Goal: Task Accomplishment & Management: Manage account settings

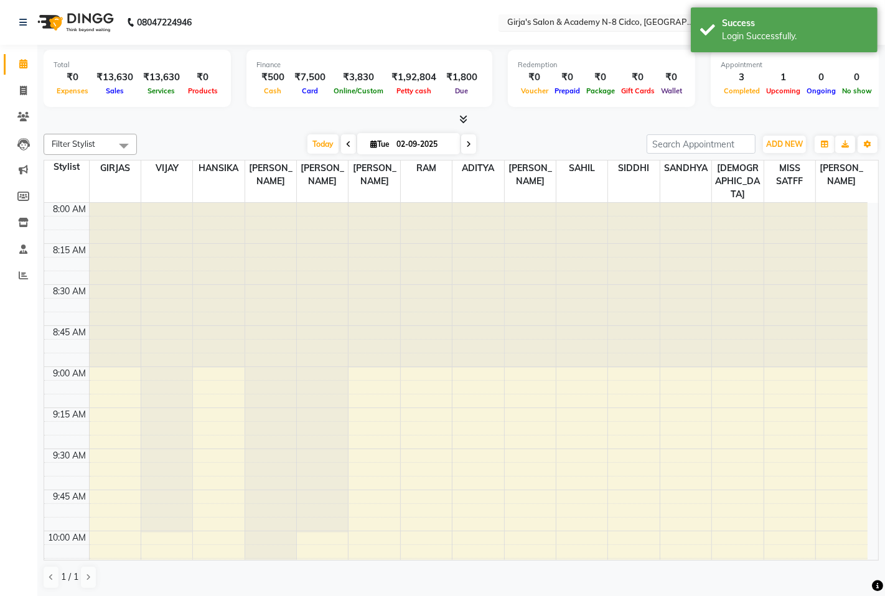
click at [576, 17] on input "text" at bounding box center [595, 23] width 180 height 12
click at [434, 19] on nav "08047224946 Select Location × Girja's Salon & Academy N-8 Cidco, Aurangabad Wha…" at bounding box center [442, 22] width 885 height 45
click at [17, 84] on span at bounding box center [23, 91] width 22 height 14
select select "66"
select select "service"
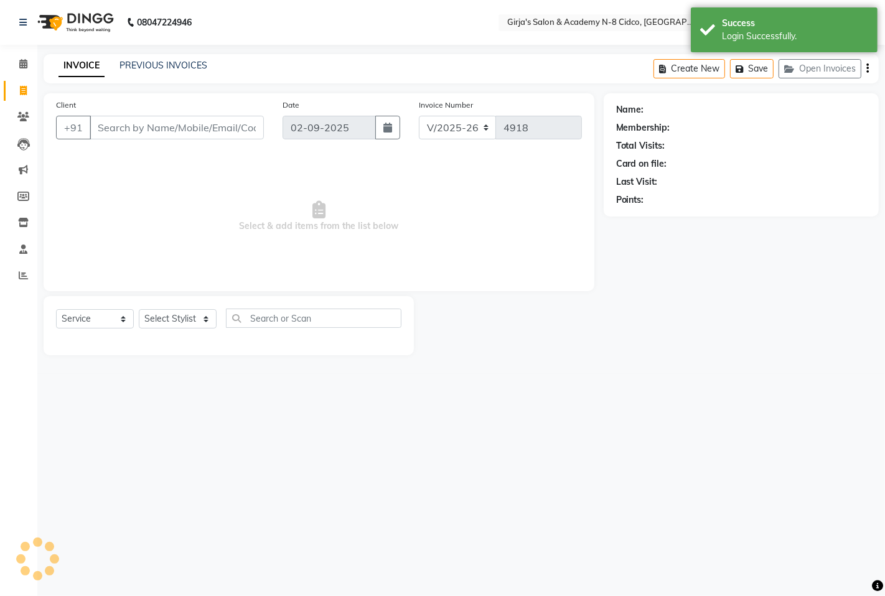
click at [176, 75] on div "INVOICE PREVIOUS INVOICES Create New Save Open Invoices" at bounding box center [461, 68] width 835 height 29
click at [177, 66] on link "PREVIOUS INVOICES" at bounding box center [163, 65] width 88 height 11
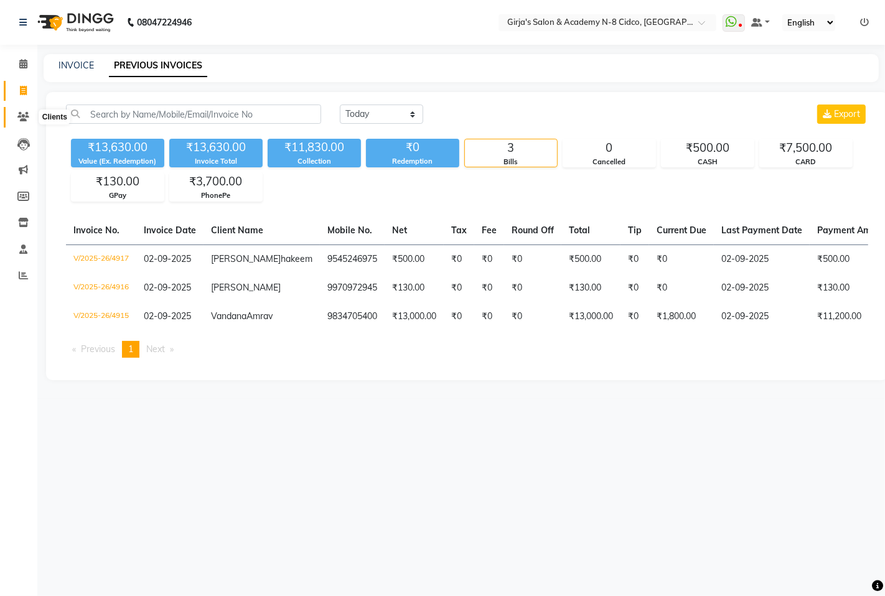
drag, startPoint x: 35, startPoint y: 115, endPoint x: 22, endPoint y: 114, distance: 12.5
click at [22, 114] on li "Clients" at bounding box center [18, 117] width 37 height 27
click at [22, 113] on icon at bounding box center [23, 116] width 12 height 9
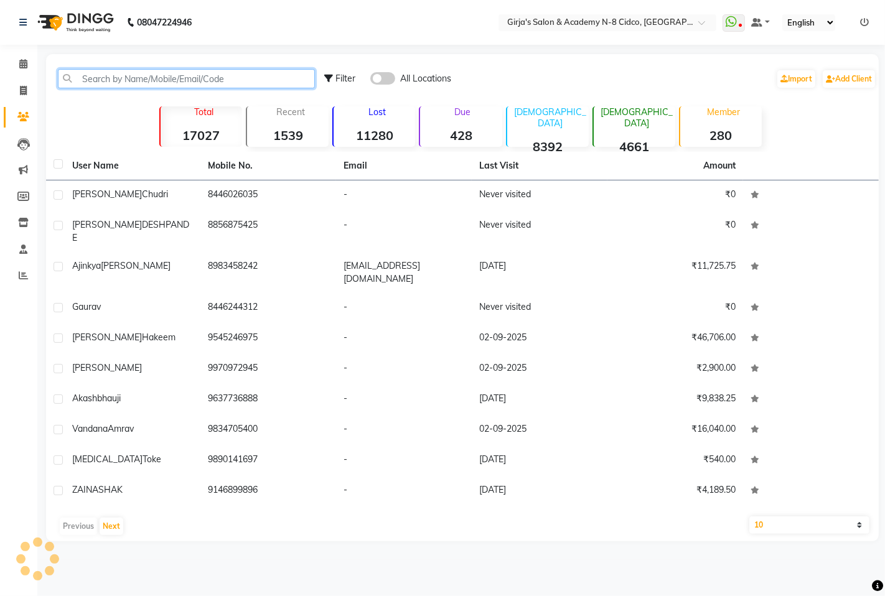
click at [116, 71] on input "text" at bounding box center [186, 78] width 257 height 19
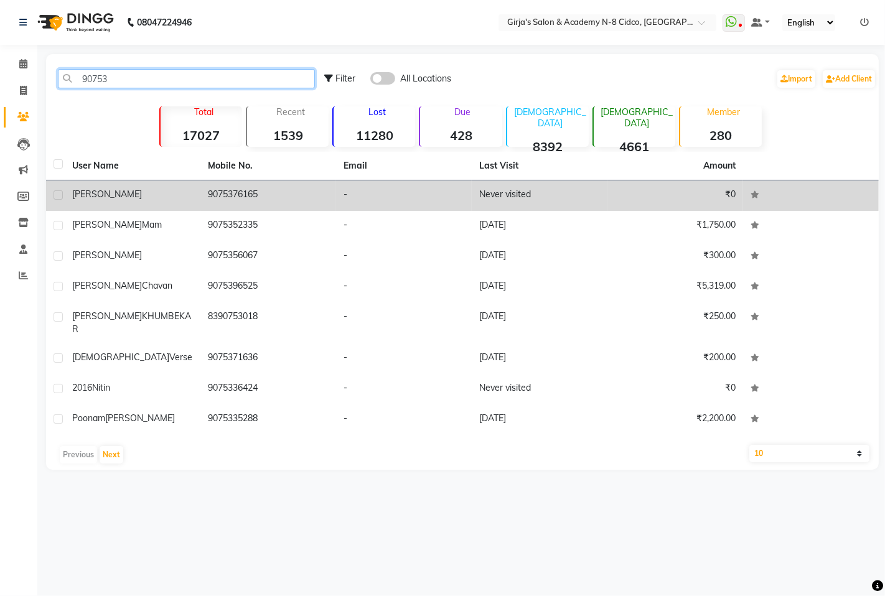
type input "90753"
click at [75, 190] on span "REENA SHARMA" at bounding box center [107, 194] width 70 height 11
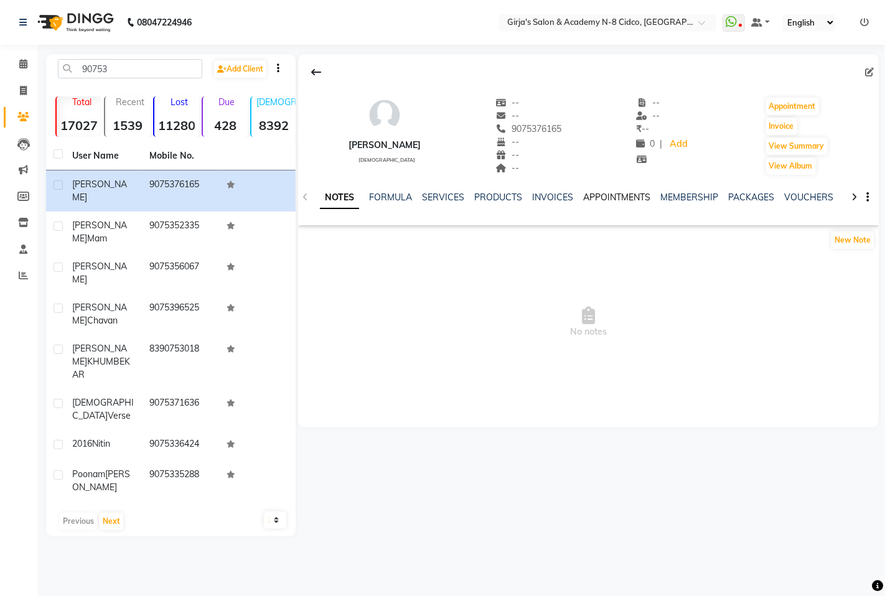
click at [593, 200] on link "APPOINTMENTS" at bounding box center [616, 197] width 67 height 11
drag, startPoint x: 28, startPoint y: 61, endPoint x: 234, endPoint y: 21, distance: 209.9
click at [28, 62] on span at bounding box center [23, 64] width 22 height 14
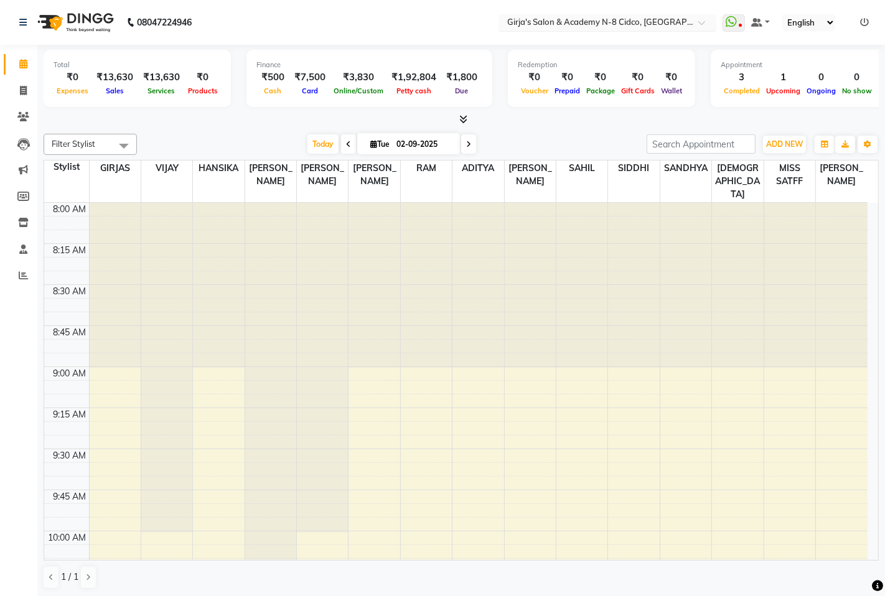
click at [596, 24] on input "text" at bounding box center [595, 23] width 180 height 12
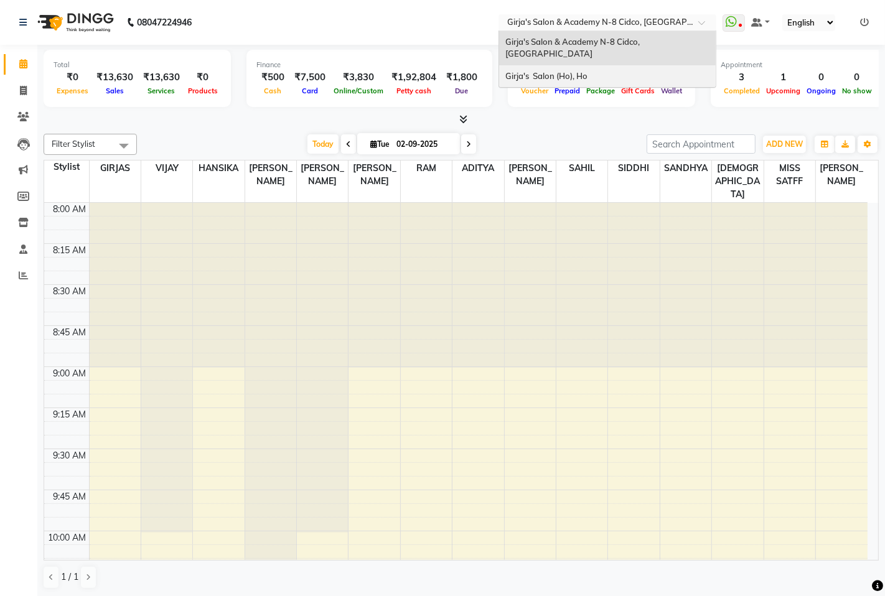
click at [587, 71] on span "Girja's Salon (Ho), Ho" at bounding box center [546, 76] width 82 height 10
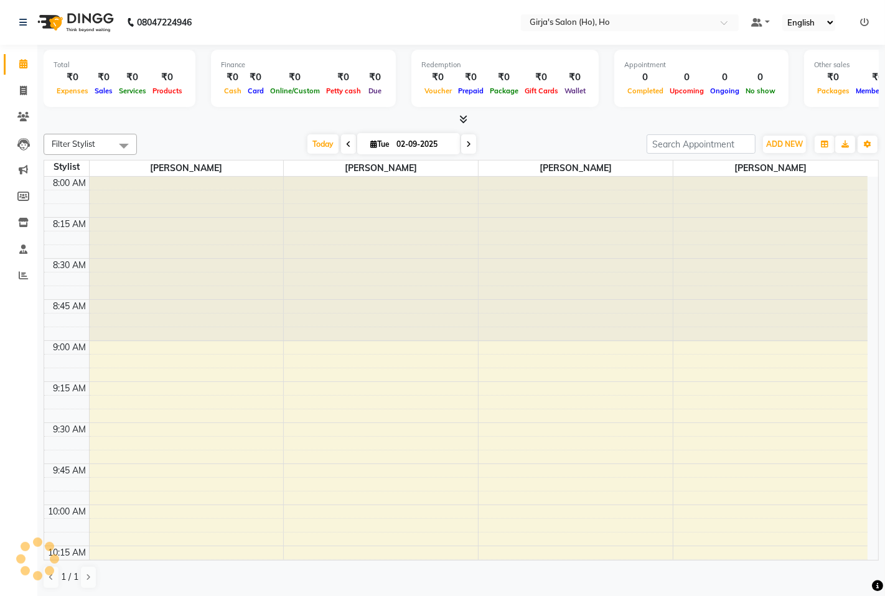
click at [340, 8] on nav "08047224946 Select Location × Girja's Salon (Ho), Ho Default Panel My Panel Eng…" at bounding box center [442, 22] width 885 height 45
click at [24, 218] on span at bounding box center [23, 223] width 22 height 14
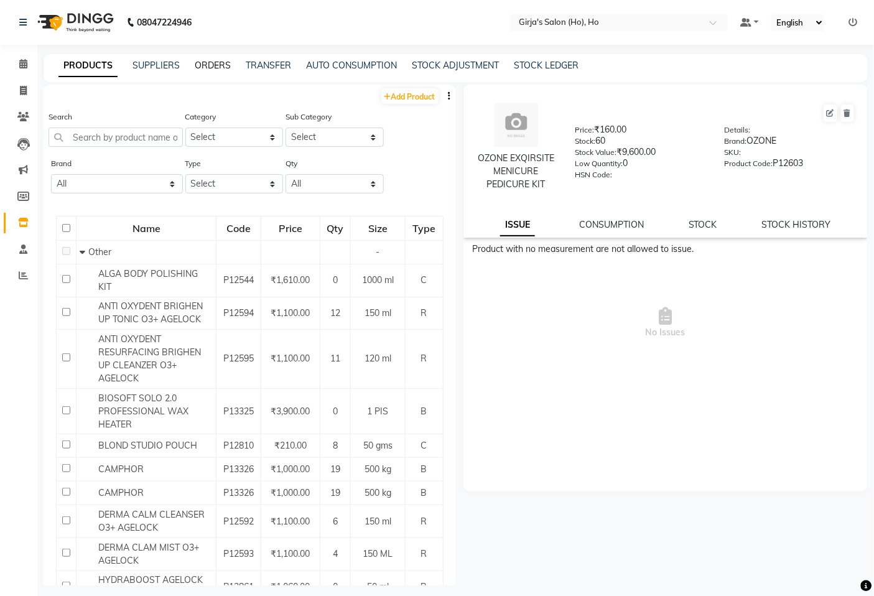
click at [225, 69] on link "ORDERS" at bounding box center [213, 65] width 36 height 11
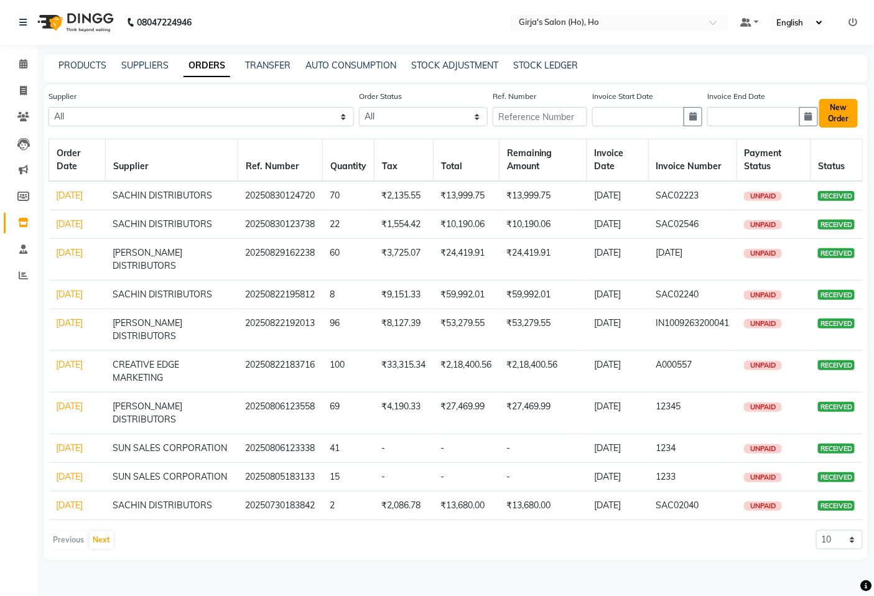
click at [849, 118] on button "New Order" at bounding box center [839, 113] width 39 height 29
select select "true"
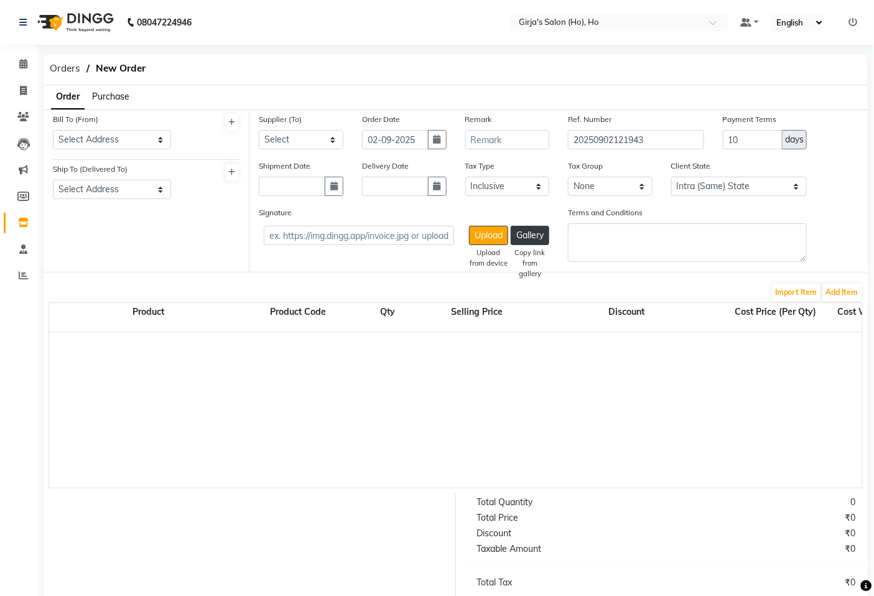
select select "1635"
click at [113, 92] on span "Purchase" at bounding box center [110, 96] width 37 height 11
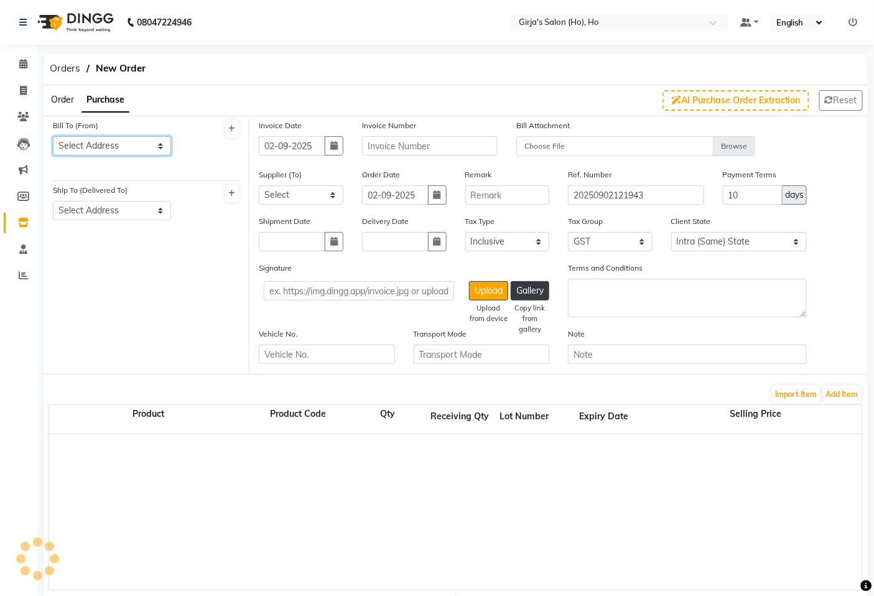
click at [122, 139] on select "Select Address" at bounding box center [112, 145] width 118 height 19
select select "465"
click at [53, 136] on select "Select Address CIDCO N-8 M K EXIM INDIA LIMITED" at bounding box center [112, 145] width 118 height 19
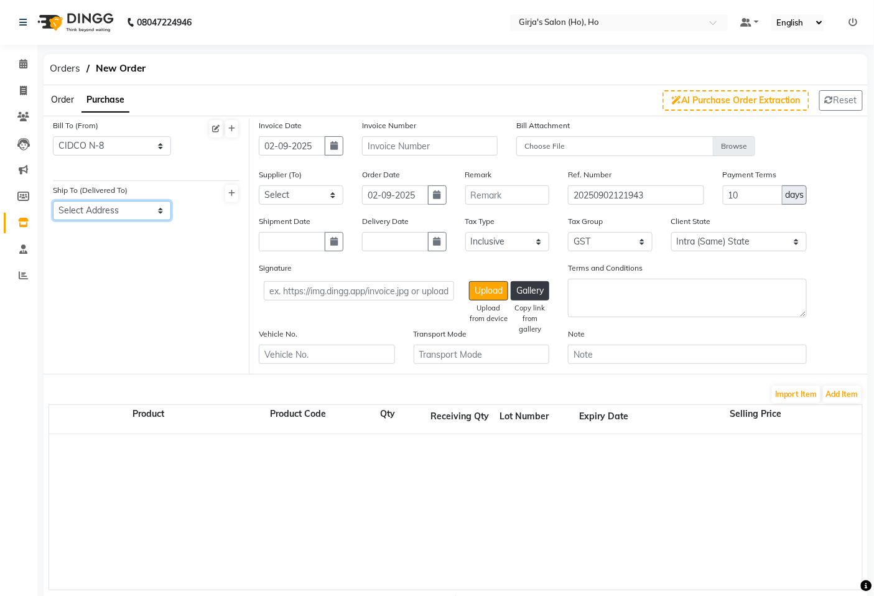
drag, startPoint x: 110, startPoint y: 205, endPoint x: 128, endPoint y: 217, distance: 21.8
click at [110, 205] on select "Select Address CIDCO N-8" at bounding box center [112, 210] width 118 height 19
select select "466"
click at [53, 201] on select "Select Address CIDCO N-8" at bounding box center [112, 210] width 118 height 19
click at [330, 141] on icon "button" at bounding box center [333, 145] width 7 height 9
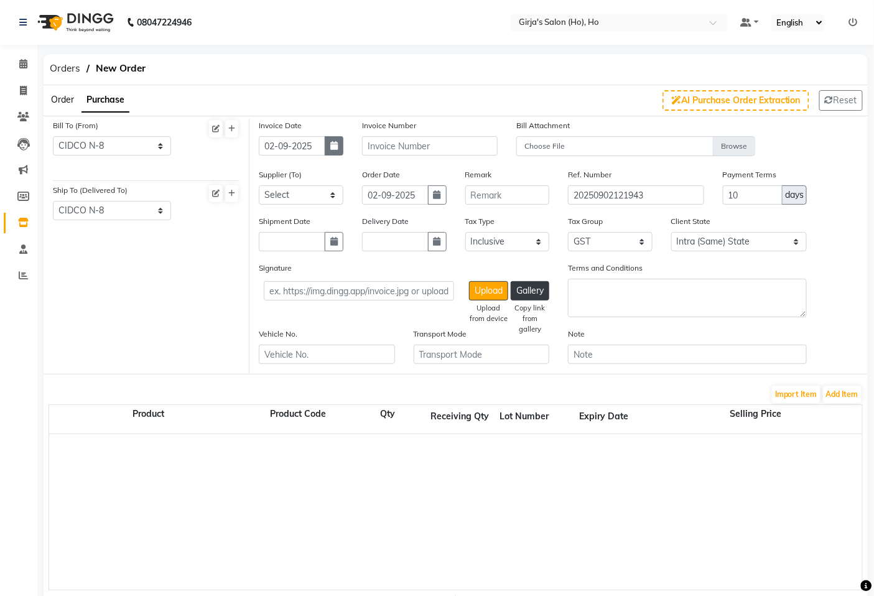
select select "9"
select select "2025"
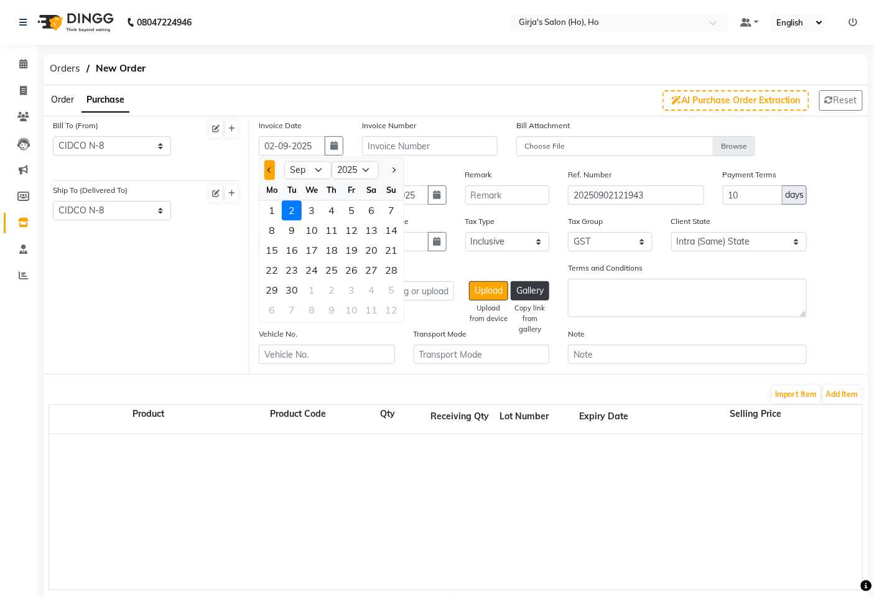
click at [269, 172] on button "Previous month" at bounding box center [270, 171] width 11 height 20
select select "8"
click at [393, 284] on div "31" at bounding box center [392, 291] width 20 height 20
type input "31-08-2025"
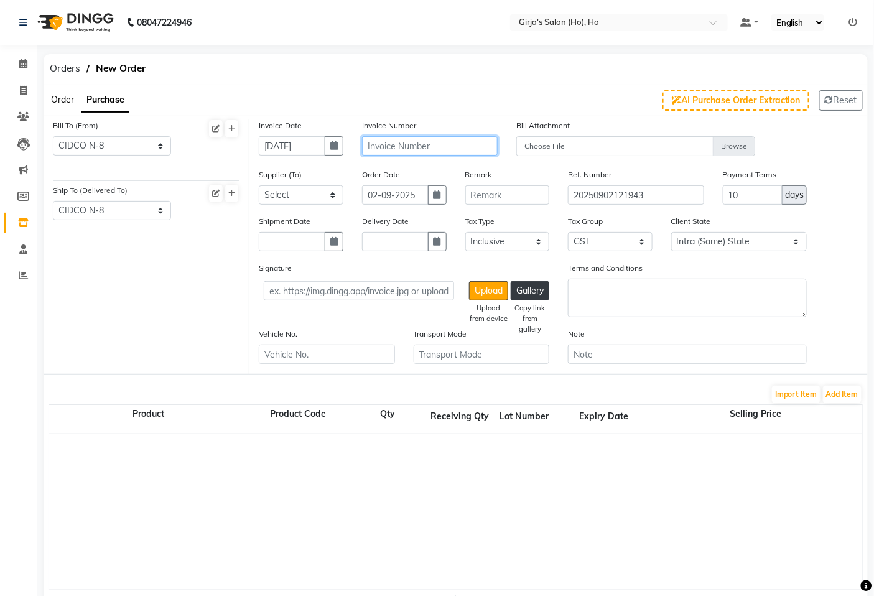
click at [421, 147] on input "text" at bounding box center [430, 145] width 136 height 19
type input "123456"
click at [270, 203] on select "Select MAPAEX TREADELINK PRIVATE LIMITED ANIL MARKETING SACHIN DISTRIBUTORS CRE…" at bounding box center [301, 194] width 85 height 19
select select "1132"
click at [259, 185] on select "Select MAPAEX TREADELINK PRIVATE LIMITED ANIL MARKETING SACHIN DISTRIBUTORS CRE…" at bounding box center [301, 194] width 85 height 19
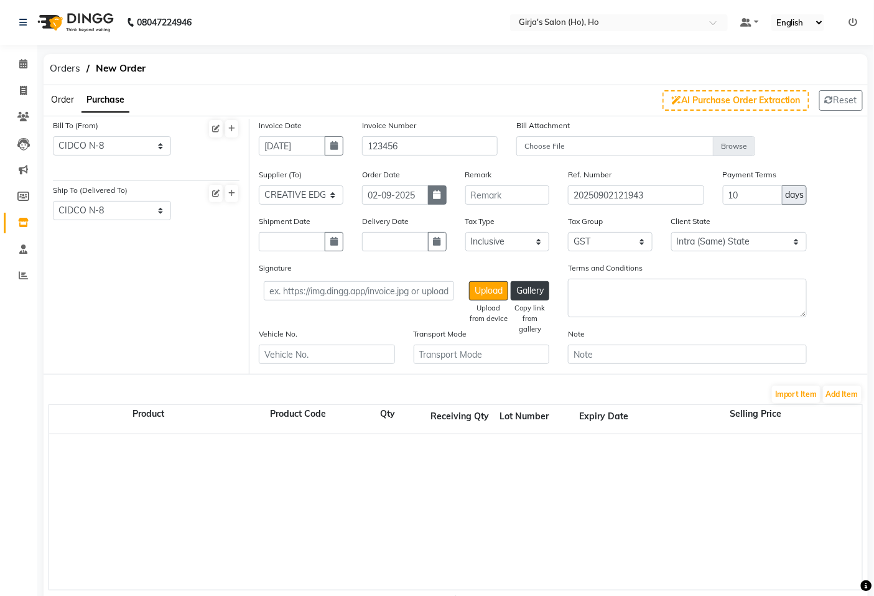
click at [439, 193] on icon "button" at bounding box center [437, 194] width 7 height 9
select select "9"
select select "2025"
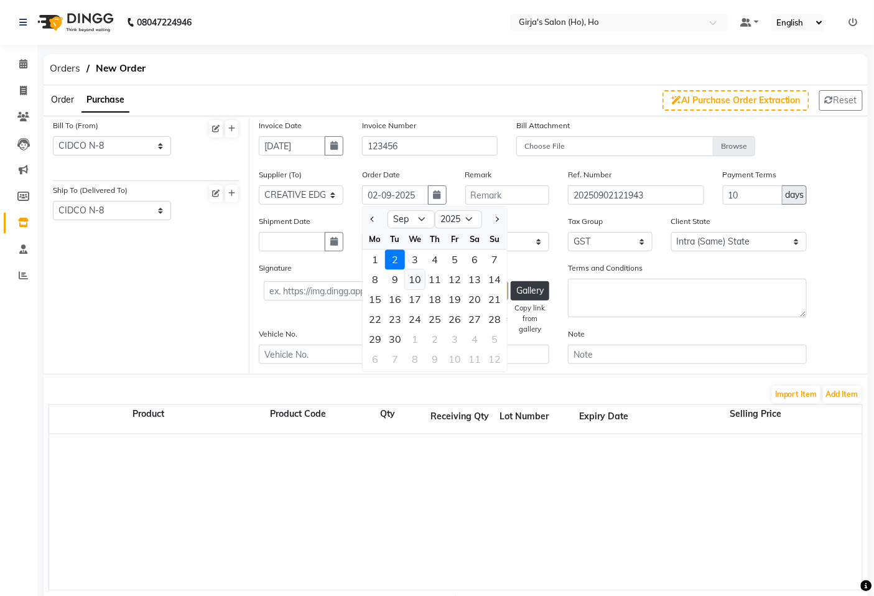
drag, startPoint x: 374, startPoint y: 220, endPoint x: 419, endPoint y: 276, distance: 71.7
click at [374, 221] on button "Previous month" at bounding box center [373, 220] width 11 height 20
select select "8"
click at [487, 336] on div "31" at bounding box center [495, 340] width 20 height 20
type input "31-08-2025"
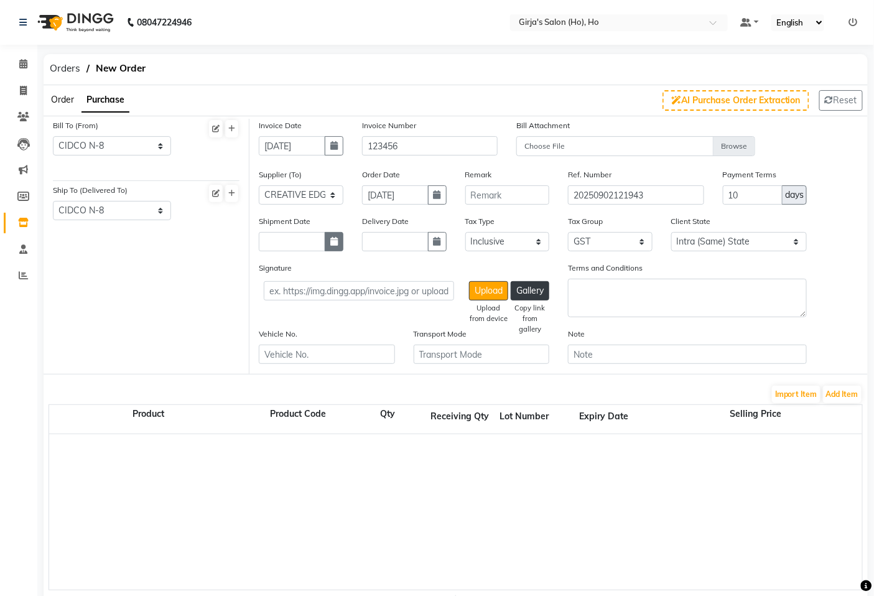
click at [330, 246] on icon "button" at bounding box center [333, 241] width 7 height 9
select select "9"
select select "2025"
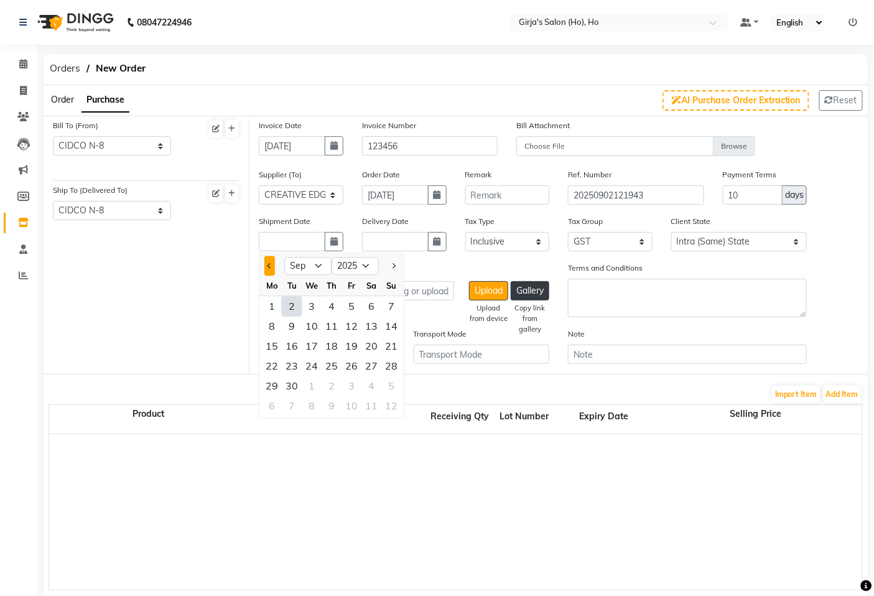
click at [270, 269] on button "Previous month" at bounding box center [270, 266] width 11 height 20
select select "8"
drag, startPoint x: 396, startPoint y: 380, endPoint x: 364, endPoint y: 294, distance: 92.2
click at [395, 381] on div "31" at bounding box center [392, 387] width 20 height 20
type input "31-08-2025"
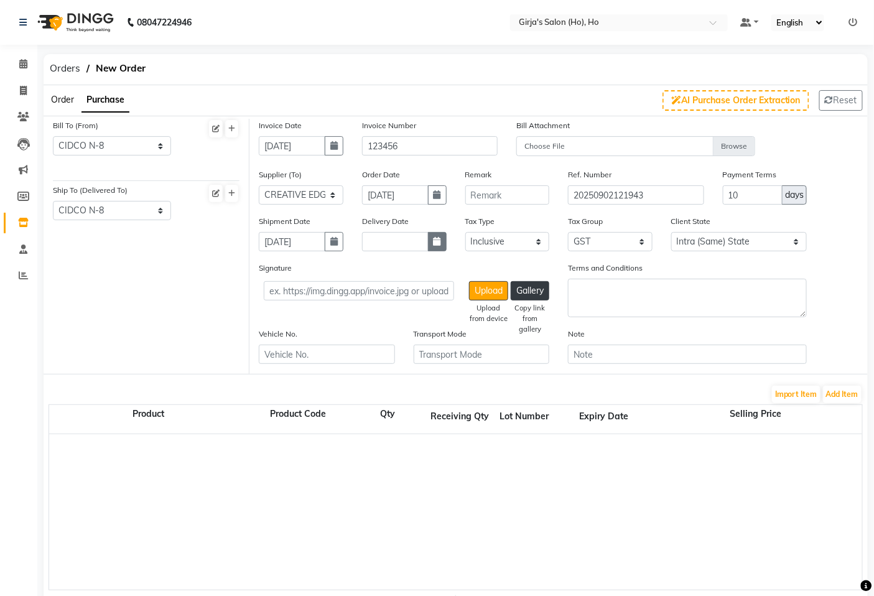
click at [438, 245] on icon "button" at bounding box center [437, 241] width 7 height 9
select select "9"
select select "2025"
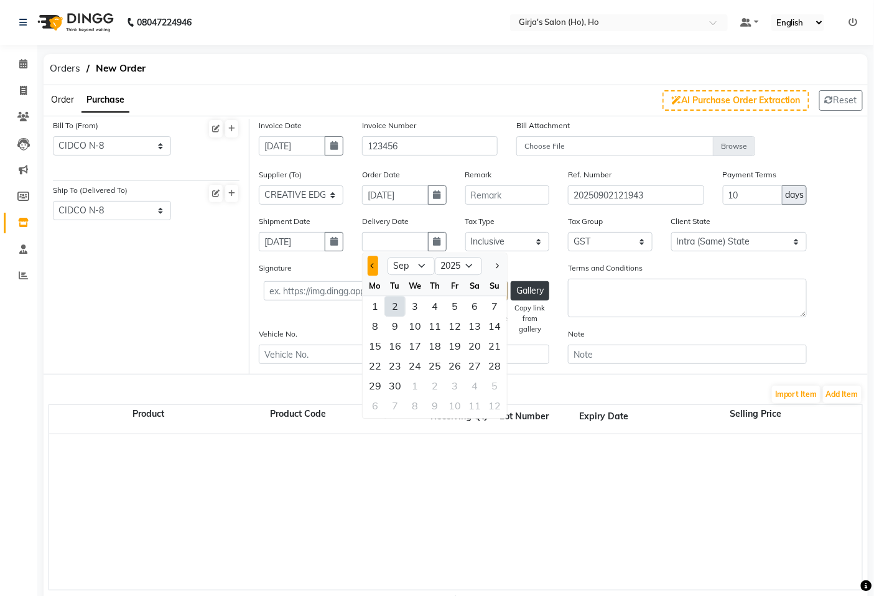
click at [372, 271] on button "Previous month" at bounding box center [373, 266] width 11 height 20
select select "8"
click at [497, 381] on div "31" at bounding box center [495, 387] width 20 height 20
type input "31-08-2025"
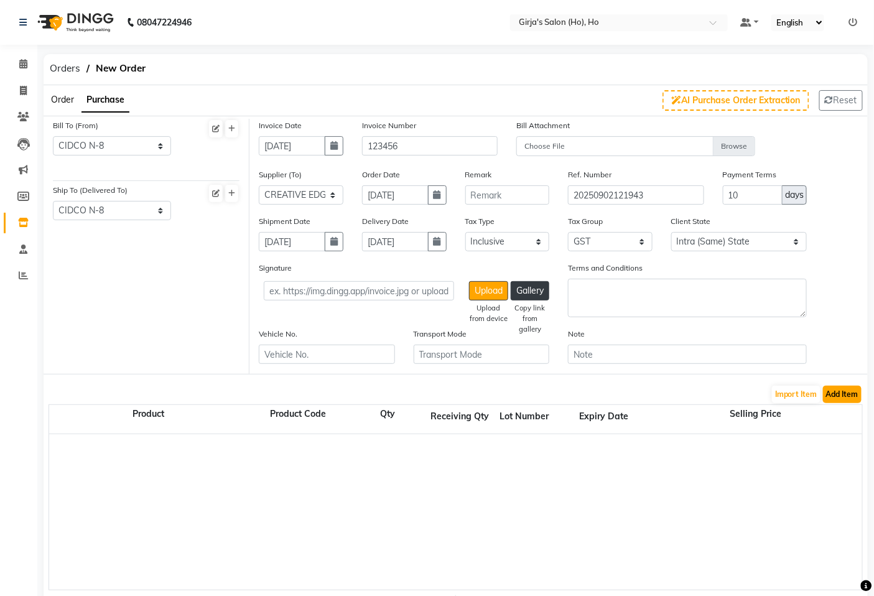
click at [830, 394] on button "Add Item" at bounding box center [842, 394] width 39 height 17
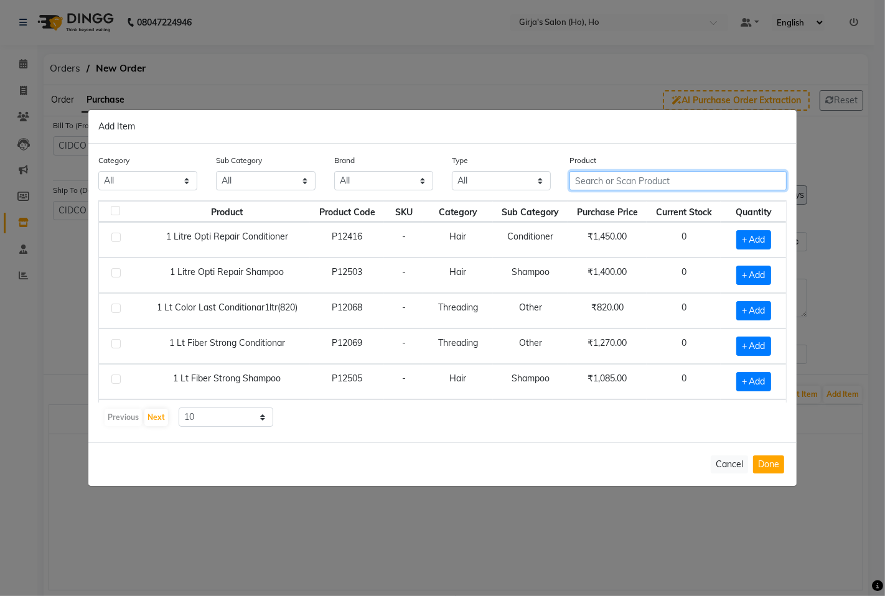
drag, startPoint x: 570, startPoint y: 177, endPoint x: 577, endPoint y: 179, distance: 7.3
click at [571, 177] on input "text" at bounding box center [677, 180] width 217 height 19
click at [578, 180] on input "text" at bounding box center [677, 180] width 217 height 19
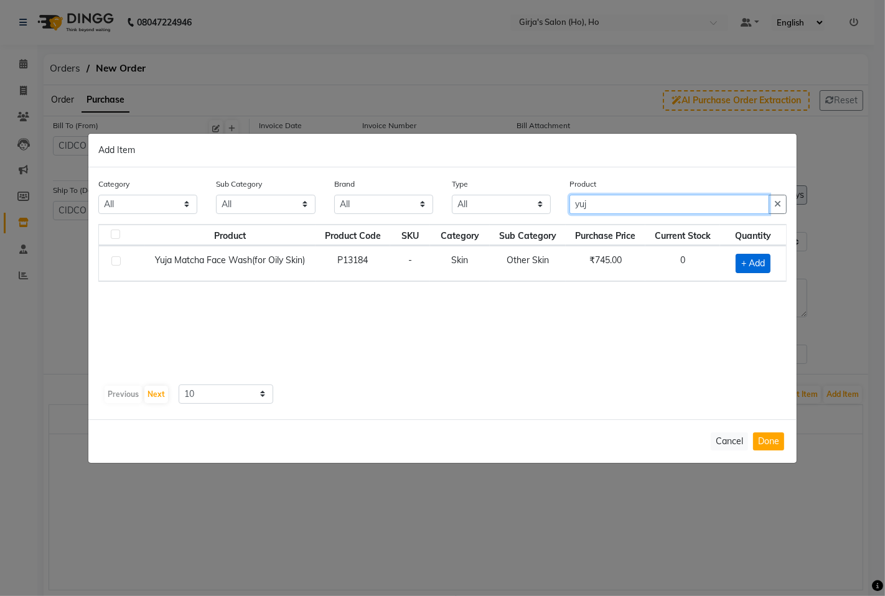
type input "yuj"
click at [755, 263] on span "+ Add" at bounding box center [753, 263] width 35 height 19
checkbox input "true"
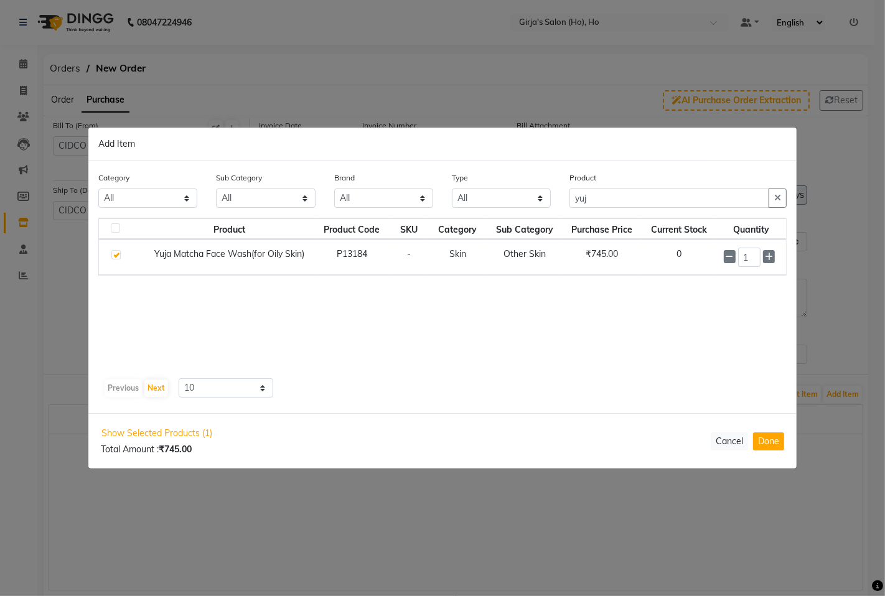
click at [755, 263] on input "1" at bounding box center [749, 257] width 23 height 19
click at [755, 264] on input "1" at bounding box center [749, 257] width 23 height 19
type input "10"
click at [776, 441] on button "Done" at bounding box center [768, 442] width 31 height 18
select select "1635"
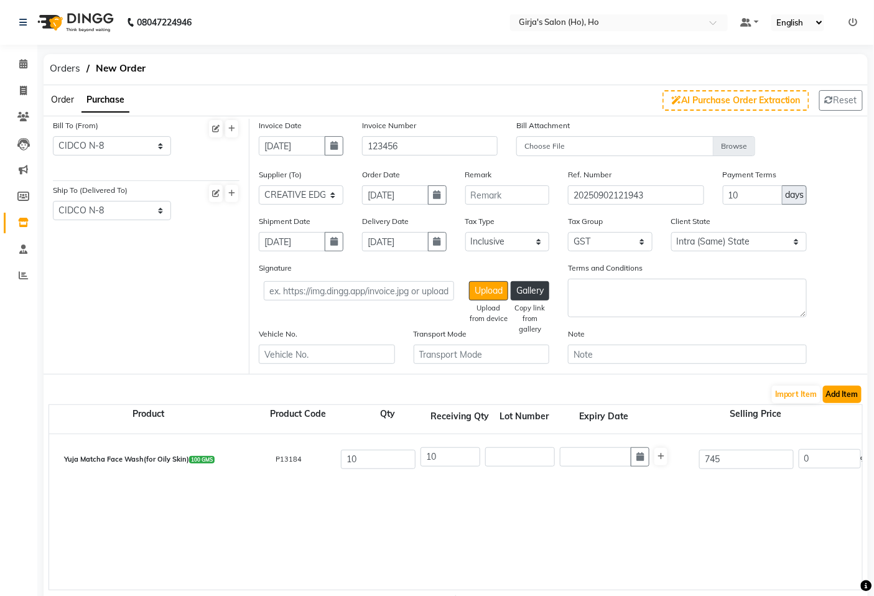
click at [853, 397] on button "Add Item" at bounding box center [842, 394] width 39 height 17
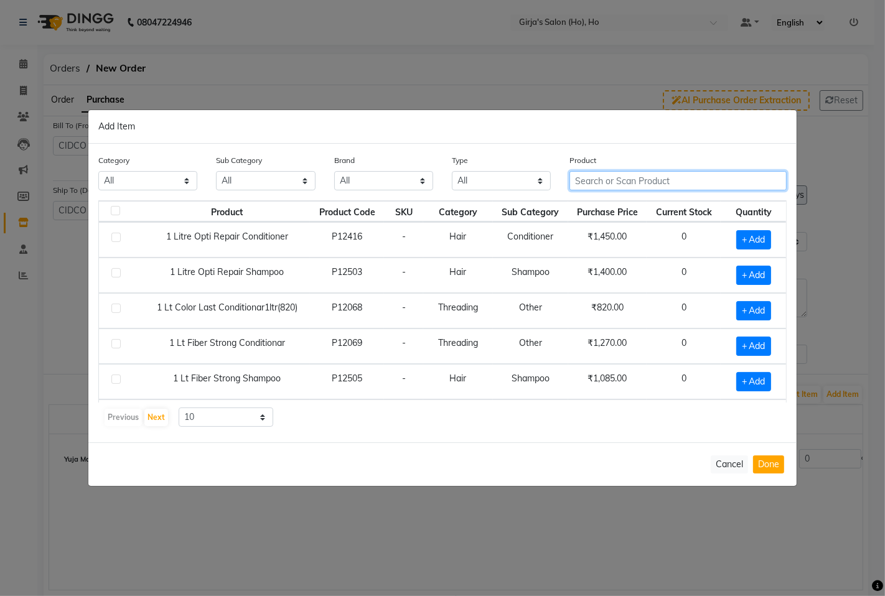
click at [602, 171] on input "text" at bounding box center [677, 180] width 217 height 19
click at [723, 469] on button "Cancel" at bounding box center [729, 465] width 37 height 18
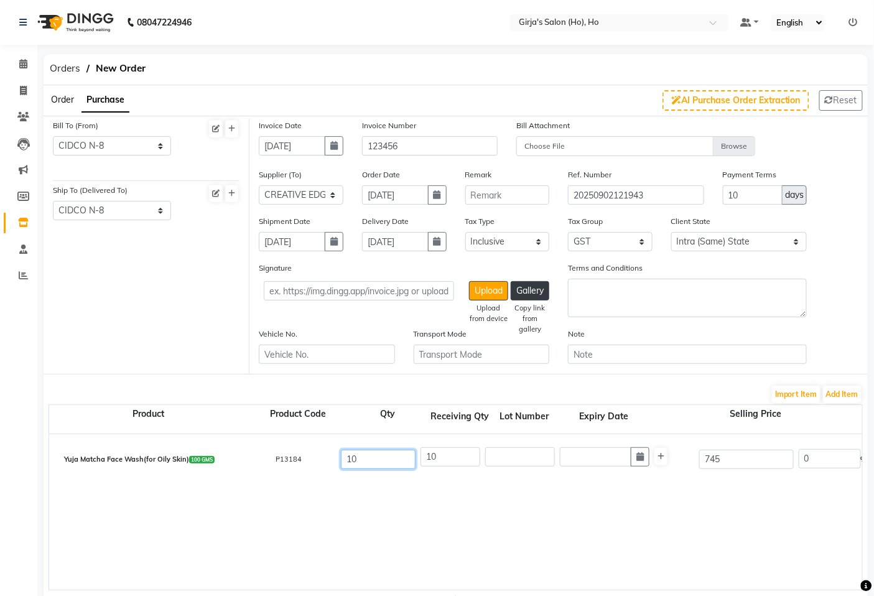
click at [370, 457] on input "10" at bounding box center [378, 459] width 75 height 19
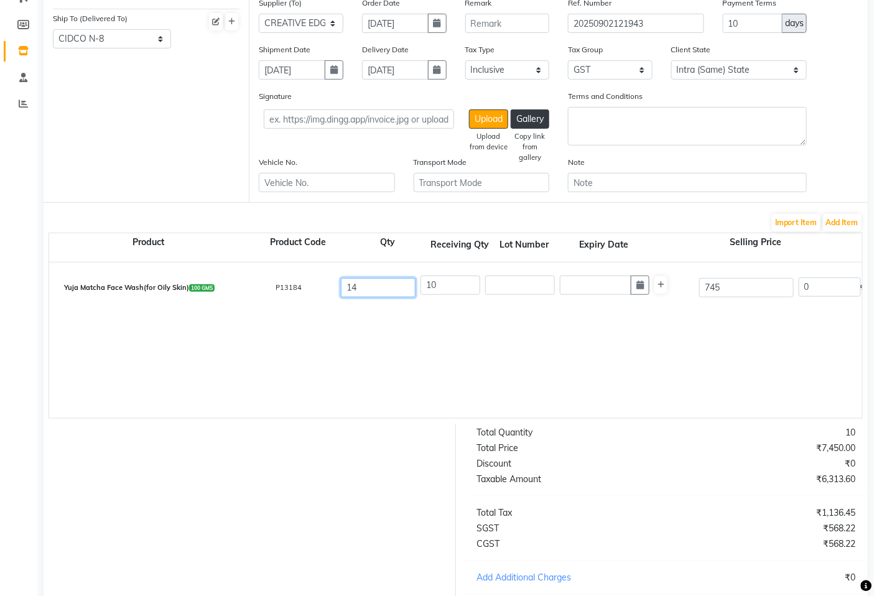
scroll to position [241, 0]
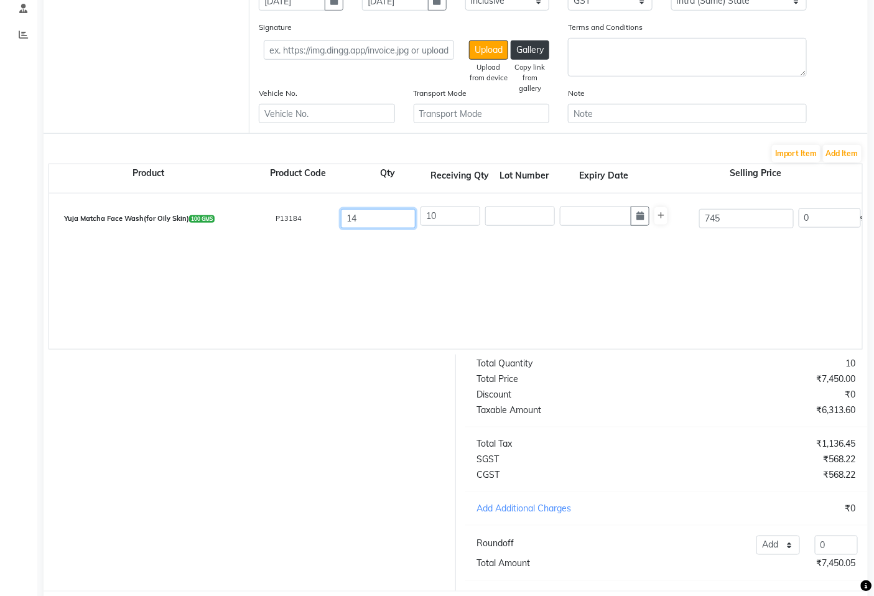
type input "14"
click at [331, 257] on div "Yuja Matcha Face Wash(for Oily Skin) 100 GMS P13184 14 10 745 0 % | 0 F 745 631…" at bounding box center [862, 272] width 1627 height 156
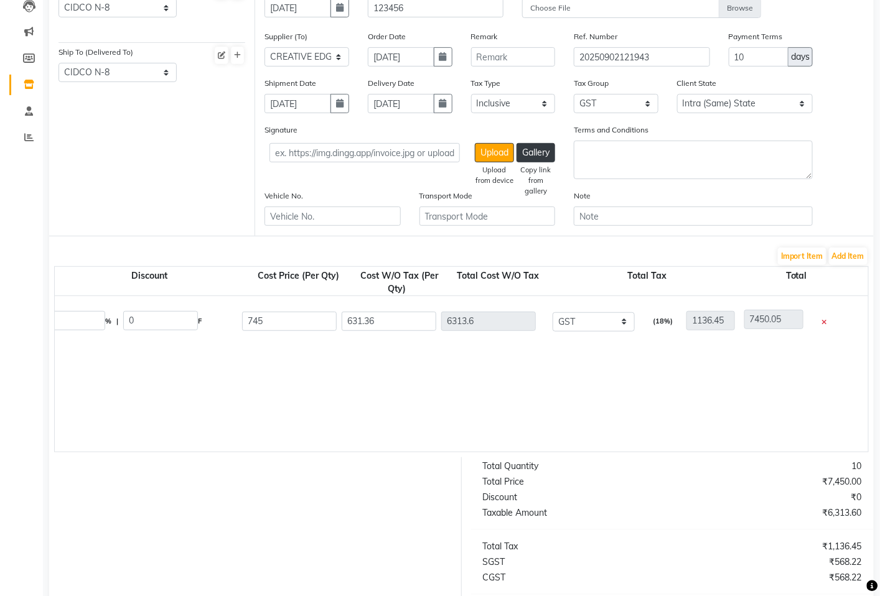
scroll to position [0, 777]
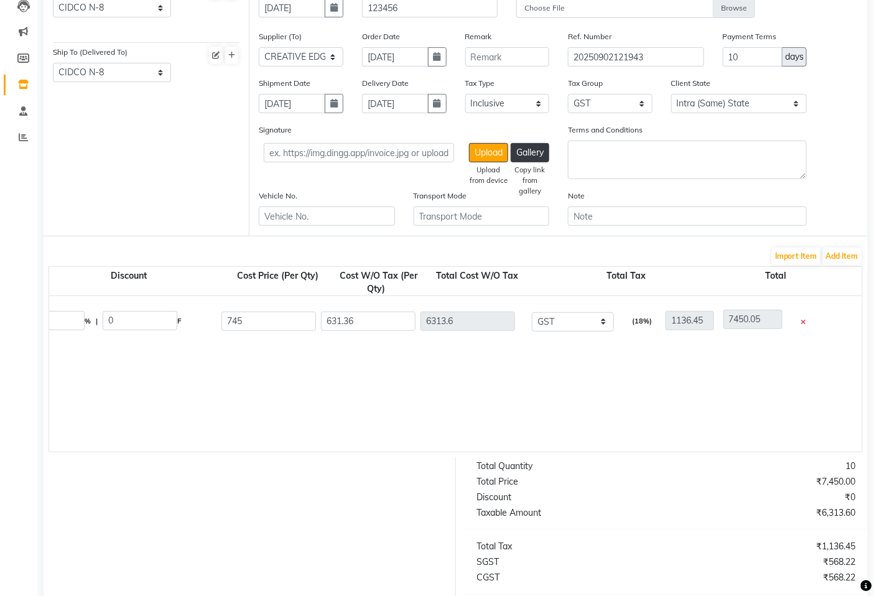
click at [802, 321] on icon at bounding box center [803, 322] width 5 height 7
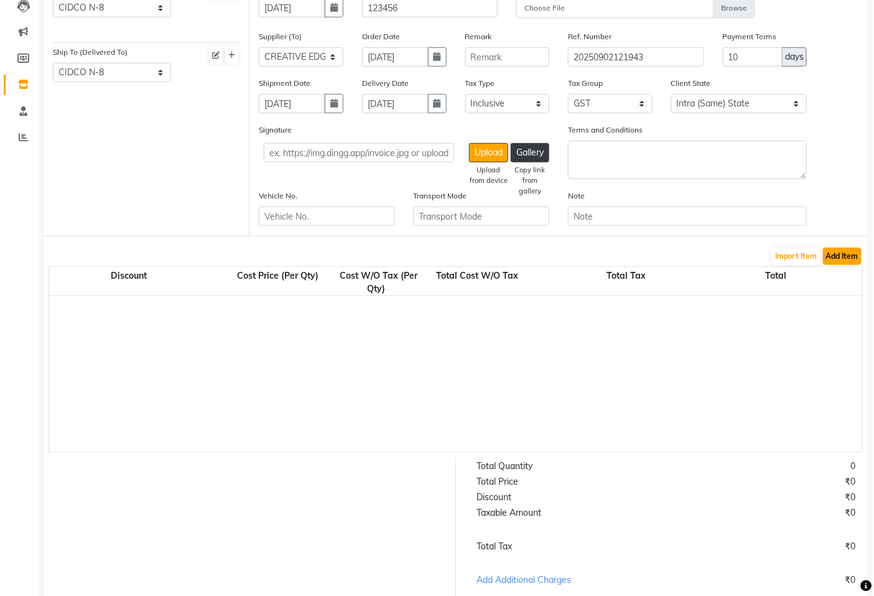
click at [829, 265] on button "Add Item" at bounding box center [842, 256] width 39 height 17
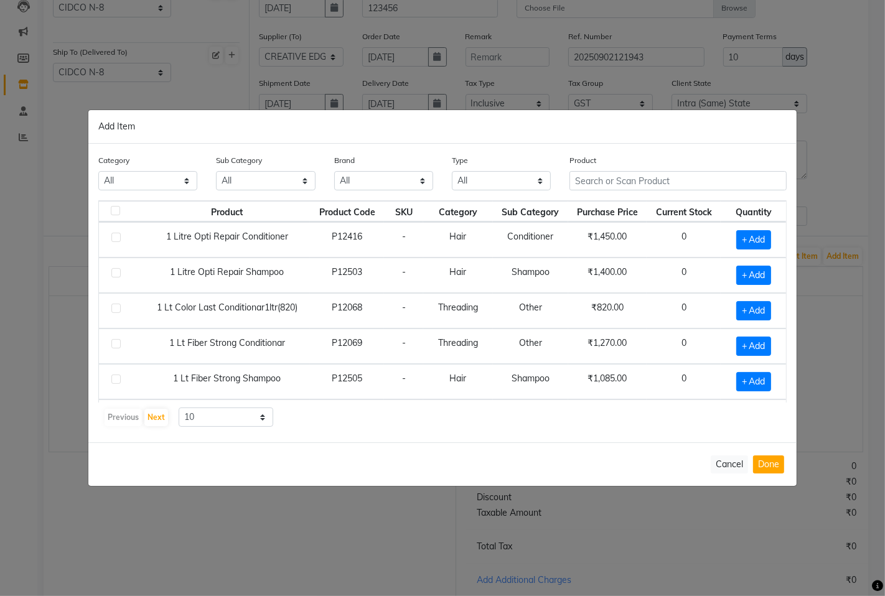
click at [596, 164] on label "Product" at bounding box center [582, 160] width 27 height 11
click at [607, 185] on input "text" at bounding box center [677, 180] width 217 height 19
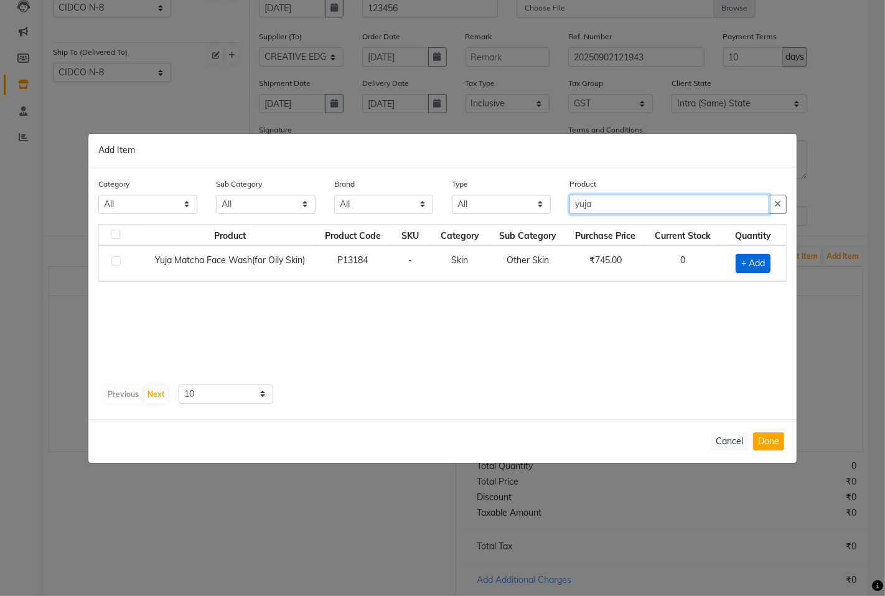
type input "yuja"
click at [749, 261] on span "+ Add" at bounding box center [753, 263] width 35 height 19
checkbox input "true"
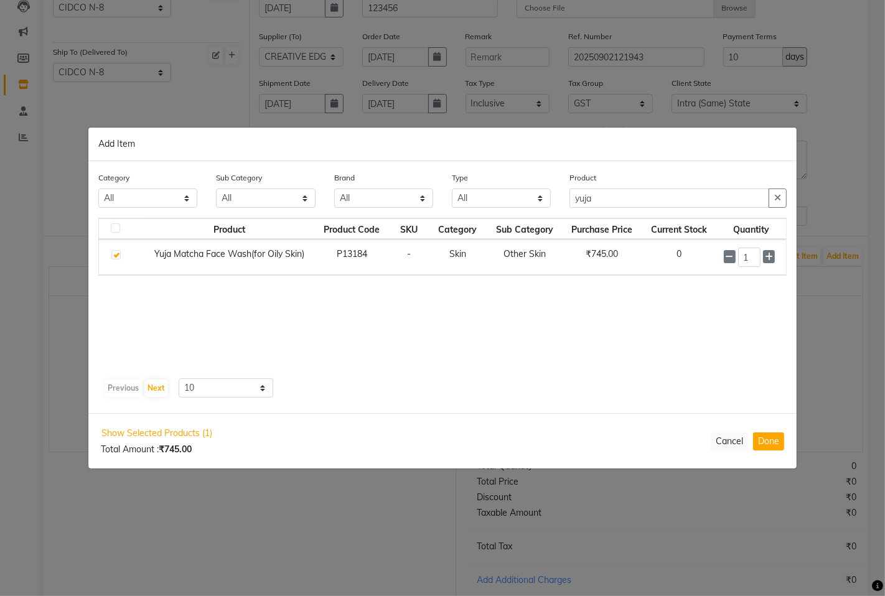
click at [749, 261] on input "1" at bounding box center [749, 257] width 23 height 19
type input "14"
click at [774, 438] on button "Done" at bounding box center [768, 442] width 31 height 18
select select "1635"
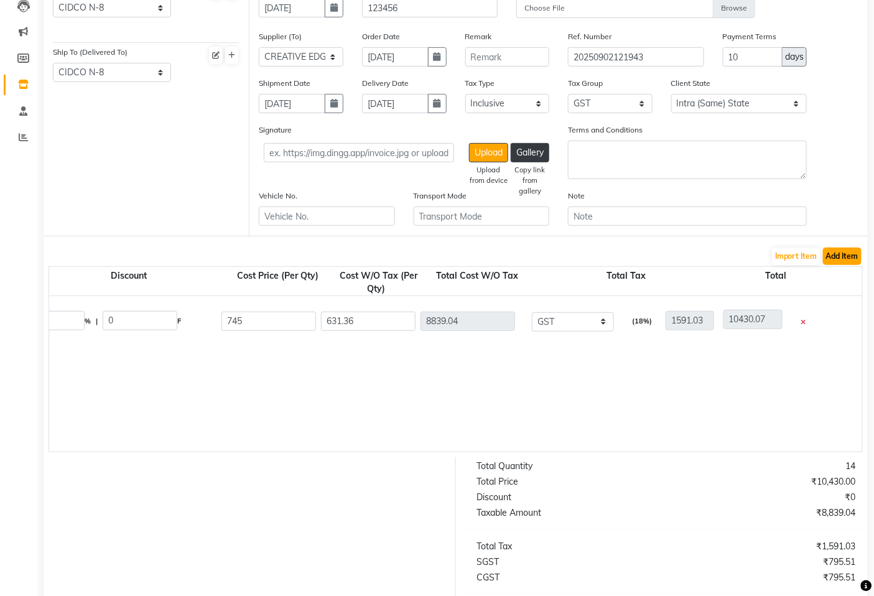
click at [837, 255] on button "Add Item" at bounding box center [842, 256] width 39 height 17
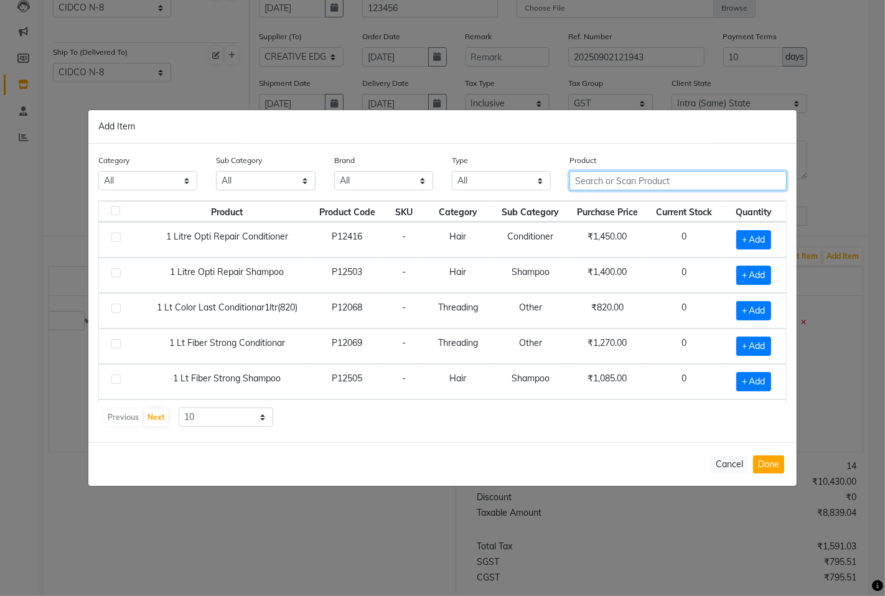
click at [631, 185] on input "text" at bounding box center [677, 180] width 217 height 19
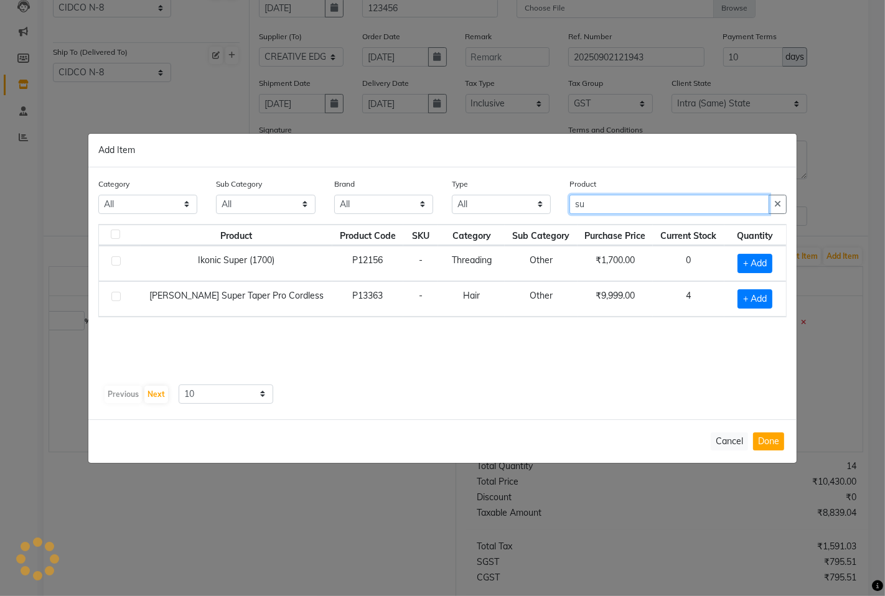
type input "s"
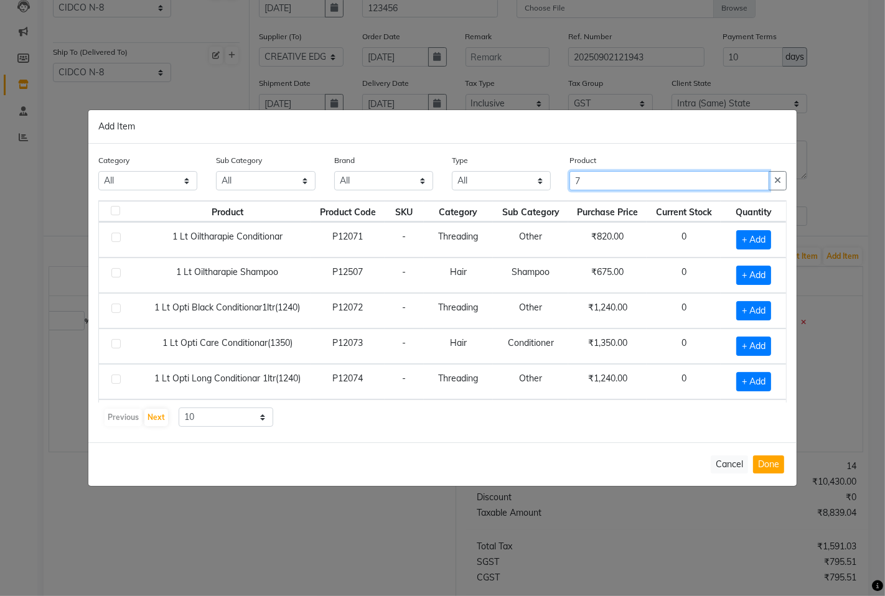
type input "7"
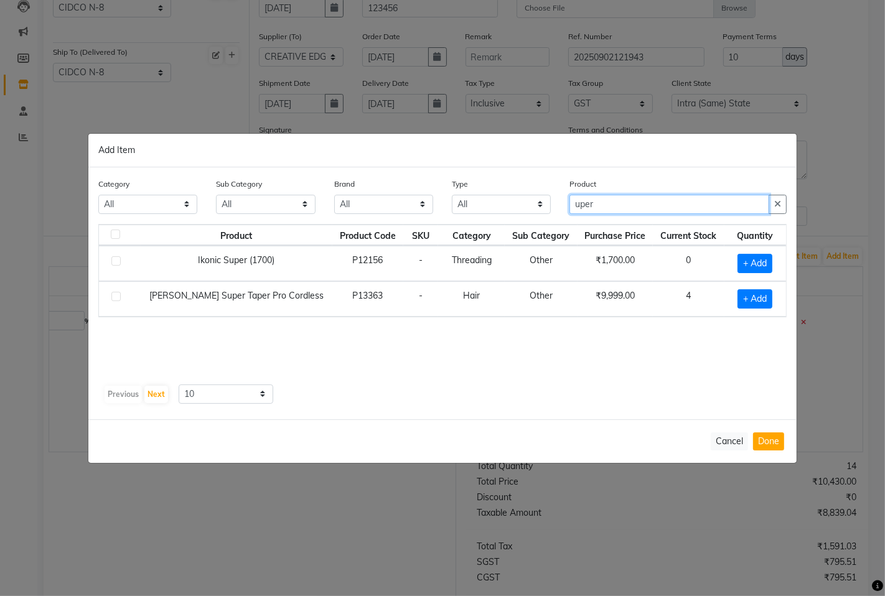
type input "uper"
click at [620, 216] on div "Product uper" at bounding box center [678, 200] width 236 height 47
click at [691, 209] on input "uper" at bounding box center [669, 204] width 200 height 19
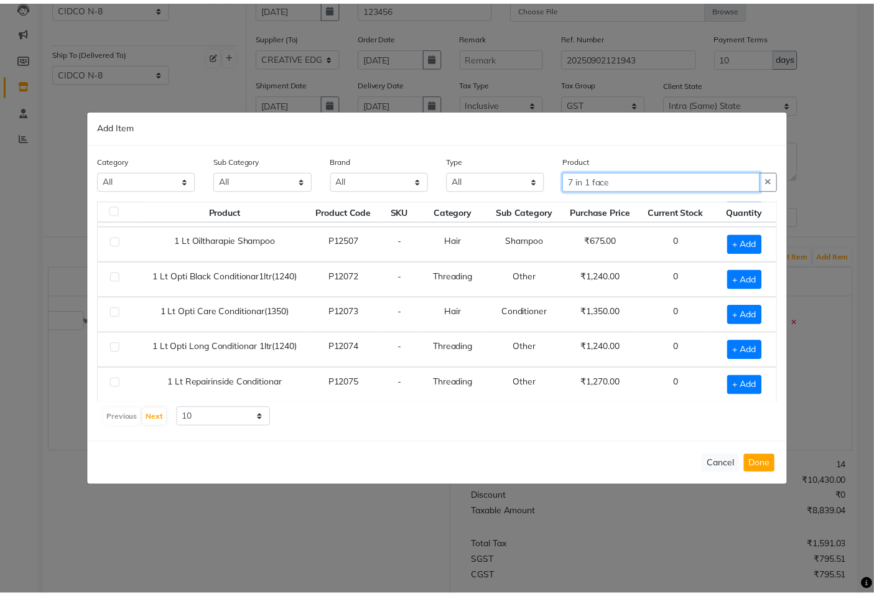
scroll to position [0, 0]
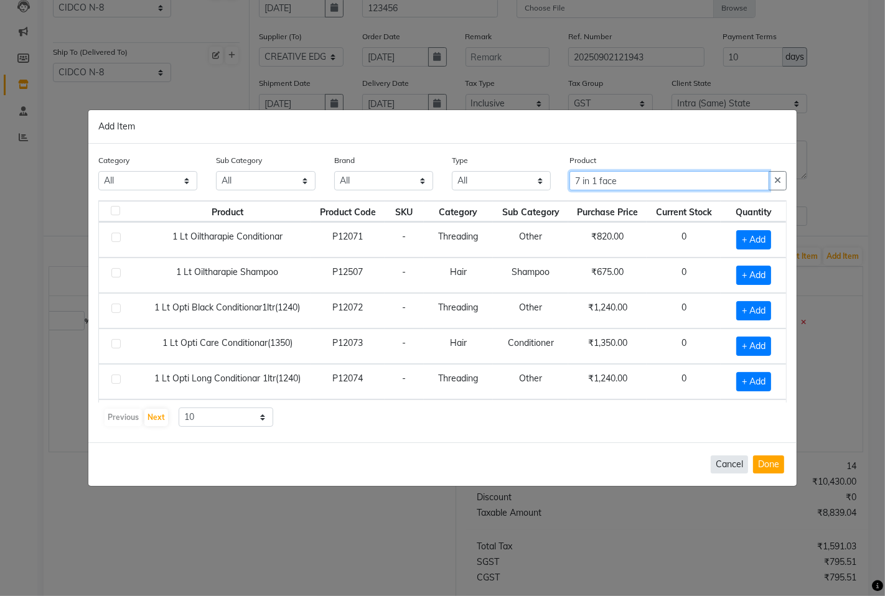
type input "7 in 1 face"
click at [734, 456] on button "Cancel" at bounding box center [729, 465] width 37 height 18
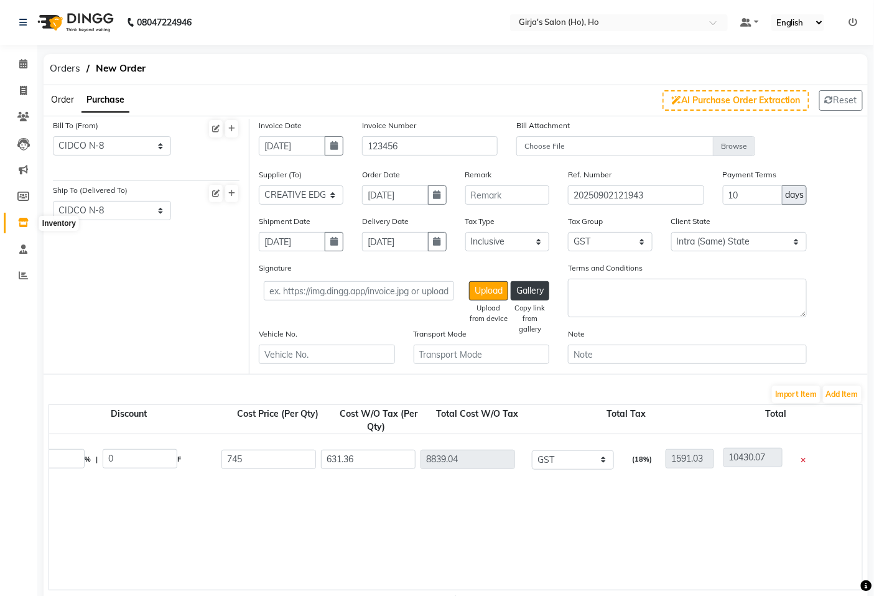
click at [25, 216] on span at bounding box center [23, 223] width 22 height 14
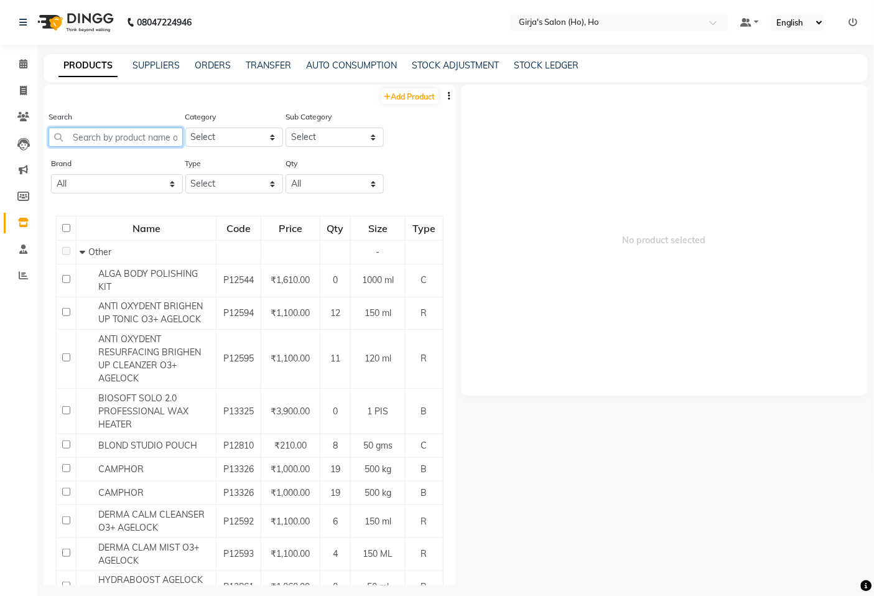
click at [101, 140] on input "text" at bounding box center [116, 137] width 134 height 19
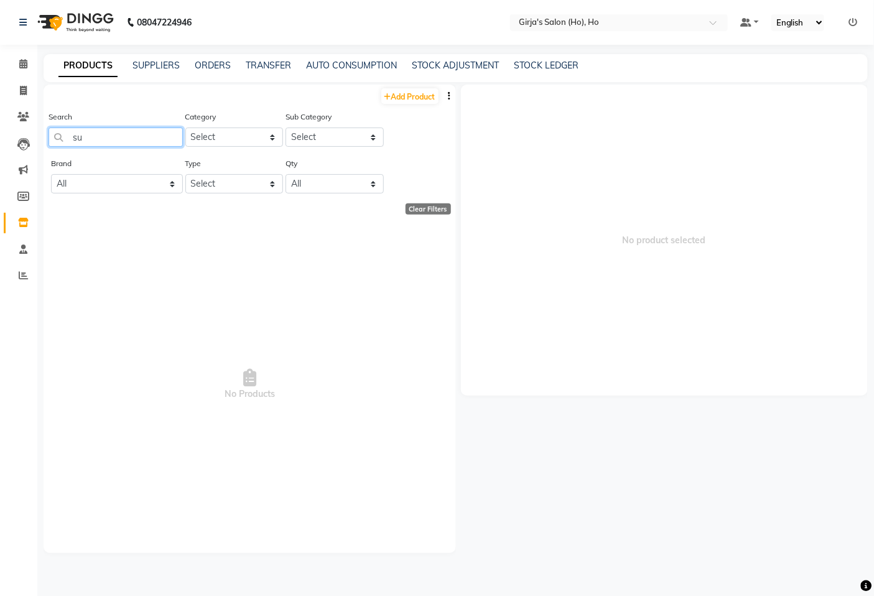
type input "s"
type input "7"
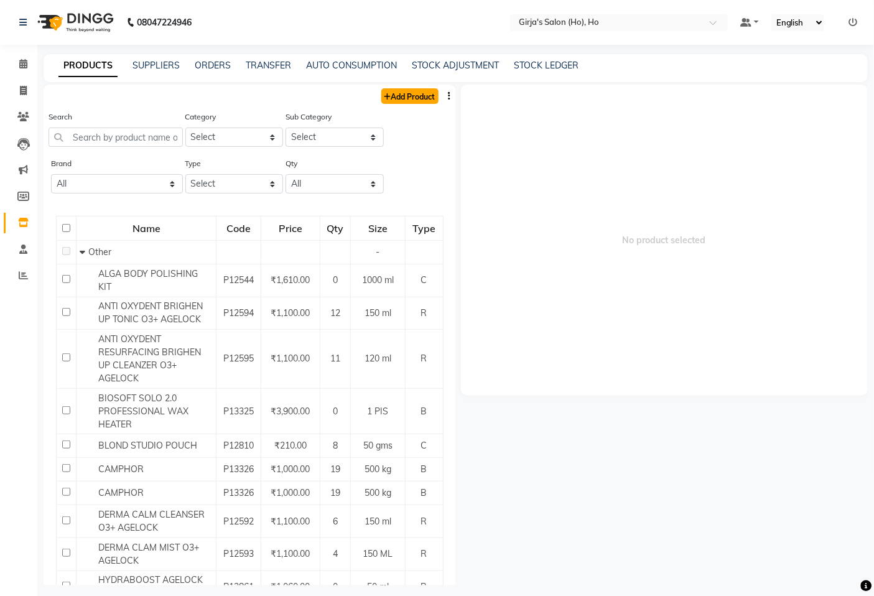
click at [396, 96] on link "Add Product" at bounding box center [410, 96] width 57 height 16
select select "true"
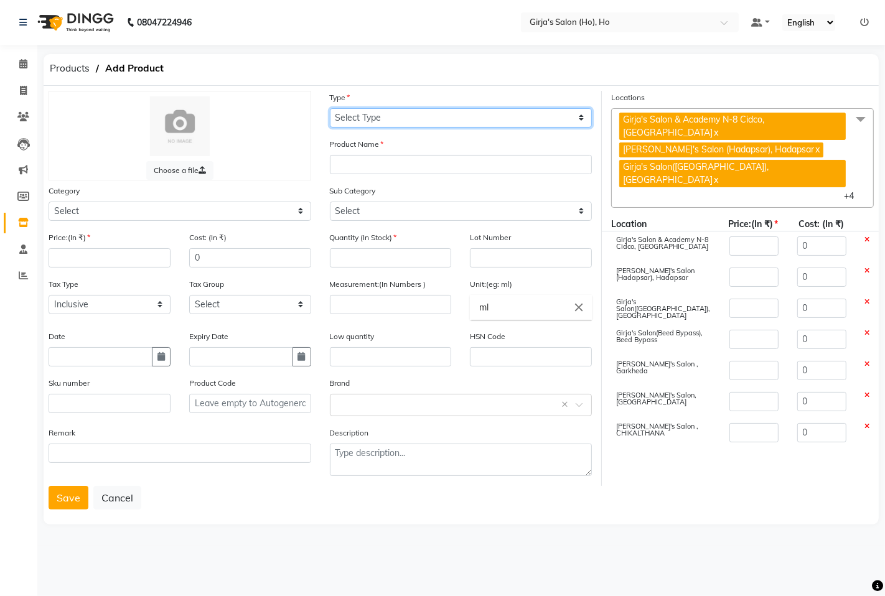
click at [357, 119] on select "Select Type Both Retail Consumable" at bounding box center [461, 117] width 263 height 19
select select "R"
click at [330, 108] on select "Select Type Both Retail Consumable" at bounding box center [461, 117] width 263 height 19
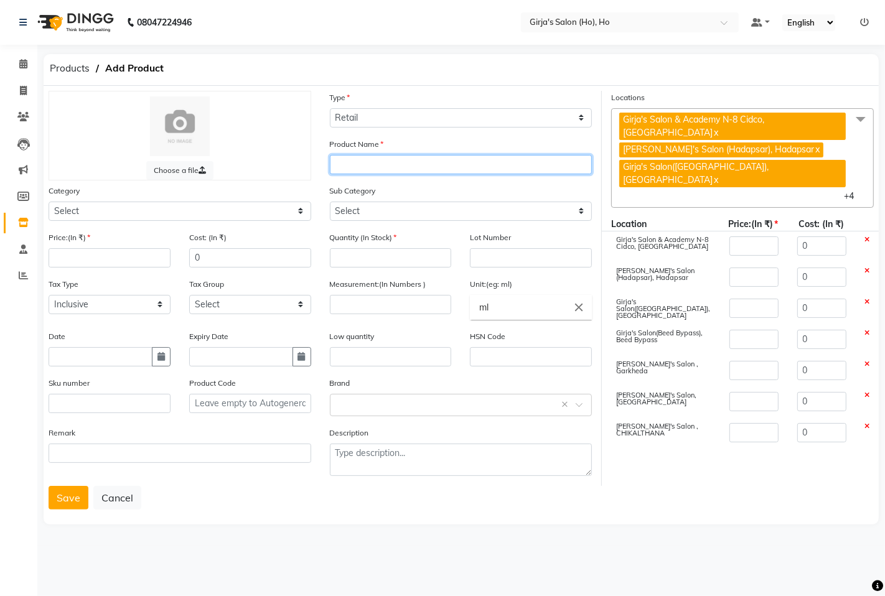
click at [362, 172] on input "text" at bounding box center [461, 164] width 263 height 19
type input "b"
type input "BIOLUME SUPER HYALON FACE WASH"
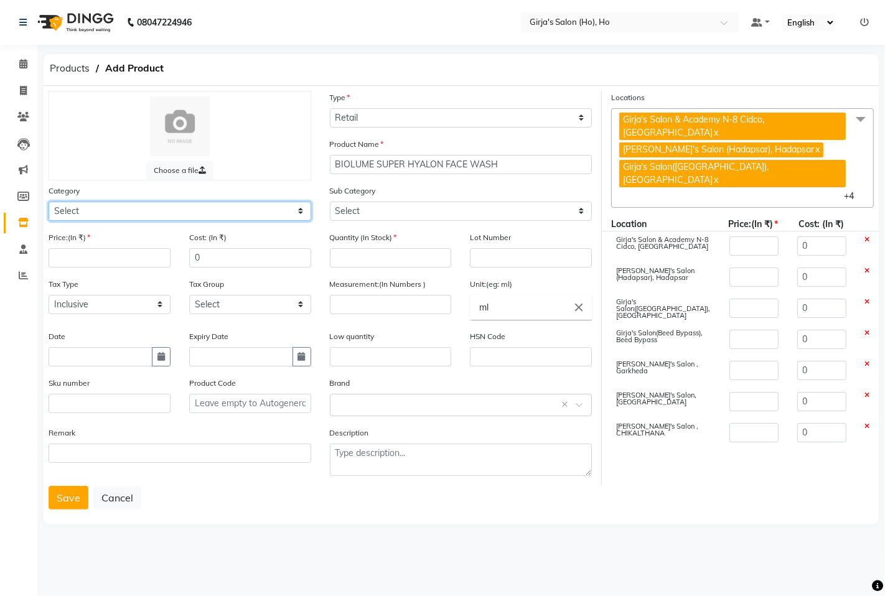
drag, startPoint x: 143, startPoint y: 216, endPoint x: 137, endPoint y: 220, distance: 7.6
click at [138, 219] on select "Select Hair Skin Makeup Personal Care Appliances Beard Waxing Disposable Thread…" at bounding box center [180, 211] width 263 height 19
select select "1150"
click at [49, 202] on select "Select Hair Skin Makeup Personal Care Appliances Beard Waxing Disposable Thread…" at bounding box center [180, 211] width 263 height 19
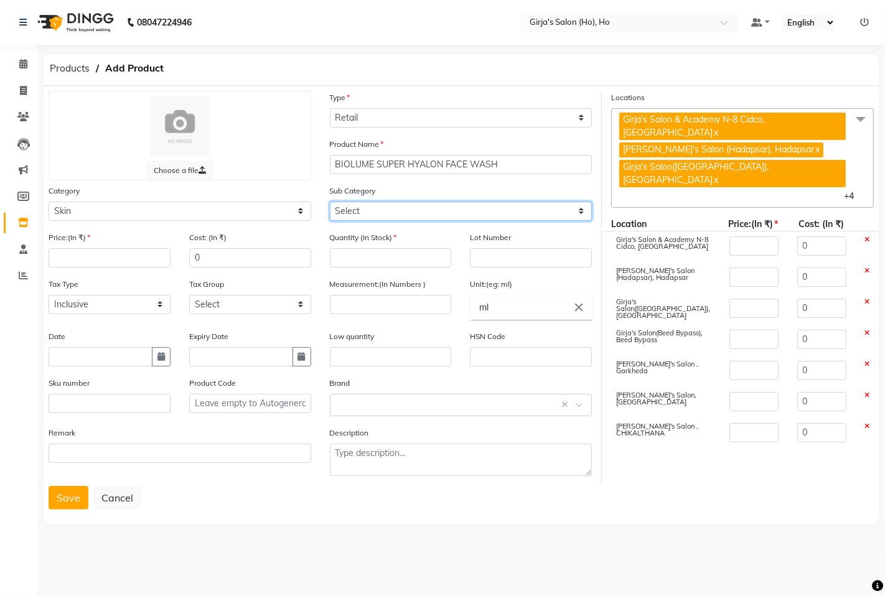
click at [372, 208] on select "Select Cleanser Facial Moisturiser Serum Toner Sun Care Masks Lip Care Eye Care…" at bounding box center [461, 211] width 263 height 19
click at [330, 202] on select "Select Cleanser Facial Moisturiser Serum Toner Sun Care Masks Lip Care Eye Care…" at bounding box center [461, 211] width 263 height 19
drag, startPoint x: 397, startPoint y: 207, endPoint x: 440, endPoint y: 218, distance: 44.2
click at [403, 209] on select "Select Cleanser Facial Moisturiser Serum Toner Sun Care Masks Lip Care Eye Care…" at bounding box center [461, 211] width 263 height 19
select select "1165"
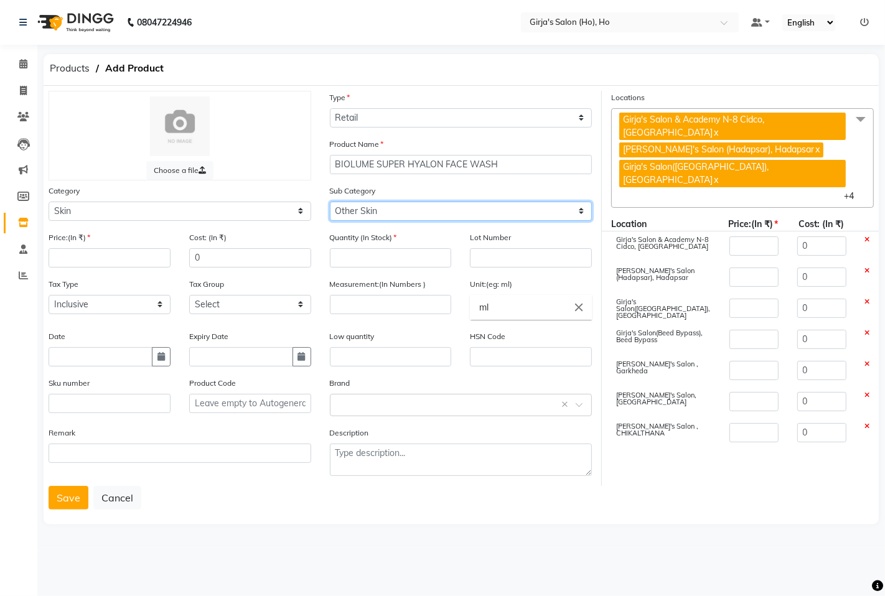
click at [330, 202] on select "Select Cleanser Facial Moisturiser Serum Toner Sun Care Masks Lip Care Eye Care…" at bounding box center [461, 211] width 263 height 19
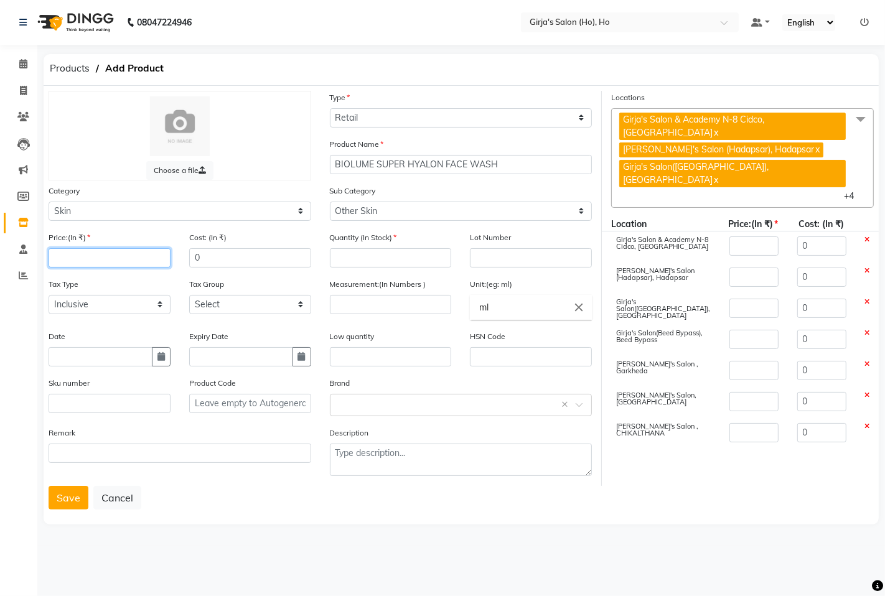
click at [140, 258] on input "number" at bounding box center [110, 257] width 122 height 19
type input "6"
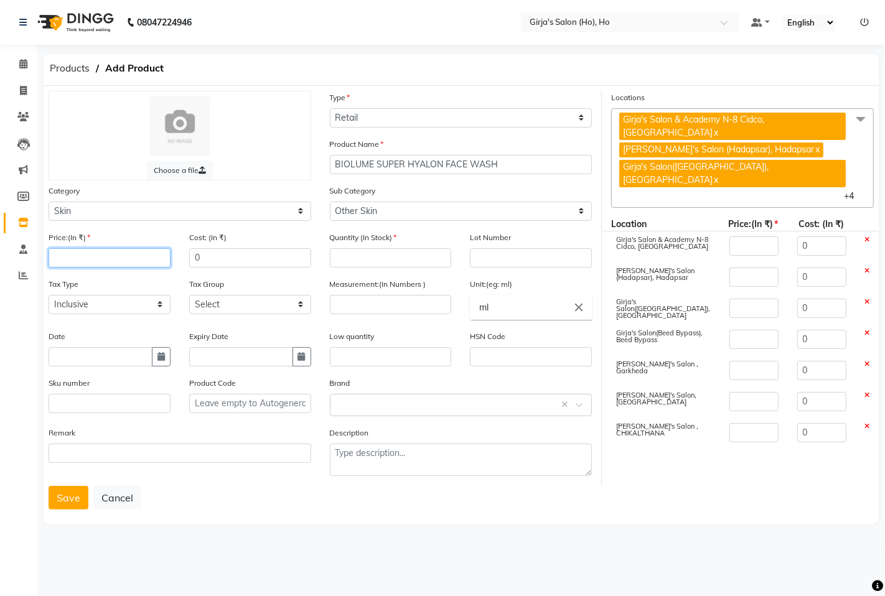
type input "6"
type input "69"
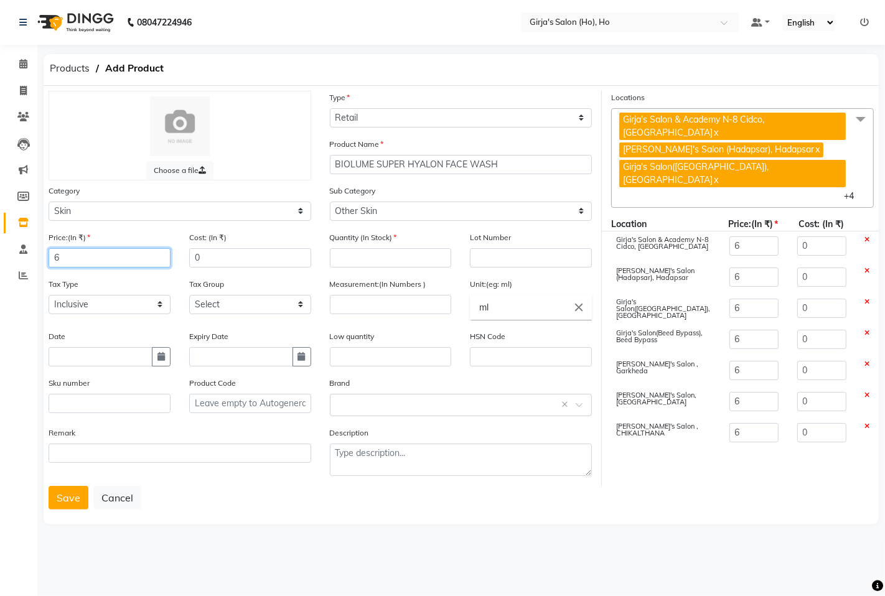
type input "69"
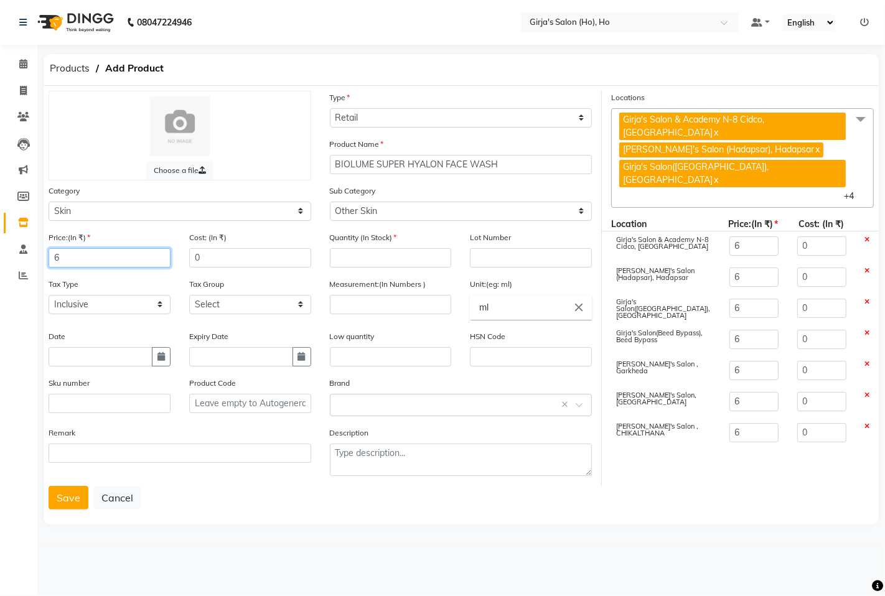
type input "69"
type input "695"
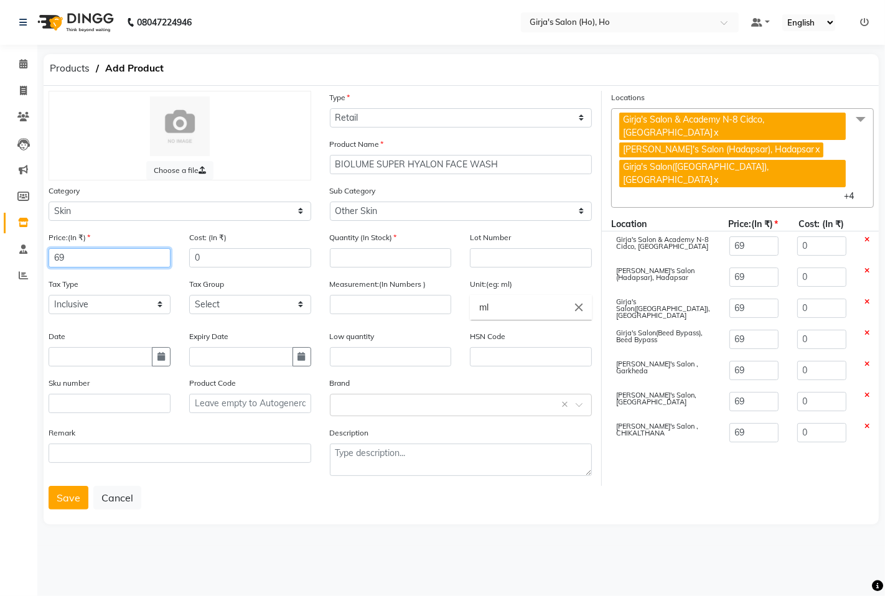
type input "695"
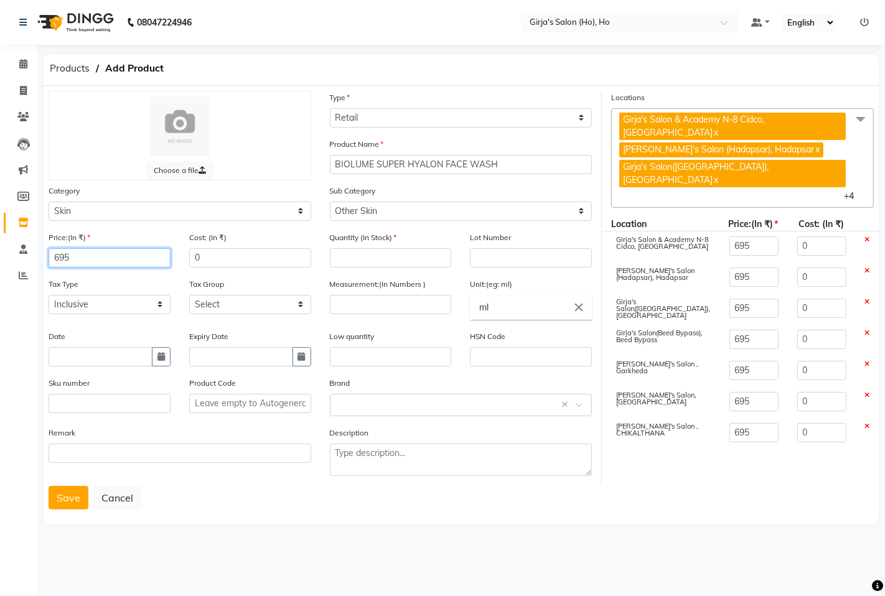
type input "695"
drag, startPoint x: 200, startPoint y: 274, endPoint x: 206, endPoint y: 264, distance: 12.3
click at [204, 271] on div "Cost: (In ₹) 0" at bounding box center [250, 254] width 141 height 47
click at [206, 263] on input "0" at bounding box center [250, 257] width 122 height 19
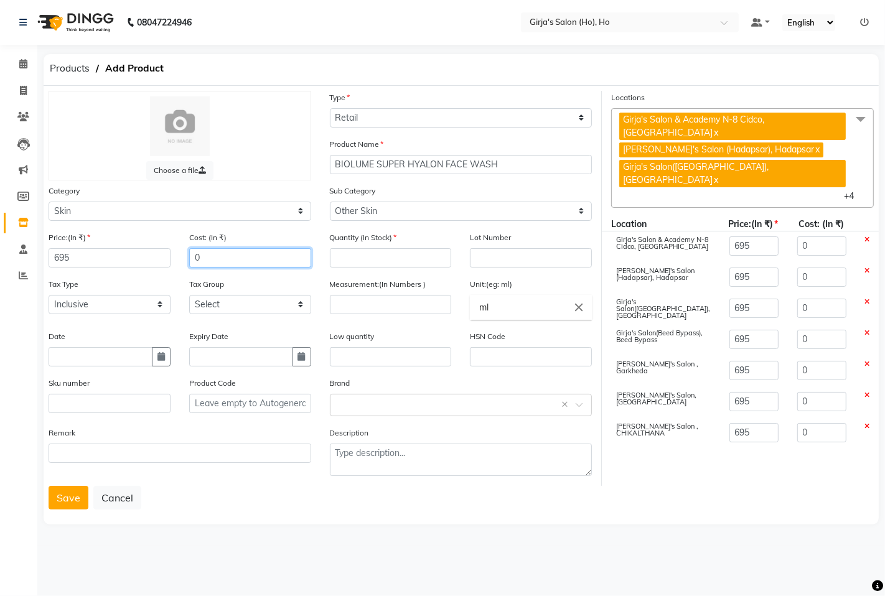
click at [206, 263] on input "0" at bounding box center [250, 257] width 122 height 19
type input "6"
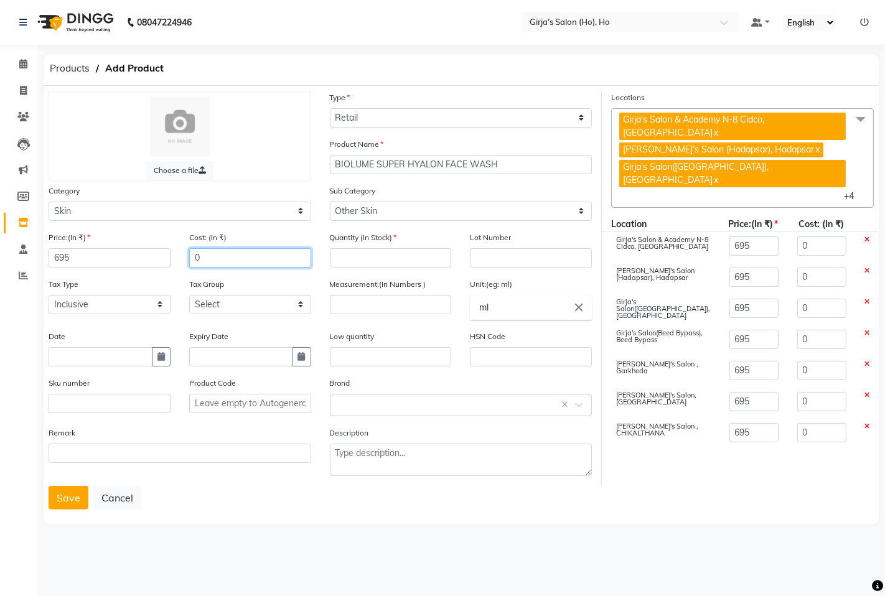
type input "6"
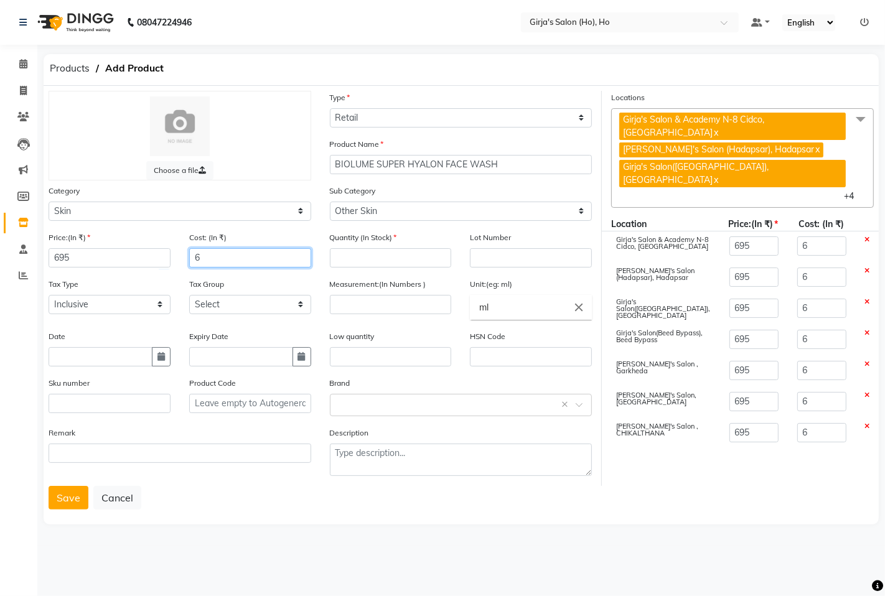
type input "69"
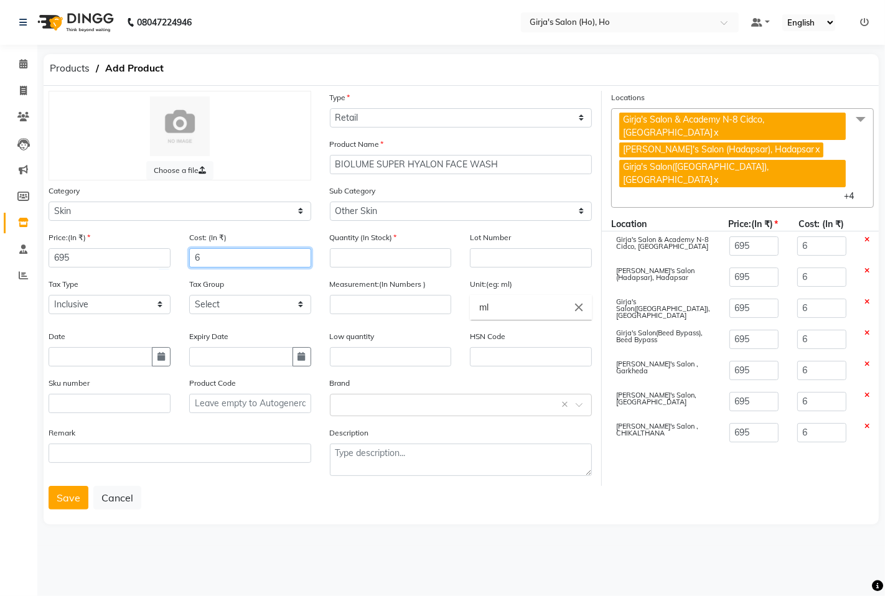
type input "69"
type input "695"
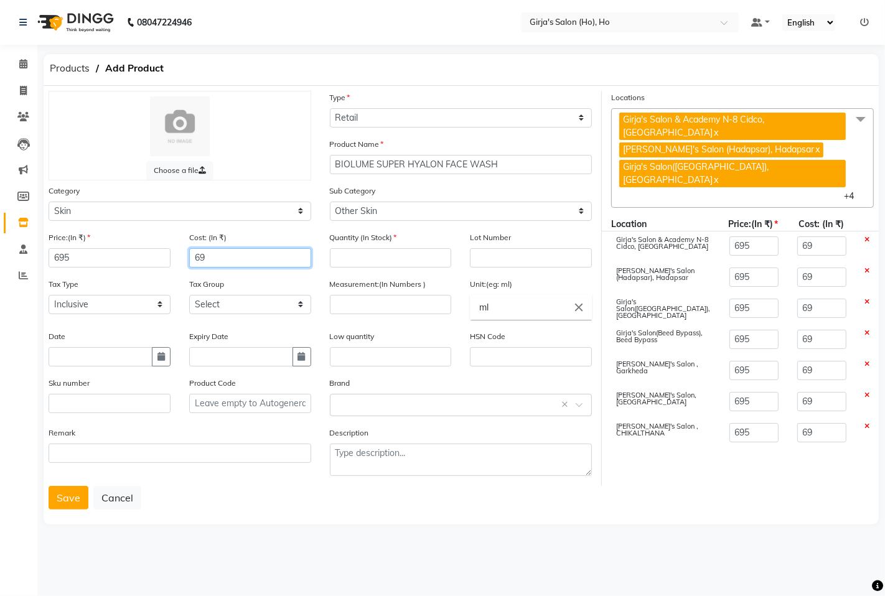
type input "695"
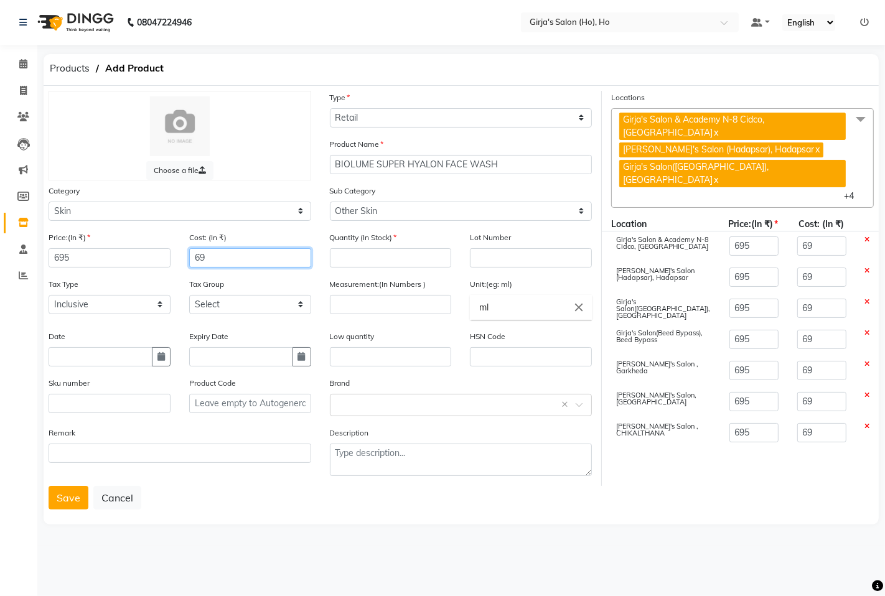
type input "695"
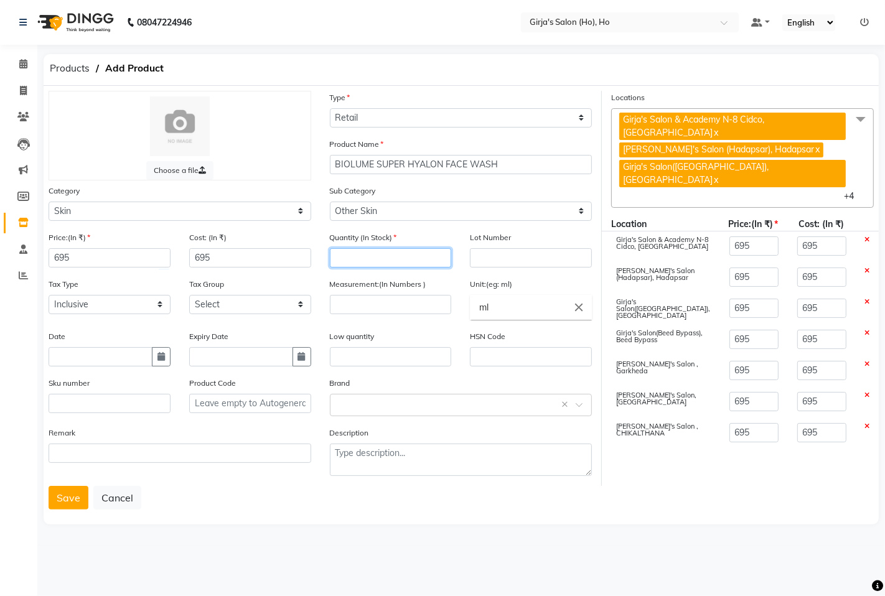
click at [337, 257] on input "number" at bounding box center [391, 257] width 122 height 19
type input "0"
drag, startPoint x: 157, startPoint y: 307, endPoint x: 151, endPoint y: 311, distance: 8.1
click at [156, 307] on select "Select Inclusive Exclusive" at bounding box center [110, 304] width 122 height 19
click at [49, 295] on select "Select Inclusive Exclusive" at bounding box center [110, 304] width 122 height 19
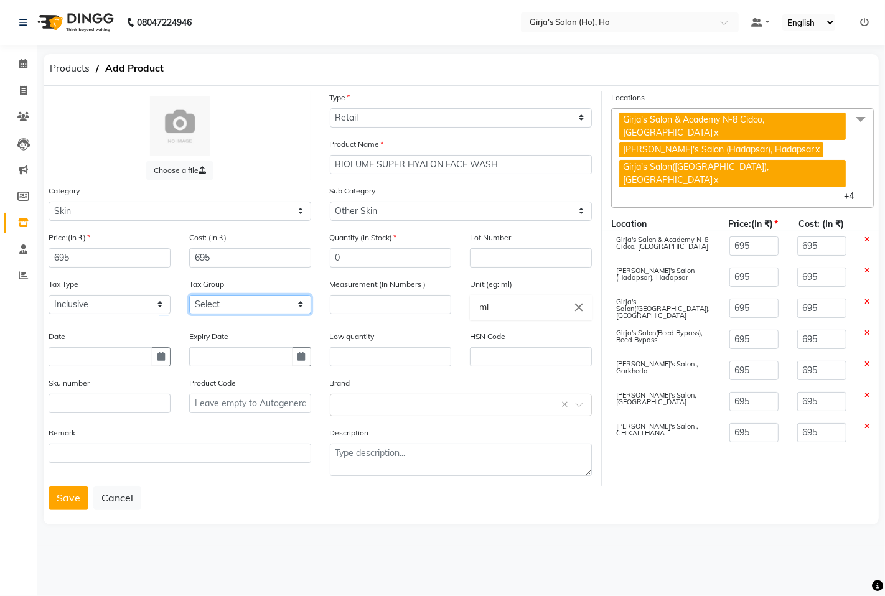
drag, startPoint x: 244, startPoint y: 303, endPoint x: 245, endPoint y: 313, distance: 10.0
click at [244, 303] on select "Select GST" at bounding box center [250, 304] width 122 height 19
select select "1635"
click at [189, 295] on select "Select GST" at bounding box center [250, 304] width 122 height 19
click at [347, 307] on input "number" at bounding box center [391, 304] width 122 height 19
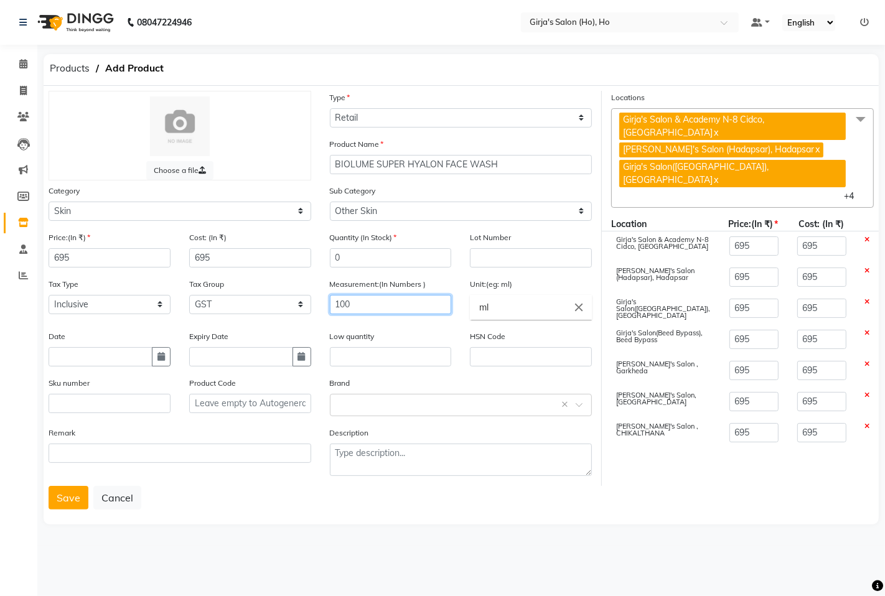
type input "100"
click at [521, 309] on input "ml" at bounding box center [531, 307] width 122 height 25
click at [506, 330] on link "gm s" at bounding box center [531, 336] width 122 height 32
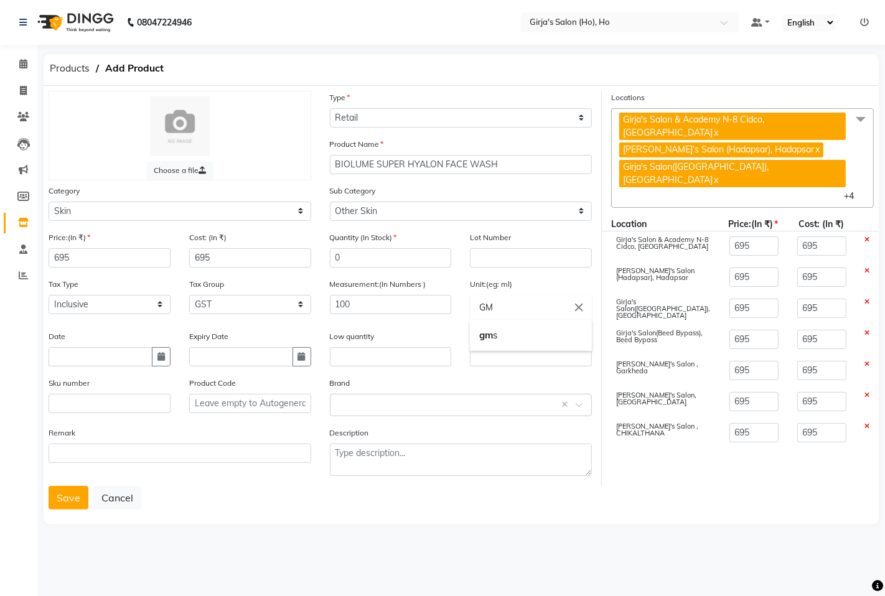
type input "gms"
click at [148, 352] on input "text" at bounding box center [101, 356] width 104 height 19
select select "9"
select select "2025"
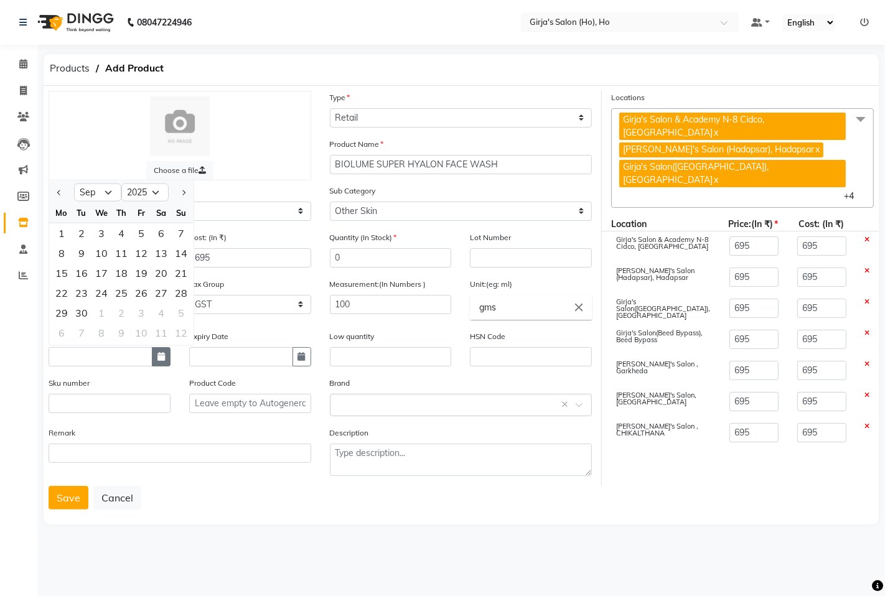
click at [162, 358] on icon "button" at bounding box center [160, 356] width 7 height 9
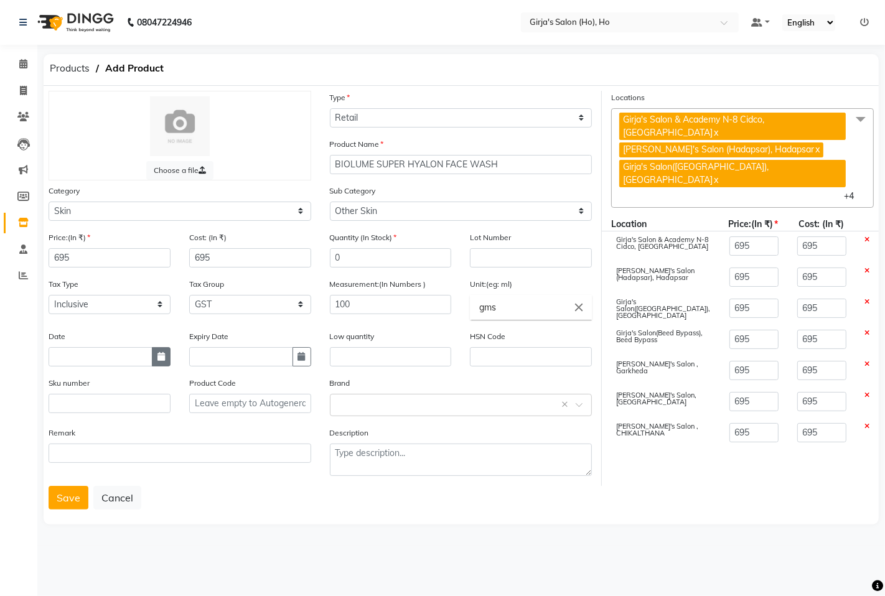
click at [162, 358] on icon "button" at bounding box center [160, 356] width 7 height 9
select select "9"
select select "2025"
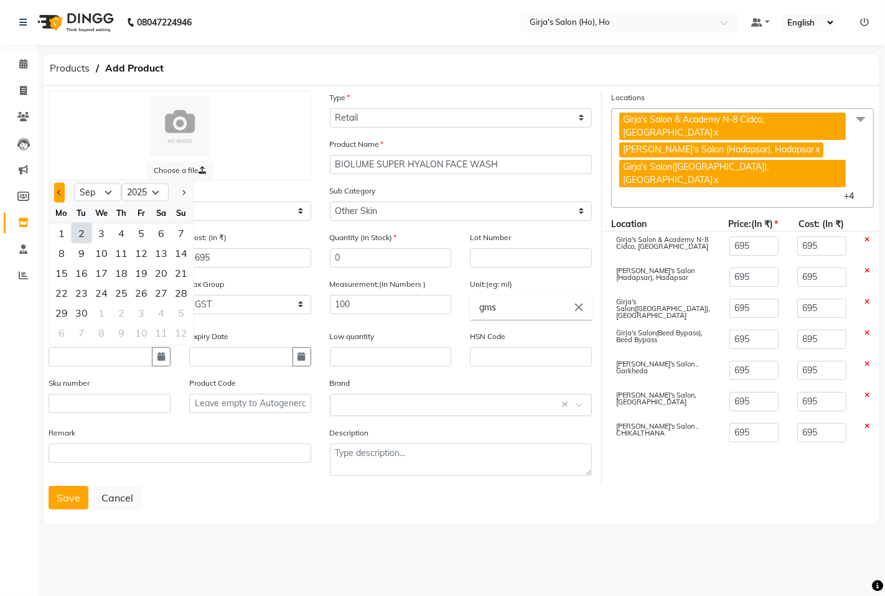
click at [58, 194] on span "Previous month" at bounding box center [59, 192] width 5 height 5
select select "8"
click at [183, 314] on div "31" at bounding box center [181, 312] width 20 height 20
type input "31-08-2025"
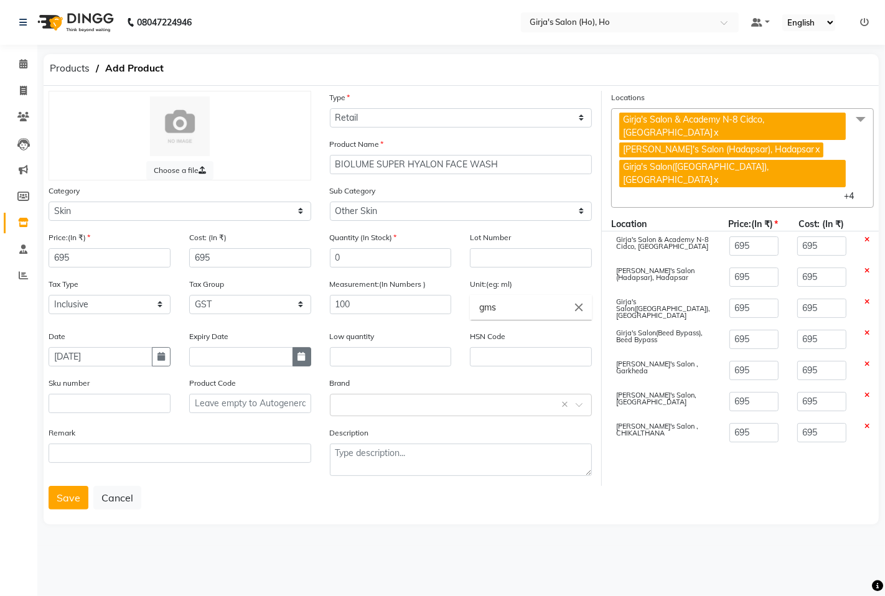
click at [296, 362] on button "button" at bounding box center [302, 356] width 19 height 19
select select "9"
select select "2025"
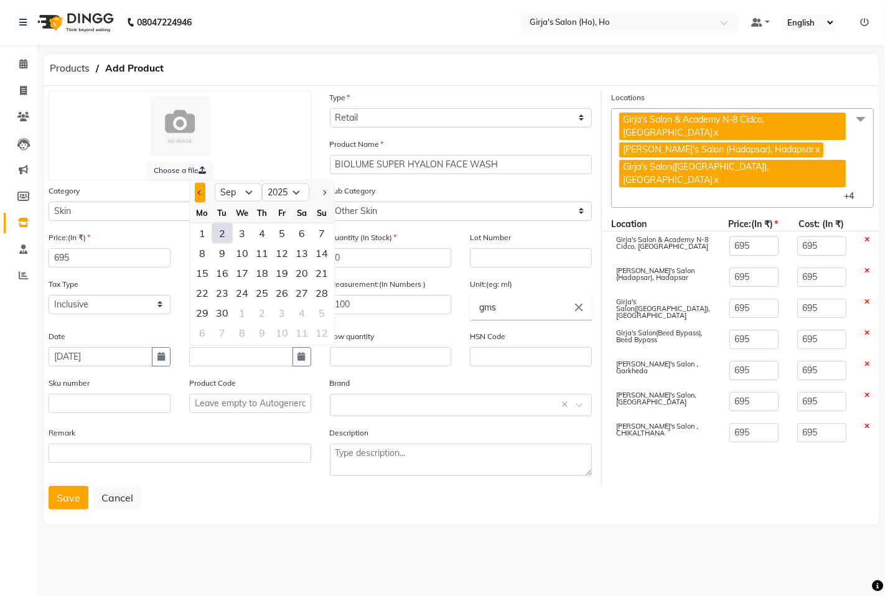
click at [196, 195] on button "Previous month" at bounding box center [200, 192] width 11 height 20
select select "8"
drag, startPoint x: 316, startPoint y: 314, endPoint x: 324, endPoint y: 321, distance: 10.6
click at [316, 314] on div "31" at bounding box center [322, 312] width 20 height 20
type input "31-08-2025"
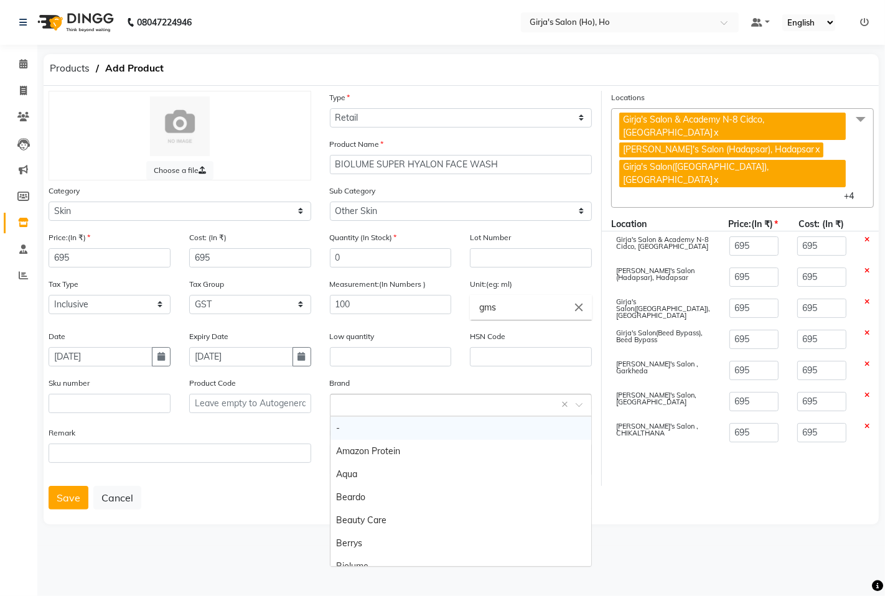
click at [381, 395] on div "Select brand or add custom brand ×" at bounding box center [461, 405] width 263 height 22
type input "BIOL"
click at [375, 424] on div "Biolume" at bounding box center [460, 428] width 261 height 23
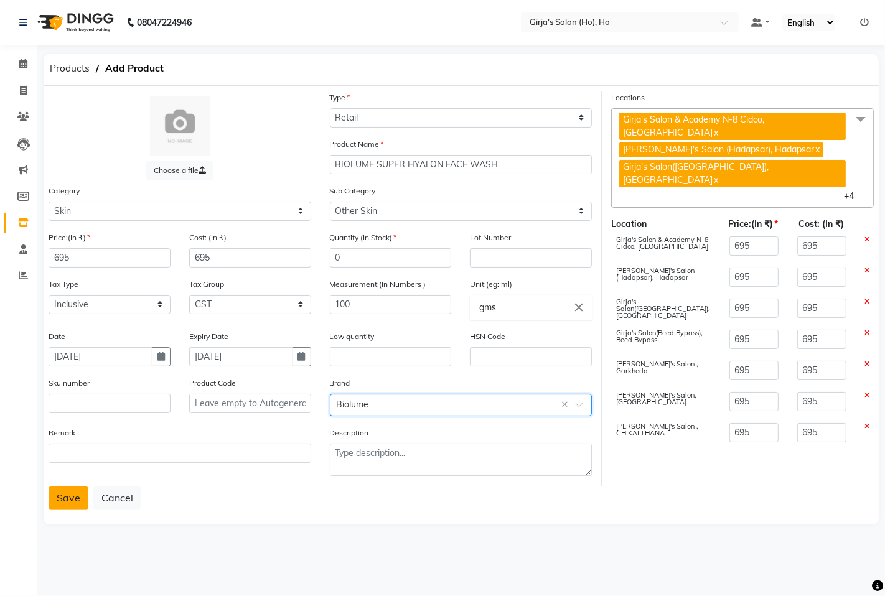
click at [85, 501] on button "Save" at bounding box center [69, 498] width 40 height 24
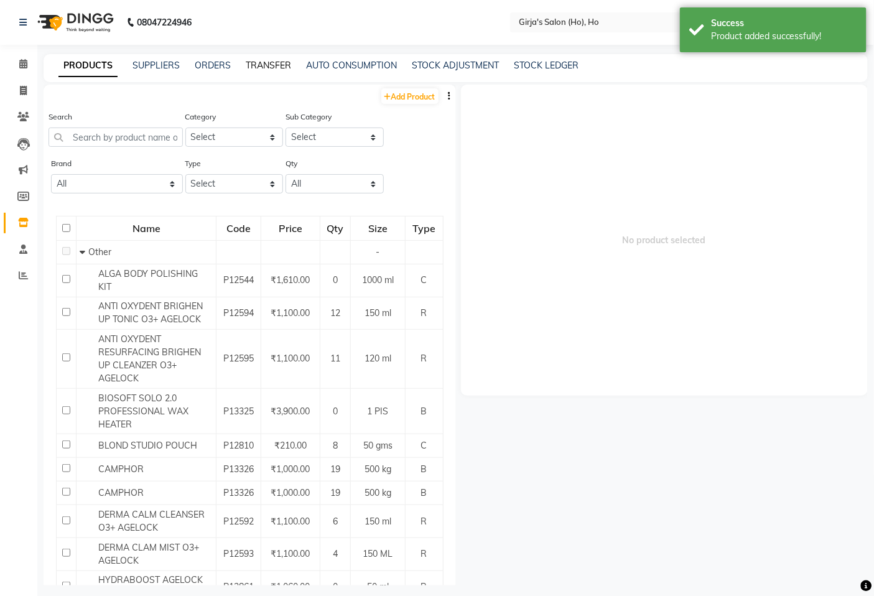
click at [281, 67] on link "TRANSFER" at bounding box center [268, 65] width 45 height 11
select select "sender"
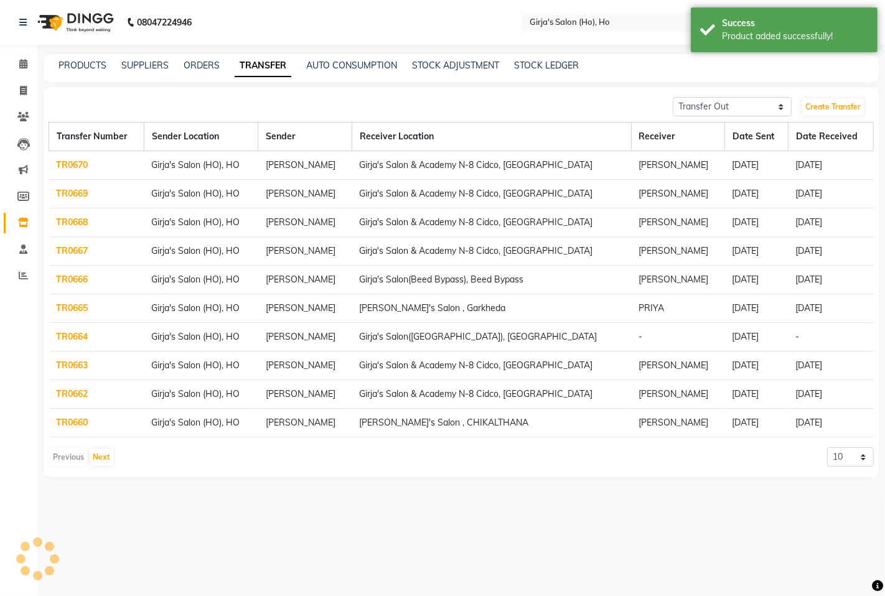
drag, startPoint x: 195, startPoint y: 73, endPoint x: 202, endPoint y: 70, distance: 7.5
click at [196, 73] on div "PRODUCTS SUPPLIERS ORDERS TRANSFER AUTO CONSUMPTION STOCK ADJUSTMENT STOCK LEDG…" at bounding box center [461, 68] width 835 height 28
click at [205, 68] on link "ORDERS" at bounding box center [202, 65] width 36 height 11
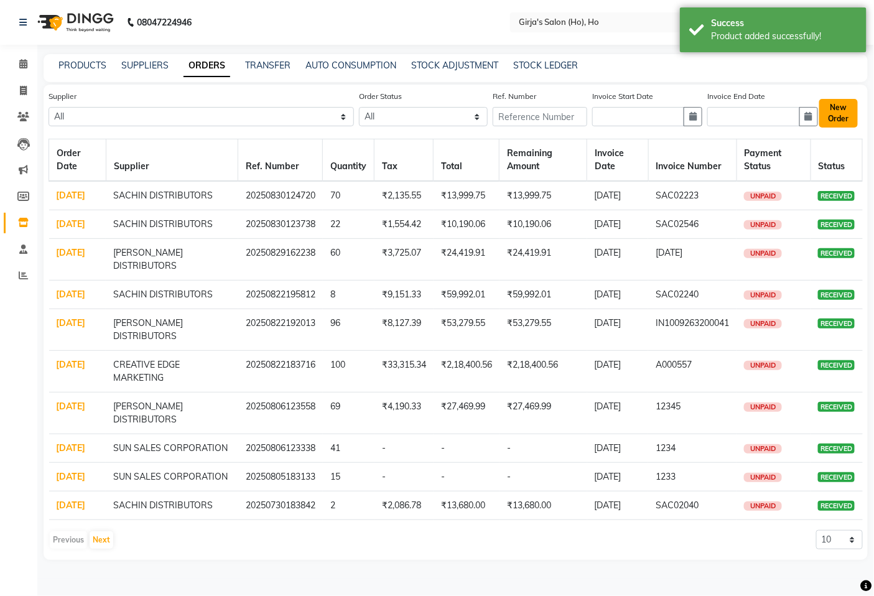
click at [848, 114] on button "New Order" at bounding box center [839, 113] width 39 height 29
select select "true"
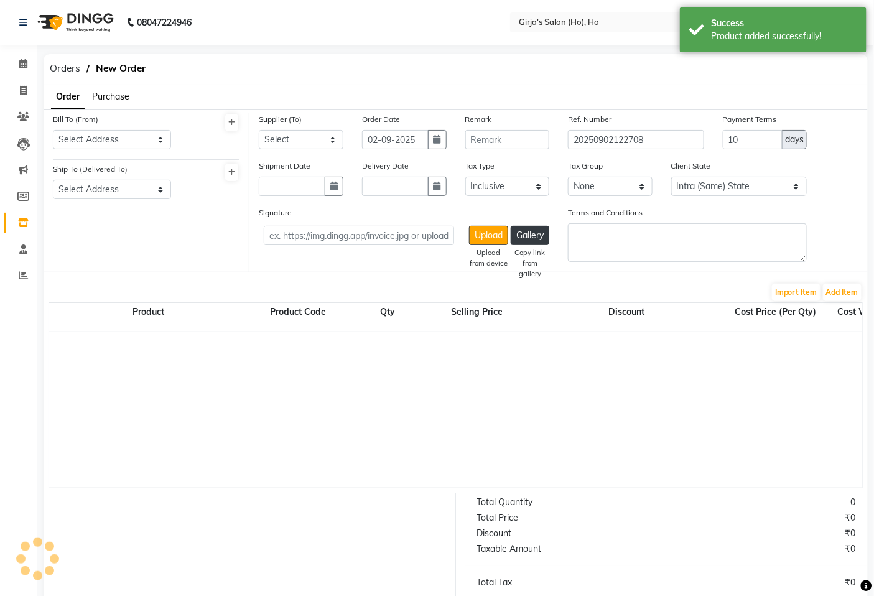
select select "1635"
drag, startPoint x: 116, startPoint y: 88, endPoint x: 113, endPoint y: 102, distance: 14.0
click at [116, 90] on ul "Order Purchase" at bounding box center [87, 97] width 86 height 24
click at [113, 102] on li "Purchase" at bounding box center [110, 96] width 37 height 13
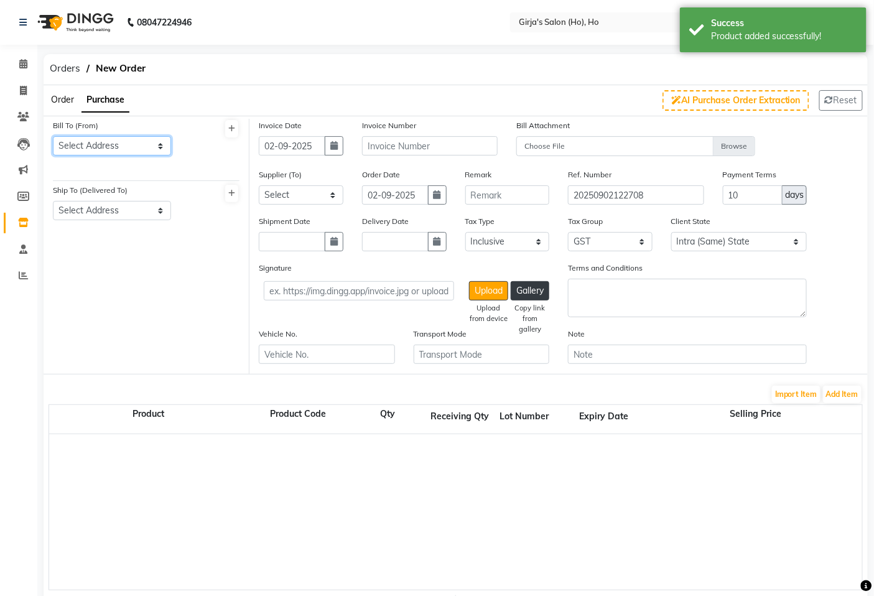
click at [121, 149] on select "Select Address CIDCO N-8 M K EXIM INDIA LIMITED" at bounding box center [112, 145] width 118 height 19
select select "465"
click at [53, 136] on select "Select Address CIDCO N-8 M K EXIM INDIA LIMITED" at bounding box center [112, 145] width 118 height 19
click at [111, 207] on select "Select Address CIDCO N-8" at bounding box center [112, 210] width 118 height 19
select select "466"
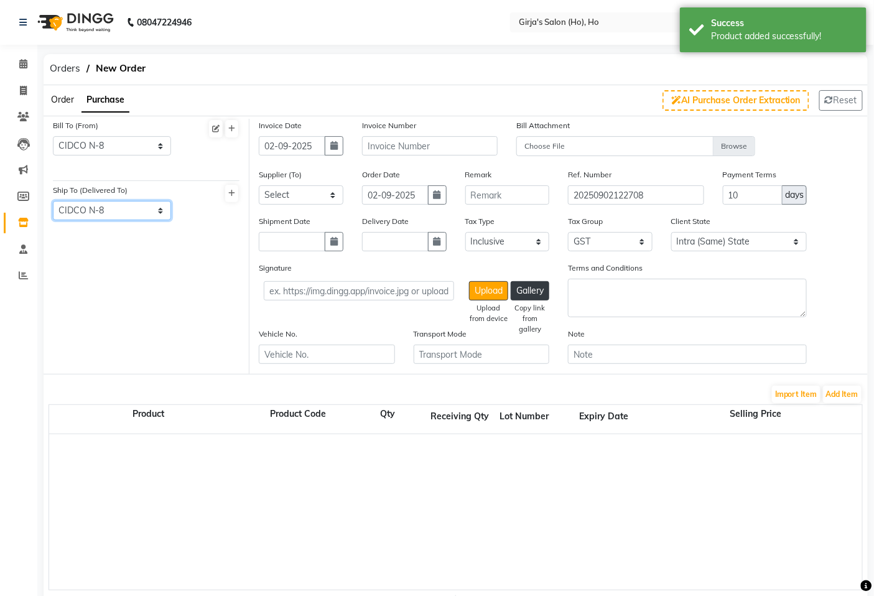
click at [53, 201] on select "Select Address CIDCO N-8" at bounding box center [112, 210] width 118 height 19
click at [326, 146] on button "button" at bounding box center [334, 145] width 19 height 19
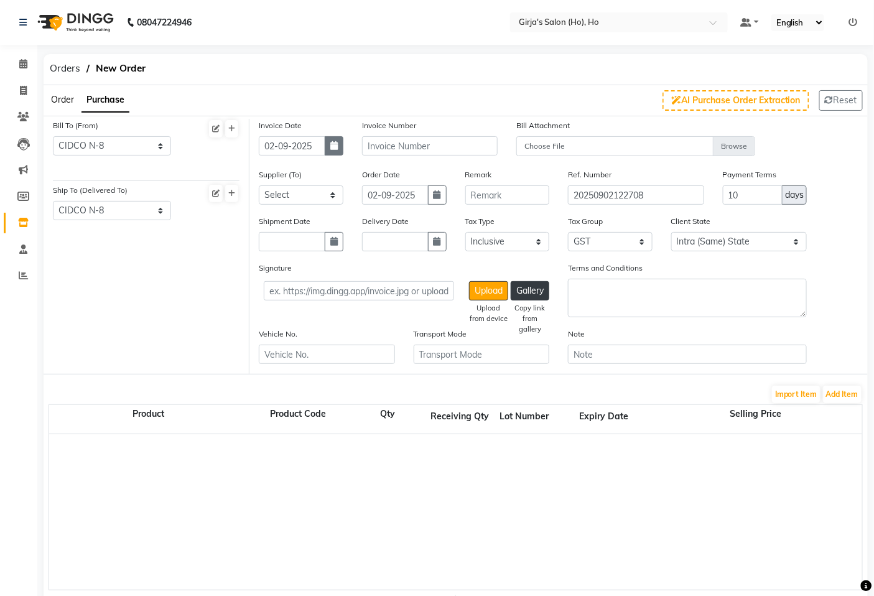
select select "9"
select select "2025"
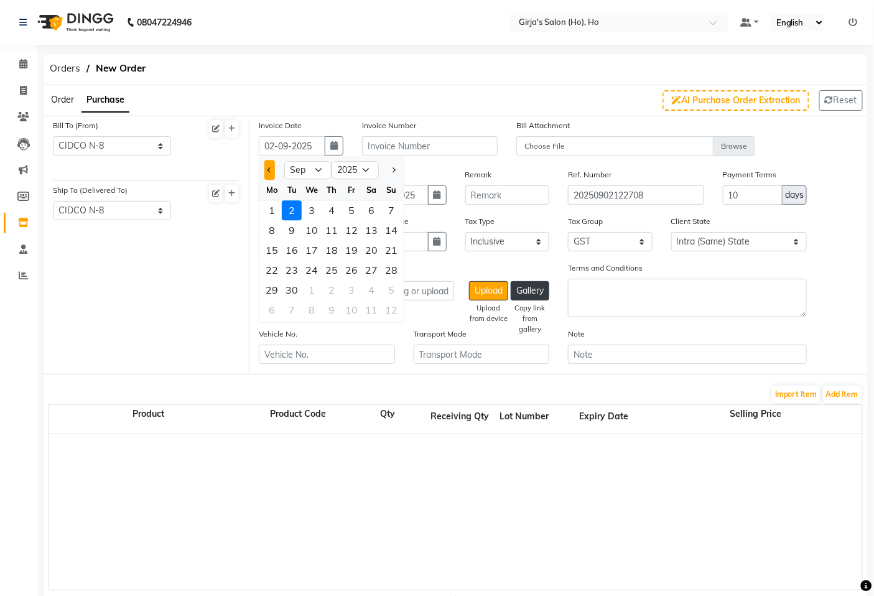
click at [266, 167] on button "Previous month" at bounding box center [270, 171] width 11 height 20
select select "8"
click at [395, 285] on div "31" at bounding box center [392, 291] width 20 height 20
type input "31-08-2025"
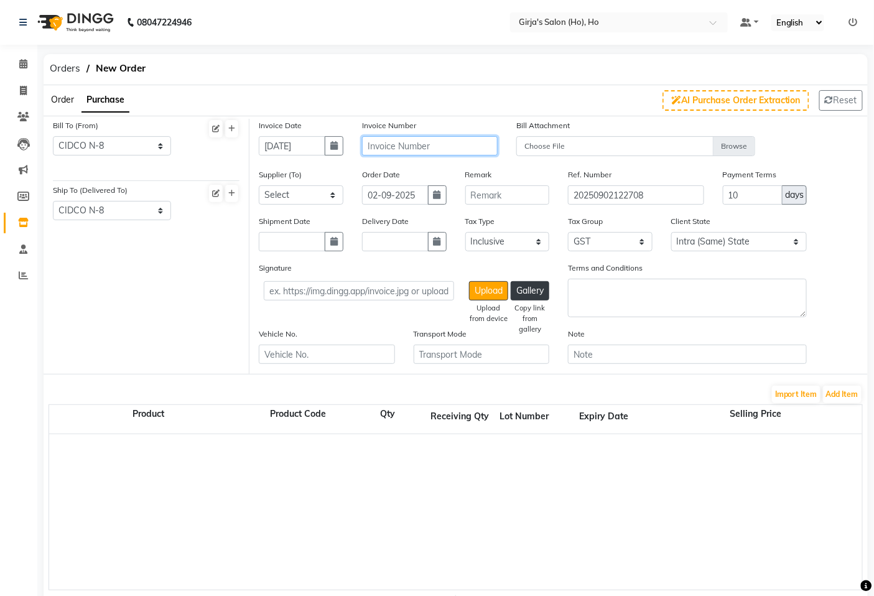
click at [378, 141] on input "text" at bounding box center [430, 145] width 136 height 19
type input "123456"
click at [311, 197] on select "Select MAPAEX TREADELINK PRIVATE LIMITED ANIL MARKETING SACHIN DISTRIBUTORS CRE…" at bounding box center [301, 194] width 85 height 19
click at [259, 185] on select "Select MAPAEX TREADELINK PRIVATE LIMITED ANIL MARKETING SACHIN DISTRIBUTORS CRE…" at bounding box center [301, 194] width 85 height 19
click at [326, 195] on select "Select MAPAEX TREADELINK PRIVATE LIMITED ANIL MARKETING SACHIN DISTRIBUTORS CRE…" at bounding box center [301, 194] width 85 height 19
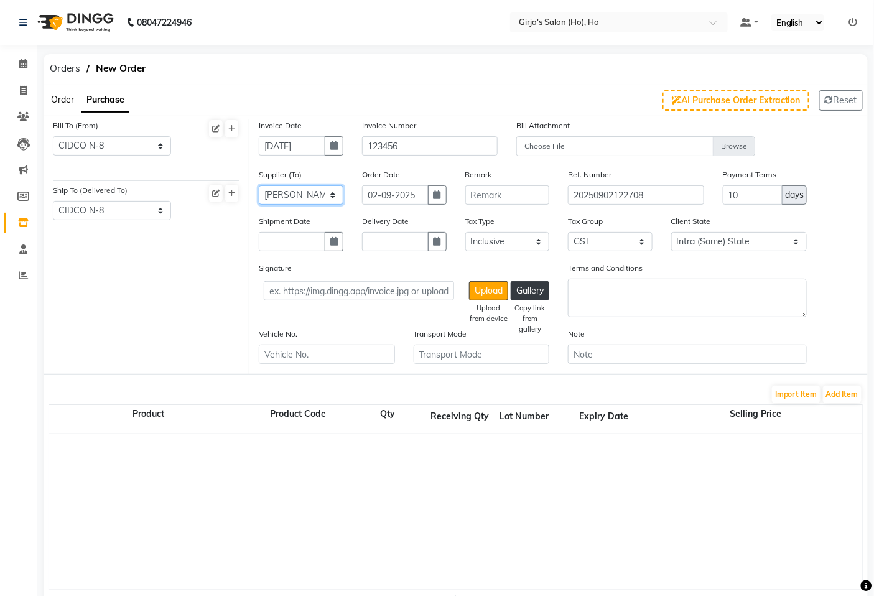
select select "1132"
click at [259, 185] on select "Select MAPAEX TREADELINK PRIVATE LIMITED ANIL MARKETING SACHIN DISTRIBUTORS CRE…" at bounding box center [301, 194] width 85 height 19
click at [441, 197] on button "button" at bounding box center [437, 194] width 19 height 19
select select "9"
select select "2025"
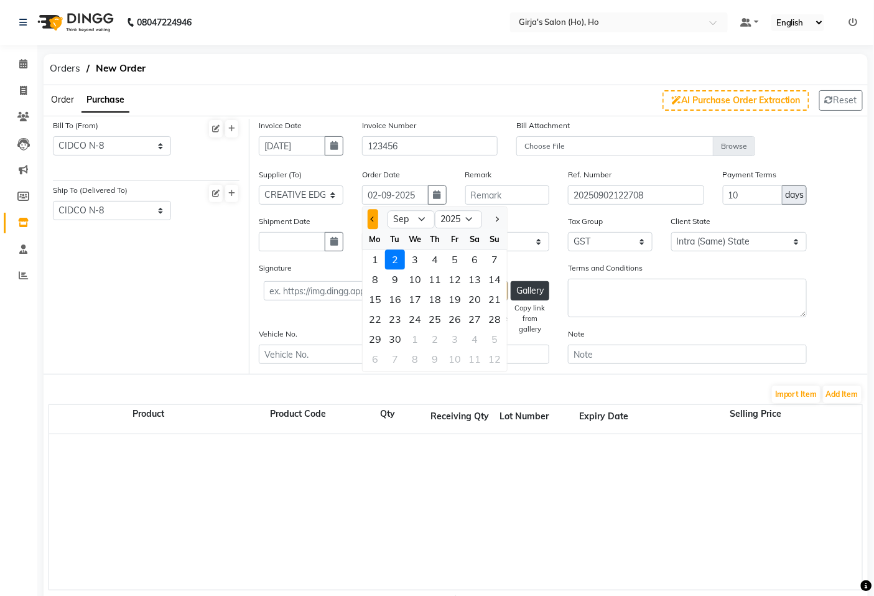
click at [374, 221] on button "Previous month" at bounding box center [373, 220] width 11 height 20
select select "8"
click at [499, 337] on div "31" at bounding box center [495, 340] width 20 height 20
type input "31-08-2025"
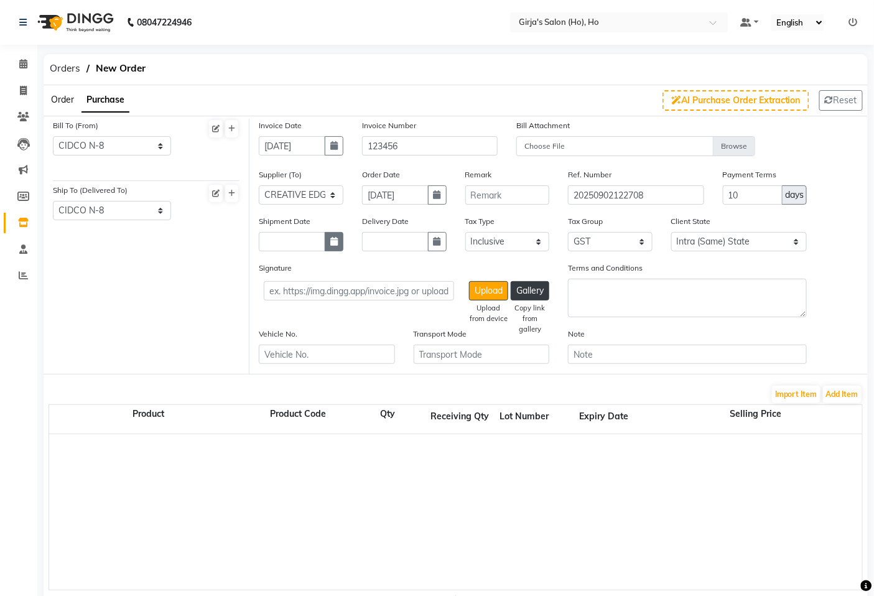
click at [336, 241] on icon "button" at bounding box center [333, 241] width 7 height 9
select select "9"
select select "2025"
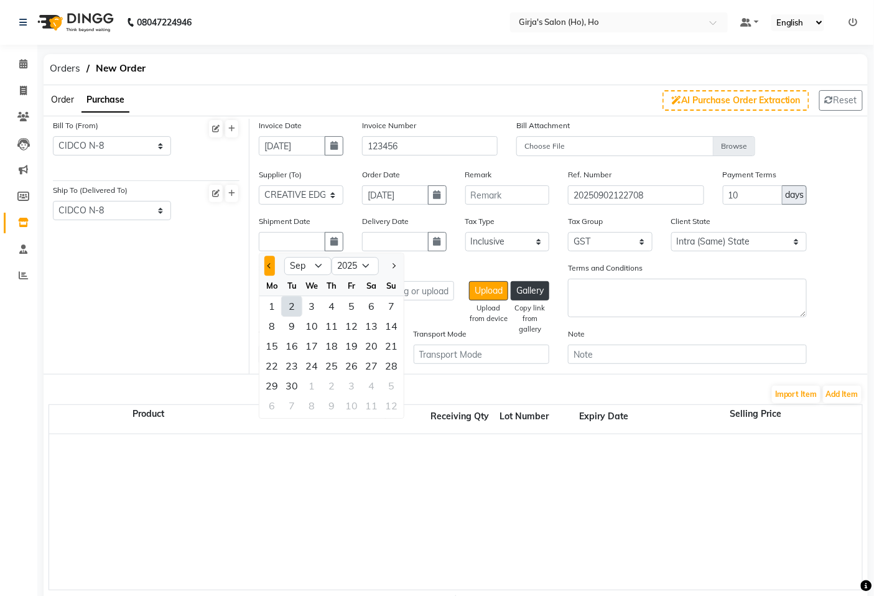
click at [269, 268] on button "Previous month" at bounding box center [270, 266] width 11 height 20
select select "8"
click at [388, 382] on div "31" at bounding box center [392, 387] width 20 height 20
type input "31-08-2025"
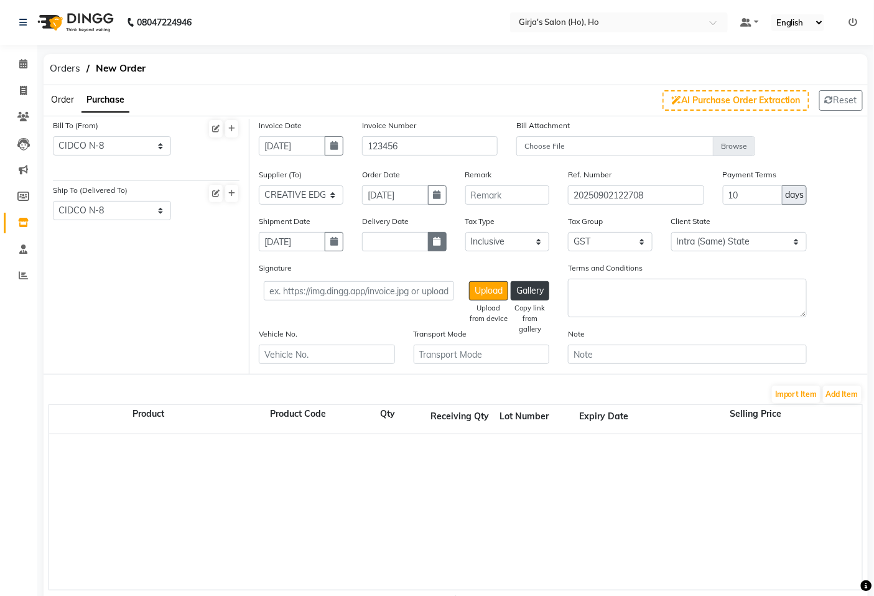
click at [432, 246] on button "button" at bounding box center [437, 241] width 19 height 19
select select "9"
select select "2025"
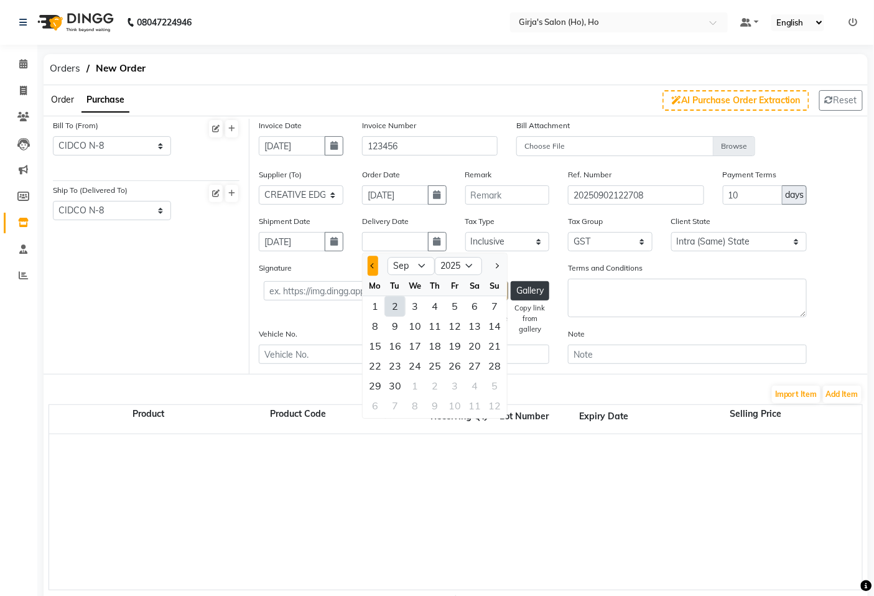
drag, startPoint x: 362, startPoint y: 271, endPoint x: 368, endPoint y: 269, distance: 6.5
click at [363, 271] on ngb-datepicker "Jan Feb Mar Apr May Jun Jul Aug Sep Oct Nov Dec 2015 2016 2017 2018 2019 2020 2…" at bounding box center [435, 336] width 146 height 166
click at [377, 265] on button "Previous month" at bounding box center [373, 266] width 11 height 20
select select "8"
click at [494, 385] on div "31" at bounding box center [495, 387] width 20 height 20
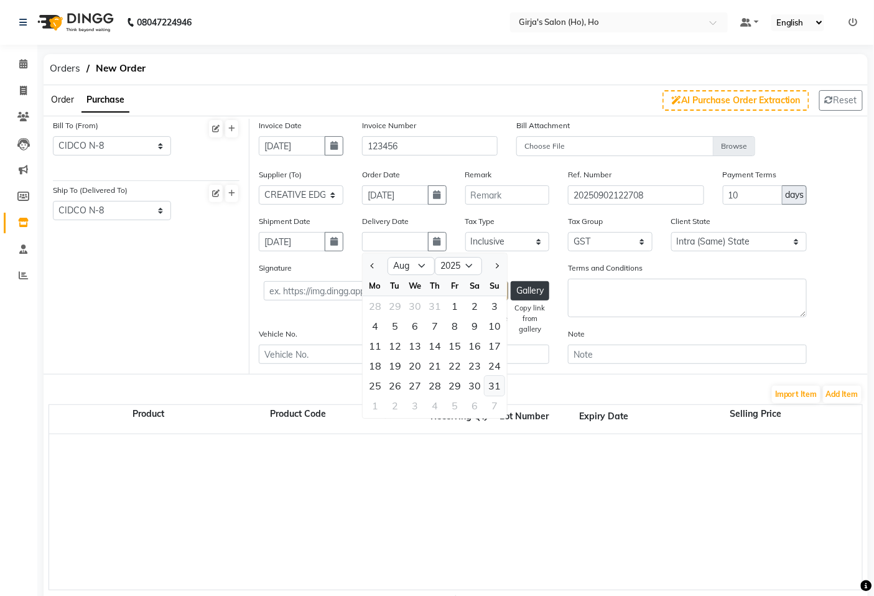
type input "31-08-2025"
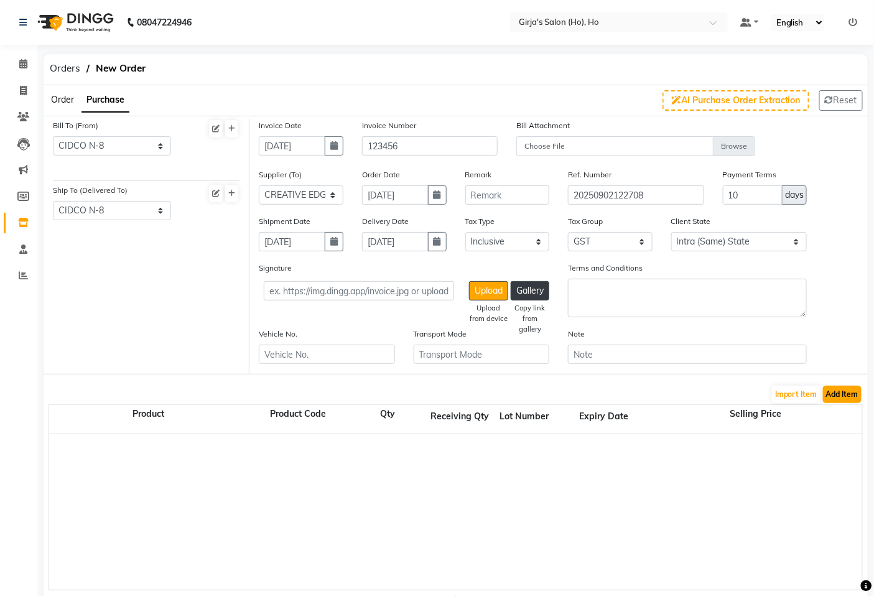
click at [848, 400] on button "Add Item" at bounding box center [842, 394] width 39 height 17
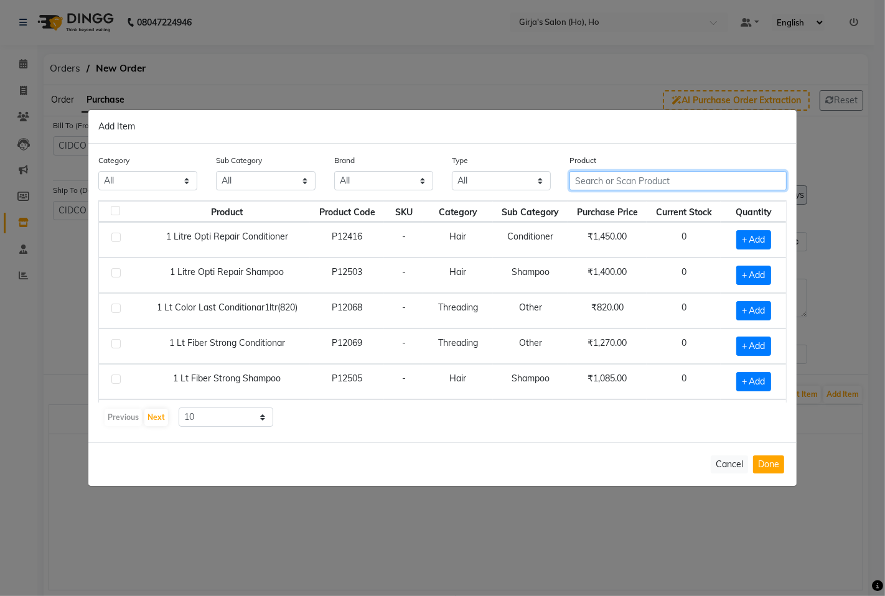
click at [652, 182] on input "text" at bounding box center [677, 180] width 217 height 19
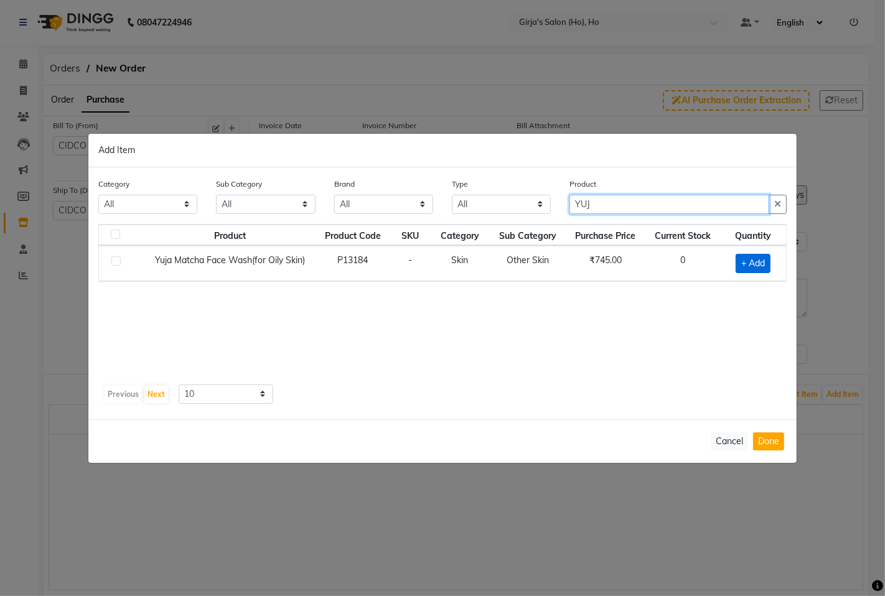
type input "YUJ"
click at [749, 265] on span "+ Add" at bounding box center [753, 263] width 35 height 19
checkbox input "true"
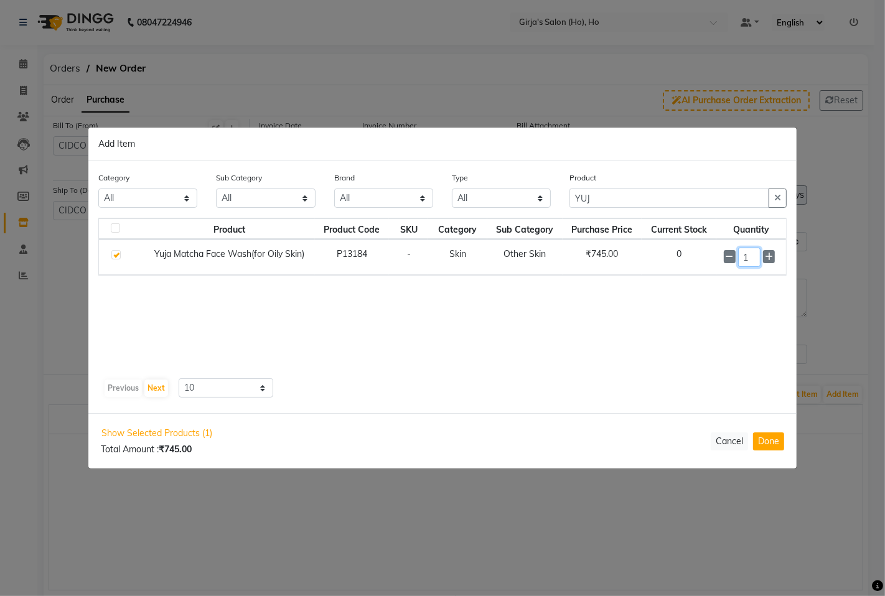
click at [749, 265] on input "1" at bounding box center [749, 257] width 23 height 19
type input "14"
click at [759, 438] on button "Done" at bounding box center [768, 442] width 31 height 18
select select "1635"
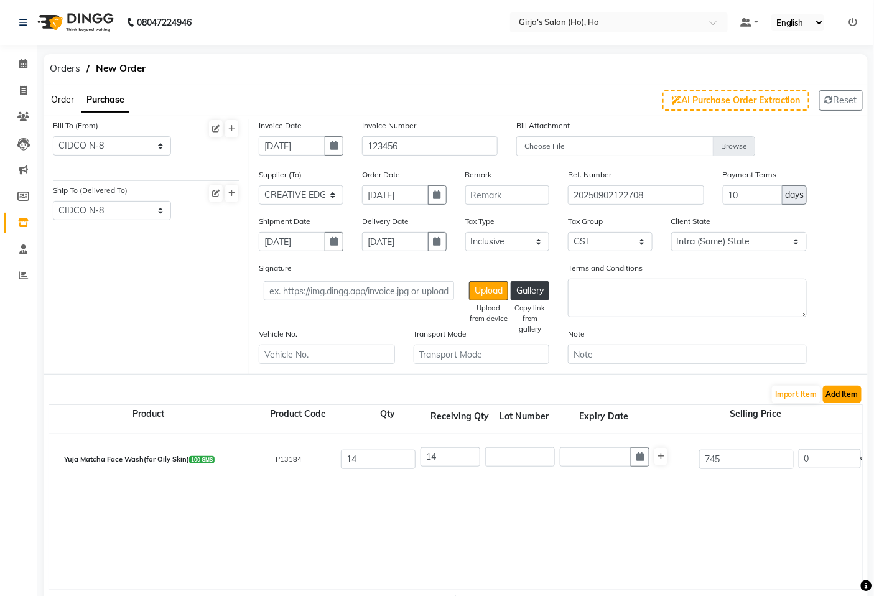
click at [845, 392] on button "Add Item" at bounding box center [842, 394] width 39 height 17
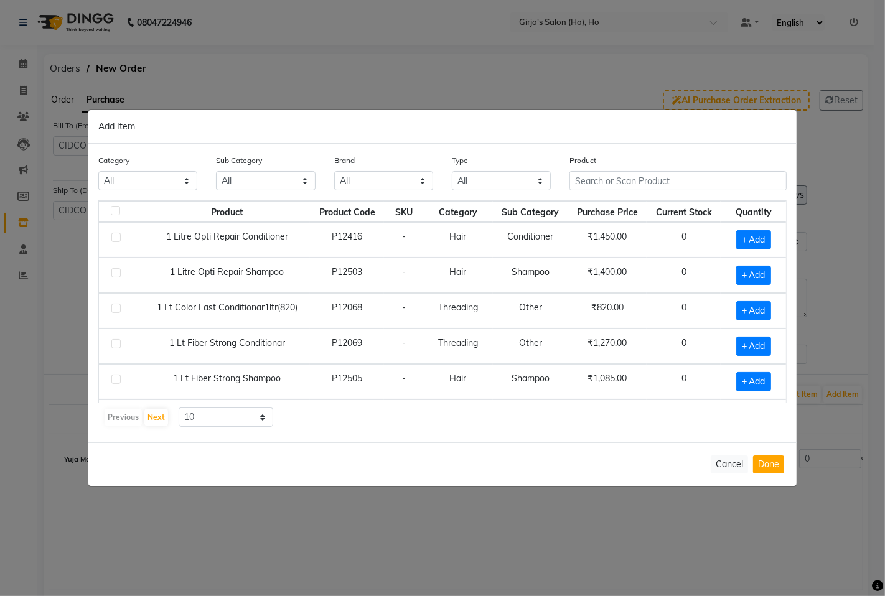
click at [651, 192] on div "Product" at bounding box center [678, 177] width 236 height 47
click at [650, 177] on input "text" at bounding box center [677, 180] width 217 height 19
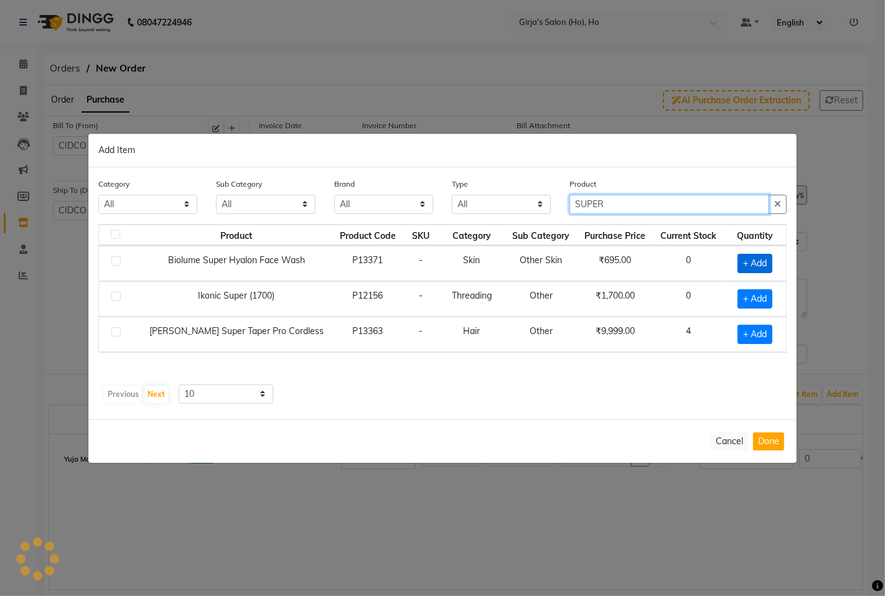
type input "SUPER"
click at [750, 265] on span "+ Add" at bounding box center [755, 263] width 35 height 19
checkbox input "true"
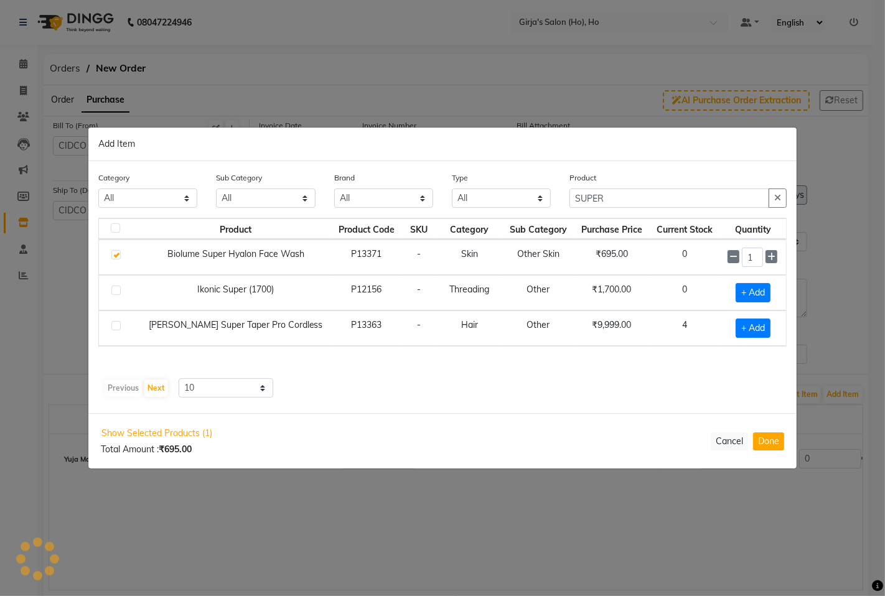
click at [750, 265] on input "1" at bounding box center [752, 257] width 21 height 19
type input "10"
click at [774, 440] on button "Done" at bounding box center [768, 442] width 31 height 18
select select "1635"
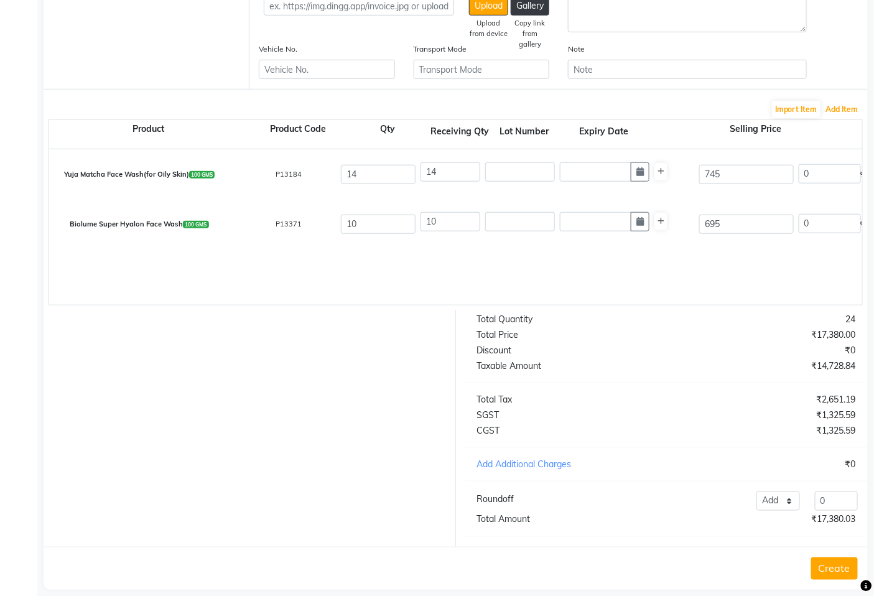
scroll to position [310, 0]
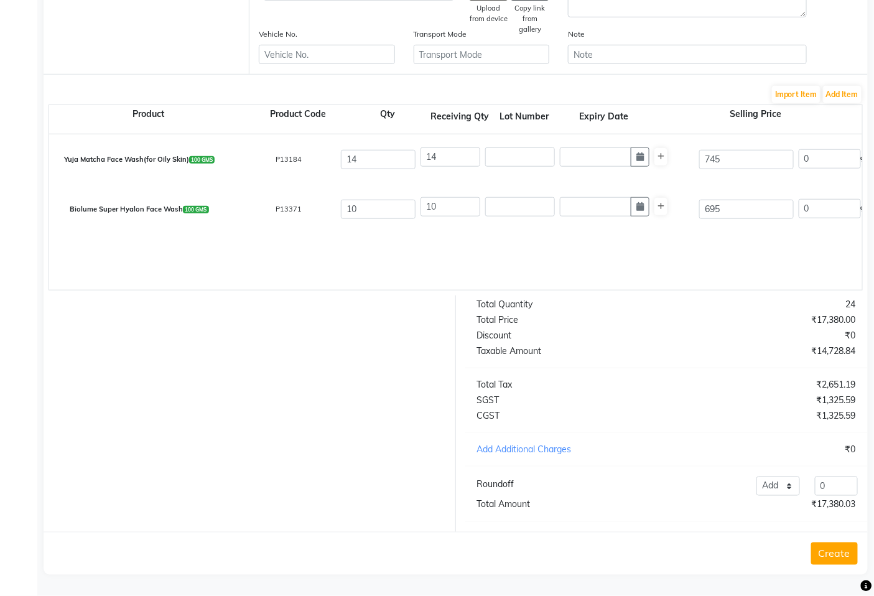
click at [823, 560] on button "Create" at bounding box center [835, 554] width 47 height 22
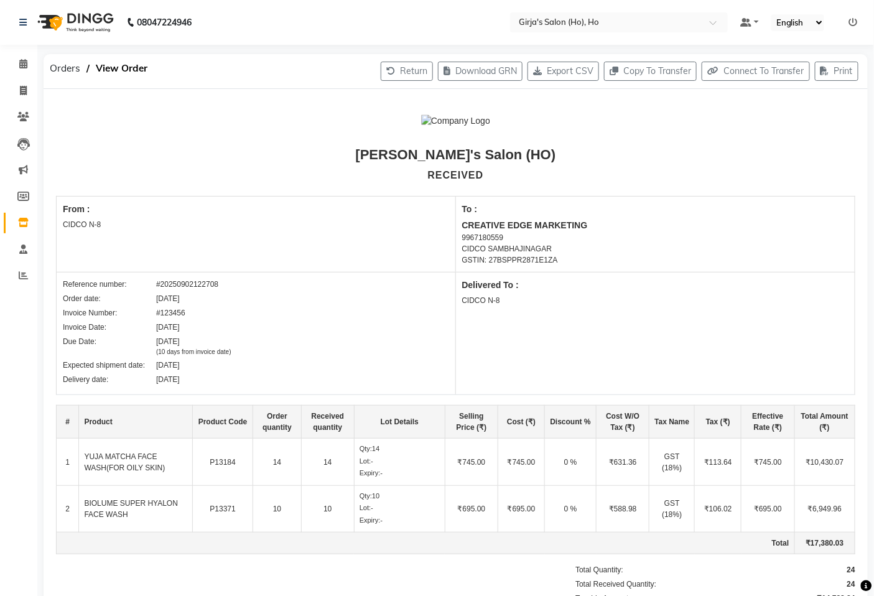
click at [7, 223] on link "Inventory" at bounding box center [19, 223] width 30 height 21
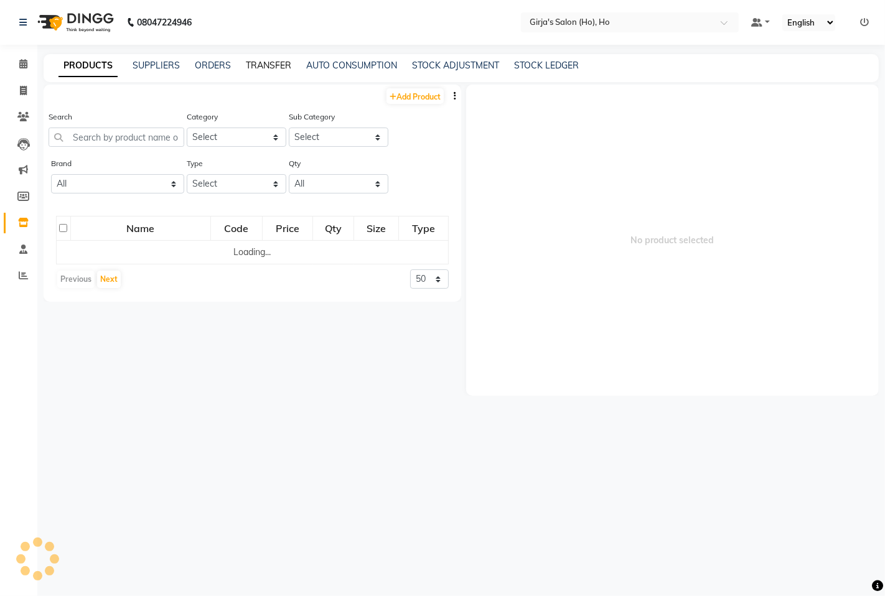
click at [276, 70] on link "TRANSFER" at bounding box center [268, 65] width 45 height 11
select select "sender"
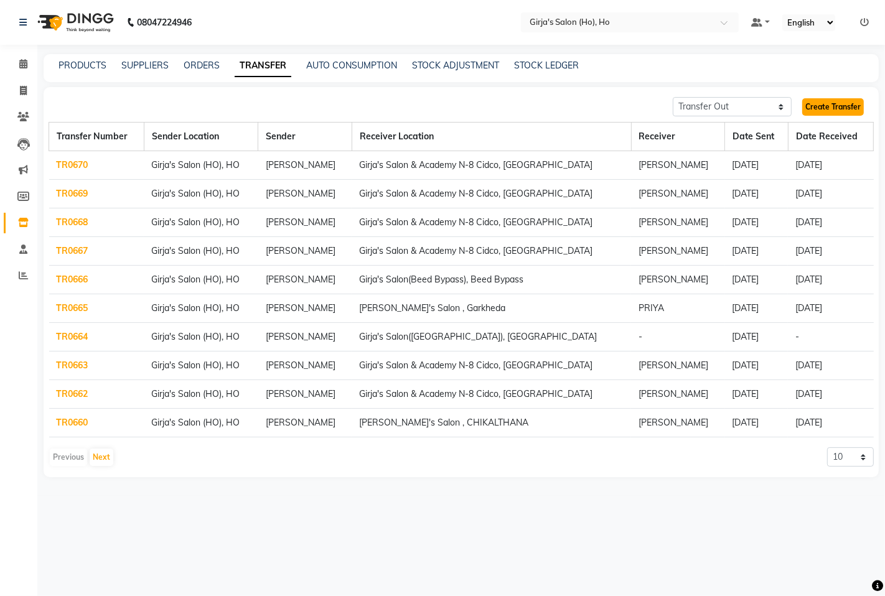
click at [836, 108] on link "Create Transfer" at bounding box center [833, 106] width 62 height 17
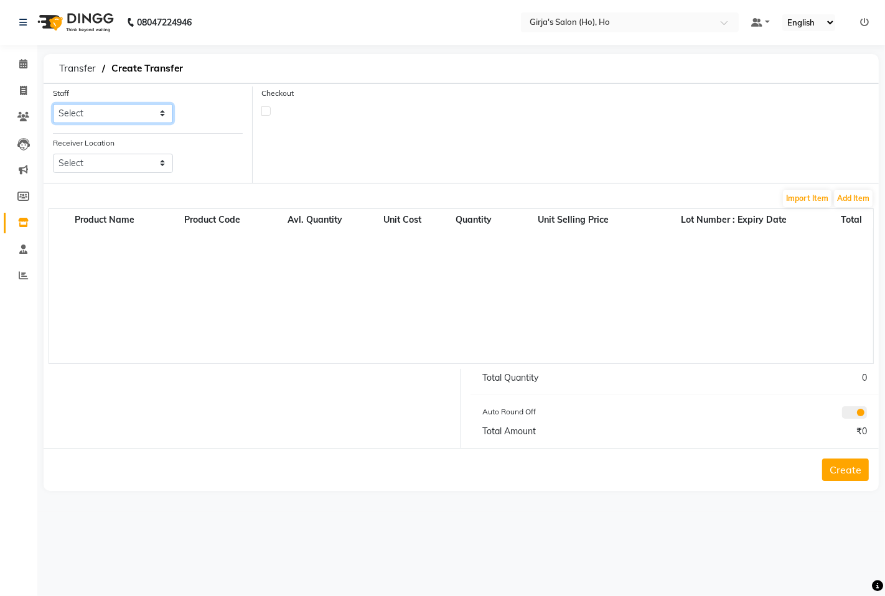
click at [127, 118] on select "Select ANIKET GIRJA KSHIRSAGAR MONA pavan" at bounding box center [113, 113] width 120 height 19
select select "61791"
click at [53, 104] on select "Select ANIKET GIRJA KSHIRSAGAR MONA pavan" at bounding box center [113, 113] width 120 height 19
click at [103, 169] on select "Select Girja's Salon & Academy N-8 Cidco, Aurangabad Girja's Salon (Hadapsar), …" at bounding box center [113, 163] width 120 height 19
select select "354"
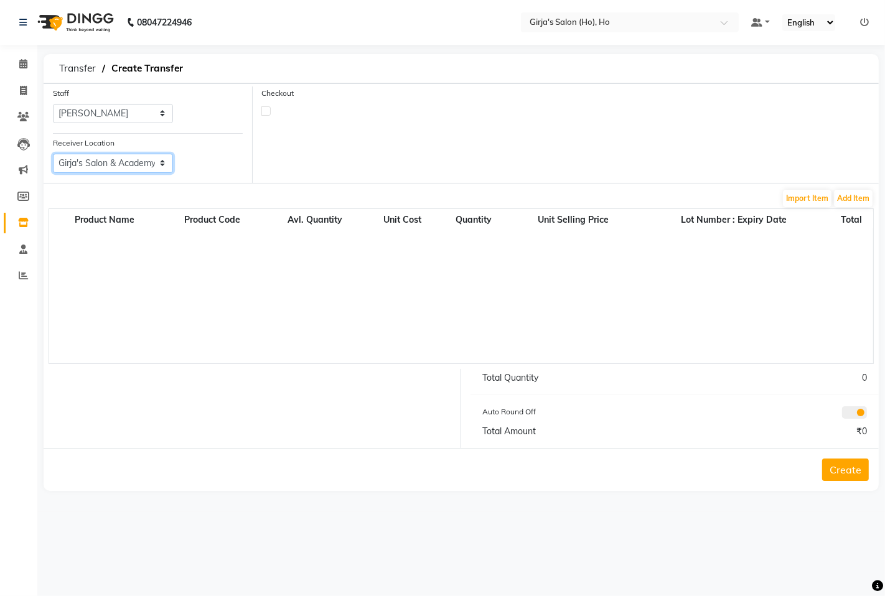
click at [53, 154] on select "Select Girja's Salon & Academy N-8 Cidco, Aurangabad Girja's Salon (Hadapsar), …" at bounding box center [113, 163] width 120 height 19
click at [262, 113] on label at bounding box center [265, 110] width 9 height 9
click at [262, 113] on input "checkbox" at bounding box center [266, 110] width 8 height 8
checkbox input "true"
select select "true"
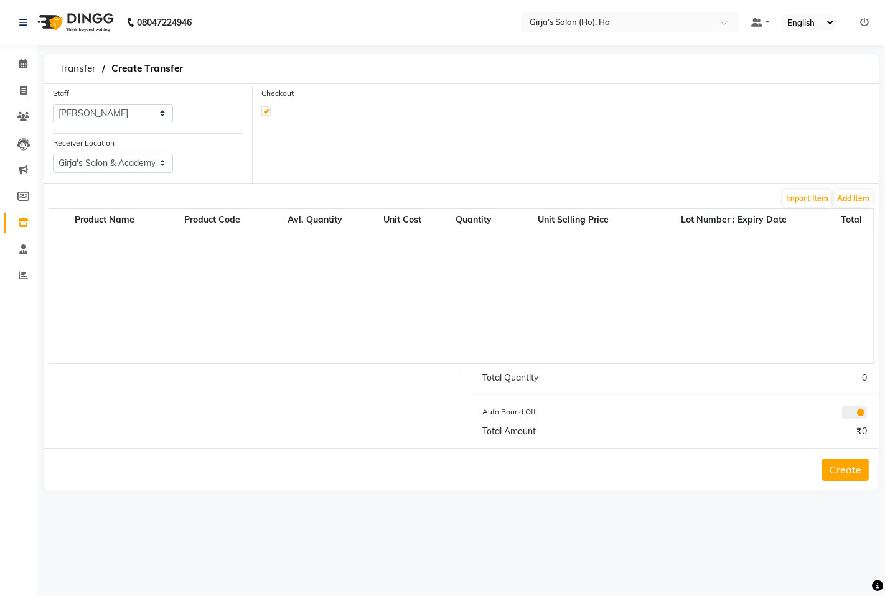
select select "1635"
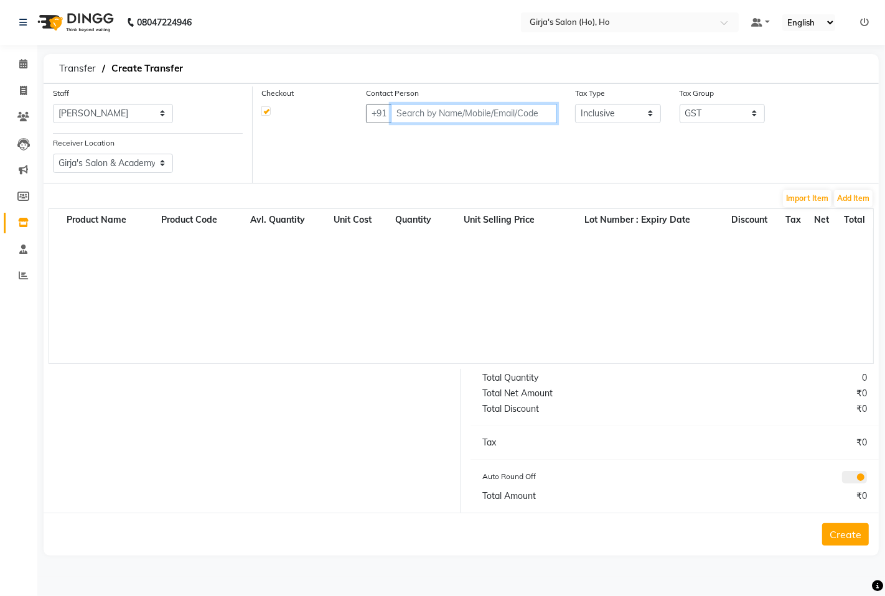
click at [406, 116] on input "text" at bounding box center [474, 113] width 166 height 19
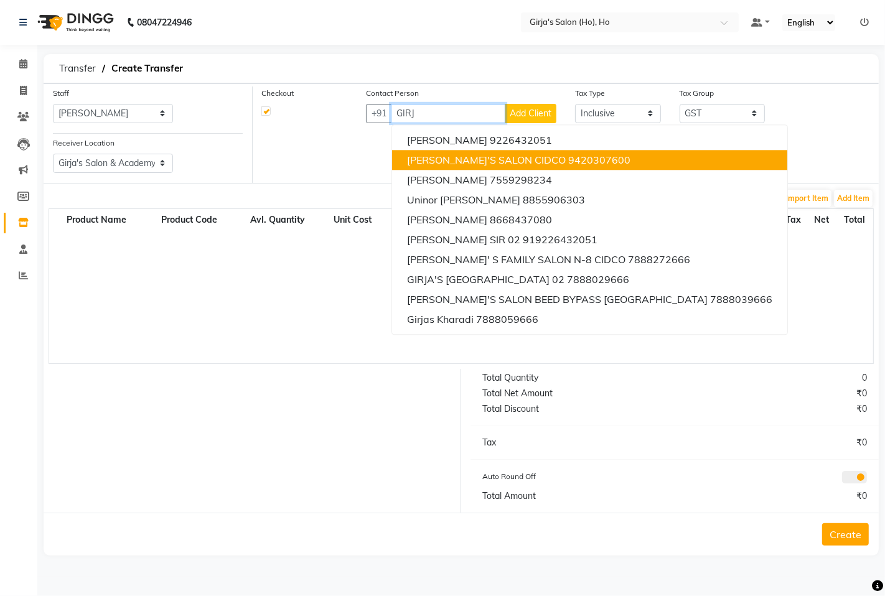
click at [568, 161] on ngb-highlight "9420307600" at bounding box center [599, 160] width 62 height 12
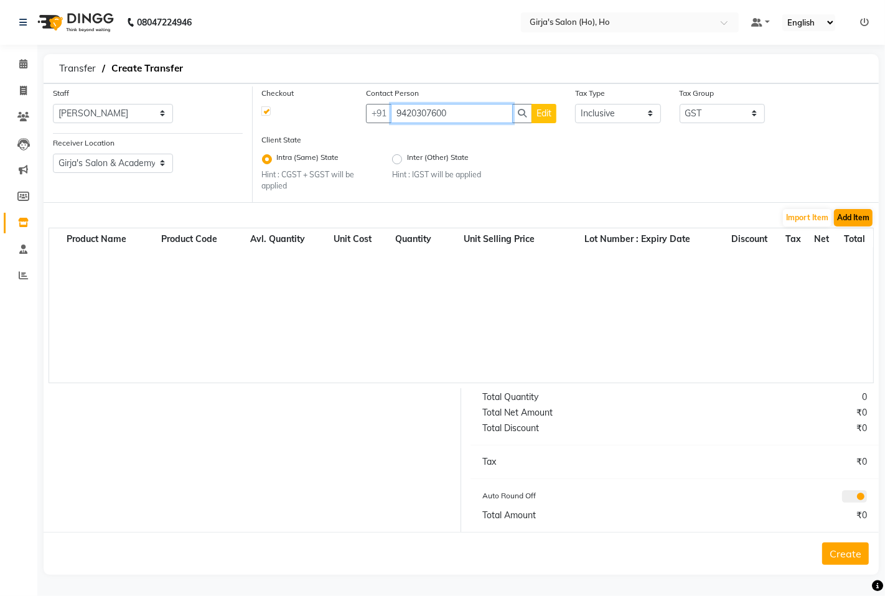
type input "9420307600"
click at [867, 213] on button "Add Item" at bounding box center [853, 217] width 39 height 17
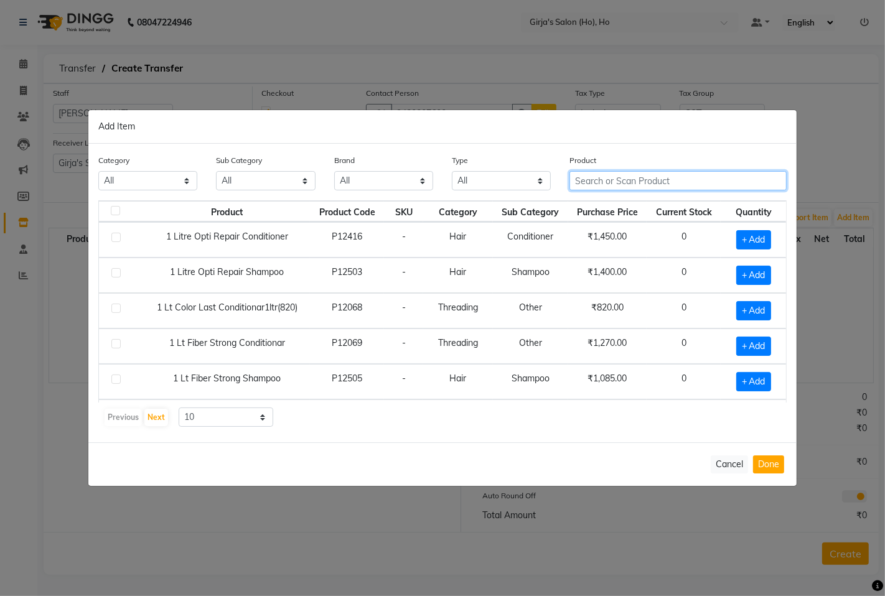
click at [627, 181] on input "text" at bounding box center [677, 180] width 217 height 19
click at [620, 194] on div "Product" at bounding box center [678, 177] width 236 height 47
click at [622, 174] on input "text" at bounding box center [677, 180] width 217 height 19
type input "U"
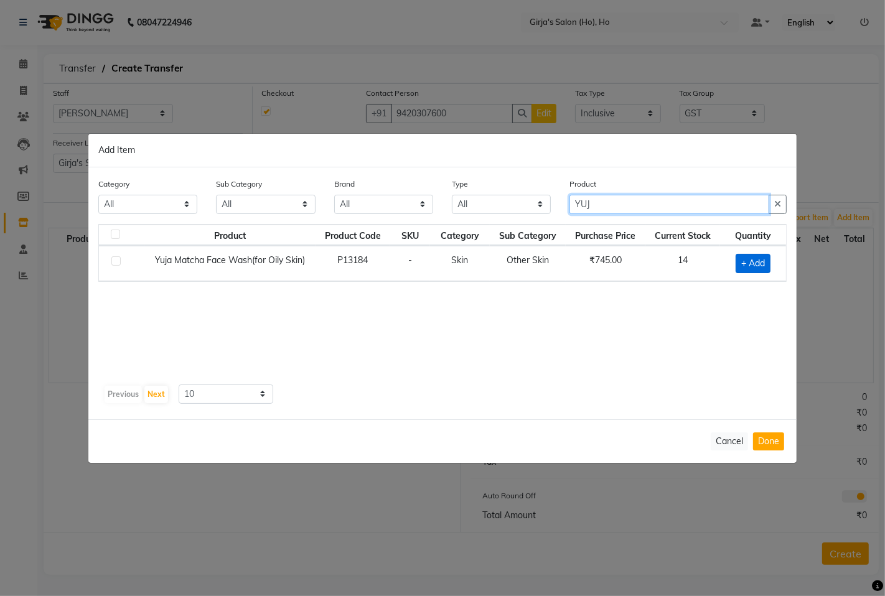
type input "YUJ"
click at [734, 258] on div "+ Add" at bounding box center [753, 263] width 51 height 19
click at [743, 260] on span "+ Add" at bounding box center [753, 263] width 35 height 19
checkbox input "true"
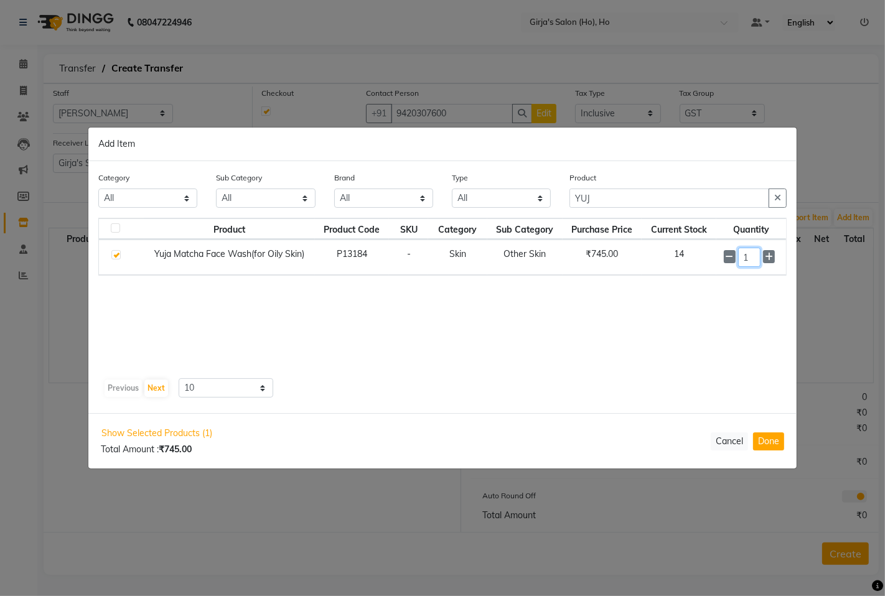
click at [743, 260] on input "1" at bounding box center [749, 257] width 23 height 19
type input "14"
click at [775, 447] on button "Done" at bounding box center [768, 442] width 31 height 18
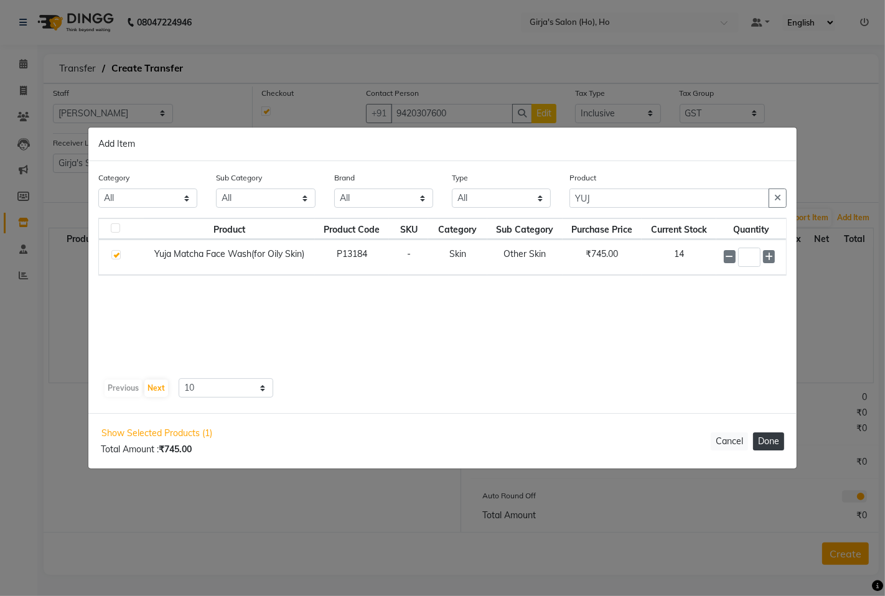
select select "1635"
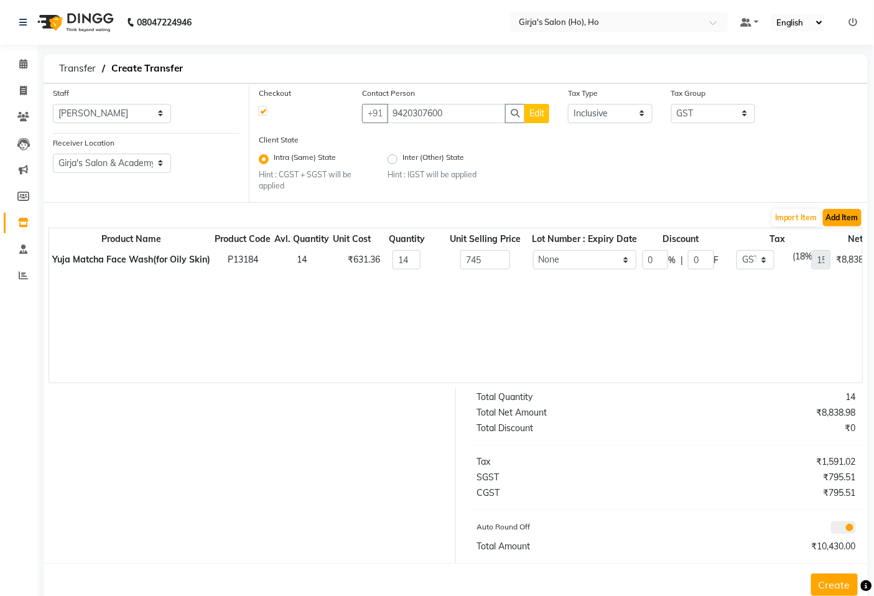
click at [846, 223] on button "Add Item" at bounding box center [842, 217] width 39 height 17
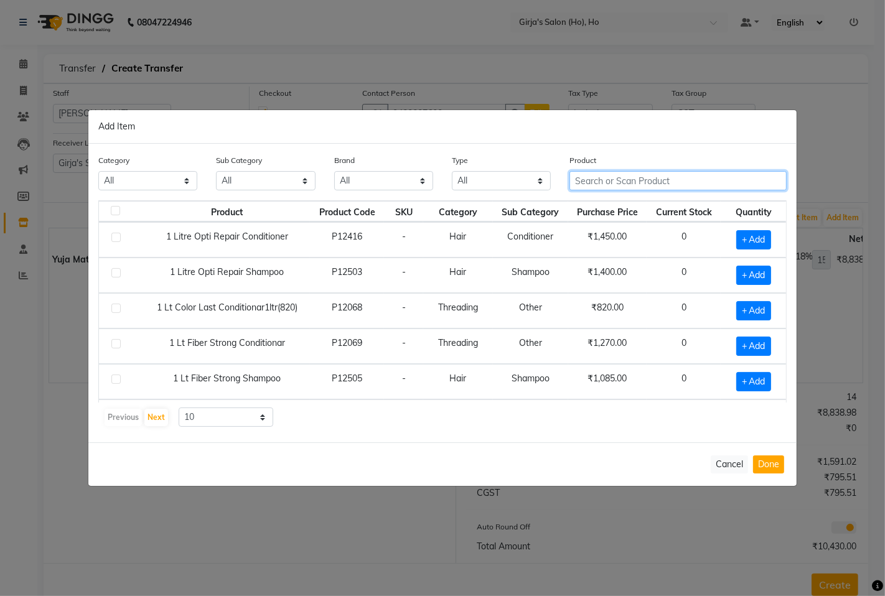
click at [608, 182] on input "text" at bounding box center [677, 180] width 217 height 19
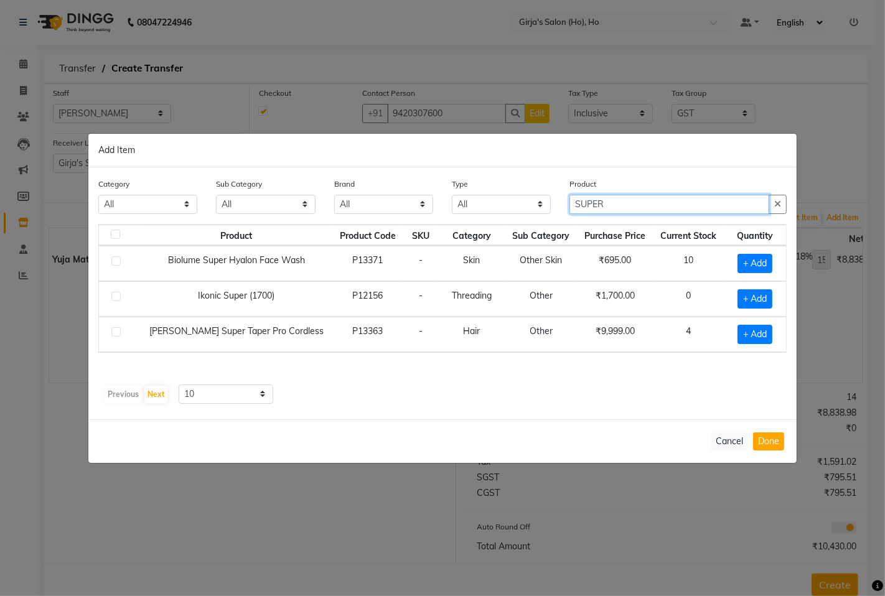
type input "SUPER"
click at [775, 258] on div "+ Add" at bounding box center [755, 263] width 47 height 19
click at [755, 260] on span "+ Add" at bounding box center [755, 263] width 35 height 19
checkbox input "true"
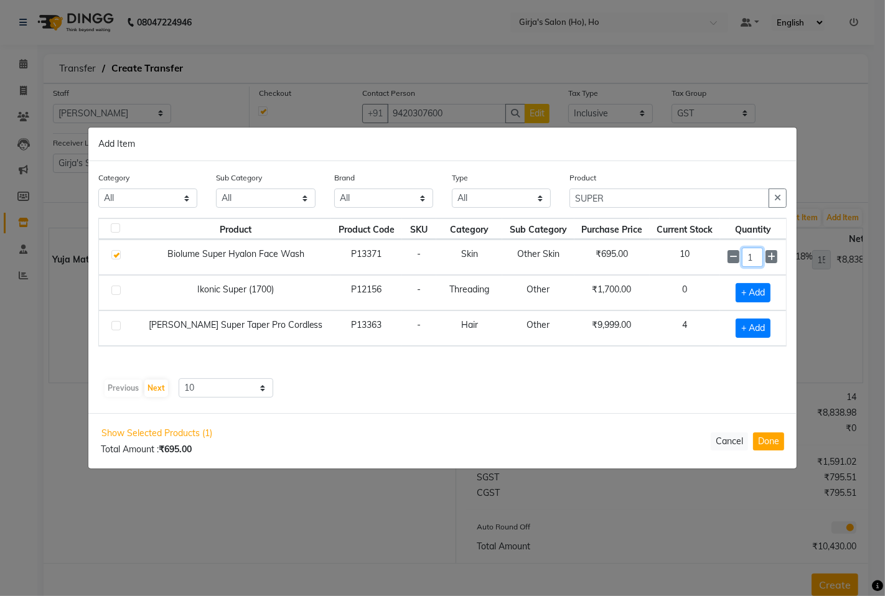
click at [755, 260] on input "1" at bounding box center [752, 257] width 21 height 19
click at [755, 261] on input "1" at bounding box center [752, 257] width 21 height 19
type input "10"
click at [779, 444] on button "Done" at bounding box center [768, 442] width 31 height 18
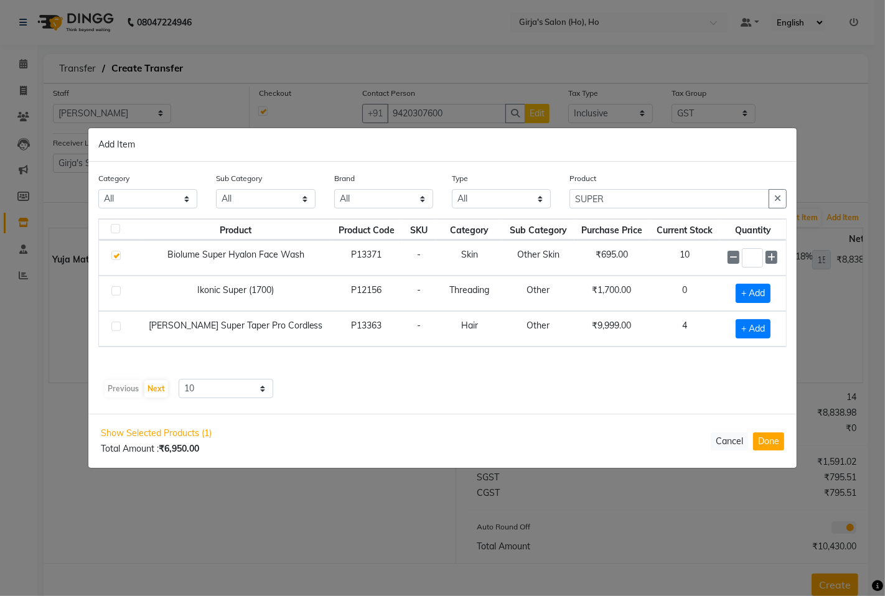
select select "1635"
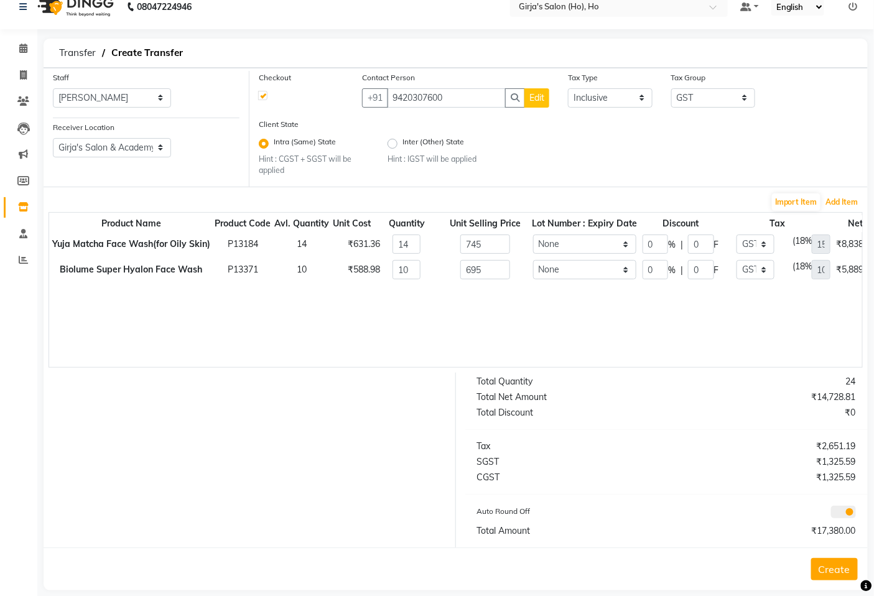
scroll to position [31, 0]
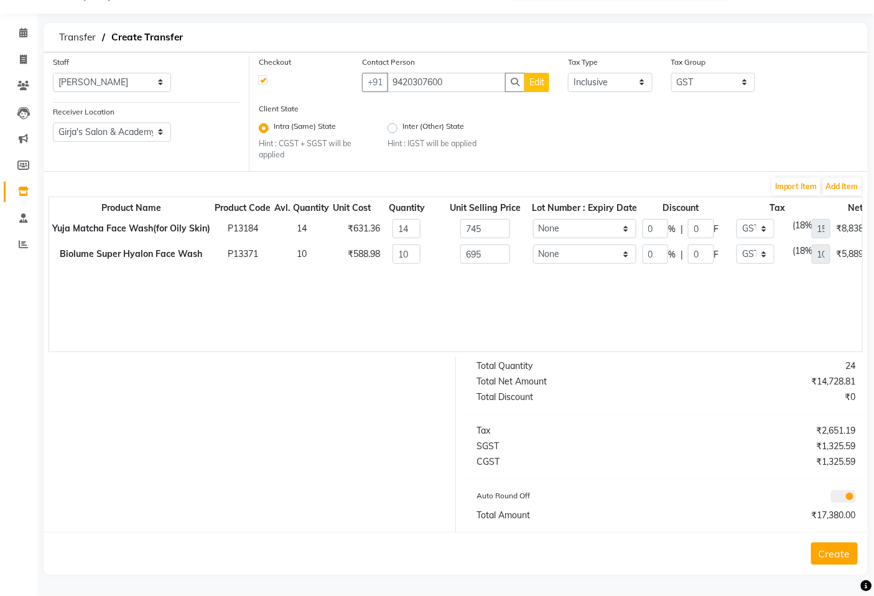
click at [832, 563] on button "Create" at bounding box center [835, 554] width 47 height 22
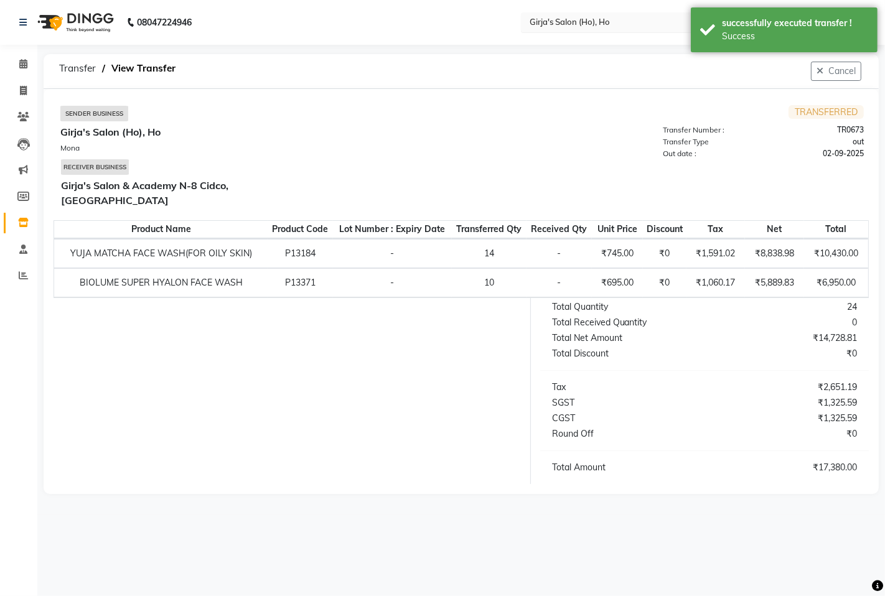
click at [568, 25] on input "text" at bounding box center [617, 22] width 180 height 12
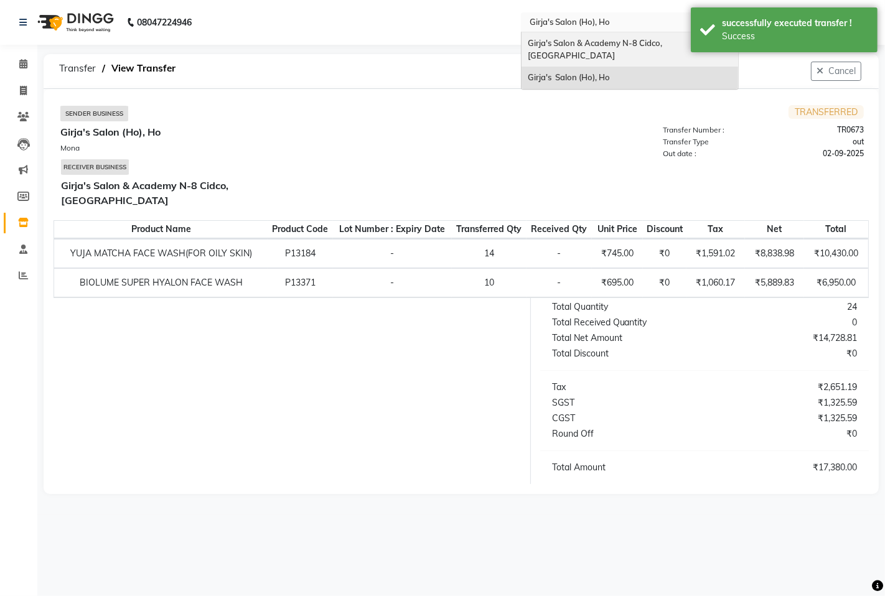
click at [568, 38] on span "Girja's Salon & Academy N-8 Cidco, [GEOGRAPHIC_DATA]" at bounding box center [596, 49] width 136 height 22
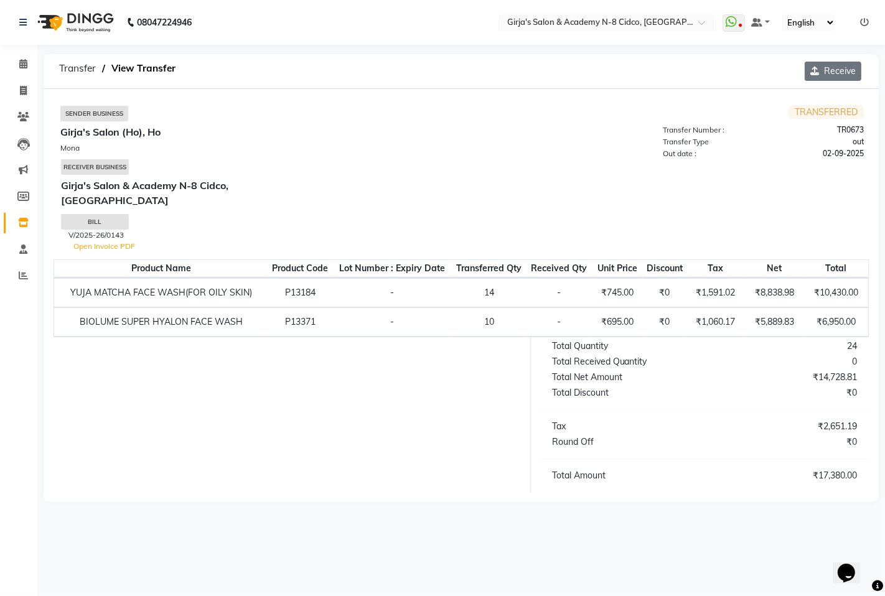
click at [853, 80] on button "Receive" at bounding box center [833, 71] width 57 height 19
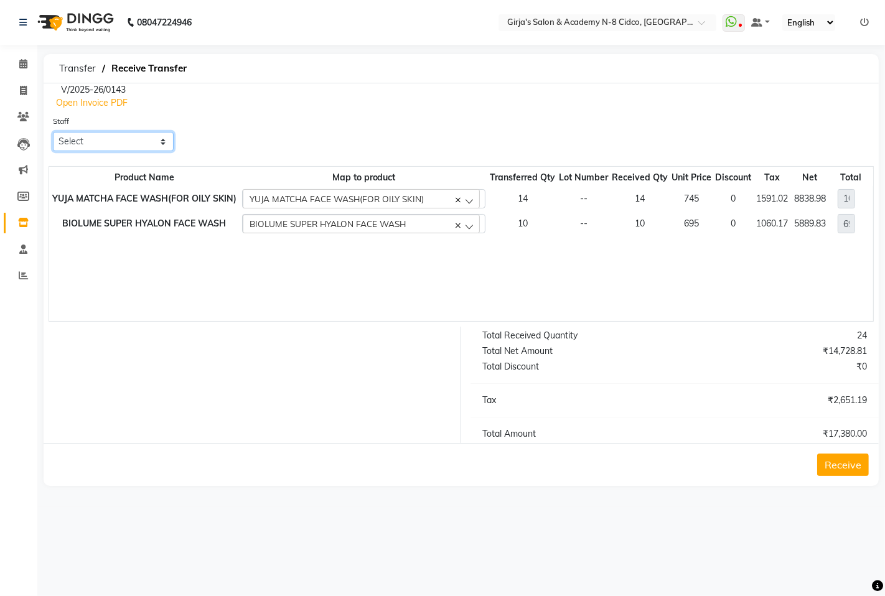
drag, startPoint x: 124, startPoint y: 135, endPoint x: 128, endPoint y: 150, distance: 15.3
click at [127, 140] on select "Select ADITYA ANIKET BEAUTY M GIRJAS HANSIKA KOMAL MISS SATFF MONA PATYARK Padd…" at bounding box center [113, 141] width 121 height 19
select select "54256"
click at [53, 132] on select "Select ADITYA ANIKET BEAUTY M GIRJAS HANSIKA KOMAL MISS SATFF MONA PATYARK Padd…" at bounding box center [113, 141] width 121 height 19
click at [863, 452] on div "Receive" at bounding box center [461, 464] width 835 height 43
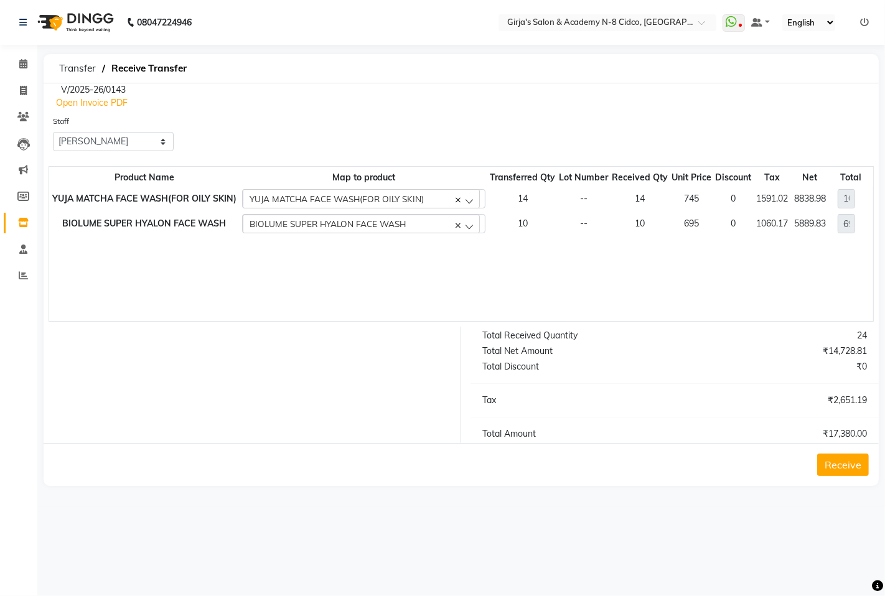
click at [854, 459] on button "Receive" at bounding box center [843, 465] width 52 height 22
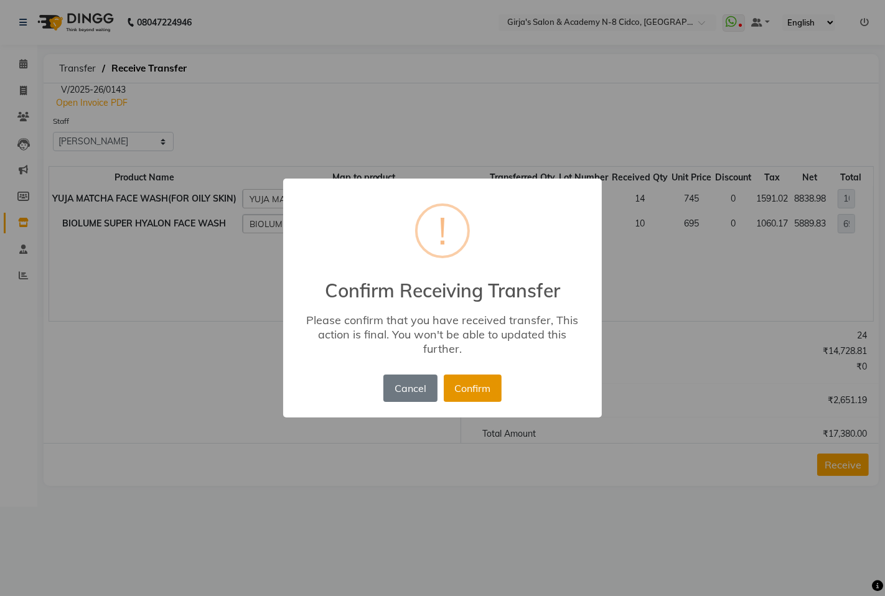
click at [458, 393] on button "Confirm" at bounding box center [473, 388] width 58 height 27
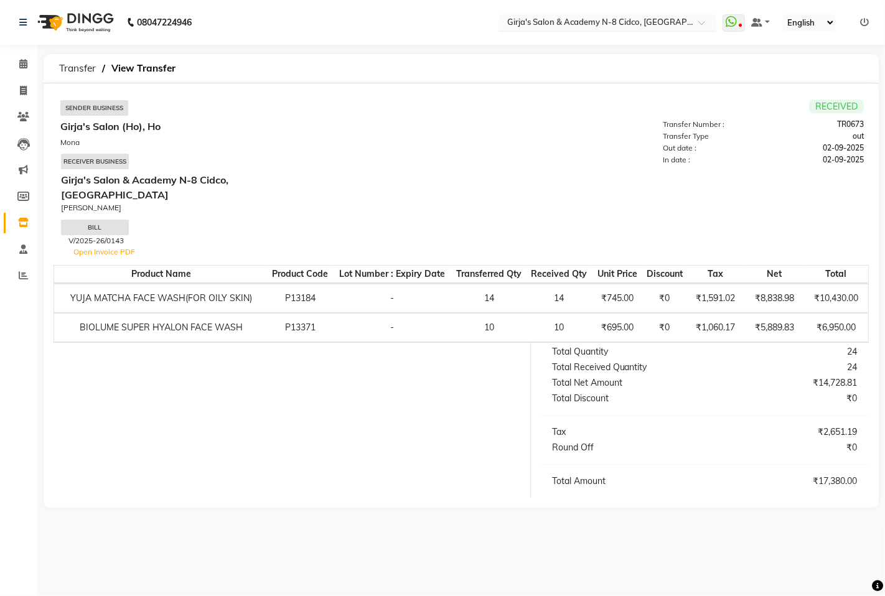
click at [642, 23] on input "text" at bounding box center [595, 23] width 180 height 12
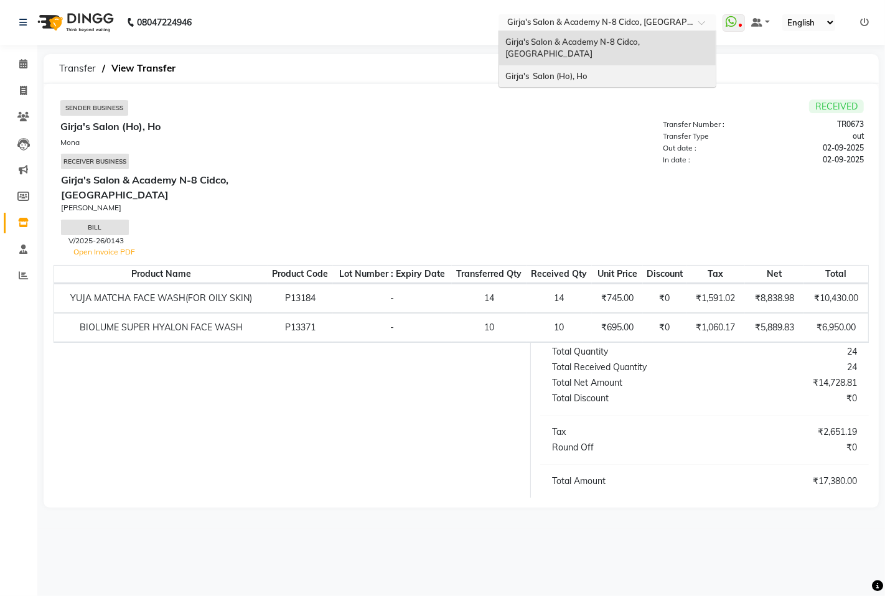
click at [611, 71] on div "Girja's Salon (Ho), Ho" at bounding box center [607, 76] width 217 height 22
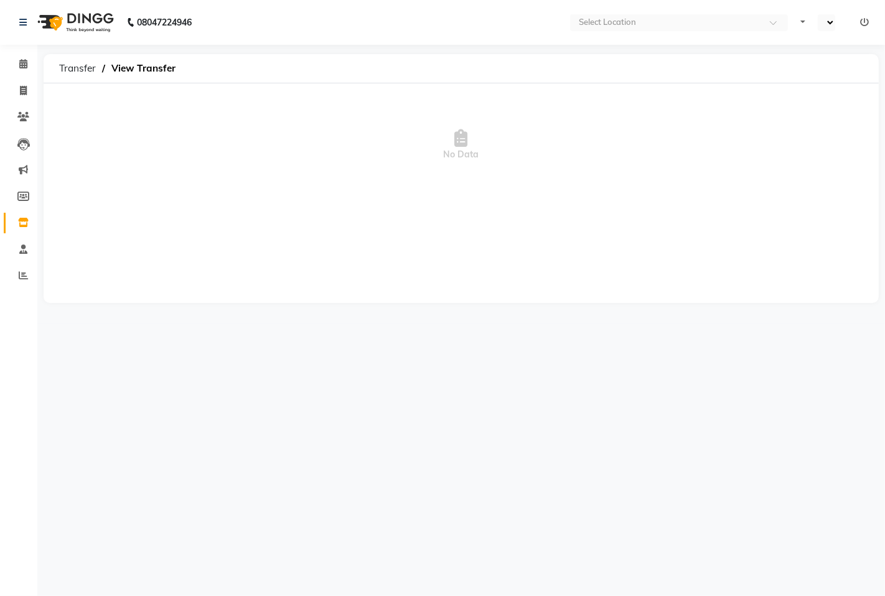
select select "en"
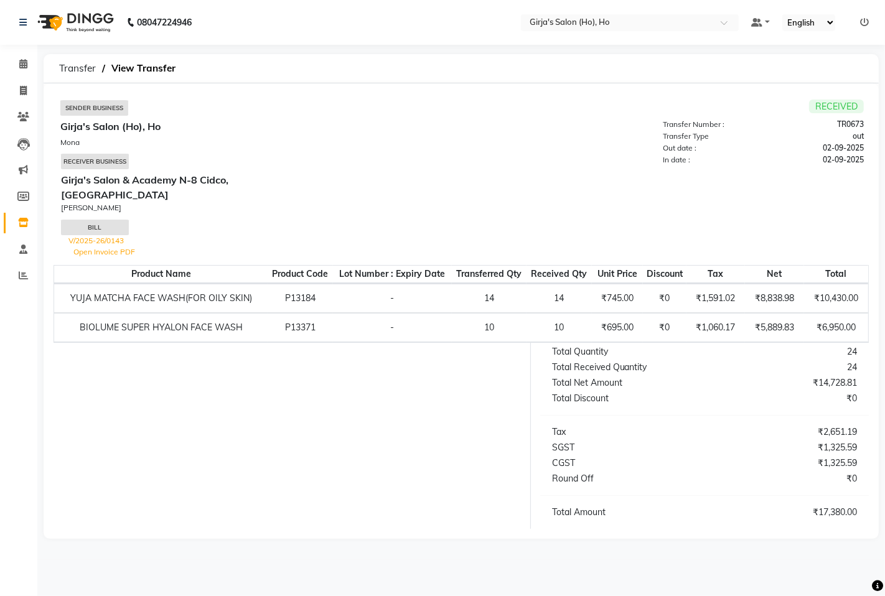
drag, startPoint x: 529, startPoint y: 108, endPoint x: 568, endPoint y: 88, distance: 43.1
click at [528, 108] on td "RECEIVED Transfer Number : TR0673 Transfer Type out Out date : 02-09-2025 In da…" at bounding box center [661, 179] width 401 height 159
click at [19, 214] on li "Inventory" at bounding box center [18, 223] width 37 height 27
click at [21, 222] on icon at bounding box center [23, 222] width 11 height 9
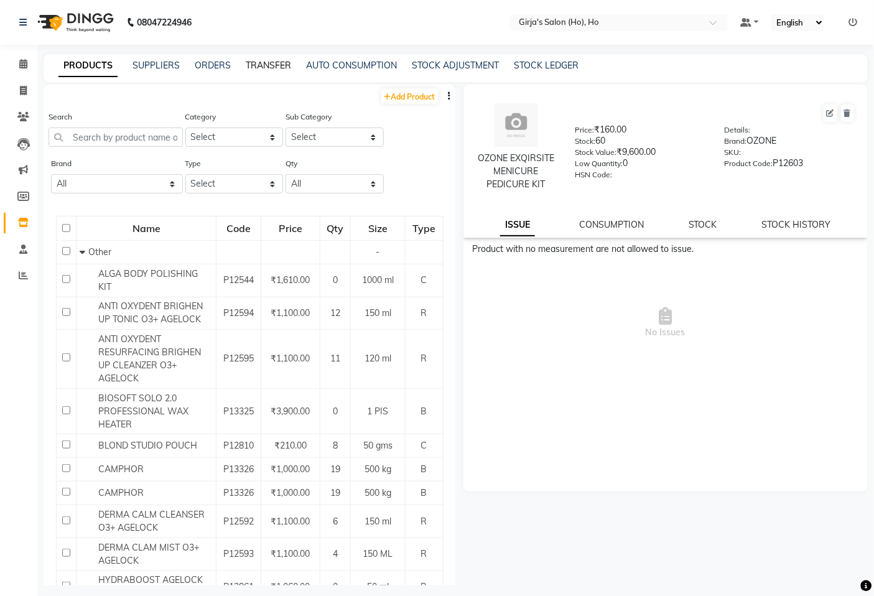
click at [274, 70] on div "TRANSFER" at bounding box center [268, 65] width 45 height 13
click at [269, 64] on link "TRANSFER" at bounding box center [268, 65] width 45 height 11
select select "sender"
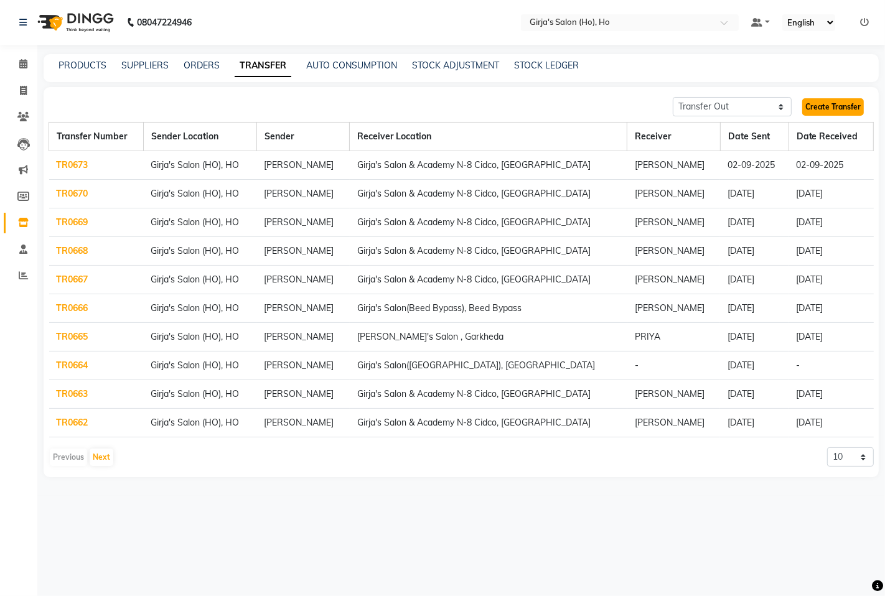
click at [822, 111] on link "Create Transfer" at bounding box center [833, 106] width 62 height 17
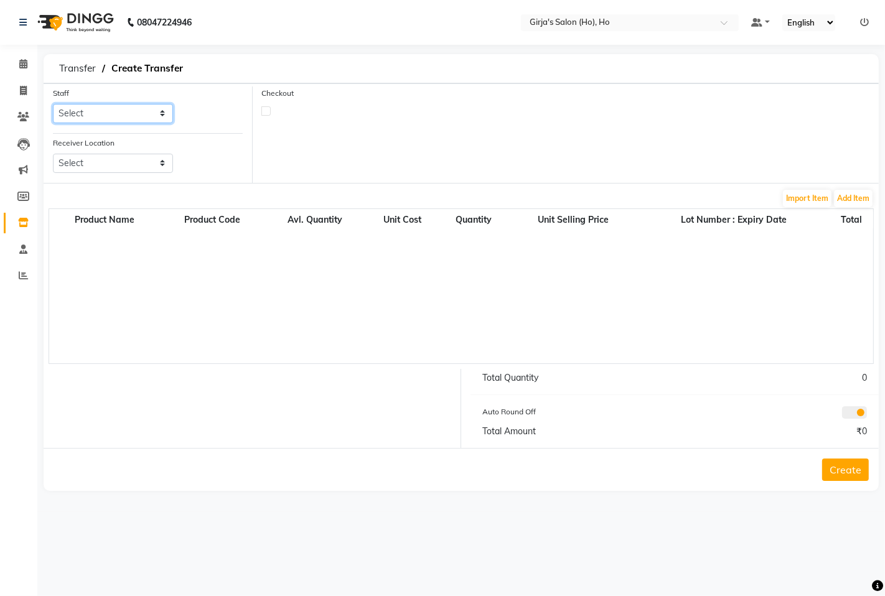
click at [131, 119] on select "Select ANIKET GIRJA KSHIRSAGAR MONA pavan" at bounding box center [113, 113] width 120 height 19
select select "61791"
click at [53, 104] on select "Select ANIKET GIRJA KSHIRSAGAR MONA pavan" at bounding box center [113, 113] width 120 height 19
drag, startPoint x: 125, startPoint y: 145, endPoint x: 121, endPoint y: 159, distance: 15.0
click at [124, 146] on div "Receiver Location Select Girja's Salon & Academy N-8 Cidco, Aurangabad Girja's …" at bounding box center [113, 154] width 120 height 37
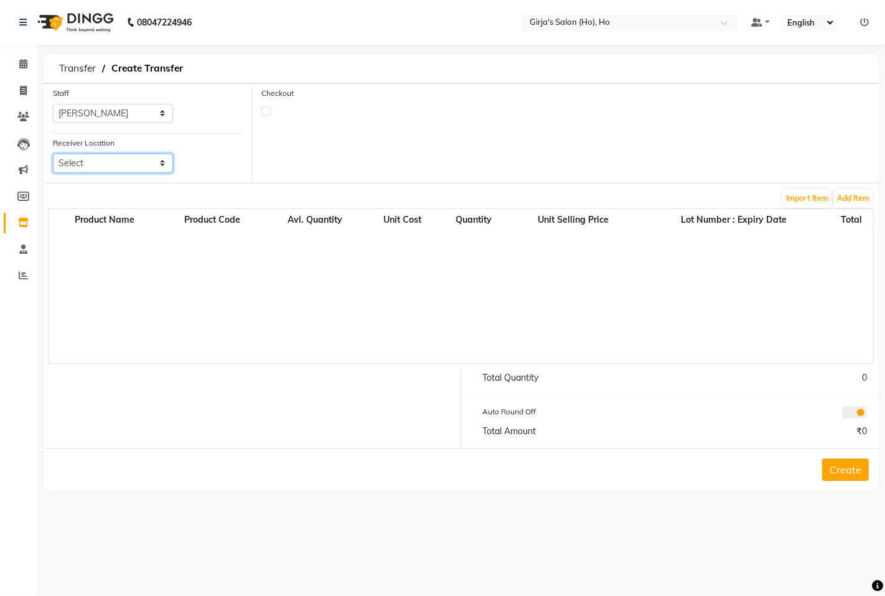
click at [121, 159] on select "Select Girja's Salon & Academy N-8 Cidco, Aurangabad Girja's Salon (Hadapsar), …" at bounding box center [113, 163] width 120 height 19
select select "3274"
click at [53, 154] on select "Select Girja's Salon & Academy N-8 Cidco, Aurangabad Girja's Salon (Hadapsar), …" at bounding box center [113, 163] width 120 height 19
click at [261, 106] on label at bounding box center [265, 110] width 9 height 9
click at [262, 106] on input "checkbox" at bounding box center [266, 110] width 8 height 8
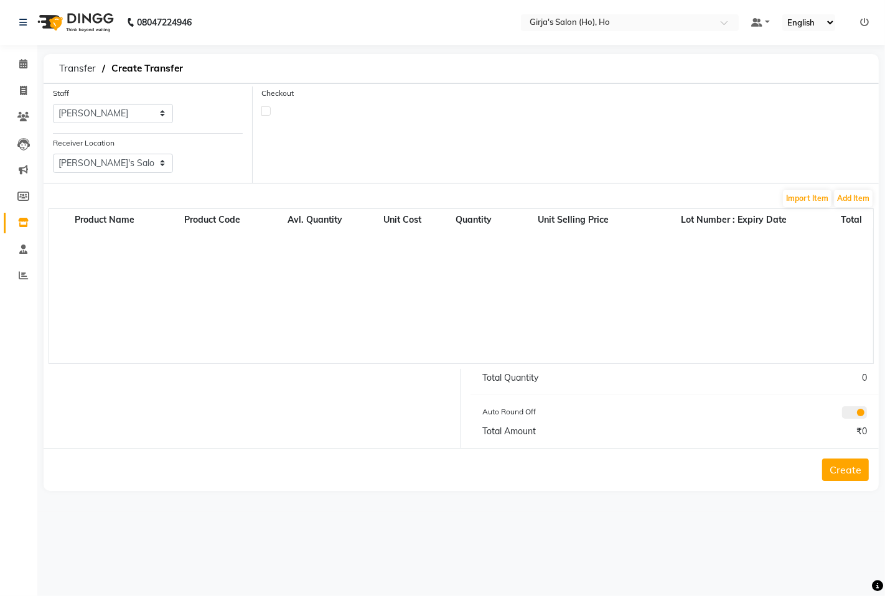
checkbox input "true"
select select "true"
select select "1635"
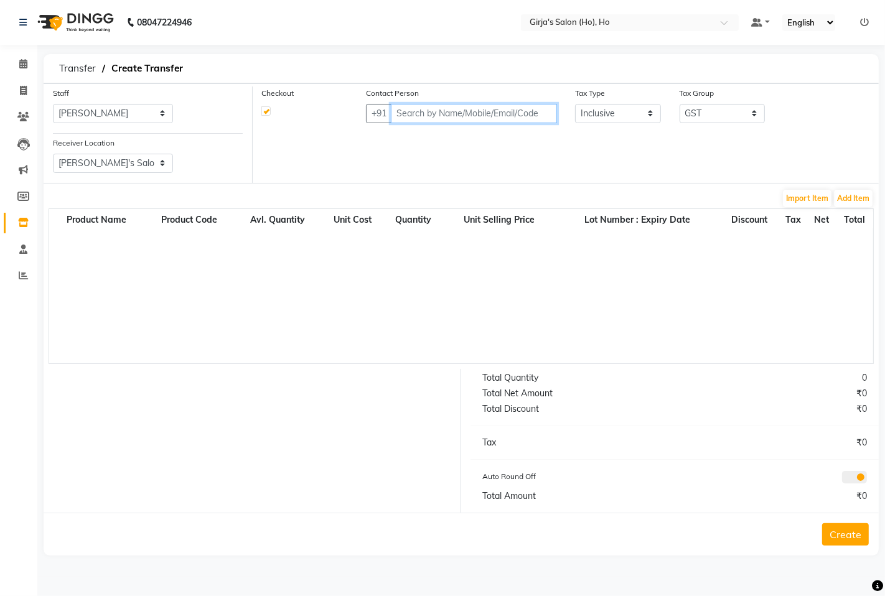
click at [472, 115] on input "text" at bounding box center [474, 113] width 166 height 19
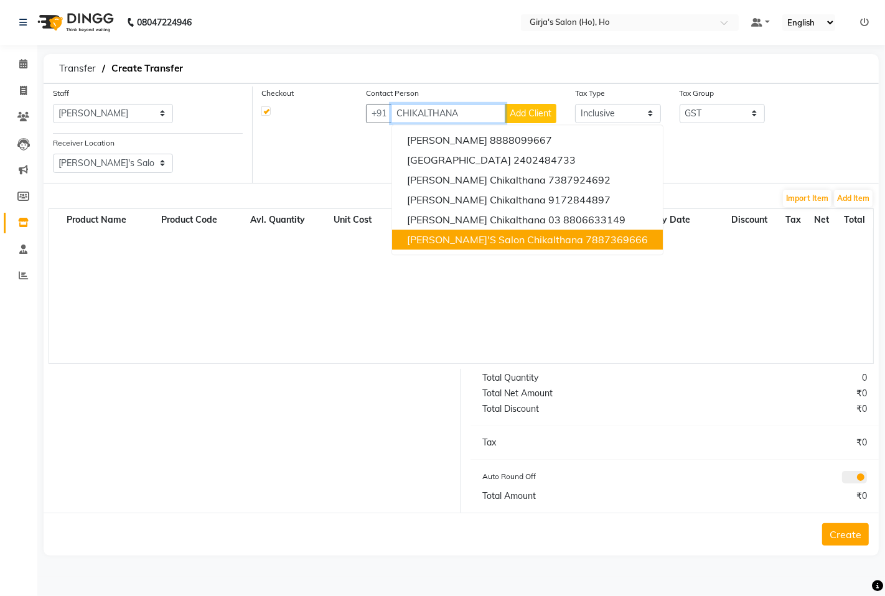
click at [586, 241] on ngb-highlight "7887369666" at bounding box center [617, 239] width 62 height 12
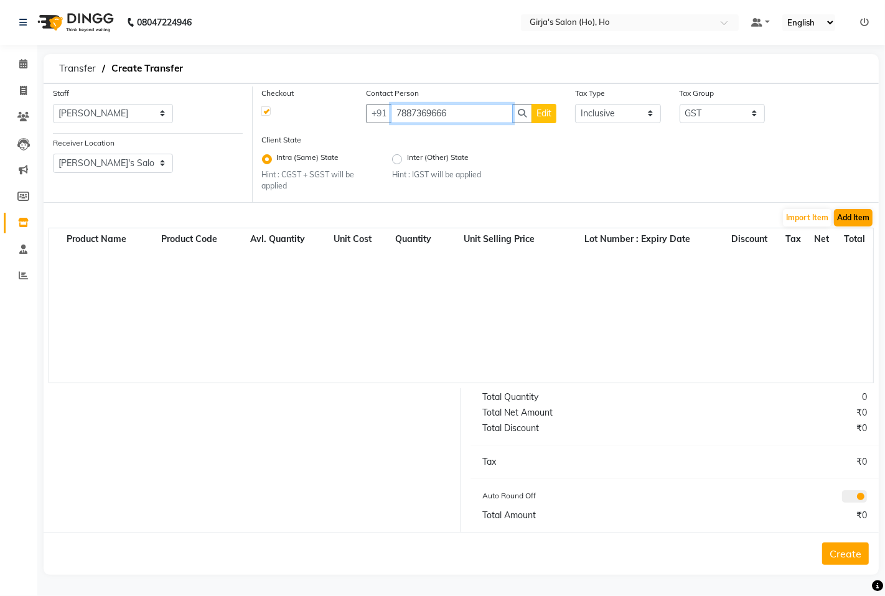
type input "7887369666"
click at [866, 220] on button "Add Item" at bounding box center [853, 217] width 39 height 17
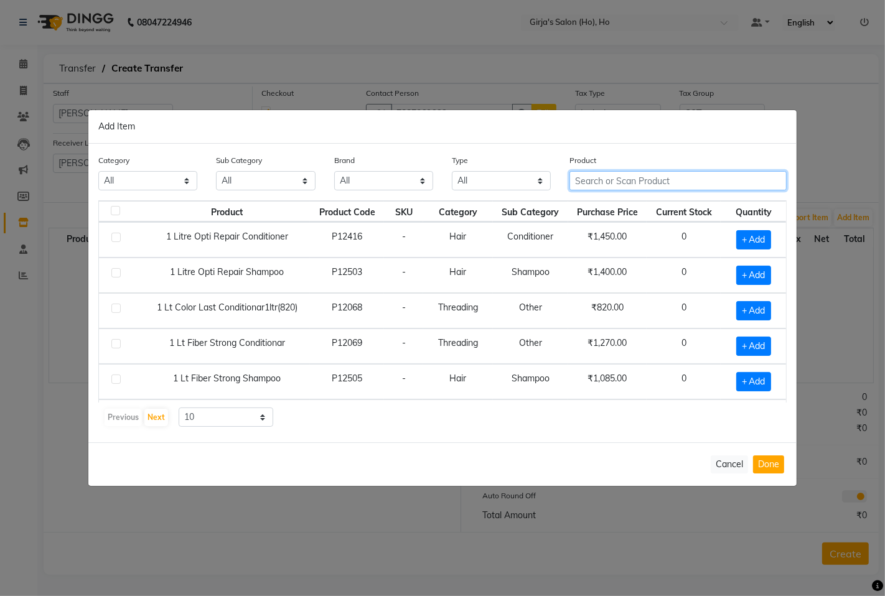
click at [593, 179] on input "text" at bounding box center [677, 180] width 217 height 19
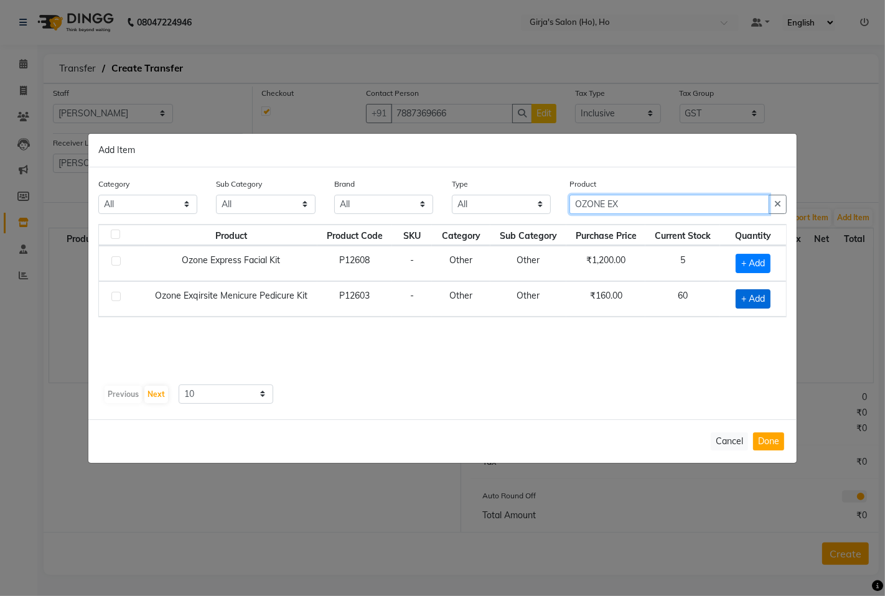
type input "OZONE EX"
click at [748, 291] on span "+ Add" at bounding box center [753, 298] width 35 height 19
checkbox input "true"
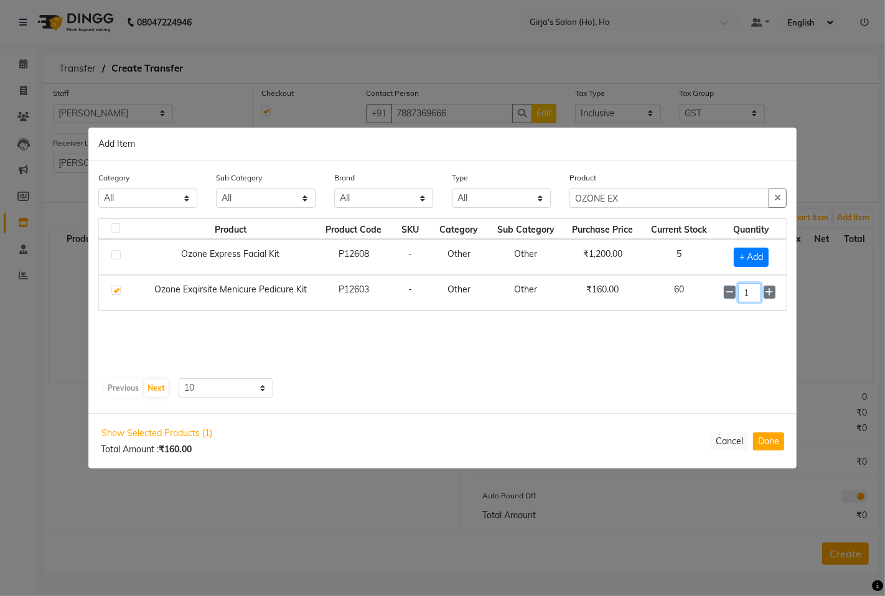
click at [748, 291] on input "1" at bounding box center [749, 292] width 23 height 19
click at [748, 290] on input "1" at bounding box center [749, 292] width 23 height 19
type input "10"
click at [785, 438] on div "Show Selected Products (1) Total Amount : ₹1,600.00 Cancel Done" at bounding box center [442, 441] width 708 height 54
click at [772, 446] on button "Done" at bounding box center [768, 442] width 31 height 18
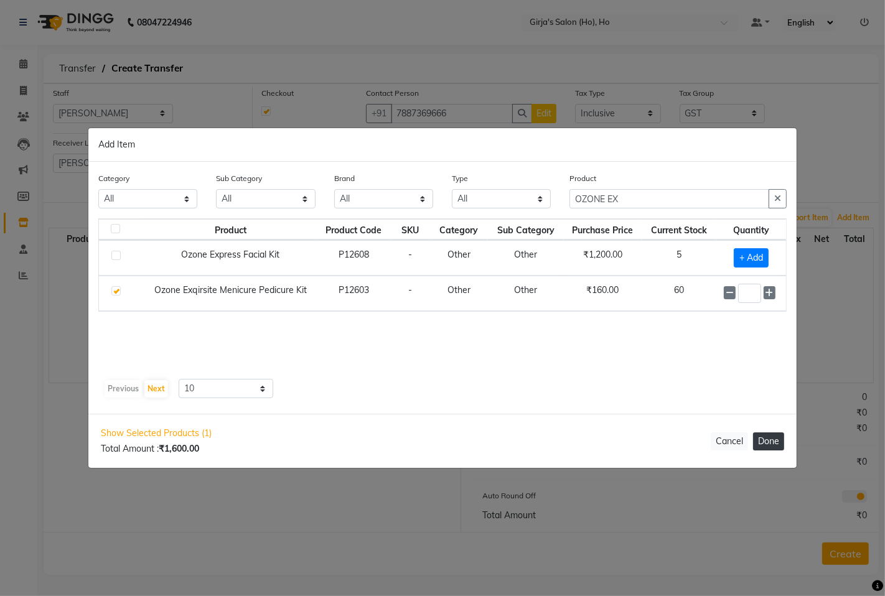
select select "1635"
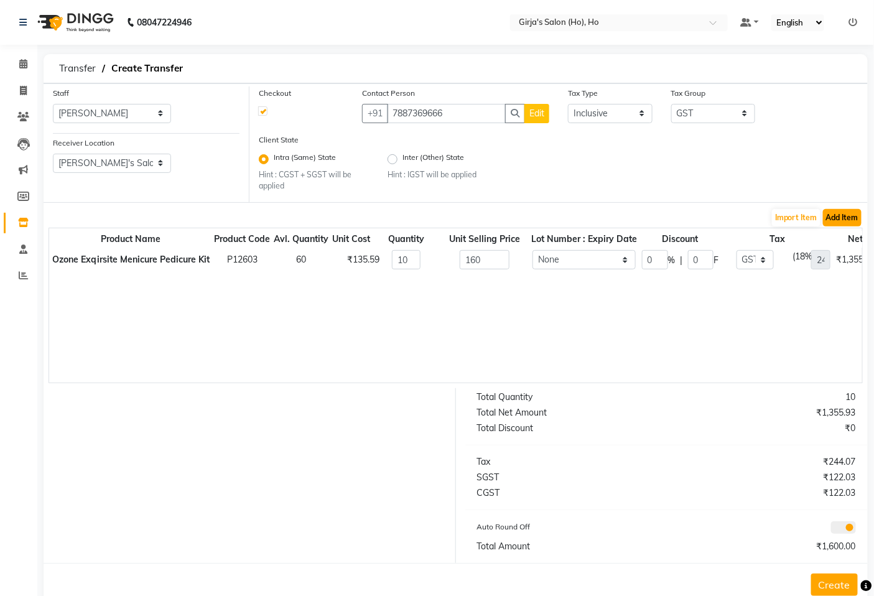
click at [860, 215] on button "Add Item" at bounding box center [842, 217] width 39 height 17
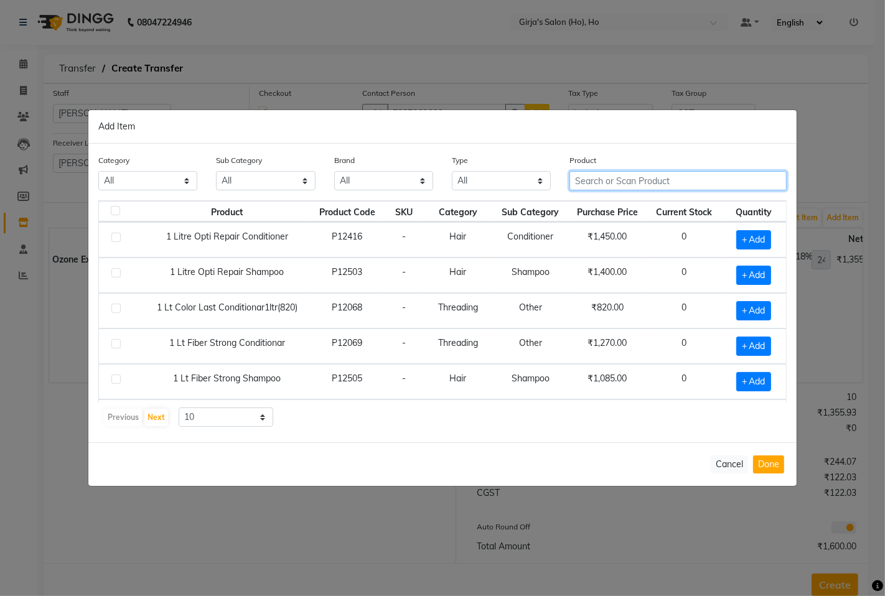
click at [649, 179] on input "text" at bounding box center [677, 180] width 217 height 19
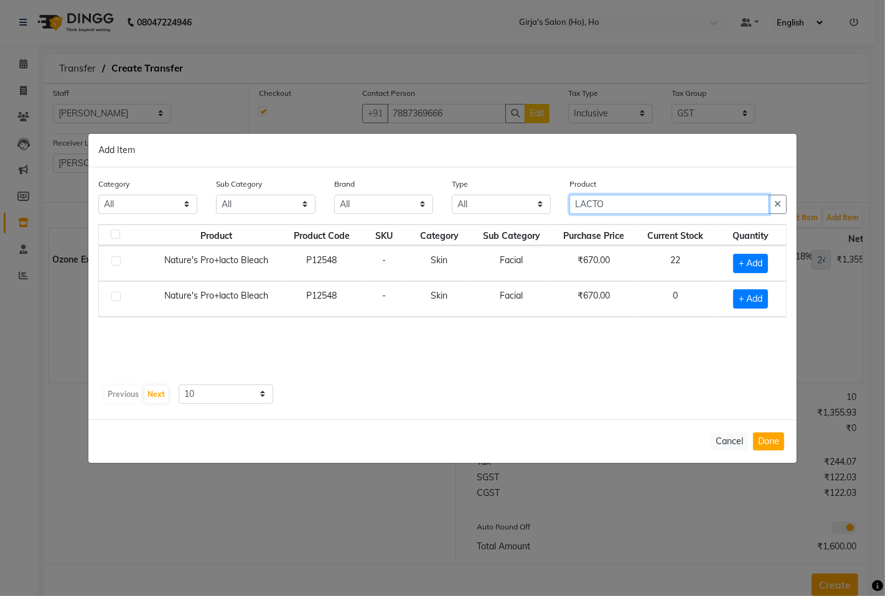
type input "LACTO"
click at [728, 260] on div "+ Add" at bounding box center [751, 263] width 56 height 19
click at [738, 261] on span "+ Add" at bounding box center [750, 263] width 35 height 19
checkbox input "true"
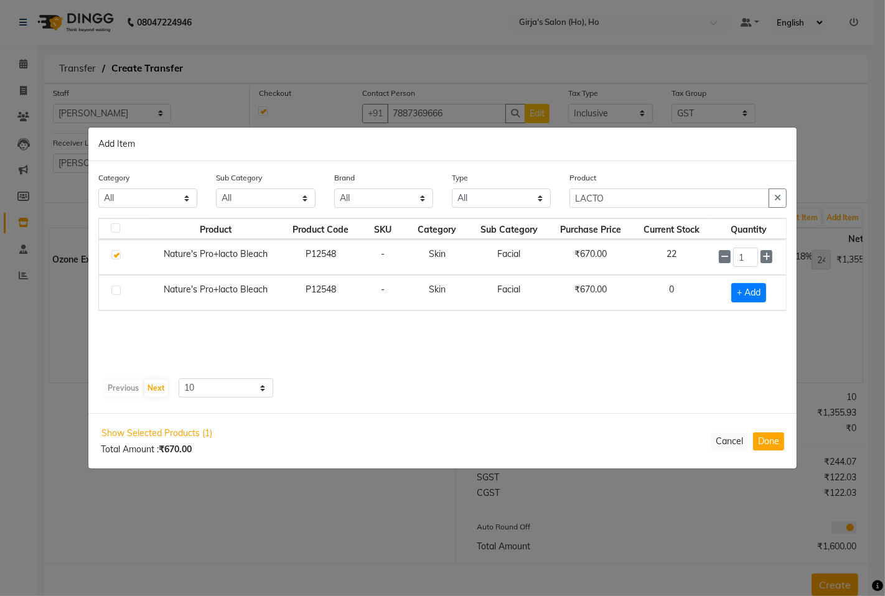
click at [738, 261] on input "1" at bounding box center [745, 257] width 25 height 19
click at [739, 261] on input "1" at bounding box center [745, 257] width 25 height 19
click at [781, 439] on button "Done" at bounding box center [768, 442] width 31 height 18
select select "1635"
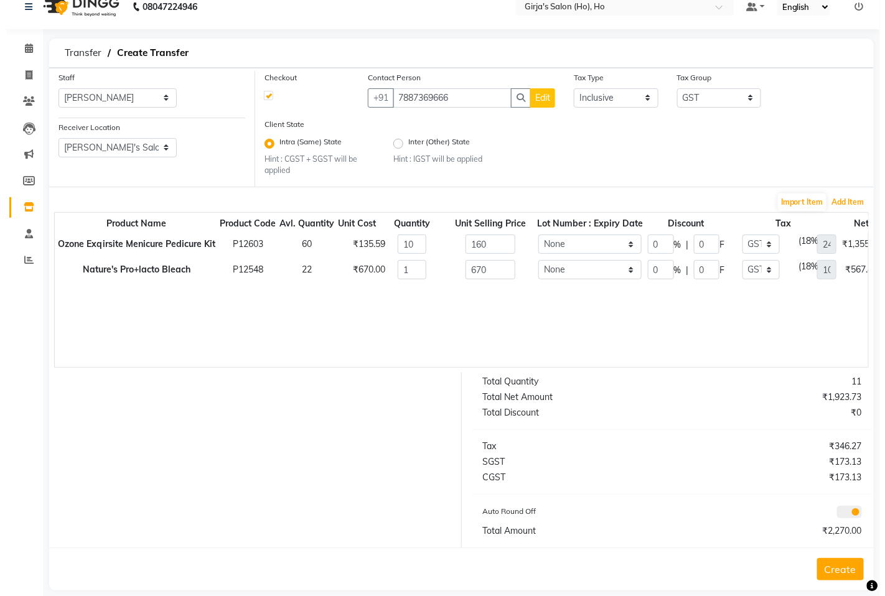
scroll to position [31, 0]
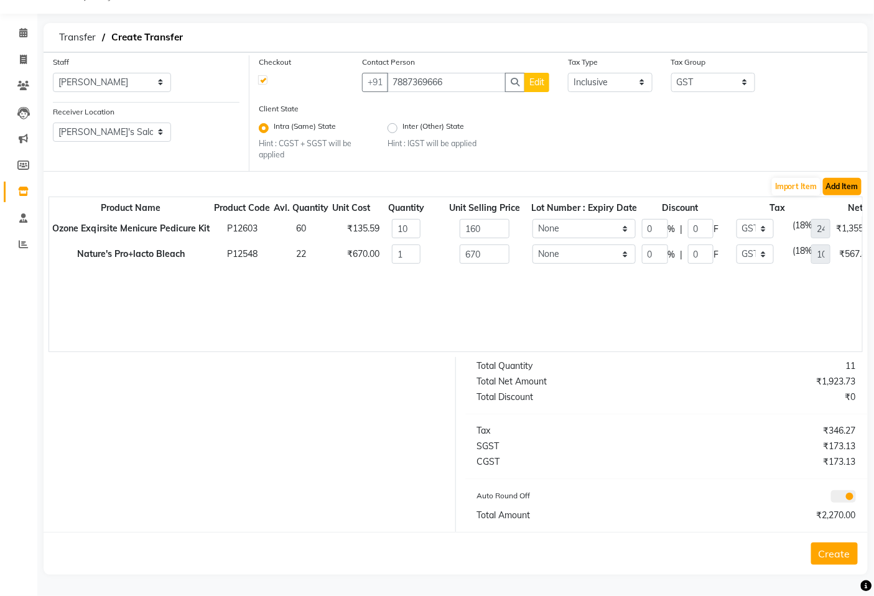
click at [855, 194] on button "Add Item" at bounding box center [842, 186] width 39 height 17
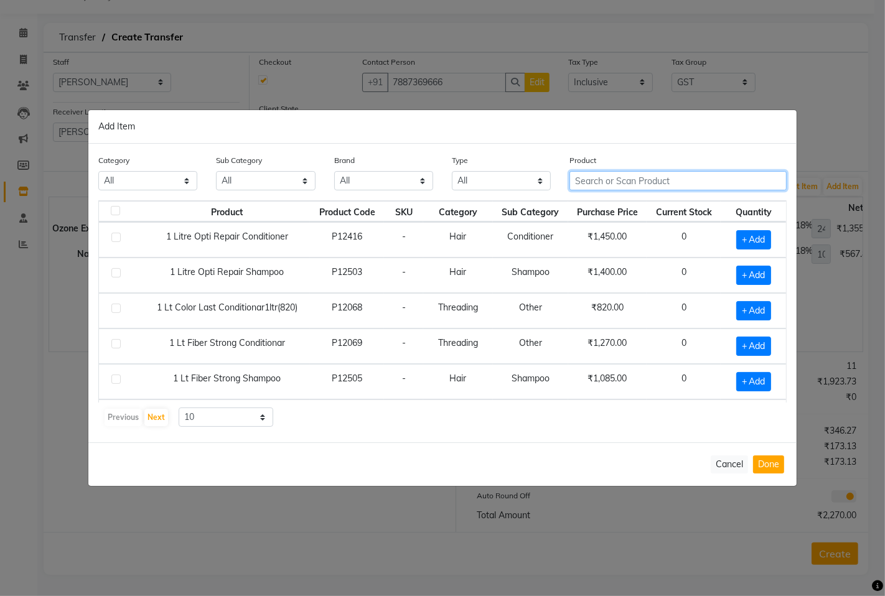
click at [602, 190] on input "text" at bounding box center [677, 180] width 217 height 19
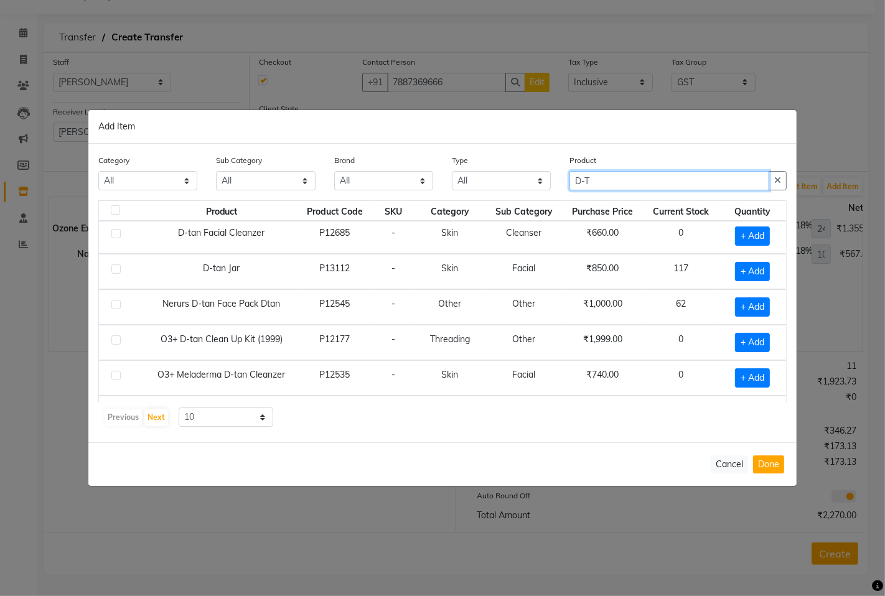
scroll to position [0, 0]
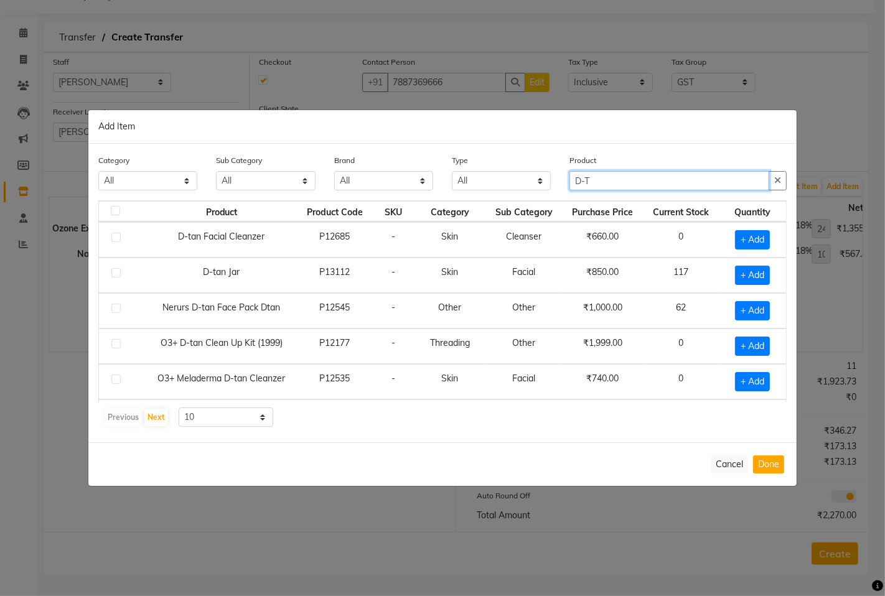
click at [626, 184] on input "D-T" at bounding box center [669, 180] width 200 height 19
click at [629, 182] on input "D-T" at bounding box center [669, 180] width 200 height 19
type input "D"
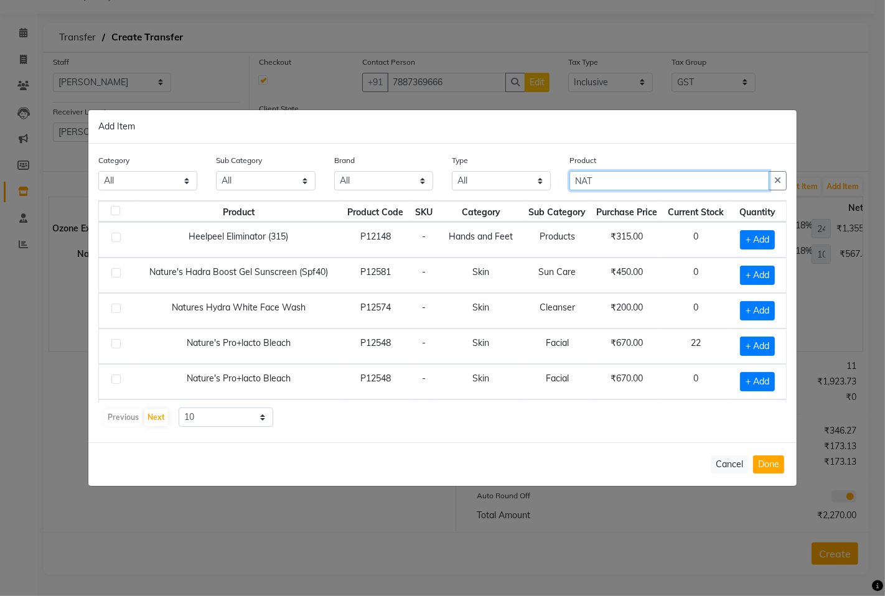
type input "NATC"
click at [656, 182] on input "NATC" at bounding box center [669, 180] width 200 height 19
click at [655, 182] on input "NATC" at bounding box center [669, 180] width 200 height 19
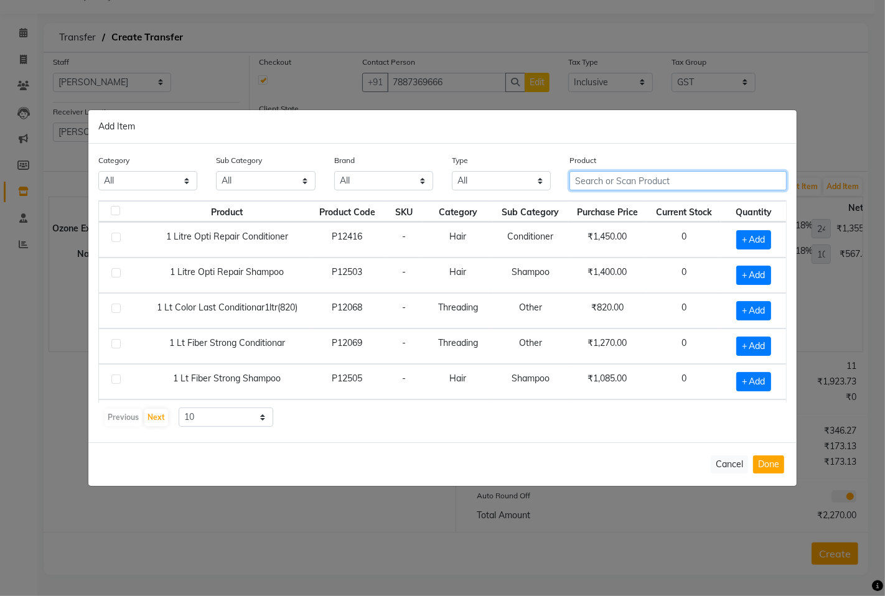
click at [630, 176] on input "text" at bounding box center [677, 180] width 217 height 19
click at [606, 187] on input "text" at bounding box center [677, 180] width 217 height 19
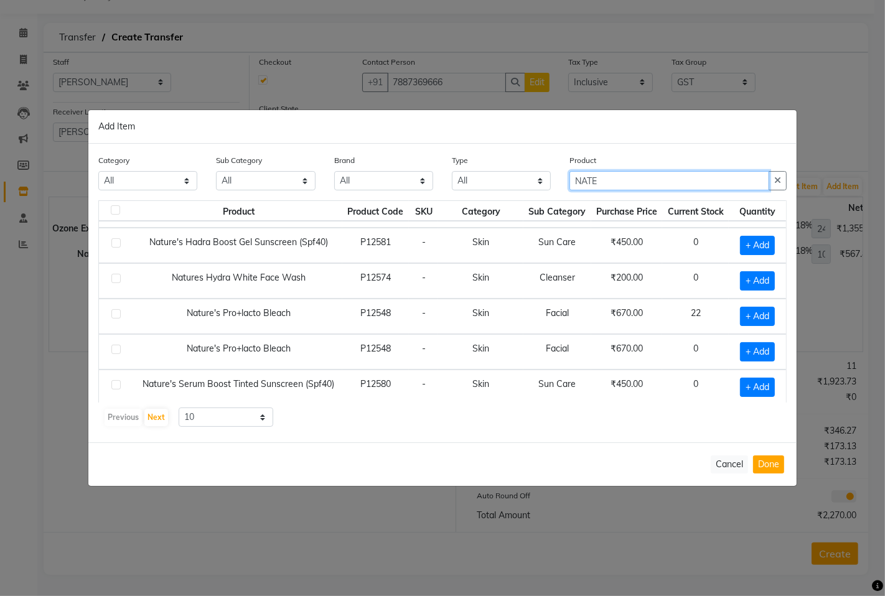
scroll to position [34, 0]
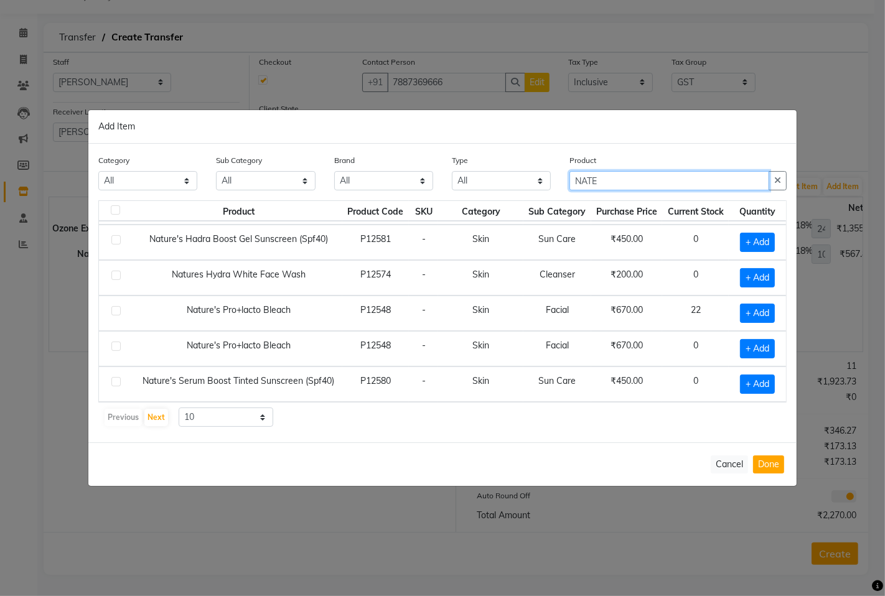
click at [609, 190] on input "NATE" at bounding box center [669, 180] width 200 height 19
type input "NATE"
click at [558, 173] on div "Type All Both Consumable Retail" at bounding box center [502, 177] width 118 height 47
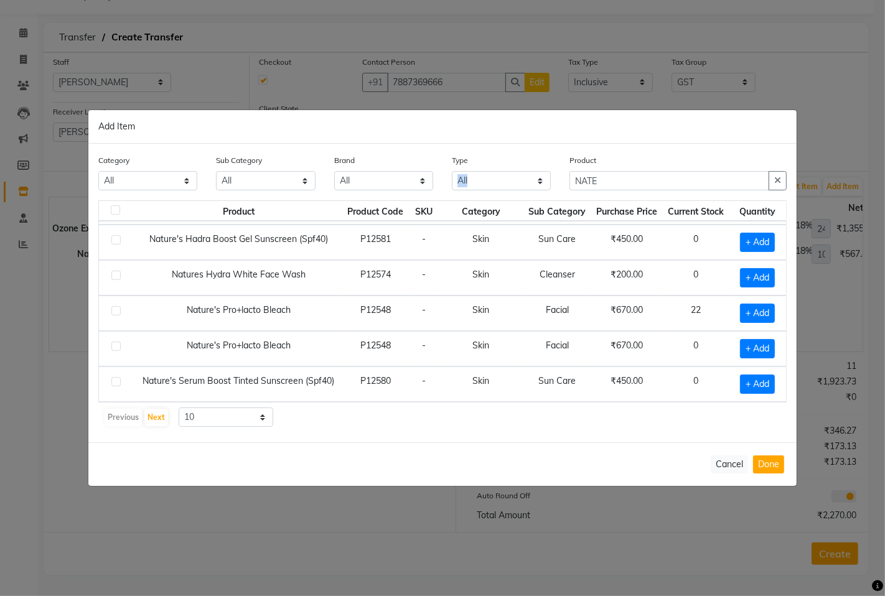
click at [558, 173] on div "Type All Both Consumable Retail" at bounding box center [502, 177] width 118 height 47
click at [631, 168] on div "Product NATE" at bounding box center [677, 172] width 217 height 37
click at [634, 175] on input "NATE" at bounding box center [669, 180] width 200 height 19
click at [637, 179] on input "NATE" at bounding box center [669, 180] width 200 height 19
click at [637, 181] on input "NATE" at bounding box center [669, 180] width 200 height 19
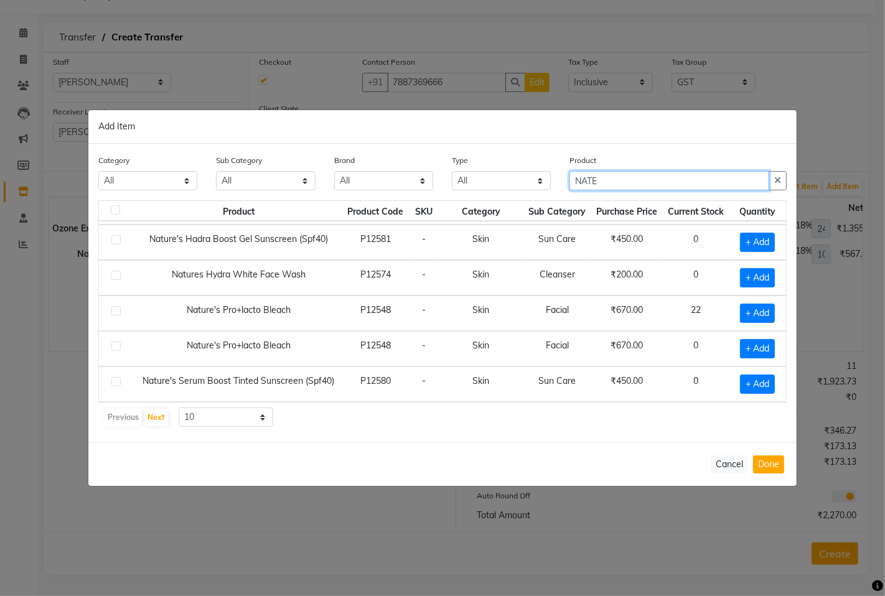
click at [637, 181] on input "NATE" at bounding box center [669, 180] width 200 height 19
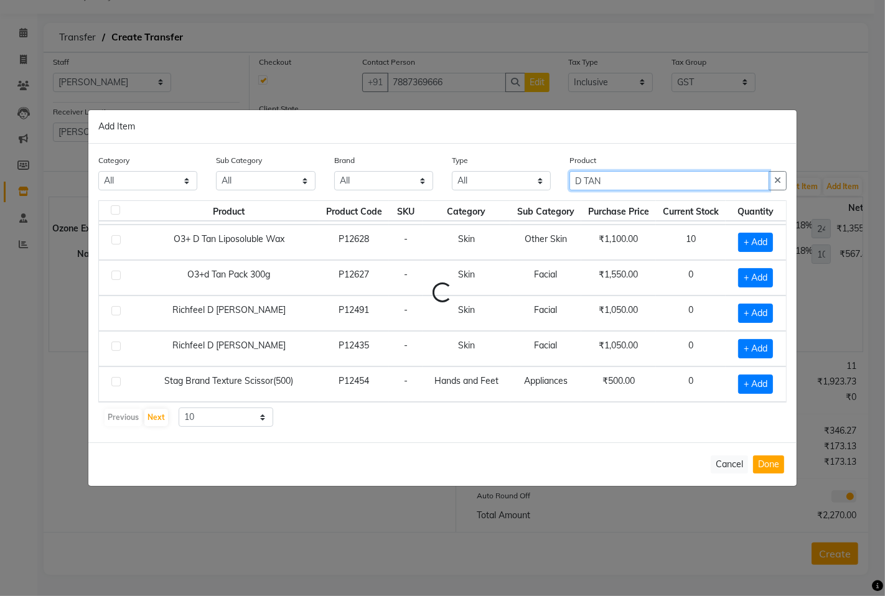
scroll to position [0, 0]
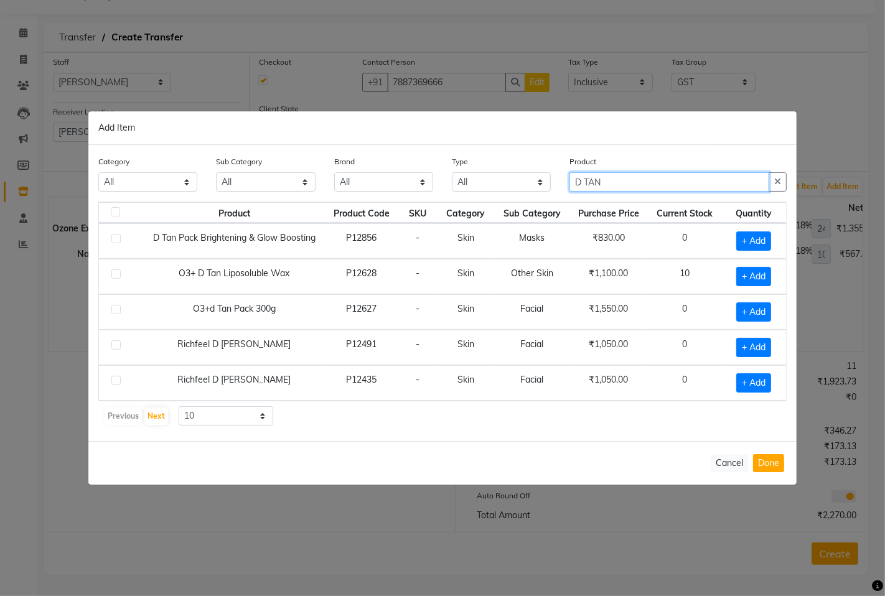
type input "D TAN"
click at [235, 418] on select "10 50 100" at bounding box center [226, 415] width 95 height 19
click at [388, 444] on div "Cancel Done" at bounding box center [442, 463] width 708 height 44
click at [720, 456] on button "Cancel" at bounding box center [729, 463] width 37 height 18
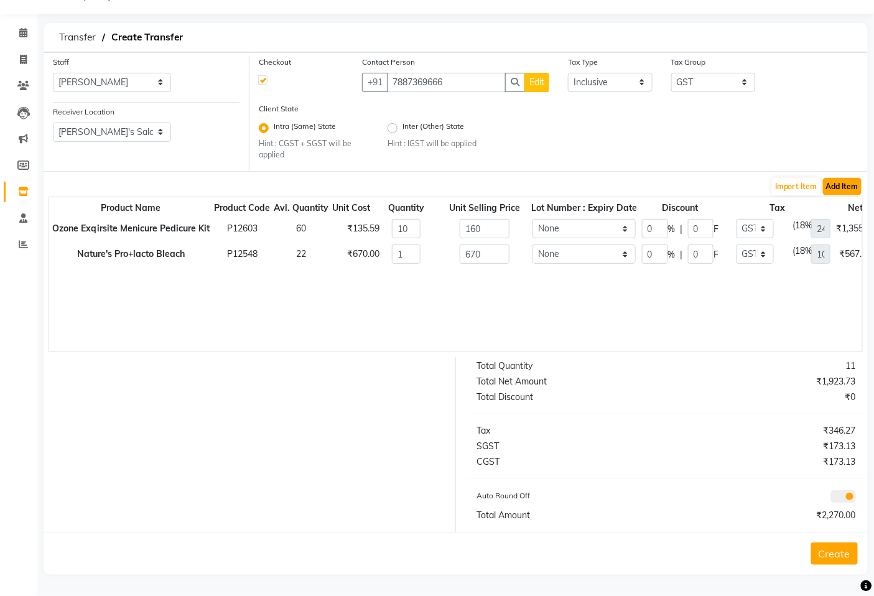
click at [843, 184] on button "Add Item" at bounding box center [842, 186] width 39 height 17
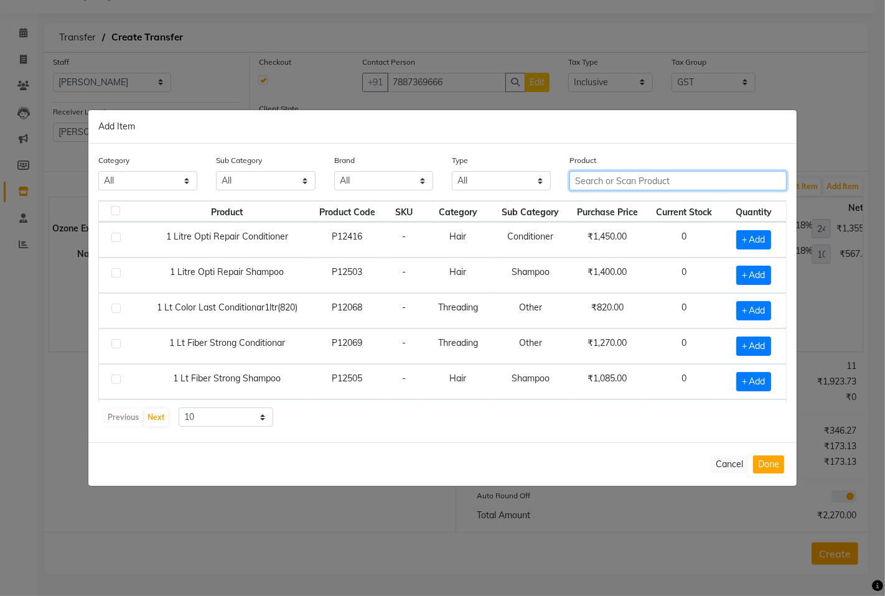
click at [606, 182] on input "text" at bounding box center [677, 180] width 217 height 19
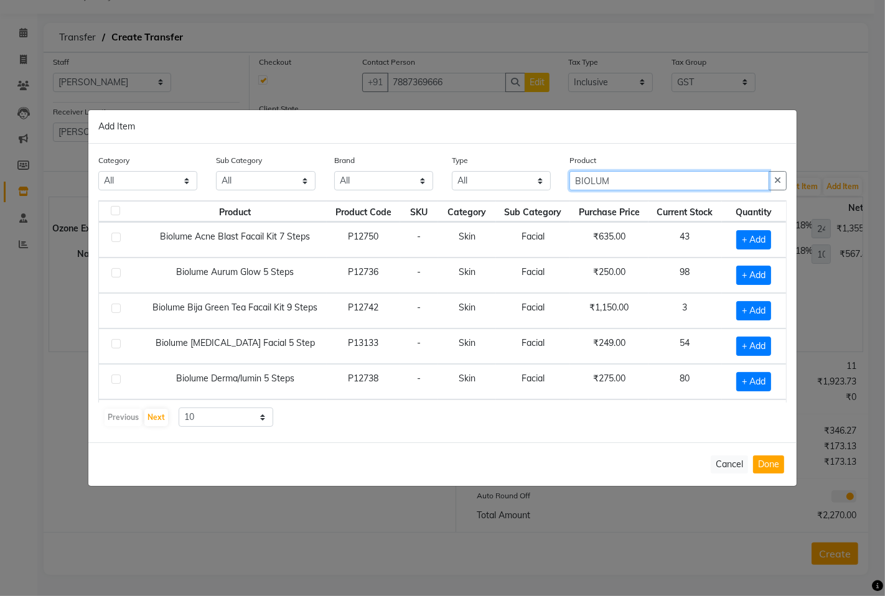
type input "BIOLUM"
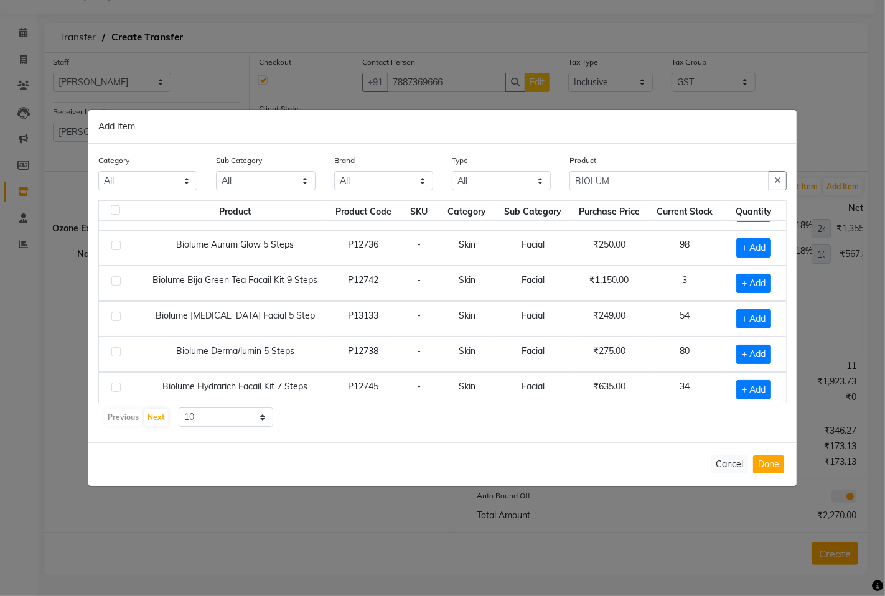
click at [786, 394] on div "Category All Hair Skin Makeup Personal Care Appliances Beard Waxing Disposable …" at bounding box center [442, 293] width 708 height 299
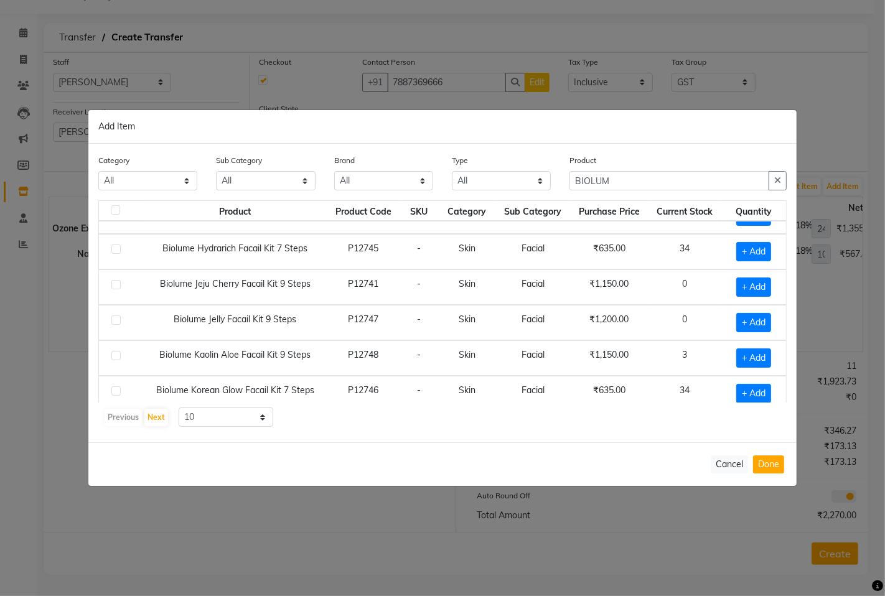
scroll to position [177, 0]
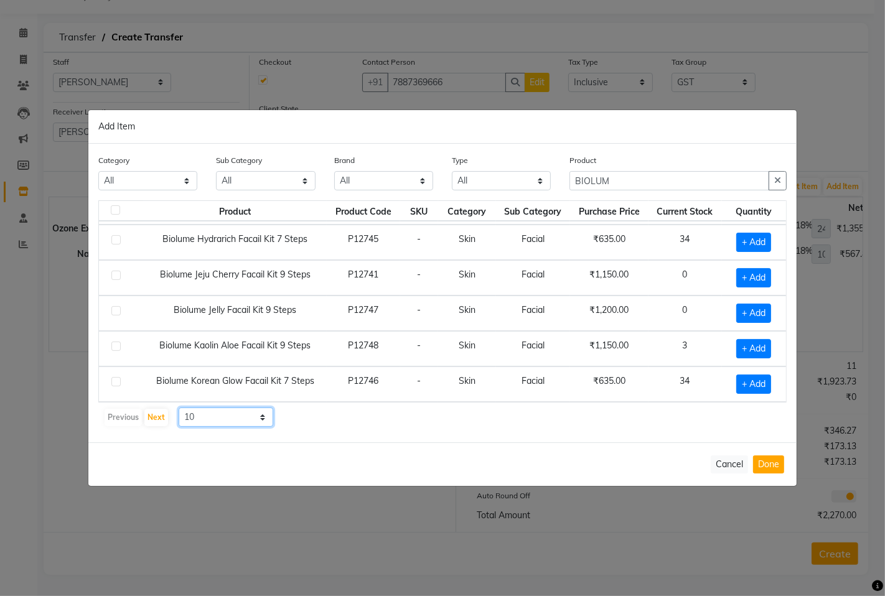
click at [237, 420] on select "10 50 100" at bounding box center [226, 417] width 95 height 19
select select "50"
click at [179, 408] on select "10 50 100" at bounding box center [226, 417] width 95 height 19
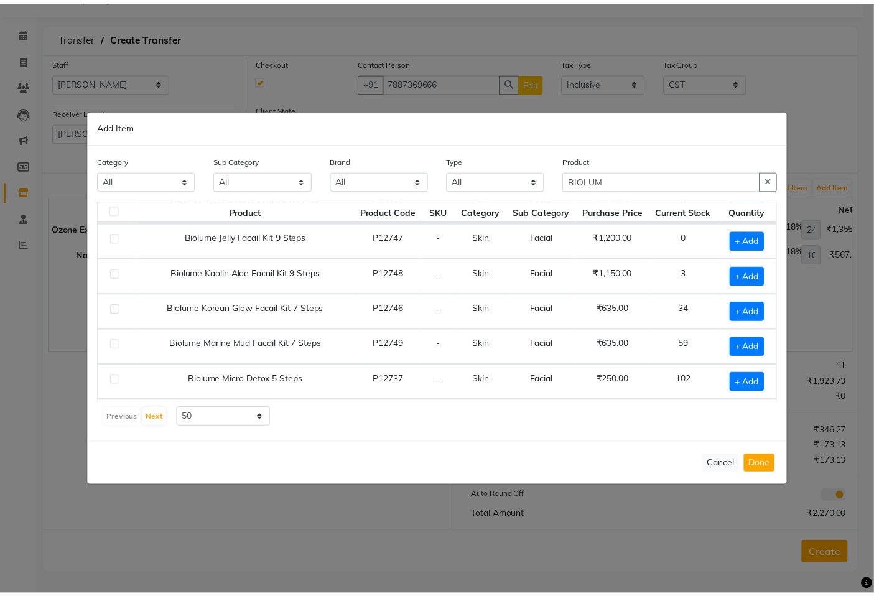
scroll to position [222, 0]
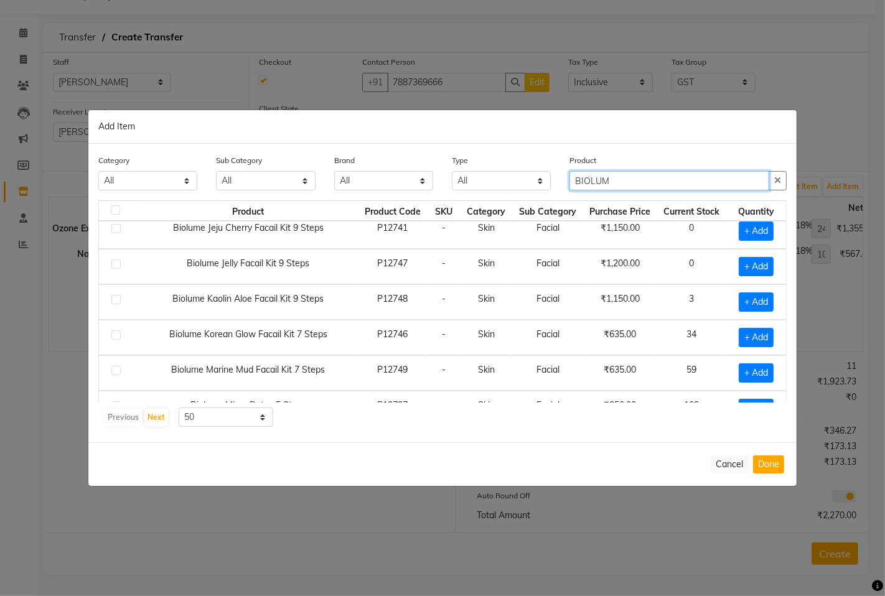
click at [600, 184] on input "BIOLUM" at bounding box center [669, 180] width 200 height 19
click at [611, 180] on input "BIOLUM" at bounding box center [669, 180] width 200 height 19
click at [611, 182] on input "BIOLUM" at bounding box center [669, 180] width 200 height 19
type input "B"
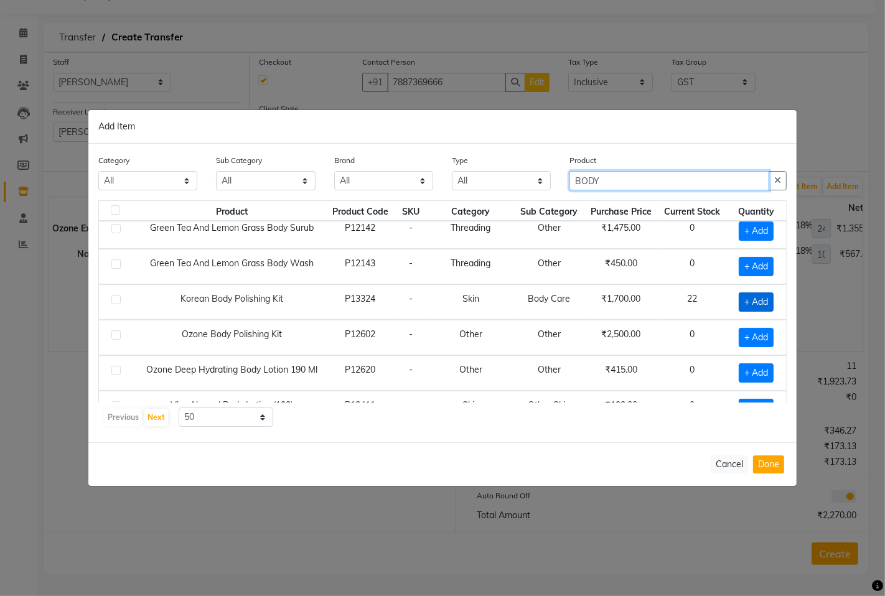
type input "BODY"
click at [739, 309] on span "+ Add" at bounding box center [756, 302] width 35 height 19
checkbox input "true"
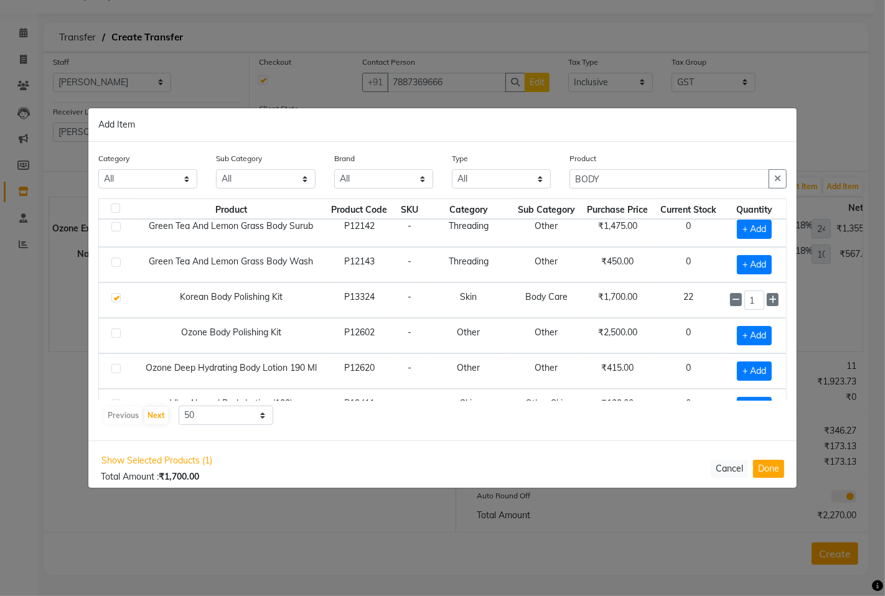
click at [744, 309] on input "1" at bounding box center [754, 300] width 21 height 19
click at [778, 477] on button "Done" at bounding box center [768, 468] width 31 height 18
select select "1635"
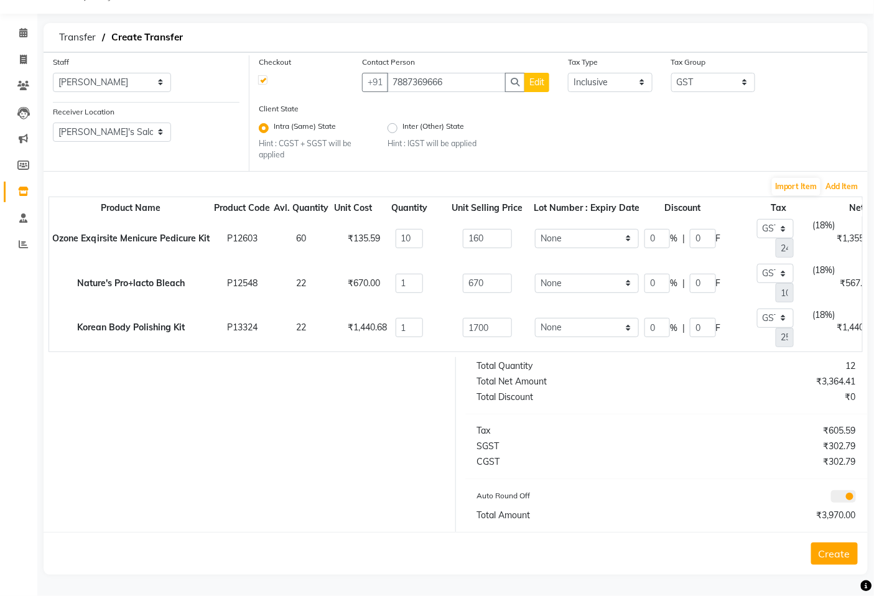
scroll to position [40, 0]
click at [851, 561] on button "Create" at bounding box center [835, 554] width 47 height 22
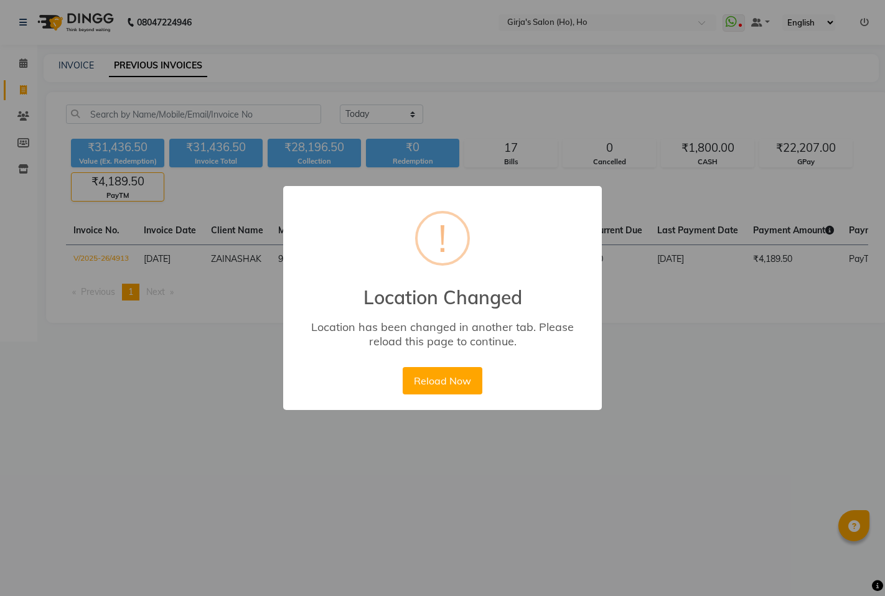
select select "[DATE]"
click at [465, 398] on div "× ! Location Changed Location has been changed in another tab. Please reload th…" at bounding box center [442, 298] width 319 height 225
click at [452, 382] on button "Reload Now" at bounding box center [442, 380] width 79 height 27
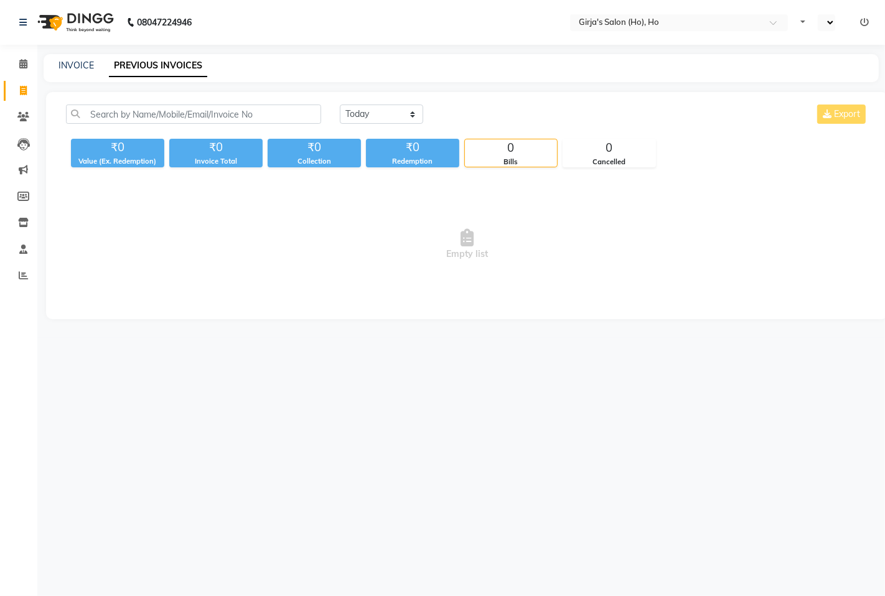
select select "en"
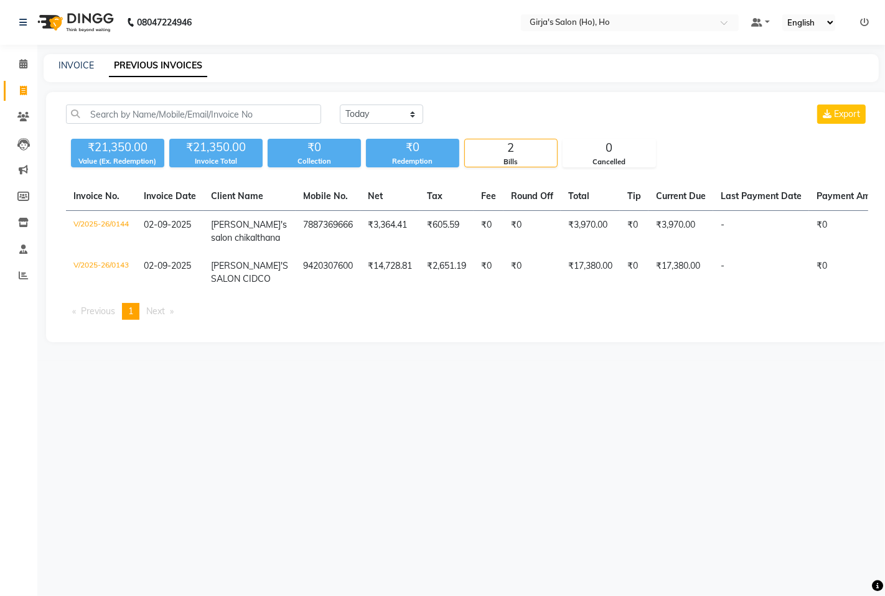
click at [32, 79] on li "Invoice" at bounding box center [18, 91] width 37 height 27
click at [26, 72] on link "Calendar" at bounding box center [19, 64] width 30 height 21
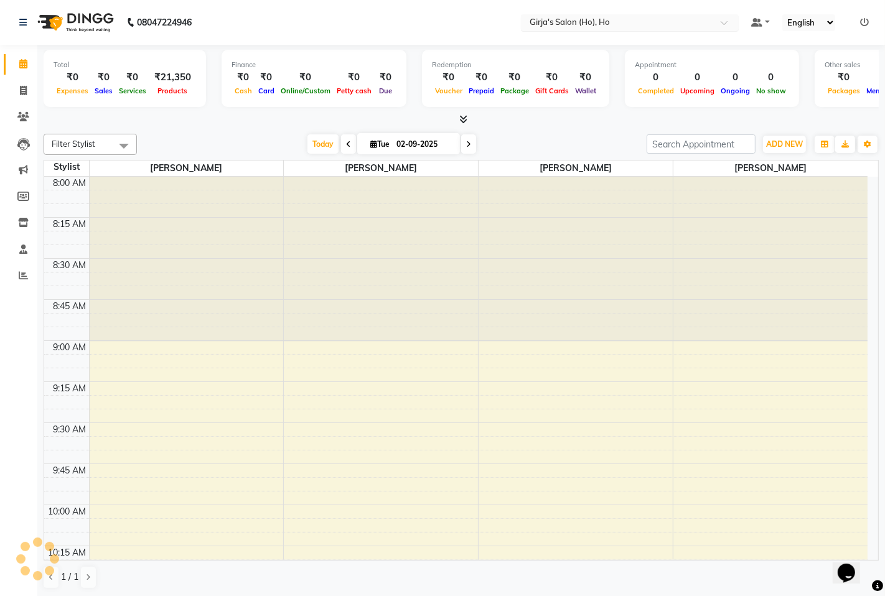
click at [569, 26] on input "text" at bounding box center [617, 23] width 180 height 12
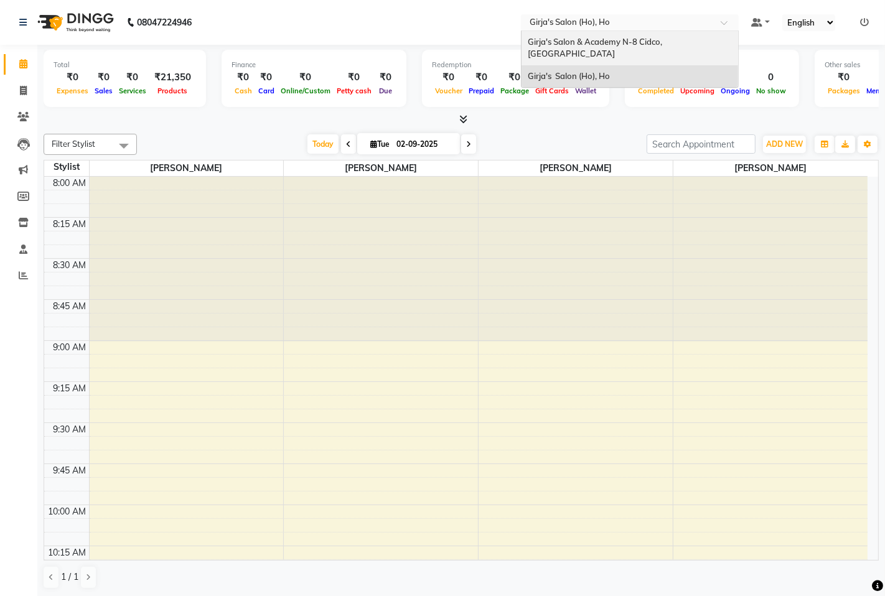
click at [560, 47] on div "Girja's Salon & Academy N-8 Cidco, [GEOGRAPHIC_DATA]" at bounding box center [630, 48] width 217 height 34
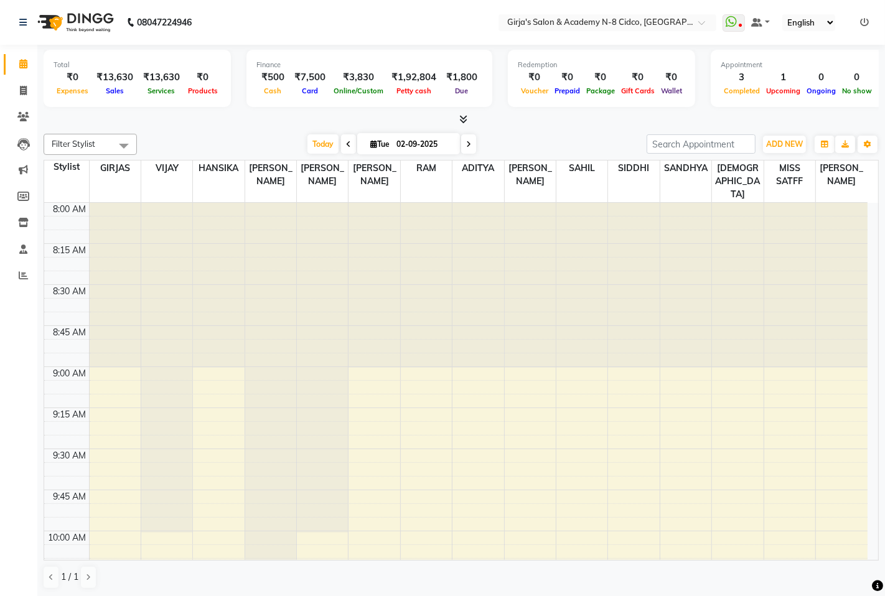
click at [34, 64] on li "Calendar" at bounding box center [18, 64] width 37 height 27
click at [8, 91] on link "Invoice" at bounding box center [19, 91] width 30 height 21
select select "66"
select select "service"
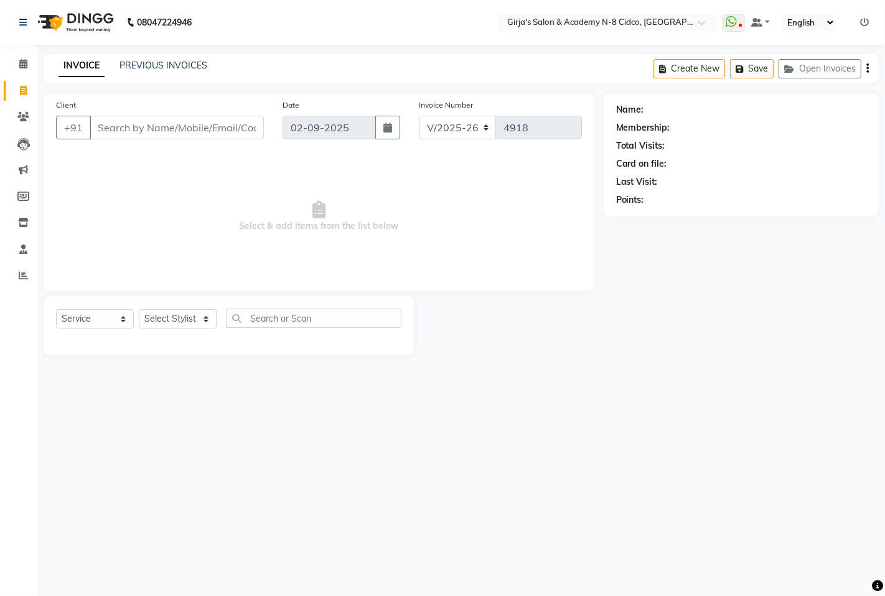
click at [168, 71] on div "PREVIOUS INVOICES" at bounding box center [163, 65] width 88 height 13
click at [26, 62] on icon at bounding box center [23, 63] width 8 height 9
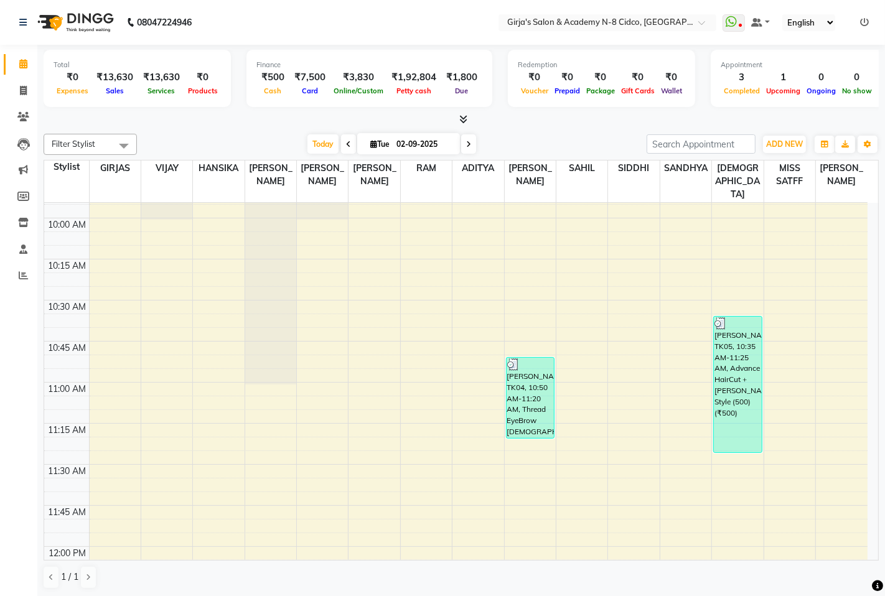
scroll to position [345, 0]
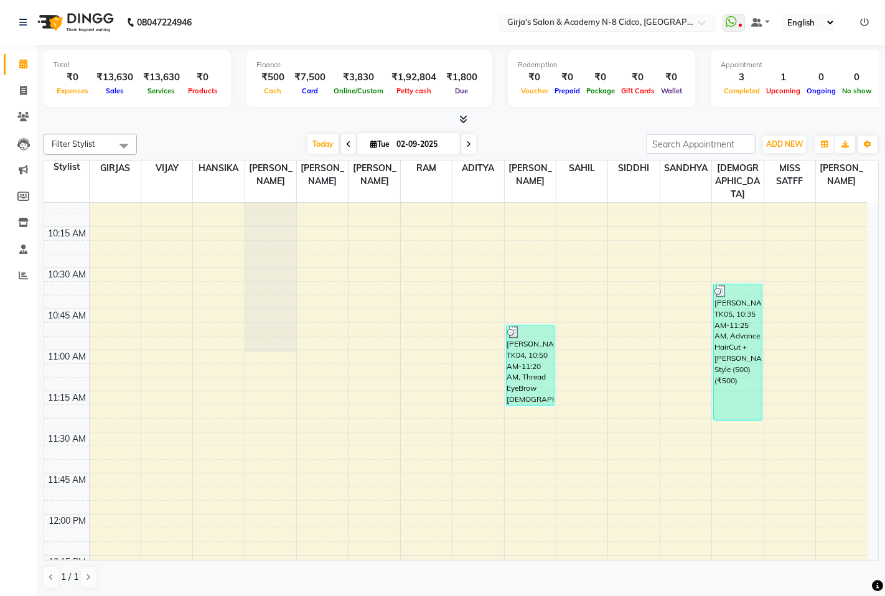
click at [571, 16] on div "× Girja's Salon & Academy N-8 Cidco, Aurangabad" at bounding box center [600, 22] width 187 height 12
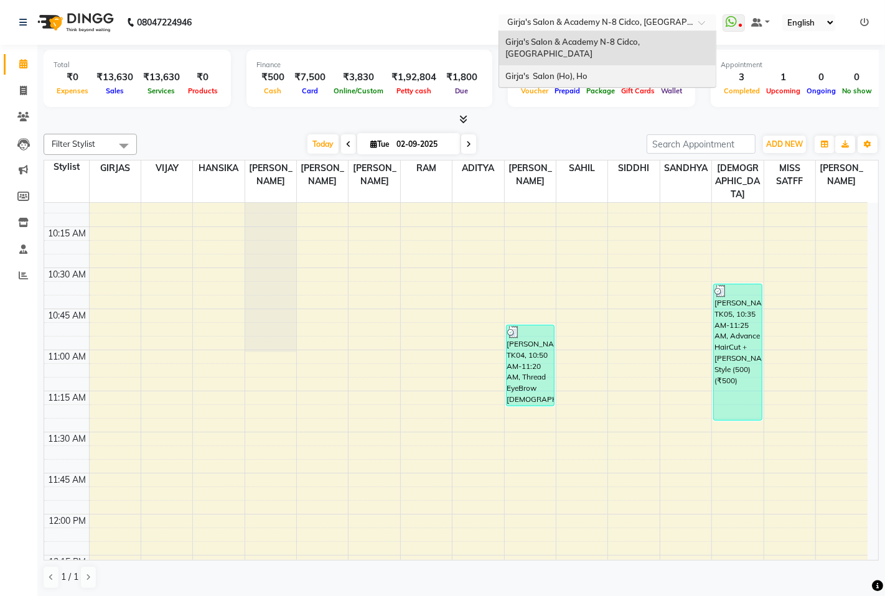
click at [577, 71] on span "Girja's Salon (Ho), Ho" at bounding box center [546, 76] width 82 height 10
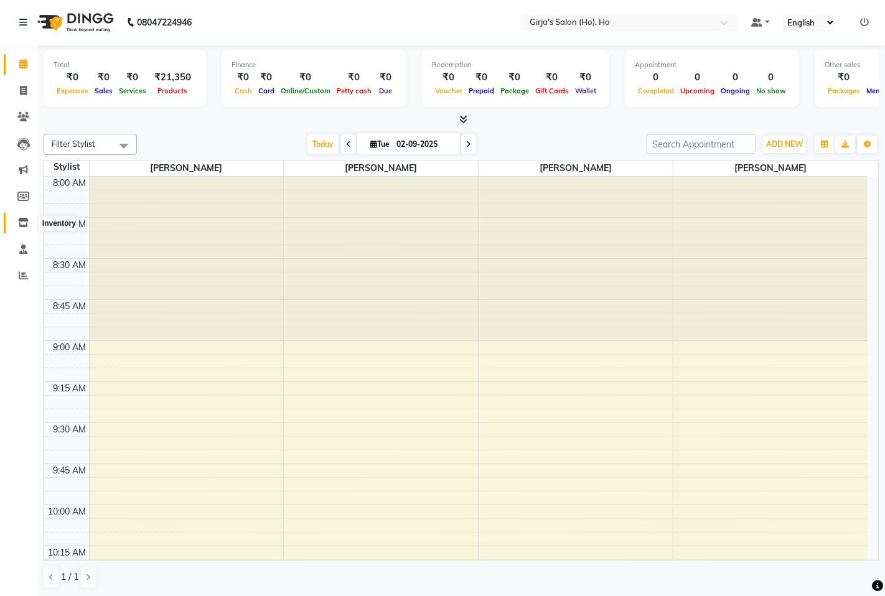
click at [27, 220] on icon at bounding box center [23, 222] width 11 height 9
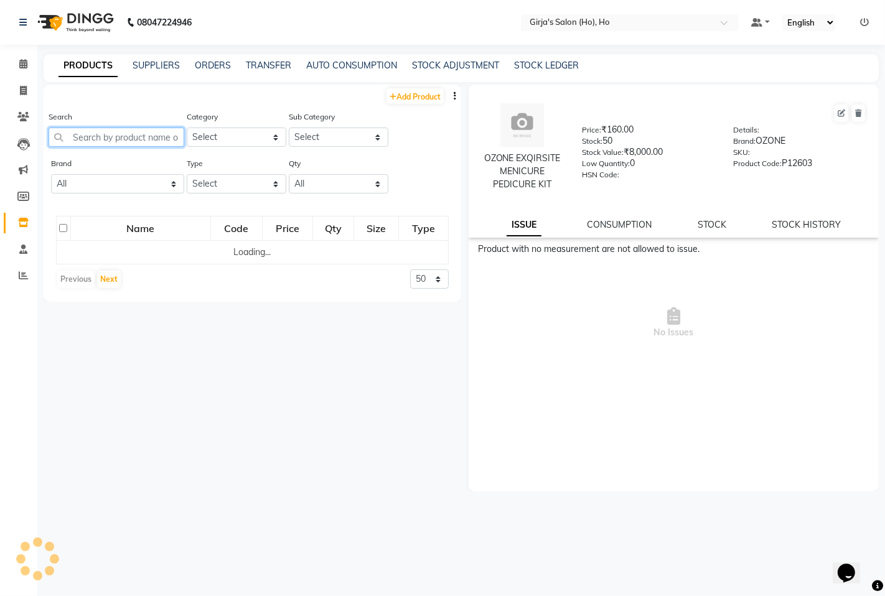
click at [133, 129] on input "text" at bounding box center [117, 137] width 136 height 19
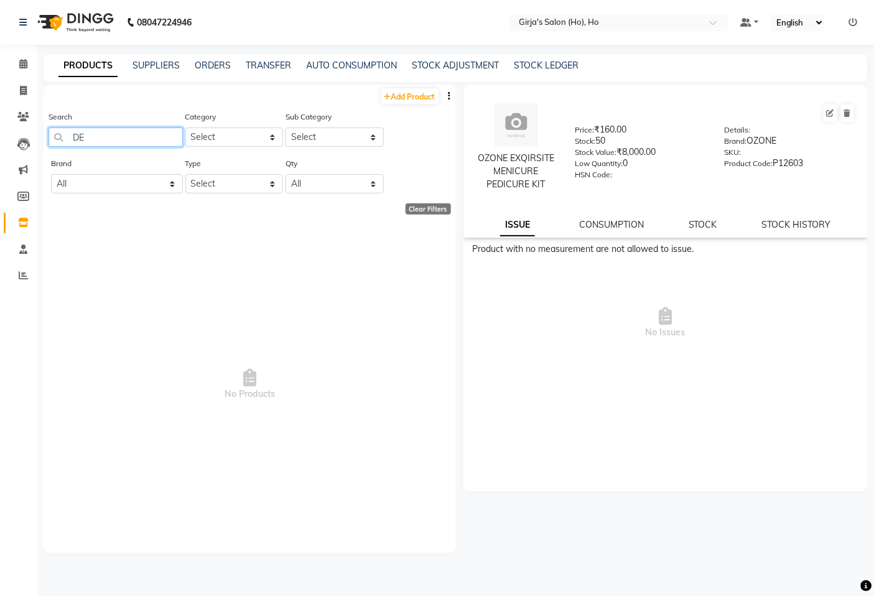
type input "D"
type input "T"
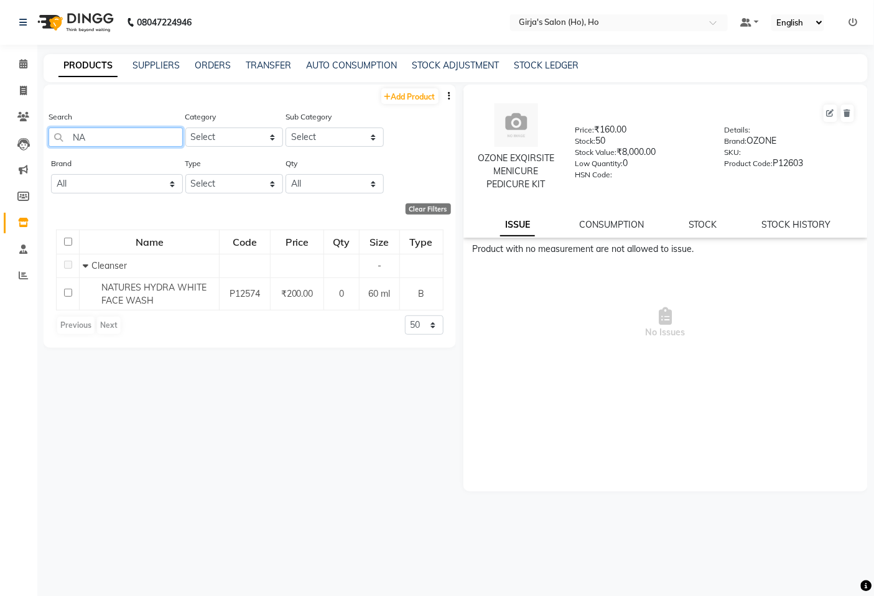
type input "N"
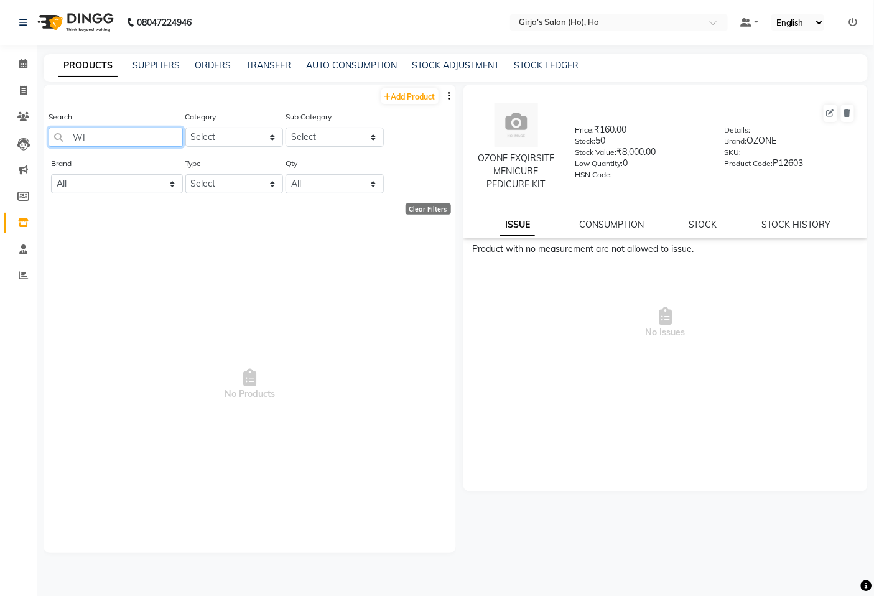
type input "W"
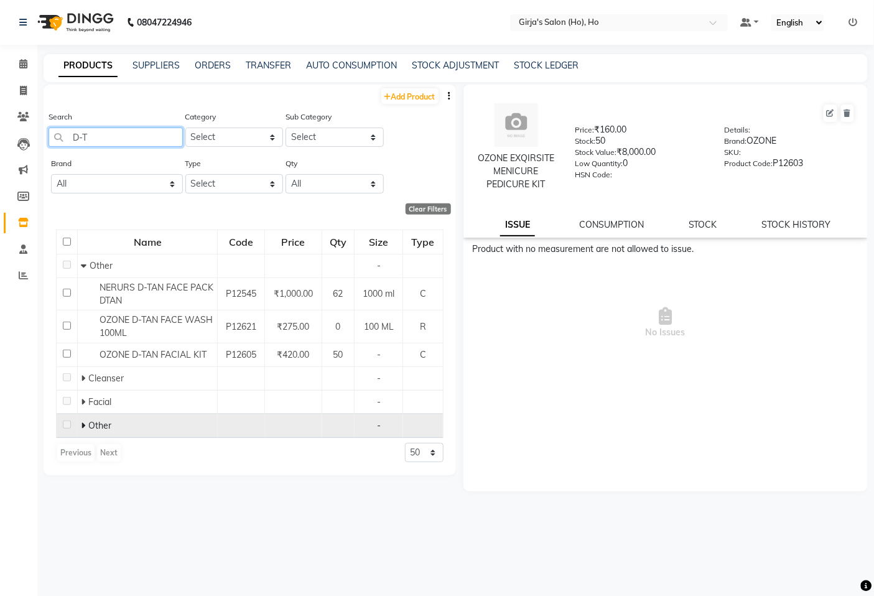
type input "D-T"
click at [82, 424] on icon at bounding box center [83, 425] width 4 height 9
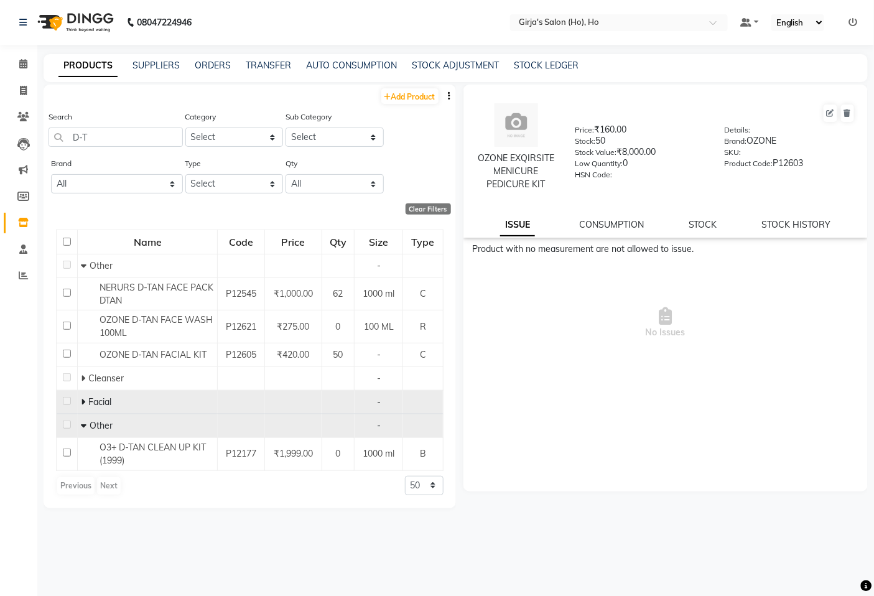
click at [88, 399] on span at bounding box center [84, 401] width 7 height 11
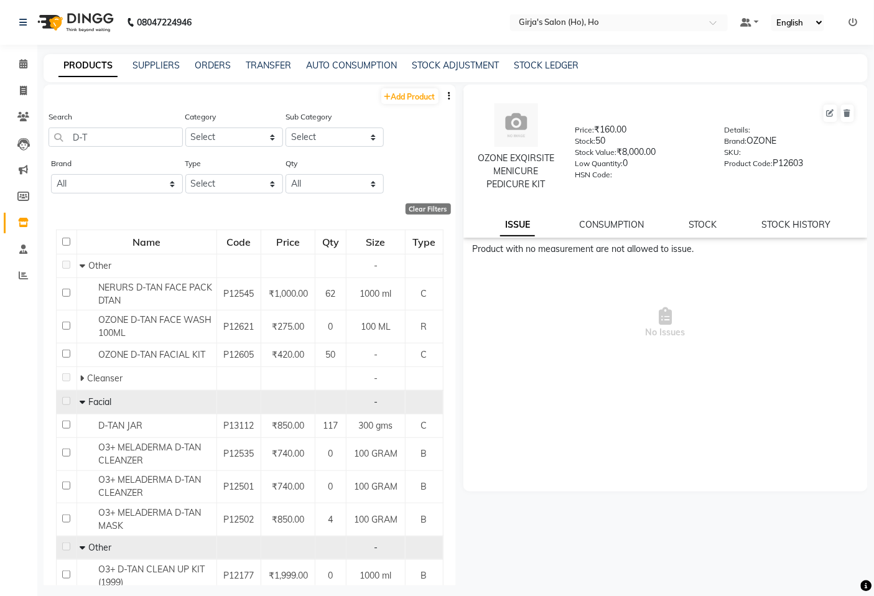
click at [84, 403] on icon at bounding box center [83, 402] width 6 height 9
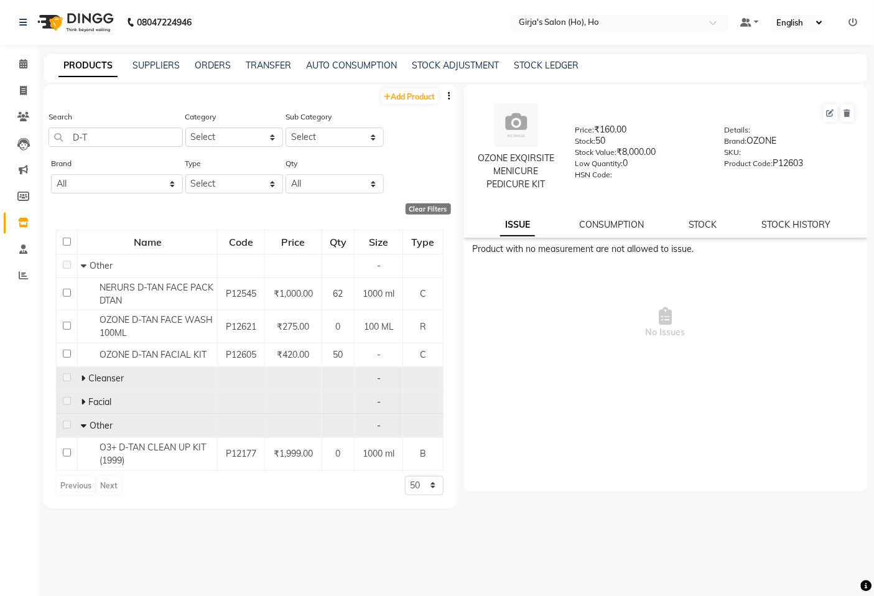
click at [78, 380] on td "Cleanser" at bounding box center [148, 379] width 140 height 24
click at [82, 378] on icon at bounding box center [83, 378] width 4 height 9
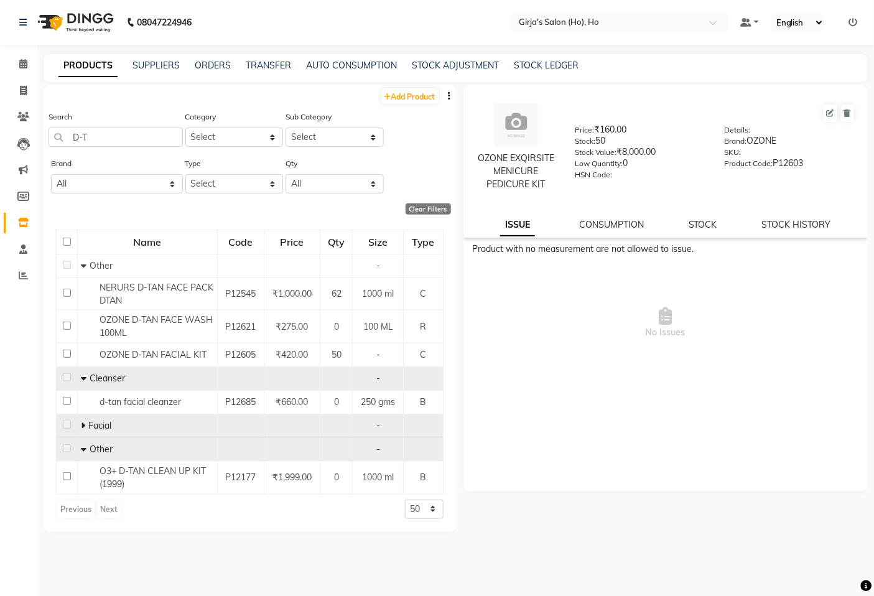
drag, startPoint x: 637, startPoint y: 403, endPoint x: 660, endPoint y: 401, distance: 22.5
click at [660, 401] on div "Product with no measurement are not allowed to issue. No Issues" at bounding box center [666, 367] width 405 height 249
click at [396, 85] on div "Add Product" at bounding box center [250, 95] width 413 height 21
click at [405, 91] on link "Add Product" at bounding box center [410, 96] width 57 height 16
select select "true"
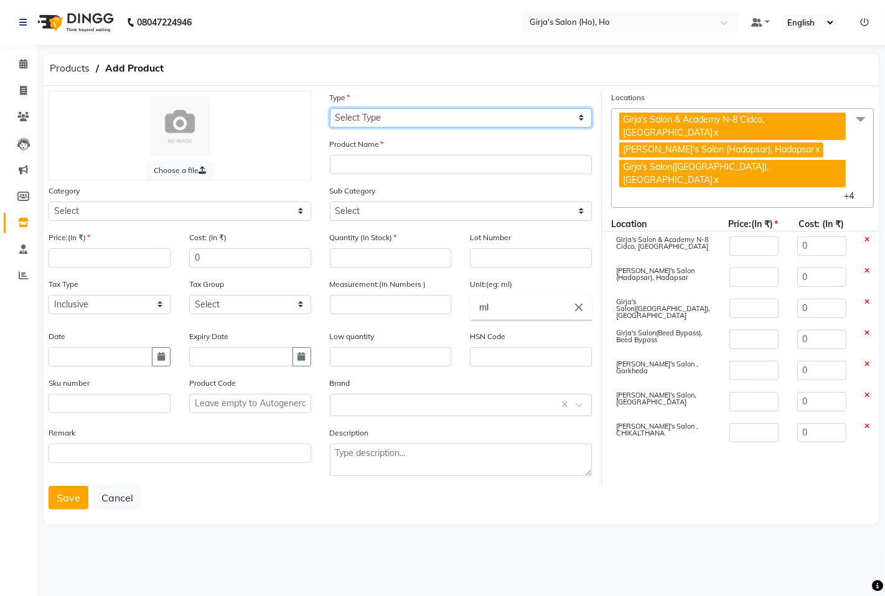
click at [357, 117] on select "Select Type Both Retail Consumable" at bounding box center [461, 117] width 263 height 19
select select "C"
click at [330, 108] on select "Select Type Both Retail Consumable" at bounding box center [461, 117] width 263 height 19
click at [377, 174] on div "Product Name" at bounding box center [461, 161] width 281 height 47
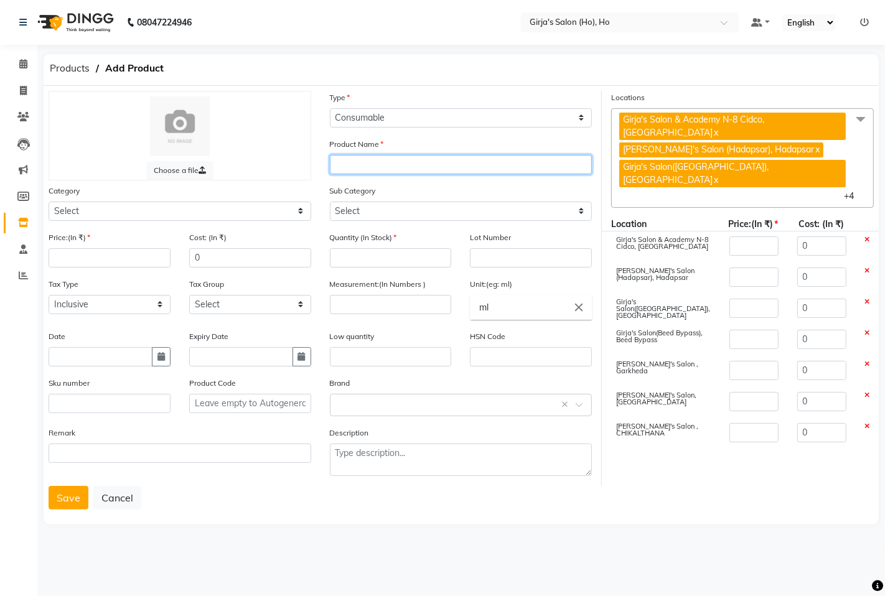
click at [376, 170] on input "text" at bounding box center [461, 164] width 263 height 19
type input "NATURES D-TAN THERAPY MASK"
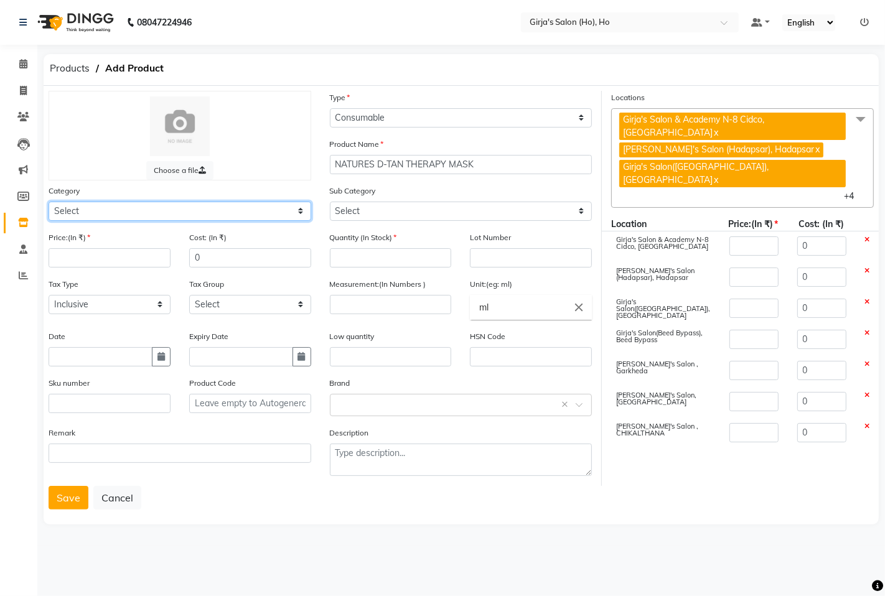
click at [278, 217] on select "Select Hair Skin Makeup Personal Care Appliances Beard Waxing Disposable Thread…" at bounding box center [180, 211] width 263 height 19
select select "1150"
click at [49, 202] on select "Select Hair Skin Makeup Personal Care Appliances Beard Waxing Disposable Thread…" at bounding box center [180, 211] width 263 height 19
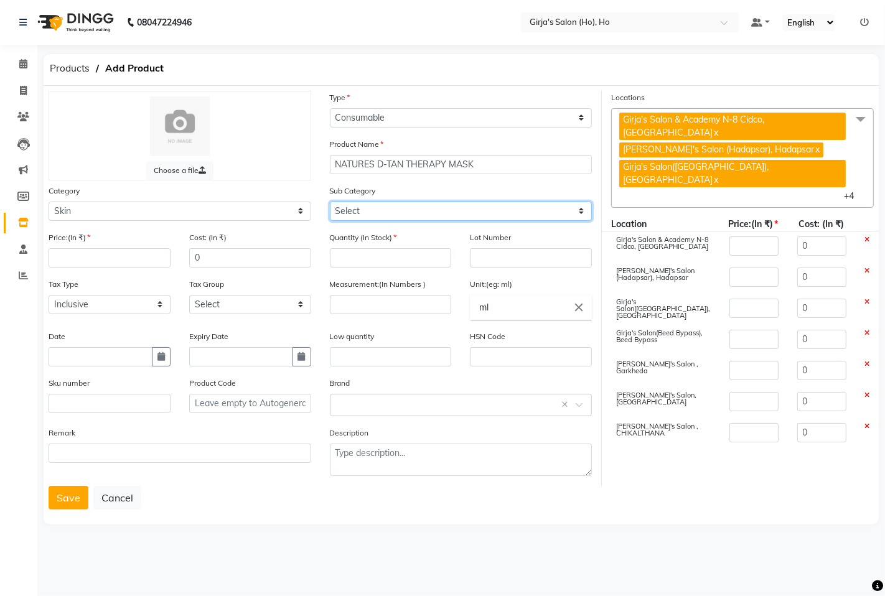
click at [353, 215] on select "Select Cleanser Facial Moisturiser Serum Toner Sun Care Masks Lip Care Eye Care…" at bounding box center [461, 211] width 263 height 19
select select "1157"
click at [330, 202] on select "Select Cleanser Facial Moisturiser Serum Toner Sun Care Masks Lip Care Eye Care…" at bounding box center [461, 211] width 263 height 19
click at [386, 213] on select "Select Cleanser Facial Moisturiser Serum Toner Sun Care Masks Lip Care Eye Care…" at bounding box center [461, 211] width 263 height 19
click at [246, 530] on main "Products Add Product Choose a file Type Select Type Both Retail Consumable Prod…" at bounding box center [461, 300] width 848 height 492
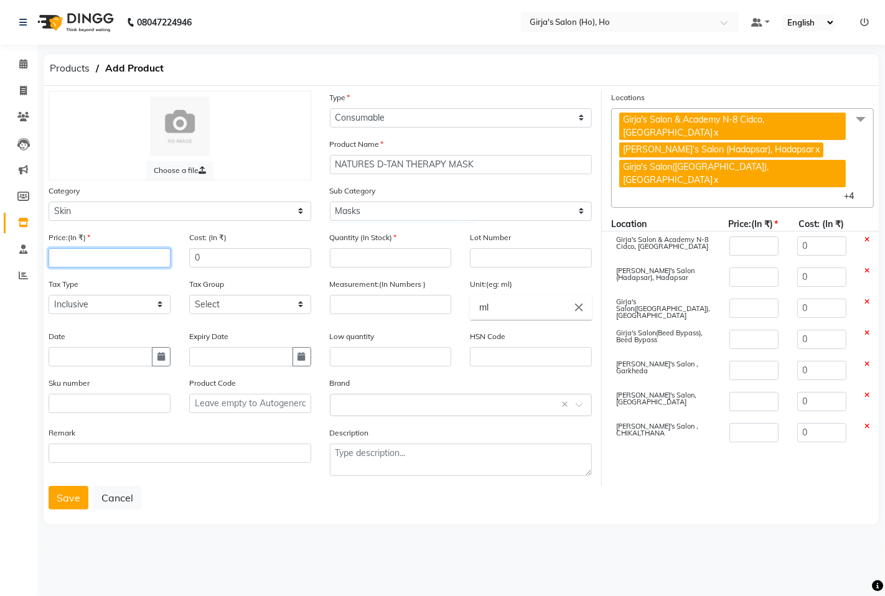
click at [102, 259] on input "number" at bounding box center [110, 257] width 122 height 19
type input "1"
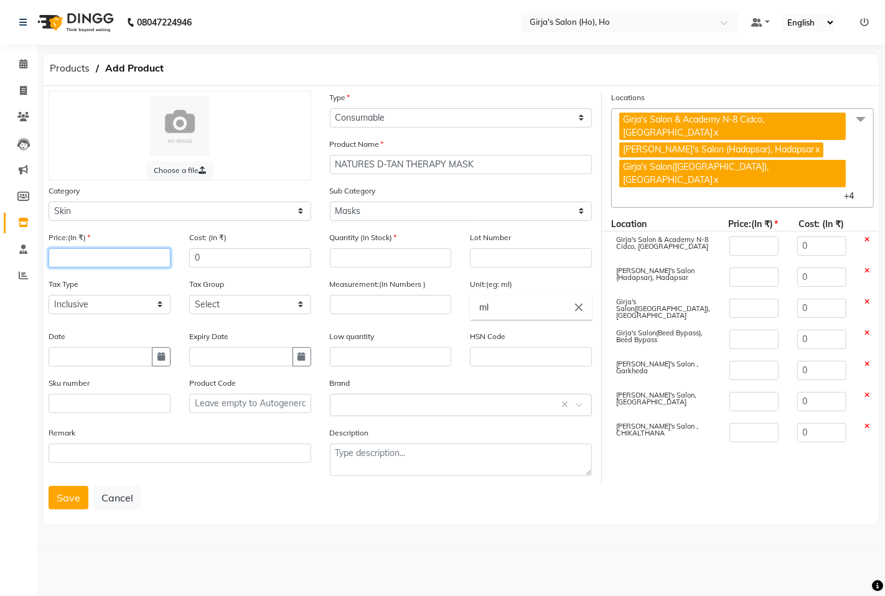
type input "1"
type input "10"
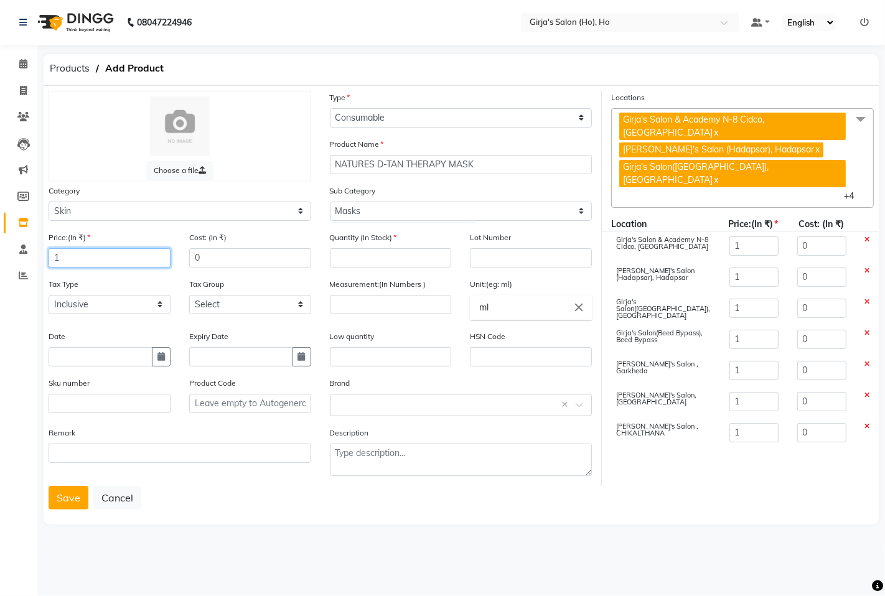
type input "10"
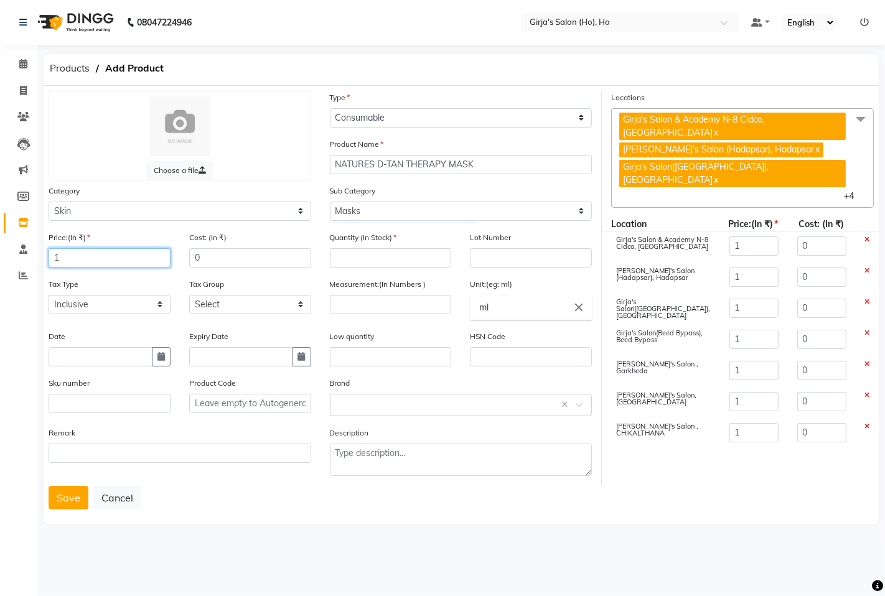
type input "10"
type input "100"
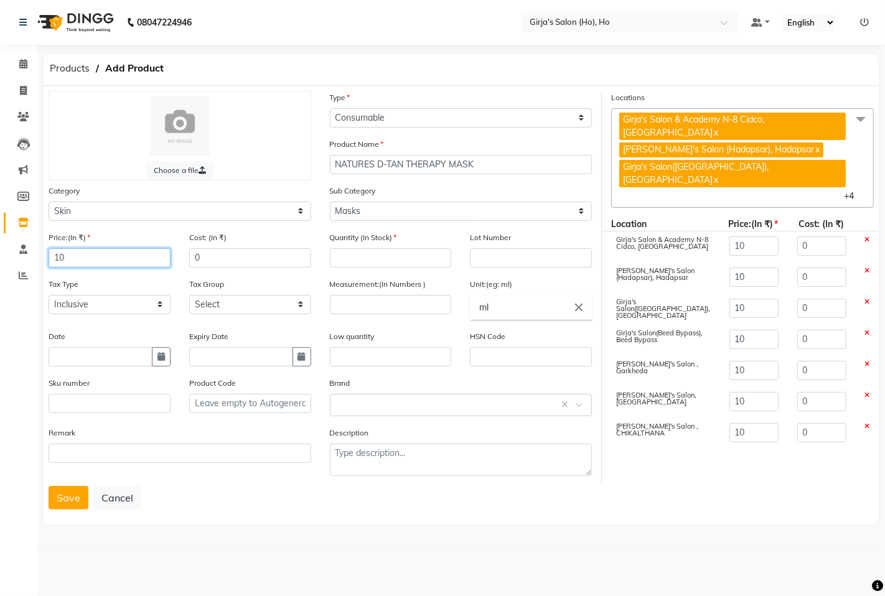
type input "100"
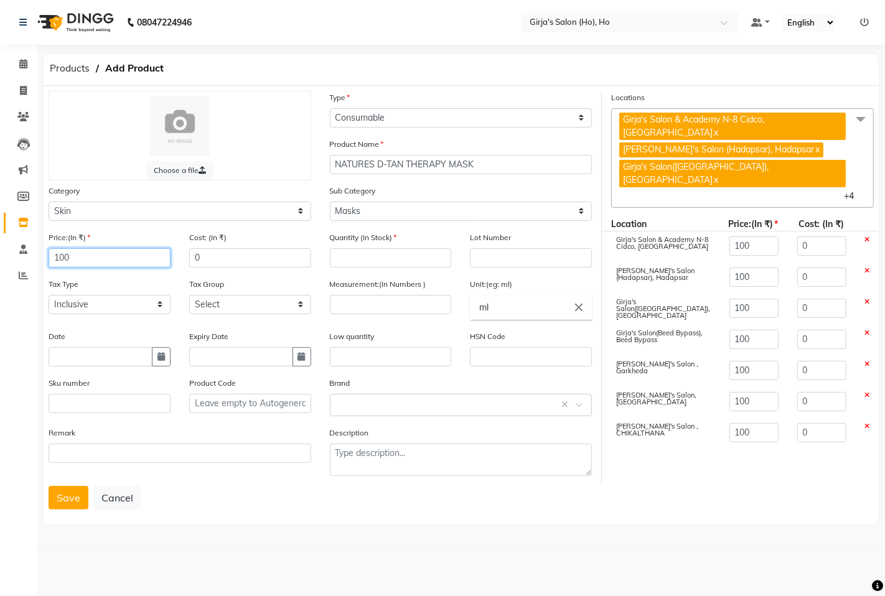
type input "1000"
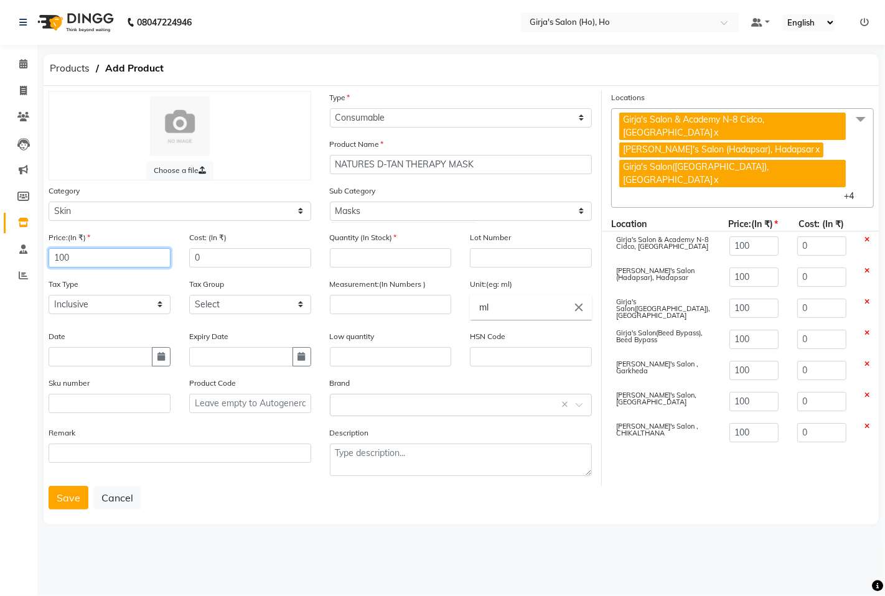
type input "1000"
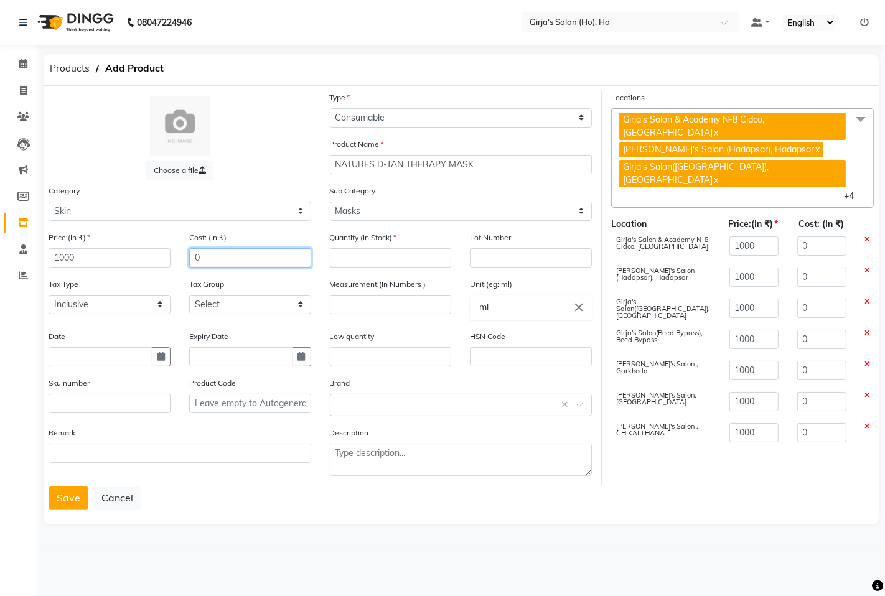
click at [240, 256] on input "0" at bounding box center [250, 257] width 122 height 19
type input "1"
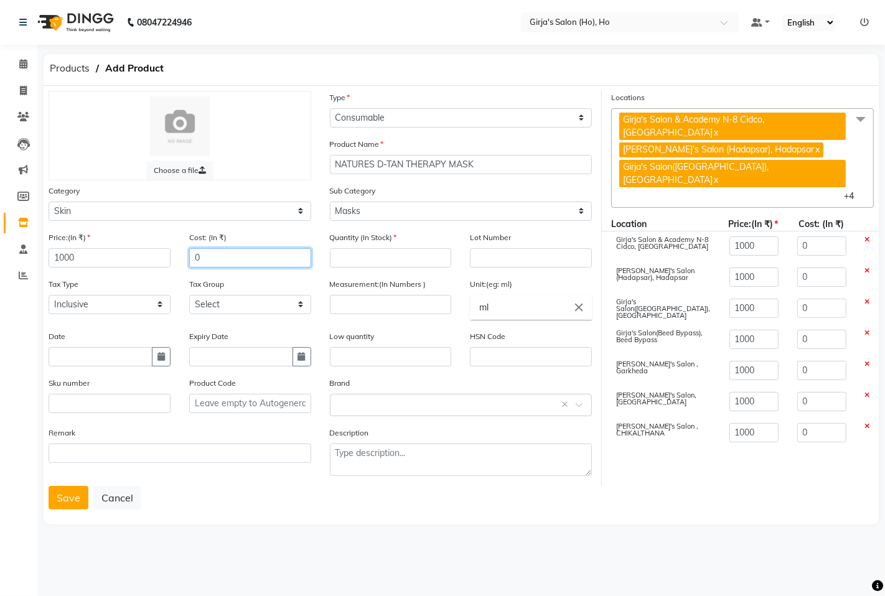
type input "1"
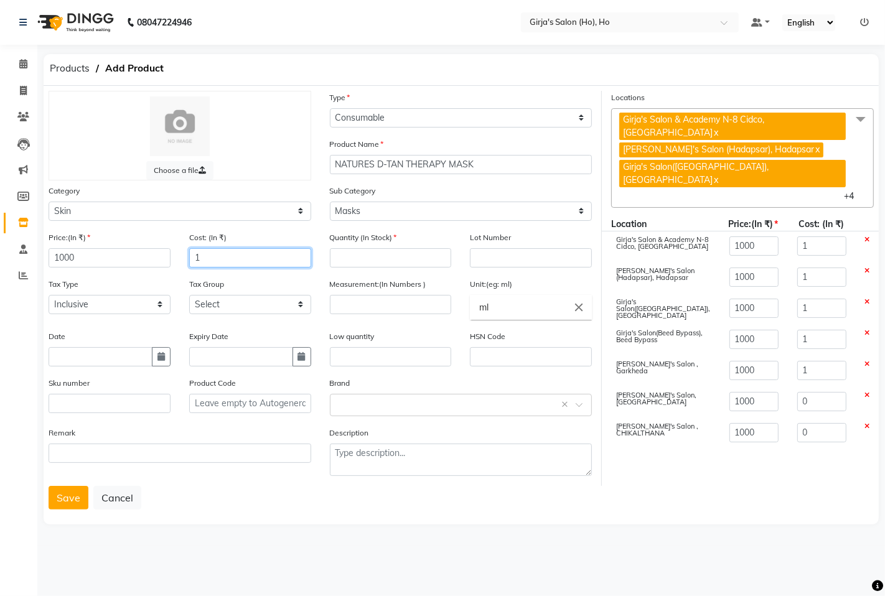
type input "1"
type input "10"
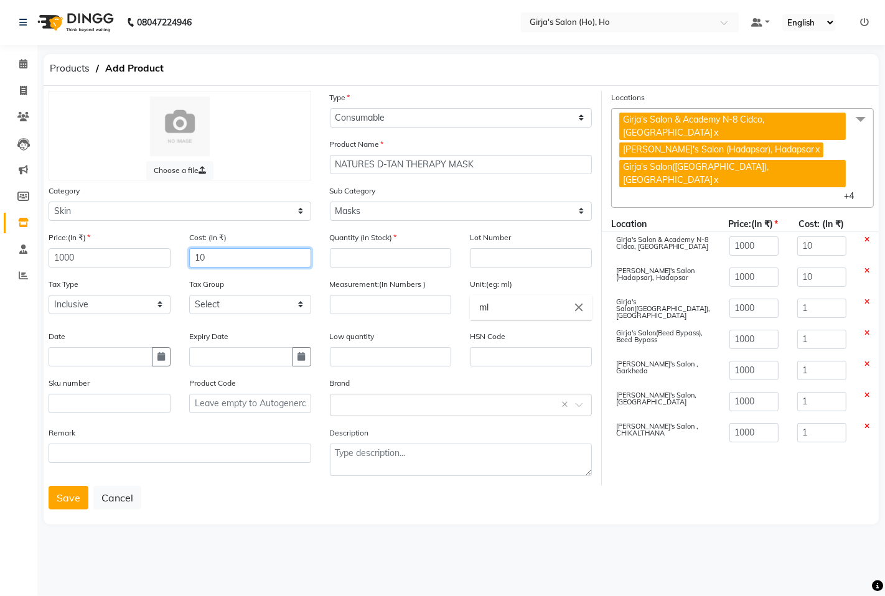
type input "10"
type input "100"
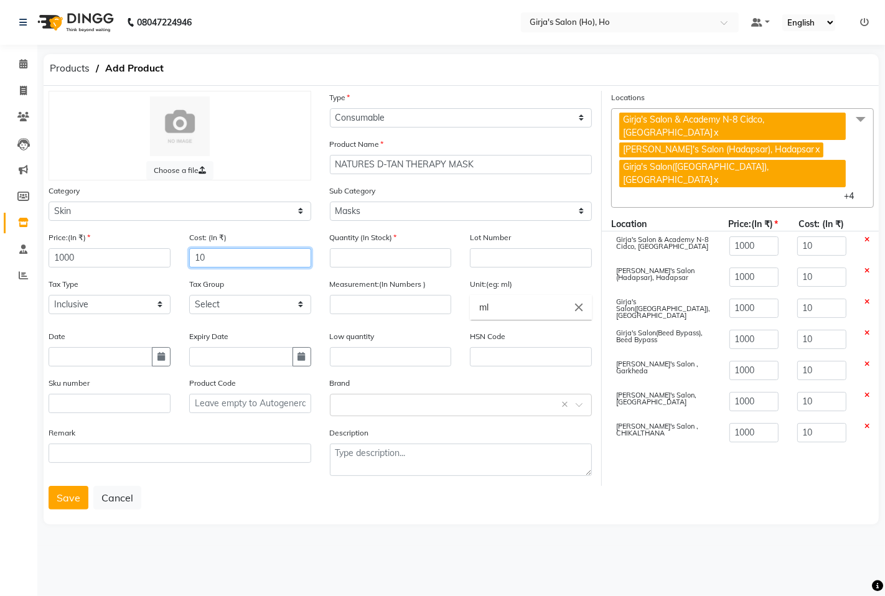
type input "100"
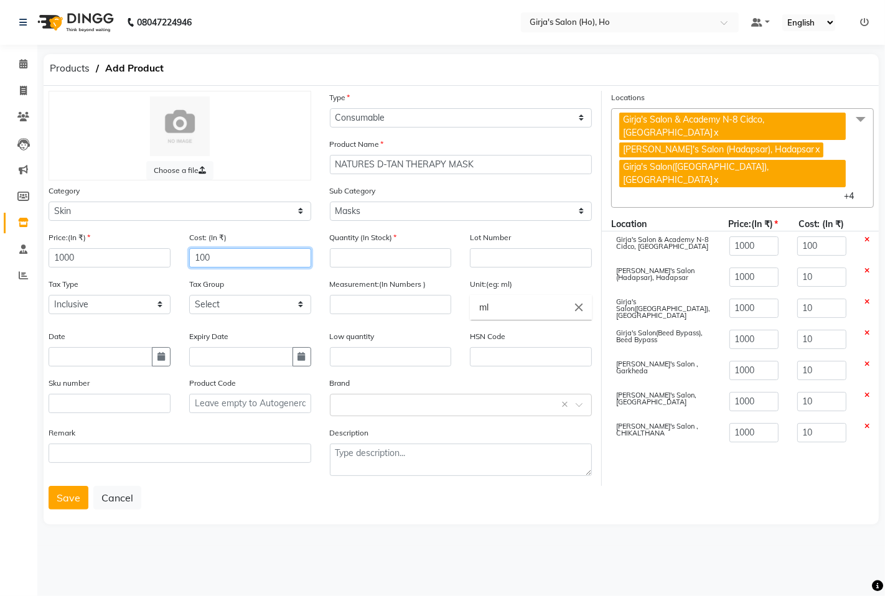
type input "100"
type input "1000"
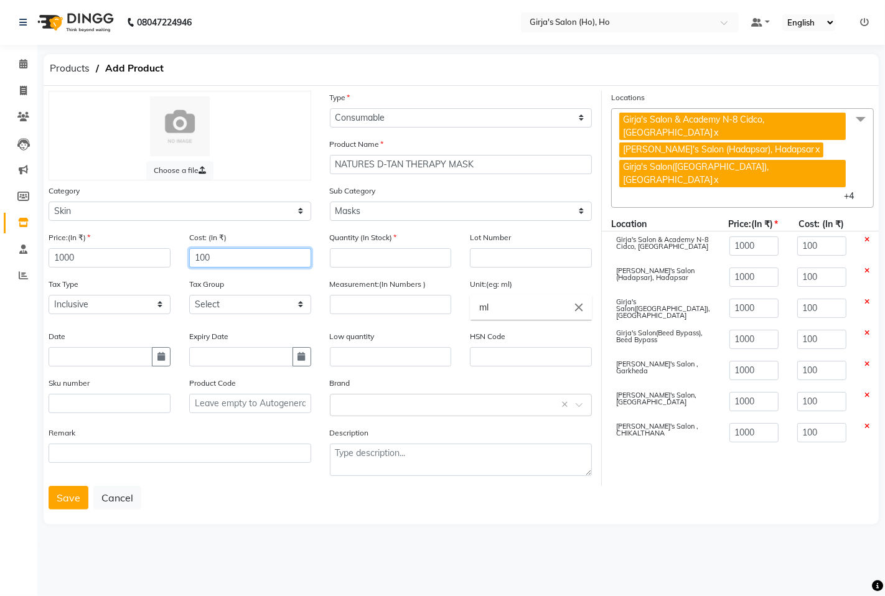
type input "1000"
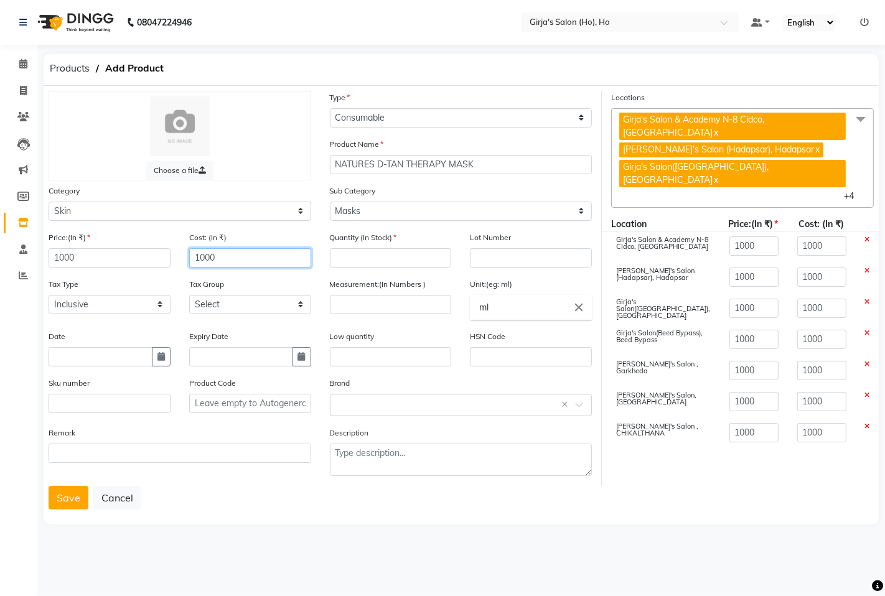
type input "1000"
click at [400, 257] on input "number" at bounding box center [391, 257] width 122 height 19
type input "0"
drag, startPoint x: 107, startPoint y: 308, endPoint x: 102, endPoint y: 314, distance: 7.5
click at [107, 308] on select "Select Inclusive Exclusive" at bounding box center [110, 304] width 122 height 19
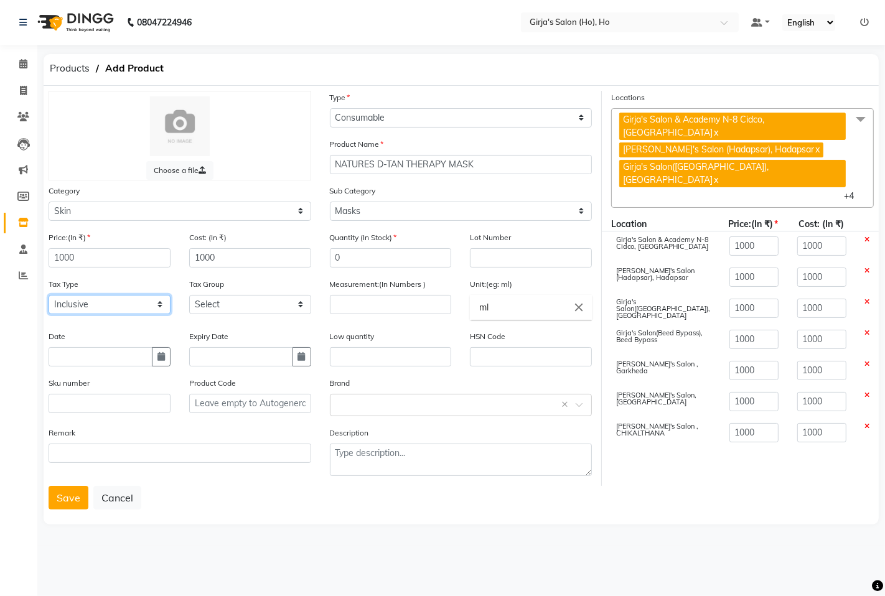
click at [49, 295] on select "Select Inclusive Exclusive" at bounding box center [110, 304] width 122 height 19
click at [248, 302] on select "Select GST" at bounding box center [250, 304] width 122 height 19
select select "1635"
click at [189, 295] on select "Select GST" at bounding box center [250, 304] width 122 height 19
click at [383, 314] on input "number" at bounding box center [391, 304] width 122 height 19
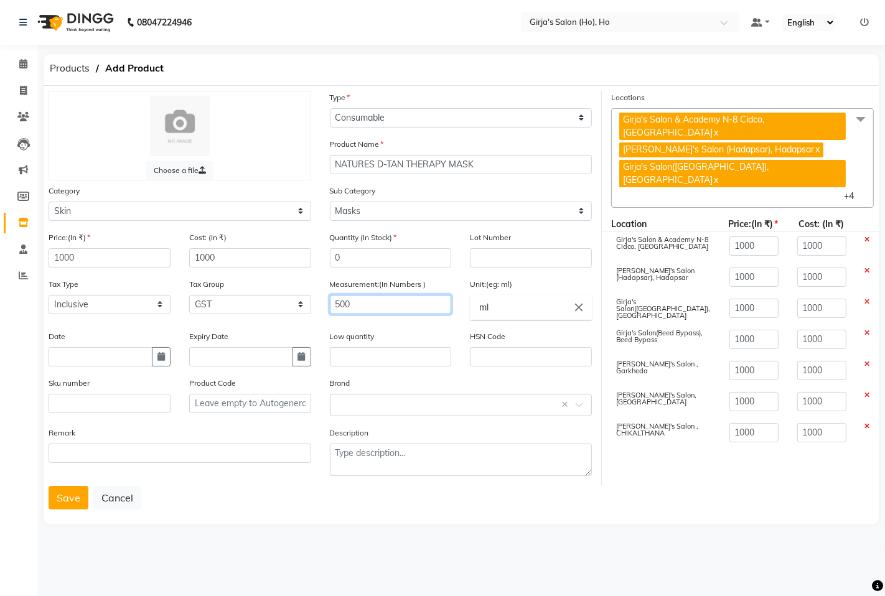
type input "500"
click at [484, 300] on input "ml" at bounding box center [531, 307] width 122 height 25
click at [493, 333] on b "gm" at bounding box center [486, 335] width 14 height 12
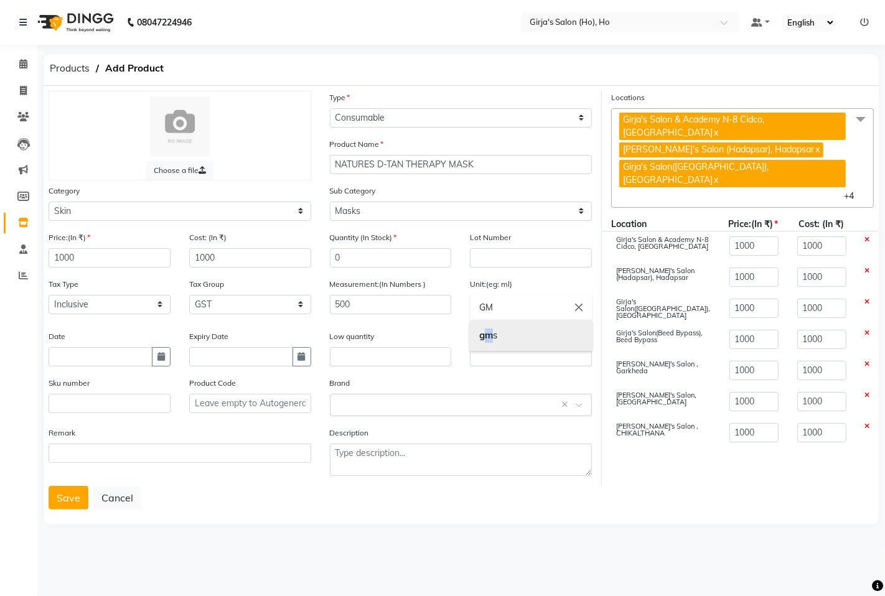
type input "gms"
click at [157, 357] on icon "button" at bounding box center [160, 356] width 7 height 9
select select "9"
select select "2025"
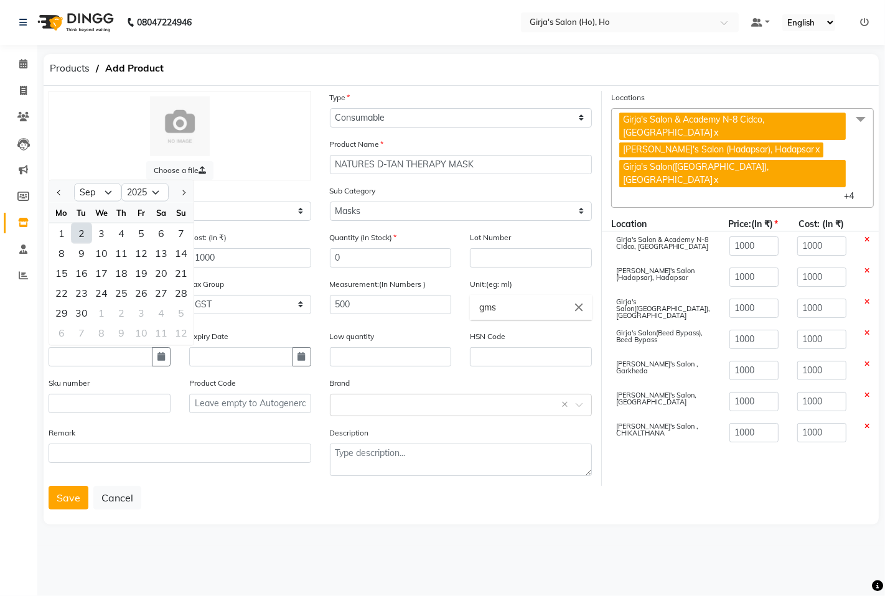
click at [81, 238] on div "2" at bounding box center [82, 233] width 20 height 20
type input "02-09-2025"
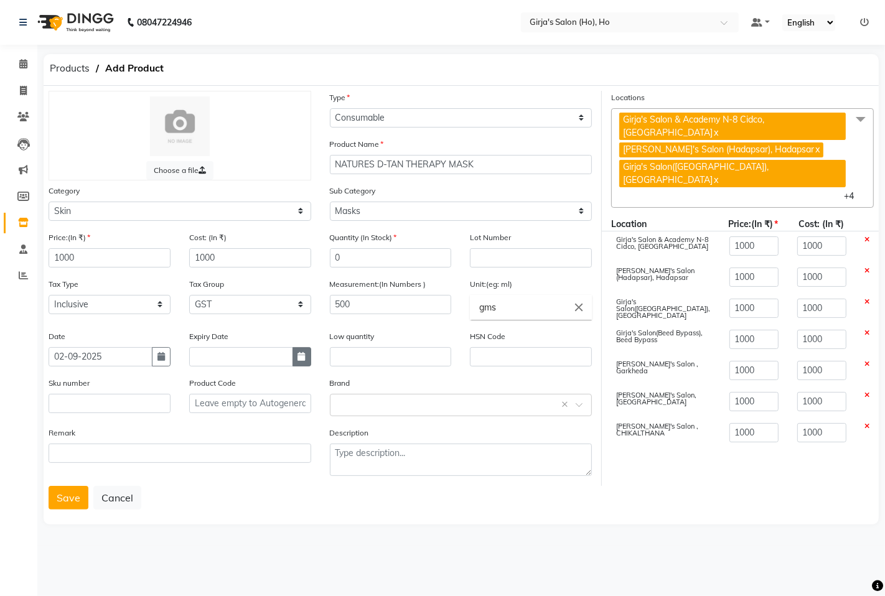
click at [294, 362] on button "button" at bounding box center [302, 356] width 19 height 19
select select "9"
select select "2025"
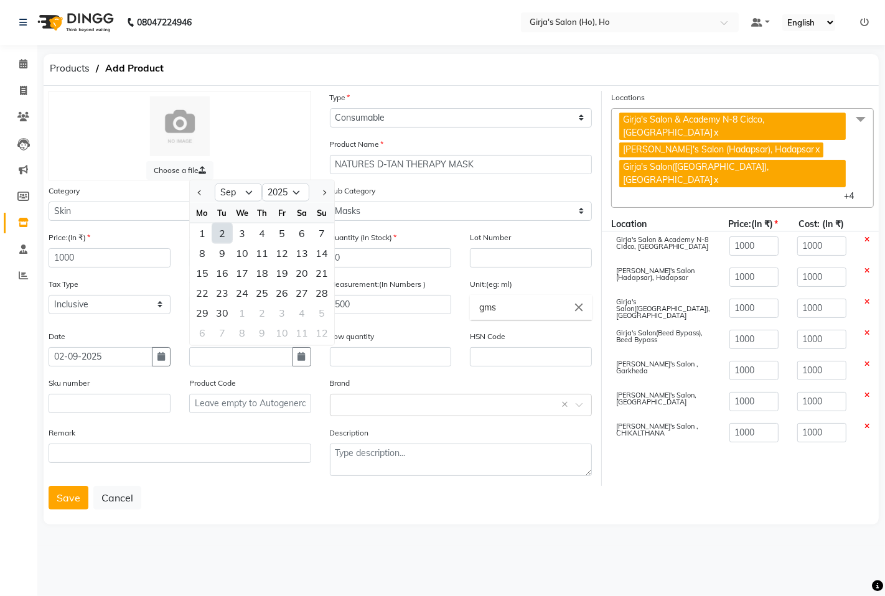
drag, startPoint x: 228, startPoint y: 233, endPoint x: 219, endPoint y: 240, distance: 11.1
click at [228, 233] on div "2" at bounding box center [222, 233] width 20 height 20
type input "02-09-2025"
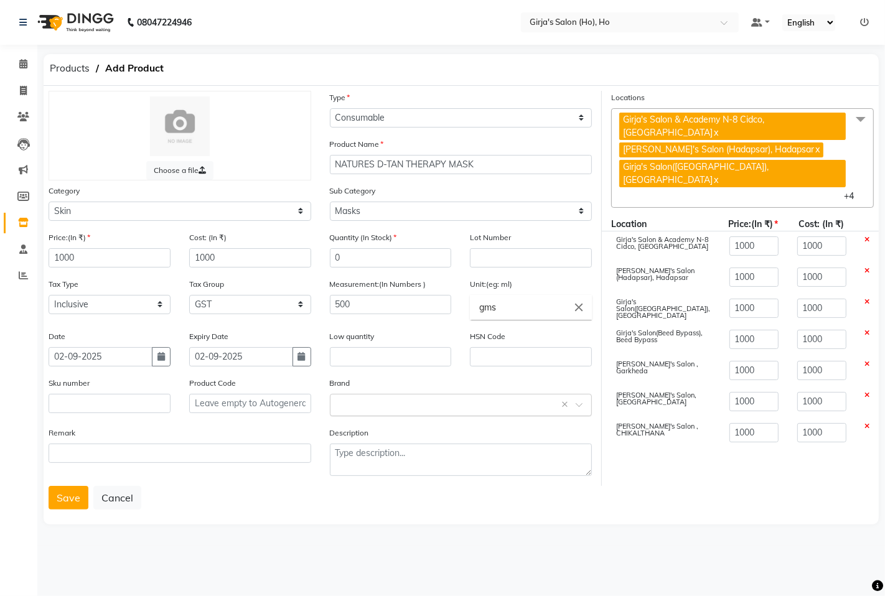
click at [367, 409] on input "text" at bounding box center [449, 404] width 224 height 13
type input "NATURES"
click at [399, 406] on input "NATURES" at bounding box center [449, 404] width 224 height 13
click at [356, 513] on div "Choose a file Type Select Type Both Retail Consumable Product Name NATURES D-TA…" at bounding box center [461, 305] width 835 height 439
click at [60, 499] on button "Save" at bounding box center [69, 498] width 40 height 24
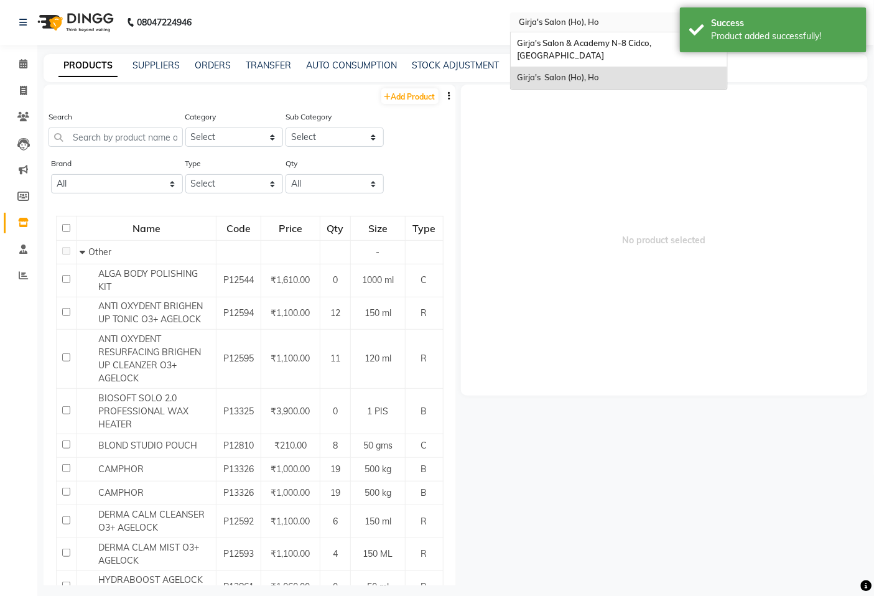
click at [568, 17] on input "text" at bounding box center [607, 22] width 180 height 12
click at [578, 42] on span "Girja's Salon & Academy N-8 Cidco, [GEOGRAPHIC_DATA]" at bounding box center [585, 49] width 136 height 22
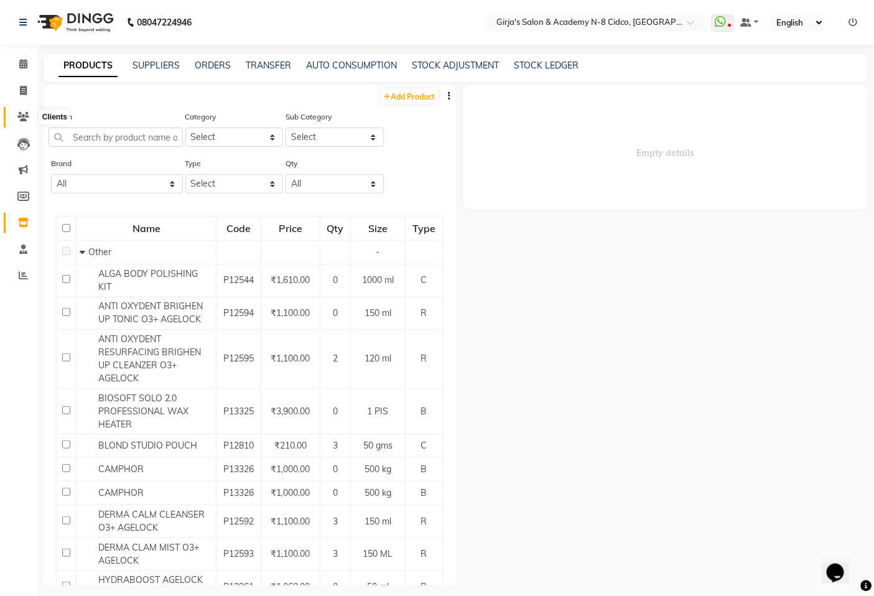
drag, startPoint x: 23, startPoint y: 113, endPoint x: 22, endPoint y: 106, distance: 7.6
click at [23, 113] on icon at bounding box center [23, 116] width 12 height 9
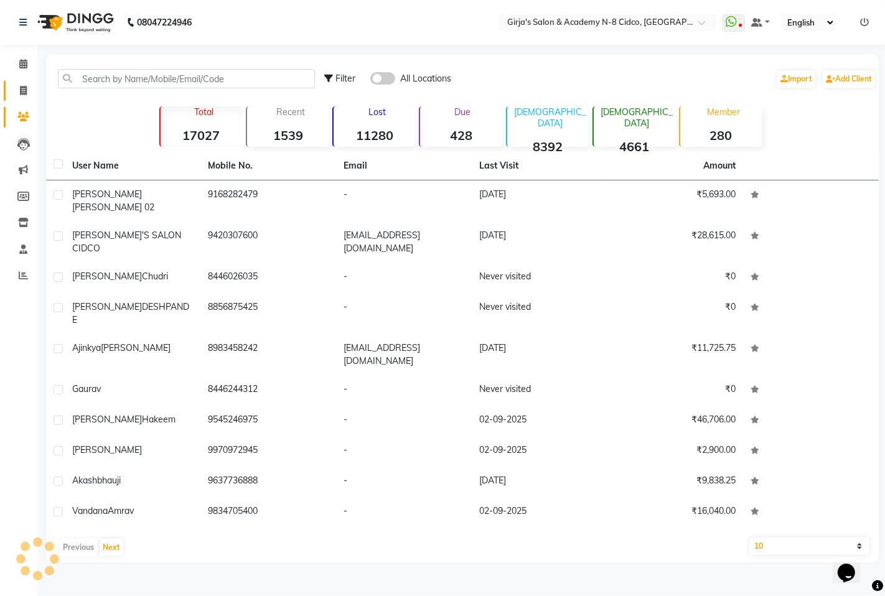
click at [19, 98] on link "Invoice" at bounding box center [19, 91] width 30 height 21
select select "service"
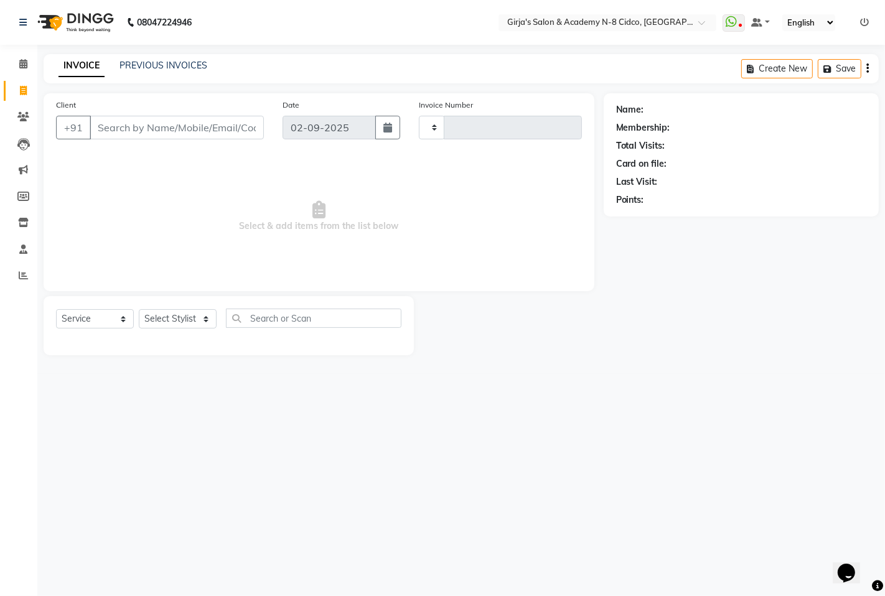
type input "4918"
select select "66"
click at [106, 121] on input "Client" at bounding box center [177, 128] width 174 height 24
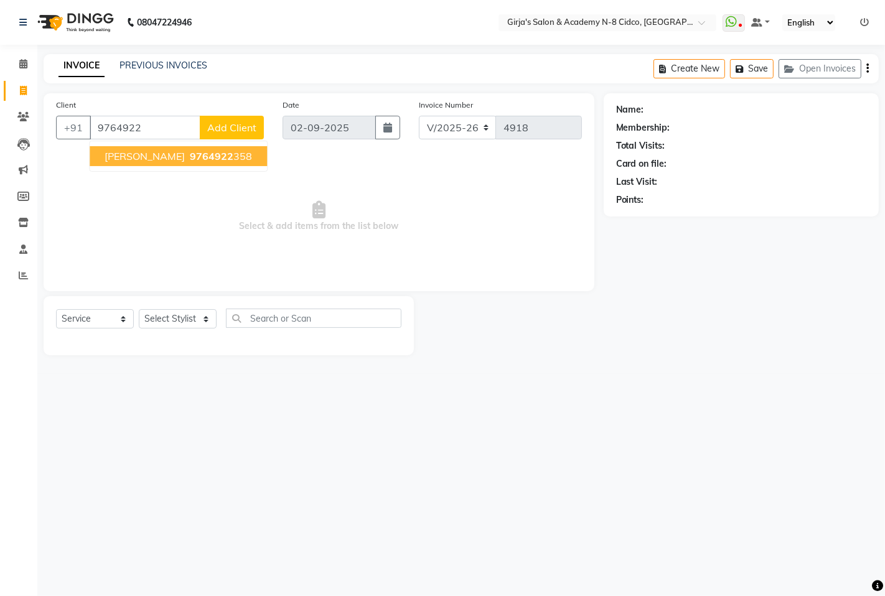
click at [129, 156] on span "[PERSON_NAME]" at bounding box center [145, 156] width 80 height 12
type input "9764922358"
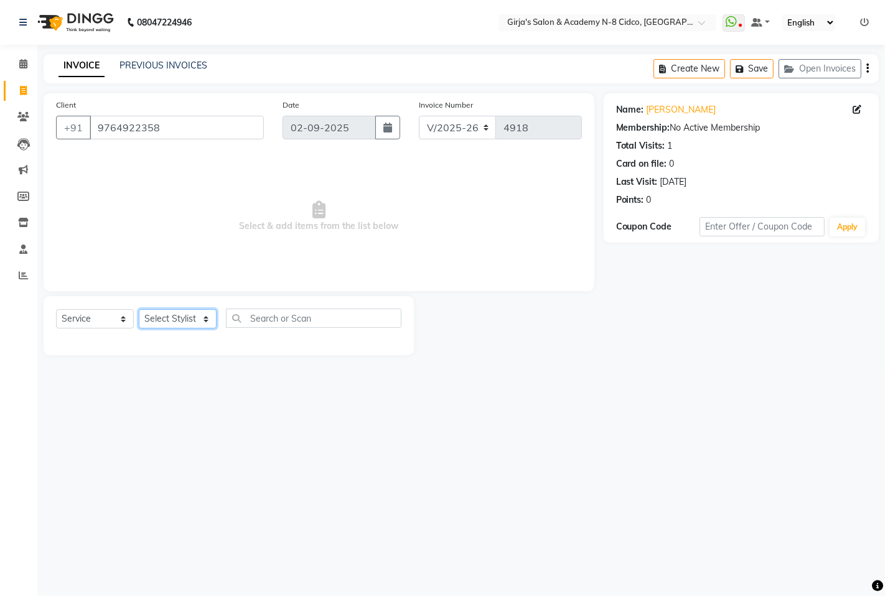
drag, startPoint x: 197, startPoint y: 324, endPoint x: 193, endPoint y: 312, distance: 12.4
click at [195, 321] on select "Select Stylist ADITYA [PERSON_NAME] BEAUTY M GIRJAS [PERSON_NAME] MISS [PERSON_…" at bounding box center [178, 318] width 78 height 19
select select "42871"
click at [139, 310] on select "Select Stylist ADITYA [PERSON_NAME] BEAUTY M GIRJAS [PERSON_NAME] MISS [PERSON_…" at bounding box center [178, 318] width 78 height 19
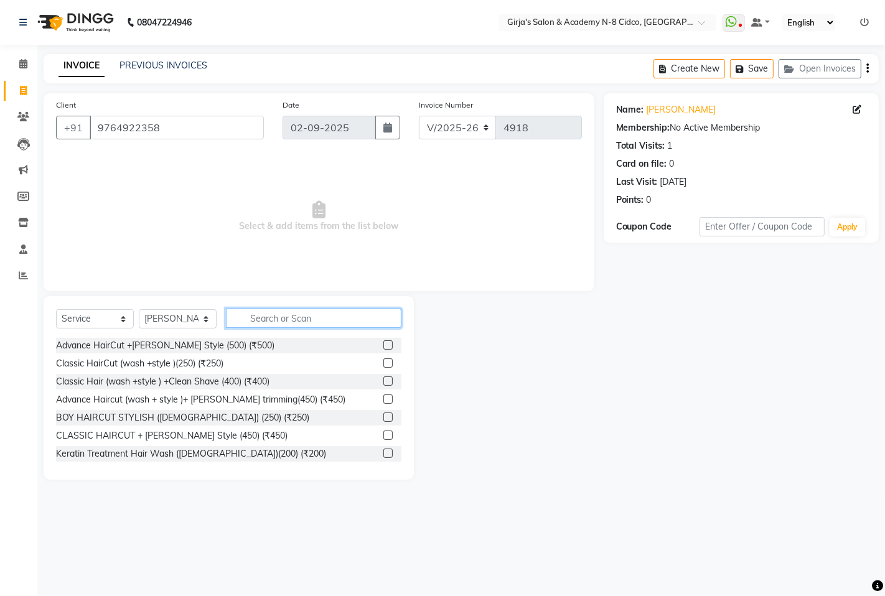
click at [306, 317] on input "text" at bounding box center [314, 318] width 176 height 19
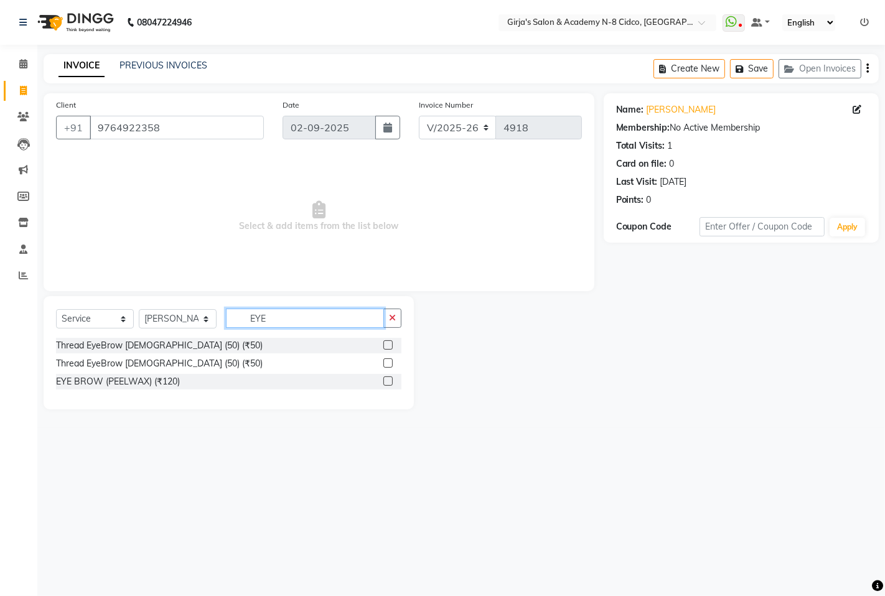
type input "EYE"
click at [395, 344] on div at bounding box center [392, 346] width 18 height 16
click at [387, 345] on label at bounding box center [387, 344] width 9 height 9
click at [387, 345] on input "checkbox" at bounding box center [387, 346] width 8 height 8
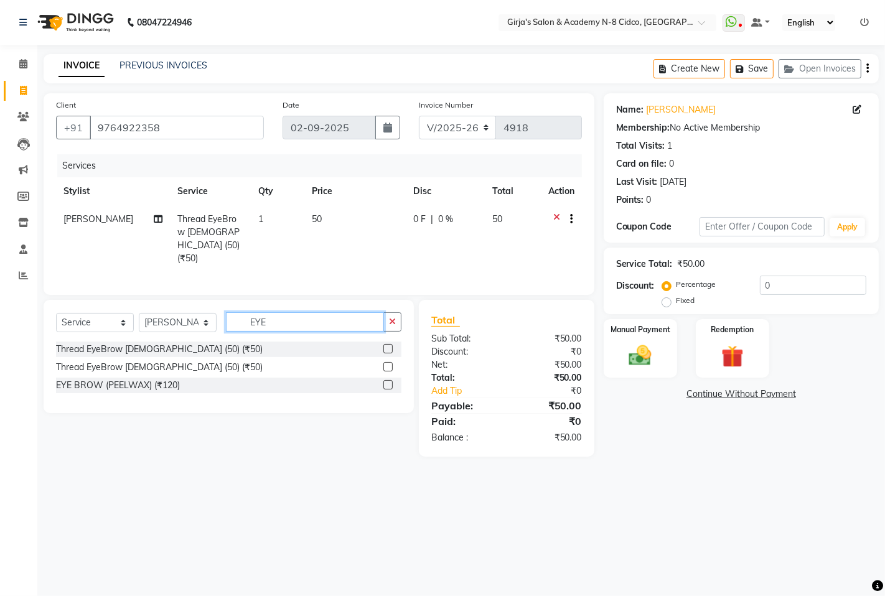
checkbox input "false"
click at [326, 320] on input "EYE" at bounding box center [305, 321] width 158 height 19
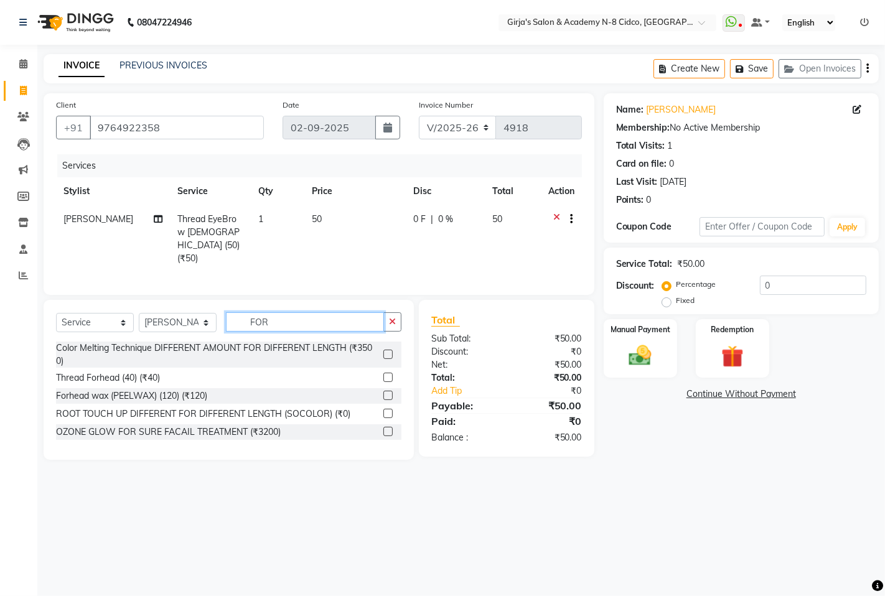
type input "FOR"
click at [387, 373] on label at bounding box center [387, 377] width 9 height 9
click at [387, 374] on input "checkbox" at bounding box center [387, 378] width 8 height 8
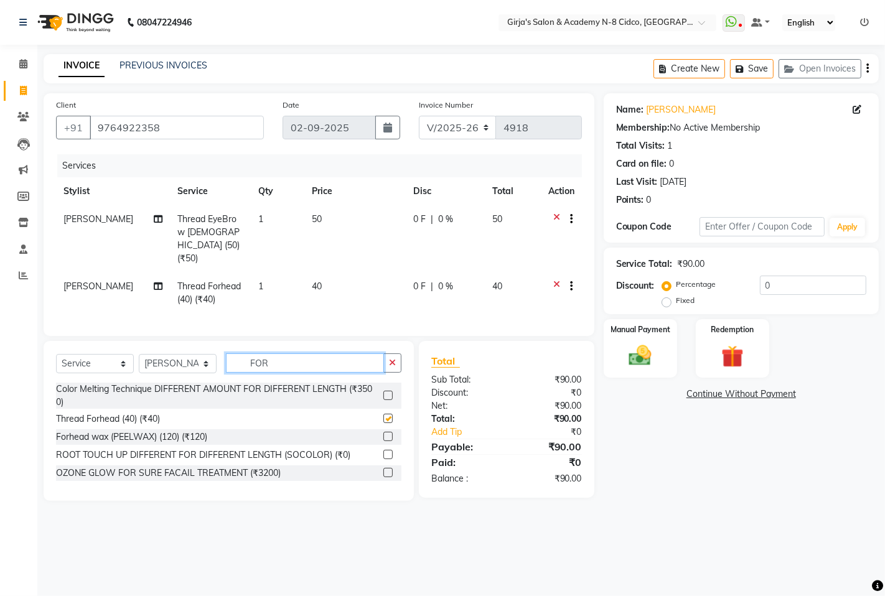
click at [327, 366] on input "FOR" at bounding box center [305, 363] width 158 height 19
checkbox input "false"
click at [327, 366] on input "FOR" at bounding box center [305, 363] width 158 height 19
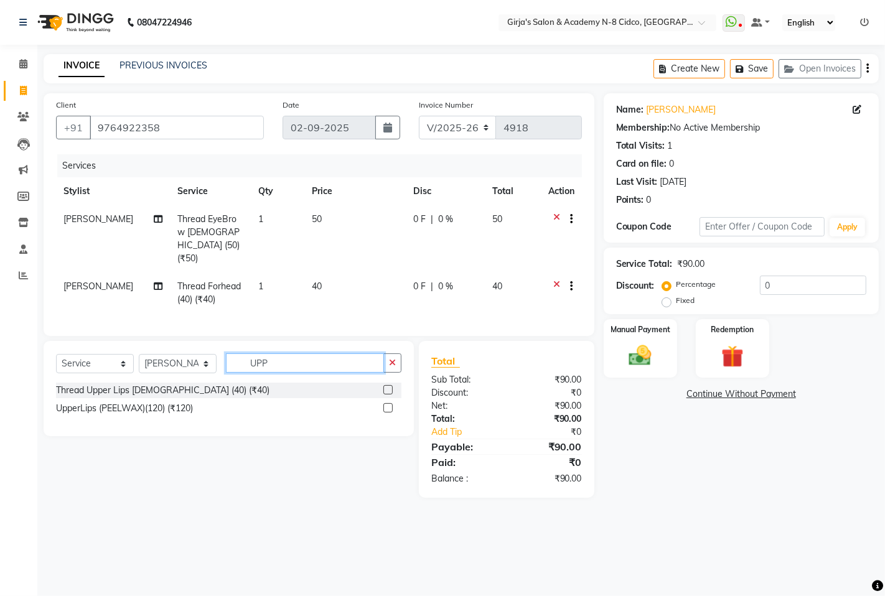
type input "UPP"
click at [383, 389] on label at bounding box center [387, 389] width 9 height 9
click at [383, 389] on input "checkbox" at bounding box center [387, 391] width 8 height 8
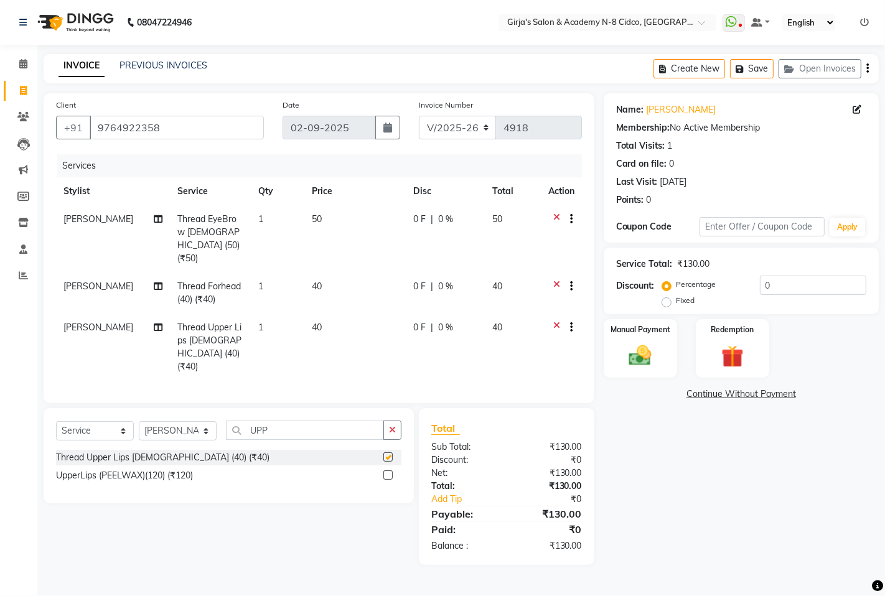
checkbox input "false"
click at [665, 340] on div "Manual Payment" at bounding box center [640, 349] width 77 height 62
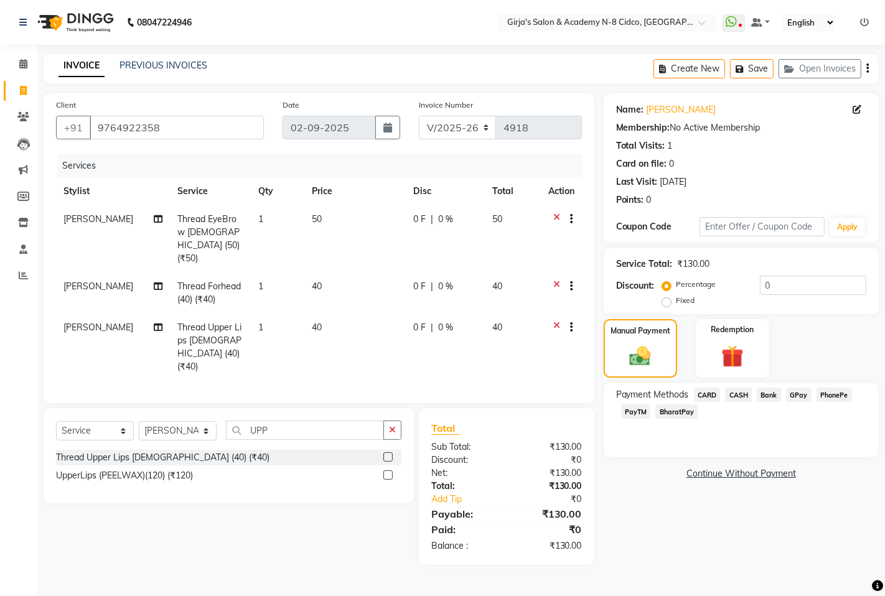
click at [793, 393] on span "GPay" at bounding box center [799, 395] width 26 height 14
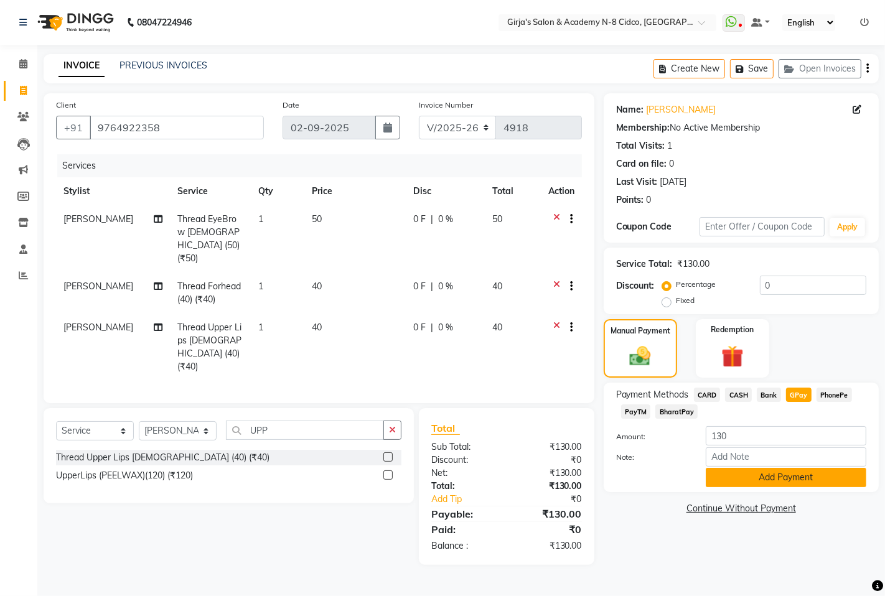
click at [791, 479] on button "Add Payment" at bounding box center [786, 477] width 161 height 19
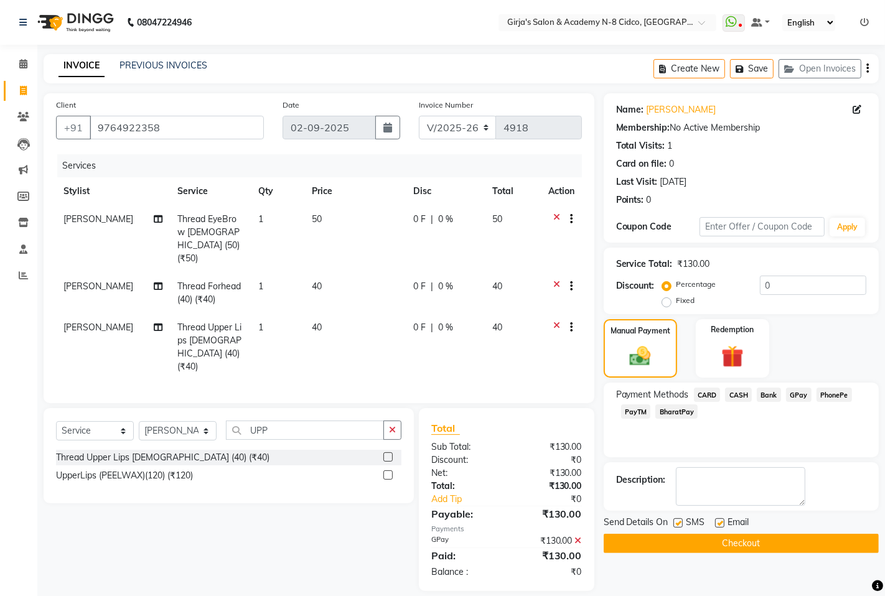
click at [753, 550] on button "Checkout" at bounding box center [741, 543] width 275 height 19
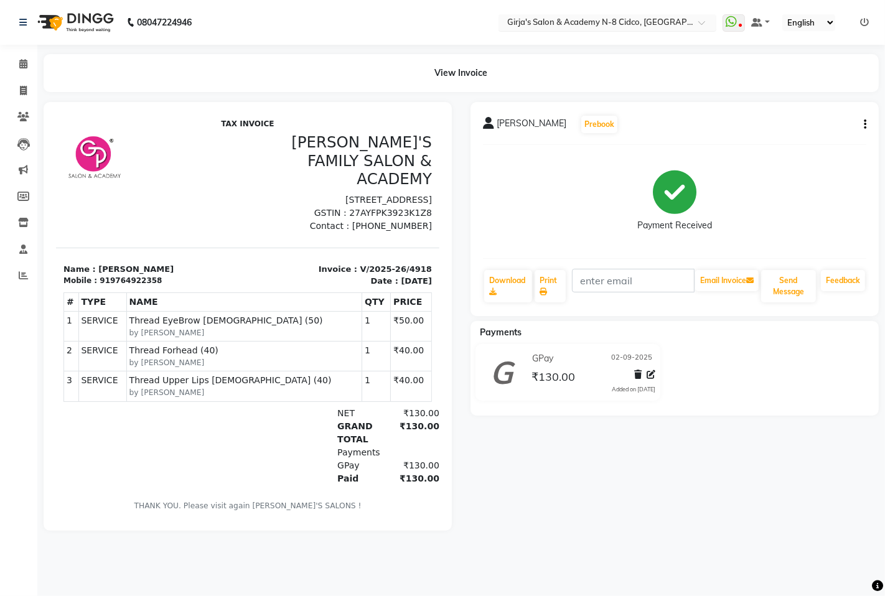
click at [582, 21] on input "text" at bounding box center [595, 23] width 180 height 12
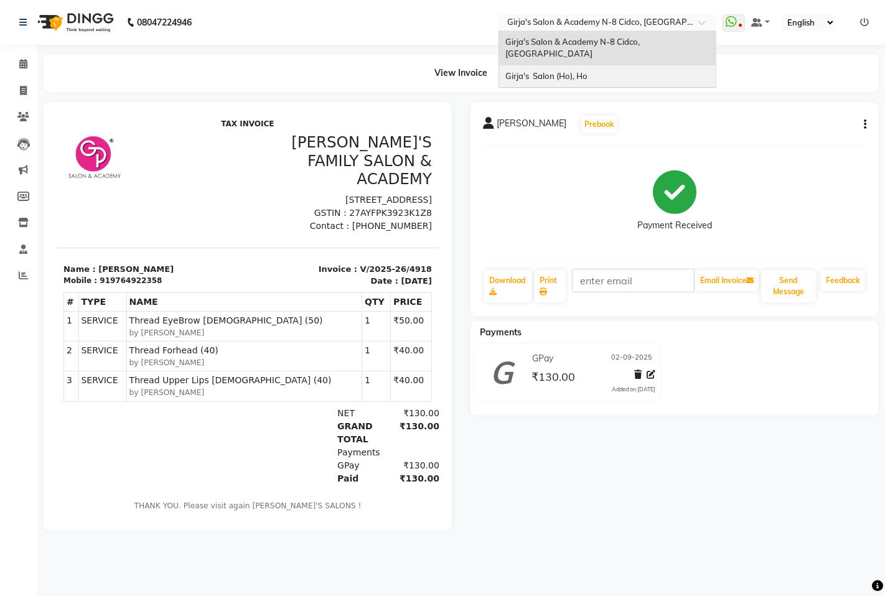
click at [579, 71] on span "Girja's Salon (Ho), Ho" at bounding box center [546, 76] width 82 height 10
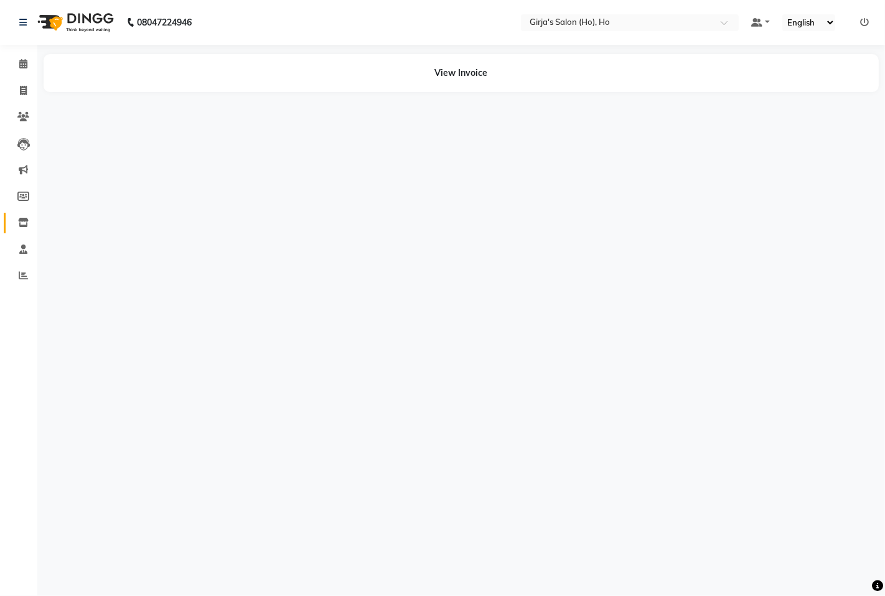
click at [17, 215] on link "Inventory" at bounding box center [19, 223] width 30 height 21
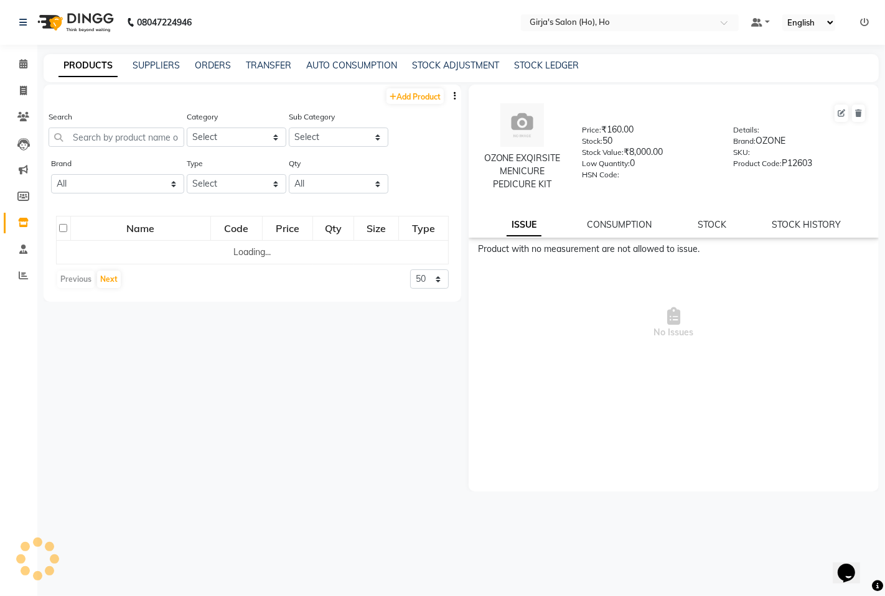
click at [276, 72] on div "TRANSFER" at bounding box center [268, 65] width 45 height 13
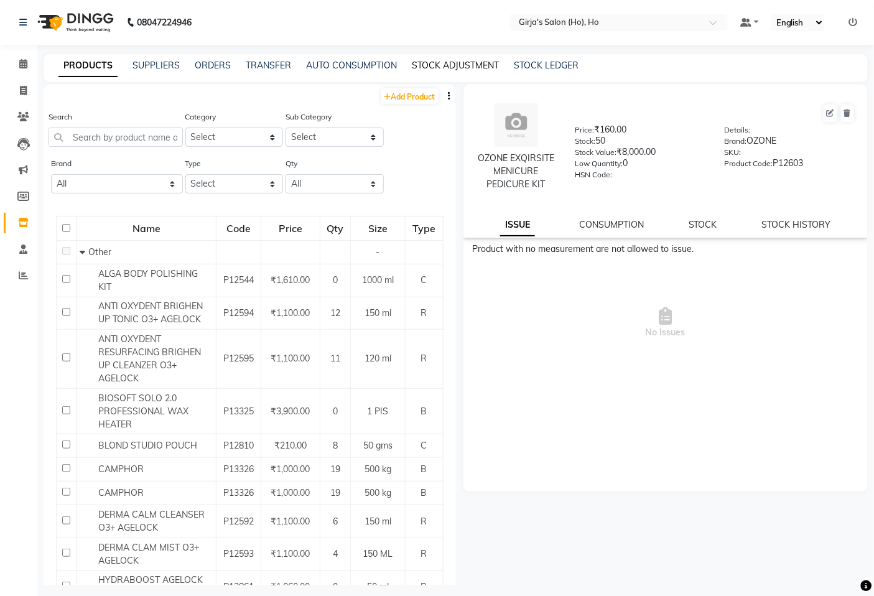
click at [434, 65] on link "STOCK ADJUSTMENT" at bounding box center [455, 65] width 87 height 11
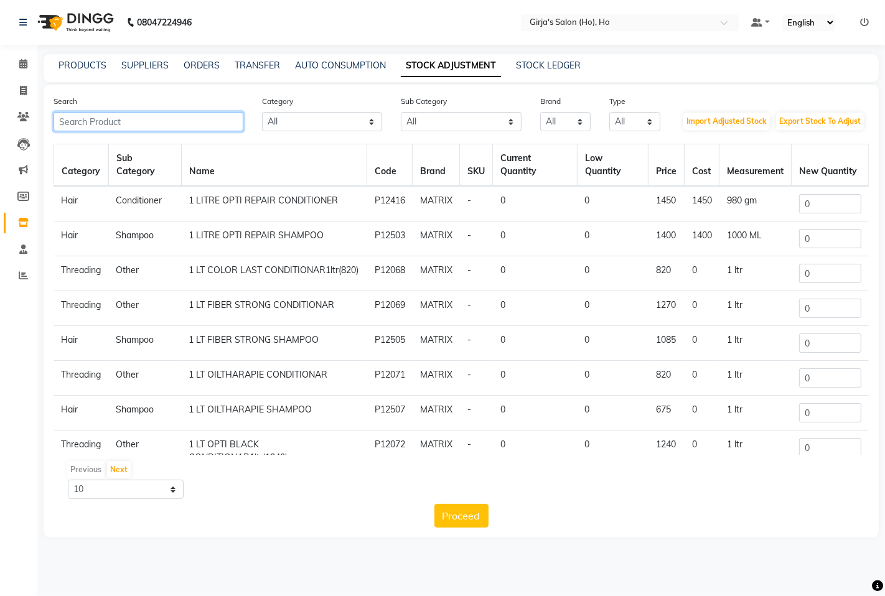
click at [161, 126] on input "text" at bounding box center [149, 121] width 190 height 19
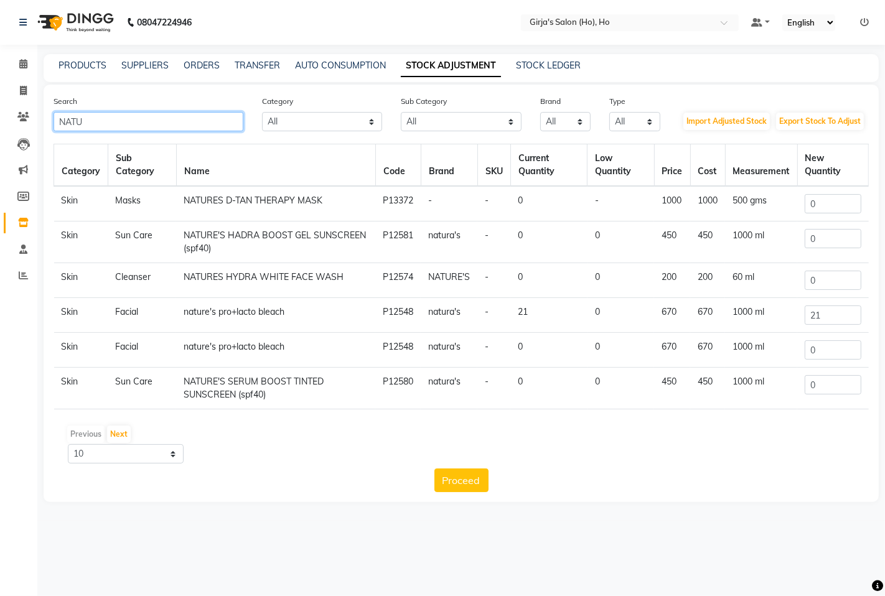
type input "NATU"
click at [837, 203] on input "0" at bounding box center [833, 203] width 56 height 19
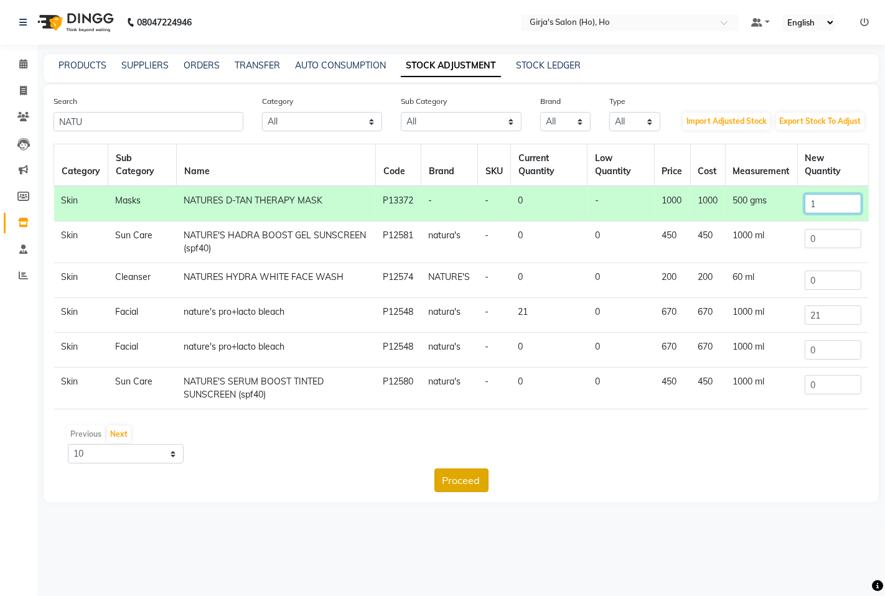
type input "1"
click at [474, 489] on button "Proceed" at bounding box center [461, 481] width 54 height 24
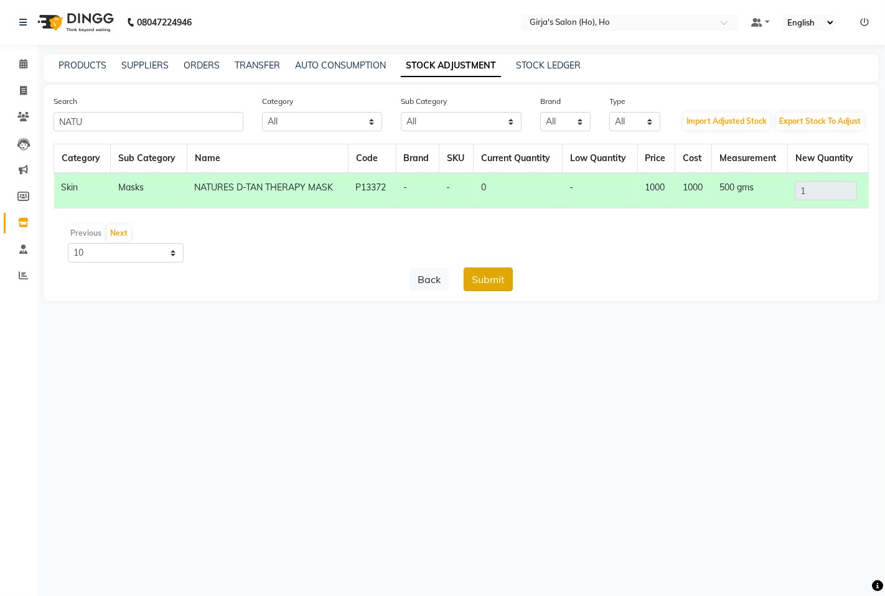
click at [496, 272] on button "Submit" at bounding box center [488, 280] width 49 height 24
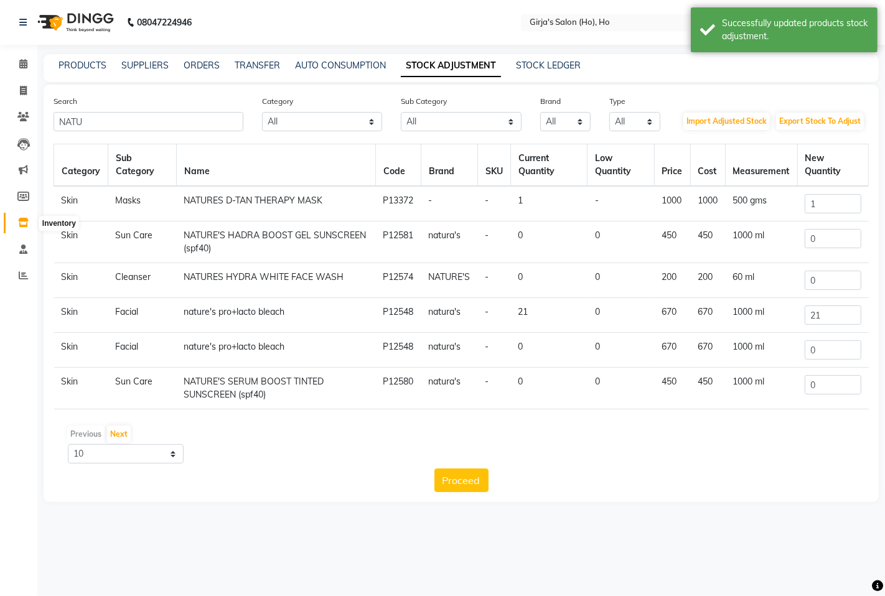
click at [14, 220] on span at bounding box center [23, 223] width 22 height 14
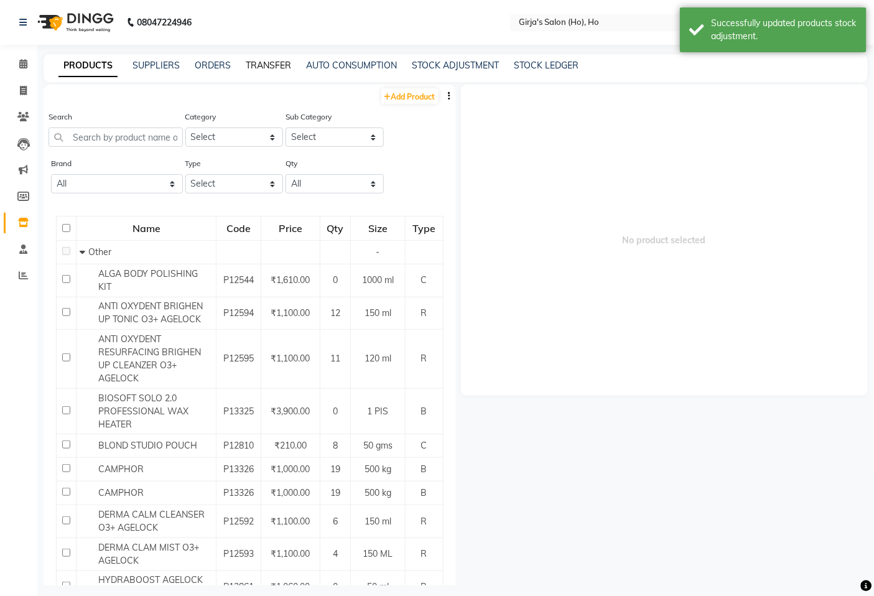
click at [276, 68] on link "TRANSFER" at bounding box center [268, 65] width 45 height 11
select select "sender"
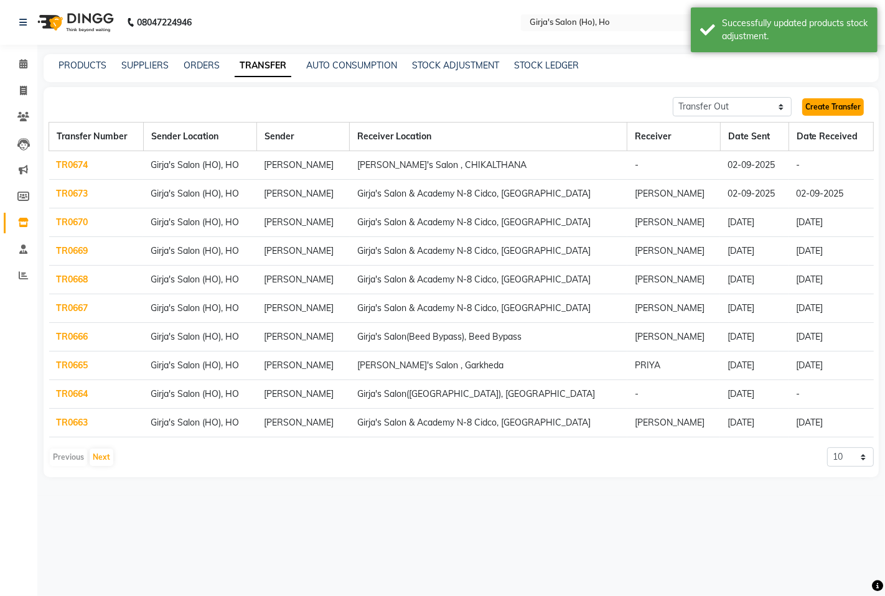
click at [838, 106] on link "Create Transfer" at bounding box center [833, 106] width 62 height 17
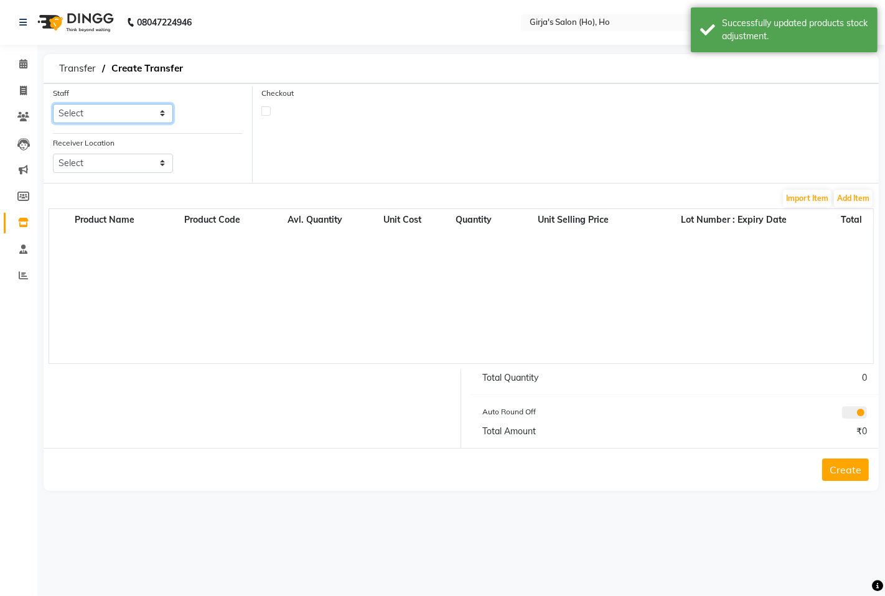
drag, startPoint x: 100, startPoint y: 109, endPoint x: 93, endPoint y: 119, distance: 12.6
click at [100, 109] on select "Select [PERSON_NAME] [PERSON_NAME] [PERSON_NAME]" at bounding box center [113, 113] width 120 height 19
select select "61791"
click at [53, 104] on select "Select [PERSON_NAME] [PERSON_NAME] [PERSON_NAME]" at bounding box center [113, 113] width 120 height 19
click at [98, 169] on select "Select Girja's Salon & Academy N-8 [GEOGRAPHIC_DATA], [GEOGRAPHIC_DATA] Girja's…" at bounding box center [113, 163] width 120 height 19
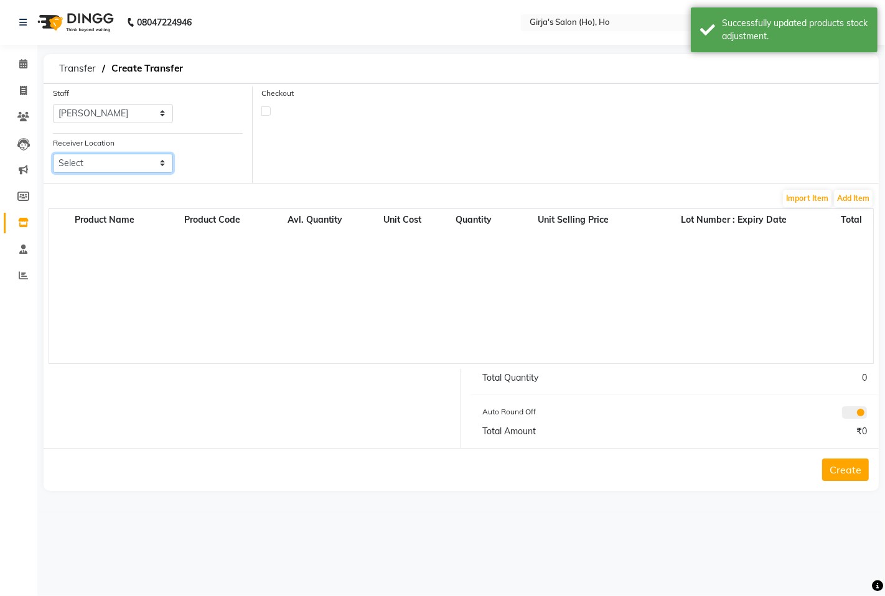
select select "3274"
click at [53, 154] on select "Select Girja's Salon & Academy N-8 [GEOGRAPHIC_DATA], [GEOGRAPHIC_DATA] Girja's…" at bounding box center [113, 163] width 120 height 19
click at [268, 111] on label at bounding box center [265, 110] width 9 height 9
click at [268, 111] on input "checkbox" at bounding box center [266, 110] width 8 height 8
checkbox input "true"
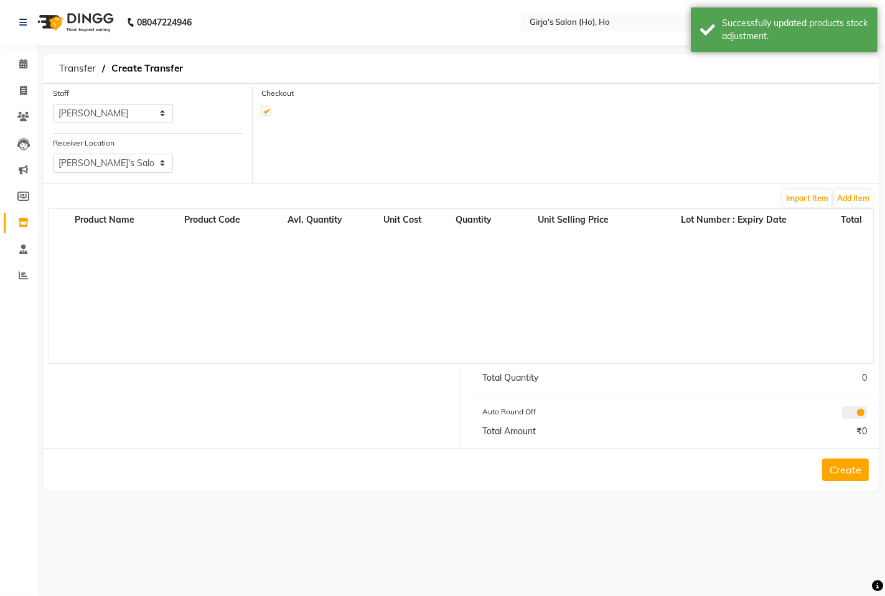
select select "true"
select select "1635"
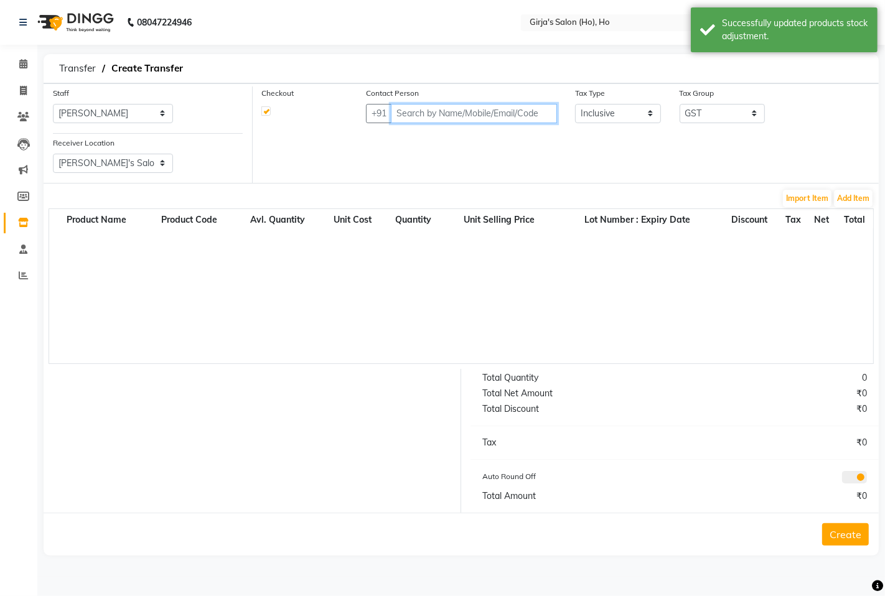
click at [457, 118] on input "text" at bounding box center [474, 113] width 166 height 19
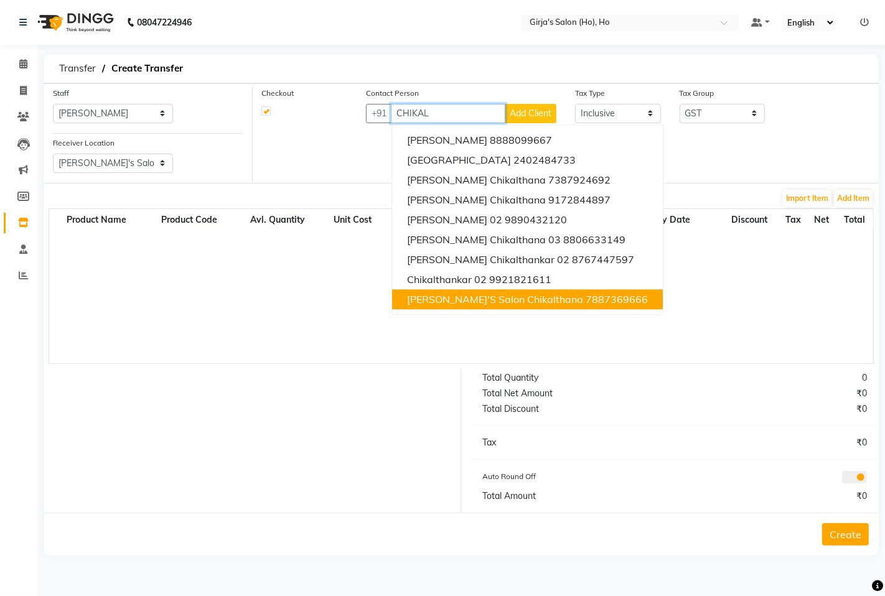
drag, startPoint x: 561, startPoint y: 299, endPoint x: 550, endPoint y: 296, distance: 11.2
click at [586, 299] on ngb-highlight "7887369666" at bounding box center [617, 299] width 62 height 12
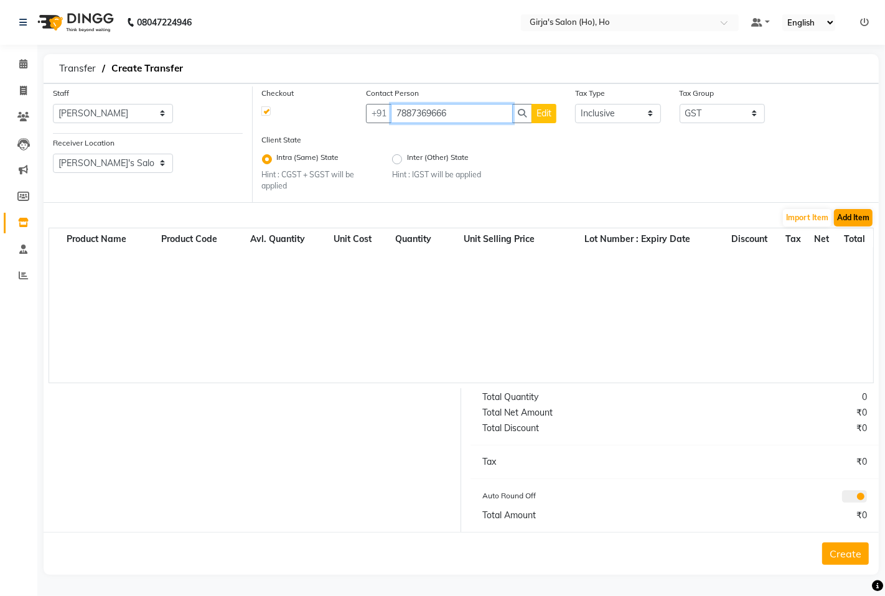
type input "7887369666"
click at [861, 221] on button "Add Item" at bounding box center [853, 217] width 39 height 17
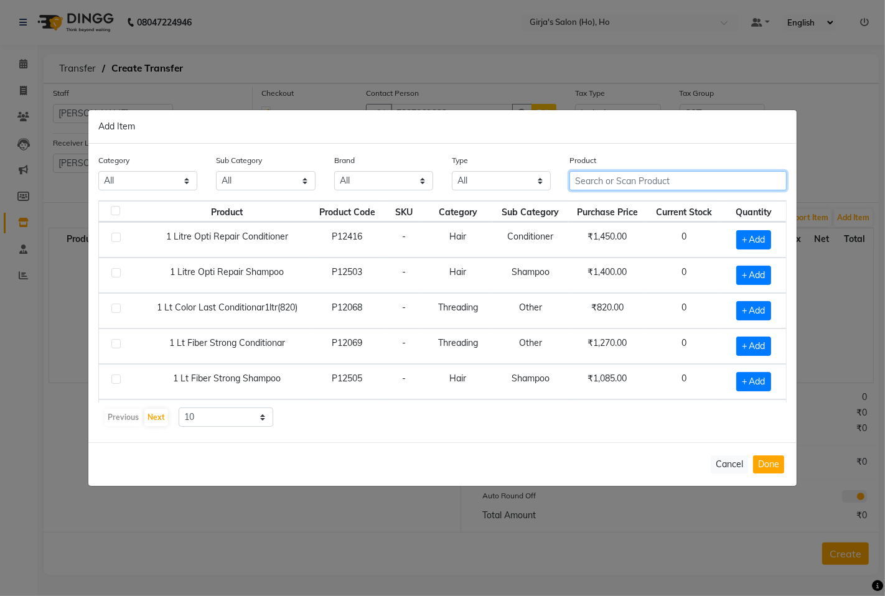
click at [637, 173] on input "text" at bounding box center [677, 180] width 217 height 19
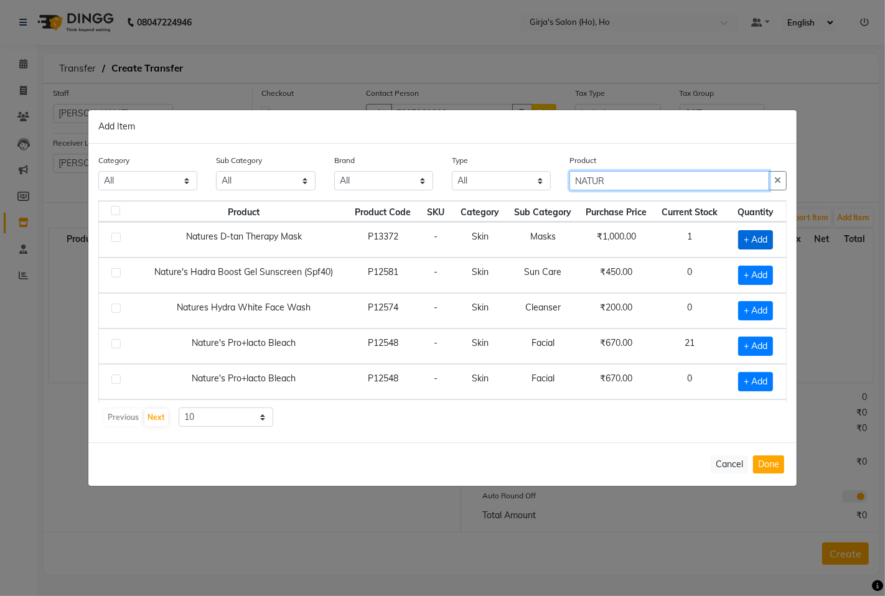
type input "NATUR"
click at [747, 239] on span "+ Add" at bounding box center [755, 239] width 35 height 19
checkbox input "true"
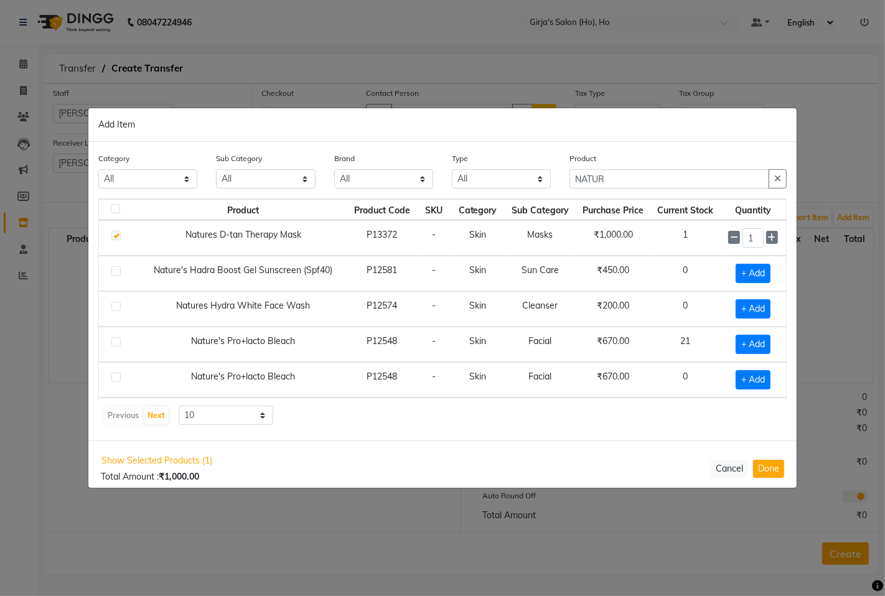
click at [747, 239] on input "1" at bounding box center [753, 237] width 21 height 19
click at [784, 469] on button "Done" at bounding box center [768, 469] width 31 height 18
select select "1635"
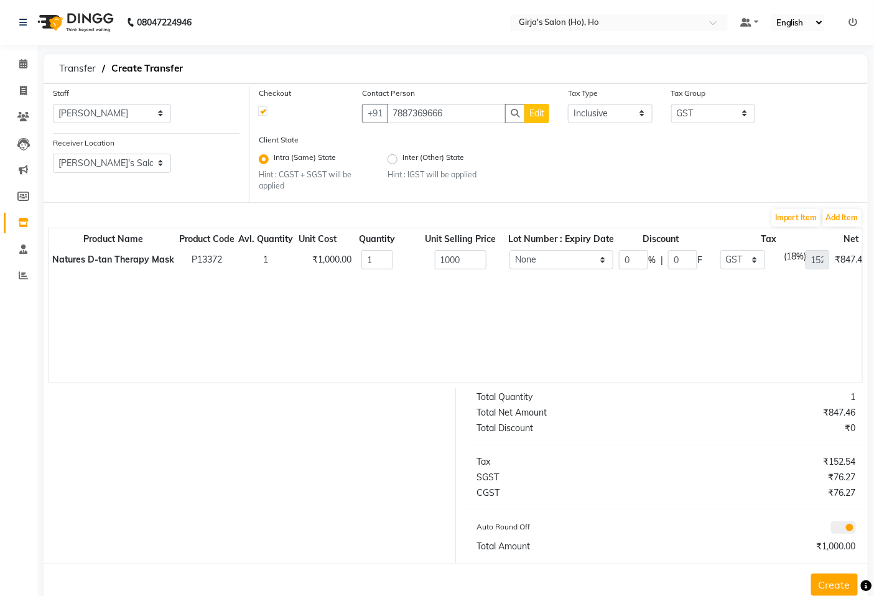
click at [824, 578] on button "Create" at bounding box center [835, 585] width 47 height 22
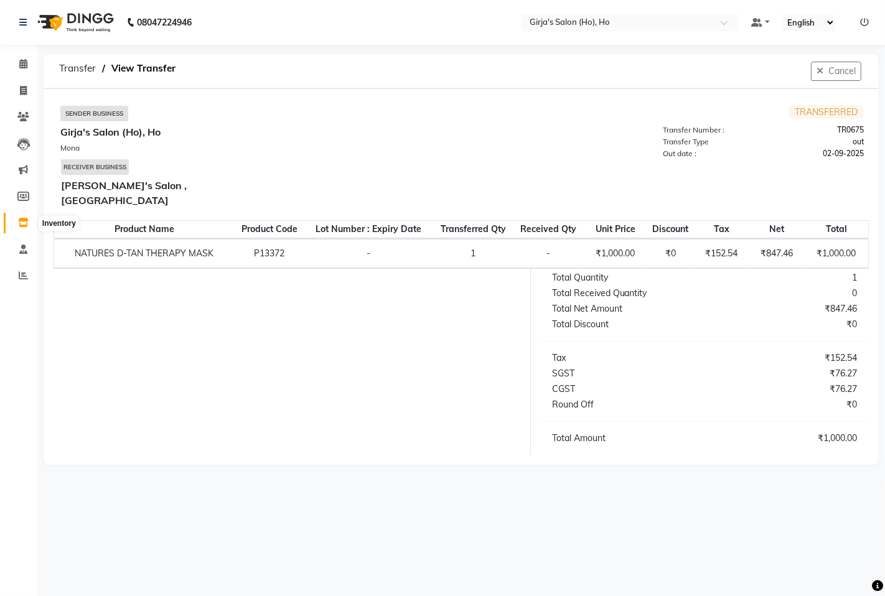
click at [29, 216] on span at bounding box center [23, 223] width 22 height 14
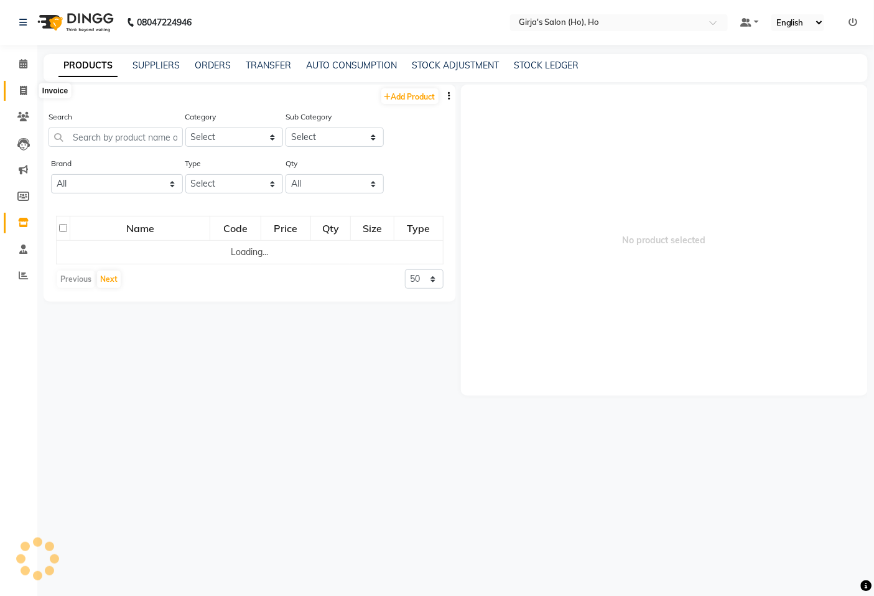
click at [23, 92] on icon at bounding box center [23, 90] width 7 height 9
select select "service"
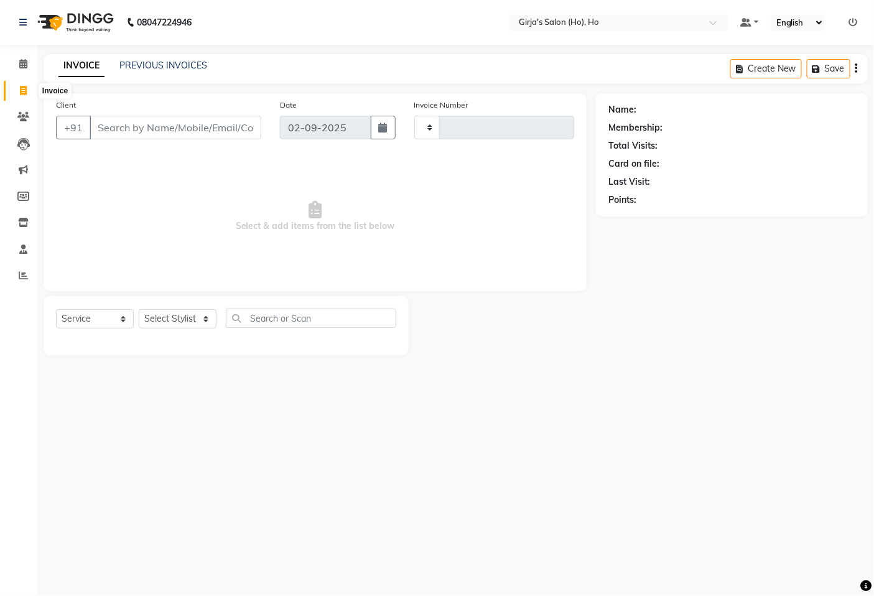
type input "0146"
select select "4346"
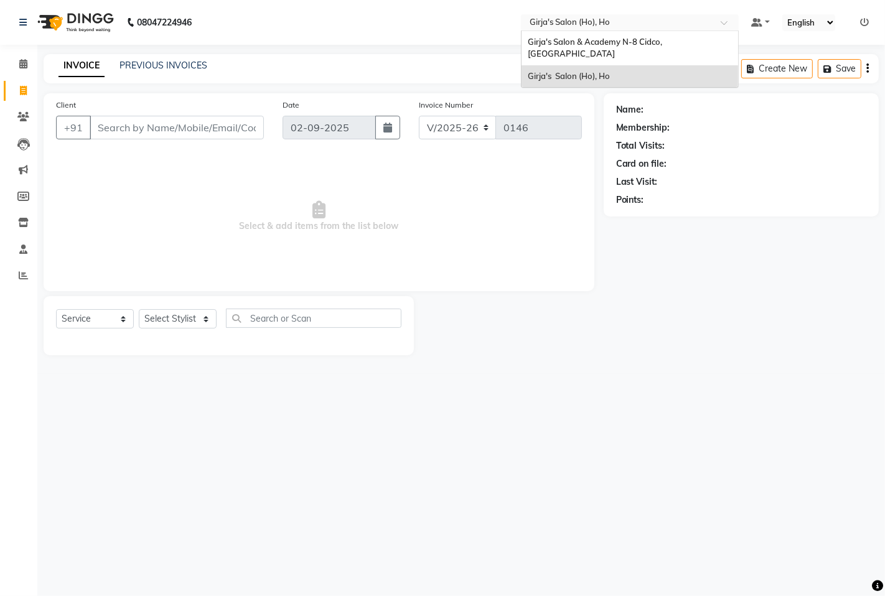
click at [632, 26] on input "text" at bounding box center [617, 23] width 180 height 12
click at [594, 71] on span "Girja's Salon (Ho), Ho" at bounding box center [569, 76] width 82 height 10
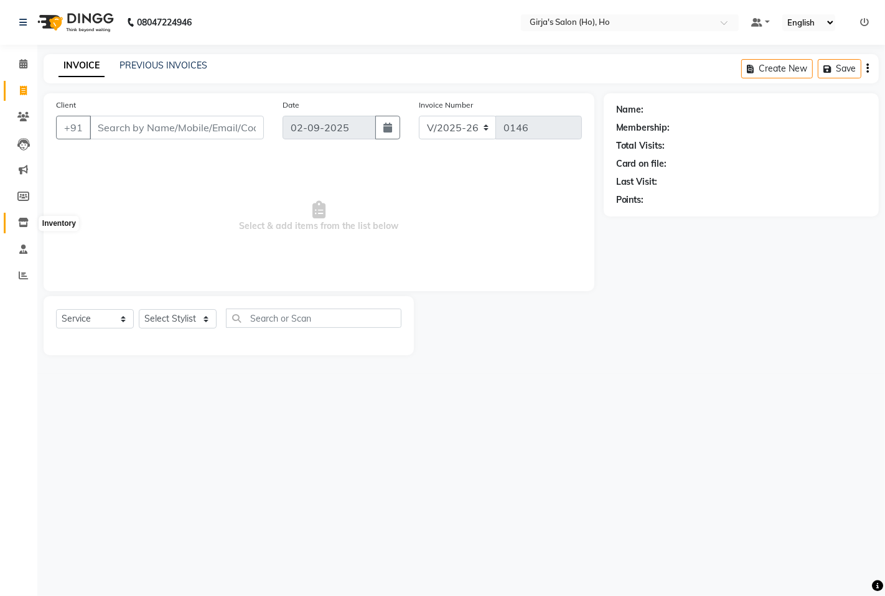
click at [27, 218] on span at bounding box center [23, 223] width 22 height 14
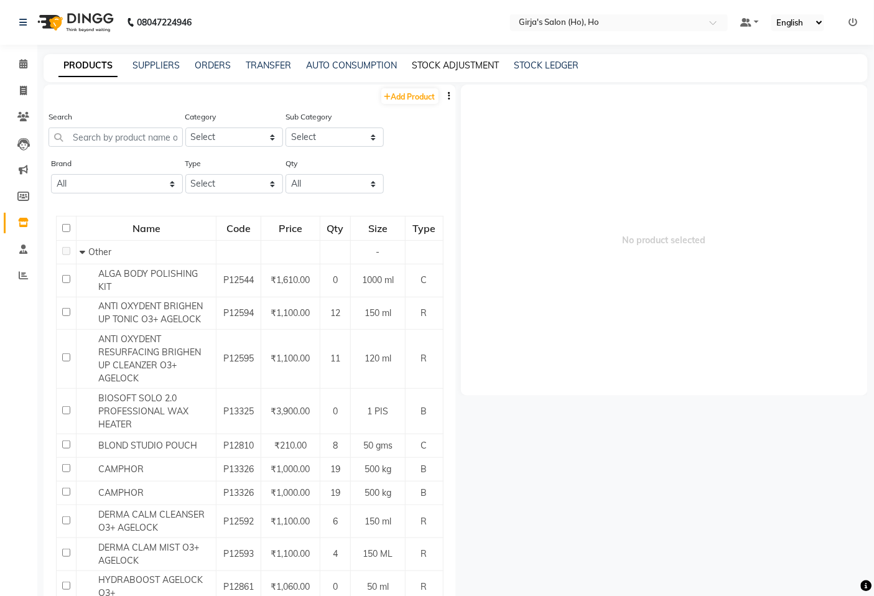
click at [453, 67] on link "STOCK ADJUSTMENT" at bounding box center [455, 65] width 87 height 11
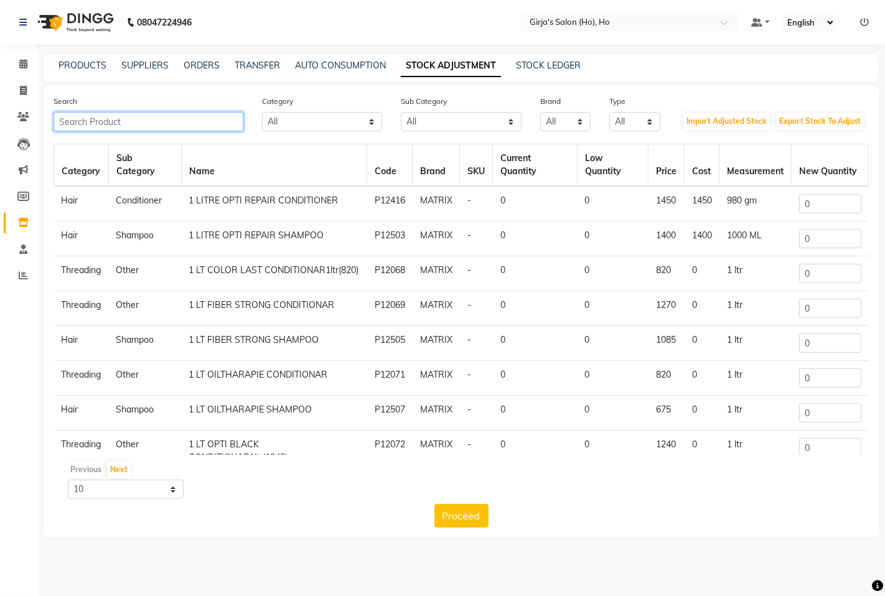
click at [162, 117] on input "text" at bounding box center [149, 121] width 190 height 19
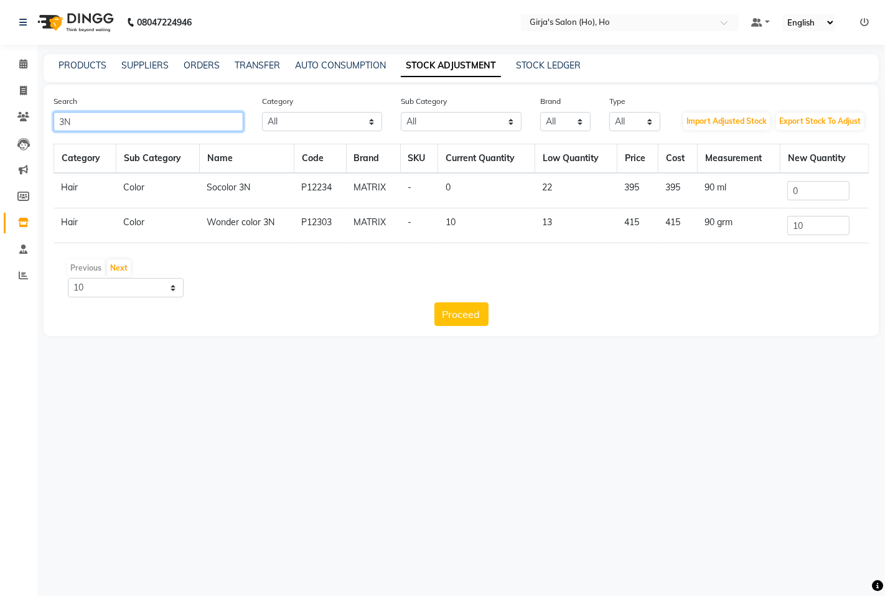
type input "3N"
click at [834, 225] on input "10" at bounding box center [818, 225] width 62 height 19
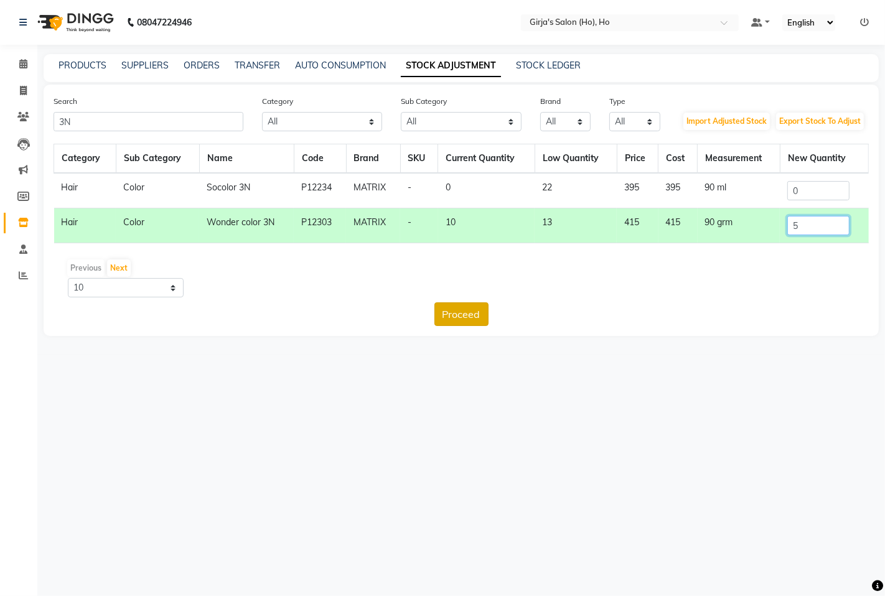
type input "5"
click at [457, 315] on button "Proceed" at bounding box center [461, 314] width 54 height 24
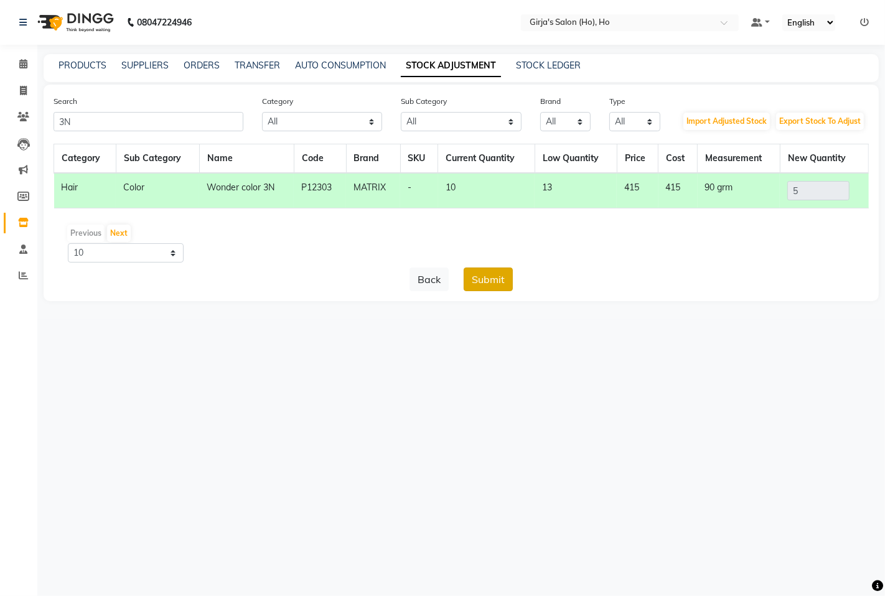
click at [475, 277] on button "Submit" at bounding box center [488, 280] width 49 height 24
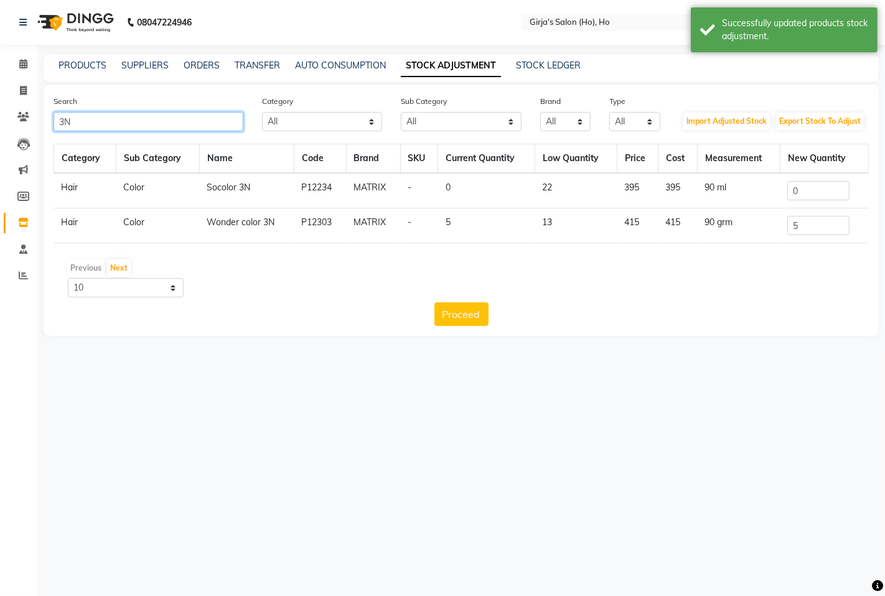
click at [222, 123] on input "3N" at bounding box center [149, 121] width 190 height 19
type input "3"
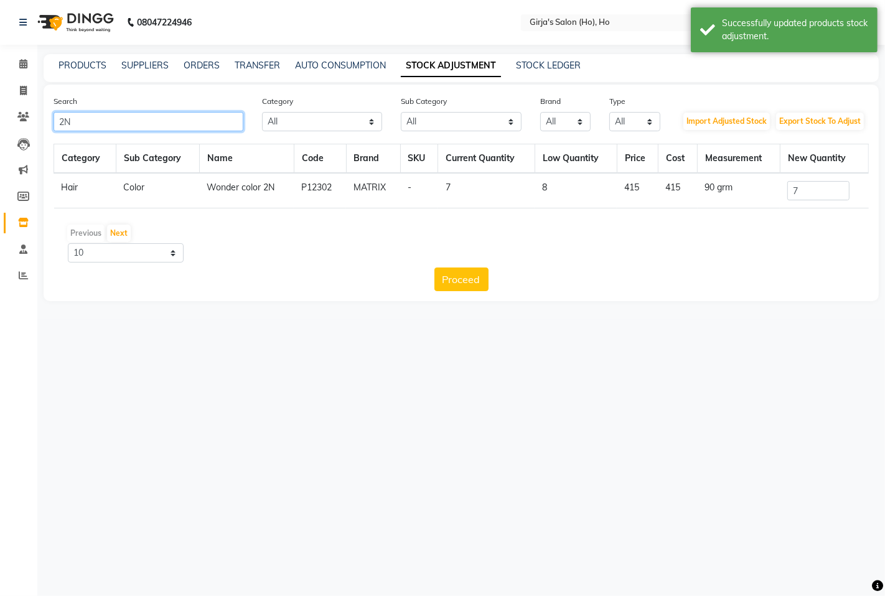
type input "2N"
click at [814, 194] on input "7" at bounding box center [818, 190] width 62 height 19
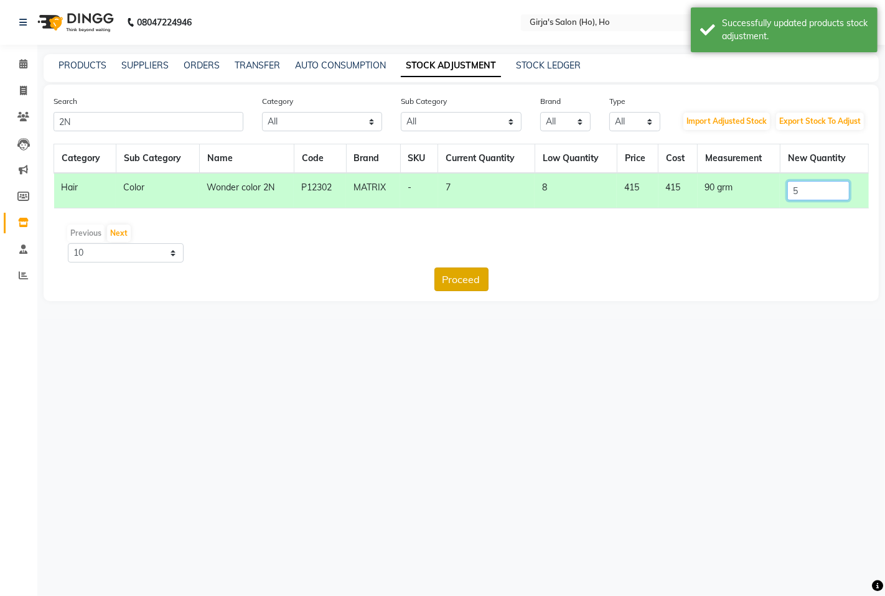
type input "5"
click at [467, 284] on button "Proceed" at bounding box center [461, 280] width 54 height 24
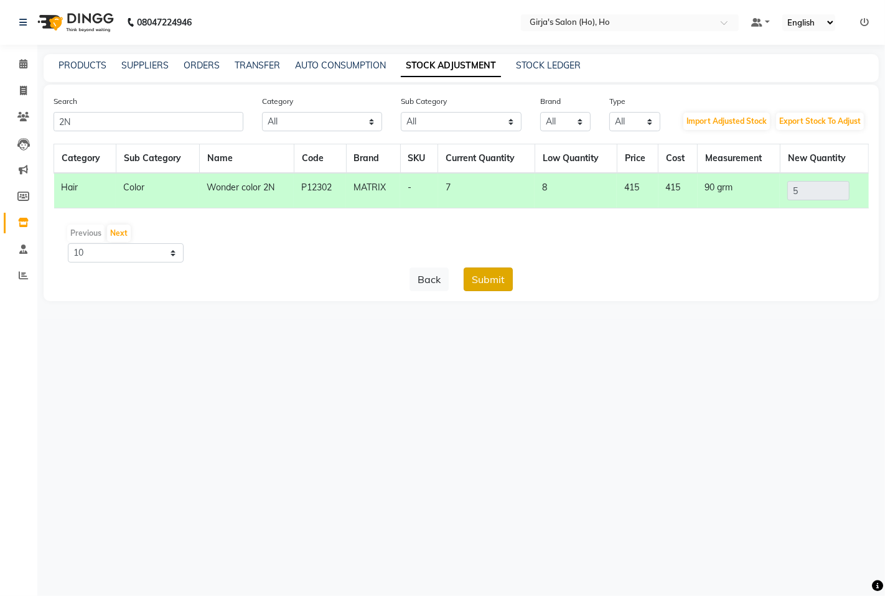
click at [477, 281] on button "Submit" at bounding box center [488, 280] width 49 height 24
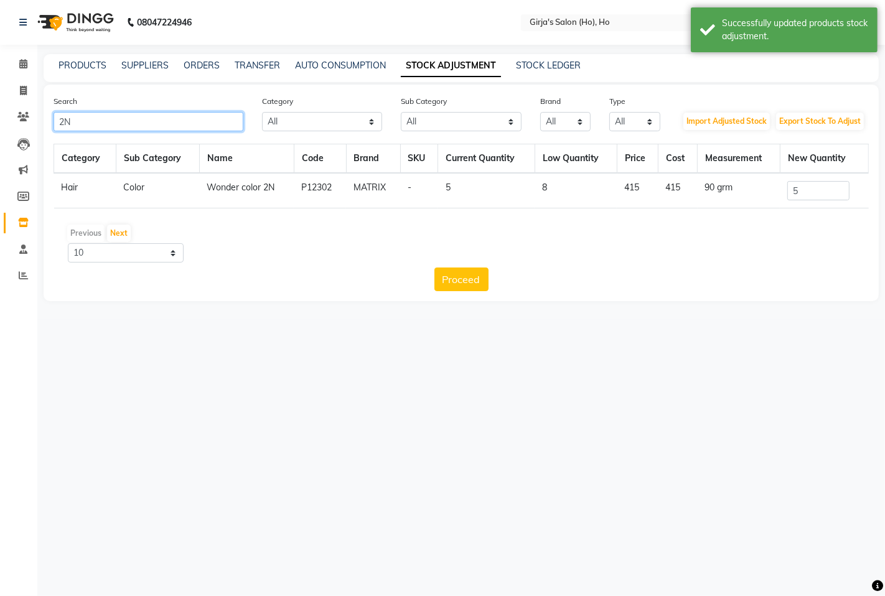
click at [166, 113] on input "2N" at bounding box center [149, 121] width 190 height 19
click at [162, 125] on input "2N" at bounding box center [149, 121] width 190 height 19
type input "2"
click at [135, 131] on div "Search 7N Category All Hair Skin Makeup Personal Care Appliances Beard Waxing D…" at bounding box center [461, 193] width 835 height 217
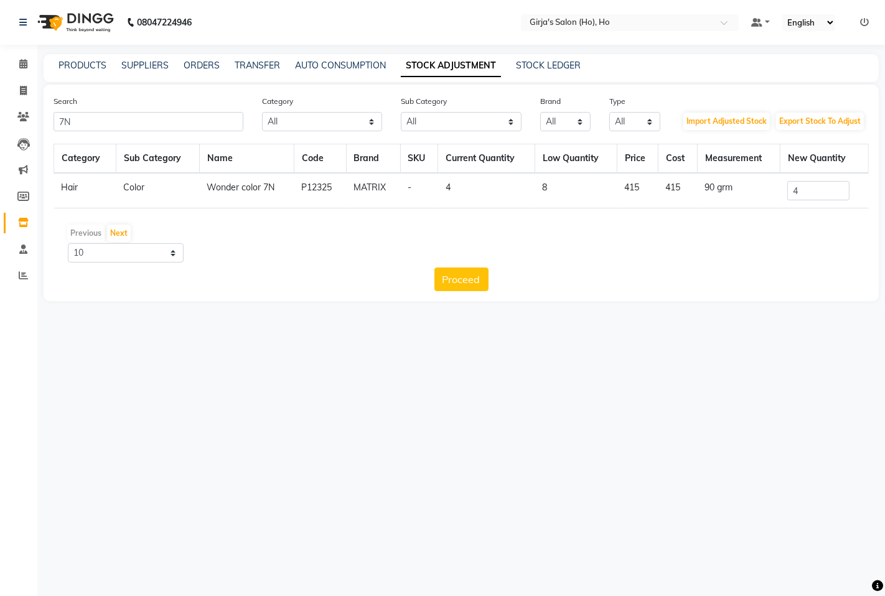
click at [137, 131] on div "Search 7N Category All Hair Skin Makeup Personal Care Appliances Beard Waxing D…" at bounding box center [461, 193] width 835 height 217
click at [144, 127] on input "7N" at bounding box center [149, 121] width 190 height 19
type input "7"
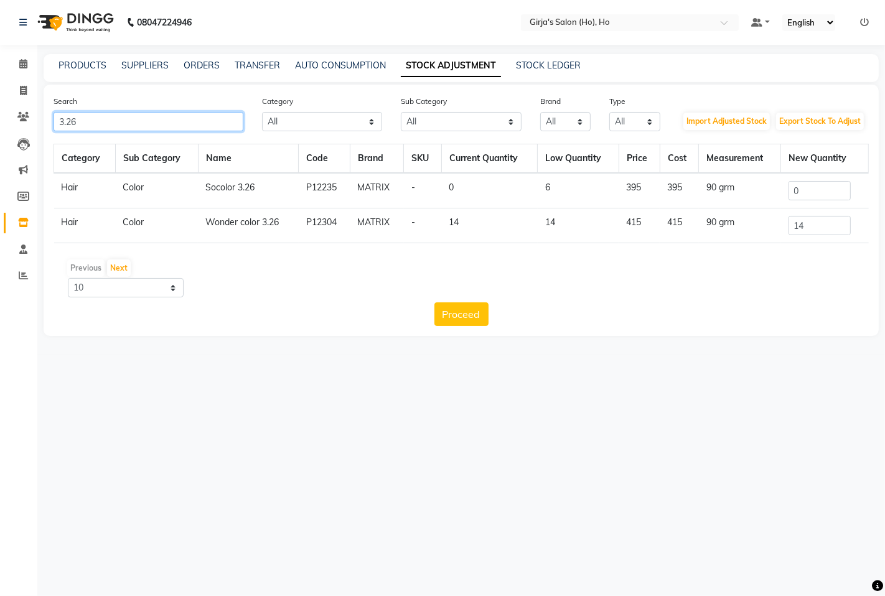
click at [176, 128] on input "3.26" at bounding box center [149, 121] width 190 height 19
type input "3"
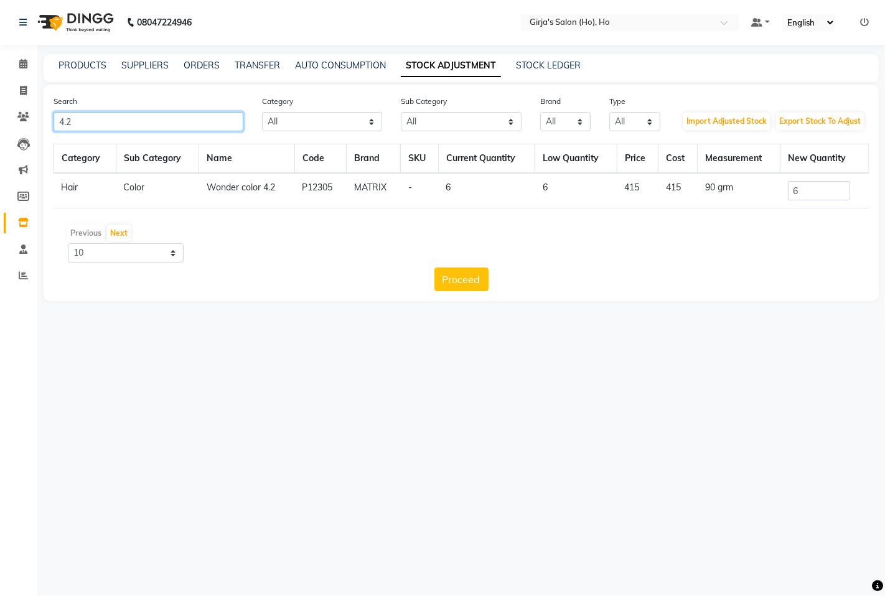
type input "4.2"
click at [804, 194] on input "6" at bounding box center [819, 190] width 62 height 19
click at [28, 65] on span at bounding box center [23, 64] width 22 height 14
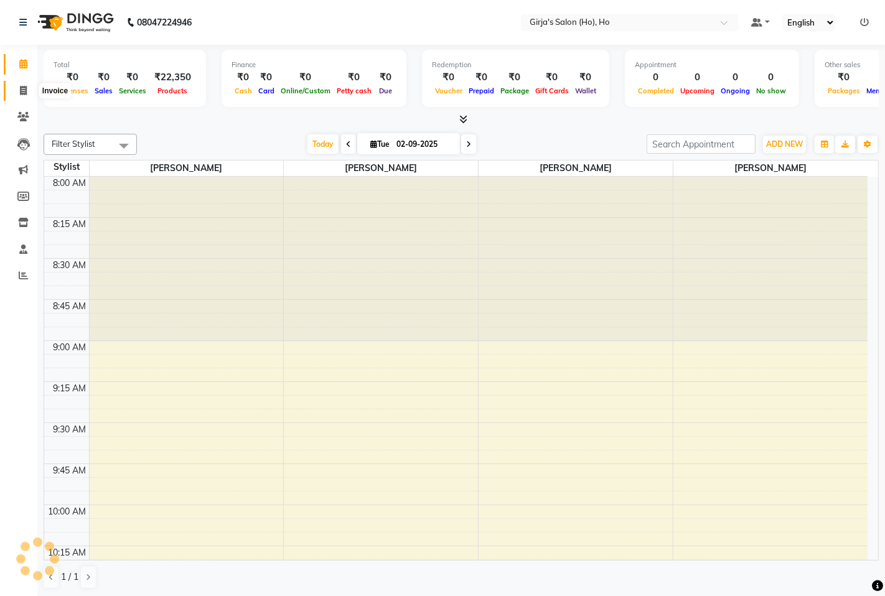
click at [26, 86] on icon at bounding box center [23, 90] width 7 height 9
select select "service"
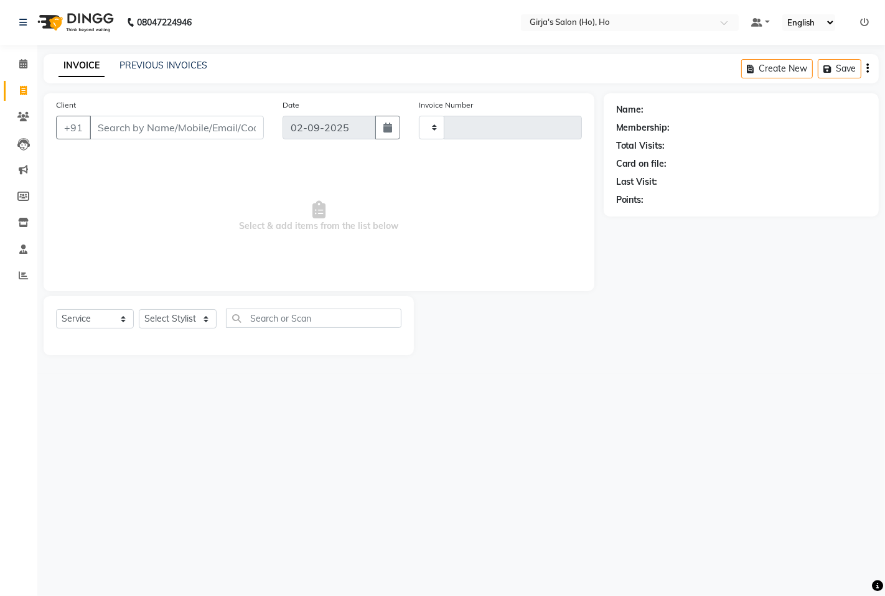
type input "0146"
select select "4346"
click at [171, 63] on link "PREVIOUS INVOICES" at bounding box center [163, 65] width 88 height 11
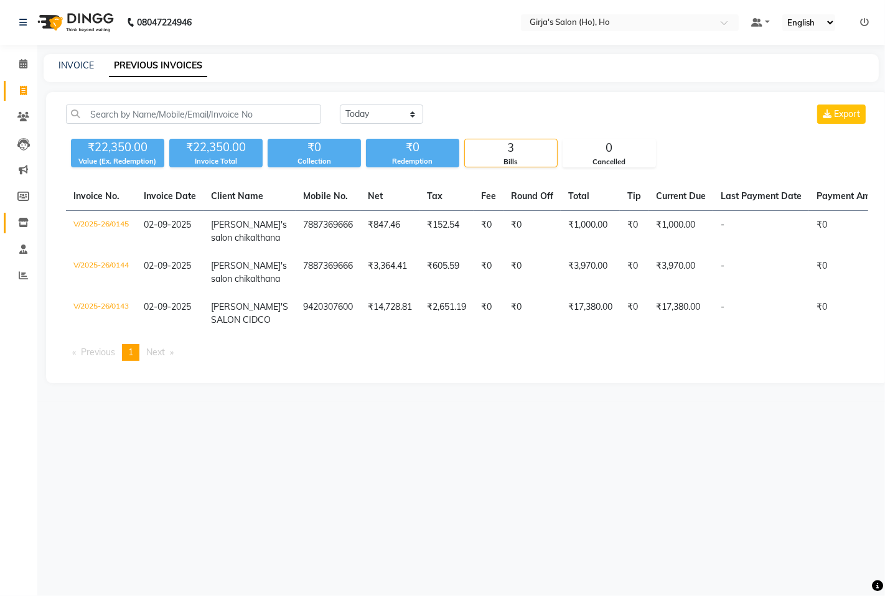
click at [17, 217] on span at bounding box center [23, 223] width 22 height 14
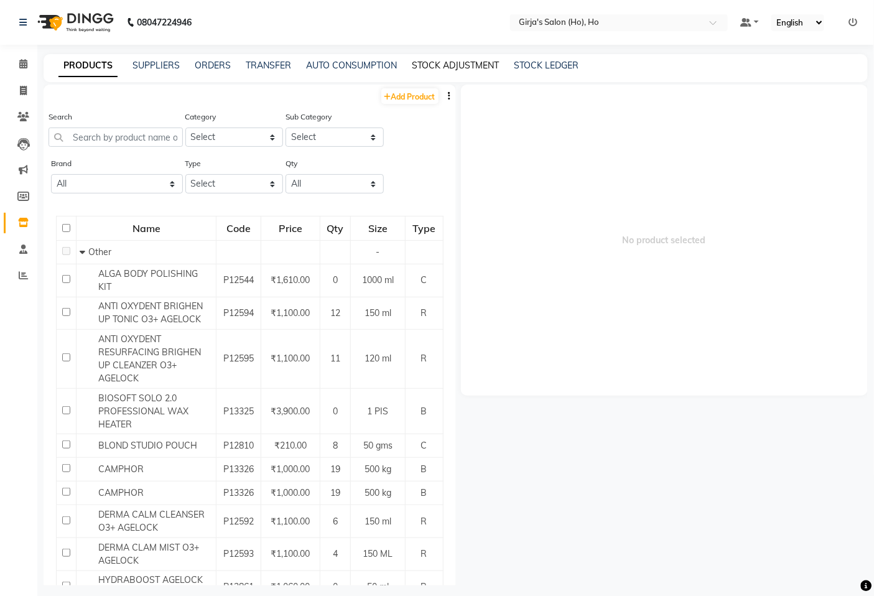
click at [452, 67] on link "STOCK ADJUSTMENT" at bounding box center [455, 65] width 87 height 11
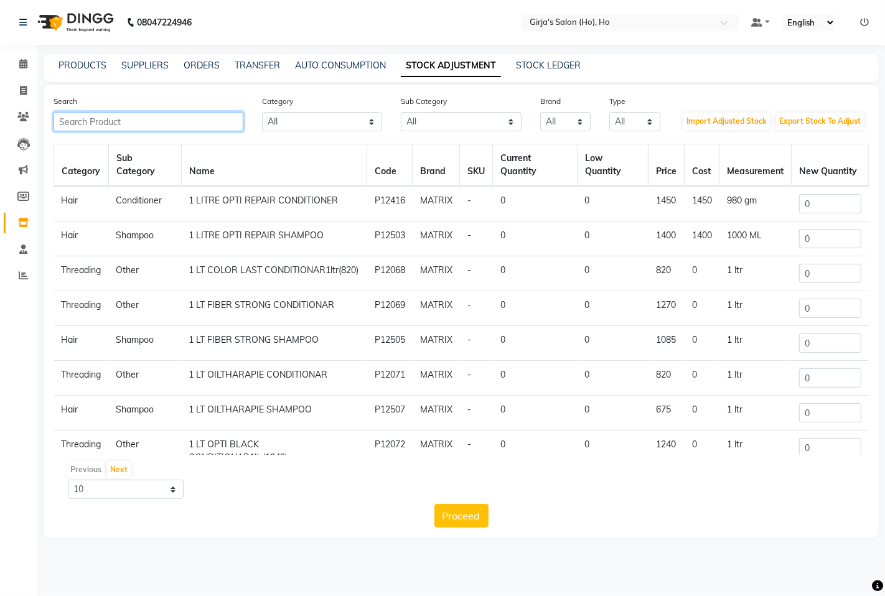
click at [141, 119] on input "text" at bounding box center [149, 121] width 190 height 19
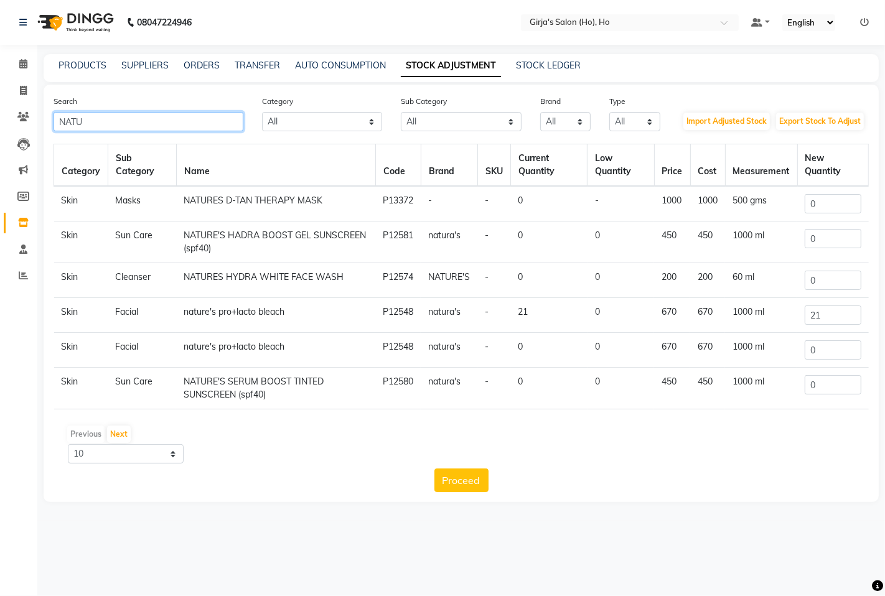
type input "NATU"
click at [831, 199] on input "0" at bounding box center [833, 203] width 56 height 19
click at [830, 199] on input "0" at bounding box center [833, 203] width 56 height 19
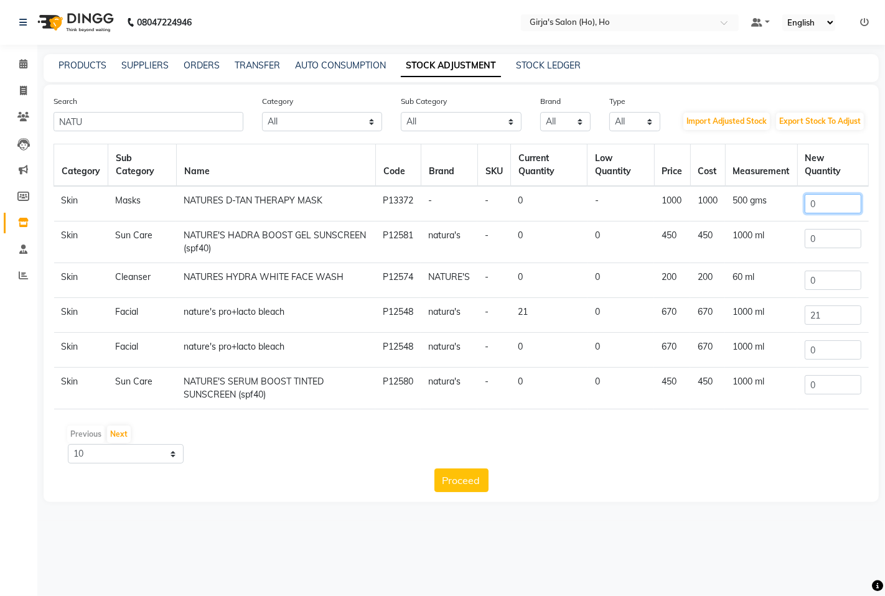
click at [830, 199] on input "0" at bounding box center [833, 203] width 56 height 19
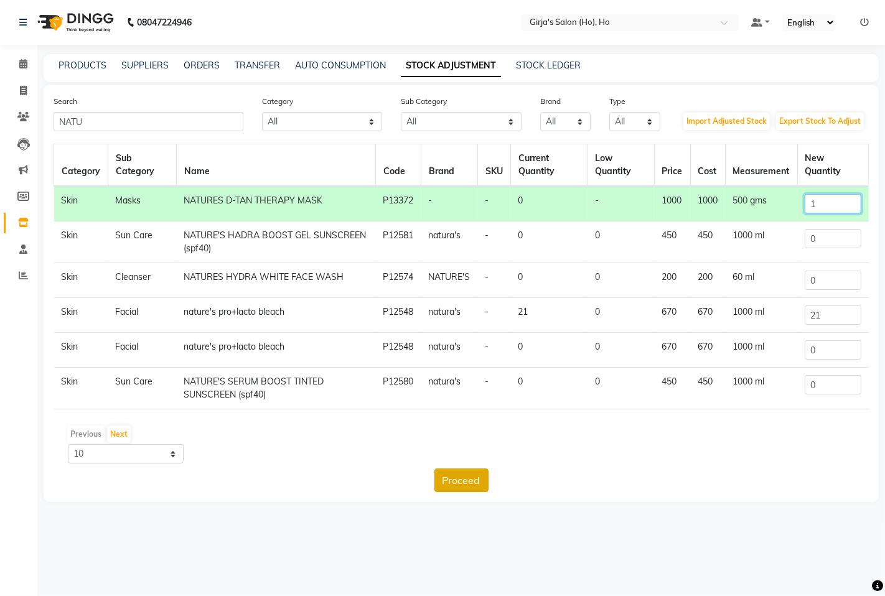
type input "1"
click at [447, 484] on button "Proceed" at bounding box center [461, 481] width 54 height 24
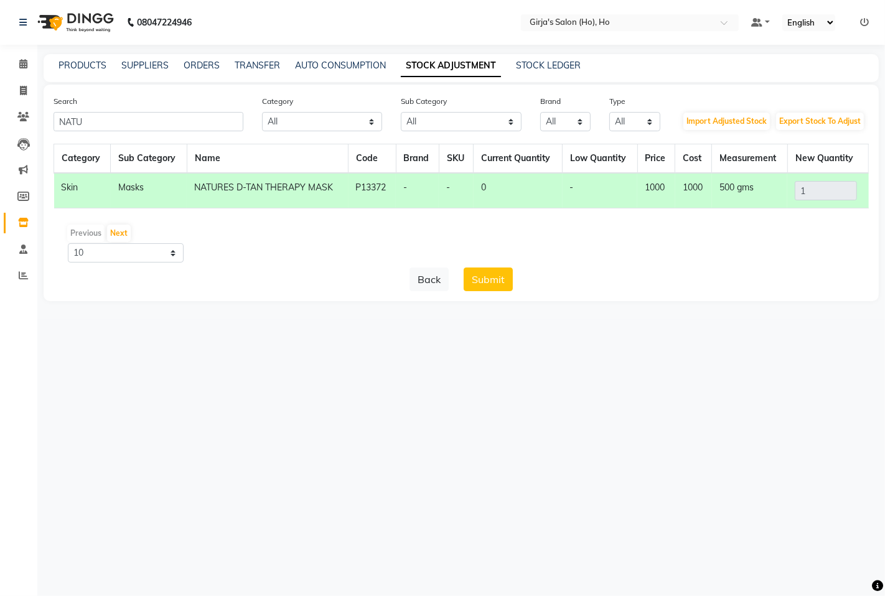
click at [499, 291] on div "Search NATU Category All Hair Skin Makeup Personal Care Appliances Beard Waxing…" at bounding box center [461, 193] width 835 height 217
click at [496, 285] on button "Submit" at bounding box center [488, 280] width 49 height 24
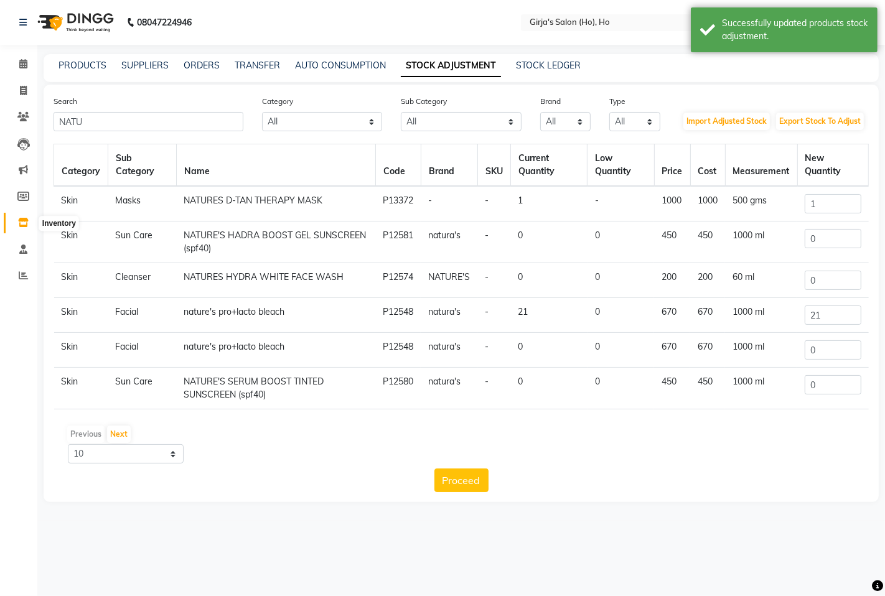
click at [19, 222] on icon at bounding box center [23, 222] width 11 height 9
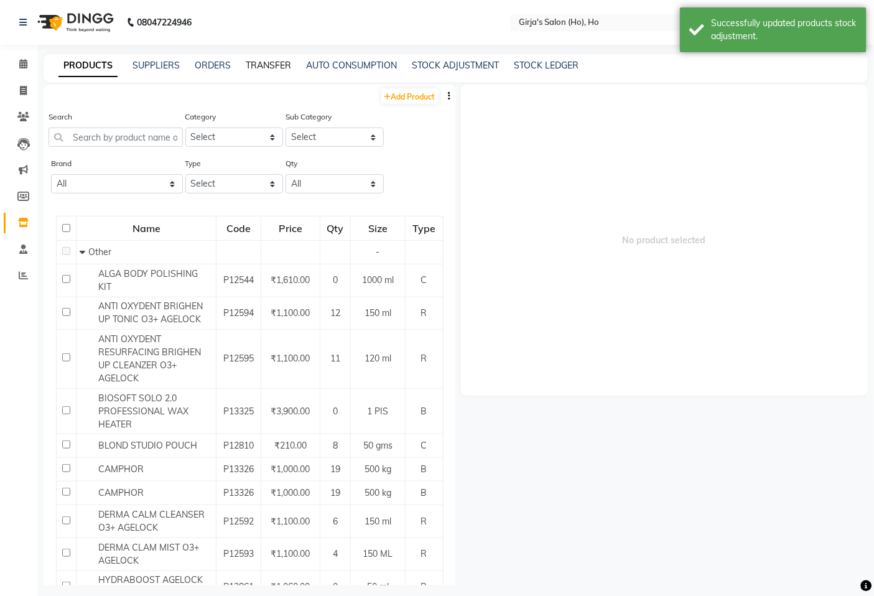
click at [256, 60] on link "TRANSFER" at bounding box center [268, 65] width 45 height 11
select select "sender"
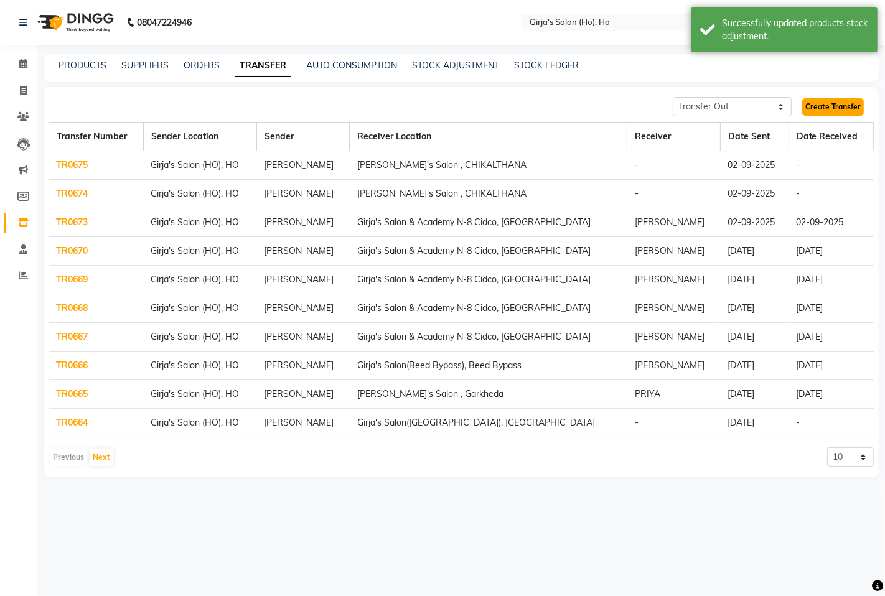
click at [832, 101] on link "Create Transfer" at bounding box center [833, 106] width 62 height 17
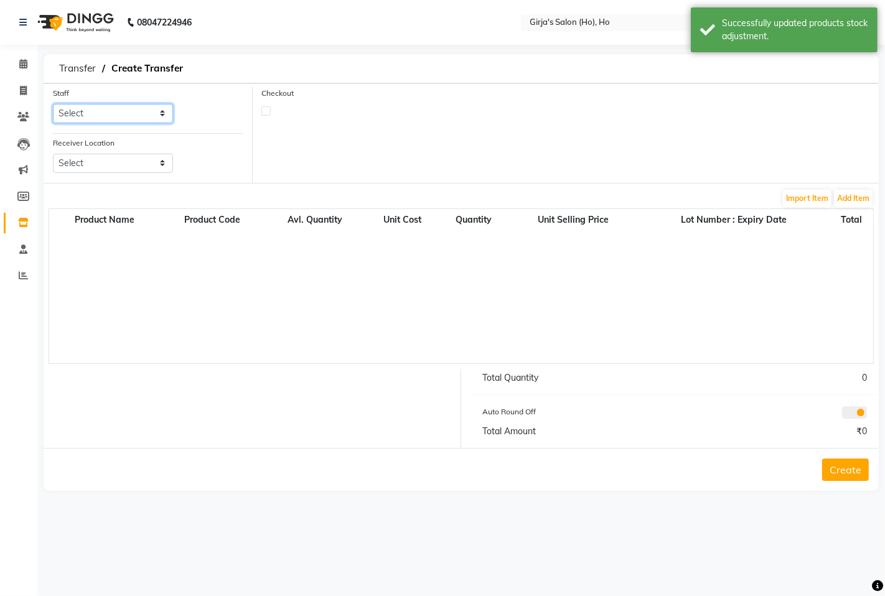
click at [157, 115] on select "Select ANIKET GIRJA KSHIRSAGAR MONA pavan" at bounding box center [113, 113] width 120 height 19
select select "61791"
click at [53, 104] on select "Select ANIKET GIRJA KSHIRSAGAR MONA pavan" at bounding box center [113, 113] width 120 height 19
click at [121, 169] on select "Select Girja's Salon & Academy N-8 Cidco, Aurangabad Girja's Salon (Hadapsar), …" at bounding box center [113, 163] width 120 height 19
select select "1720"
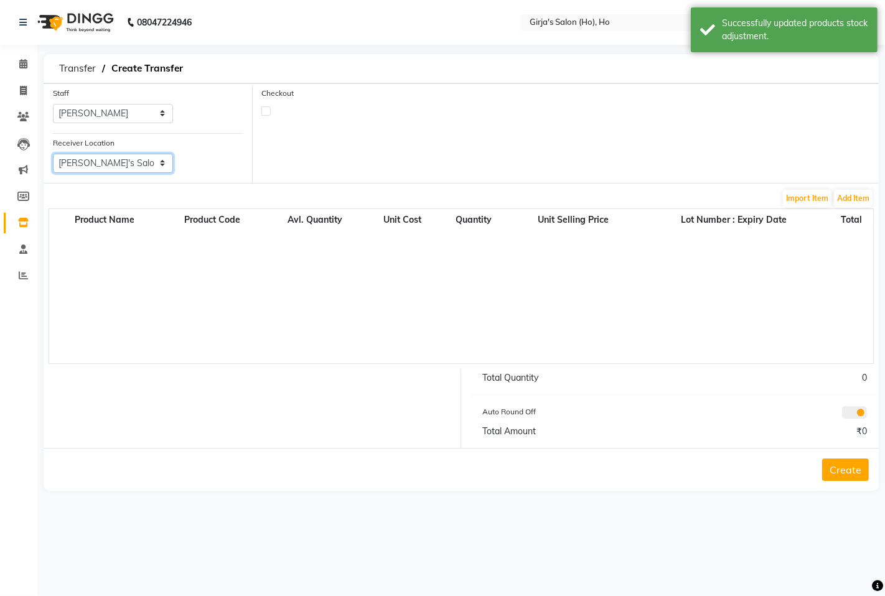
click at [53, 154] on select "Select Girja's Salon & Academy N-8 Cidco, Aurangabad Girja's Salon (Hadapsar), …" at bounding box center [113, 163] width 120 height 19
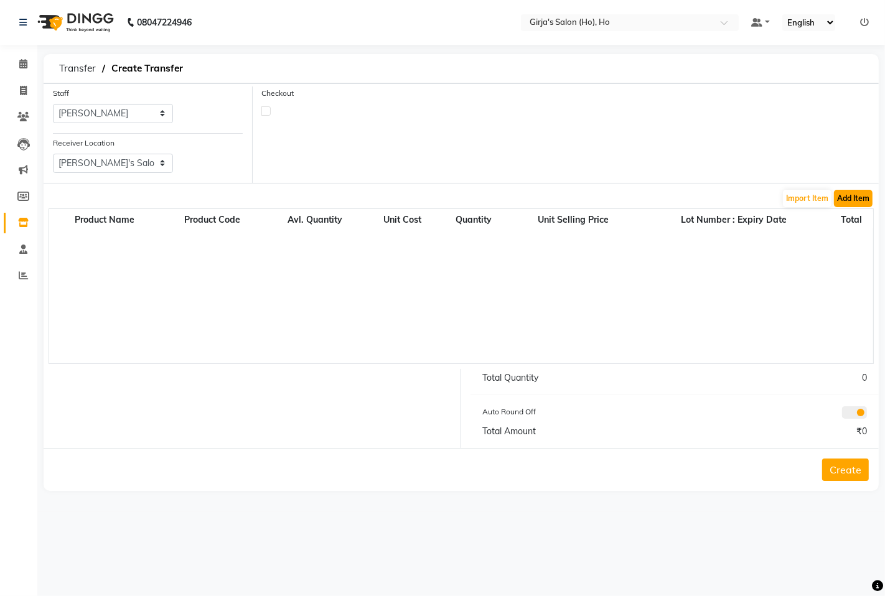
click at [856, 202] on button "Add Item" at bounding box center [853, 198] width 39 height 17
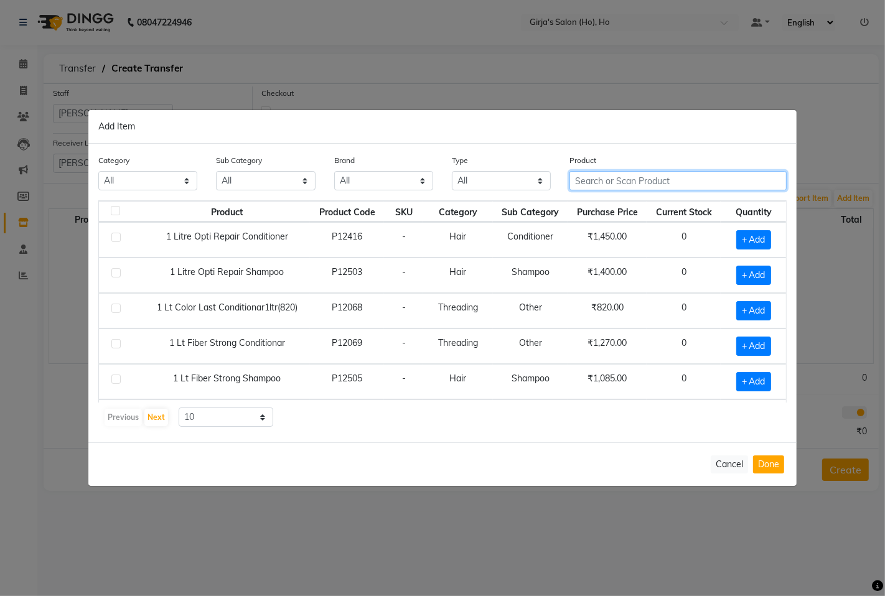
click at [583, 182] on input "text" at bounding box center [677, 180] width 217 height 19
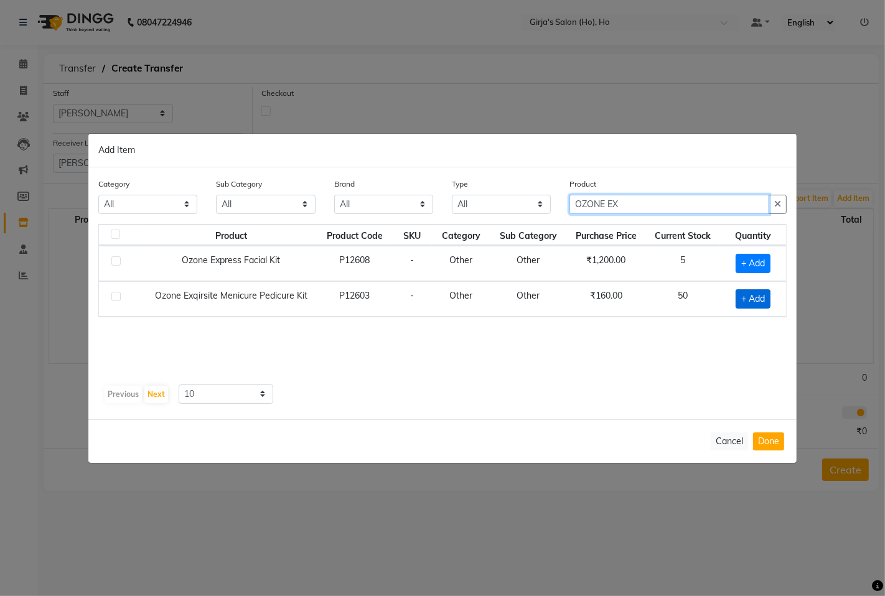
type input "OZONE EX"
click at [751, 301] on span "+ Add" at bounding box center [753, 298] width 35 height 19
checkbox input "true"
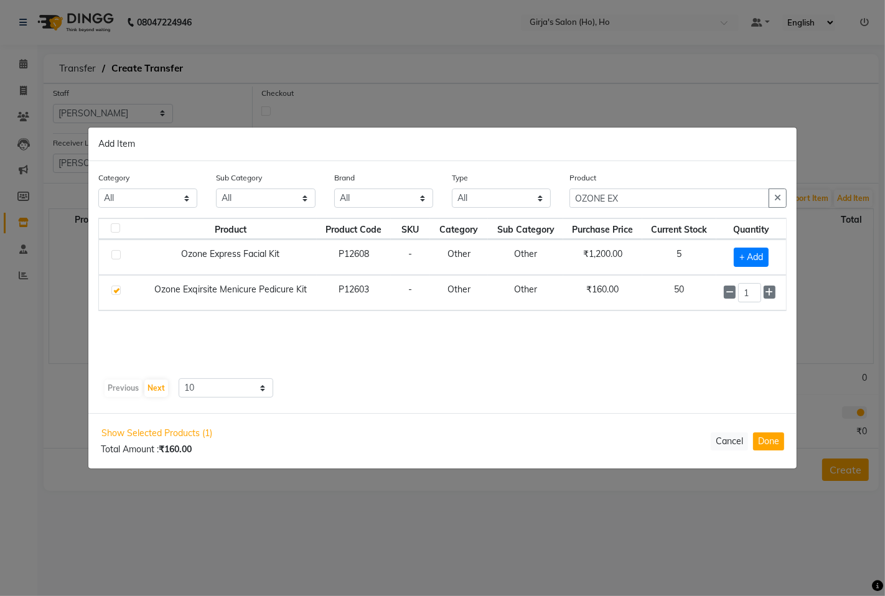
click at [751, 301] on input "1" at bounding box center [749, 292] width 23 height 19
type input "10"
click at [767, 440] on button "Done" at bounding box center [768, 442] width 31 height 18
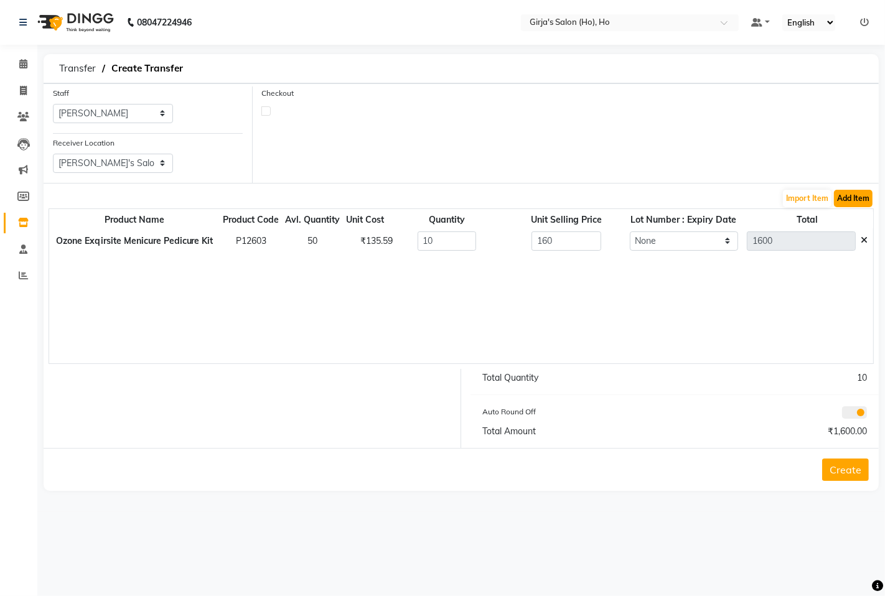
click at [851, 204] on button "Add Item" at bounding box center [853, 198] width 39 height 17
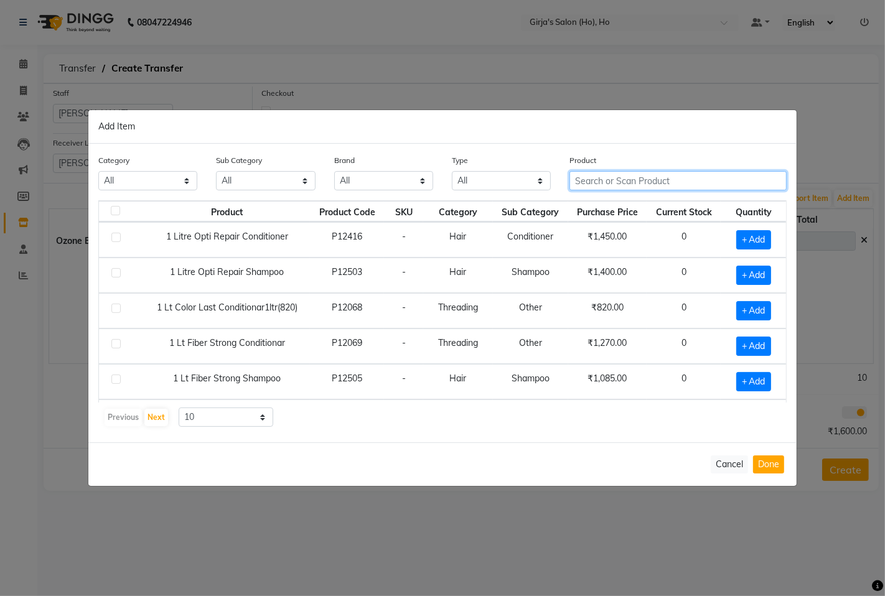
click at [641, 185] on input "text" at bounding box center [677, 180] width 217 height 19
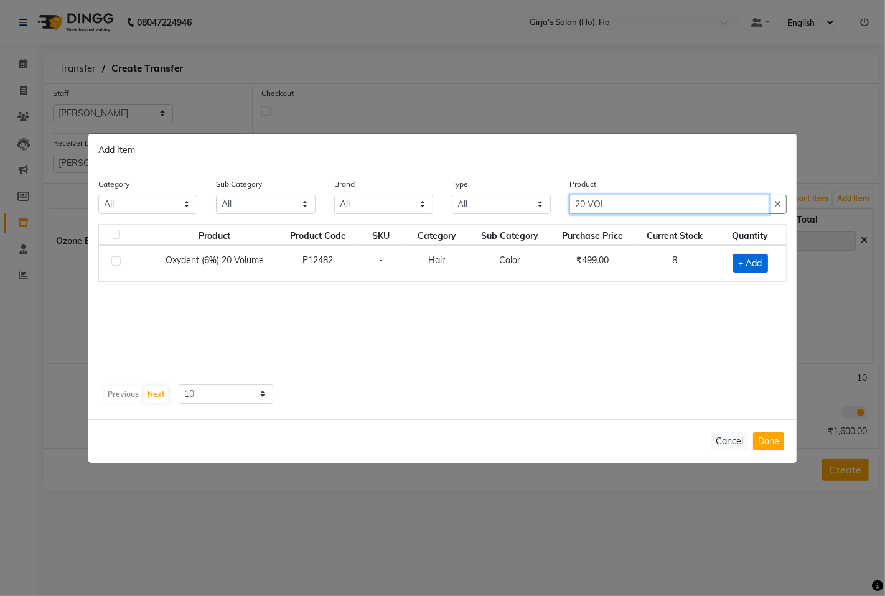
type input "20 VOL"
click at [752, 260] on span "+ Add" at bounding box center [750, 263] width 35 height 19
checkbox input "true"
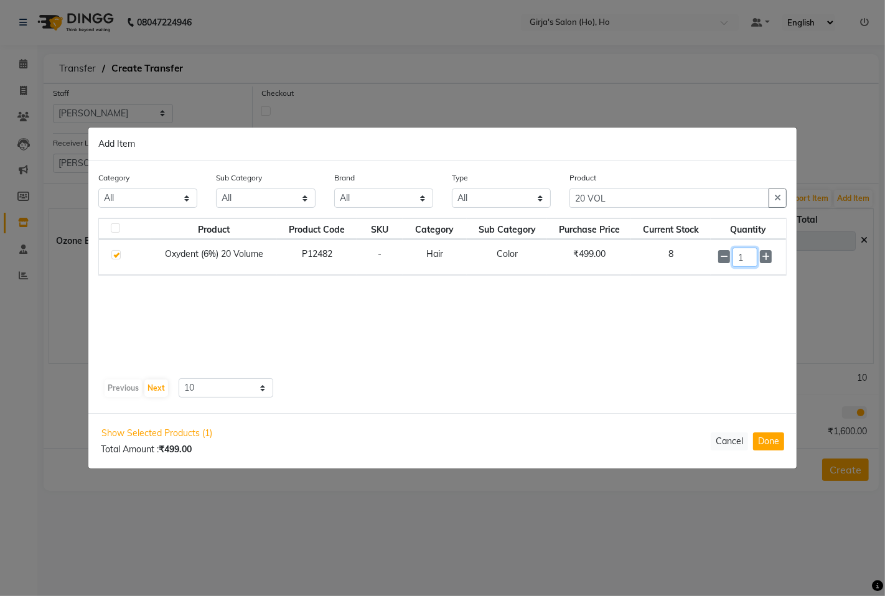
click at [749, 260] on input "1" at bounding box center [745, 257] width 25 height 19
type input "2"
click at [769, 440] on button "Done" at bounding box center [768, 442] width 31 height 18
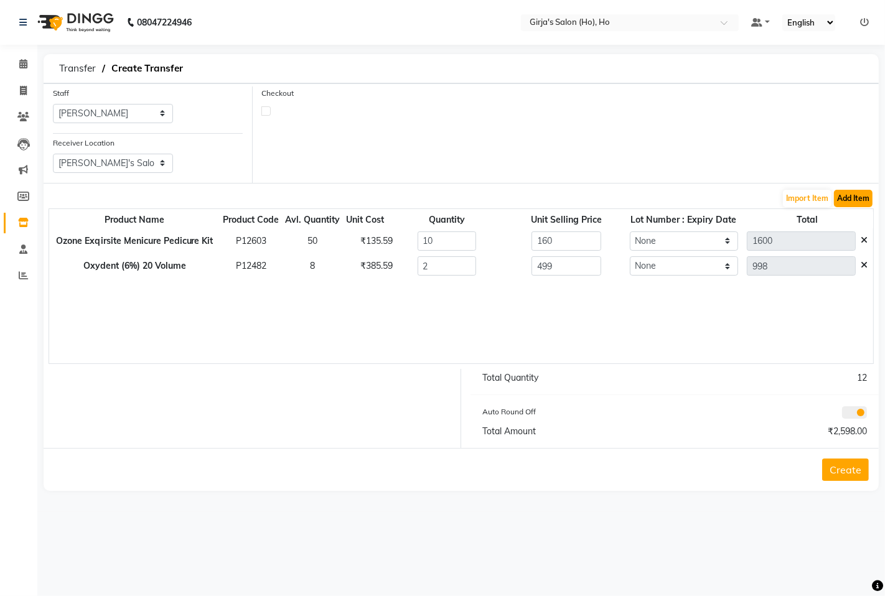
click at [856, 198] on button "Add Item" at bounding box center [853, 198] width 39 height 17
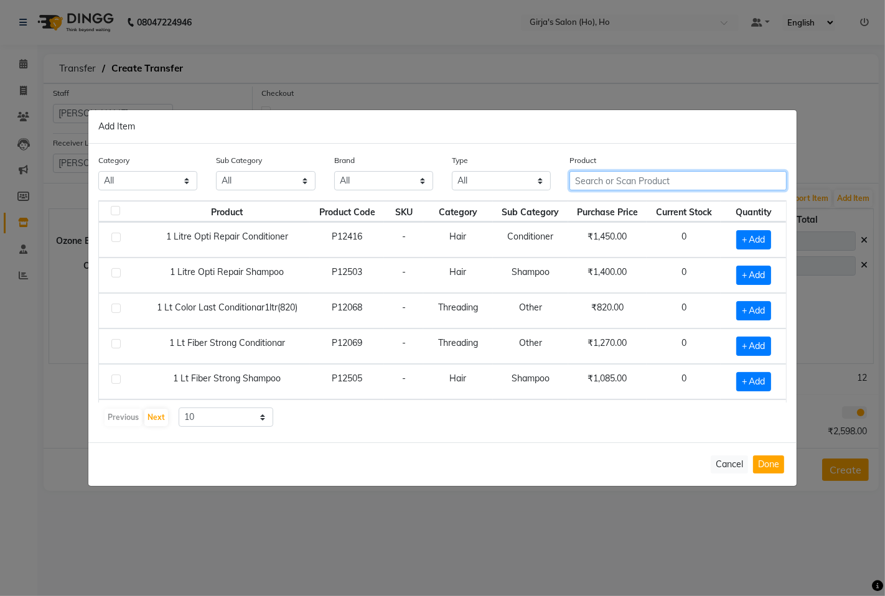
drag, startPoint x: 588, startPoint y: 180, endPoint x: 596, endPoint y: 189, distance: 12.3
click at [588, 180] on input "text" at bounding box center [677, 180] width 217 height 19
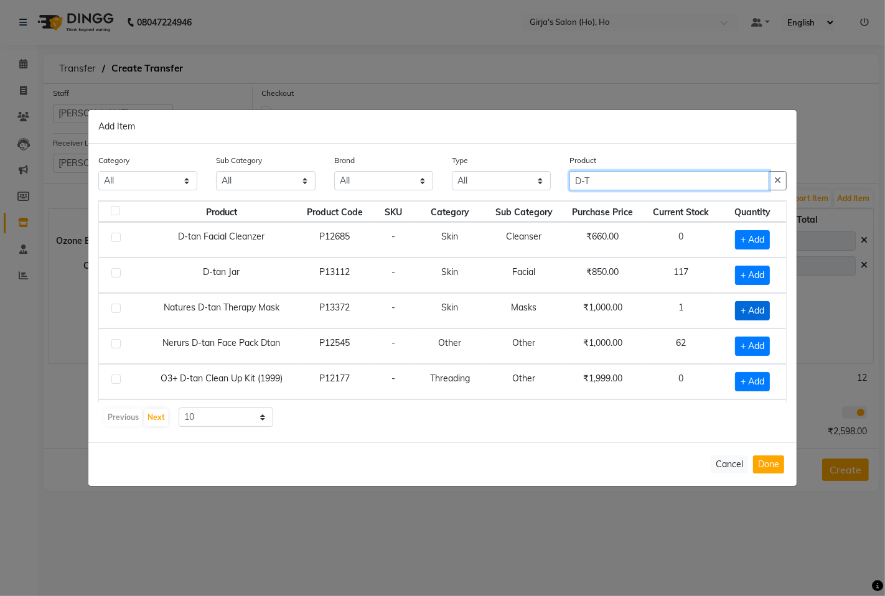
type input "D-T"
click at [741, 309] on span "+ Add" at bounding box center [752, 310] width 35 height 19
checkbox input "true"
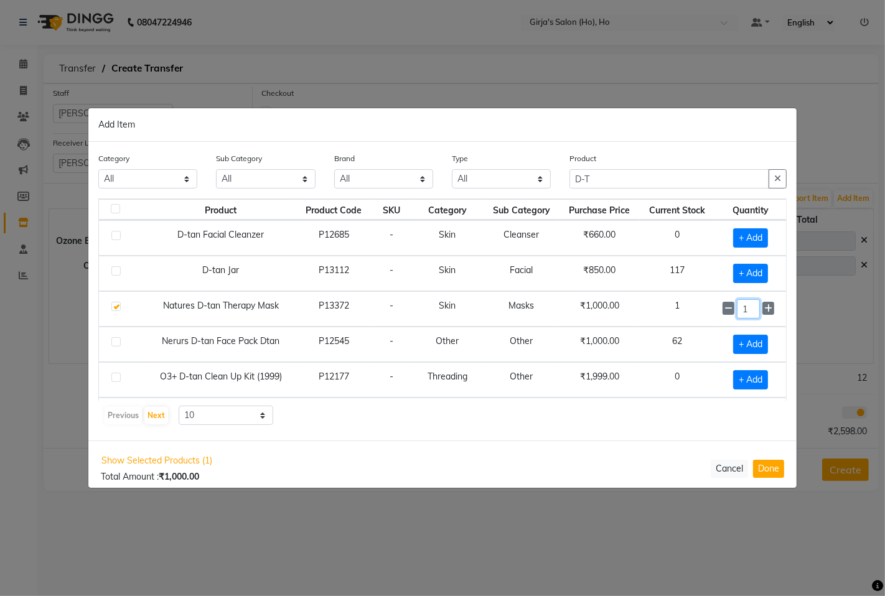
click at [738, 309] on input "1" at bounding box center [749, 308] width 24 height 19
type input "1"
click at [773, 461] on button "Done" at bounding box center [768, 468] width 31 height 18
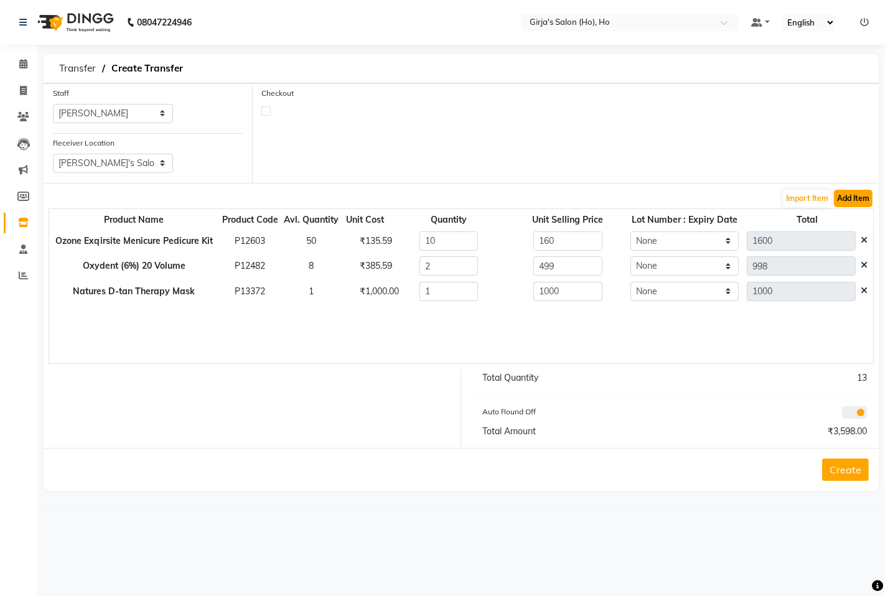
click at [858, 204] on button "Add Item" at bounding box center [853, 198] width 39 height 17
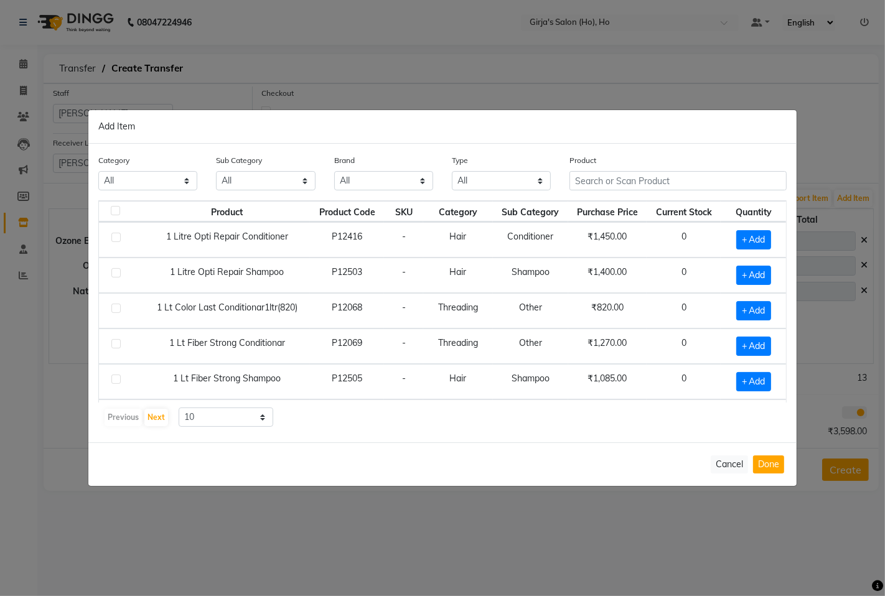
click at [652, 194] on div "Product" at bounding box center [678, 177] width 236 height 47
click at [647, 185] on input "text" at bounding box center [677, 180] width 217 height 19
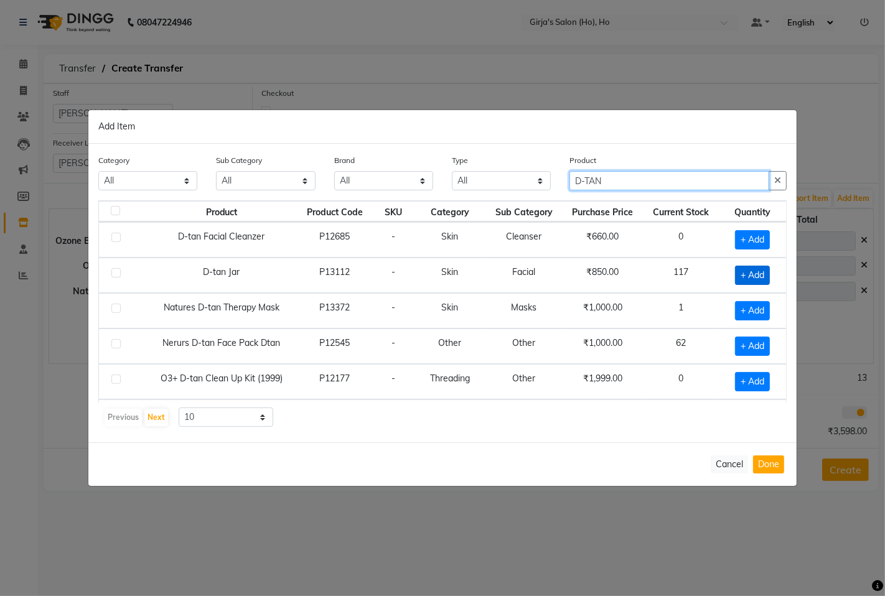
type input "D-TAN"
click at [746, 276] on span "+ Add" at bounding box center [752, 275] width 35 height 19
checkbox input "true"
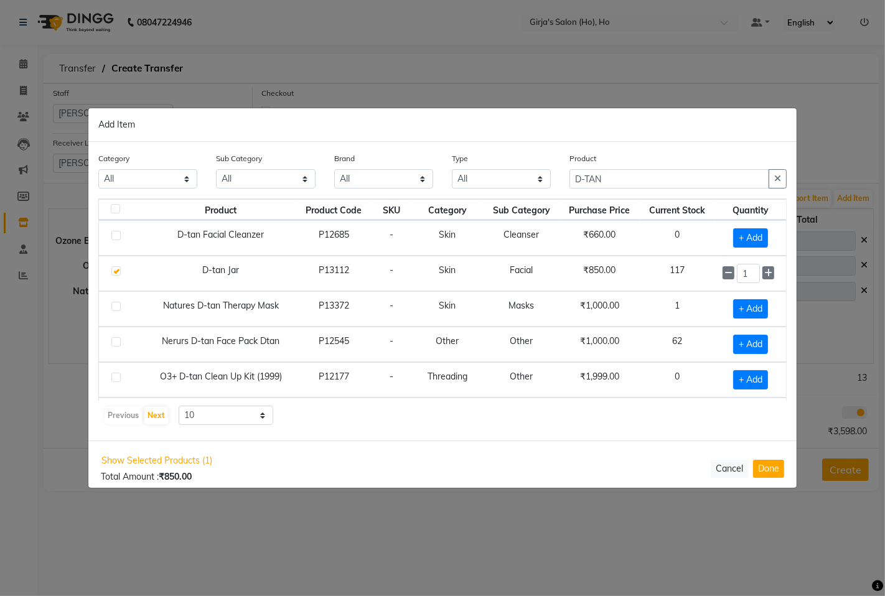
click at [744, 277] on input "1" at bounding box center [749, 273] width 24 height 19
click at [743, 278] on input "1" at bounding box center [749, 273] width 24 height 19
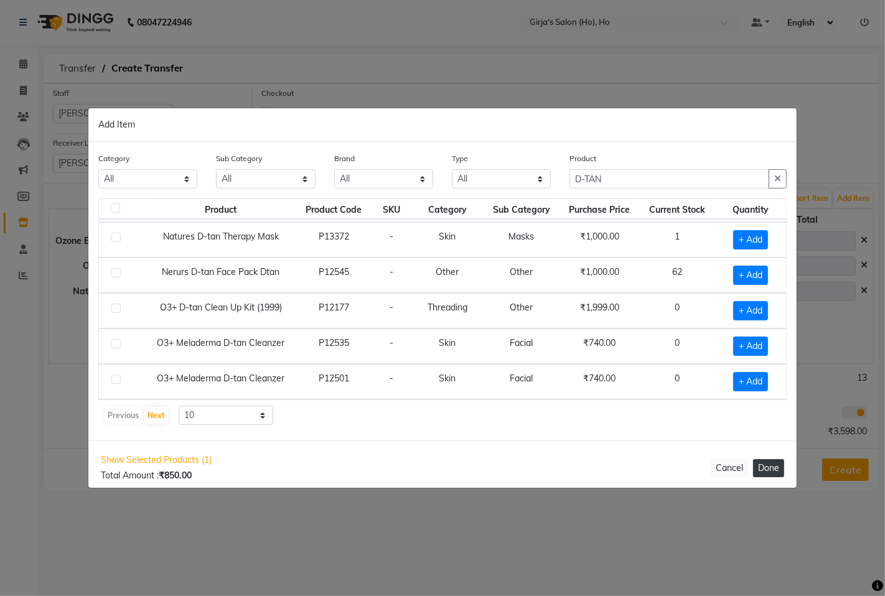
type input "2"
click at [777, 475] on button "Done" at bounding box center [768, 468] width 31 height 18
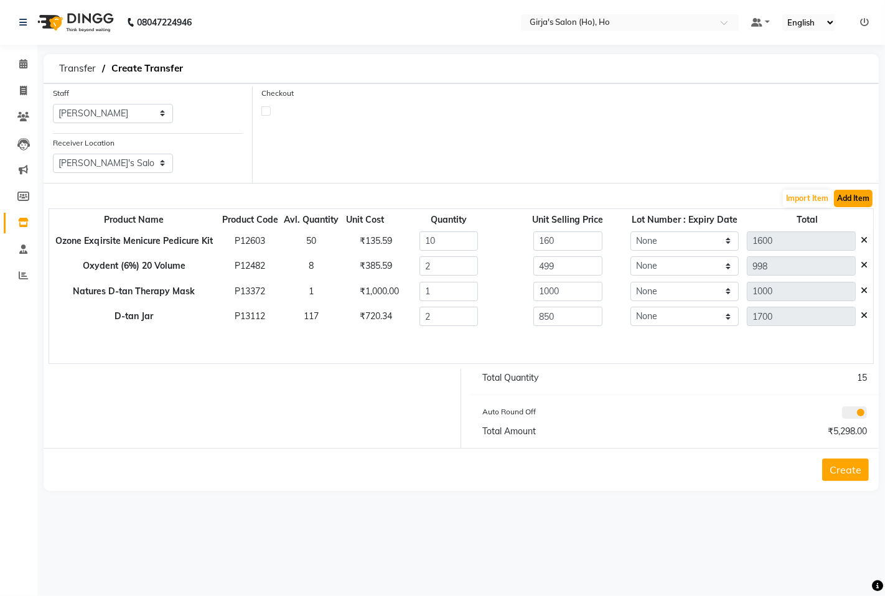
click at [849, 191] on button "Add Item" at bounding box center [853, 198] width 39 height 17
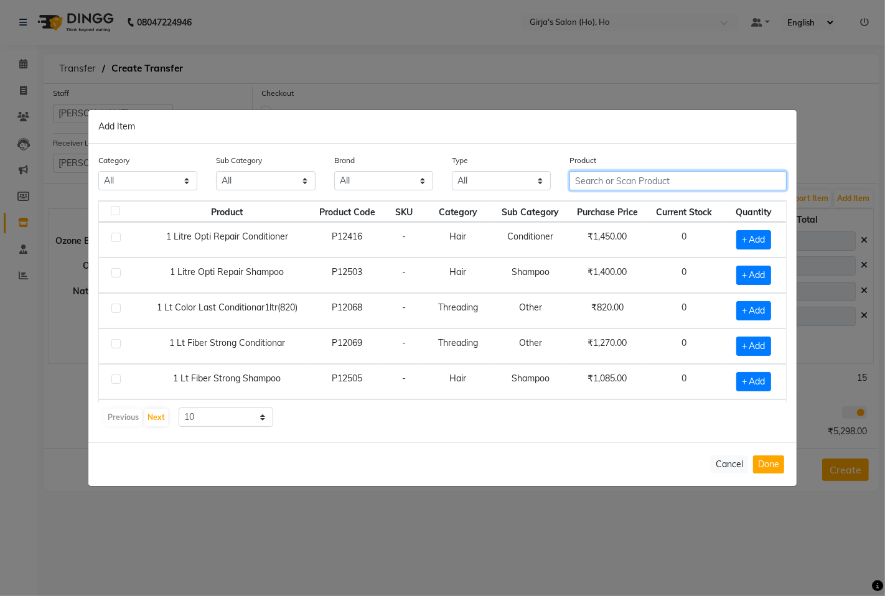
click at [652, 176] on input "text" at bounding box center [677, 180] width 217 height 19
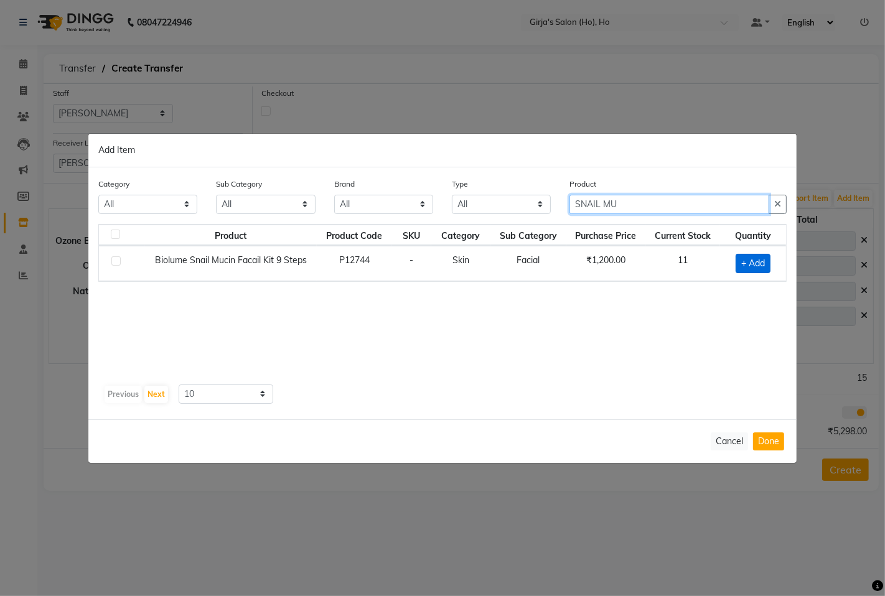
type input "SNAIL MU"
click at [754, 260] on span "+ Add" at bounding box center [753, 263] width 35 height 19
checkbox input "true"
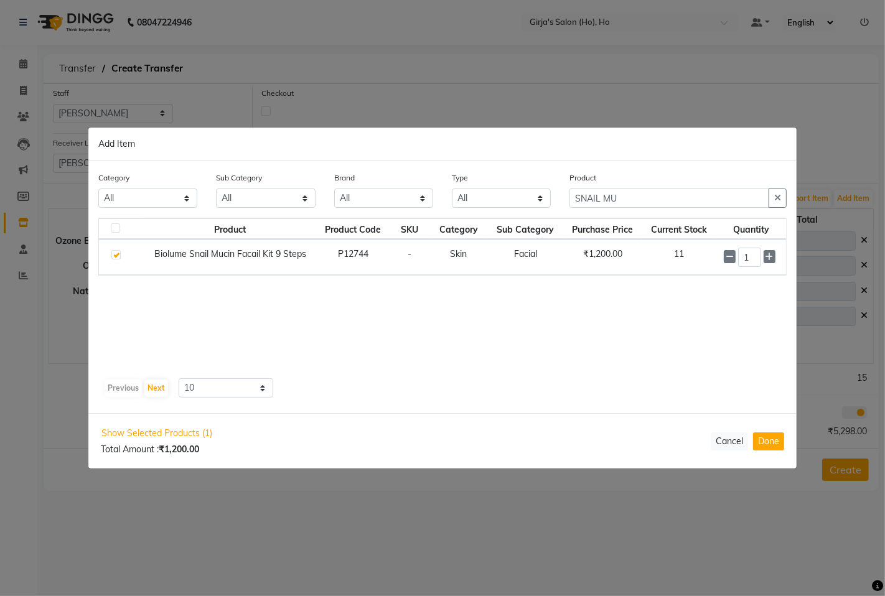
click at [754, 260] on input "1" at bounding box center [749, 257] width 23 height 19
click at [694, 203] on input "SNAIL MU" at bounding box center [669, 198] width 200 height 19
type input "S"
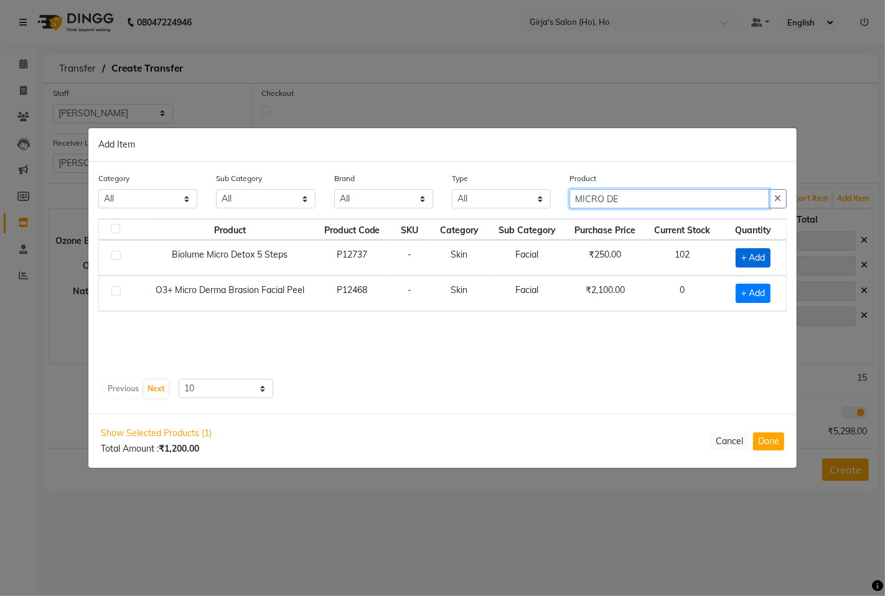
type input "MICRO DE"
click at [751, 253] on span "+ Add" at bounding box center [753, 257] width 35 height 19
checkbox input "true"
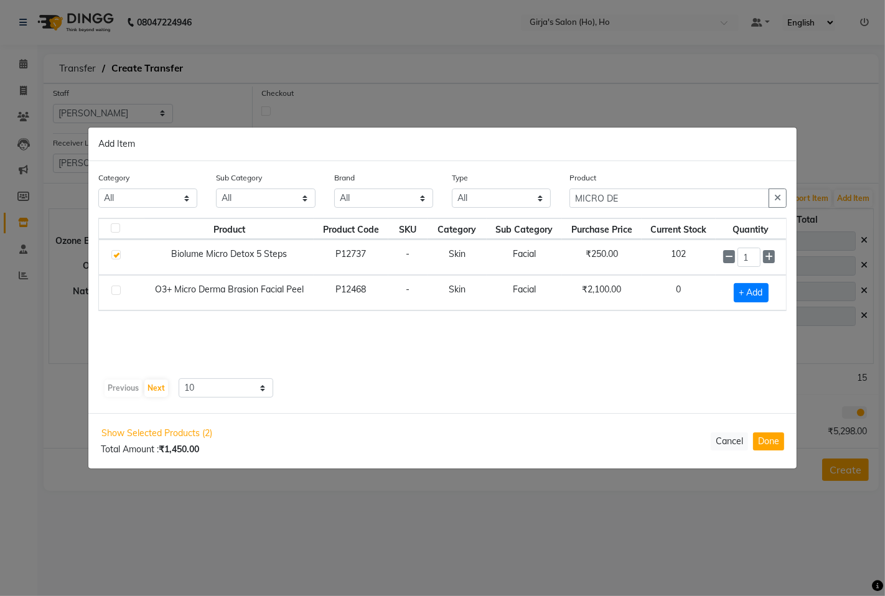
click at [751, 253] on input "1" at bounding box center [749, 257] width 23 height 19
type input "3"
click at [766, 439] on button "Done" at bounding box center [768, 442] width 31 height 18
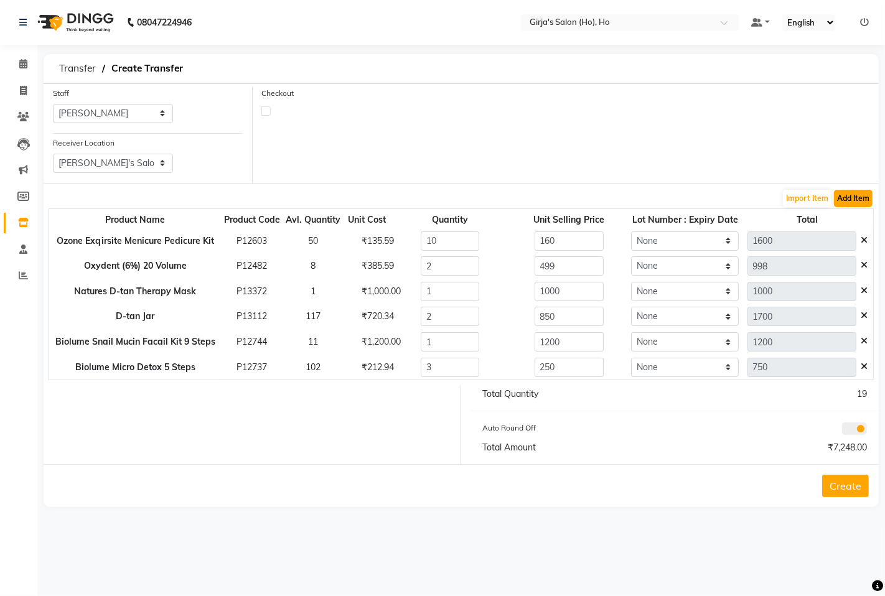
click at [859, 206] on button "Add Item" at bounding box center [853, 198] width 39 height 17
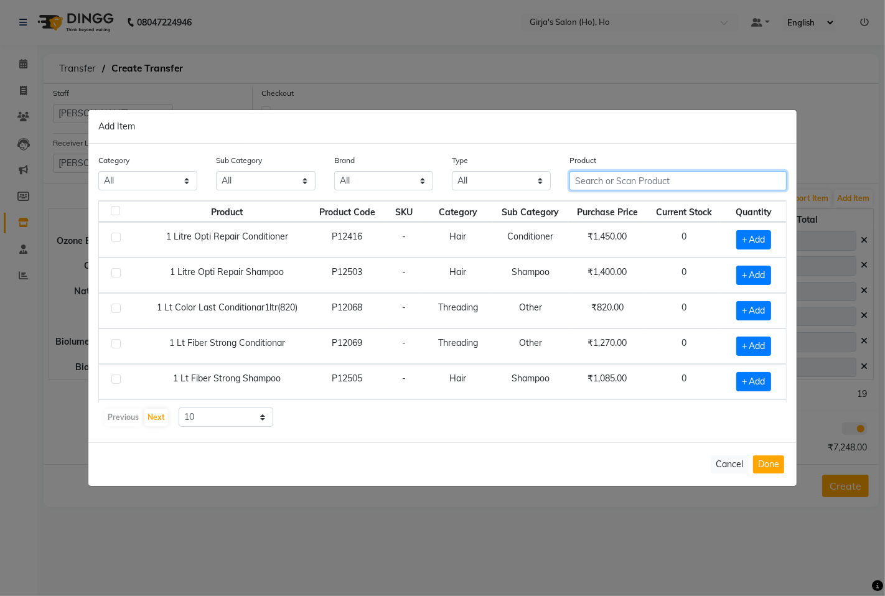
click at [633, 184] on input "text" at bounding box center [677, 180] width 217 height 19
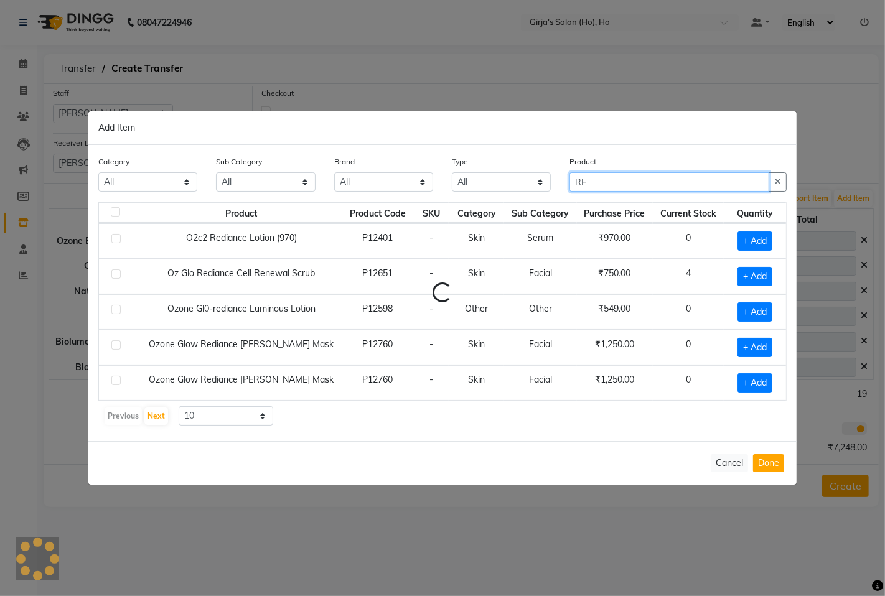
type input "R"
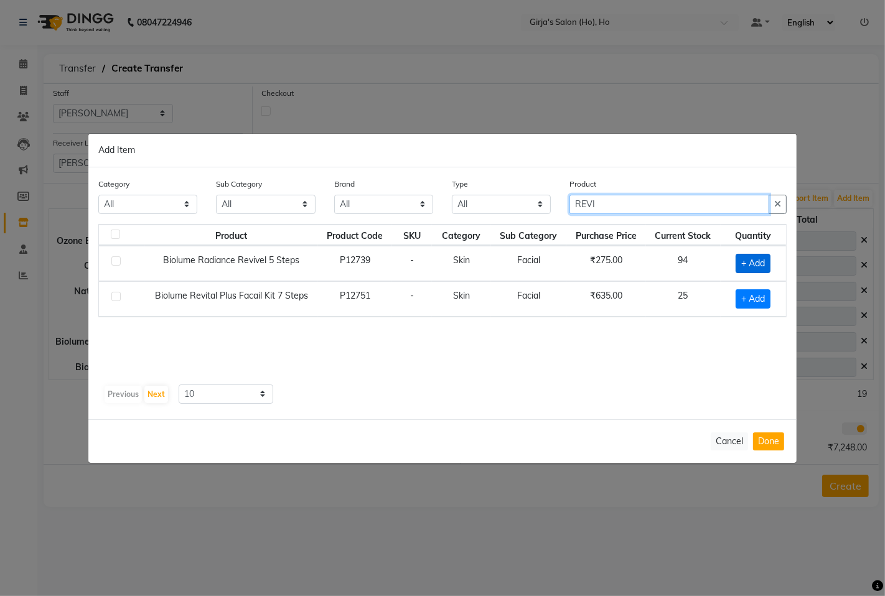
type input "REVI"
click at [754, 264] on span "+ Add" at bounding box center [753, 263] width 35 height 19
checkbox input "true"
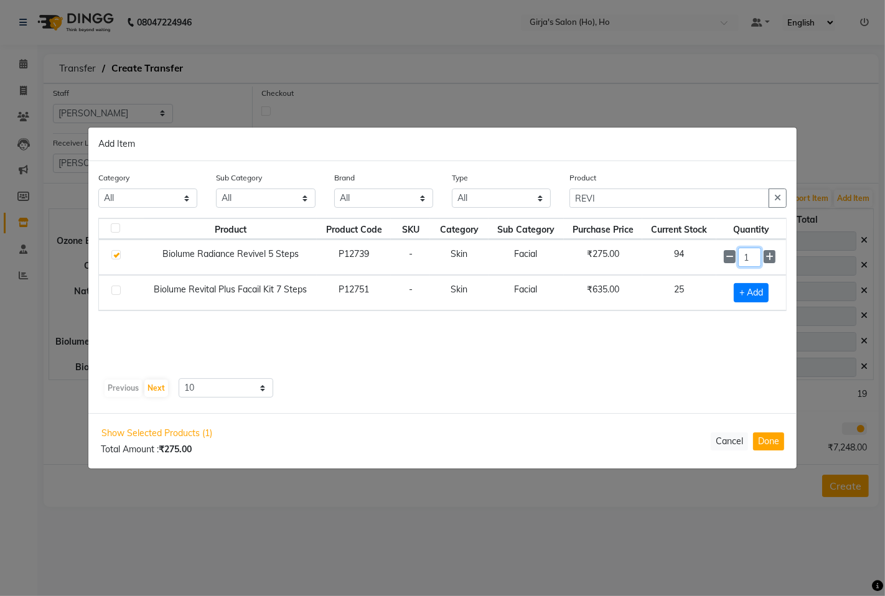
click at [754, 264] on input "1" at bounding box center [749, 257] width 23 height 19
click at [752, 264] on input "1" at bounding box center [749, 257] width 23 height 19
type input "5"
click at [766, 440] on button "Done" at bounding box center [768, 442] width 31 height 18
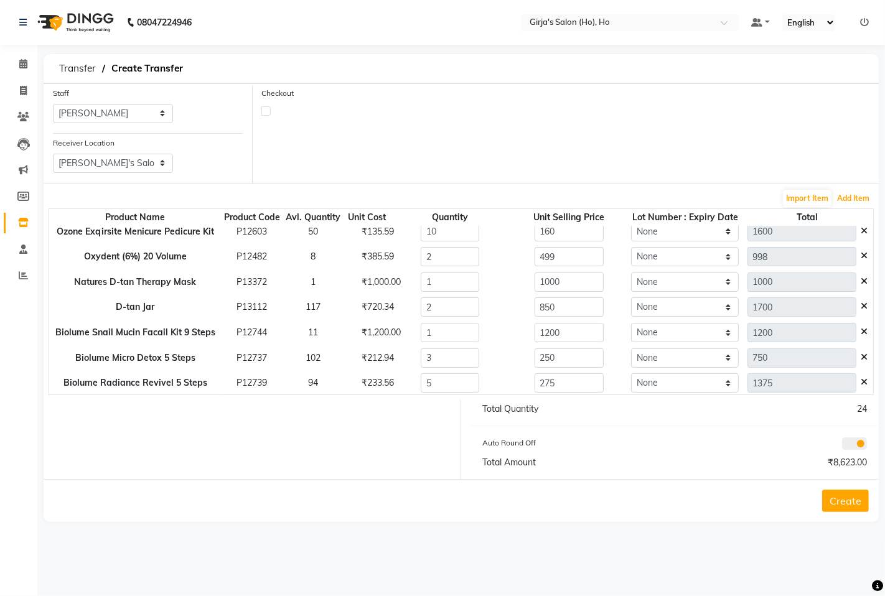
scroll to position [10, 0]
click at [864, 199] on button "Add Item" at bounding box center [853, 198] width 39 height 17
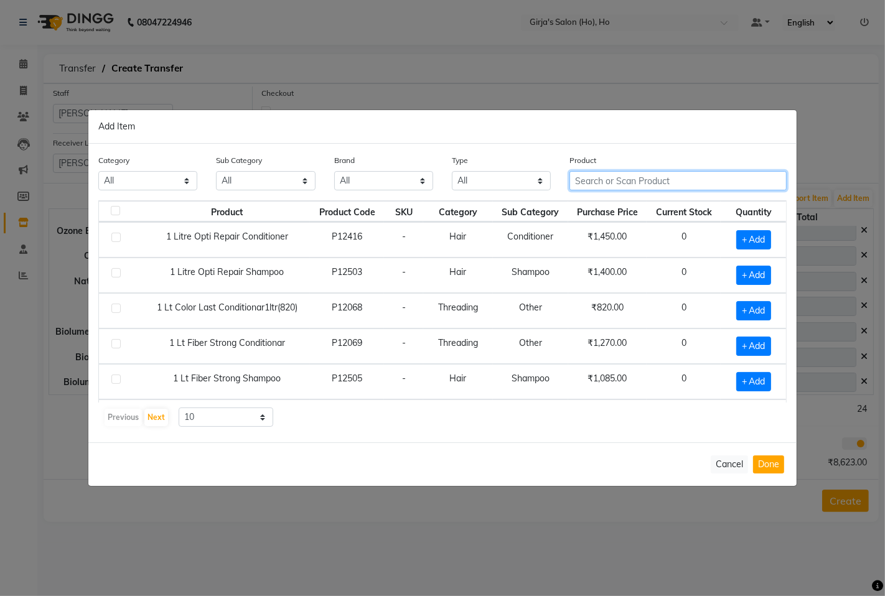
click at [647, 179] on input "text" at bounding box center [677, 180] width 217 height 19
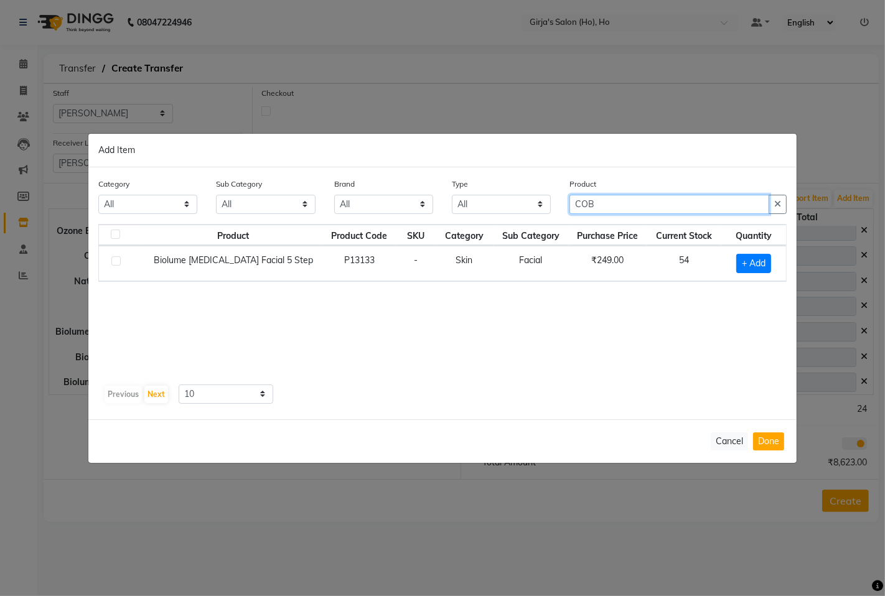
type input "COB"
drag, startPoint x: 754, startPoint y: 275, endPoint x: 743, endPoint y: 258, distance: 21.1
click at [755, 274] on td "+ Add" at bounding box center [753, 263] width 65 height 35
click at [743, 258] on span "+ Add" at bounding box center [753, 263] width 35 height 19
checkbox input "true"
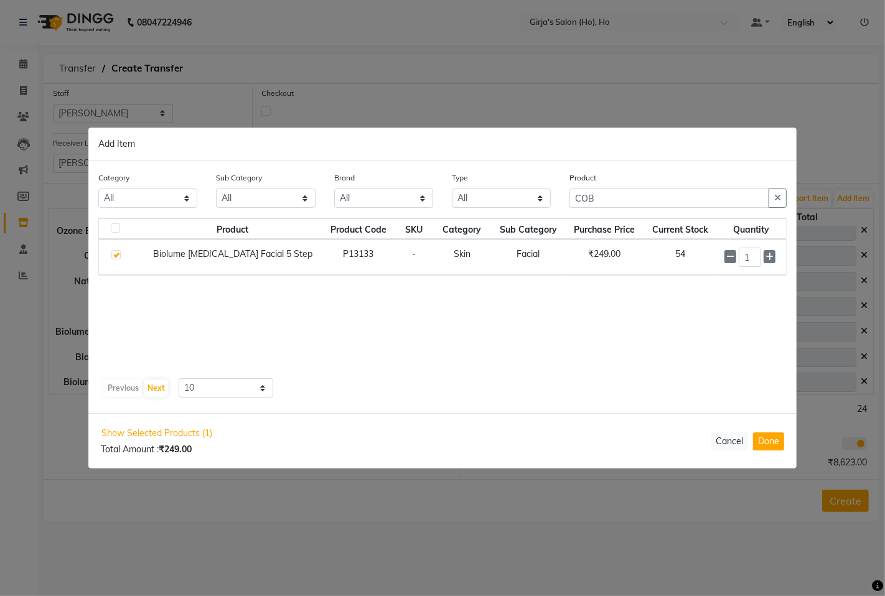
click at [743, 258] on input "1" at bounding box center [750, 257] width 22 height 19
type input "2"
click at [763, 443] on button "Done" at bounding box center [768, 442] width 31 height 18
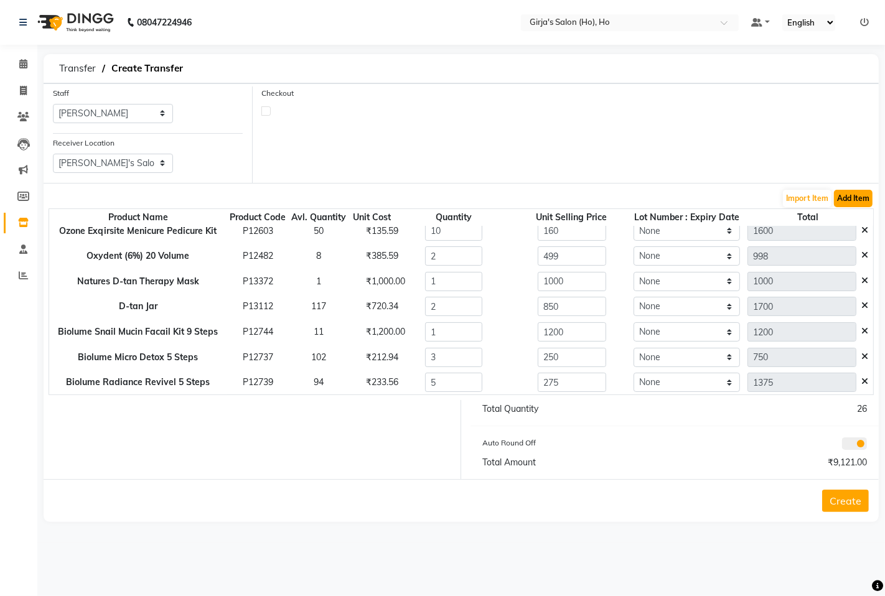
click at [846, 201] on button "Add Item" at bounding box center [853, 198] width 39 height 17
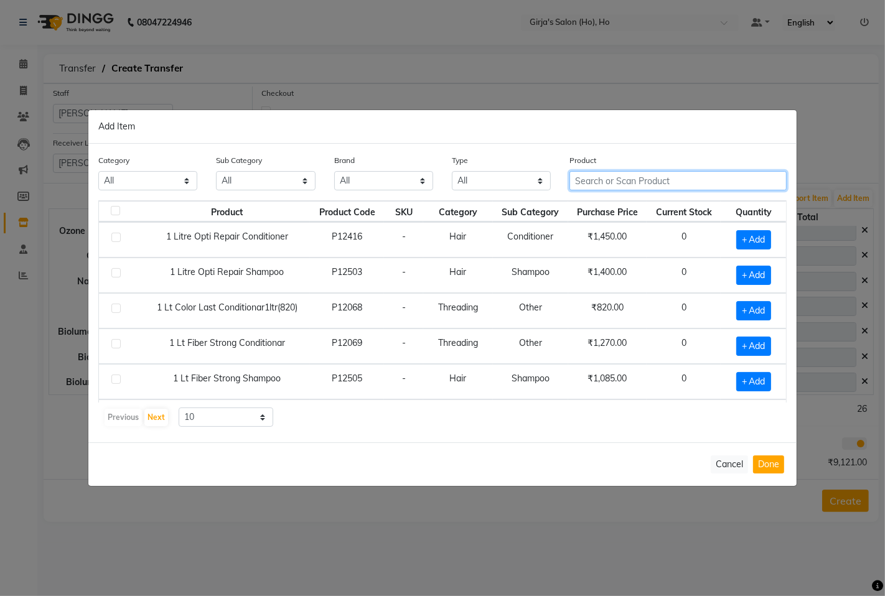
click at [635, 182] on input "text" at bounding box center [677, 180] width 217 height 19
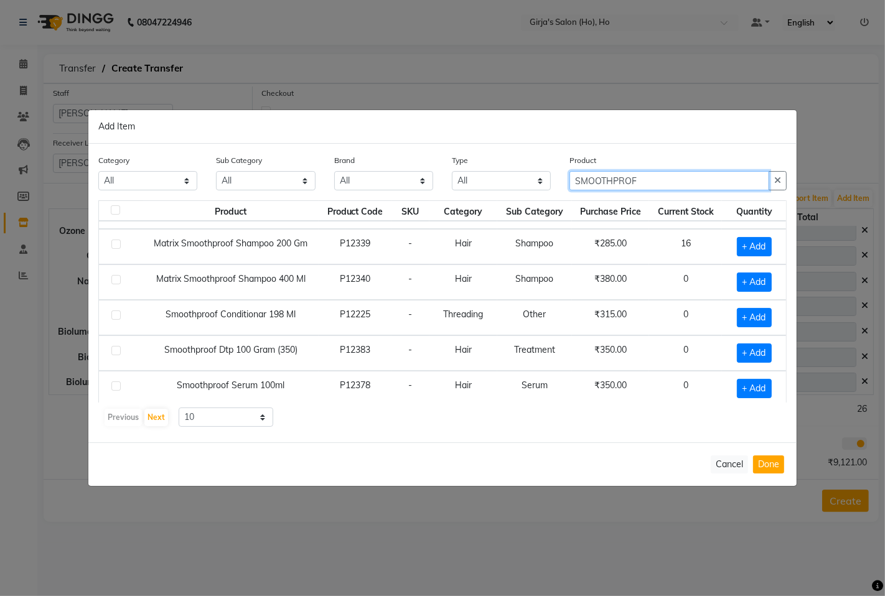
scroll to position [177, 0]
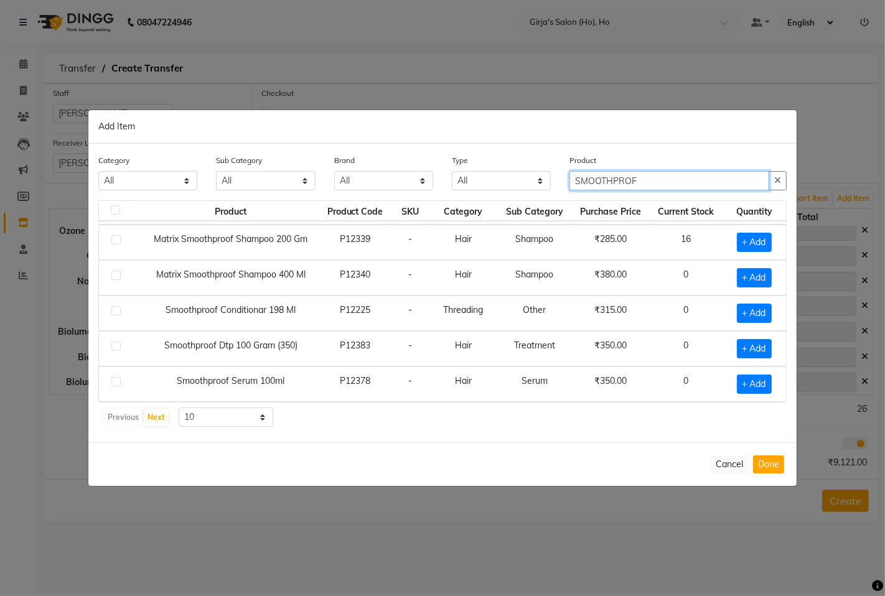
click at [668, 181] on input "SMOOTHPROF" at bounding box center [669, 180] width 200 height 19
type input "S"
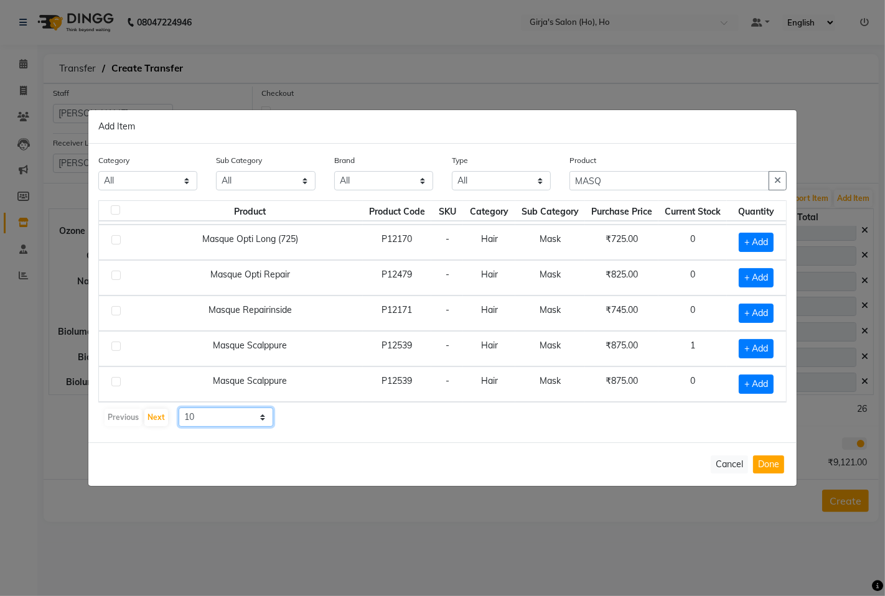
click at [241, 418] on select "10 50 100" at bounding box center [226, 417] width 95 height 19
click at [376, 461] on div "Cancel Done" at bounding box center [442, 465] width 708 height 44
click at [645, 185] on input "MASQ" at bounding box center [669, 180] width 200 height 19
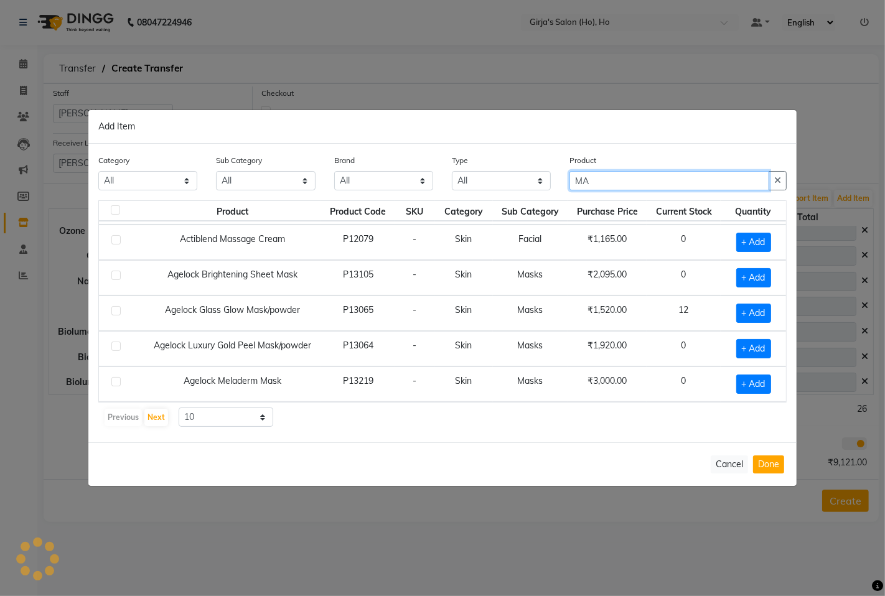
type input "M"
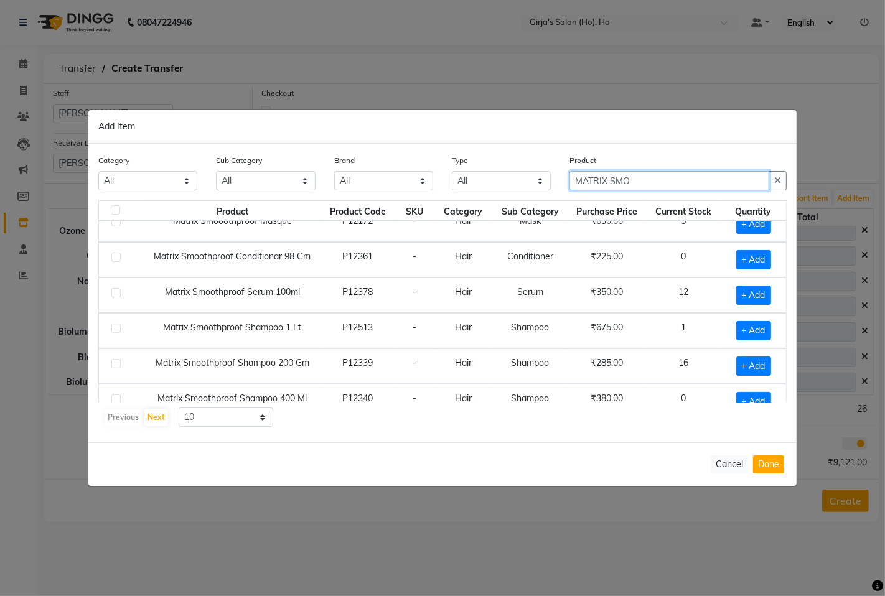
scroll to position [0, 0]
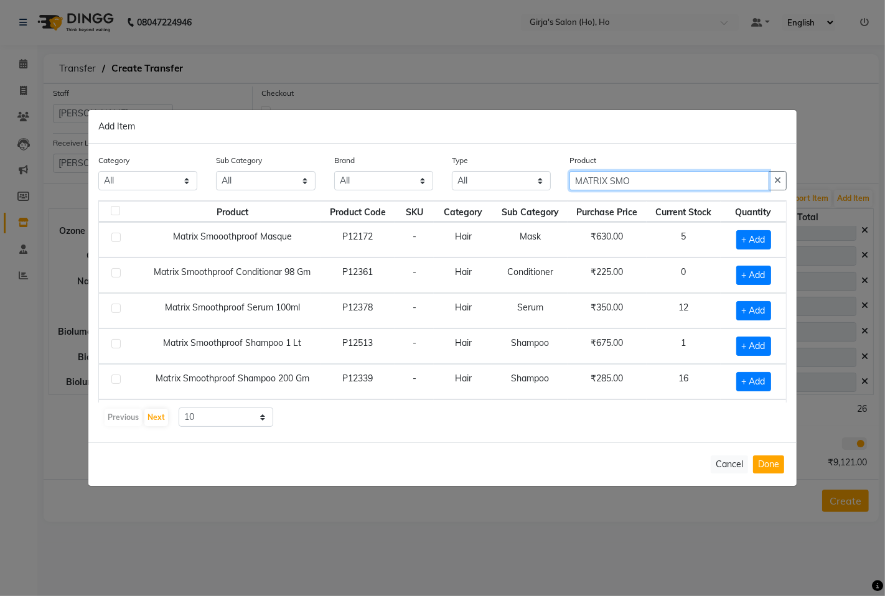
type input "MATRIX SMO"
drag, startPoint x: 216, startPoint y: 417, endPoint x: 209, endPoint y: 426, distance: 11.5
click at [215, 419] on select "10 50 100" at bounding box center [226, 417] width 95 height 19
select select "50"
click at [179, 408] on select "10 50 100" at bounding box center [226, 417] width 95 height 19
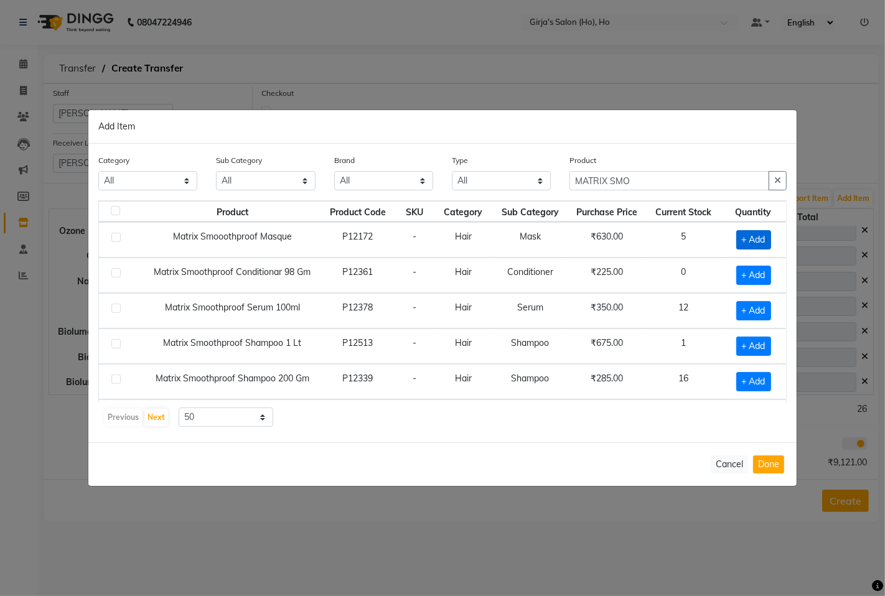
click at [742, 238] on span "+ Add" at bounding box center [753, 239] width 35 height 19
checkbox input "true"
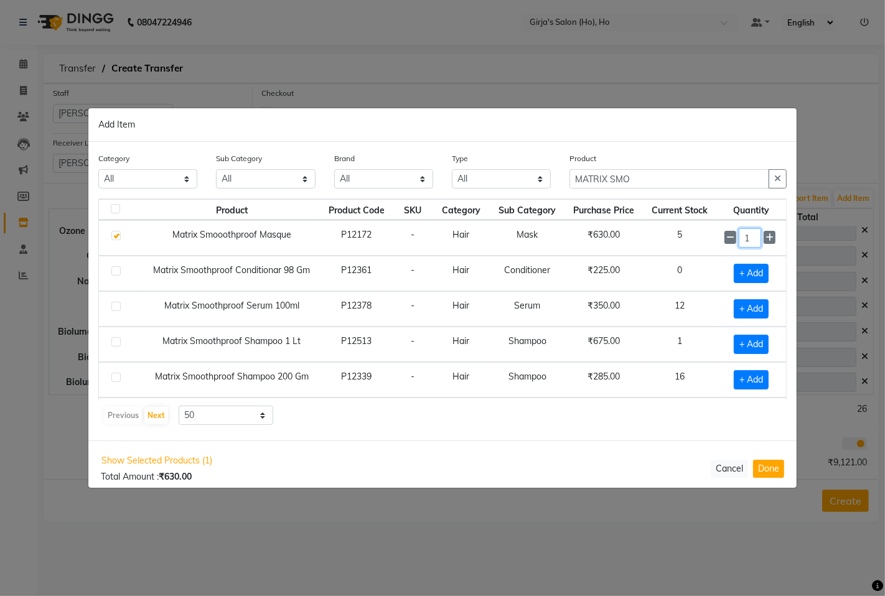
click at [742, 238] on input "1" at bounding box center [750, 237] width 22 height 19
click at [763, 464] on button "Done" at bounding box center [768, 468] width 31 height 18
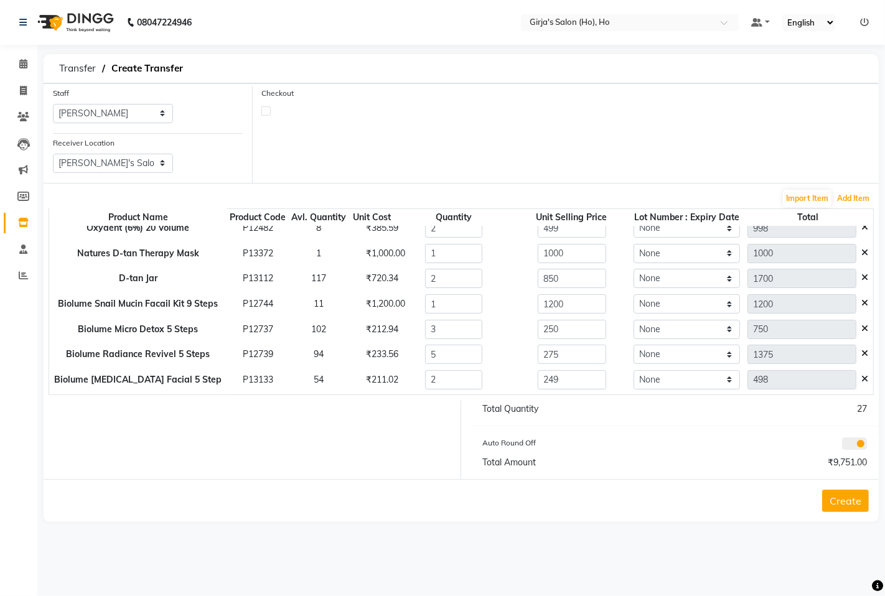
scroll to position [61, 0]
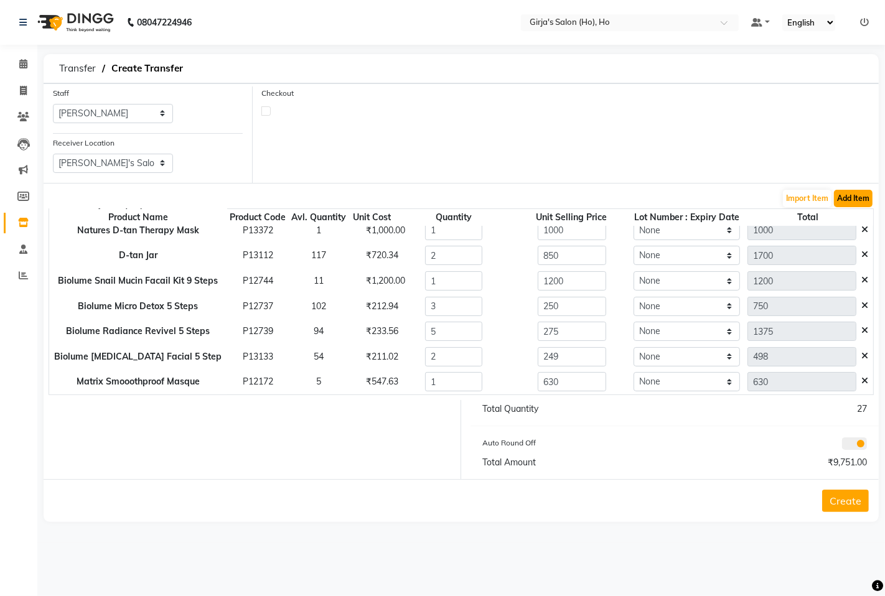
click at [859, 200] on button "Add Item" at bounding box center [853, 198] width 39 height 17
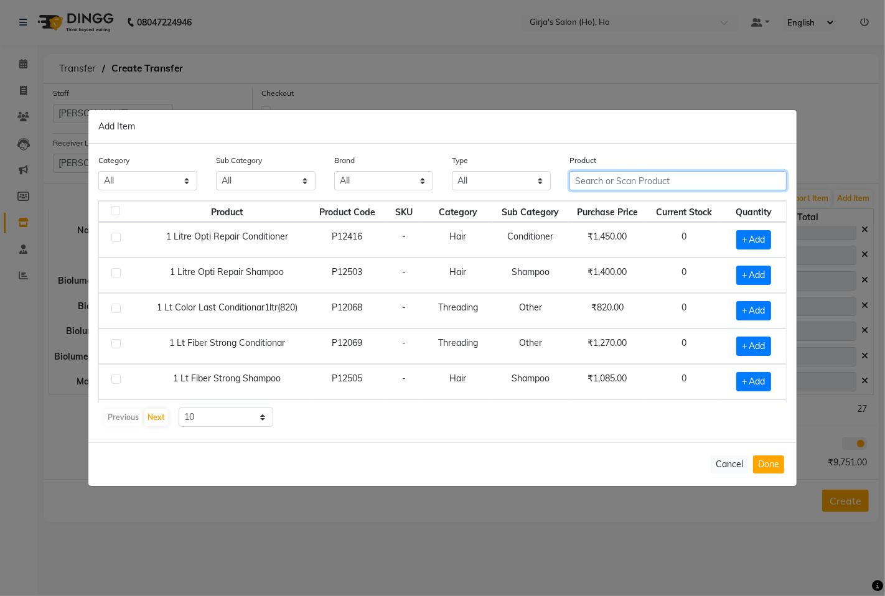
click at [614, 182] on input "text" at bounding box center [677, 180] width 217 height 19
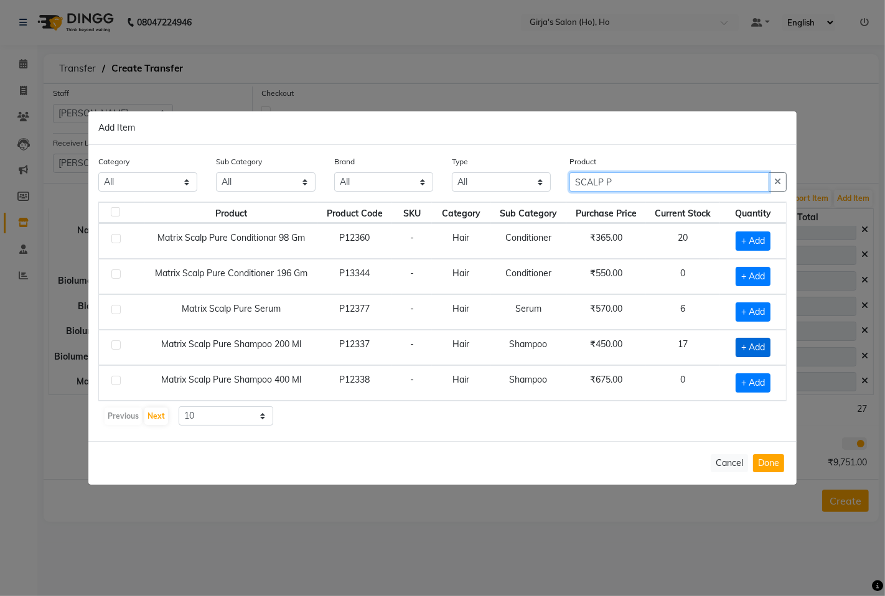
type input "SCALP P"
click at [748, 339] on span "+ Add" at bounding box center [753, 347] width 35 height 19
checkbox input "true"
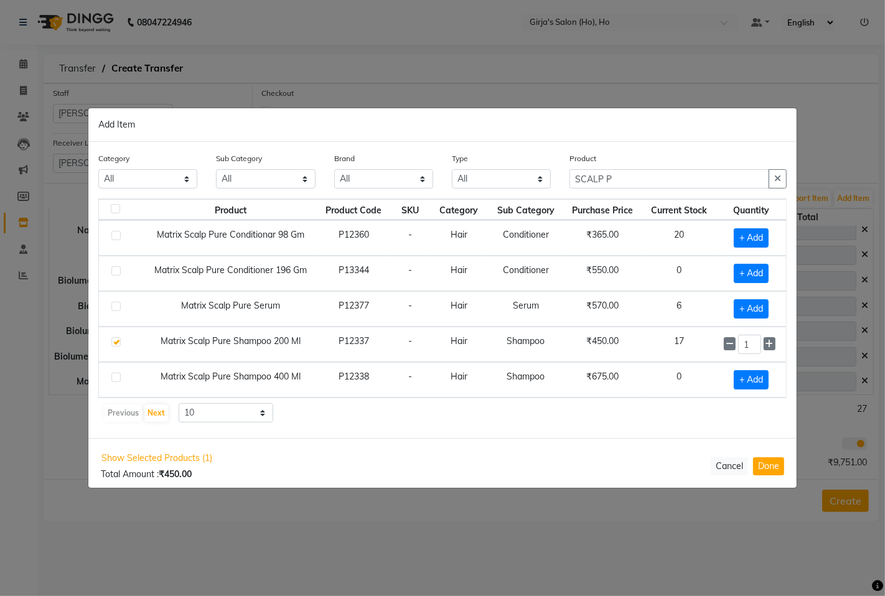
click at [749, 339] on input "1" at bounding box center [749, 344] width 23 height 19
click at [745, 349] on input "1" at bounding box center [749, 344] width 23 height 19
click at [746, 349] on input "1" at bounding box center [749, 344] width 23 height 19
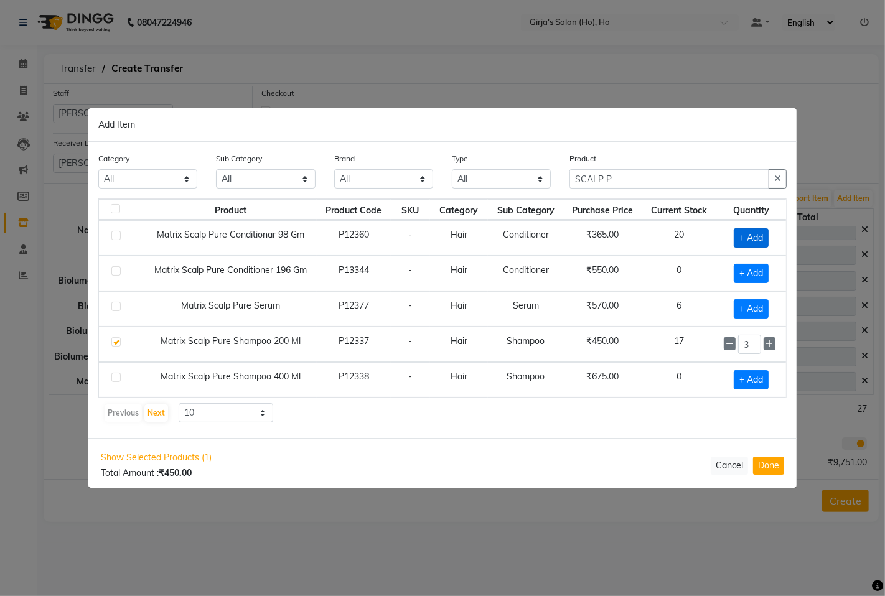
type input "3"
click at [749, 237] on span "+ Add" at bounding box center [751, 237] width 35 height 19
checkbox input "true"
click at [749, 237] on input "1" at bounding box center [749, 237] width 23 height 19
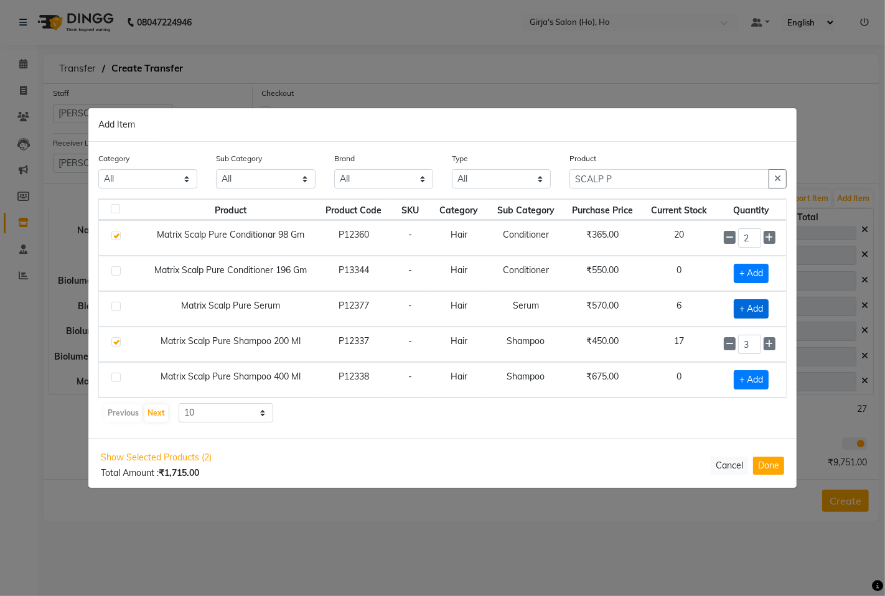
type input "2"
click at [754, 301] on span "+ Add" at bounding box center [751, 308] width 35 height 19
checkbox input "true"
click at [754, 301] on input "1" at bounding box center [749, 308] width 23 height 19
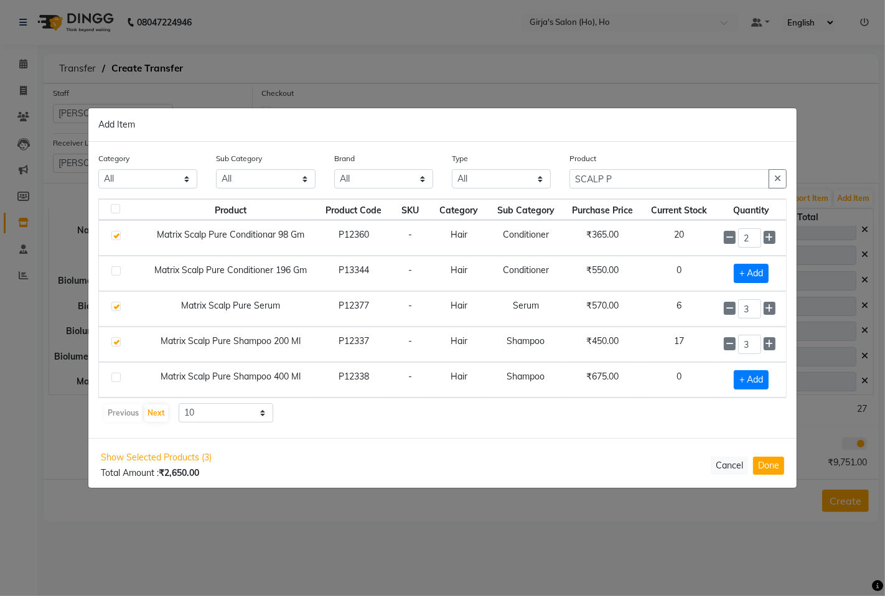
type input "3"
click at [767, 477] on div "Show Selected Products (3) Total Amount : ₹2,650.00 Cancel Done" at bounding box center [442, 465] width 708 height 54
click at [757, 464] on button "Done" at bounding box center [768, 466] width 31 height 18
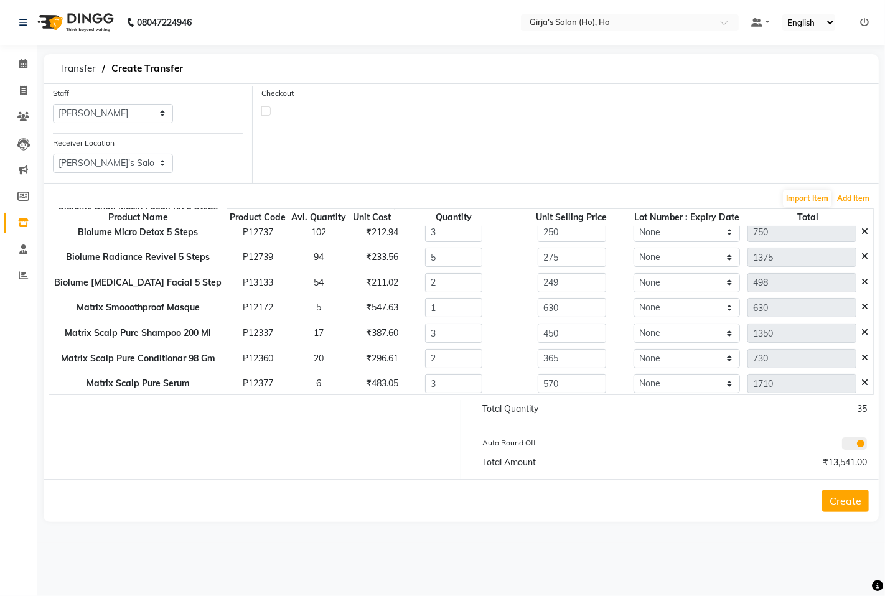
scroll to position [137, 0]
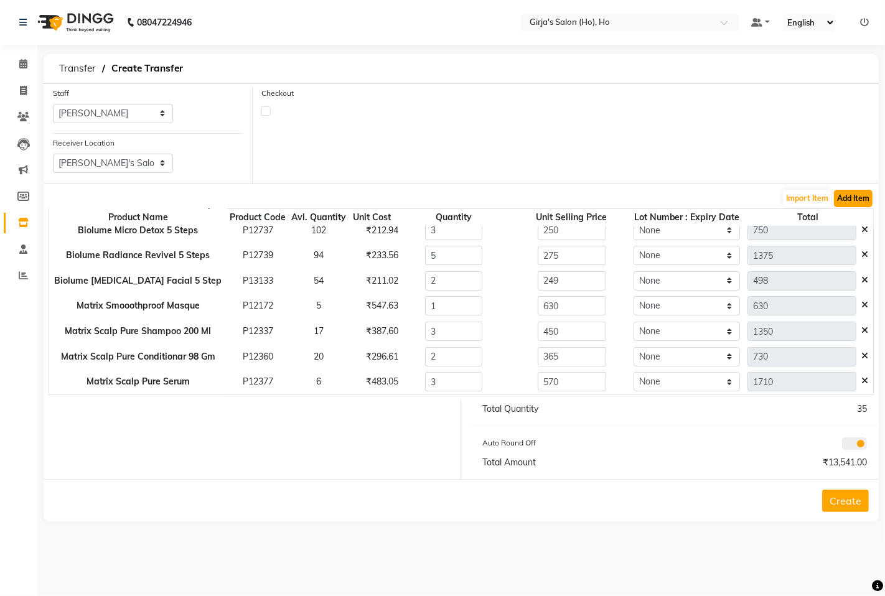
click at [855, 202] on button "Add Item" at bounding box center [853, 198] width 39 height 17
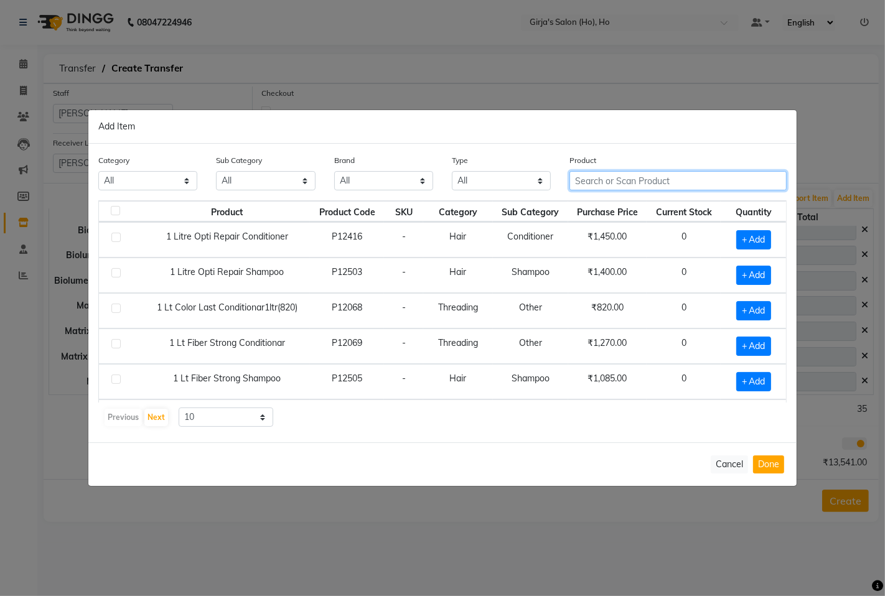
drag, startPoint x: 662, startPoint y: 184, endPoint x: 664, endPoint y: 194, distance: 10.1
click at [662, 184] on input "text" at bounding box center [677, 180] width 217 height 19
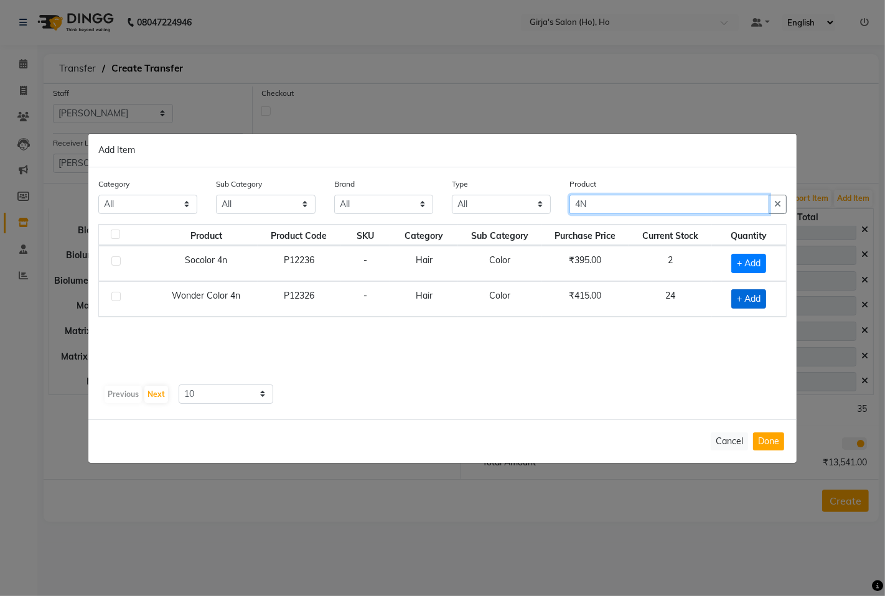
type input "4N"
click at [742, 300] on span "+ Add" at bounding box center [748, 298] width 35 height 19
checkbox input "true"
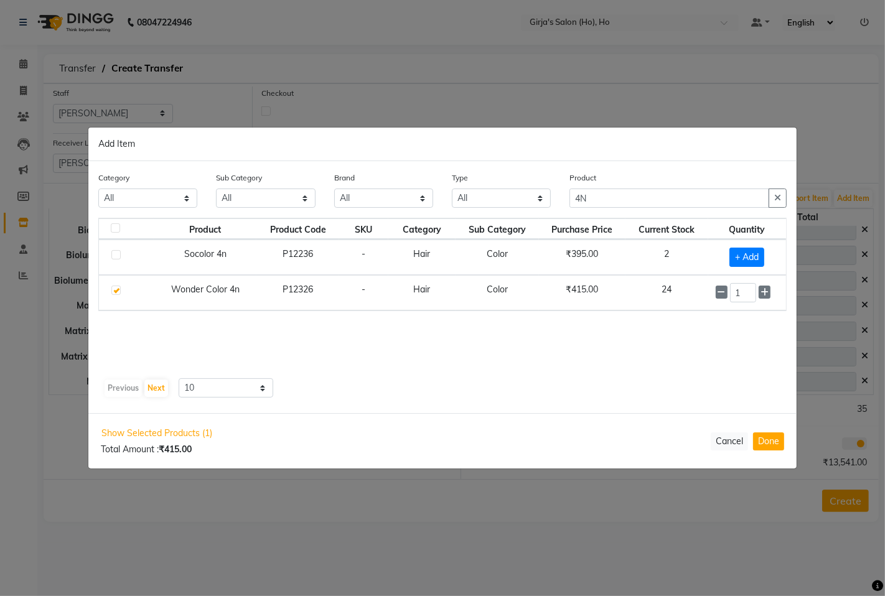
click at [742, 300] on input "1" at bounding box center [743, 292] width 26 height 19
type input "2"
drag, startPoint x: 767, startPoint y: 436, endPoint x: 706, endPoint y: 395, distance: 73.5
click at [762, 436] on button "Done" at bounding box center [768, 442] width 31 height 18
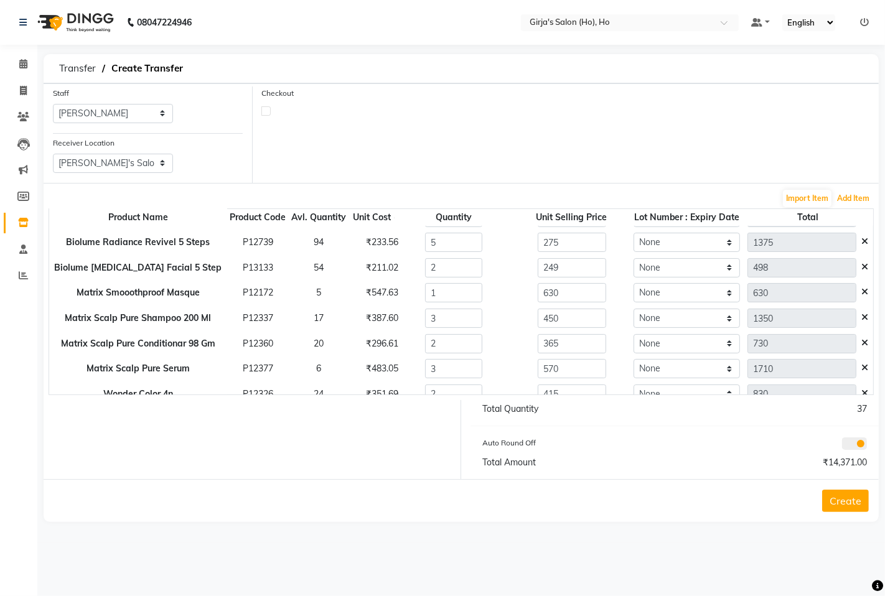
scroll to position [162, 0]
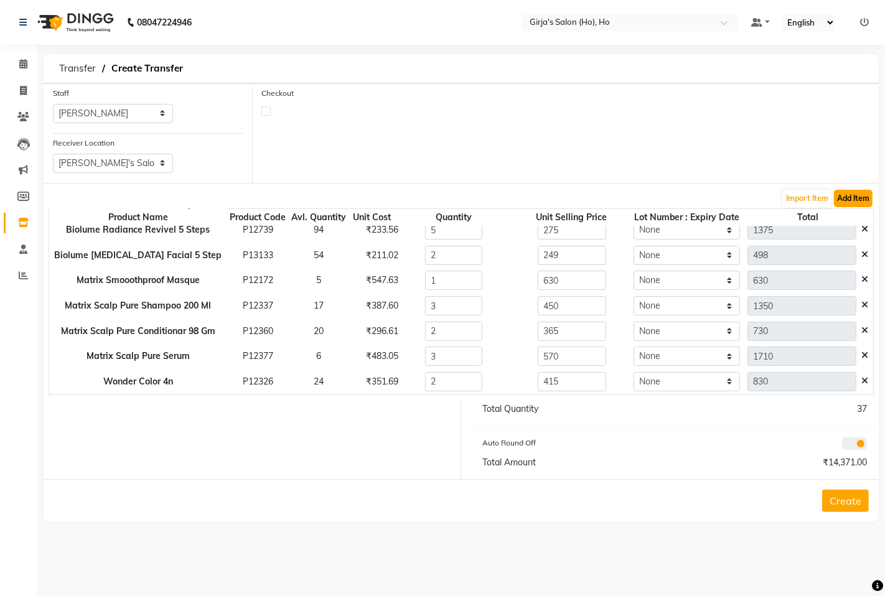
click at [850, 196] on button "Add Item" at bounding box center [853, 198] width 39 height 17
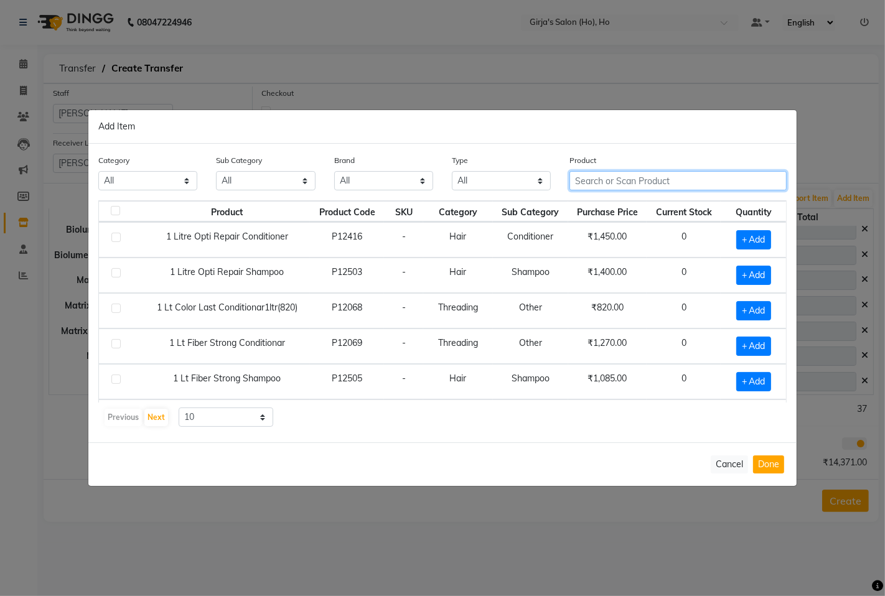
click at [663, 179] on input "text" at bounding box center [677, 180] width 217 height 19
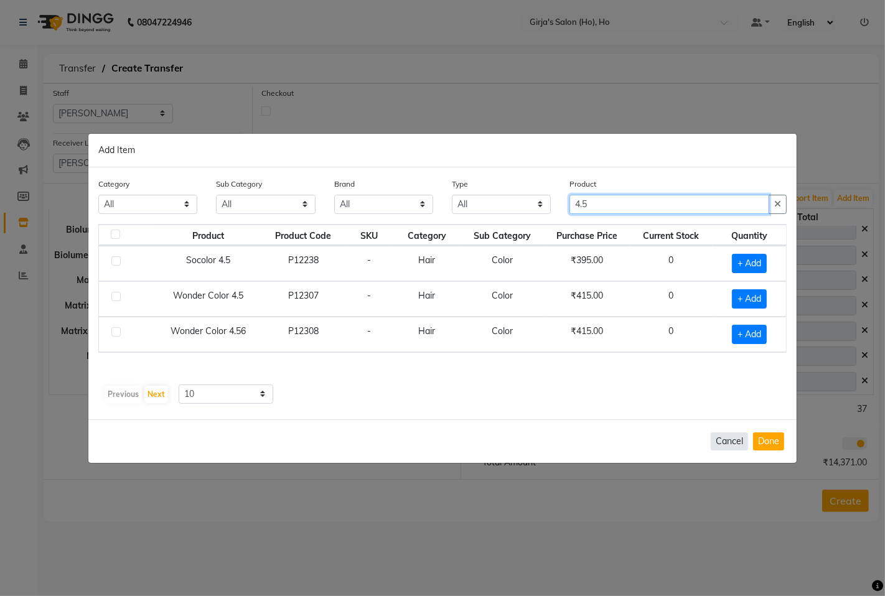
type input "4.5"
click at [725, 434] on button "Cancel" at bounding box center [729, 442] width 37 height 18
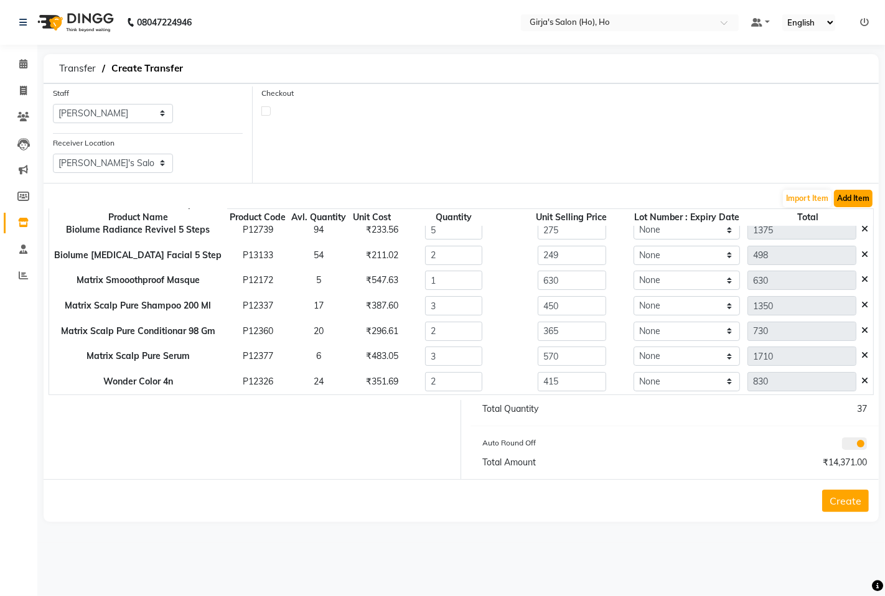
click at [855, 197] on button "Add Item" at bounding box center [853, 198] width 39 height 17
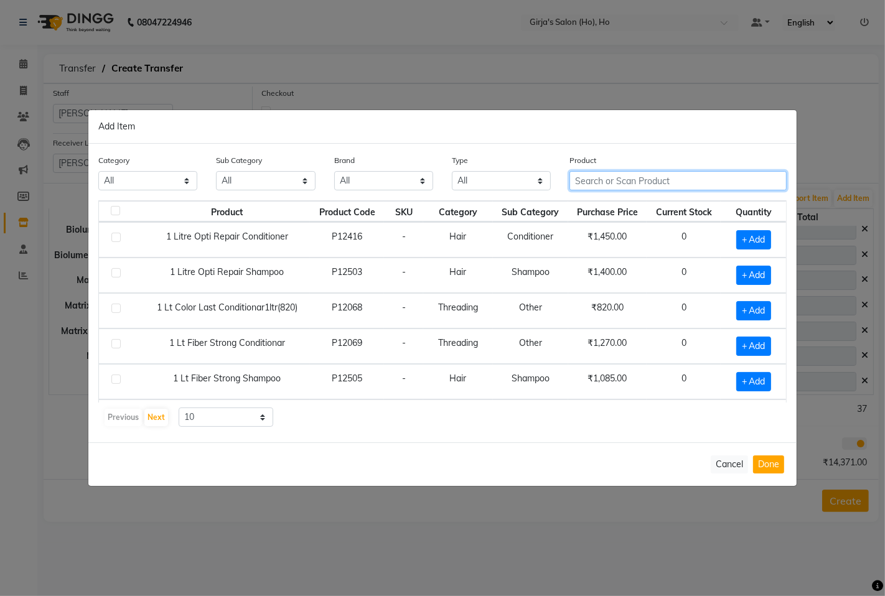
click at [654, 184] on input "text" at bounding box center [677, 180] width 217 height 19
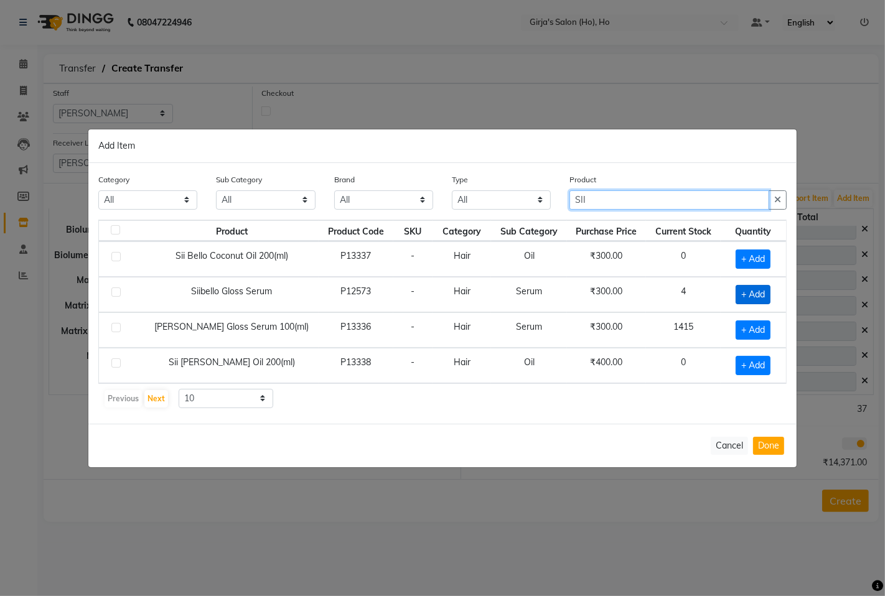
type input "SII"
click at [745, 291] on span "+ Add" at bounding box center [753, 294] width 35 height 19
checkbox input "true"
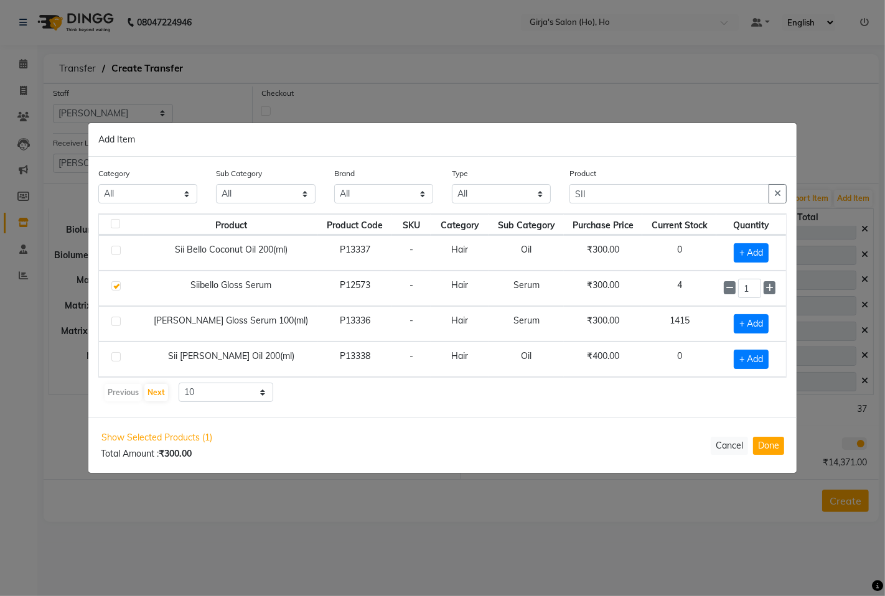
click at [745, 291] on input "1" at bounding box center [749, 288] width 23 height 19
click at [747, 291] on input "1" at bounding box center [749, 288] width 23 height 19
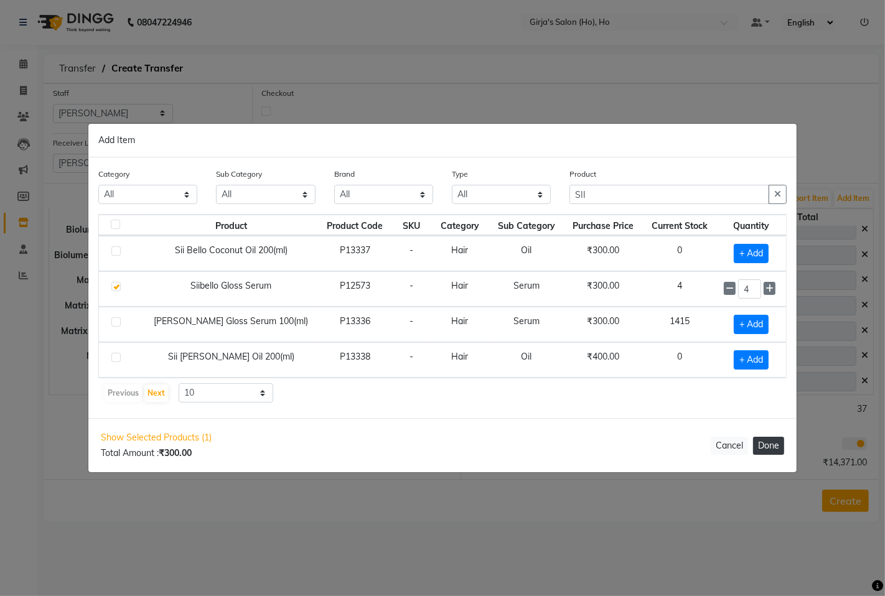
type input "4"
drag, startPoint x: 759, startPoint y: 451, endPoint x: 459, endPoint y: 369, distance: 311.0
click at [755, 451] on button "Done" at bounding box center [768, 446] width 31 height 18
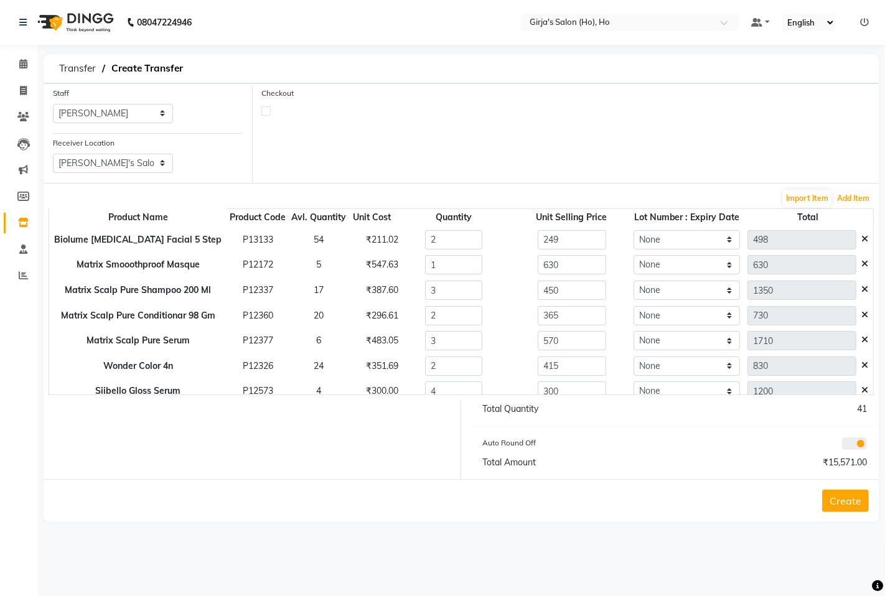
scroll to position [187, 0]
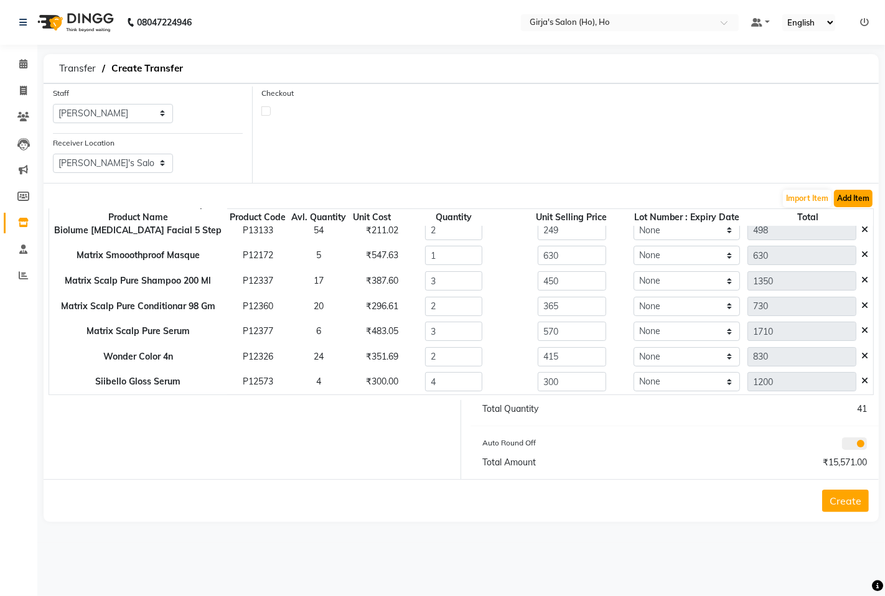
click at [841, 200] on button "Add Item" at bounding box center [853, 198] width 39 height 17
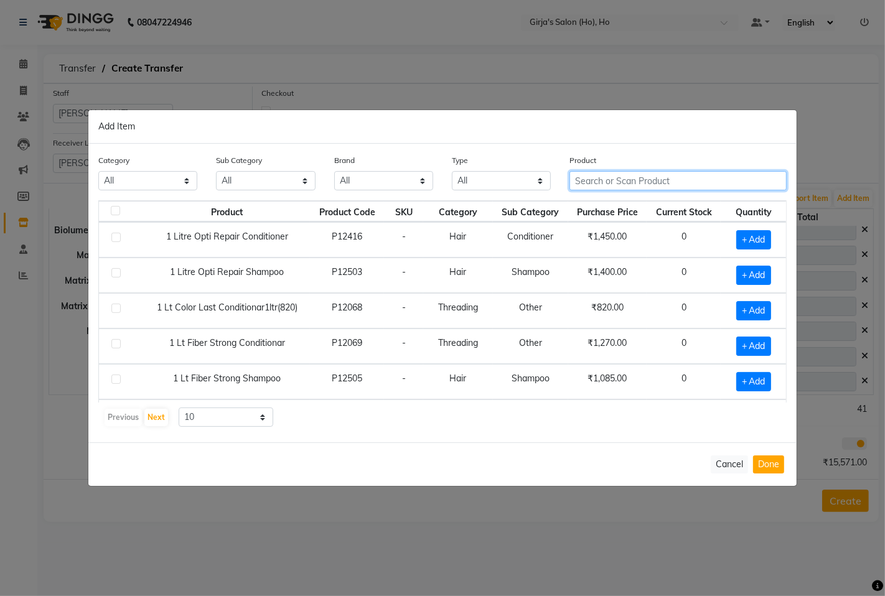
click at [604, 176] on input "text" at bounding box center [677, 180] width 217 height 19
click at [716, 465] on button "Cancel" at bounding box center [729, 465] width 37 height 18
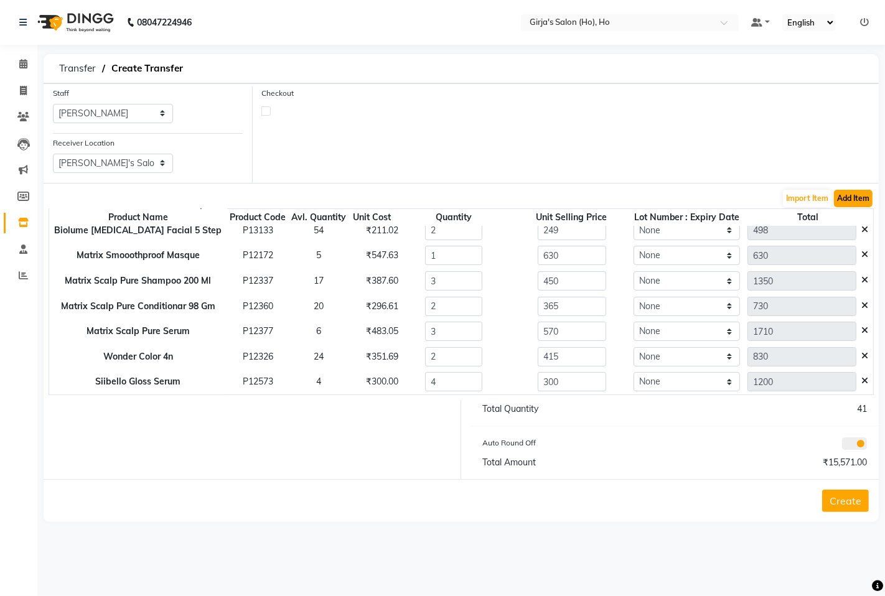
click at [856, 202] on button "Add Item" at bounding box center [853, 198] width 39 height 17
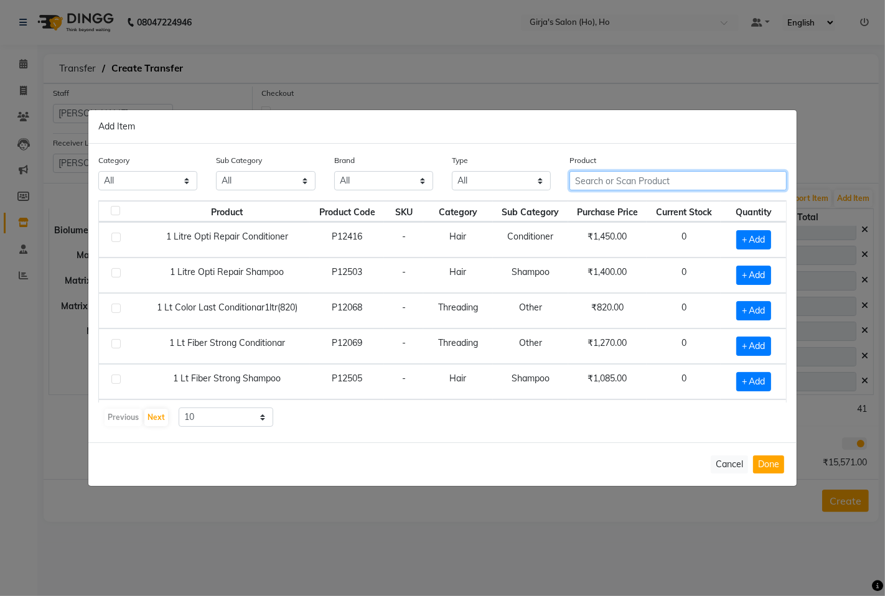
click at [609, 180] on input "text" at bounding box center [677, 180] width 217 height 19
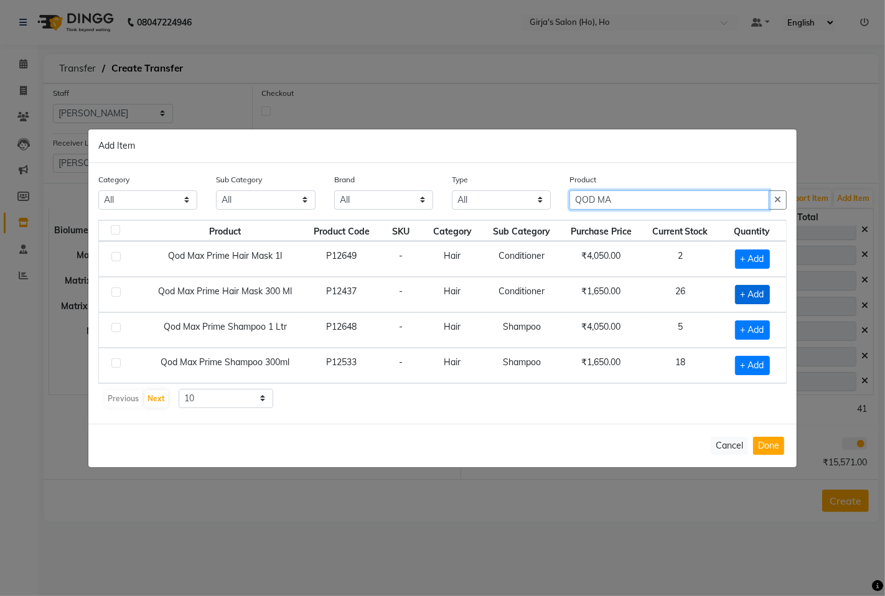
type input "QOD MA"
click at [749, 298] on span "+ Add" at bounding box center [752, 294] width 35 height 19
checkbox input "true"
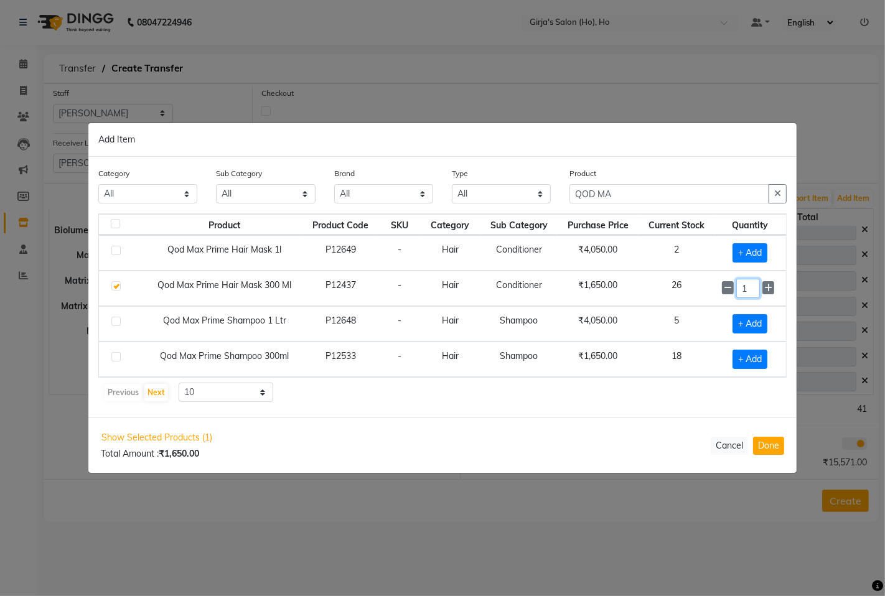
click at [749, 297] on input "1" at bounding box center [748, 288] width 24 height 19
click at [749, 296] on input "1" at bounding box center [748, 288] width 24 height 19
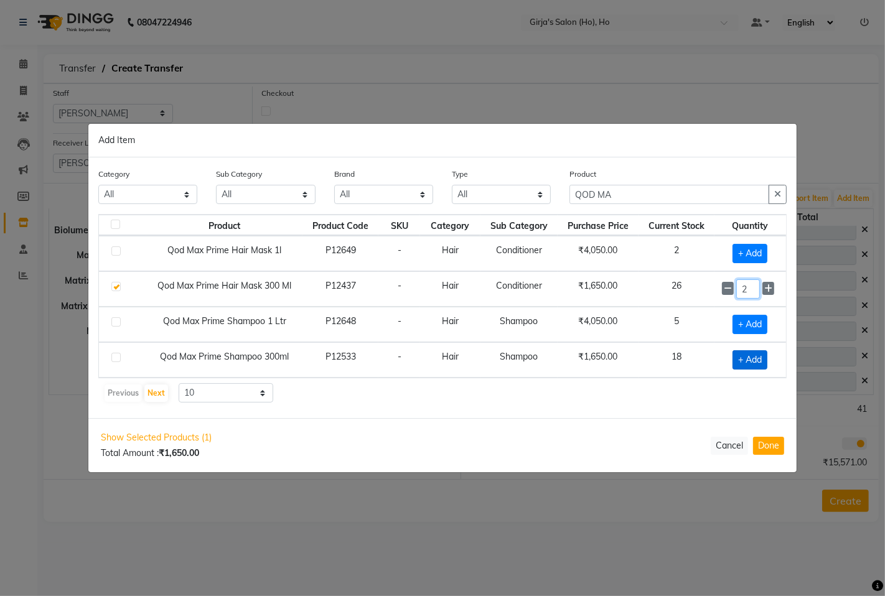
type input "2"
click at [750, 355] on span "+ Add" at bounding box center [750, 359] width 35 height 19
checkbox input "true"
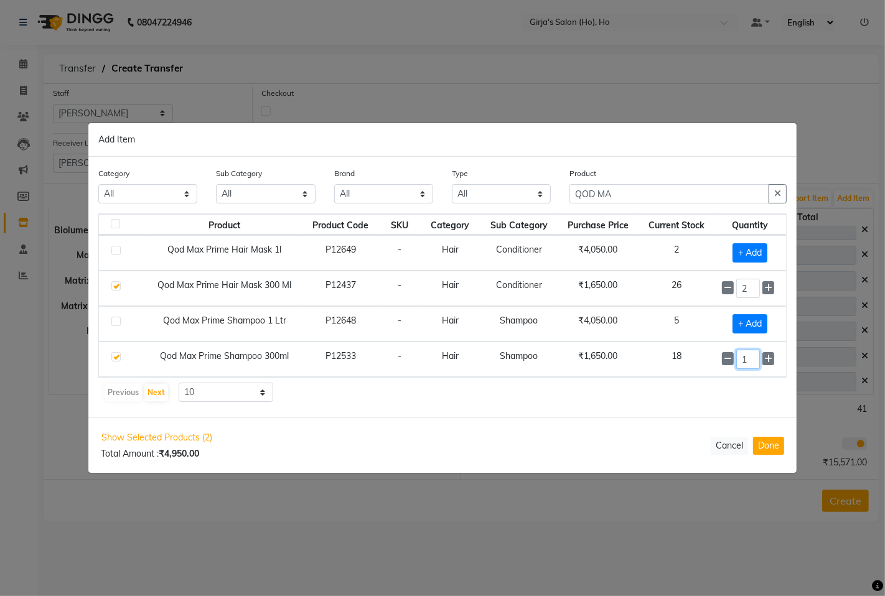
click at [750, 355] on input "1" at bounding box center [748, 359] width 24 height 19
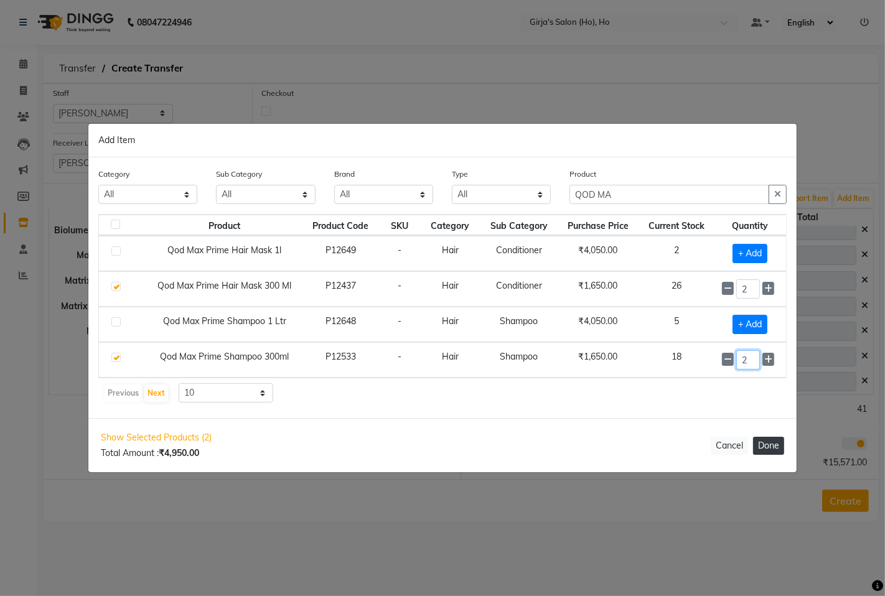
type input "2"
click at [780, 447] on button "Done" at bounding box center [768, 446] width 31 height 18
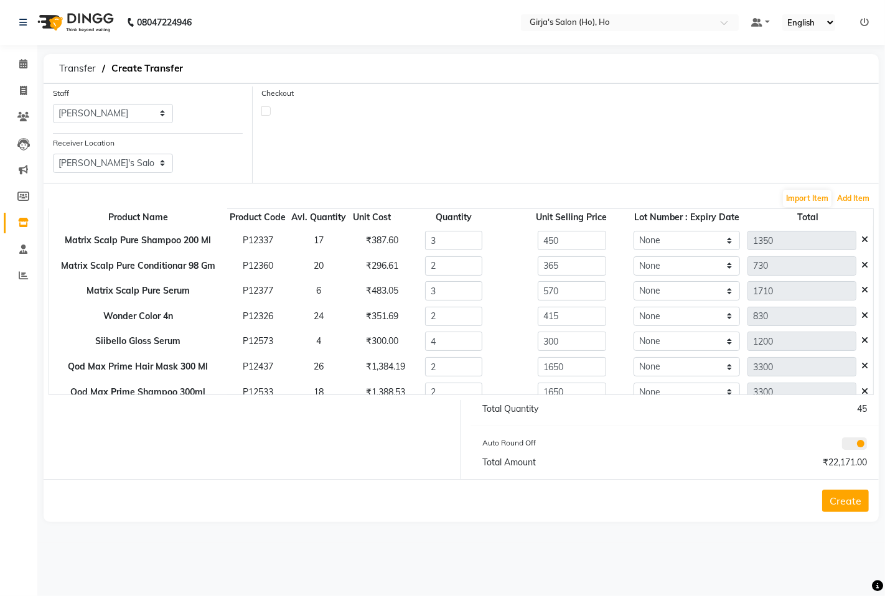
scroll to position [238, 0]
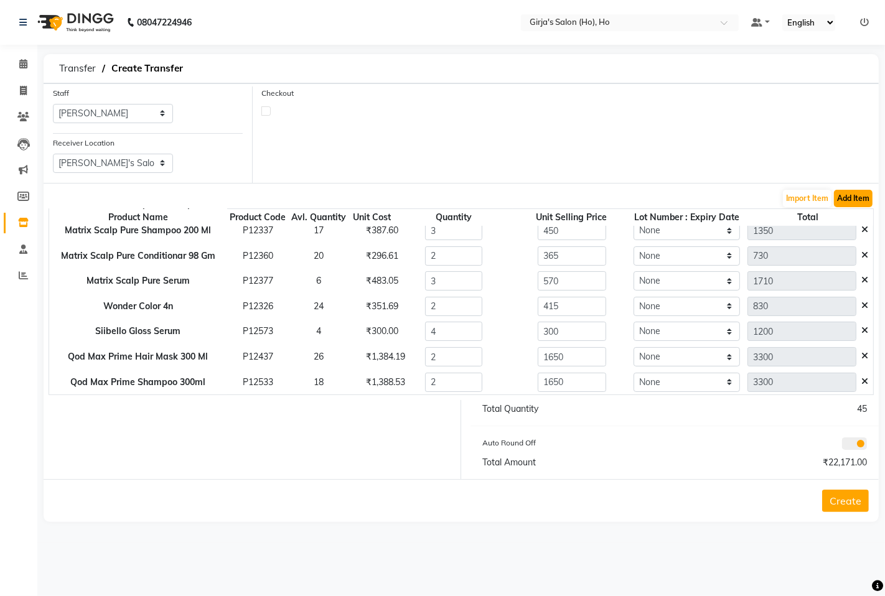
click at [851, 191] on button "Add Item" at bounding box center [853, 198] width 39 height 17
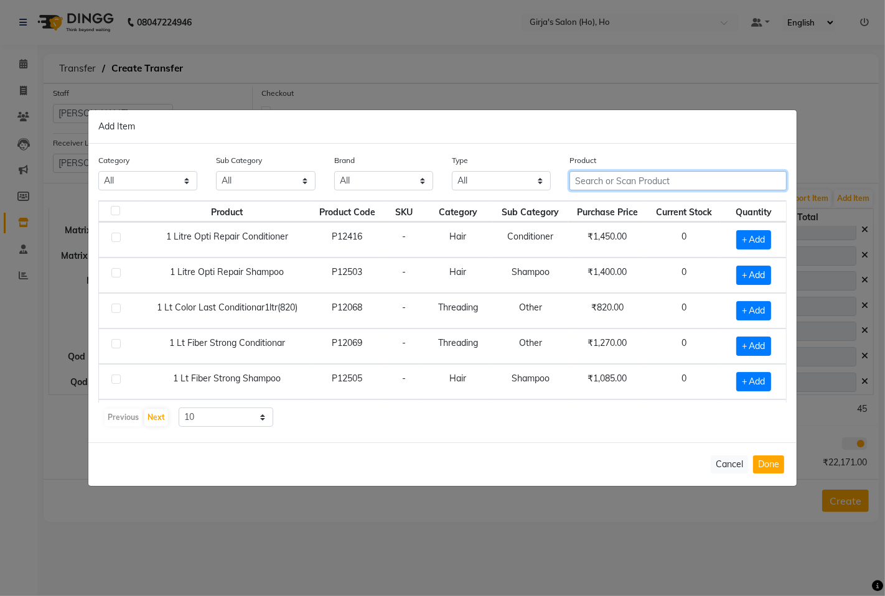
click at [664, 185] on input "text" at bounding box center [677, 180] width 217 height 19
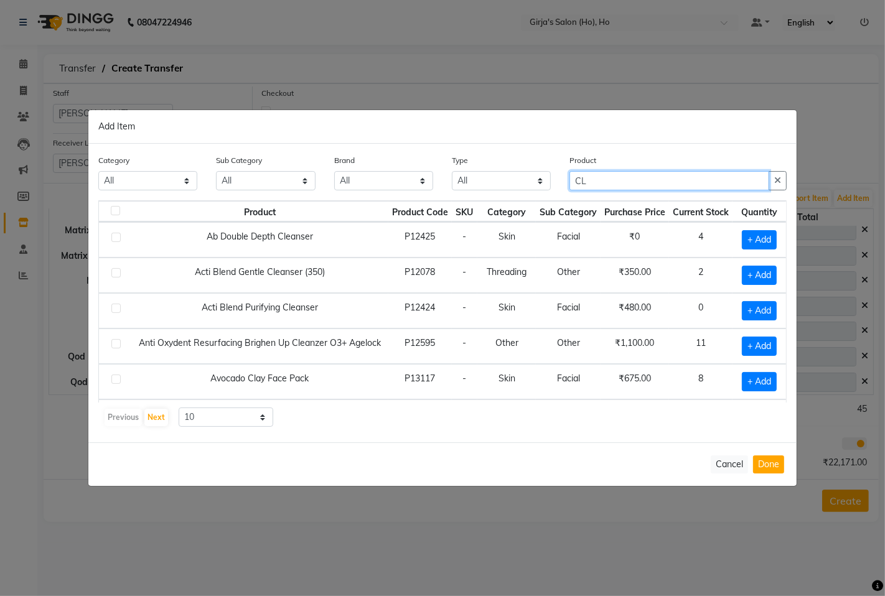
type input "C"
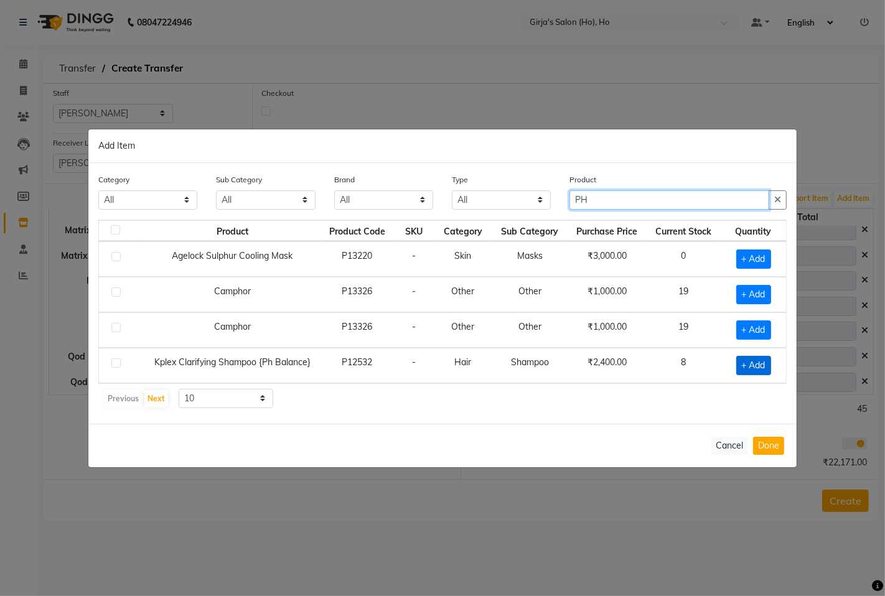
type input "PH"
click at [750, 366] on span "+ Add" at bounding box center [753, 365] width 35 height 19
checkbox input "true"
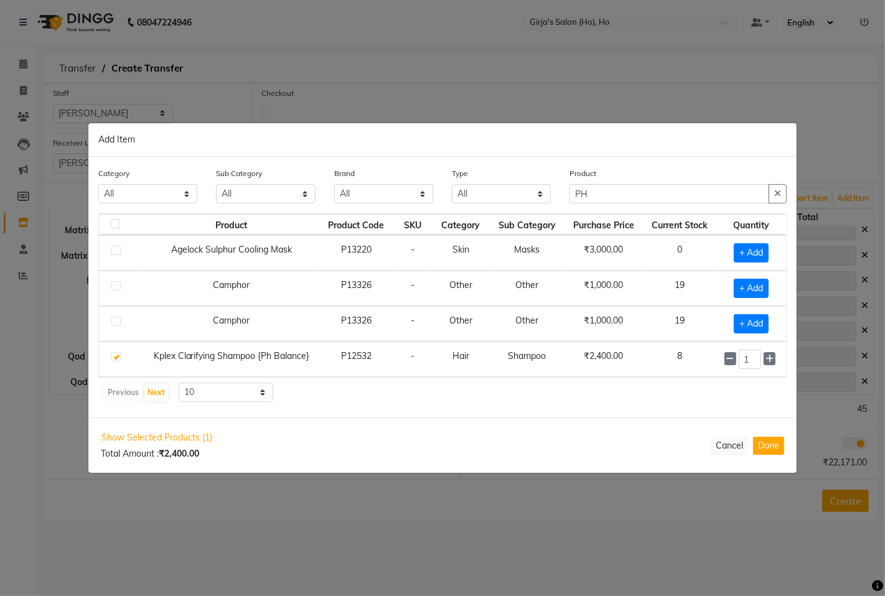
click at [750, 366] on input "1" at bounding box center [750, 359] width 22 height 19
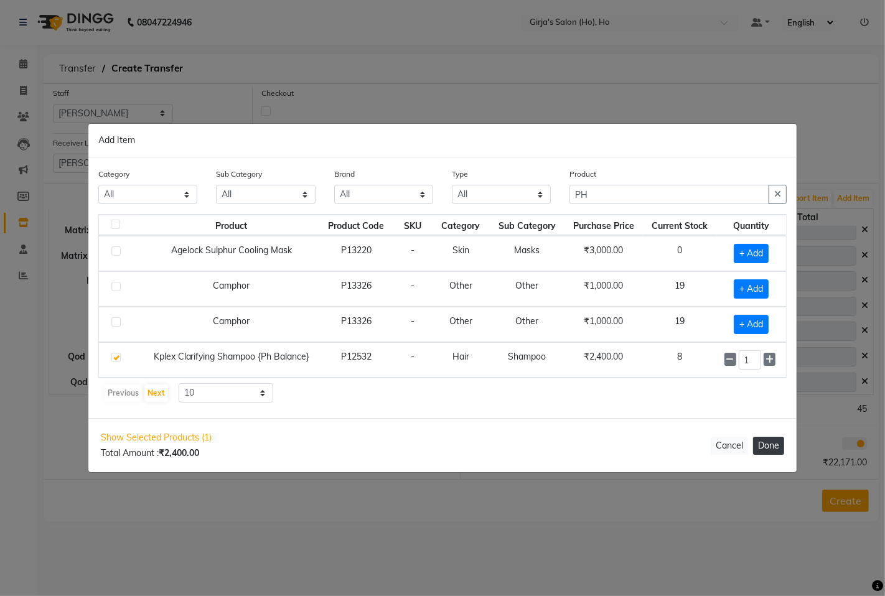
click at [762, 444] on button "Done" at bounding box center [768, 446] width 31 height 18
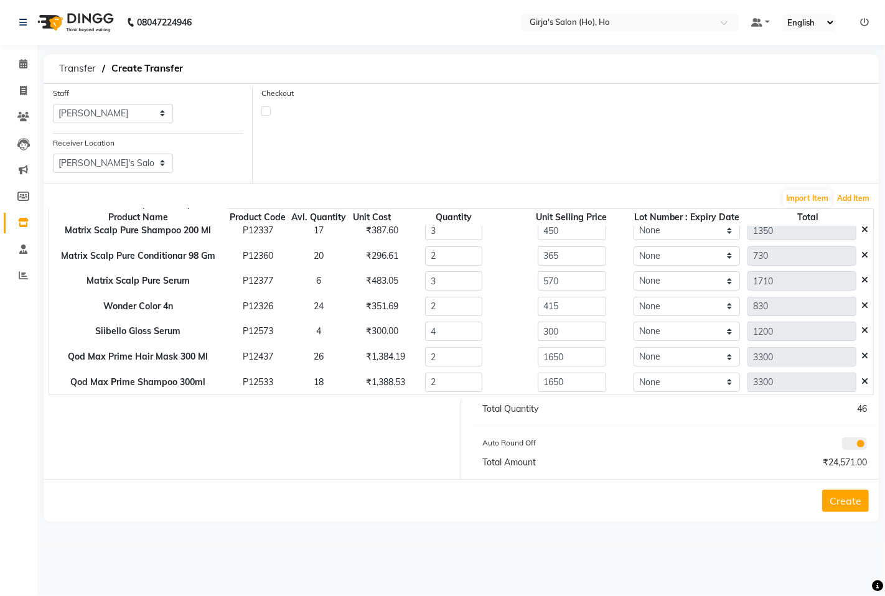
scroll to position [263, 0]
click at [843, 198] on button "Add Item" at bounding box center [853, 198] width 39 height 17
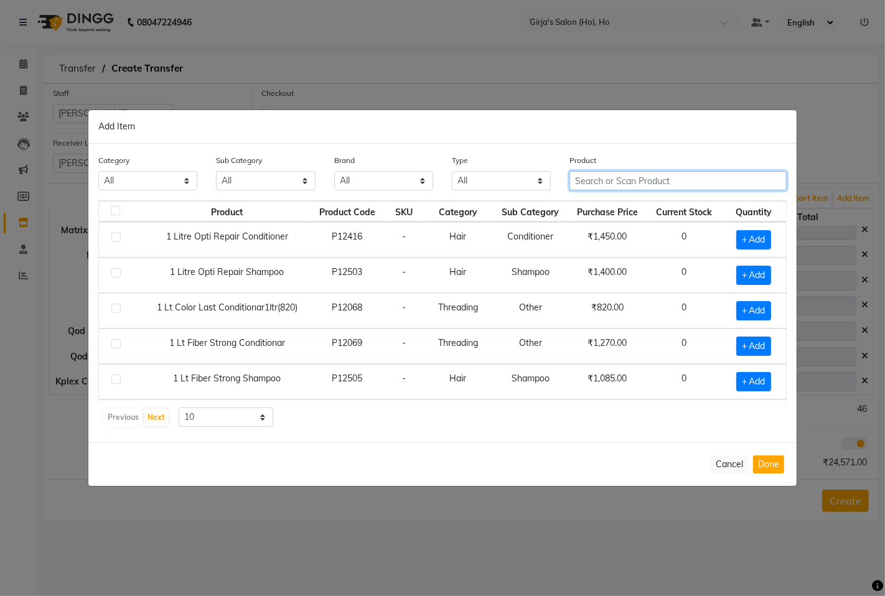
click at [642, 183] on input "text" at bounding box center [677, 180] width 217 height 19
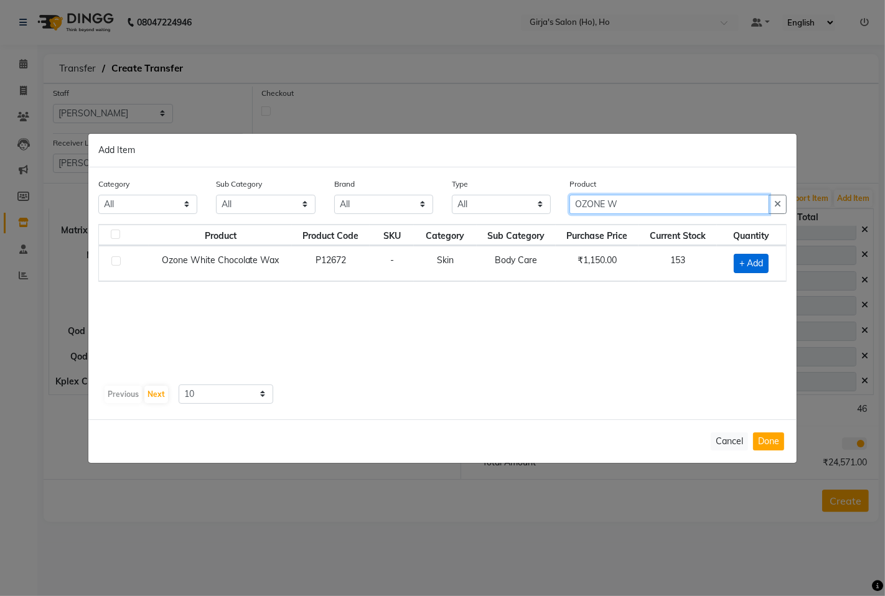
type input "OZONE W"
click at [736, 261] on span "+ Add" at bounding box center [751, 263] width 35 height 19
checkbox input "true"
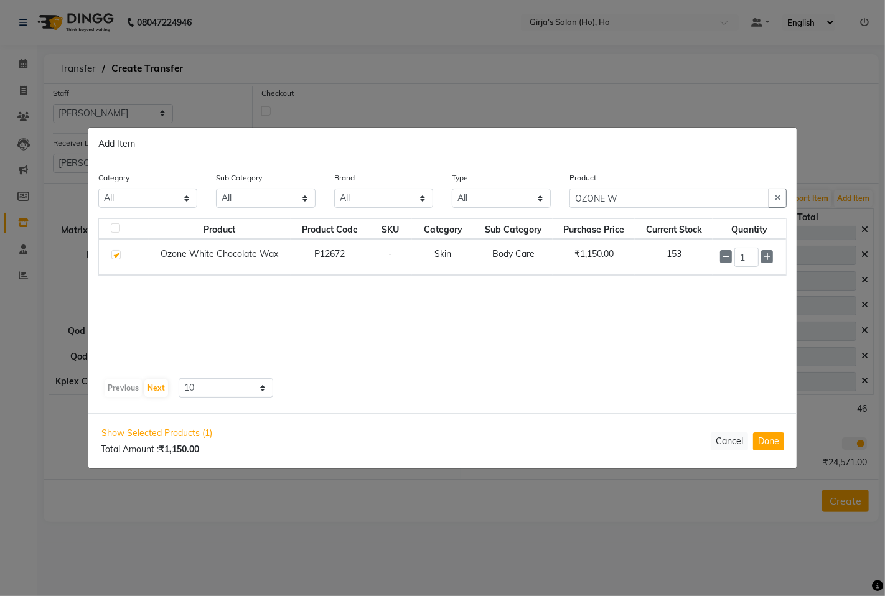
click at [736, 261] on input "1" at bounding box center [746, 257] width 24 height 19
type input "2"
drag, startPoint x: 763, startPoint y: 446, endPoint x: 633, endPoint y: 369, distance: 151.3
click at [762, 446] on button "Done" at bounding box center [768, 442] width 31 height 18
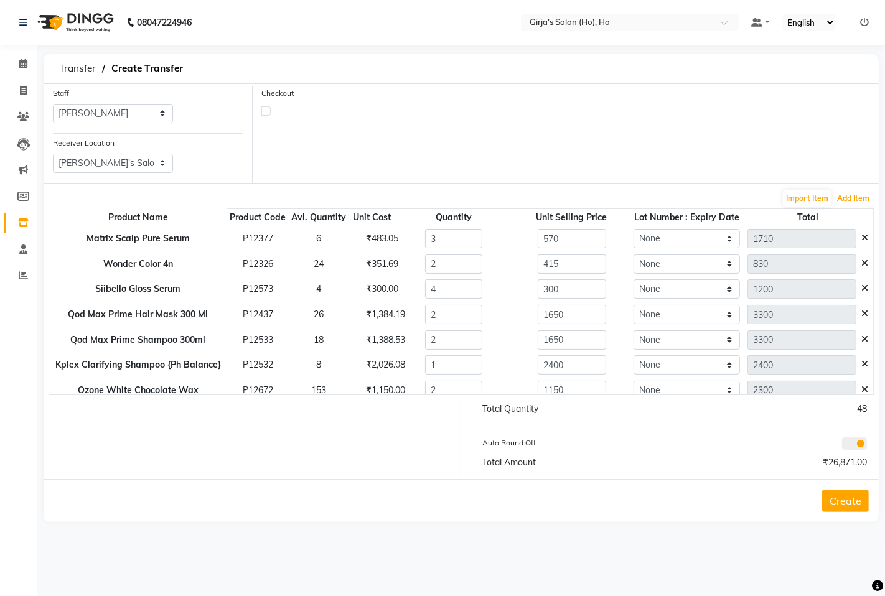
scroll to position [288, 0]
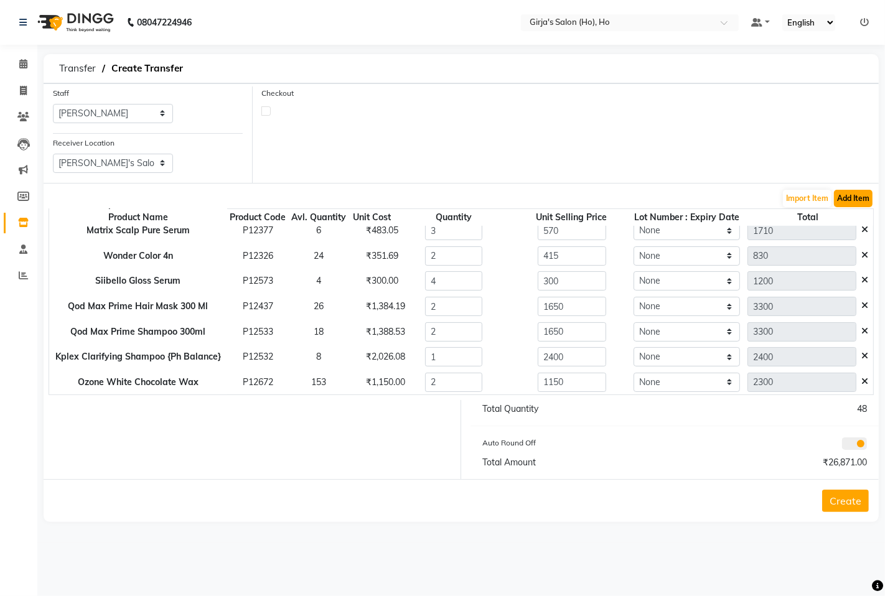
click at [863, 200] on button "Add Item" at bounding box center [853, 198] width 39 height 17
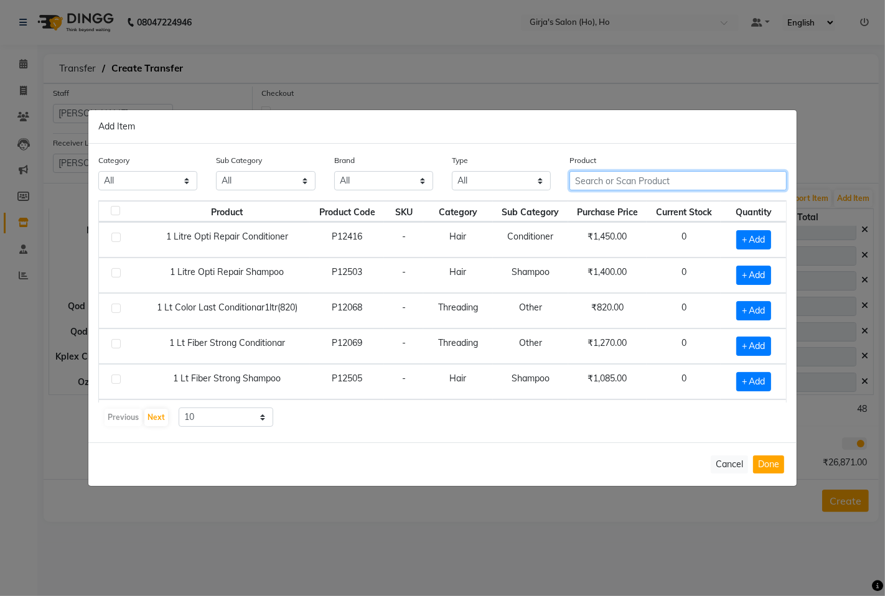
click at [647, 180] on input "text" at bounding box center [677, 180] width 217 height 19
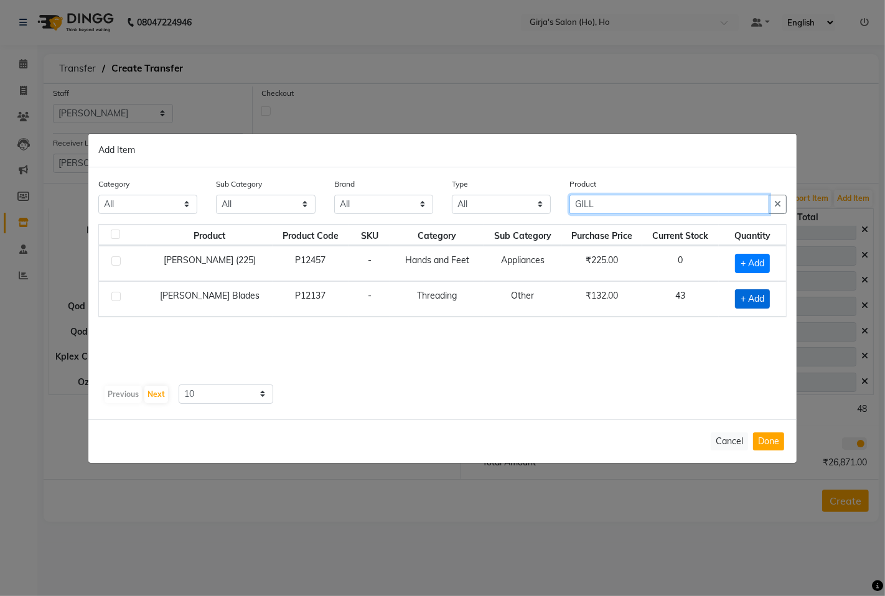
type input "GILL"
click at [756, 299] on span "+ Add" at bounding box center [752, 298] width 35 height 19
checkbox input "true"
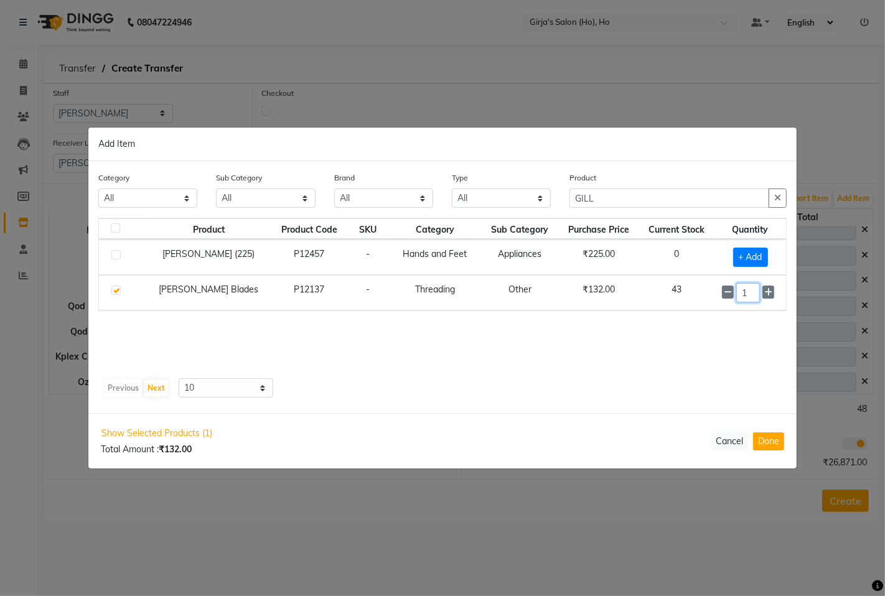
click at [756, 299] on input "1" at bounding box center [748, 292] width 24 height 19
type input "2"
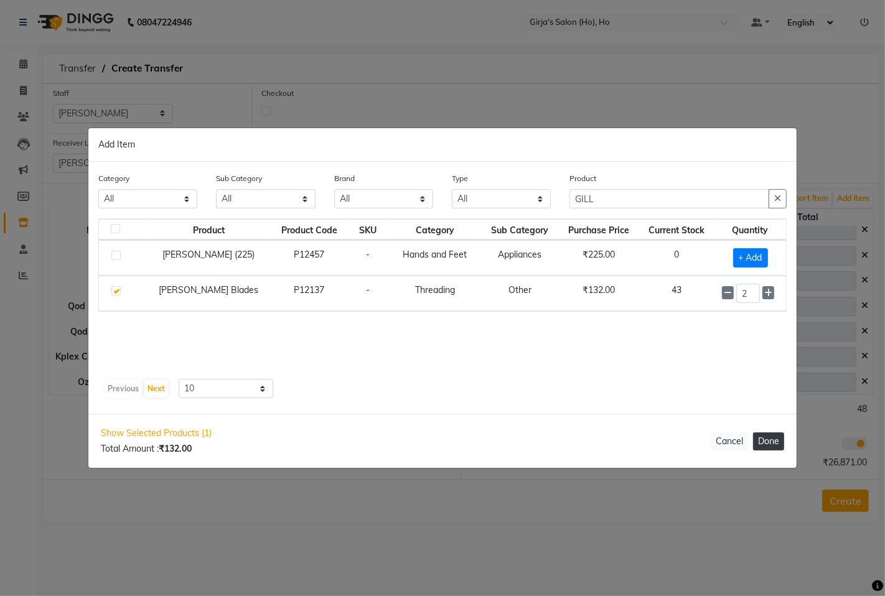
click at [769, 442] on button "Done" at bounding box center [768, 442] width 31 height 18
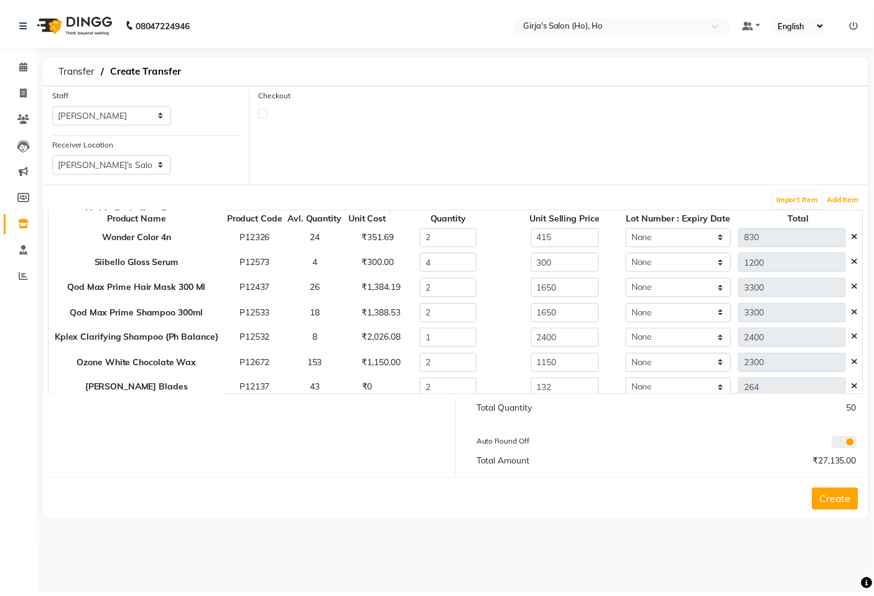
scroll to position [314, 0]
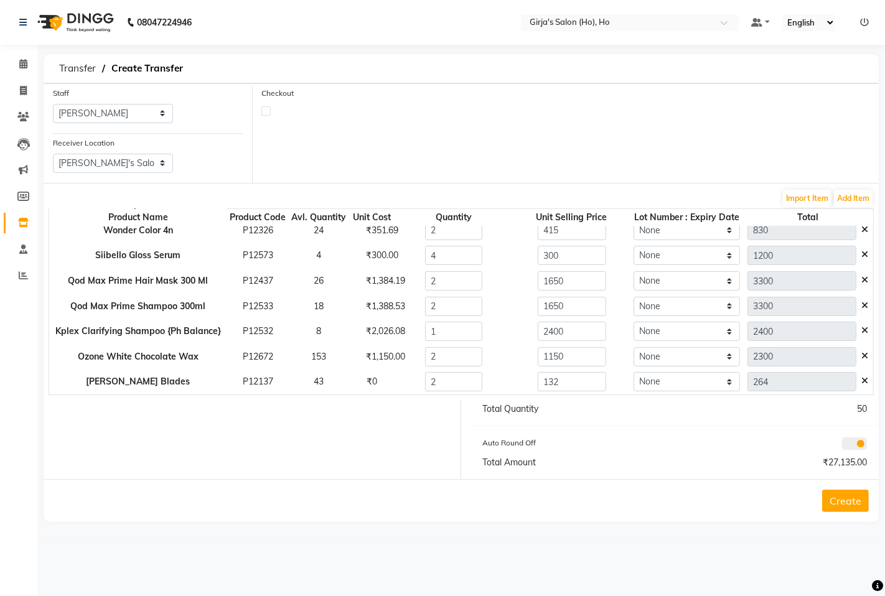
click at [857, 495] on button "Create" at bounding box center [845, 501] width 47 height 22
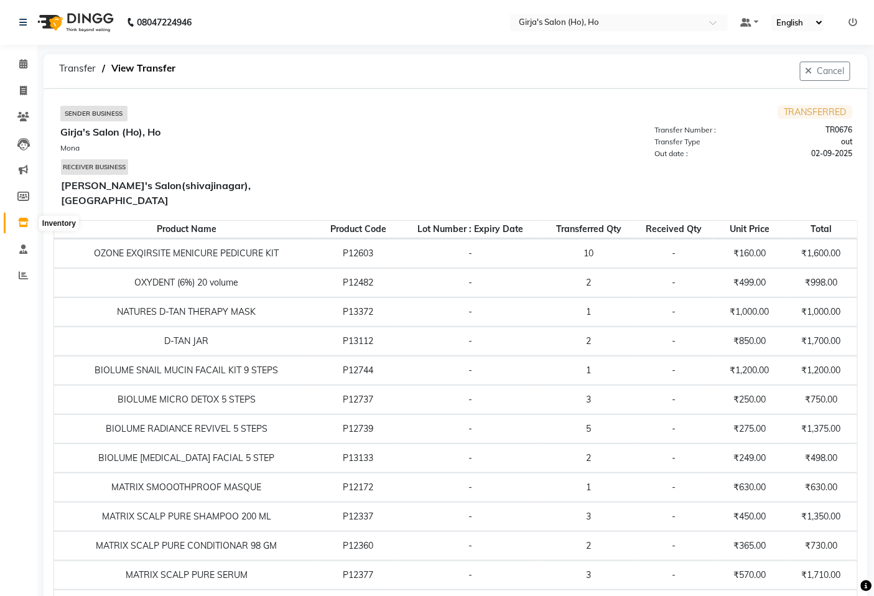
click at [14, 223] on span at bounding box center [23, 223] width 22 height 14
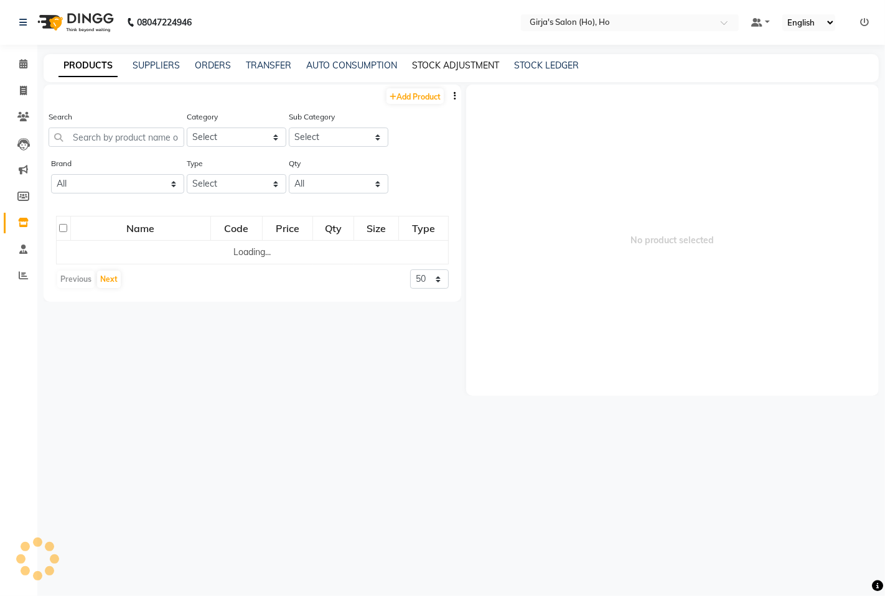
click at [431, 58] on div "PRODUCTS SUPPLIERS ORDERS TRANSFER AUTO CONSUMPTION STOCK ADJUSTMENT STOCK LEDG…" at bounding box center [461, 68] width 835 height 28
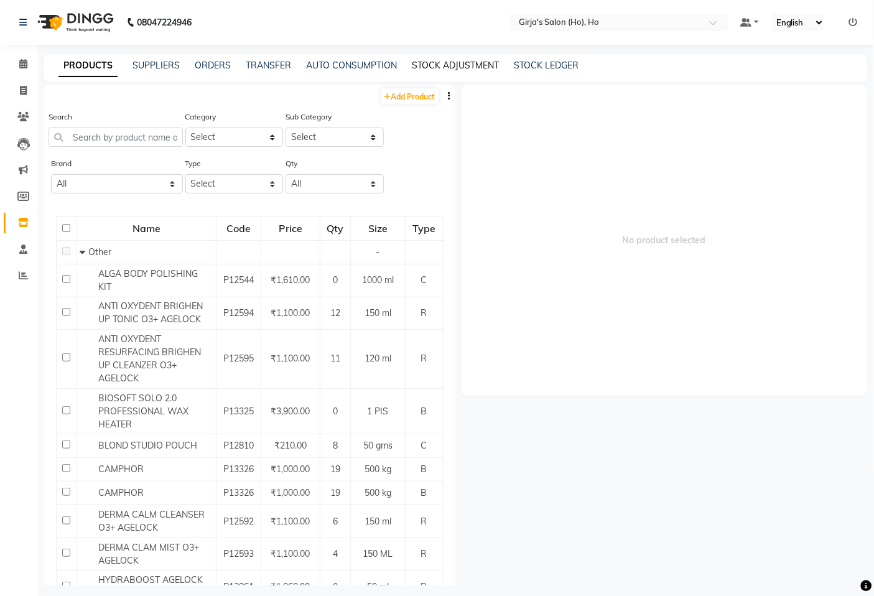
click at [484, 64] on link "STOCK ADJUSTMENT" at bounding box center [455, 65] width 87 height 11
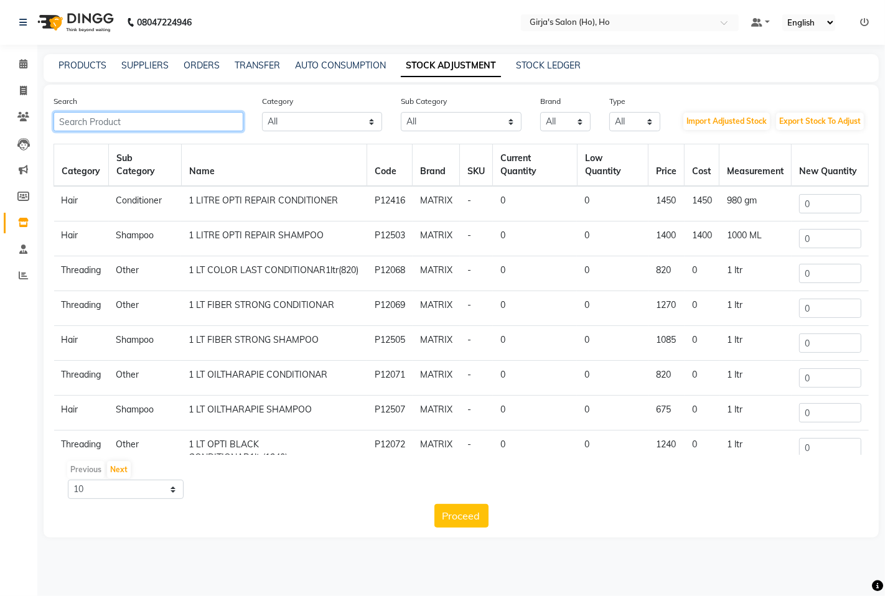
drag, startPoint x: 221, startPoint y: 115, endPoint x: 215, endPoint y: 119, distance: 8.0
click at [219, 116] on input "text" at bounding box center [149, 121] width 190 height 19
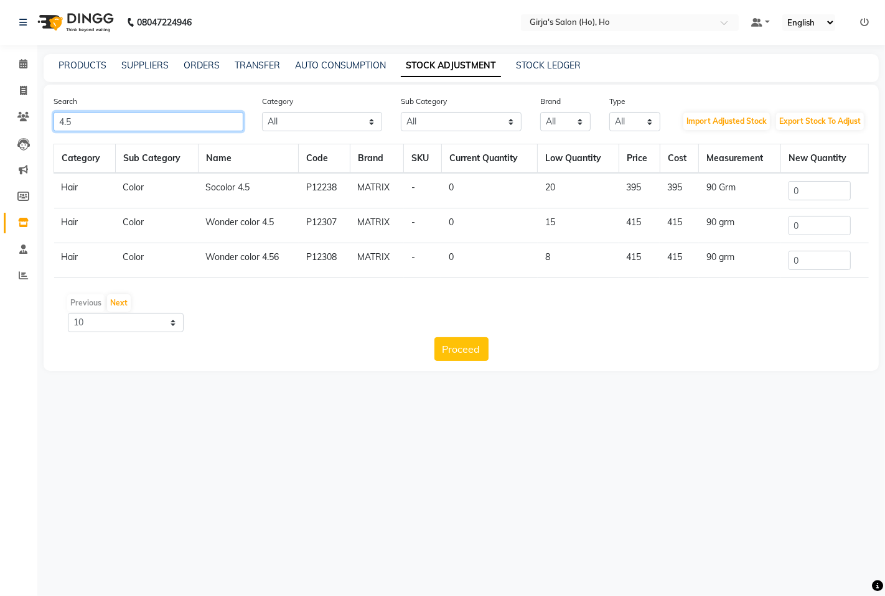
type input "4.5"
click at [807, 189] on input "0" at bounding box center [820, 190] width 62 height 19
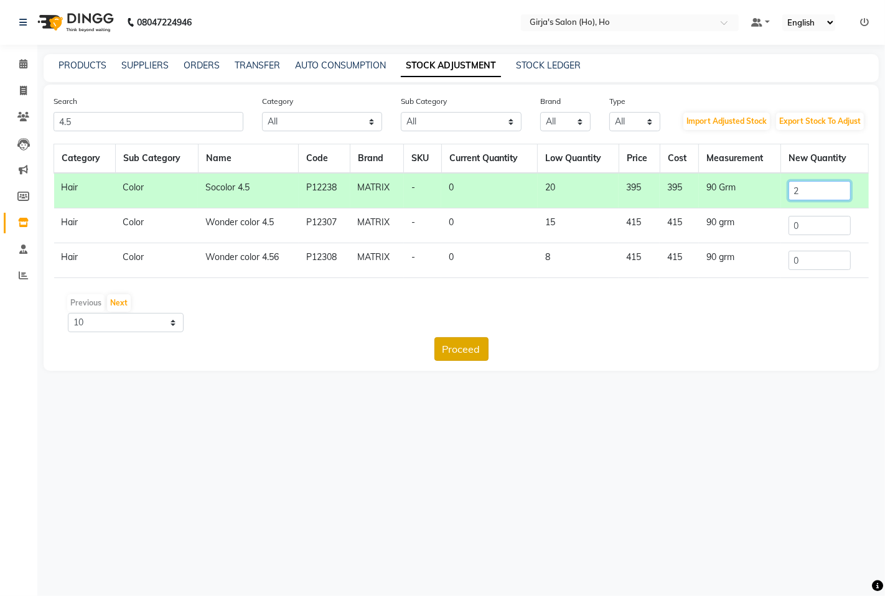
type input "2"
click at [484, 347] on div "Proceed" at bounding box center [461, 349] width 815 height 24
click at [469, 349] on button "Proceed" at bounding box center [461, 349] width 54 height 24
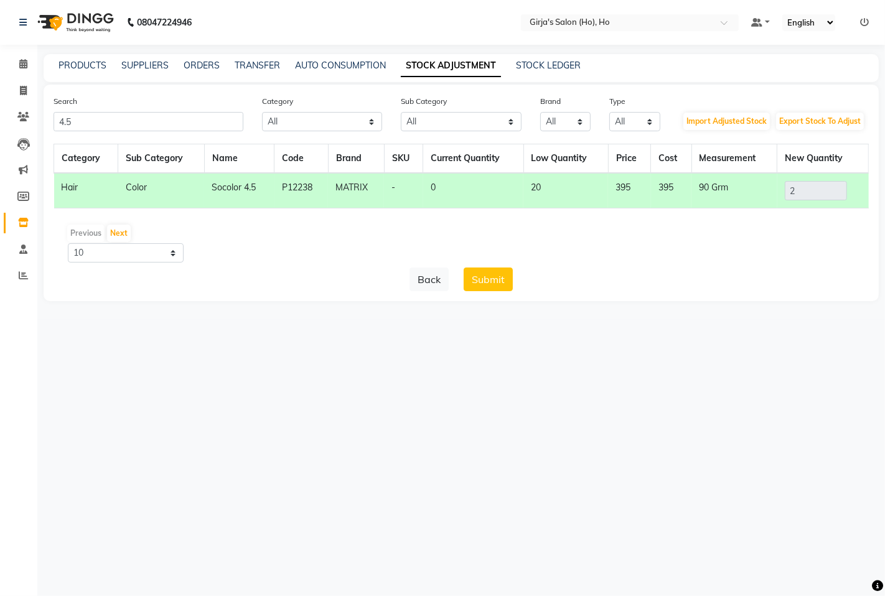
click at [480, 280] on button "Submit" at bounding box center [488, 280] width 49 height 24
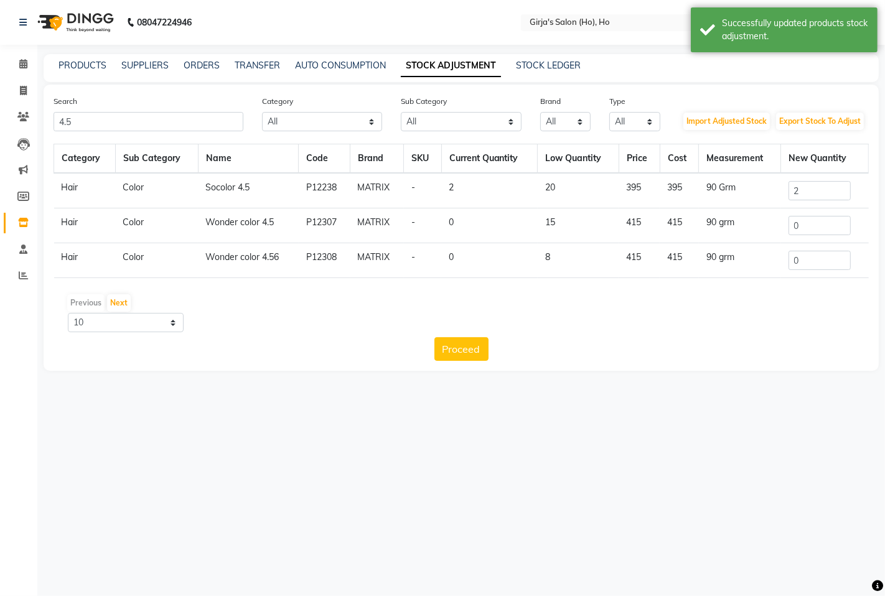
click at [27, 215] on link "Inventory" at bounding box center [19, 223] width 30 height 21
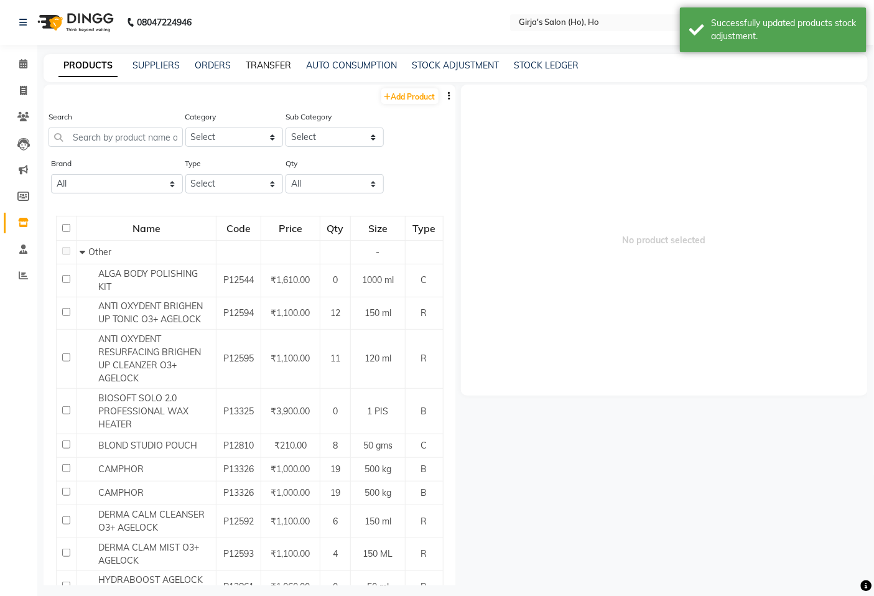
drag, startPoint x: 253, startPoint y: 66, endPoint x: 241, endPoint y: 67, distance: 12.5
click at [253, 66] on link "TRANSFER" at bounding box center [268, 65] width 45 height 11
select select "sender"
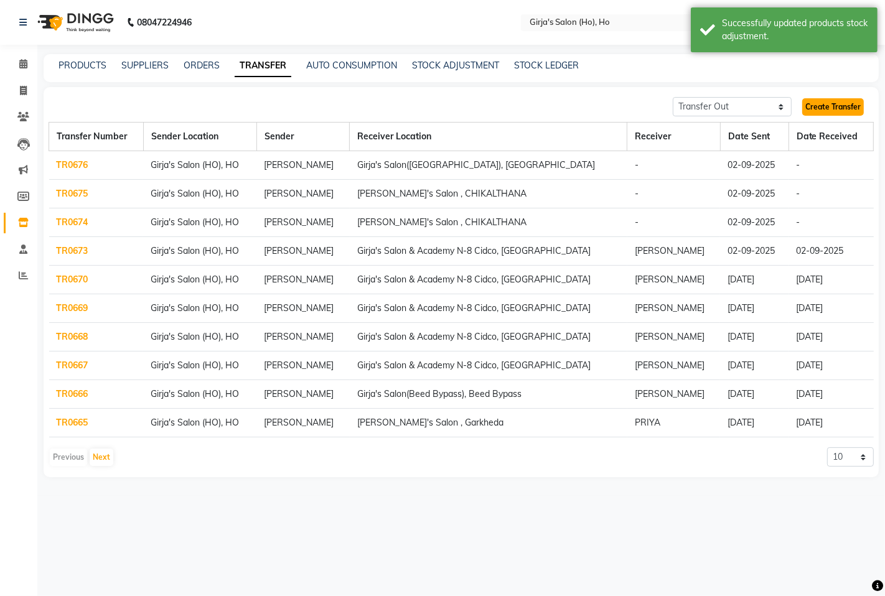
click at [828, 108] on link "Create Transfer" at bounding box center [833, 106] width 62 height 17
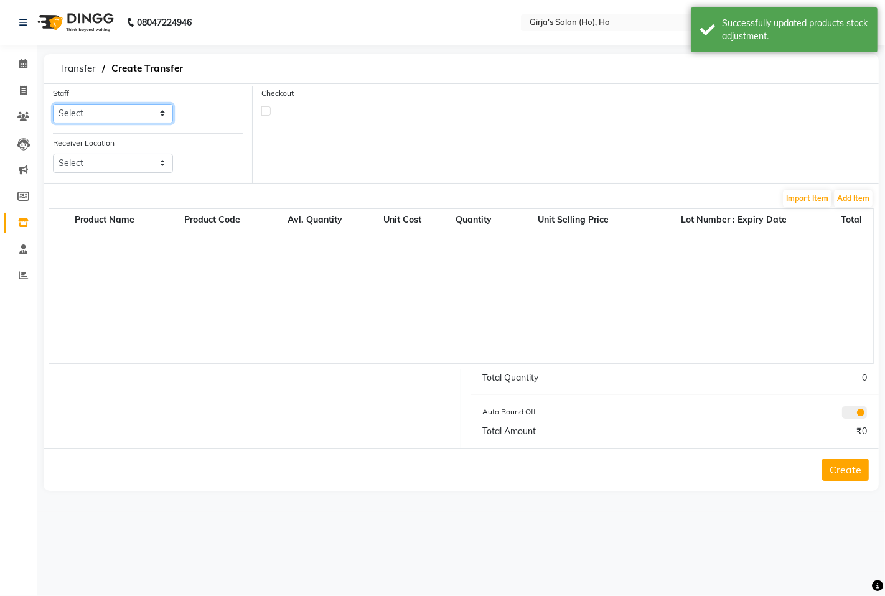
click at [133, 113] on select "Select ANIKET GIRJA KSHIRSAGAR MONA pavan" at bounding box center [113, 113] width 120 height 19
select select "61791"
click at [53, 104] on select "Select ANIKET GIRJA KSHIRSAGAR MONA pavan" at bounding box center [113, 113] width 120 height 19
click at [134, 164] on select "Select Girja's Salon & Academy N-8 Cidco, Aurangabad Girja's Salon (Hadapsar), …" at bounding box center [113, 163] width 120 height 19
select select "1720"
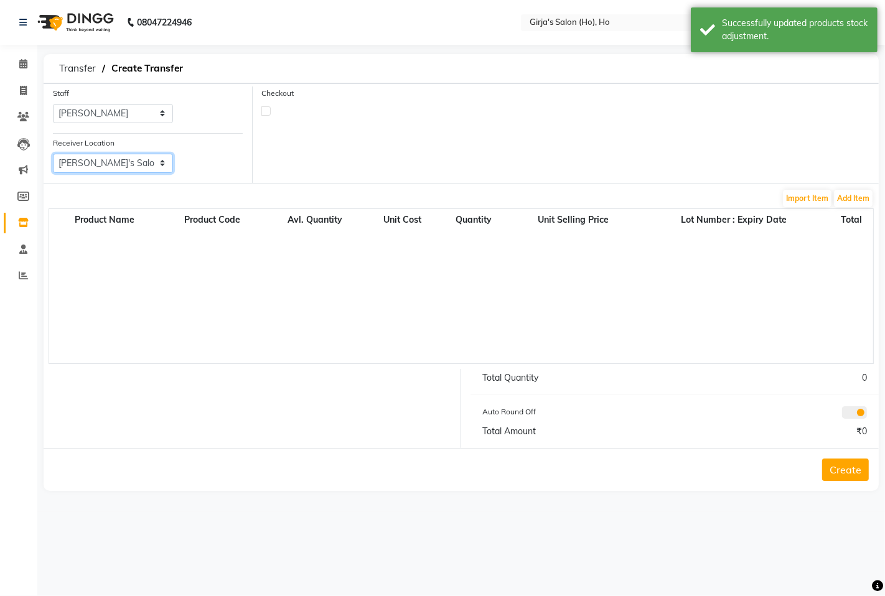
click at [53, 154] on select "Select Girja's Salon & Academy N-8 Cidco, Aurangabad Girja's Salon (Hadapsar), …" at bounding box center [113, 163] width 120 height 19
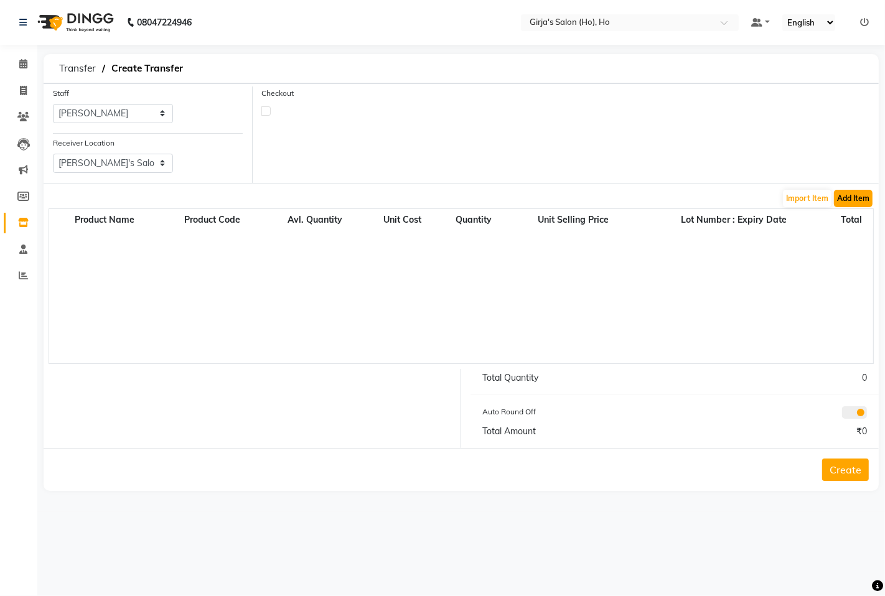
click at [851, 192] on button "Add Item" at bounding box center [853, 198] width 39 height 17
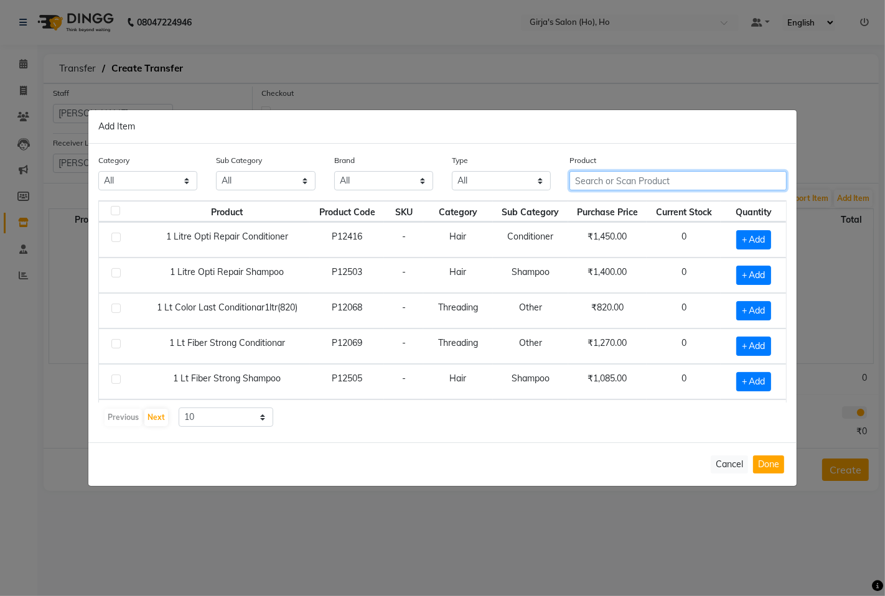
click at [606, 178] on input "text" at bounding box center [677, 180] width 217 height 19
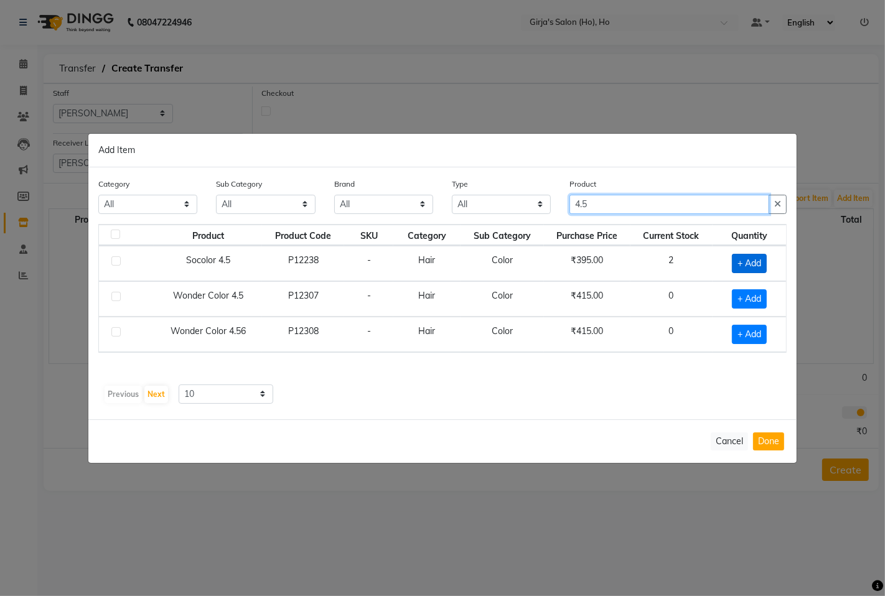
type input "4.5"
click at [741, 262] on span "+ Add" at bounding box center [749, 263] width 35 height 19
checkbox input "true"
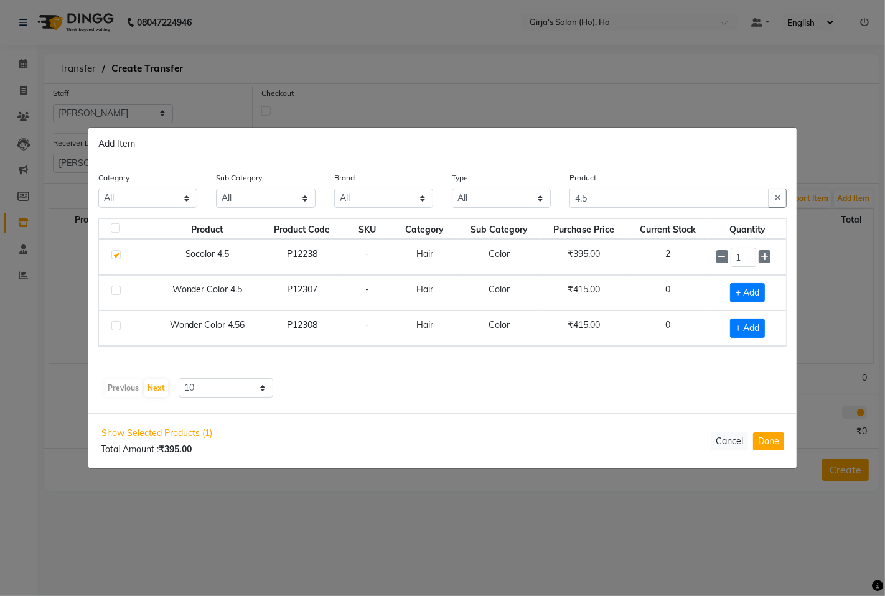
click at [741, 262] on input "1" at bounding box center [744, 257] width 26 height 19
type input "2"
click at [757, 438] on button "Done" at bounding box center [768, 442] width 31 height 18
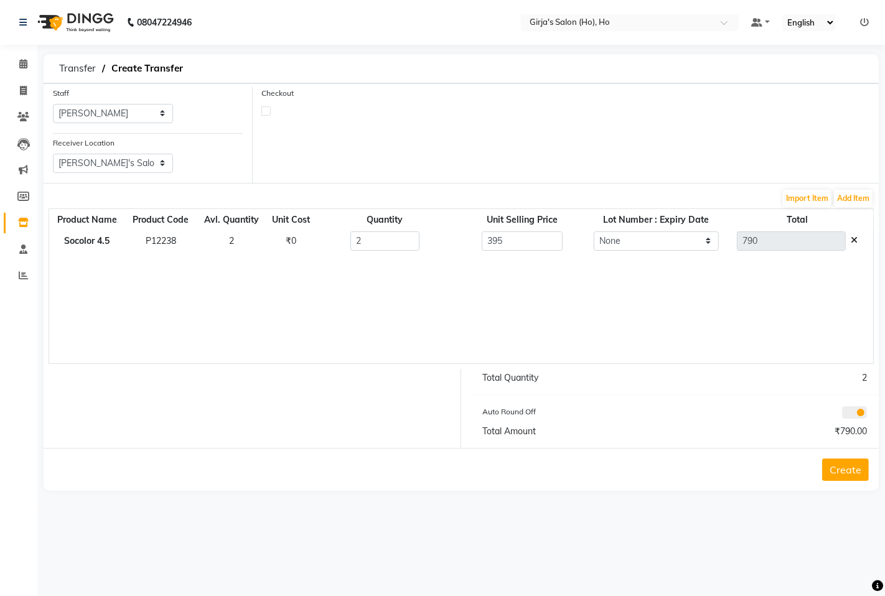
click at [836, 476] on button "Create" at bounding box center [845, 470] width 47 height 22
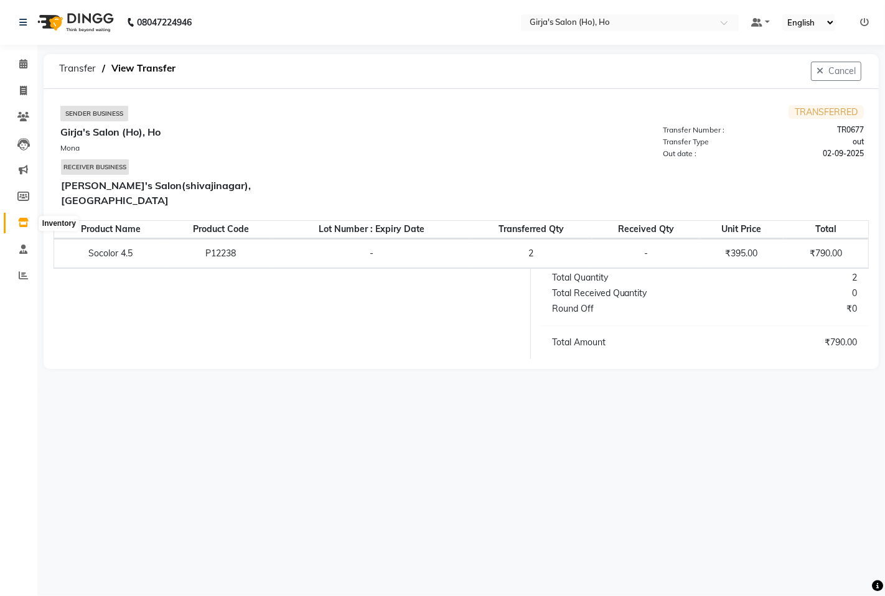
click at [19, 227] on icon at bounding box center [23, 222] width 11 height 9
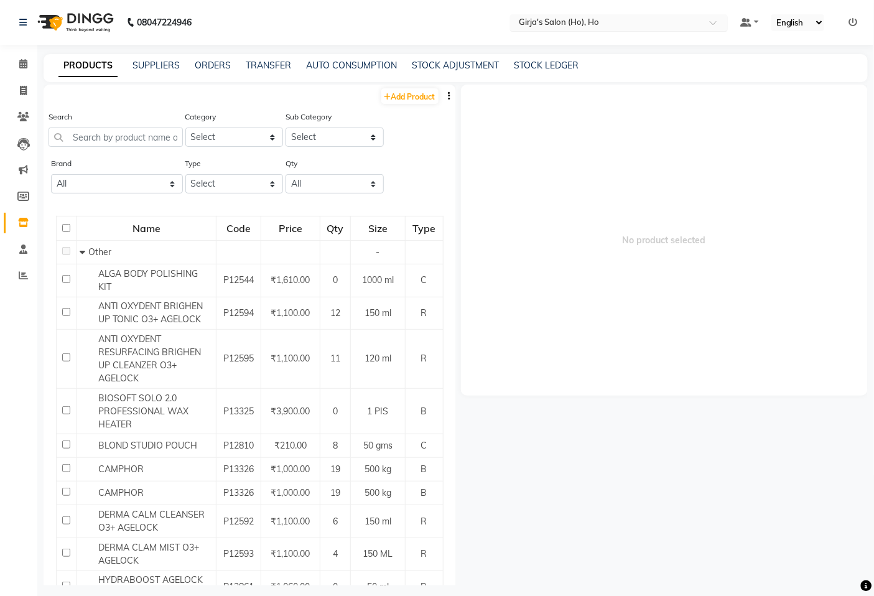
drag, startPoint x: 623, startPoint y: 12, endPoint x: 613, endPoint y: 25, distance: 15.9
click at [619, 16] on nav "08047224946 Select Location × Girja's Salon (Ho), Ho Default Panel My Panel Eng…" at bounding box center [437, 22] width 874 height 45
drag, startPoint x: 606, startPoint y: 36, endPoint x: 602, endPoint y: 29, distance: 8.4
click at [606, 36] on nav "08047224946 Select Location × Girja's Salon (Ho), Ho Default Panel My Panel Eng…" at bounding box center [437, 22] width 874 height 45
click at [602, 26] on input "text" at bounding box center [607, 23] width 180 height 12
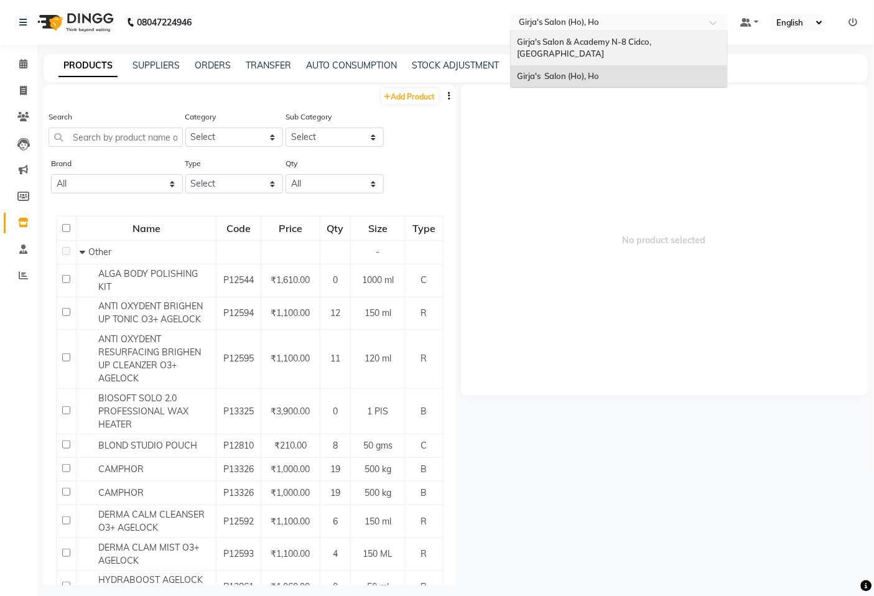
click at [615, 41] on span "Girja's Salon & Academy N-8 Cidco, [GEOGRAPHIC_DATA]" at bounding box center [585, 48] width 136 height 22
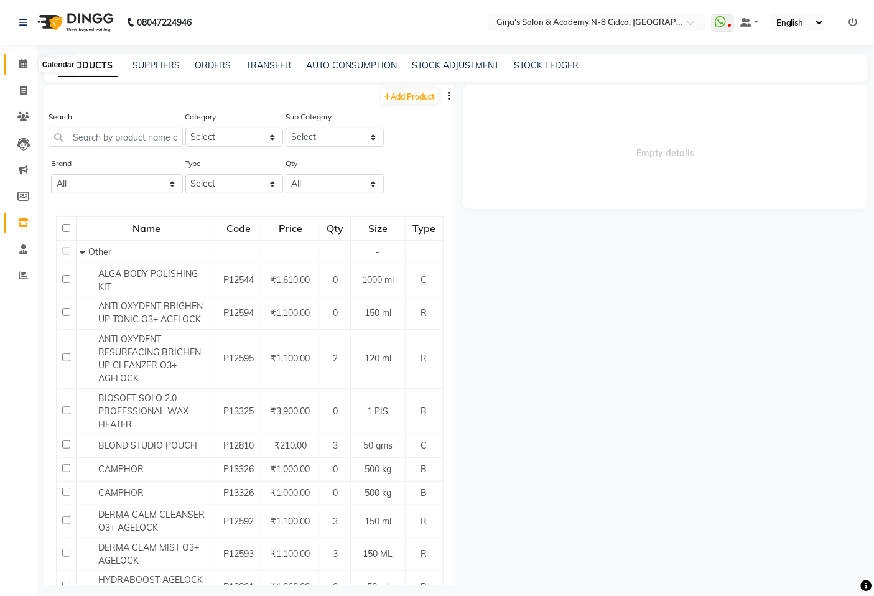
click at [17, 66] on span at bounding box center [23, 64] width 22 height 14
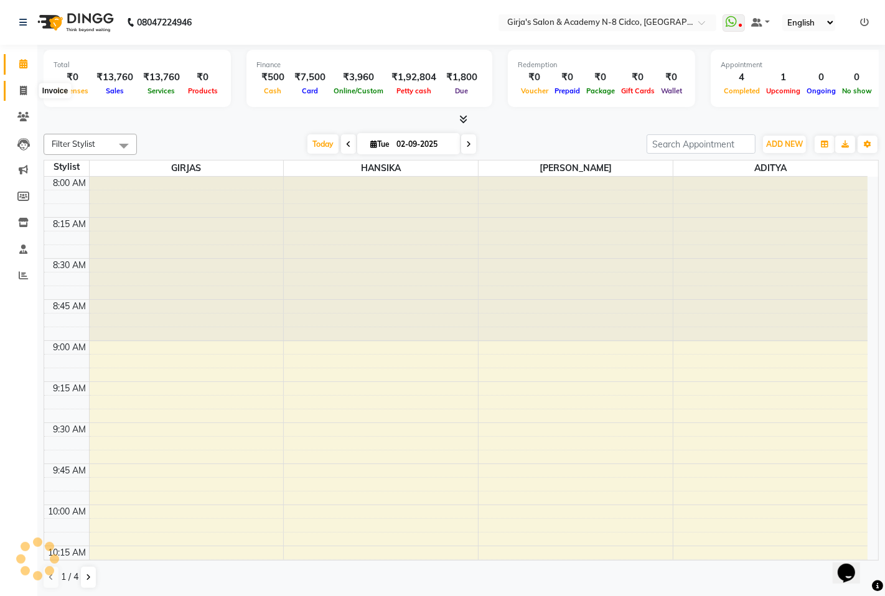
click at [21, 96] on span at bounding box center [23, 91] width 22 height 14
select select "66"
select select "service"
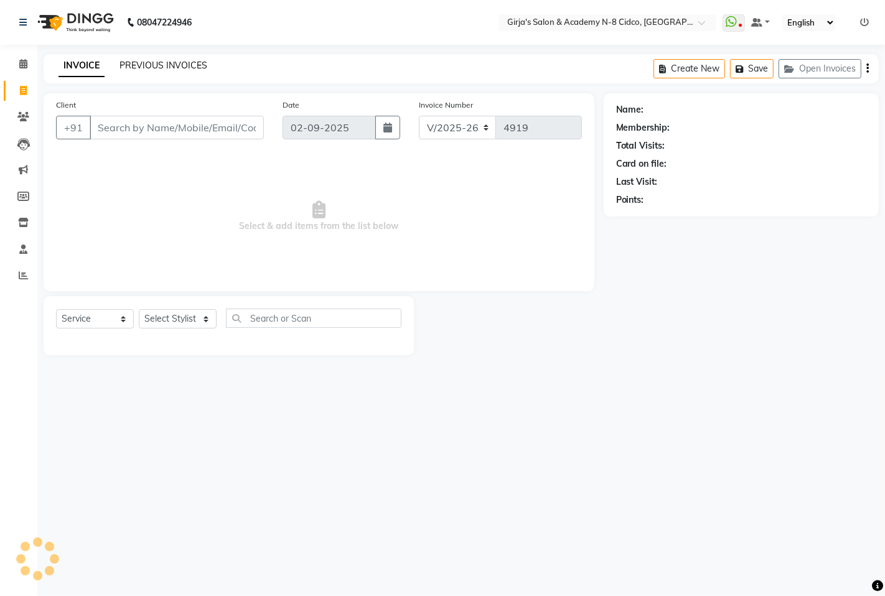
click at [195, 70] on link "PREVIOUS INVOICES" at bounding box center [163, 65] width 88 height 11
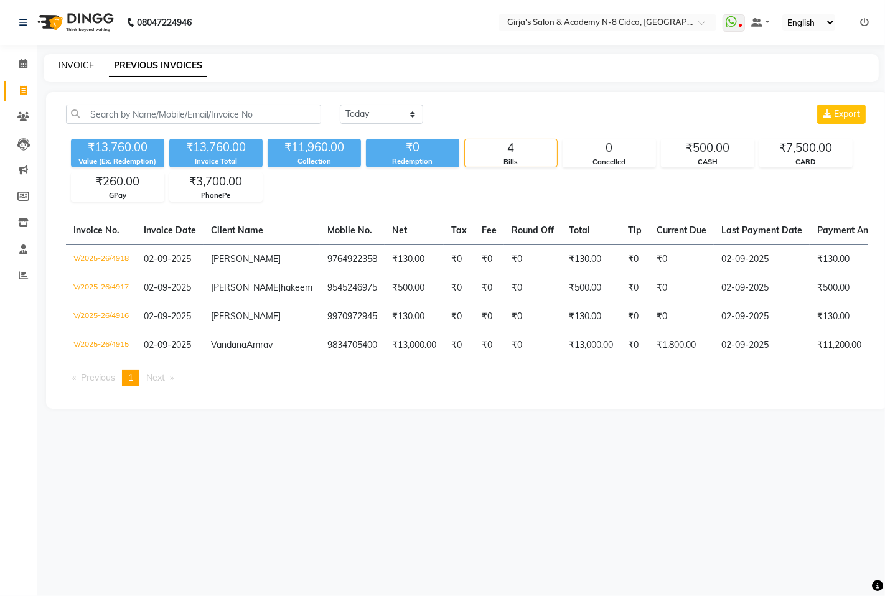
click at [68, 62] on link "INVOICE" at bounding box center [76, 65] width 35 height 11
select select "service"
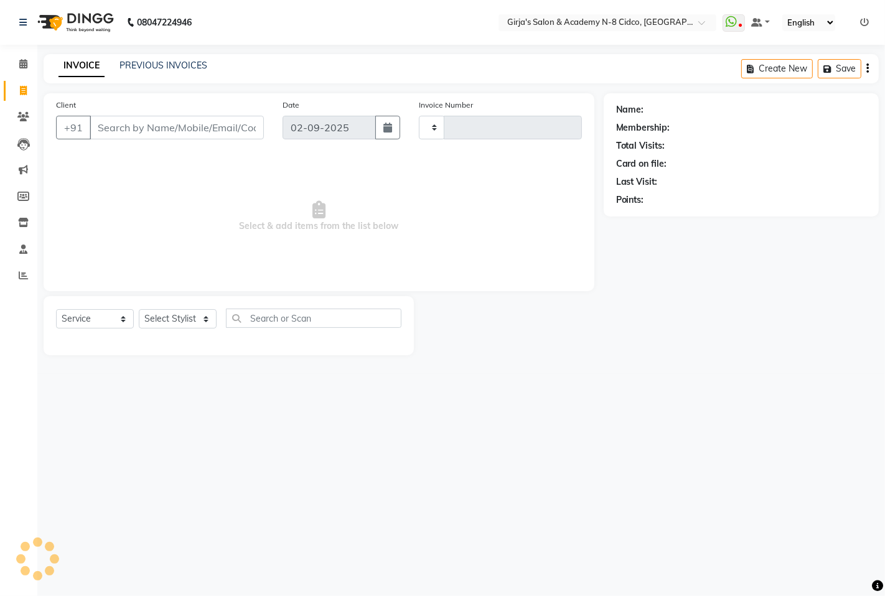
type input "4919"
select select "66"
drag, startPoint x: 209, startPoint y: 55, endPoint x: 164, endPoint y: 71, distance: 47.6
click at [208, 56] on div "INVOICE PREVIOUS INVOICES Create New Save Open Invoices" at bounding box center [461, 68] width 835 height 29
click at [163, 72] on div "PREVIOUS INVOICES" at bounding box center [163, 65] width 88 height 13
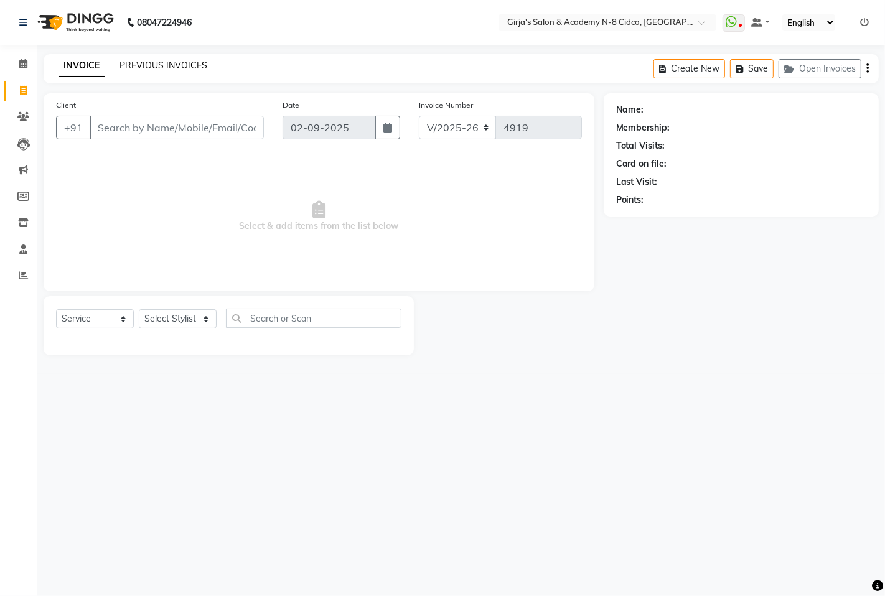
click at [172, 68] on link "PREVIOUS INVOICES" at bounding box center [163, 65] width 88 height 11
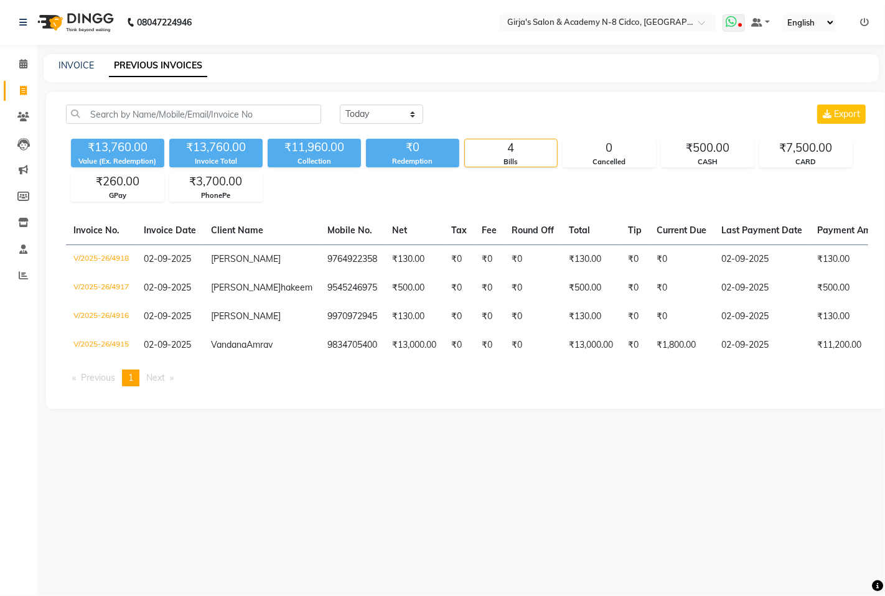
click at [736, 16] on icon at bounding box center [731, 22] width 11 height 12
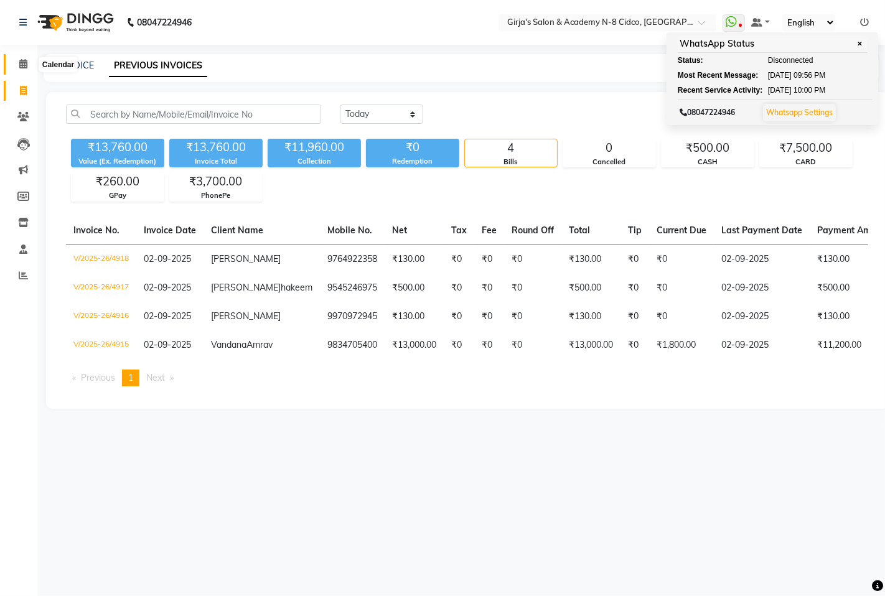
click at [29, 65] on span at bounding box center [23, 64] width 22 height 14
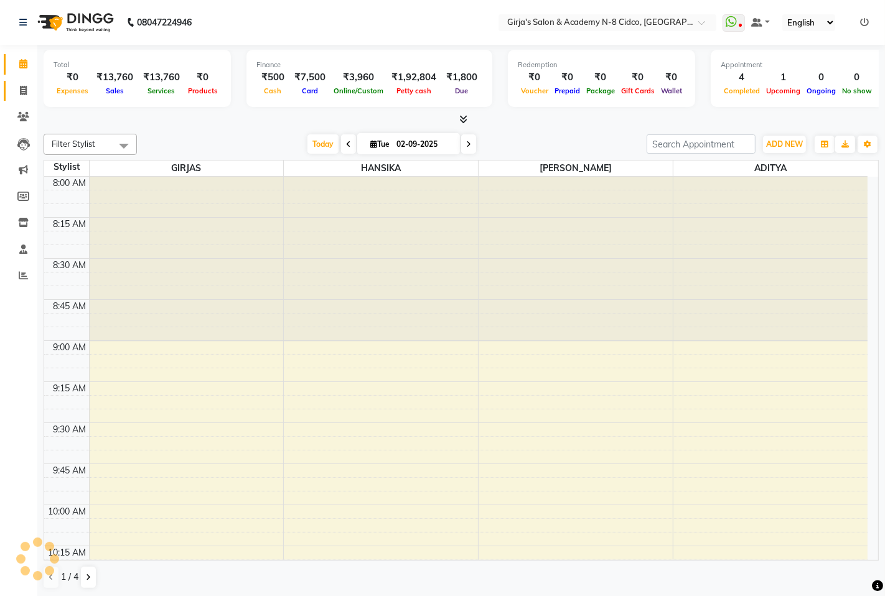
click at [17, 92] on span at bounding box center [23, 91] width 22 height 14
select select "service"
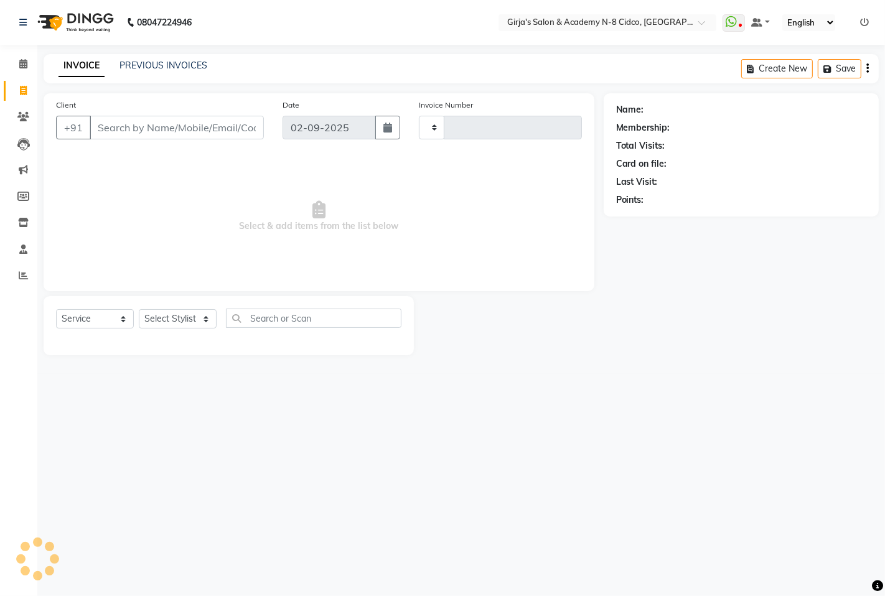
type input "4919"
select select "66"
click at [157, 82] on div "INVOICE PREVIOUS INVOICES Create New Save Open Invoices" at bounding box center [461, 68] width 835 height 29
drag, startPoint x: 160, startPoint y: 72, endPoint x: 167, endPoint y: 72, distance: 6.8
click at [167, 72] on div "INVOICE PREVIOUS INVOICES" at bounding box center [133, 66] width 179 height 14
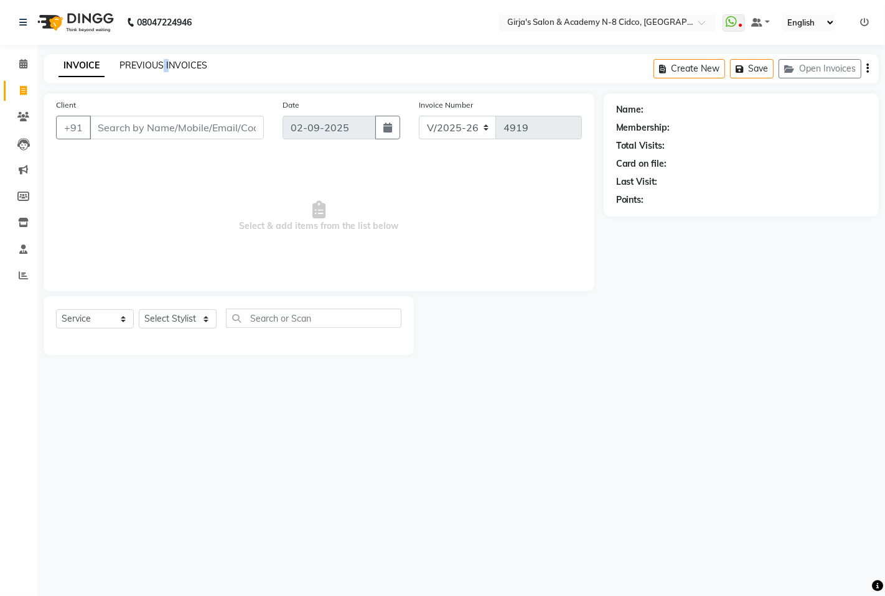
click at [169, 65] on link "PREVIOUS INVOICES" at bounding box center [163, 65] width 88 height 11
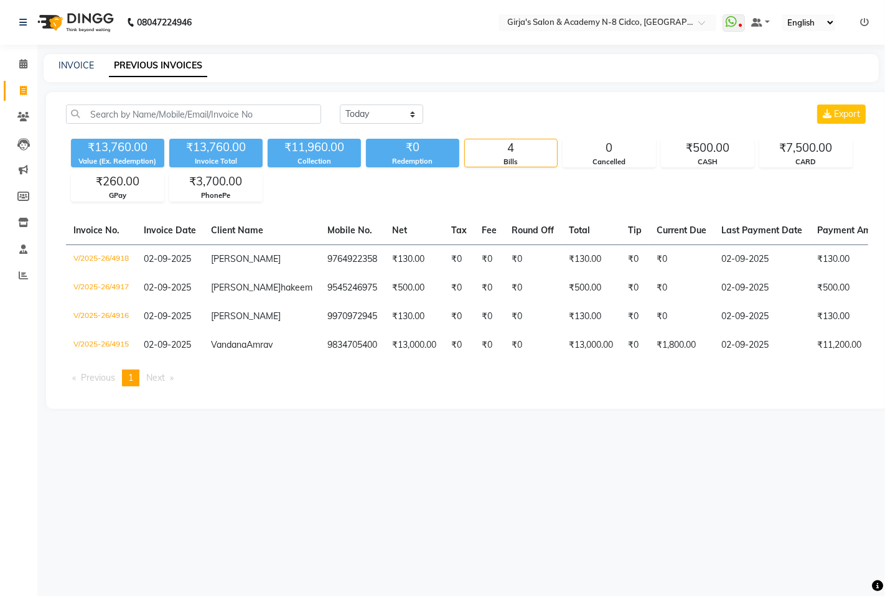
click at [10, 97] on link "Invoice" at bounding box center [19, 91] width 30 height 21
select select "66"
select select "service"
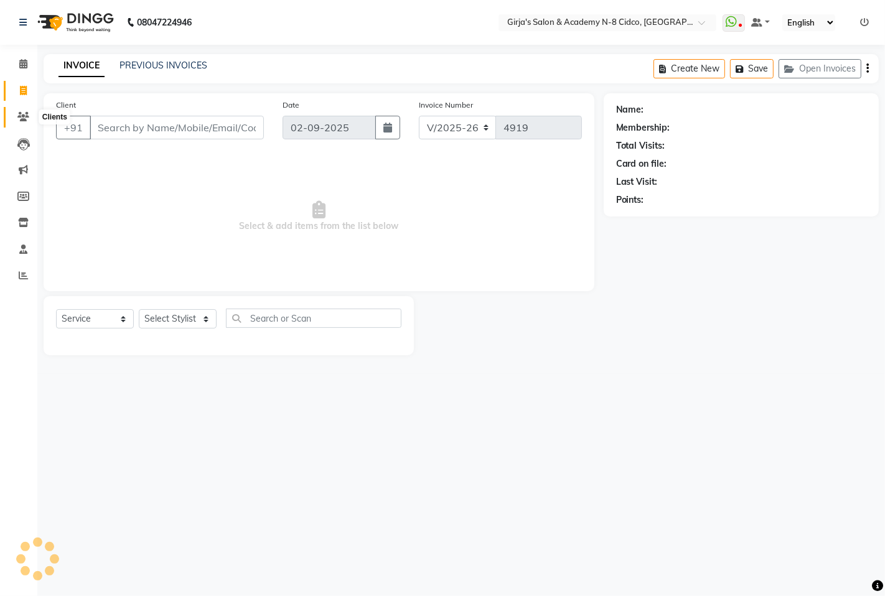
click at [29, 121] on span at bounding box center [23, 117] width 22 height 14
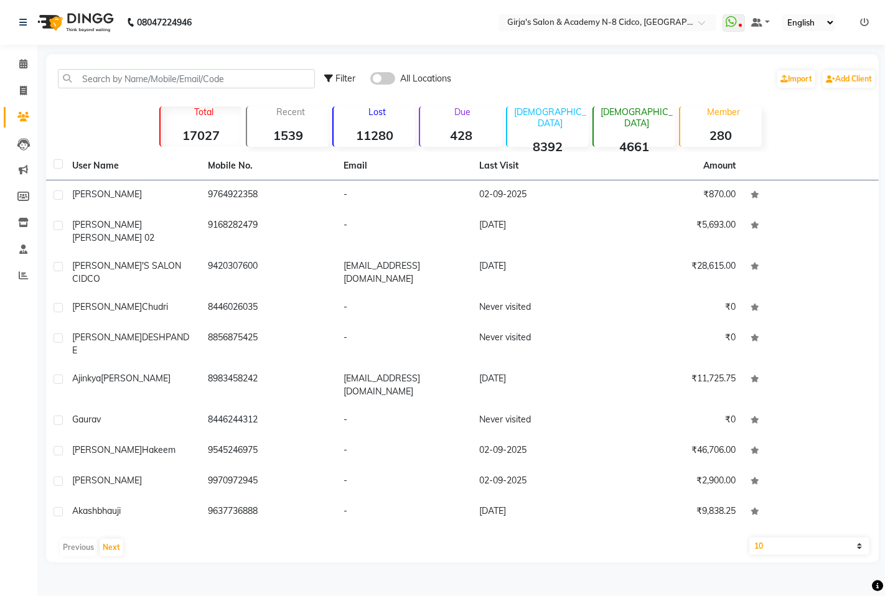
click at [525, 32] on nav "08047224946 Select Location × Girja's Salon & Academy N-8 Cidco, [GEOGRAPHIC_DA…" at bounding box center [442, 22] width 885 height 45
click at [532, 26] on input "text" at bounding box center [595, 23] width 180 height 12
click at [297, 19] on nav "08047224946 Select Location × Girja's Salon & Academy N-8 Cidco, [GEOGRAPHIC_DA…" at bounding box center [442, 22] width 885 height 45
click at [8, 101] on li "Invoice" at bounding box center [18, 91] width 37 height 27
click at [14, 98] on link "Invoice" at bounding box center [19, 91] width 30 height 21
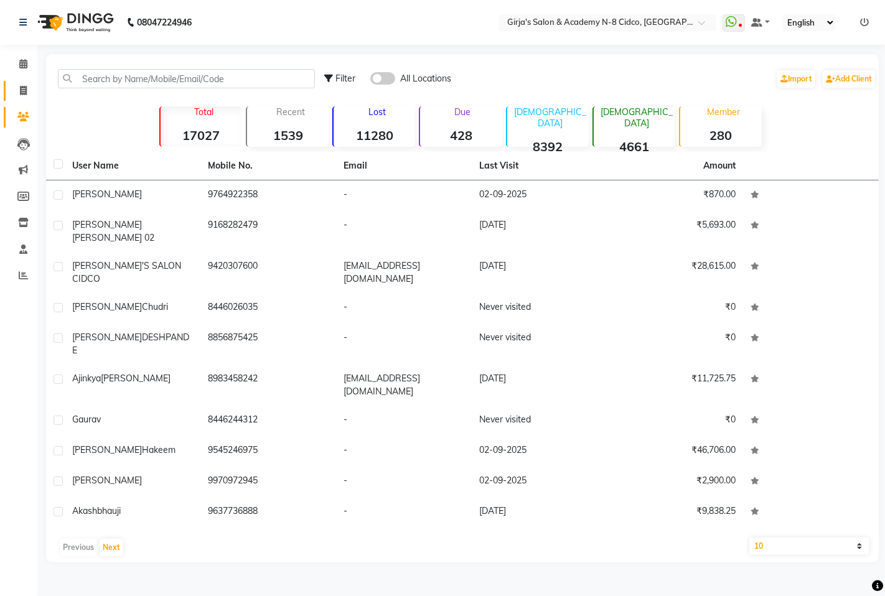
select select "service"
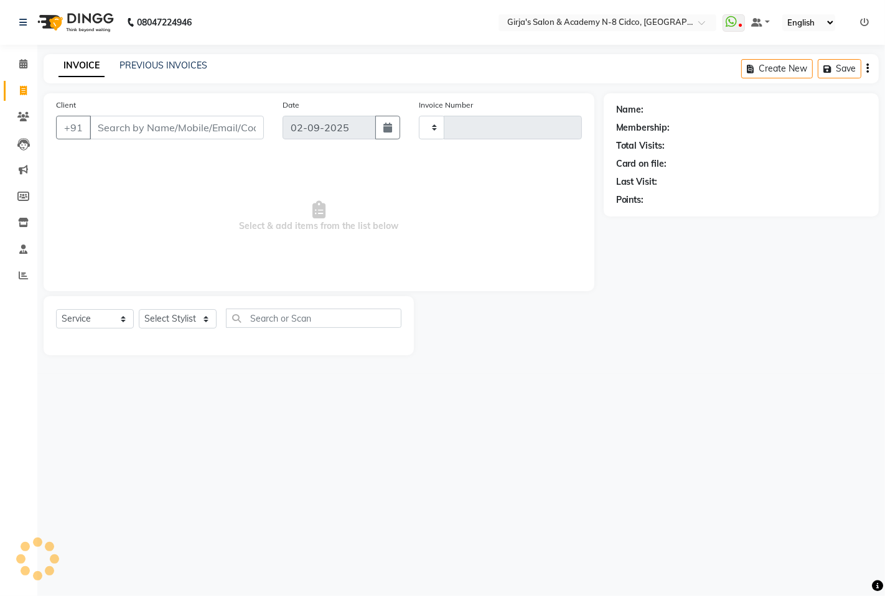
type input "4919"
select select "66"
click at [209, 57] on div "INVOICE PREVIOUS INVOICES Create New Save Open Invoices" at bounding box center [461, 68] width 835 height 29
click at [206, 57] on div "INVOICE PREVIOUS INVOICES Create New Save Open Invoices" at bounding box center [461, 68] width 835 height 29
click at [197, 65] on link "PREVIOUS INVOICES" at bounding box center [163, 65] width 88 height 11
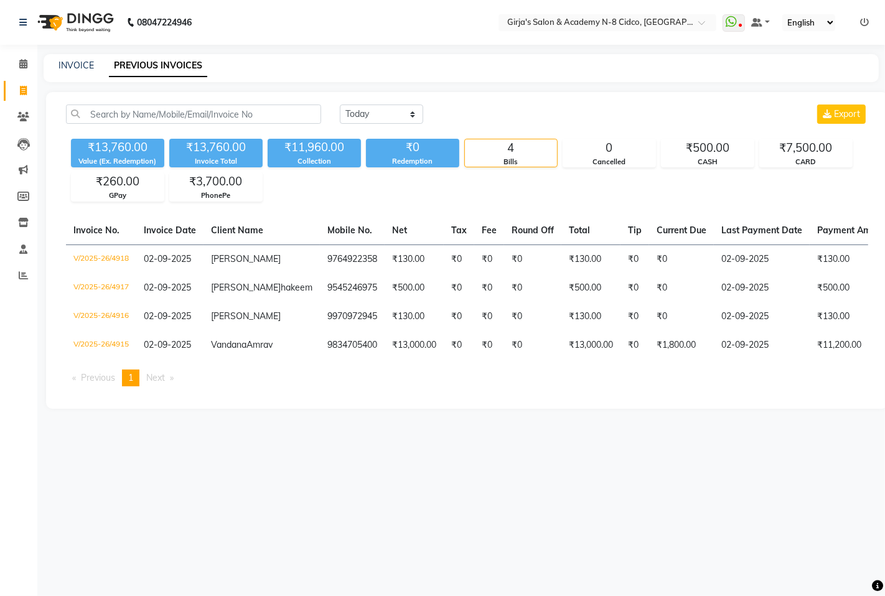
click at [542, 34] on nav "08047224946 Select Location × Girja's Salon & Academy N-8 Cidco, [GEOGRAPHIC_DA…" at bounding box center [442, 22] width 885 height 45
click at [550, 30] on nav "08047224946 Select Location × Girja's Salon & Academy N-8 Cidco, [GEOGRAPHIC_DA…" at bounding box center [442, 22] width 885 height 45
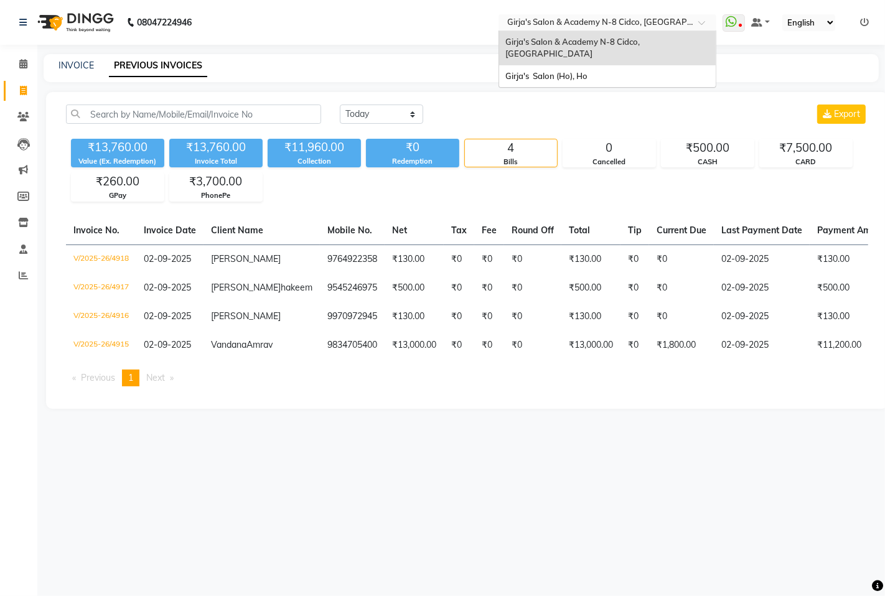
drag, startPoint x: 588, startPoint y: 27, endPoint x: 583, endPoint y: 57, distance: 30.3
click at [588, 27] on input "text" at bounding box center [595, 23] width 180 height 12
drag, startPoint x: 583, startPoint y: 57, endPoint x: 565, endPoint y: 63, distance: 19.1
click at [583, 65] on div "Girja's Salon (Ho), Ho" at bounding box center [607, 76] width 217 height 22
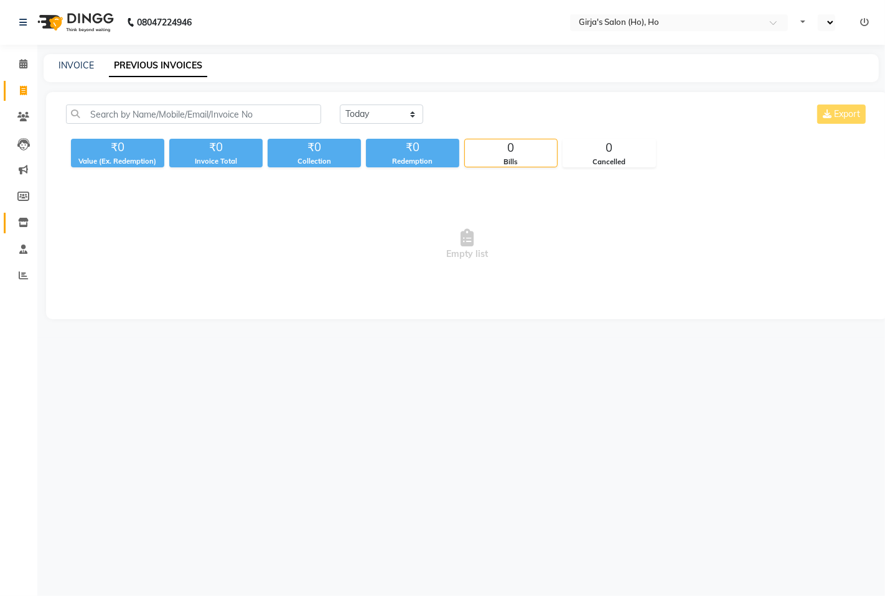
select select "en"
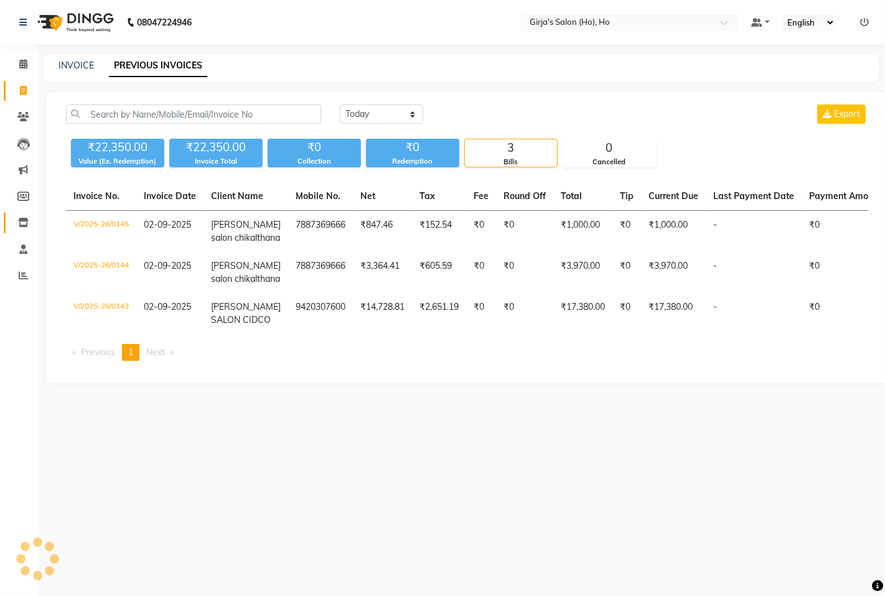
click at [19, 215] on link "Inventory" at bounding box center [19, 223] width 30 height 21
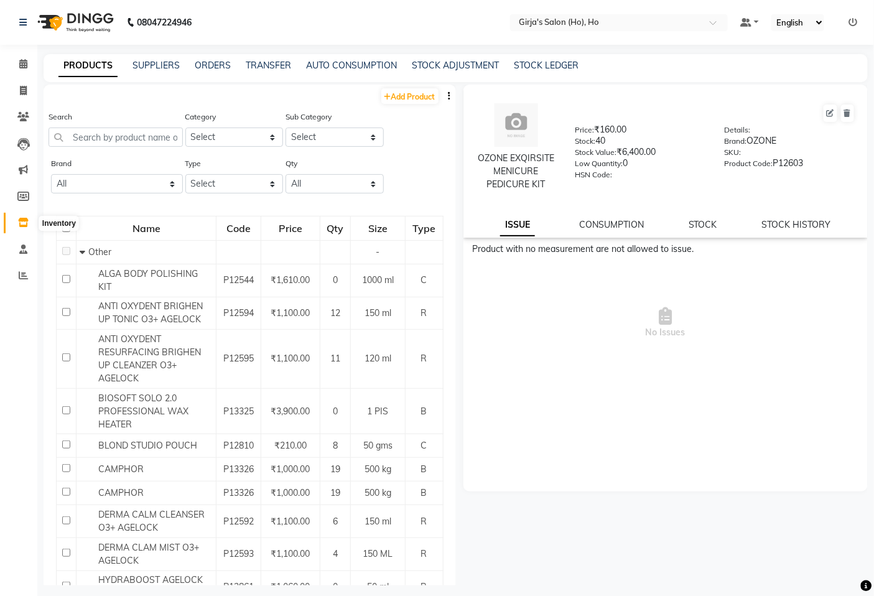
click at [26, 229] on span at bounding box center [23, 223] width 22 height 14
click at [388, 49] on div "08047224946 Select Location × Girja's Salon (Ho), Ho Default Panel My Panel Eng…" at bounding box center [437, 302] width 874 height 604
drag, startPoint x: 291, startPoint y: 60, endPoint x: 265, endPoint y: 64, distance: 27.1
click at [291, 61] on div "PRODUCTS SUPPLIERS ORDERS TRANSFER AUTO CONSUMPTION STOCK ADJUSTMENT STOCK LEDG…" at bounding box center [449, 65] width 810 height 13
click at [263, 64] on link "TRANSFER" at bounding box center [268, 65] width 45 height 11
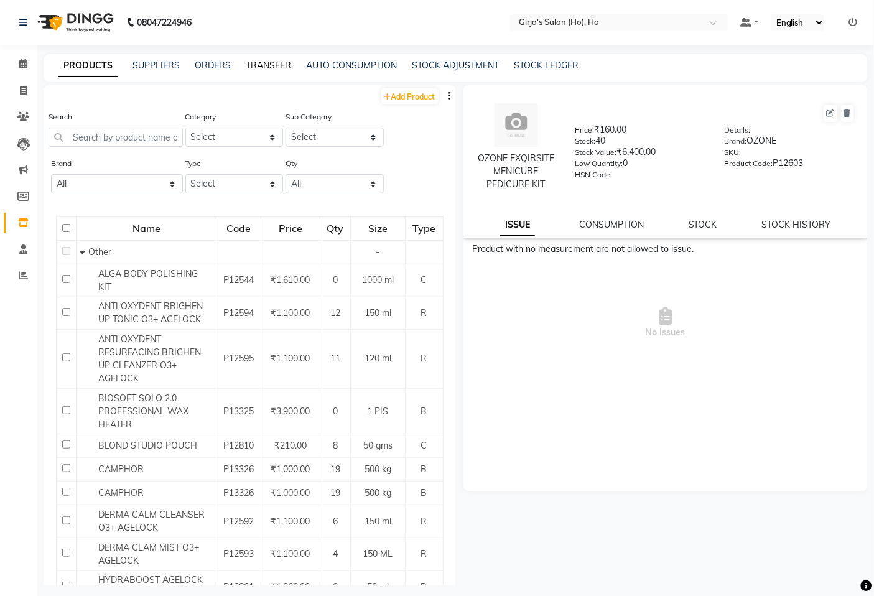
select select "sender"
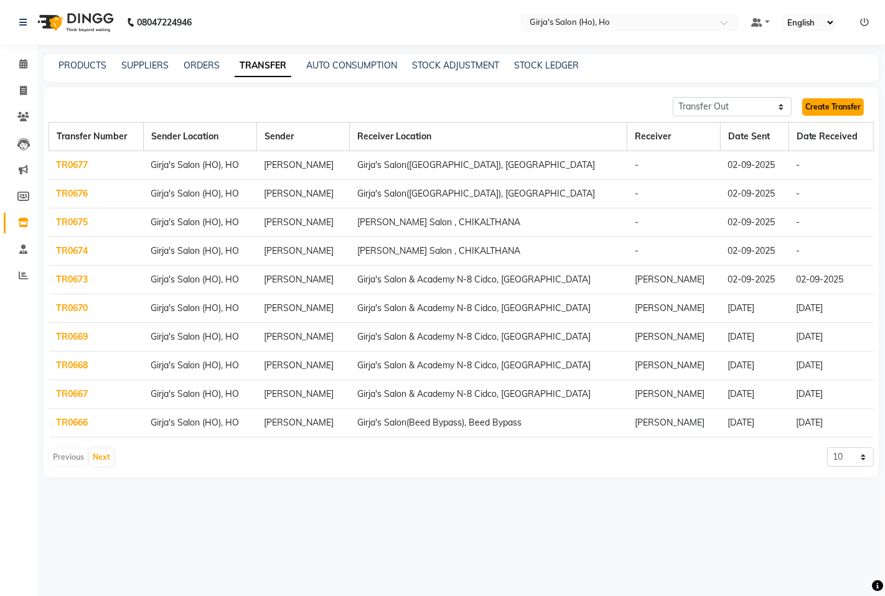
click at [850, 103] on link "Create Transfer" at bounding box center [833, 106] width 62 height 17
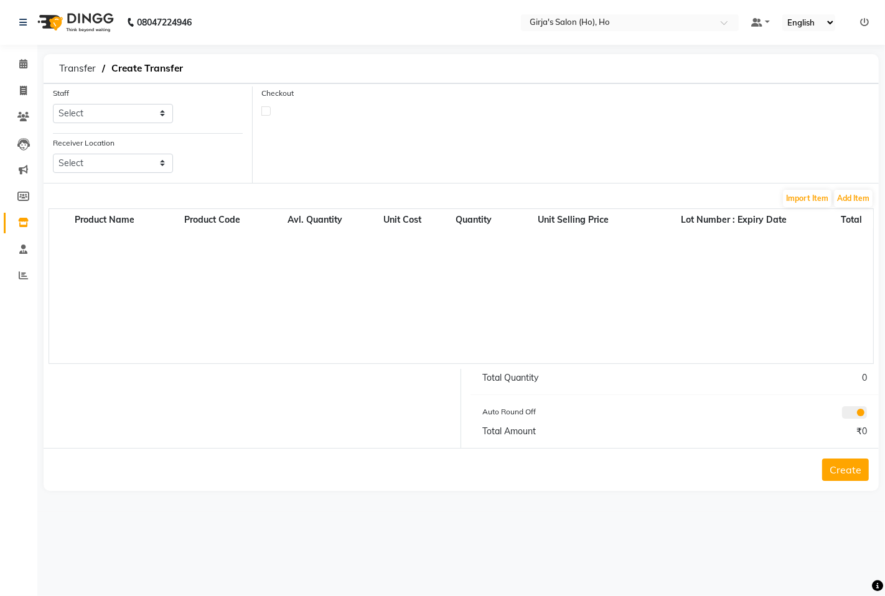
drag, startPoint x: 84, startPoint y: 102, endPoint x: 89, endPoint y: 110, distance: 9.0
click at [86, 106] on div "Staff Select [PERSON_NAME] [PERSON_NAME] [PERSON_NAME]" at bounding box center [113, 105] width 120 height 37
click at [89, 110] on select "Select [PERSON_NAME] [PERSON_NAME] [PERSON_NAME]" at bounding box center [113, 113] width 120 height 19
select select "61791"
click at [53, 104] on select "Select [PERSON_NAME] [PERSON_NAME] [PERSON_NAME]" at bounding box center [113, 113] width 120 height 19
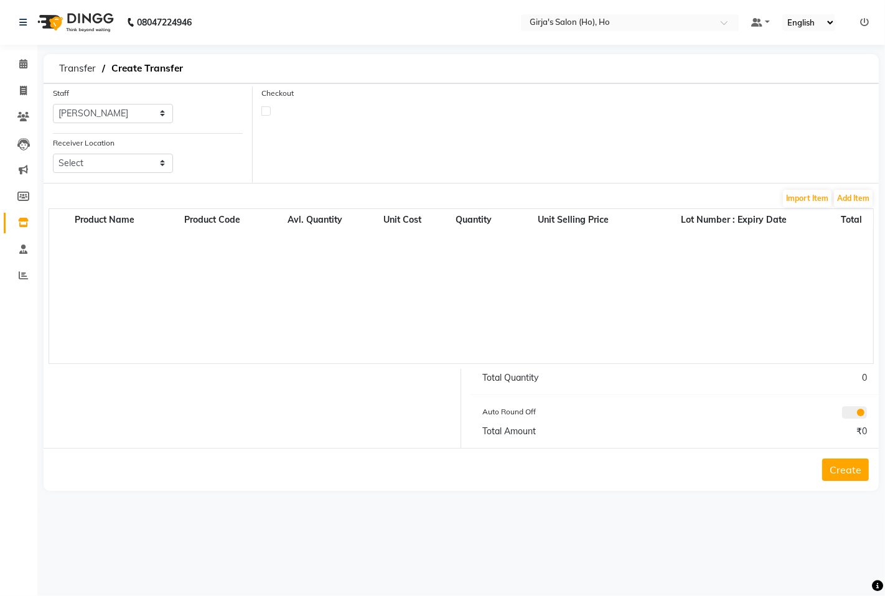
click at [104, 181] on div "Receiver Location Select Girja's Salon & Academy N-8 [GEOGRAPHIC_DATA], [GEOGRA…" at bounding box center [113, 159] width 139 height 47
click at [113, 168] on select "Select Girja's Salon & Academy N-8 [GEOGRAPHIC_DATA], [GEOGRAPHIC_DATA] Girja's…" at bounding box center [113, 163] width 120 height 19
select select "1721"
click at [53, 154] on select "Select Girja's Salon & Academy N-8 [GEOGRAPHIC_DATA], [GEOGRAPHIC_DATA] Girja's…" at bounding box center [113, 163] width 120 height 19
click at [855, 201] on button "Add Item" at bounding box center [853, 198] width 39 height 17
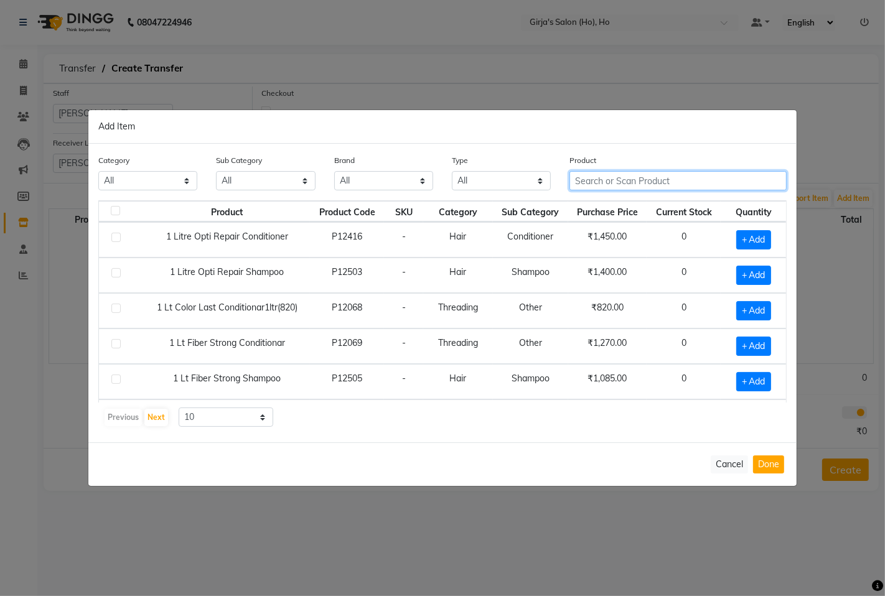
click at [657, 188] on input "text" at bounding box center [677, 180] width 217 height 19
click at [623, 179] on input "text" at bounding box center [677, 180] width 217 height 19
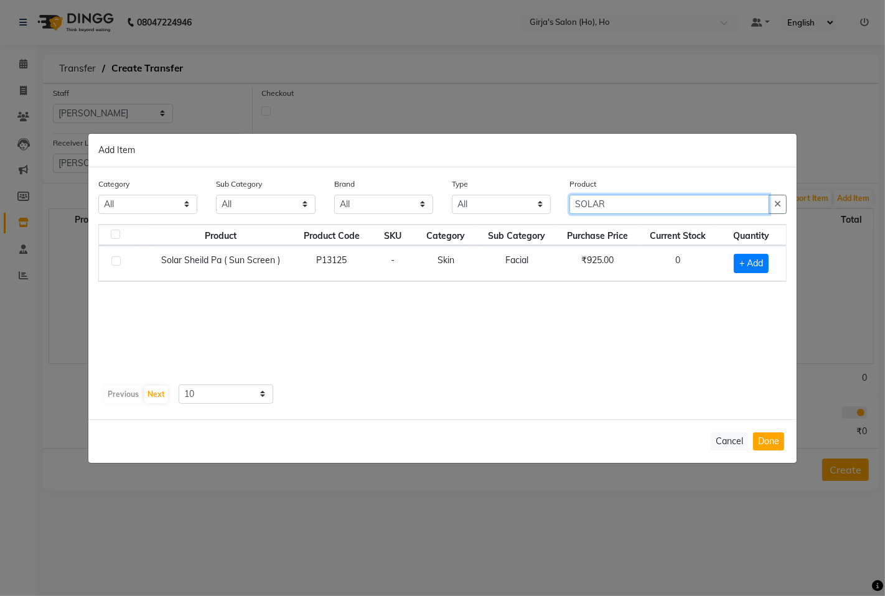
type input "SOLAR"
click at [571, 72] on ngb-modal-window "Add Item Category All Hair Skin Makeup Personal Care Appliances [PERSON_NAME] W…" at bounding box center [442, 298] width 885 height 596
drag, startPoint x: 719, startPoint y: 447, endPoint x: 706, endPoint y: 426, distance: 24.9
click at [718, 442] on button "Cancel" at bounding box center [729, 442] width 37 height 18
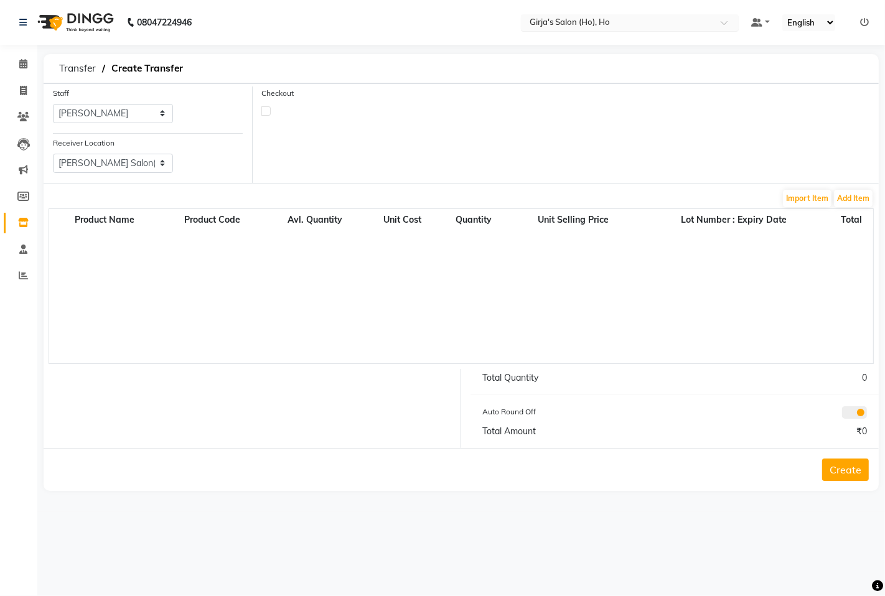
drag, startPoint x: 607, startPoint y: 16, endPoint x: 613, endPoint y: 25, distance: 10.4
click at [608, 17] on input "text" at bounding box center [617, 23] width 180 height 12
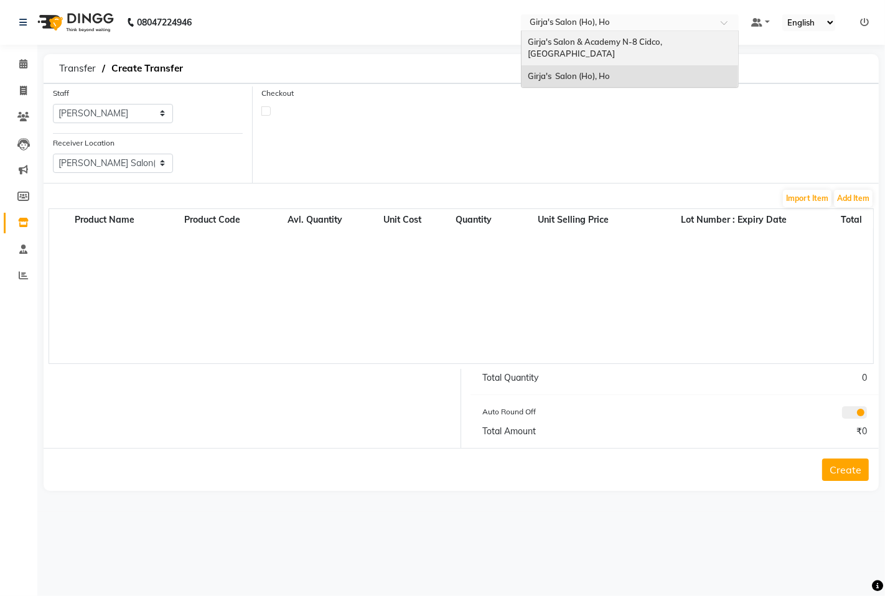
click at [615, 39] on span "Girja's Salon & Academy N-8 Cidco, [GEOGRAPHIC_DATA]" at bounding box center [596, 48] width 136 height 22
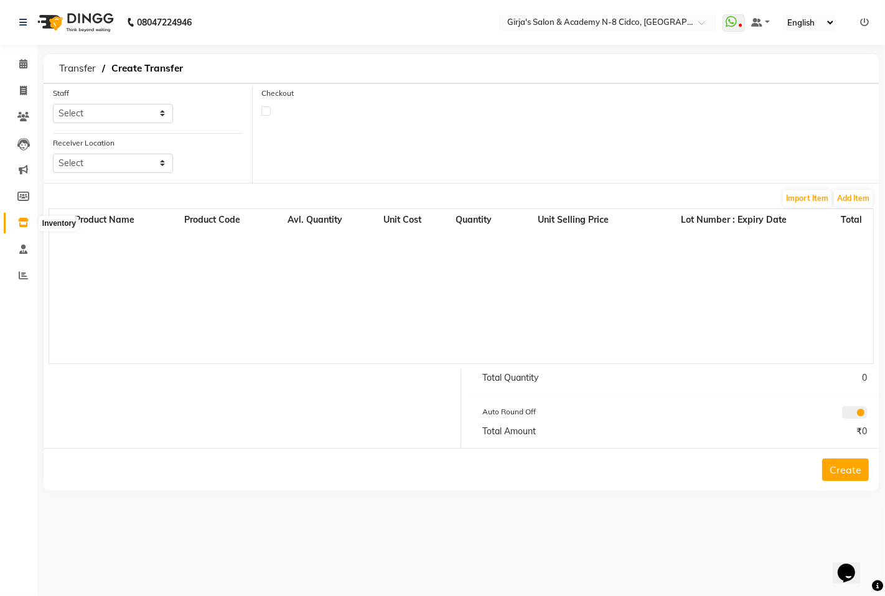
click at [14, 225] on span at bounding box center [23, 223] width 22 height 14
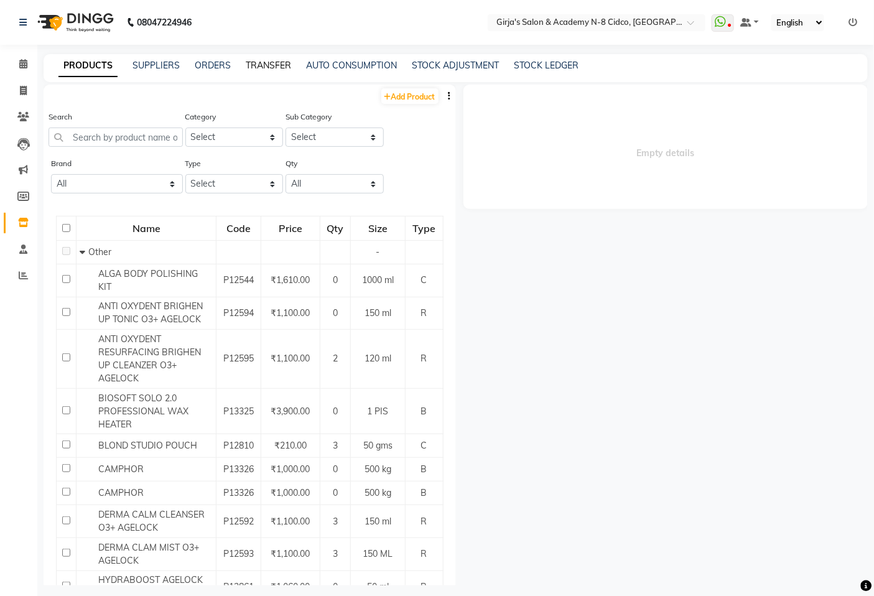
drag, startPoint x: 263, startPoint y: 66, endPoint x: 270, endPoint y: 68, distance: 7.3
click at [265, 66] on link "TRANSFER" at bounding box center [268, 65] width 45 height 11
select select "sender"
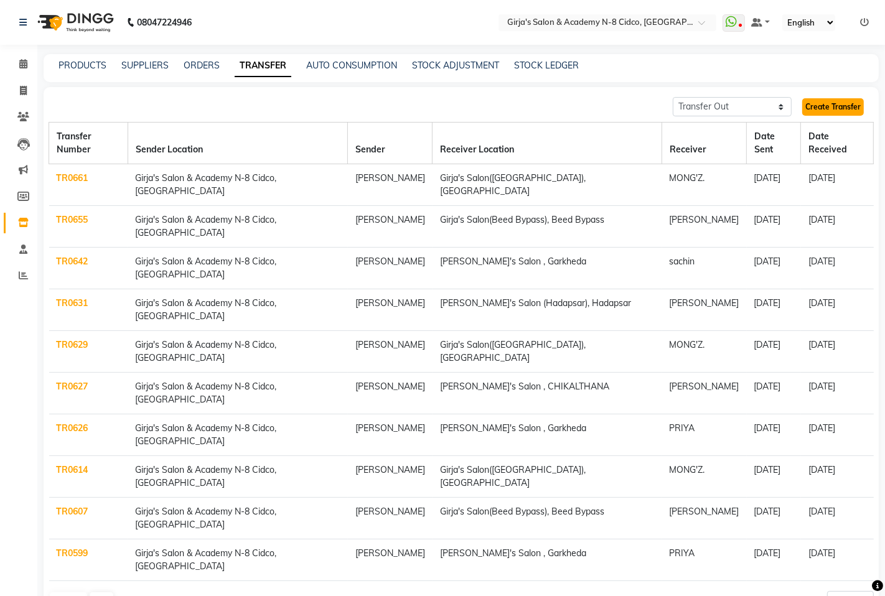
click at [844, 110] on link "Create Transfer" at bounding box center [833, 106] width 62 height 17
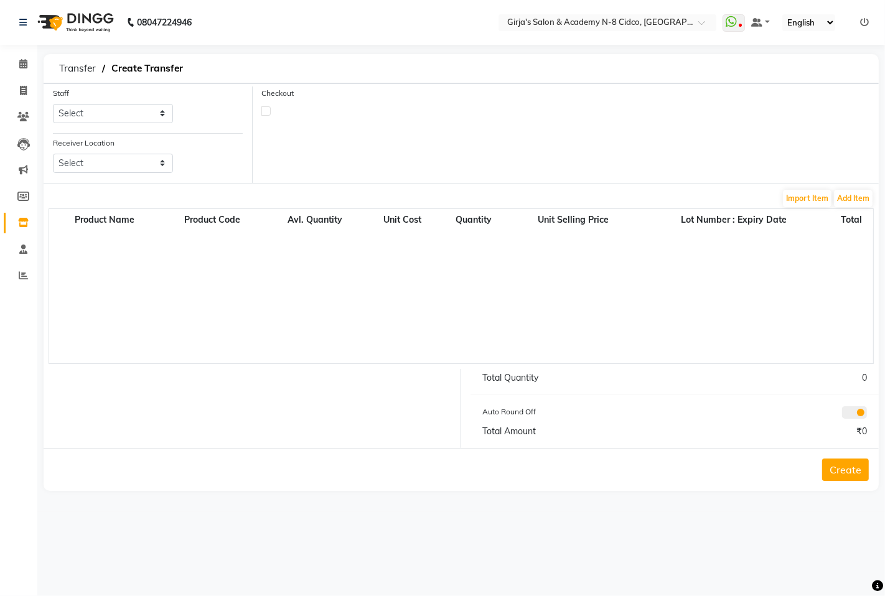
drag, startPoint x: 183, startPoint y: 115, endPoint x: 121, endPoint y: 124, distance: 62.4
click at [182, 115] on div "Staff Select ADITYA ANIKET BEAUTY M GIRJAS HANSIKA KOMAL MISS SATFF MONA PATYAR…" at bounding box center [148, 110] width 209 height 47
click at [126, 114] on select "Select ADITYA ANIKET BEAUTY M GIRJAS HANSIKA KOMAL MISS SATFF MONA PATYARK Padd…" at bounding box center [113, 113] width 120 height 19
select select "54256"
click at [53, 104] on select "Select ADITYA ANIKET BEAUTY M GIRJAS HANSIKA KOMAL MISS SATFF MONA PATYARK Padd…" at bounding box center [113, 113] width 120 height 19
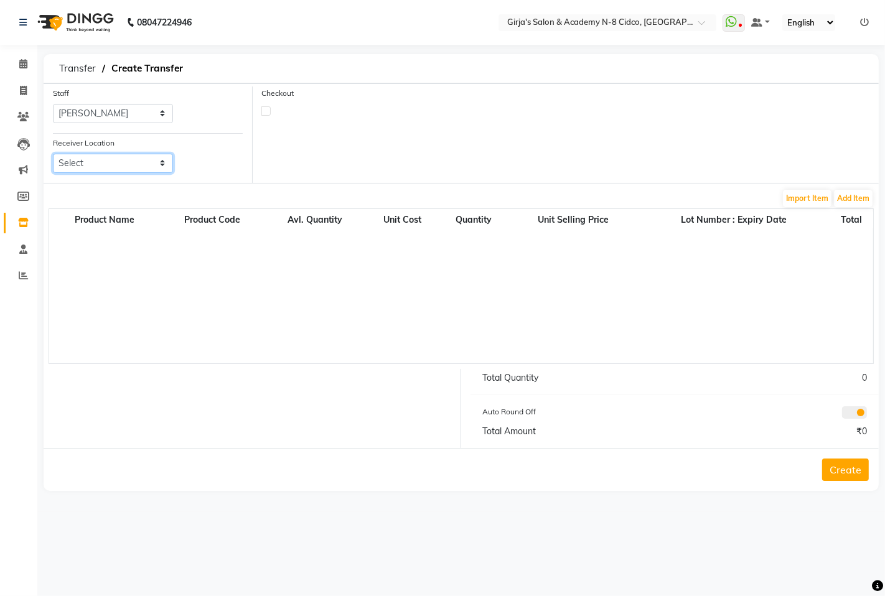
click at [139, 154] on select "Select Girja's Salon (Hadapsar), Hadapsar Girja's Salon(shivajinagar), Shivaji …" at bounding box center [113, 163] width 120 height 19
select select "1721"
click at [53, 154] on select "Select Girja's Salon (Hadapsar), Hadapsar Girja's Salon(shivajinagar), Shivaji …" at bounding box center [113, 163] width 120 height 19
click at [848, 194] on button "Add Item" at bounding box center [853, 198] width 39 height 17
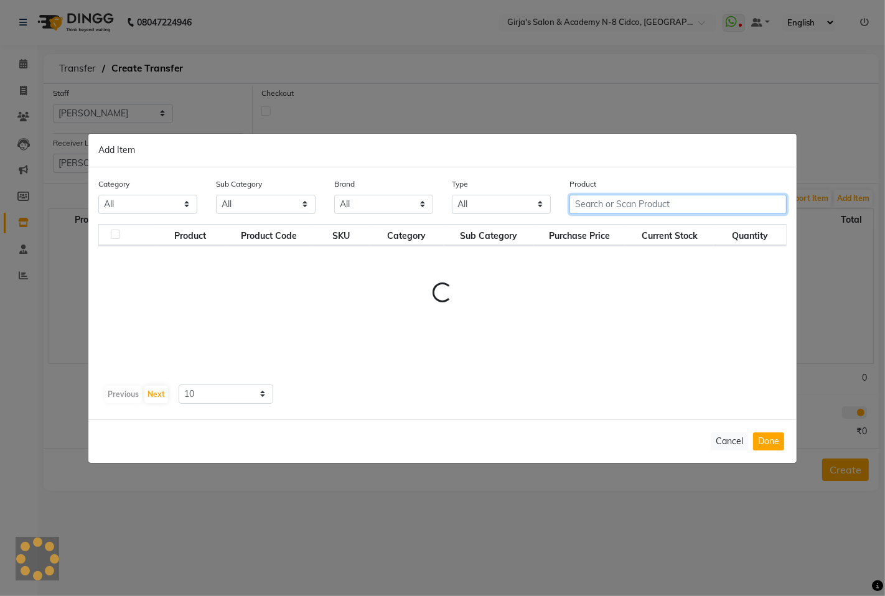
click at [604, 202] on input "text" at bounding box center [677, 204] width 217 height 19
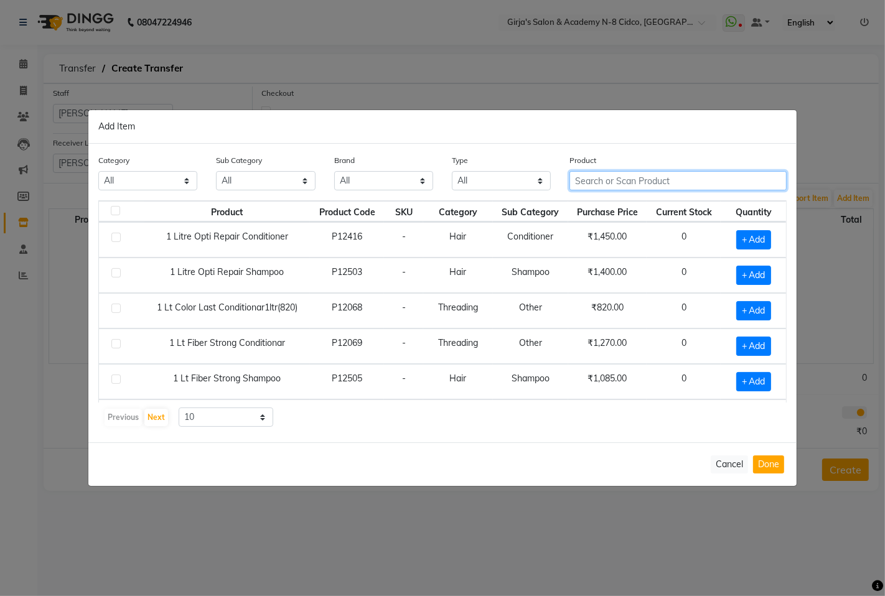
click at [597, 182] on input "text" at bounding box center [677, 180] width 217 height 19
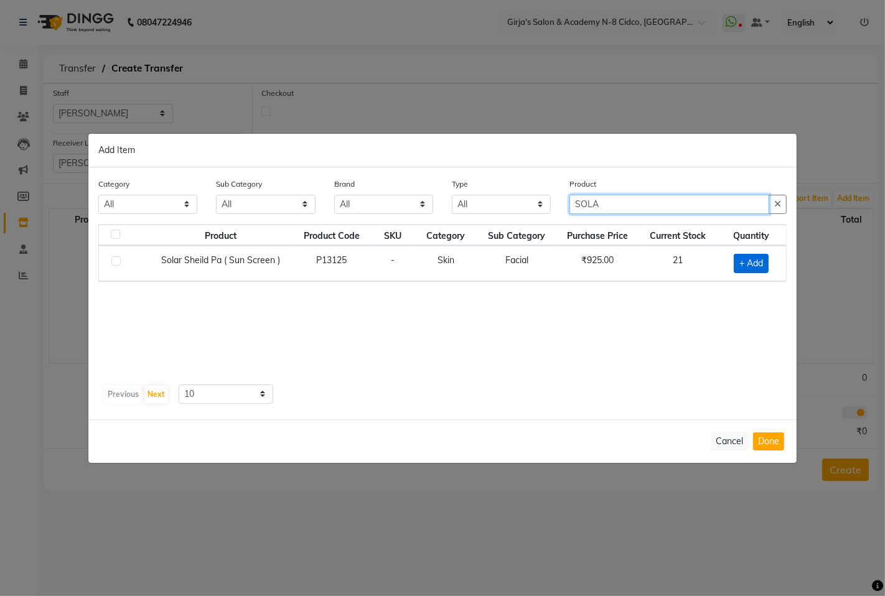
type input "SOLA"
click at [747, 264] on span "+ Add" at bounding box center [751, 263] width 35 height 19
checkbox input "true"
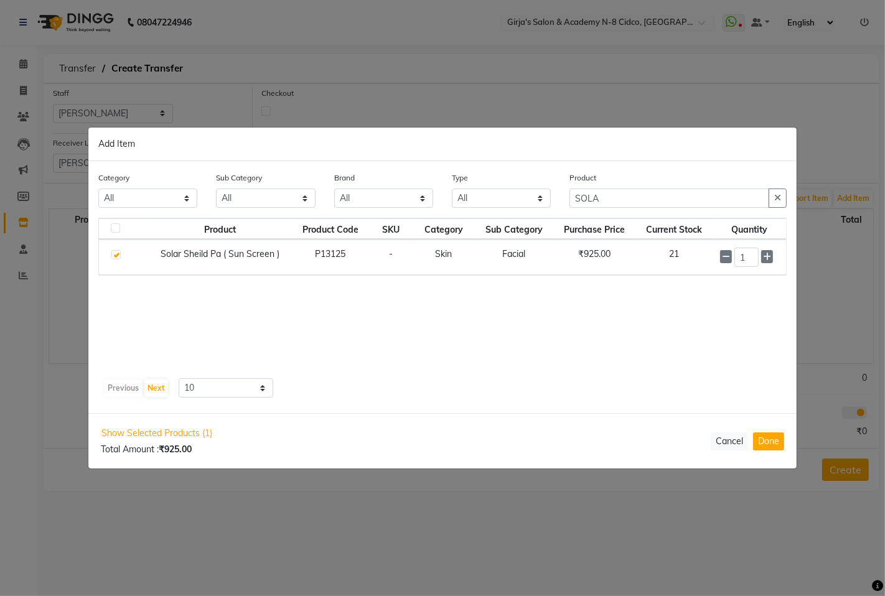
click at [747, 264] on input "1" at bounding box center [746, 257] width 24 height 19
type input "2"
click at [683, 192] on input "SOLA" at bounding box center [669, 198] width 200 height 19
type input "S"
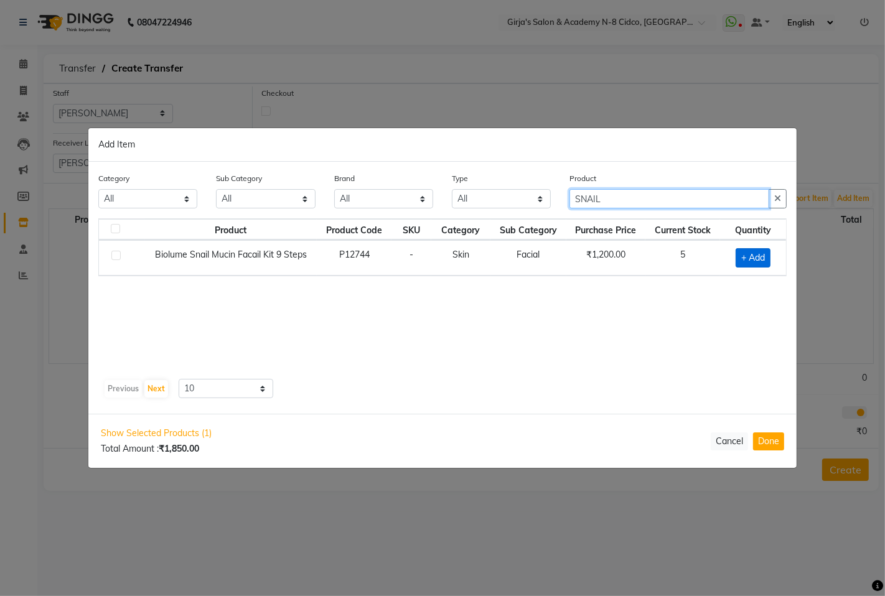
type input "SNAIL"
click at [763, 250] on span "+ Add" at bounding box center [753, 257] width 35 height 19
checkbox input "true"
click at [761, 251] on div "1" at bounding box center [751, 257] width 55 height 19
click at [755, 252] on input "1" at bounding box center [749, 257] width 23 height 19
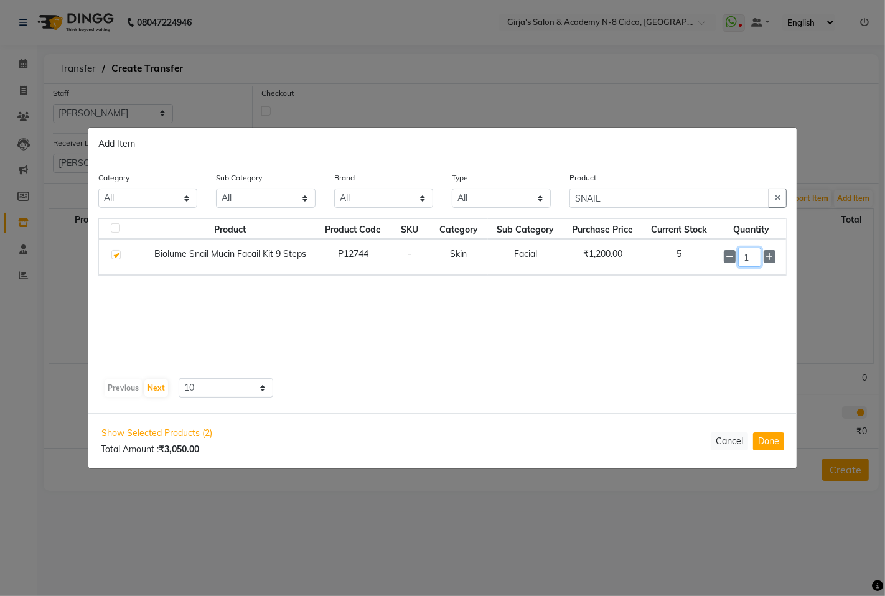
click at [754, 252] on input "1" at bounding box center [749, 257] width 23 height 19
type input "2"
click at [776, 434] on button "Done" at bounding box center [768, 442] width 31 height 18
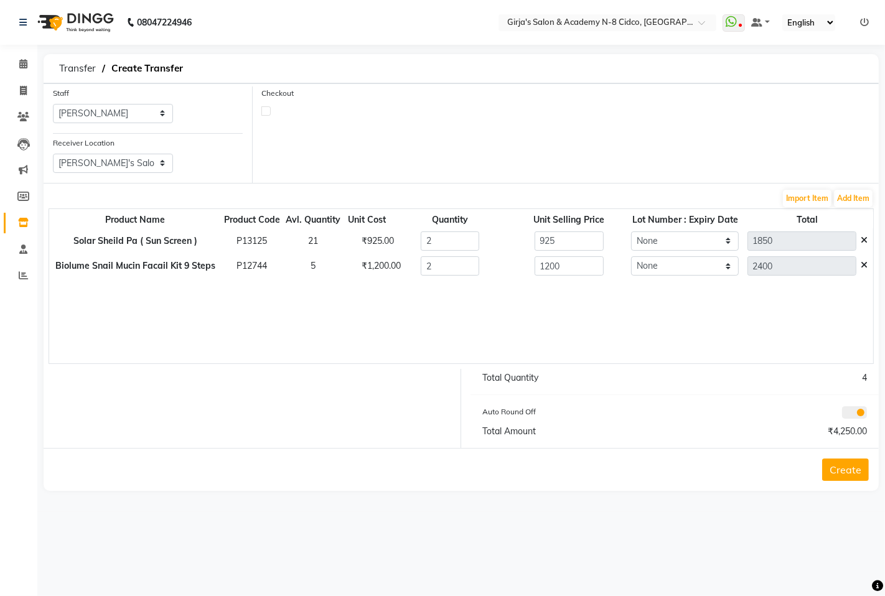
click at [864, 265] on icon at bounding box center [864, 265] width 7 height 9
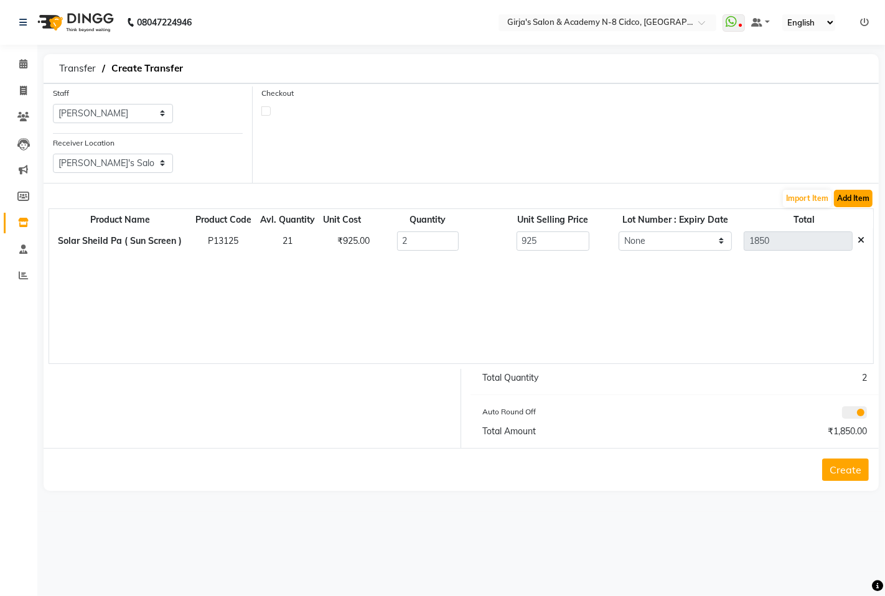
click at [851, 196] on button "Add Item" at bounding box center [853, 198] width 39 height 17
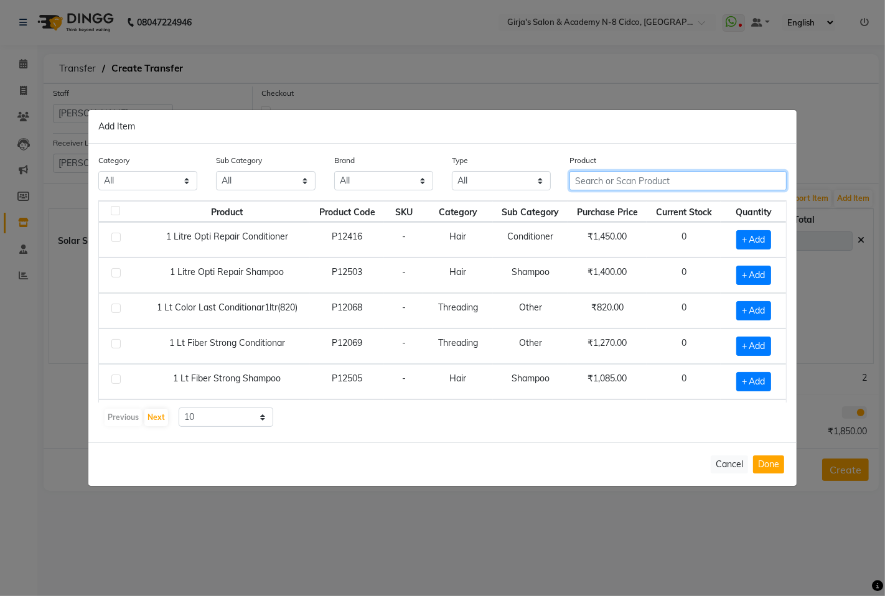
click at [614, 185] on input "text" at bounding box center [677, 180] width 217 height 19
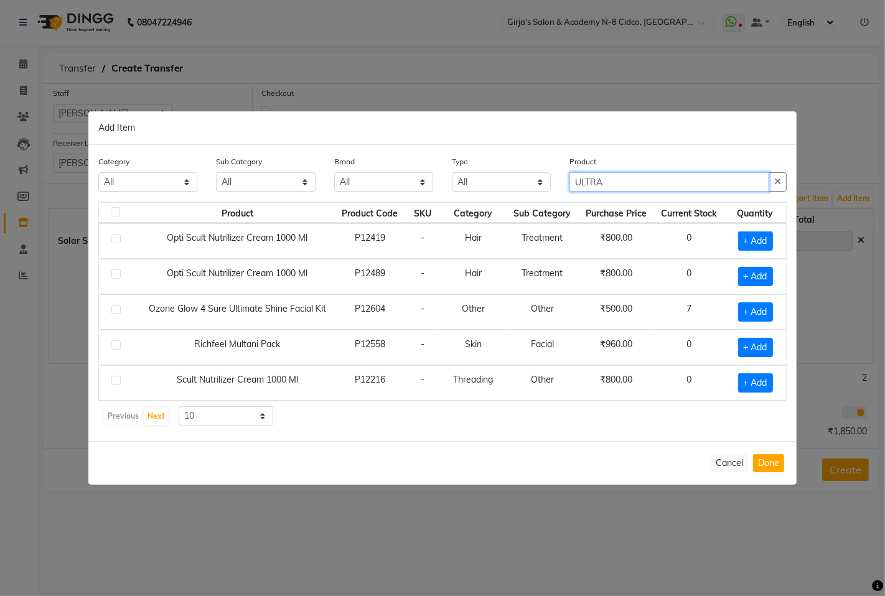
type input "ULTRA"
click at [639, 153] on div "Category All Hair Skin Makeup Personal Care Appliances Beard Waxing Disposable …" at bounding box center [442, 293] width 708 height 296
click at [650, 184] on input "ULTRA" at bounding box center [669, 181] width 200 height 19
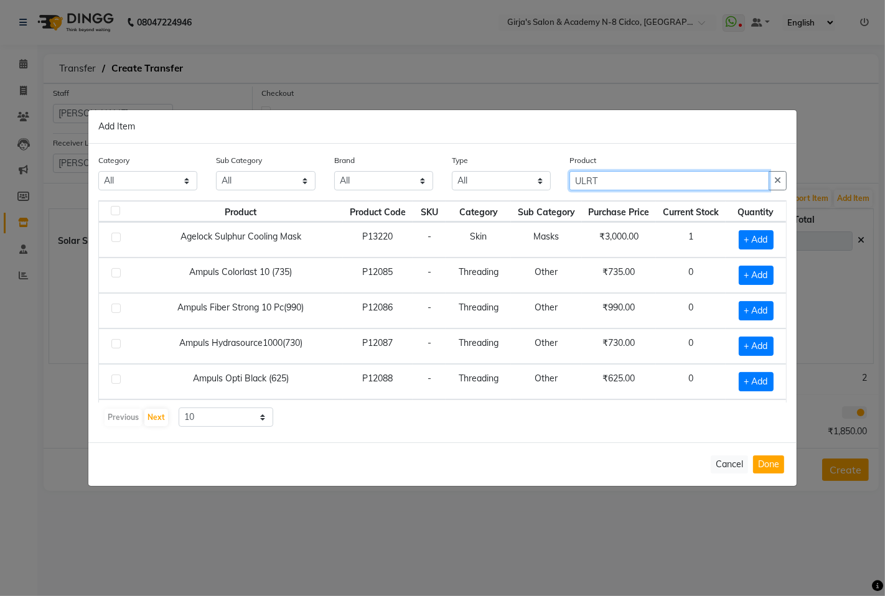
type input "ULRTA"
click at [650, 172] on input "ULRTA" at bounding box center [669, 180] width 200 height 19
click at [652, 172] on input "ULRTA" at bounding box center [669, 180] width 200 height 19
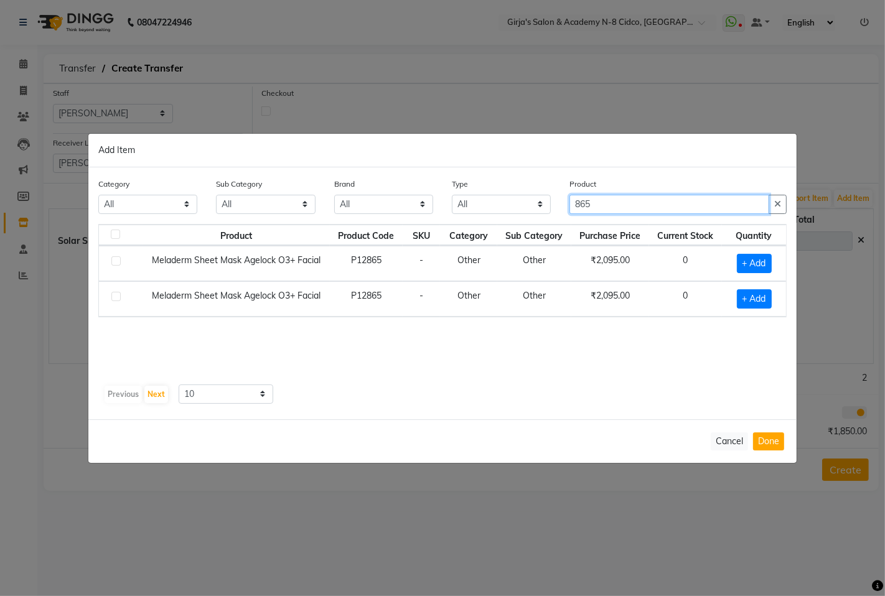
click at [600, 212] on input "865" at bounding box center [669, 204] width 200 height 19
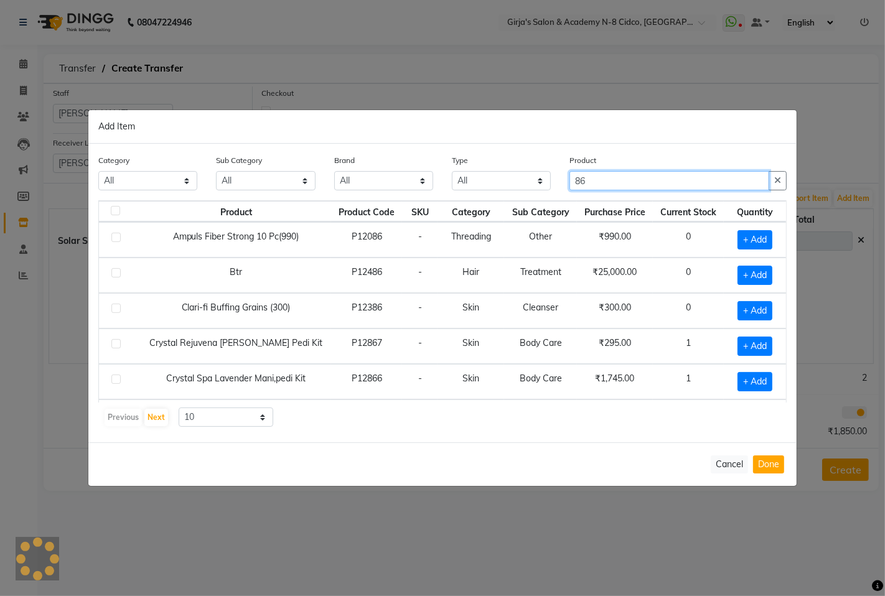
type input "8"
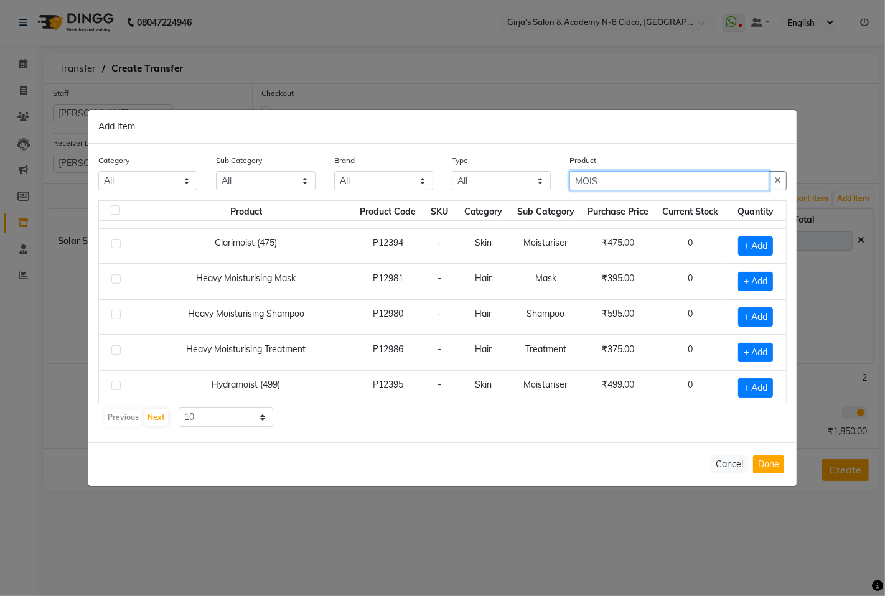
scroll to position [177, 0]
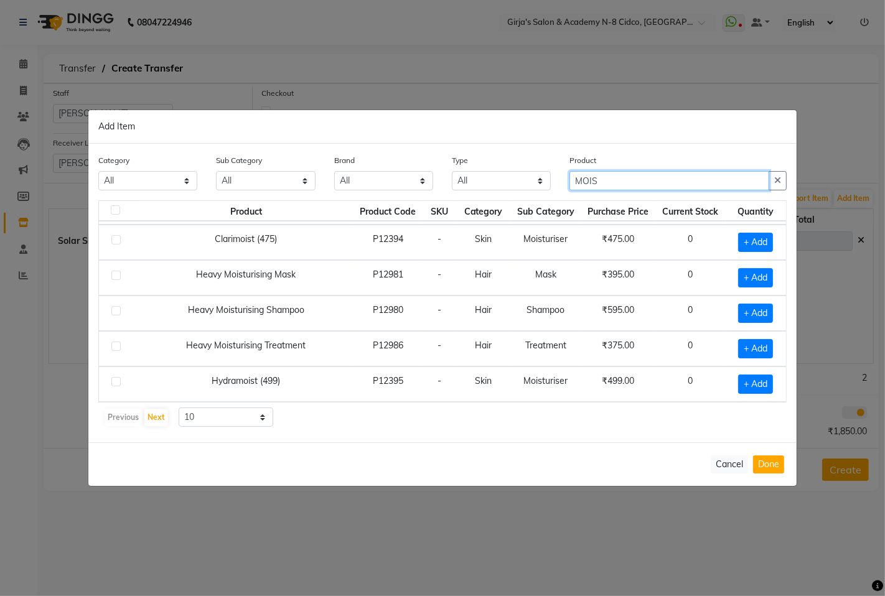
click at [645, 180] on input "MOIS" at bounding box center [669, 180] width 200 height 19
type input "M"
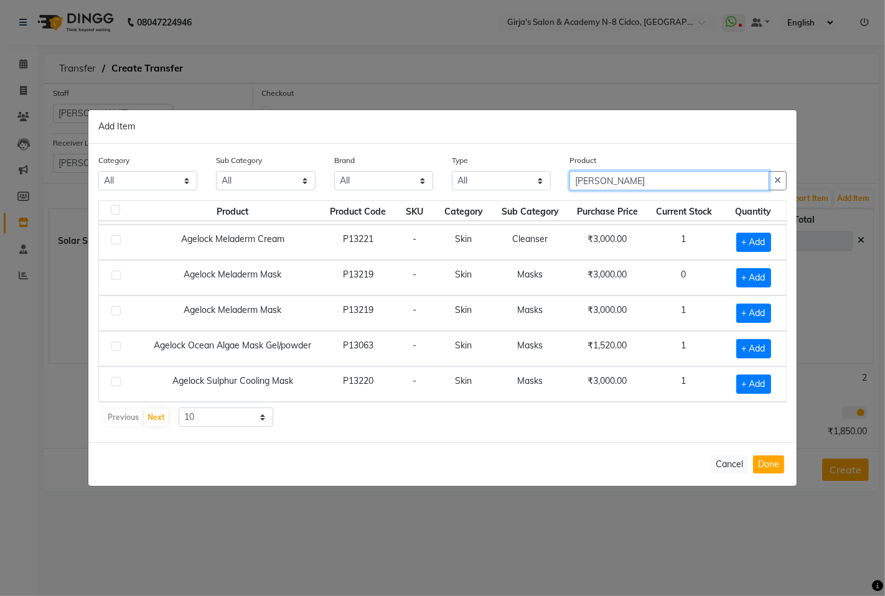
scroll to position [0, 0]
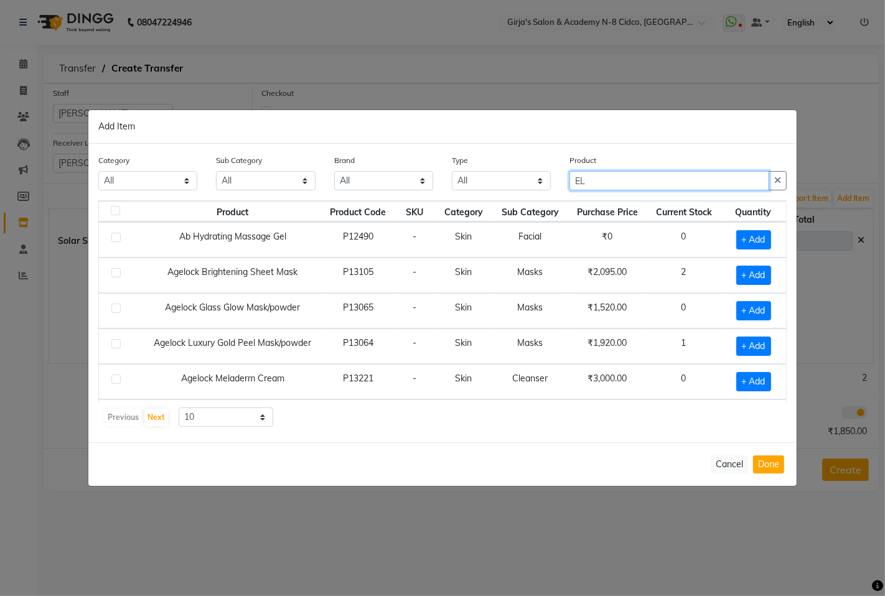
type input "E"
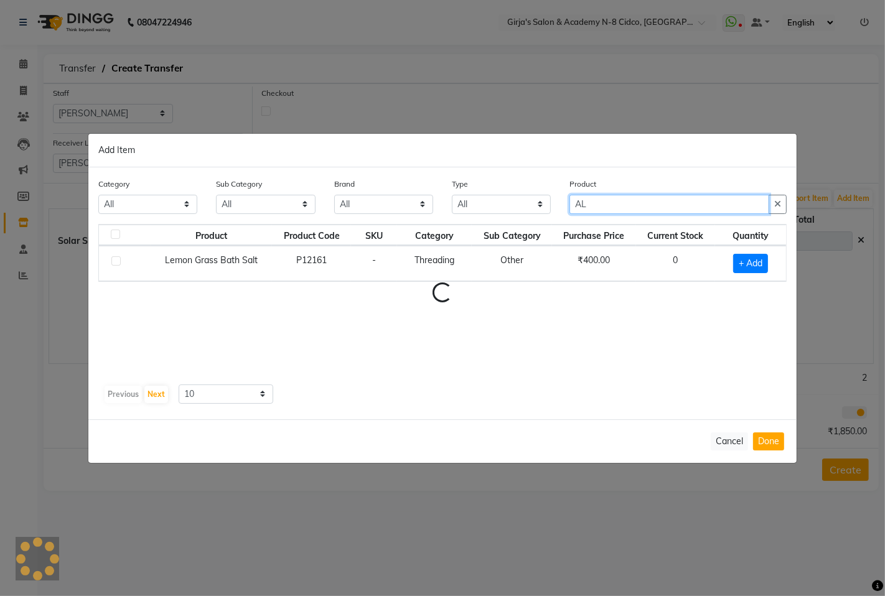
type input "A"
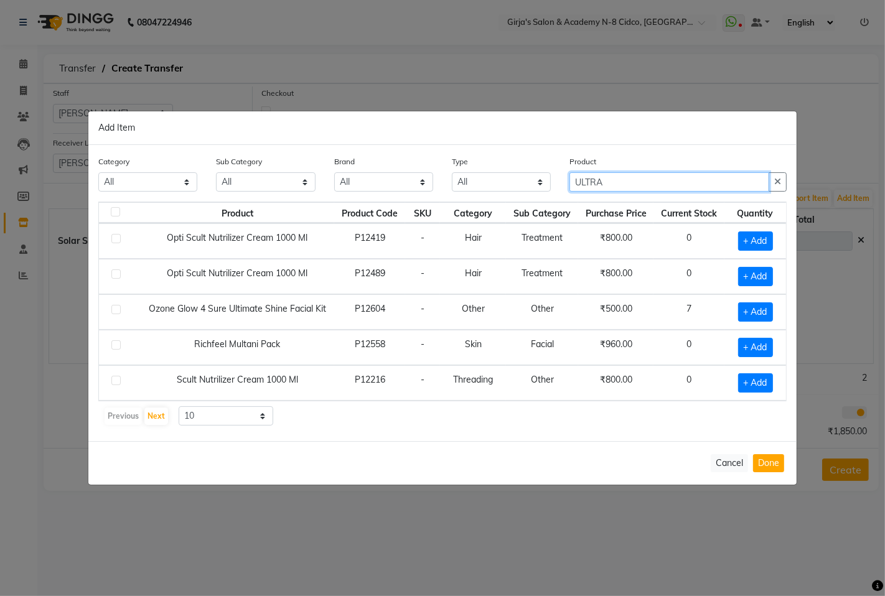
click at [610, 187] on input "ULTRA" at bounding box center [669, 181] width 200 height 19
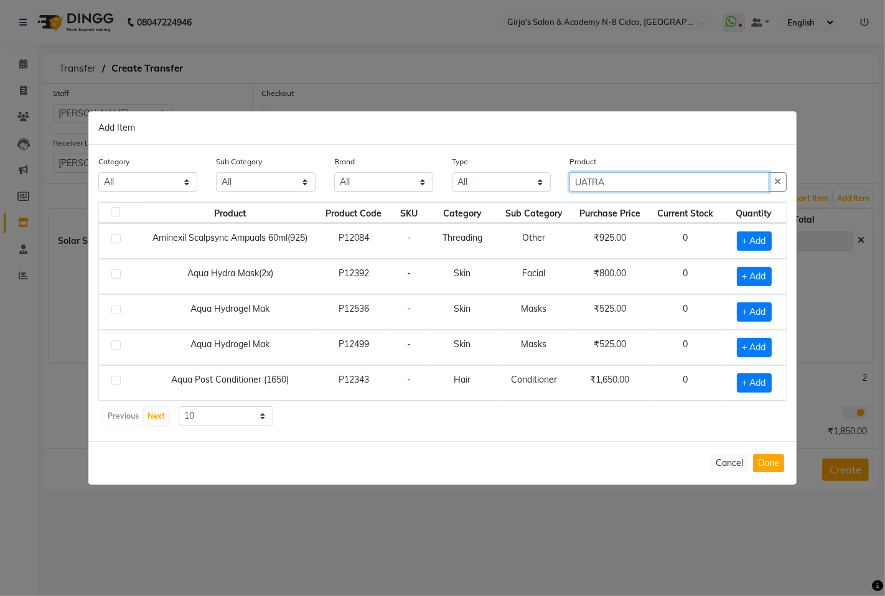
click at [636, 187] on input "UATRA" at bounding box center [669, 181] width 200 height 19
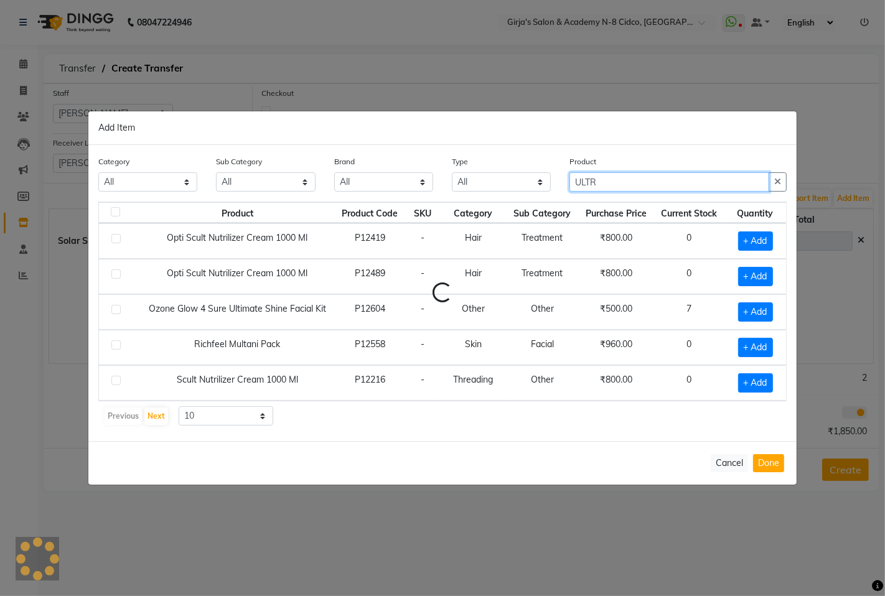
type input "ULTRA"
click at [682, 184] on input "ULTRA" at bounding box center [669, 181] width 200 height 19
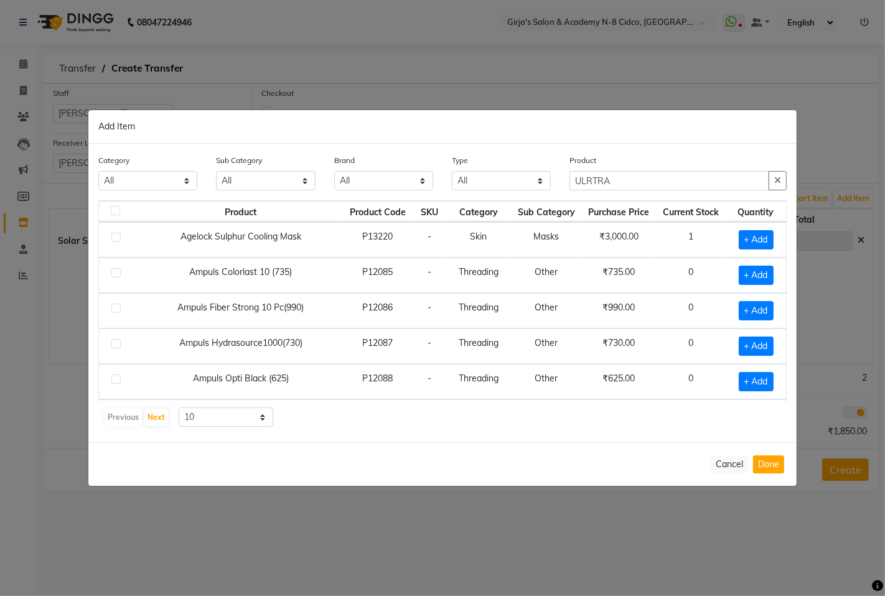
click at [657, 194] on div "Product ULRTRA" at bounding box center [678, 177] width 236 height 47
click at [654, 171] on input "ULRTRA" at bounding box center [669, 180] width 200 height 19
type input "U"
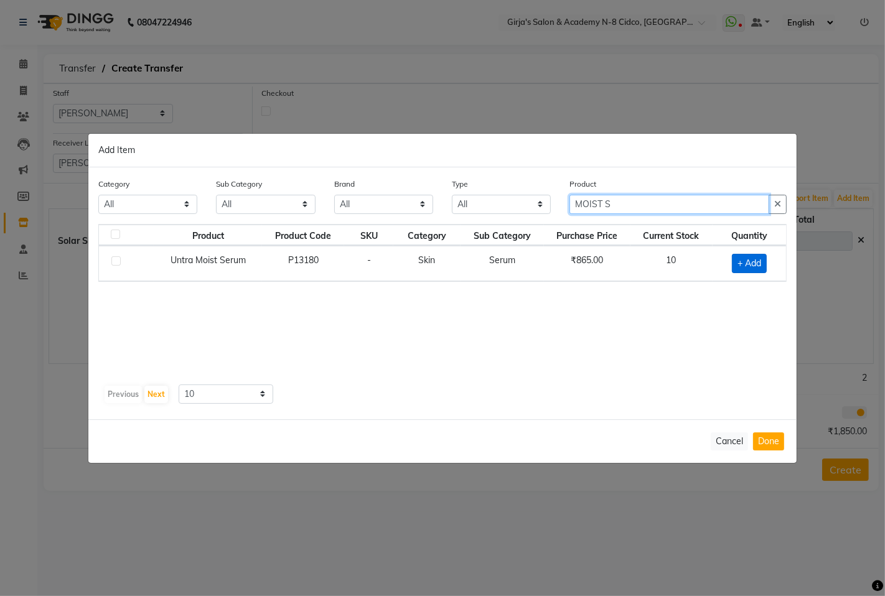
type input "MOIST S"
click at [756, 258] on span "+ Add" at bounding box center [749, 263] width 35 height 19
checkbox input "true"
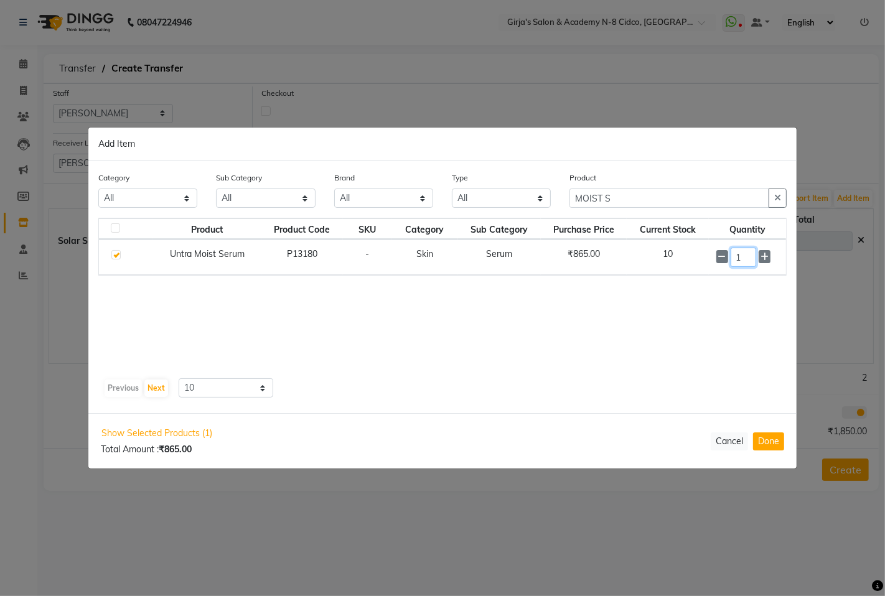
click at [746, 259] on input "1" at bounding box center [744, 257] width 26 height 19
click at [745, 259] on input "1" at bounding box center [744, 257] width 26 height 19
type input "2"
click at [756, 444] on button "Done" at bounding box center [768, 442] width 31 height 18
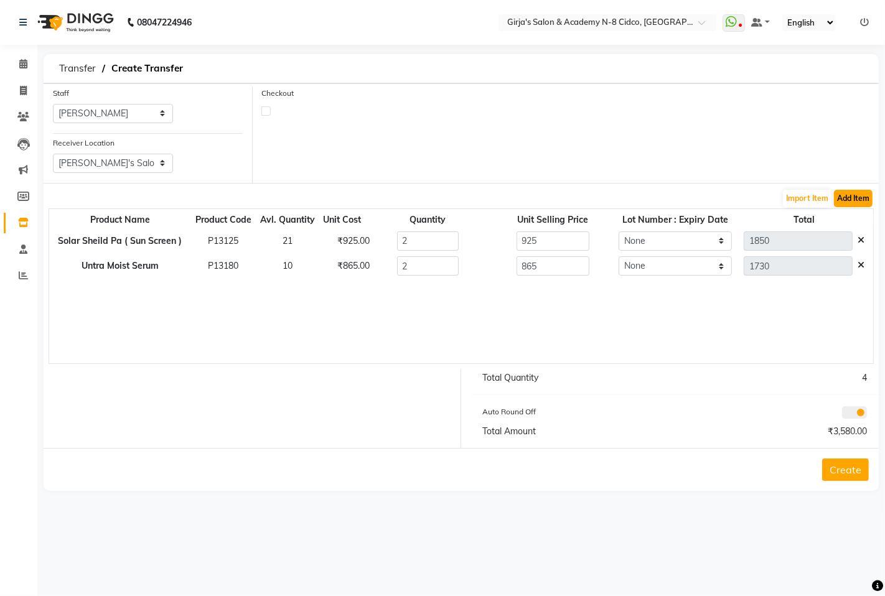
click at [843, 197] on button "Add Item" at bounding box center [853, 198] width 39 height 17
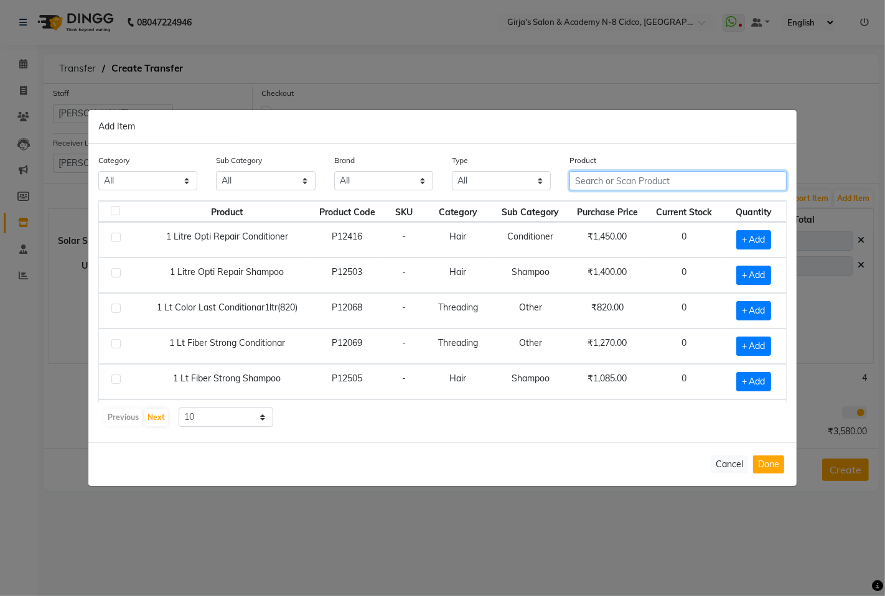
click at [665, 184] on input "text" at bounding box center [677, 180] width 217 height 19
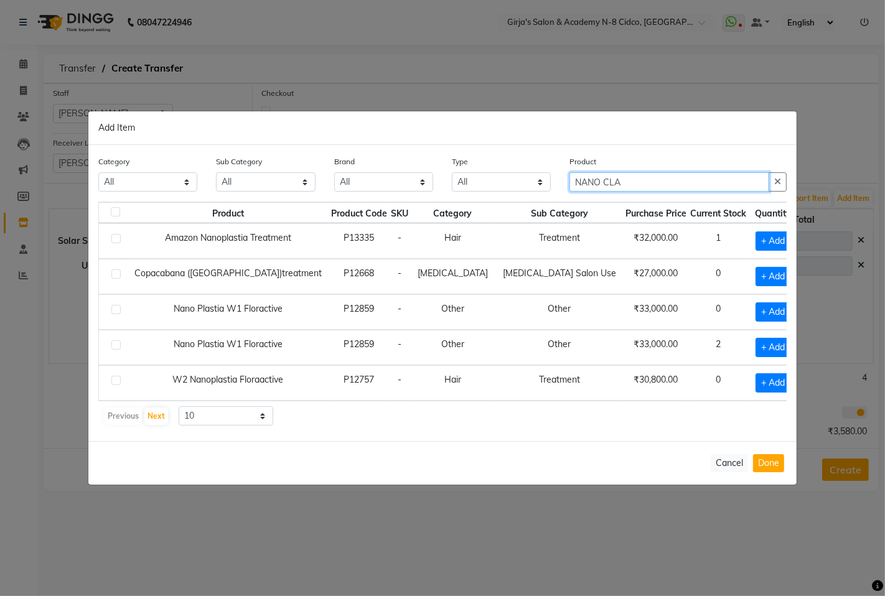
click at [658, 176] on input "NANO CLA" at bounding box center [669, 181] width 200 height 19
type input "N"
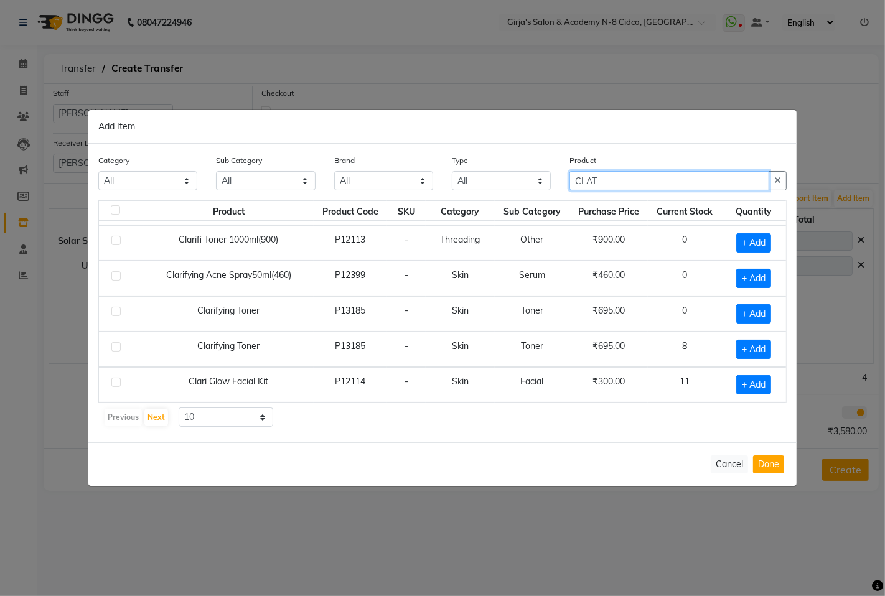
scroll to position [177, 0]
type input "CLAT"
click at [746, 347] on span "+ Add" at bounding box center [753, 348] width 35 height 19
checkbox input "true"
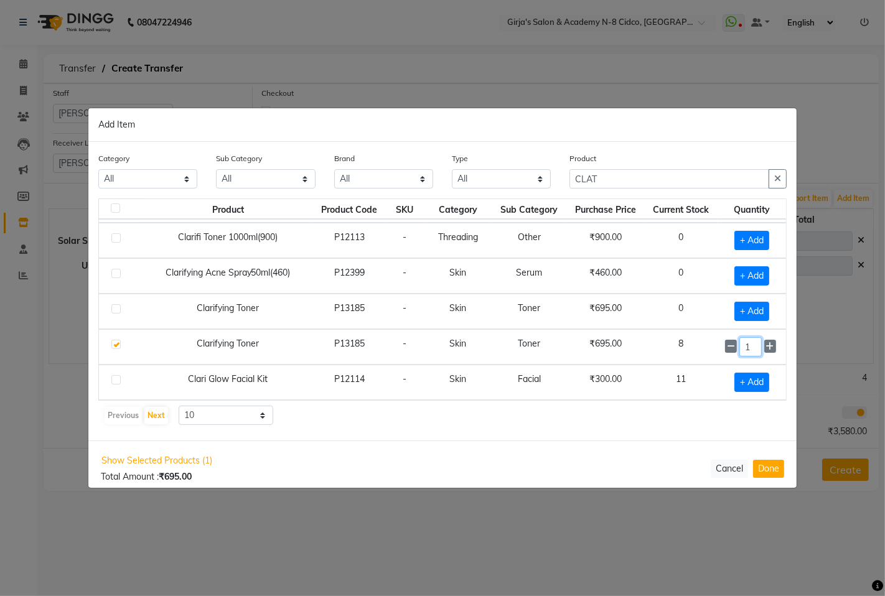
scroll to position [176, 0]
click at [744, 347] on input "1" at bounding box center [750, 346] width 22 height 19
click at [739, 349] on input "1" at bounding box center [750, 346] width 22 height 19
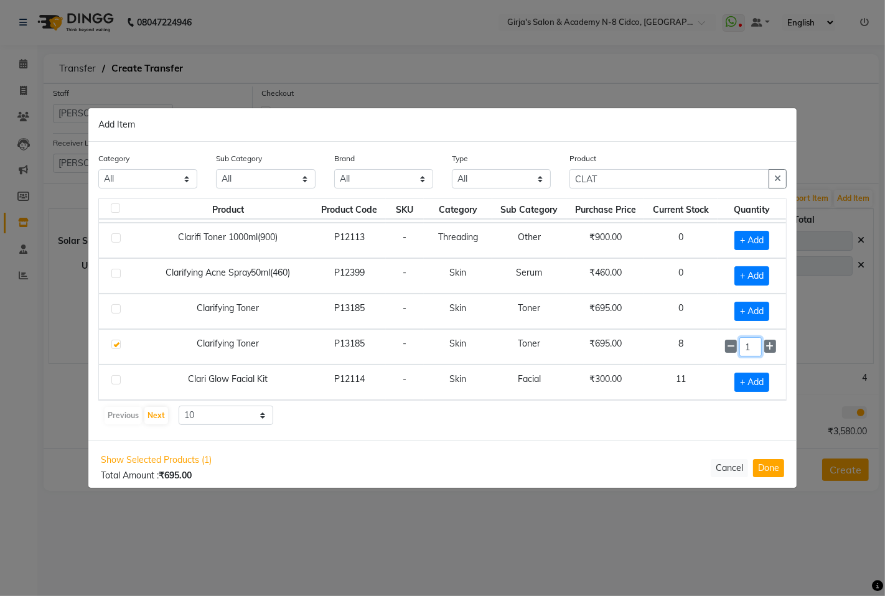
click at [739, 346] on input "1" at bounding box center [750, 346] width 22 height 19
type input "2"
click at [757, 474] on button "Done" at bounding box center [768, 468] width 31 height 18
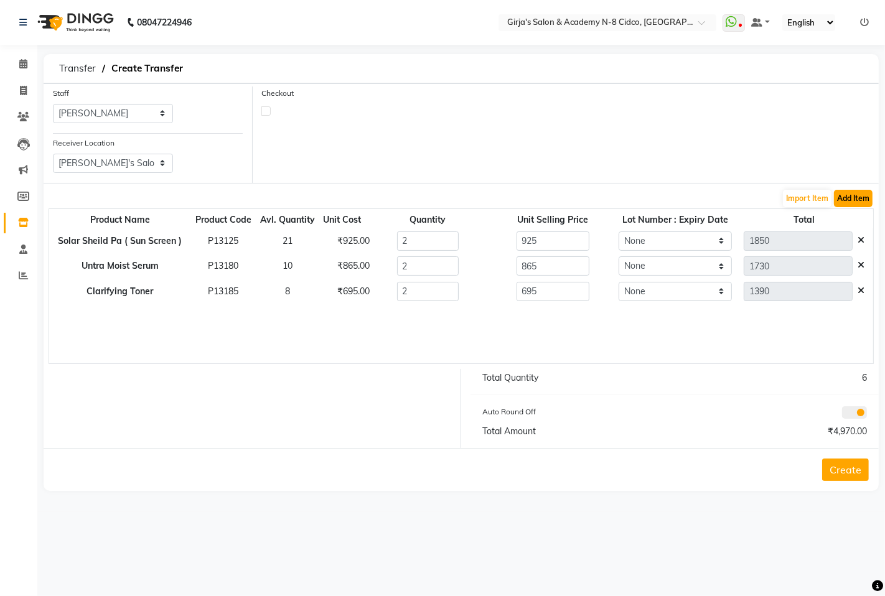
click at [853, 198] on button "Add Item" at bounding box center [853, 198] width 39 height 17
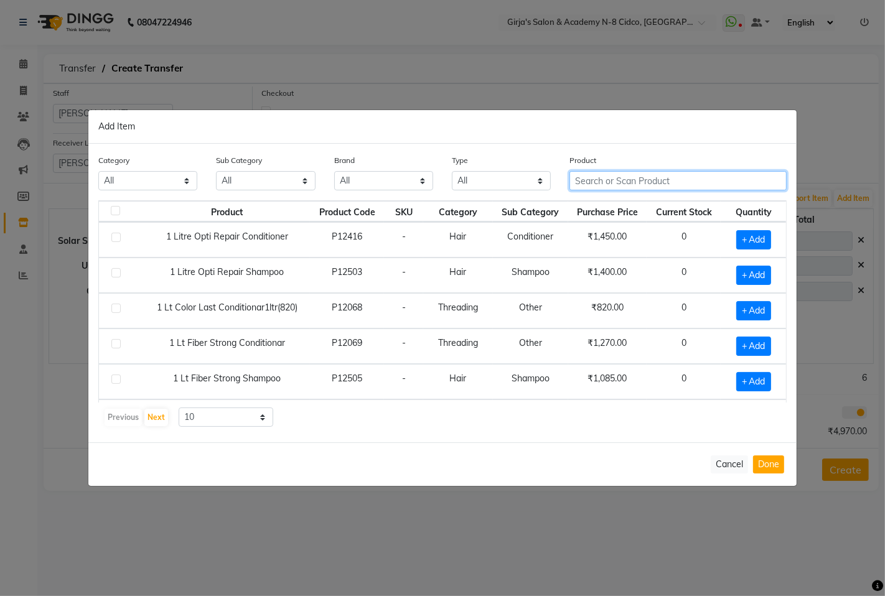
click at [617, 177] on input "text" at bounding box center [677, 180] width 217 height 19
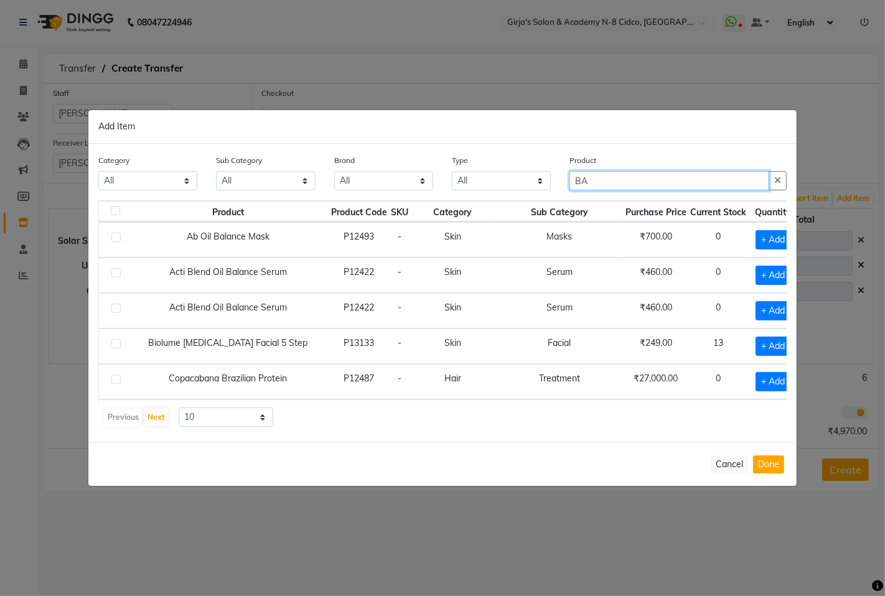
type input "B"
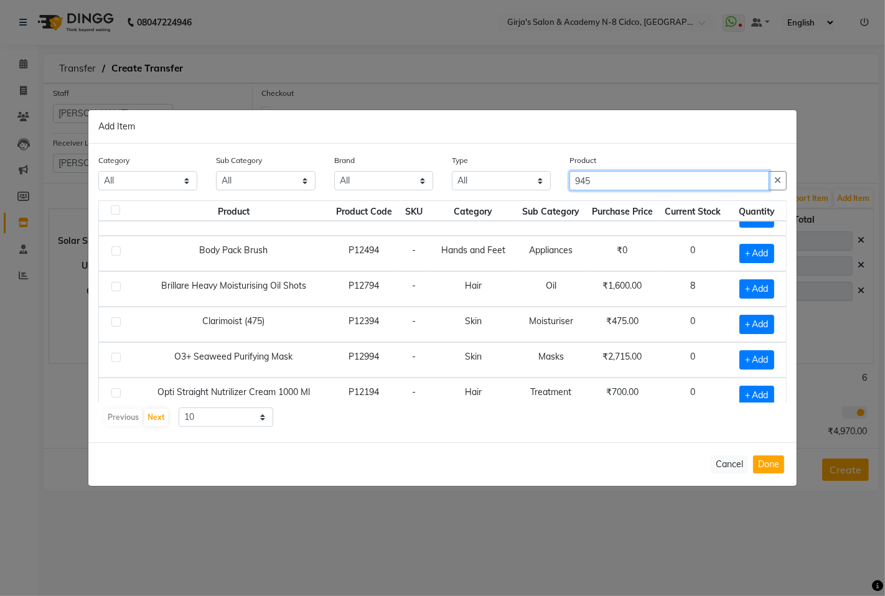
scroll to position [34, 0]
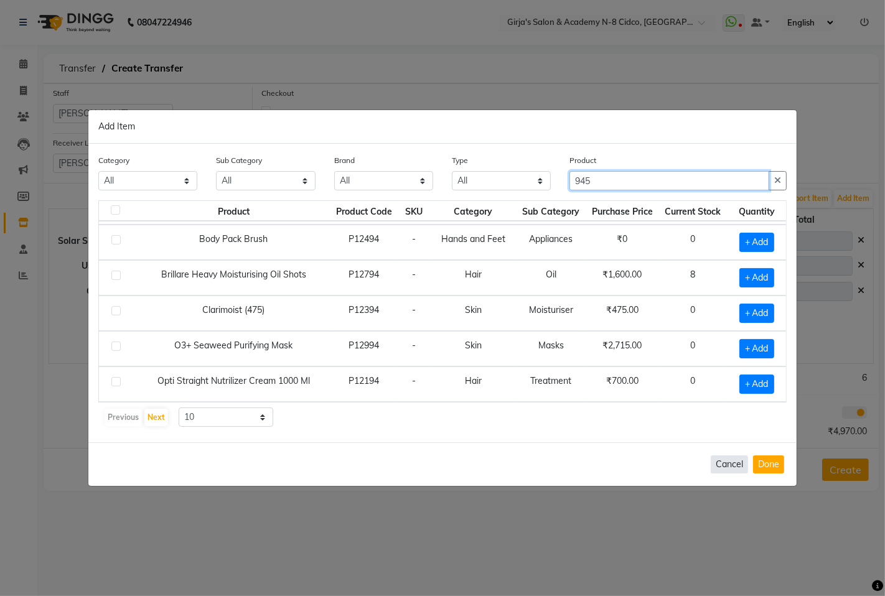
type input "945"
click at [721, 459] on button "Cancel" at bounding box center [729, 465] width 37 height 18
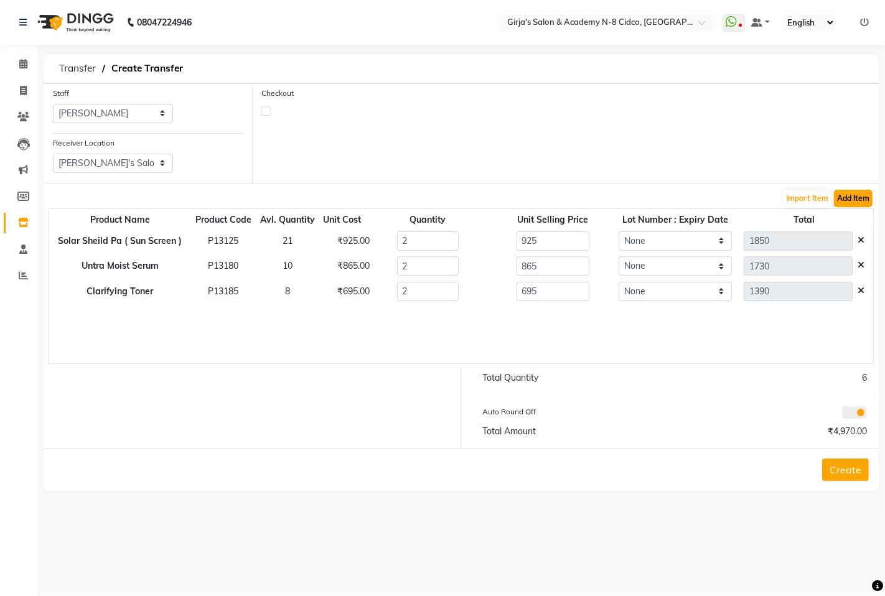
click at [860, 200] on button "Add Item" at bounding box center [853, 198] width 39 height 17
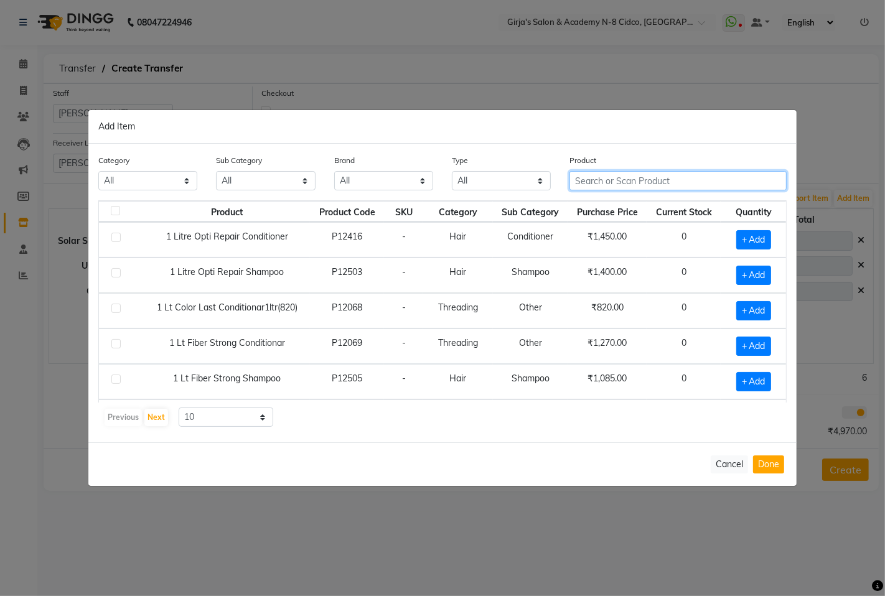
click at [631, 187] on input "text" at bounding box center [677, 180] width 217 height 19
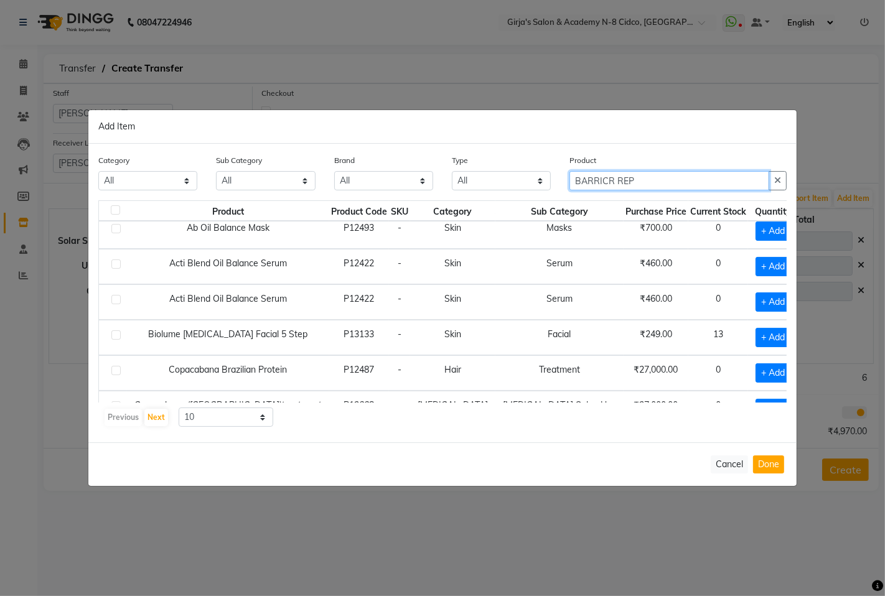
scroll to position [0, 0]
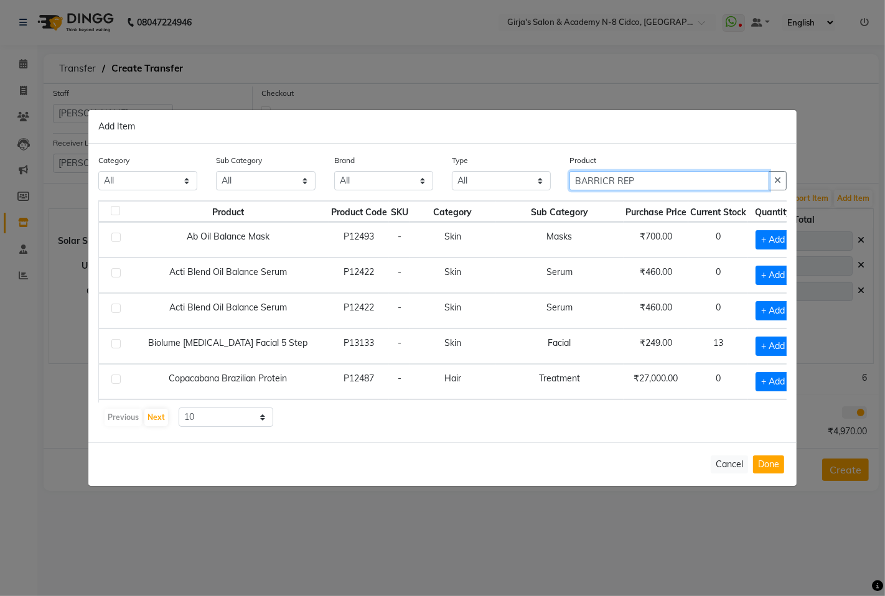
click at [686, 179] on input "BARRICR REP" at bounding box center [669, 180] width 200 height 19
type input "B"
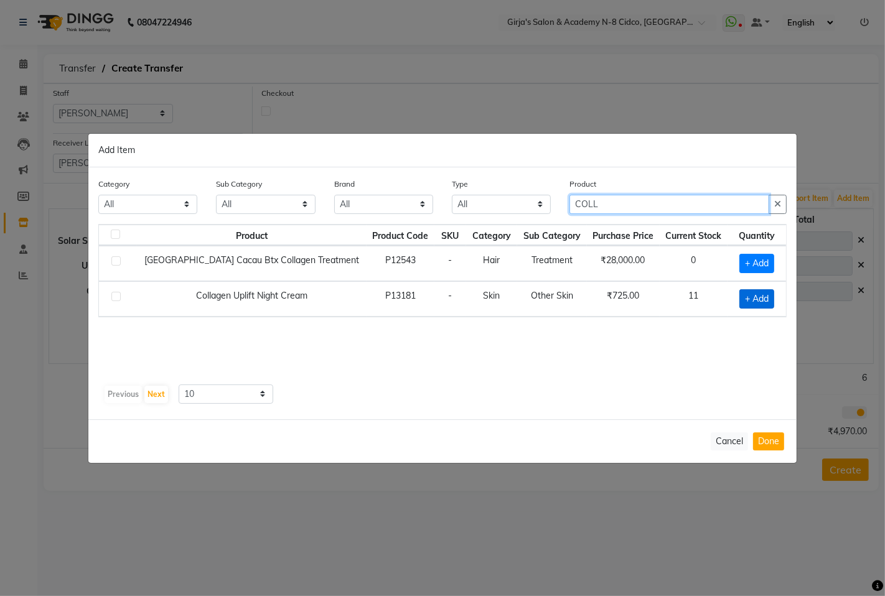
type input "COLL"
click at [755, 297] on span "+ Add" at bounding box center [756, 298] width 35 height 19
checkbox input "true"
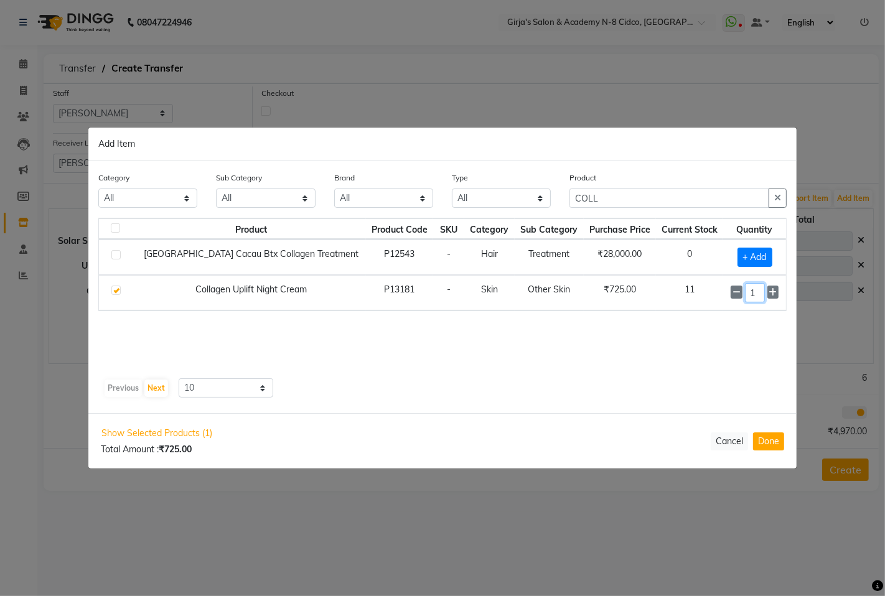
click at [755, 297] on input "1" at bounding box center [755, 292] width 20 height 19
type input "2"
click at [762, 442] on button "Done" at bounding box center [768, 442] width 31 height 18
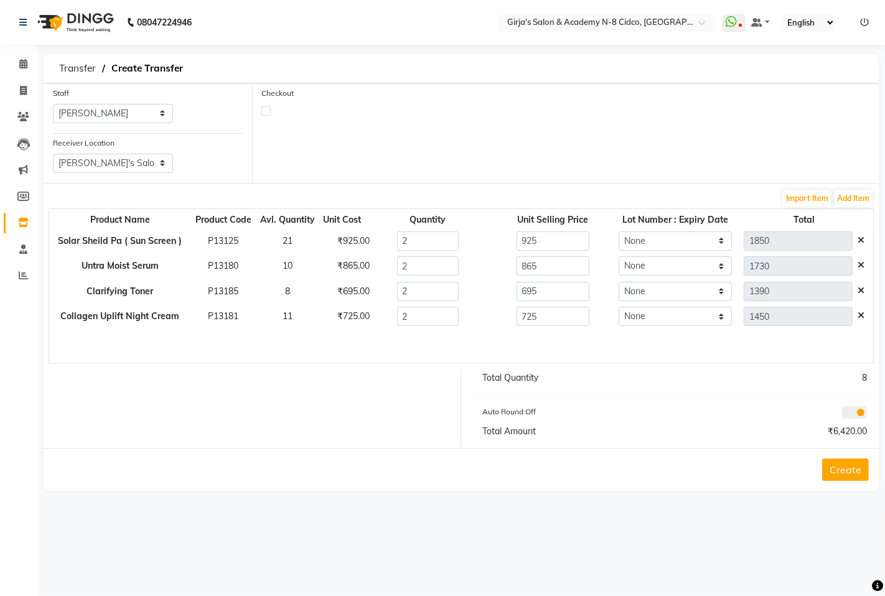
click at [853, 187] on form "Staff Select ADITYA ANIKET BEAUTY M GIRJAS HANSIKA KOMAL MISS SATFF MONA PATYAR…" at bounding box center [461, 287] width 835 height 408
click at [851, 191] on button "Add Item" at bounding box center [853, 198] width 39 height 17
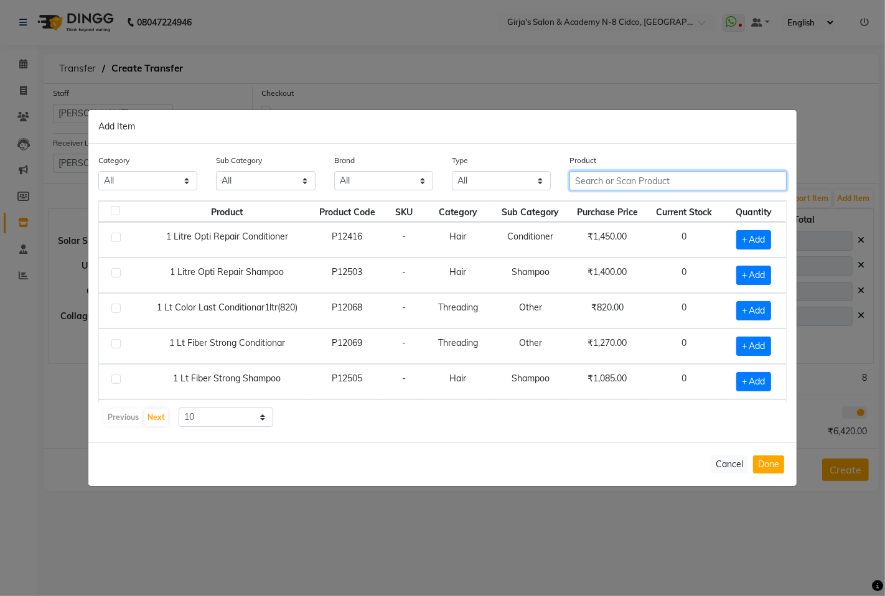
click at [711, 176] on input "text" at bounding box center [677, 180] width 217 height 19
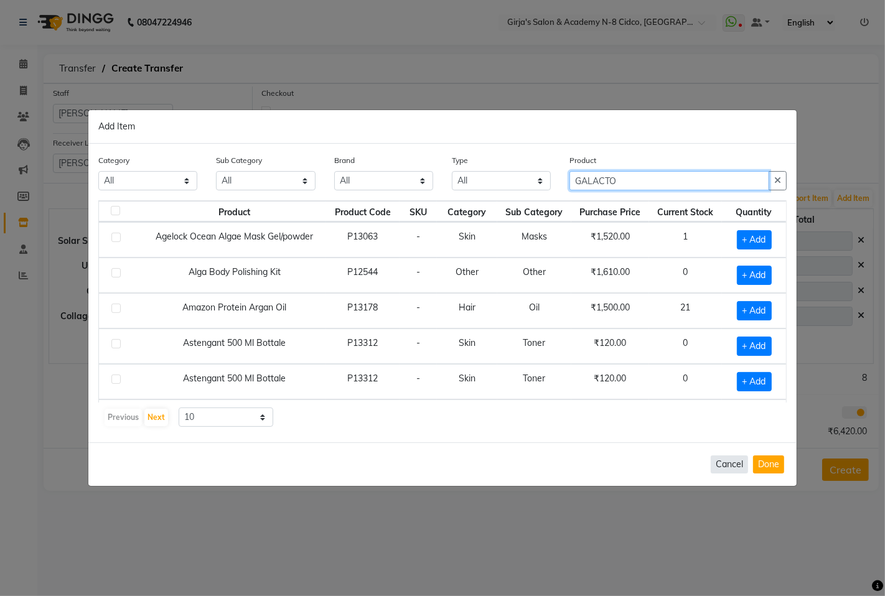
type input "GALACTO"
click at [728, 468] on button "Cancel" at bounding box center [729, 465] width 37 height 18
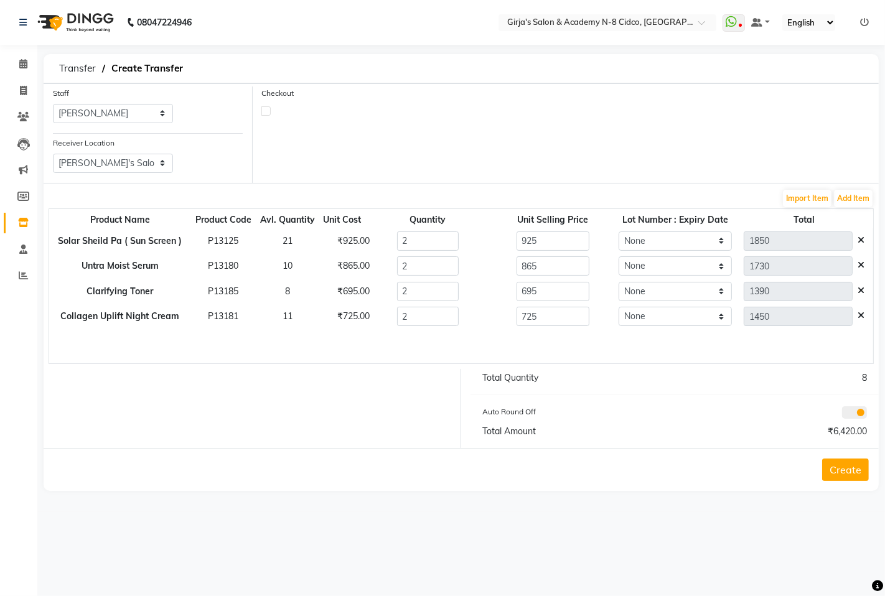
click at [861, 189] on div "Import Item Add Item" at bounding box center [461, 199] width 825 height 20
click at [865, 200] on button "Add Item" at bounding box center [853, 198] width 39 height 17
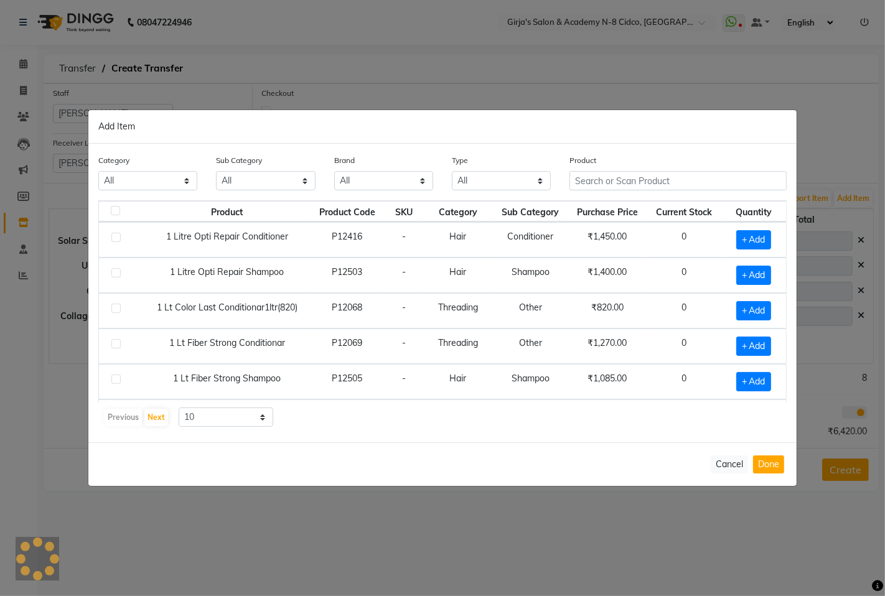
click at [694, 202] on th "Current Stock" at bounding box center [684, 211] width 74 height 21
click at [687, 188] on input "text" at bounding box center [677, 180] width 217 height 19
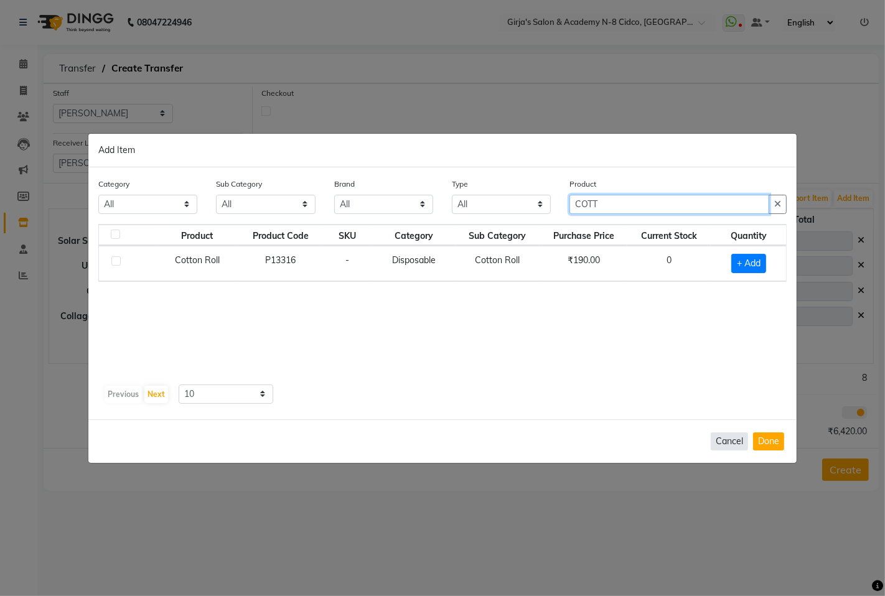
type input "COTT"
click at [729, 444] on button "Cancel" at bounding box center [729, 442] width 37 height 18
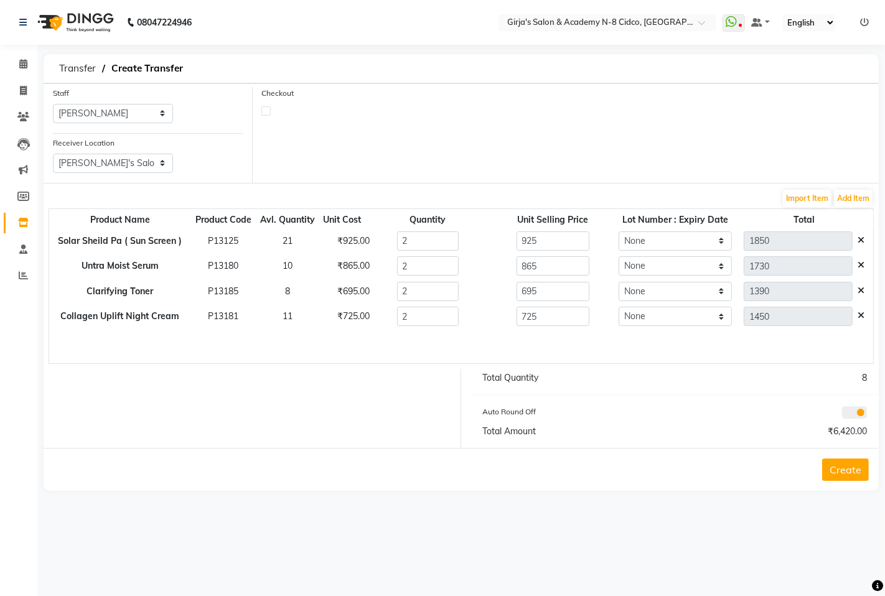
drag, startPoint x: 847, startPoint y: 476, endPoint x: 824, endPoint y: 462, distance: 26.8
click at [846, 476] on button "Create" at bounding box center [845, 470] width 47 height 22
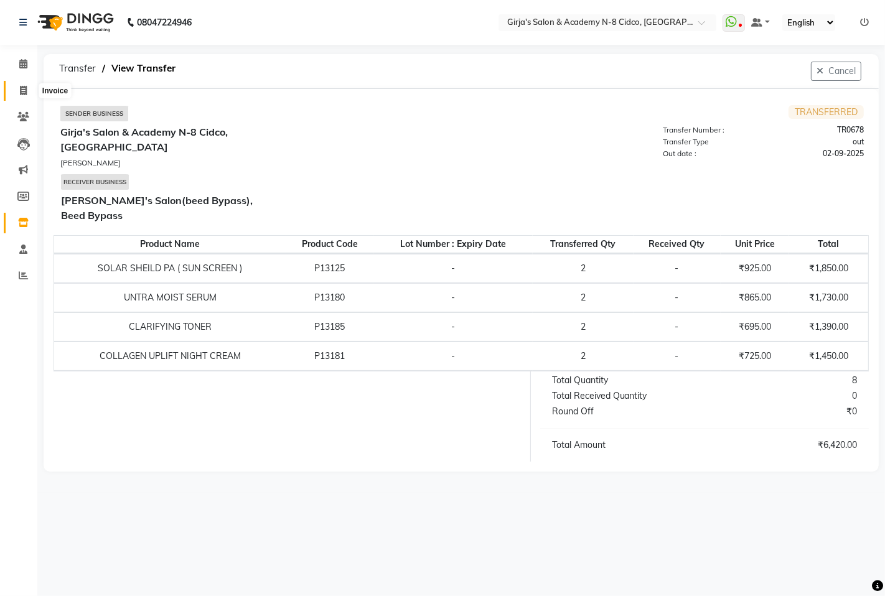
click at [27, 96] on span at bounding box center [23, 91] width 22 height 14
select select "66"
select select "service"
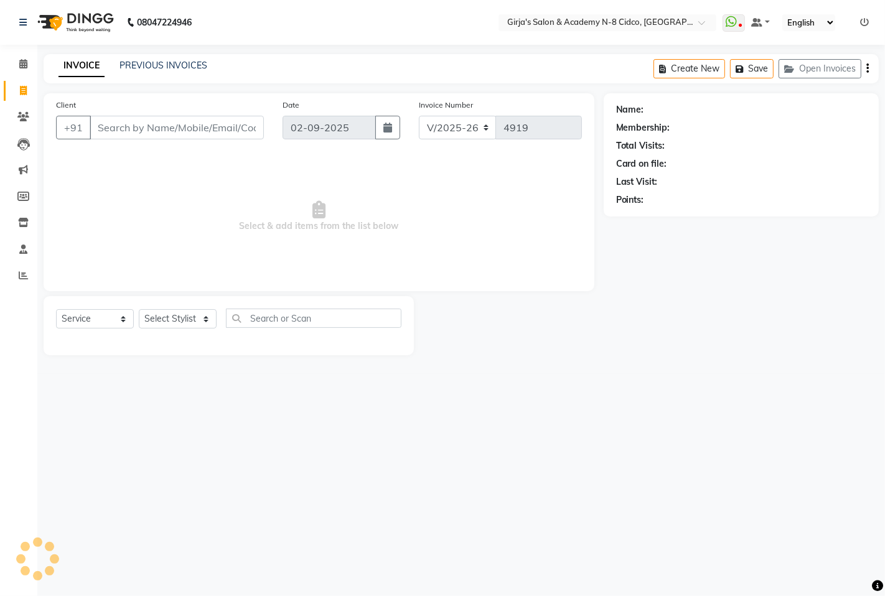
click at [217, 128] on input "Client" at bounding box center [177, 128] width 174 height 24
type input "8668315136"
click at [224, 128] on span "Add Client" at bounding box center [231, 127] width 49 height 12
select select "22"
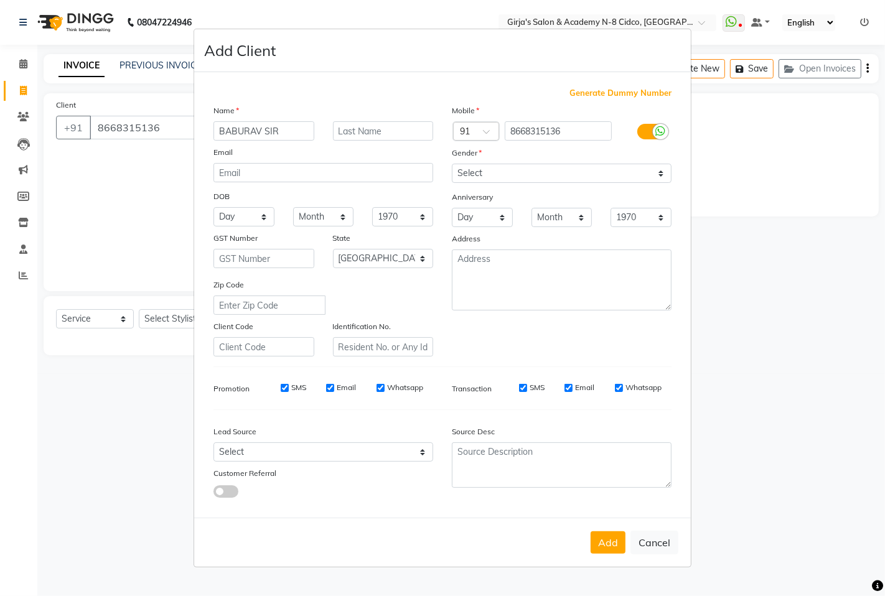
type input "BABURAV SIR"
drag, startPoint x: 494, startPoint y: 172, endPoint x: 495, endPoint y: 182, distance: 10.0
click at [495, 173] on select "Select Male Female Other Prefer Not To Say" at bounding box center [562, 173] width 220 height 19
select select "male"
click at [452, 164] on select "Select Male Female Other Prefer Not To Say" at bounding box center [562, 173] width 220 height 19
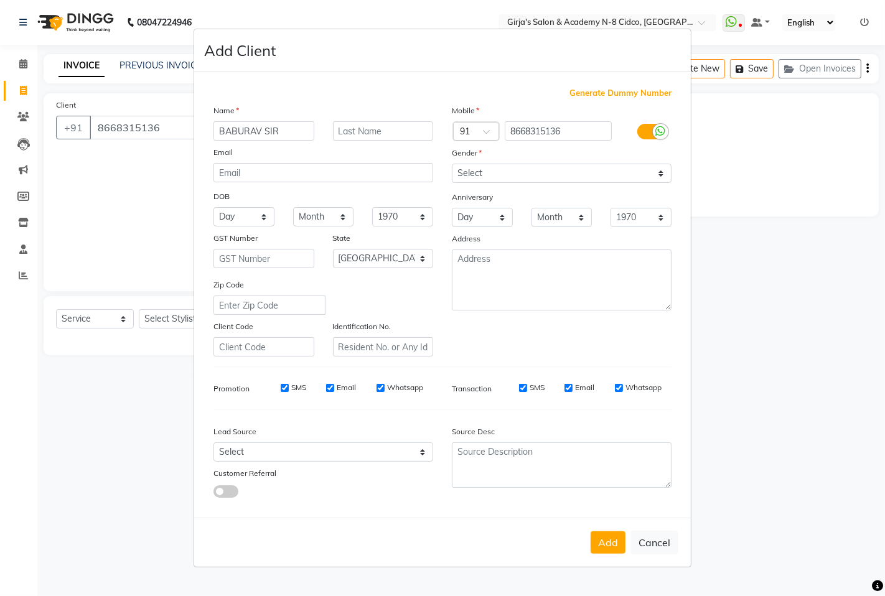
drag, startPoint x: 594, startPoint y: 545, endPoint x: 594, endPoint y: 537, distance: 8.7
click at [594, 543] on button "Add" at bounding box center [608, 543] width 35 height 22
select select
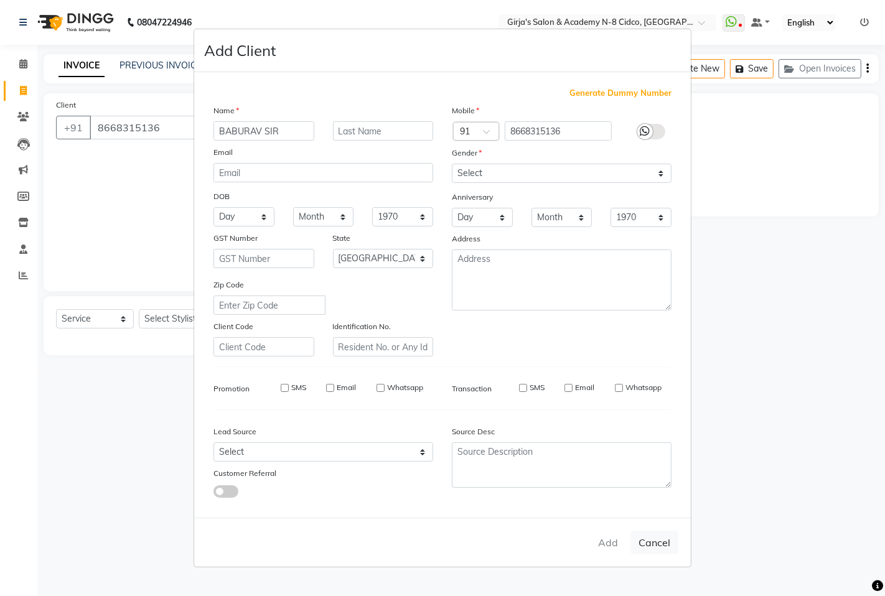
select select "null"
select select
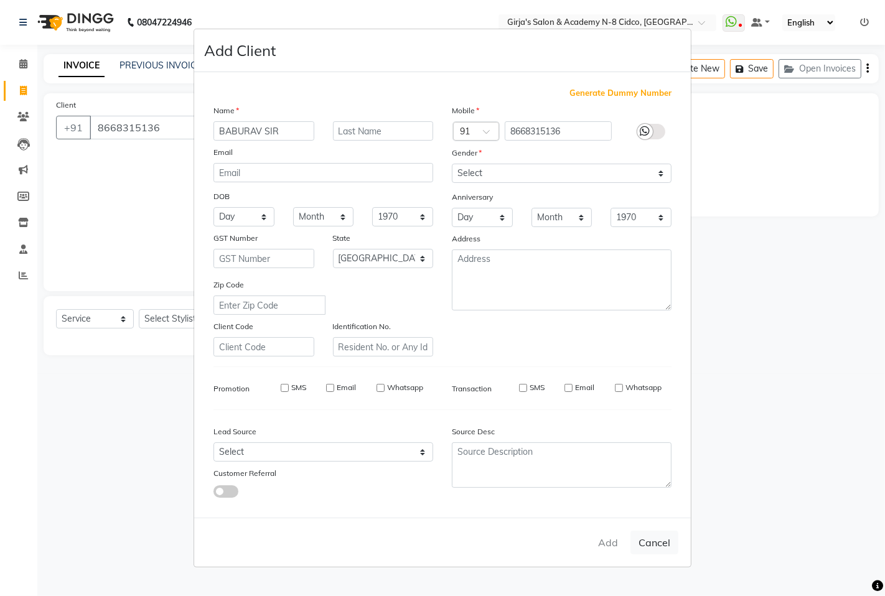
checkbox input "false"
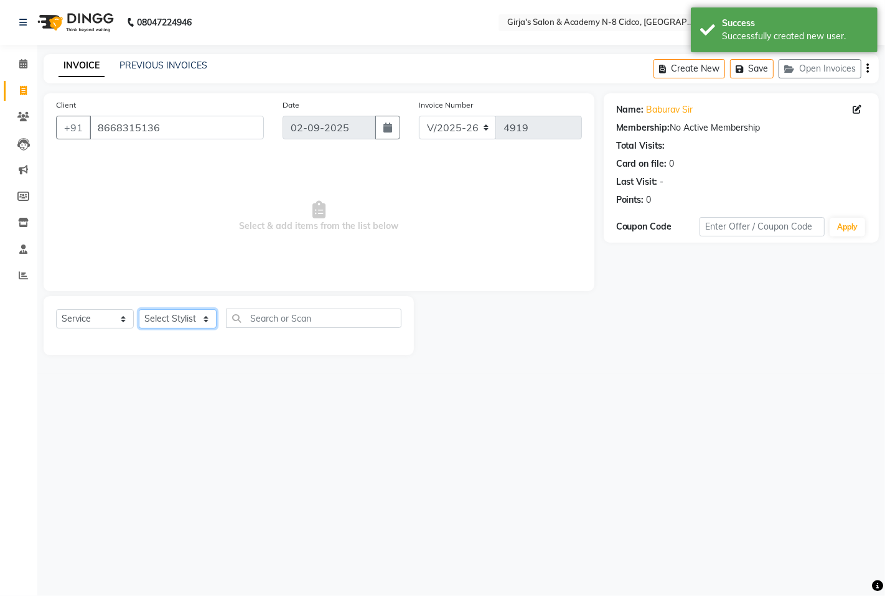
click at [164, 309] on select "Select Stylist ADITYA [PERSON_NAME] BEAUTY M GIRJAS [PERSON_NAME] MISS [PERSON_…" at bounding box center [178, 318] width 78 height 19
select select "34069"
click at [139, 310] on select "Select Stylist ADITYA [PERSON_NAME] BEAUTY M GIRJAS [PERSON_NAME] MISS [PERSON_…" at bounding box center [178, 318] width 78 height 19
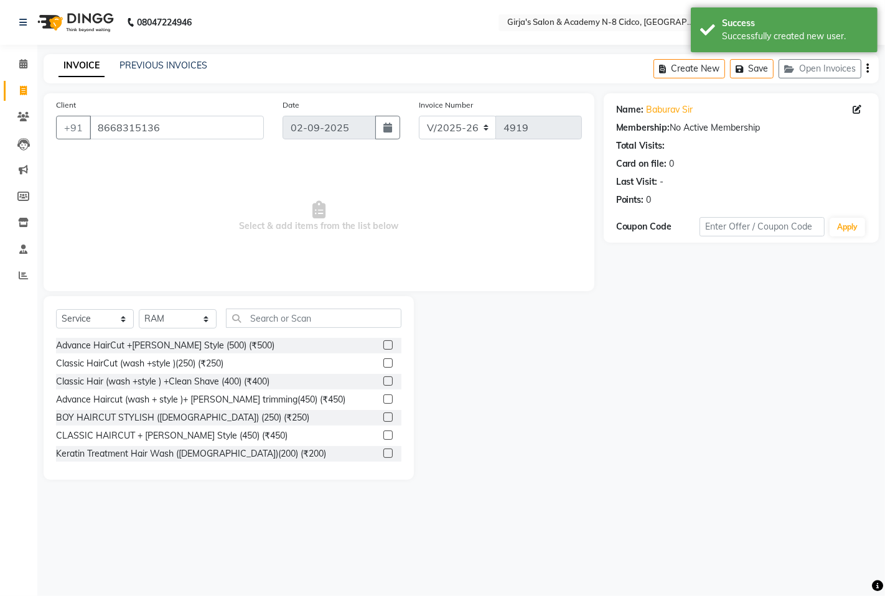
click at [274, 305] on div "Select Service Product Membership Package Voucher Prepaid Gift Card Select Styl…" at bounding box center [229, 388] width 370 height 184
click at [307, 330] on div "Select Service Product Membership Package Voucher Prepaid Gift Card Select Styl…" at bounding box center [228, 323] width 345 height 29
click at [305, 322] on input "text" at bounding box center [314, 318] width 176 height 19
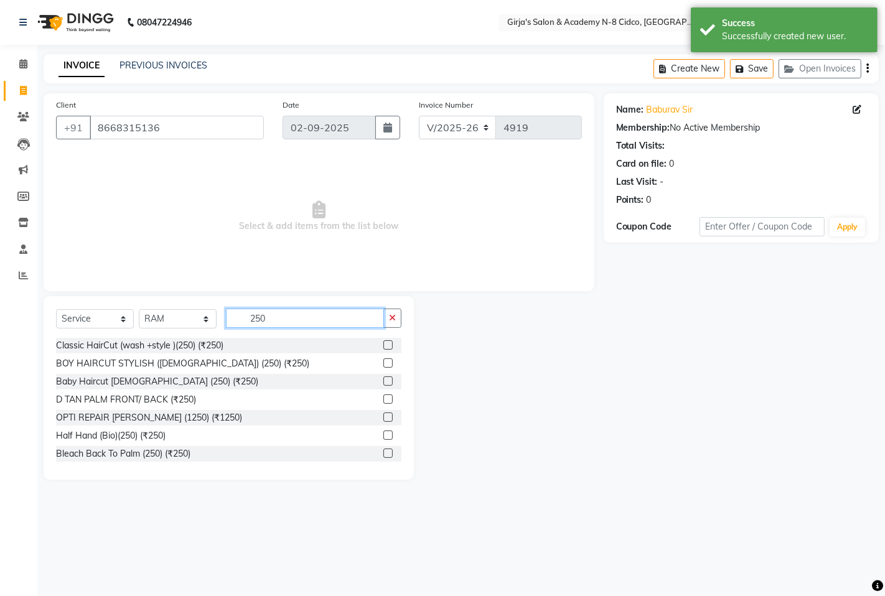
type input "250"
drag, startPoint x: 387, startPoint y: 340, endPoint x: 375, endPoint y: 345, distance: 12.0
click at [384, 340] on div at bounding box center [392, 346] width 18 height 16
click at [383, 345] on label at bounding box center [387, 344] width 9 height 9
click at [383, 345] on input "checkbox" at bounding box center [387, 346] width 8 height 8
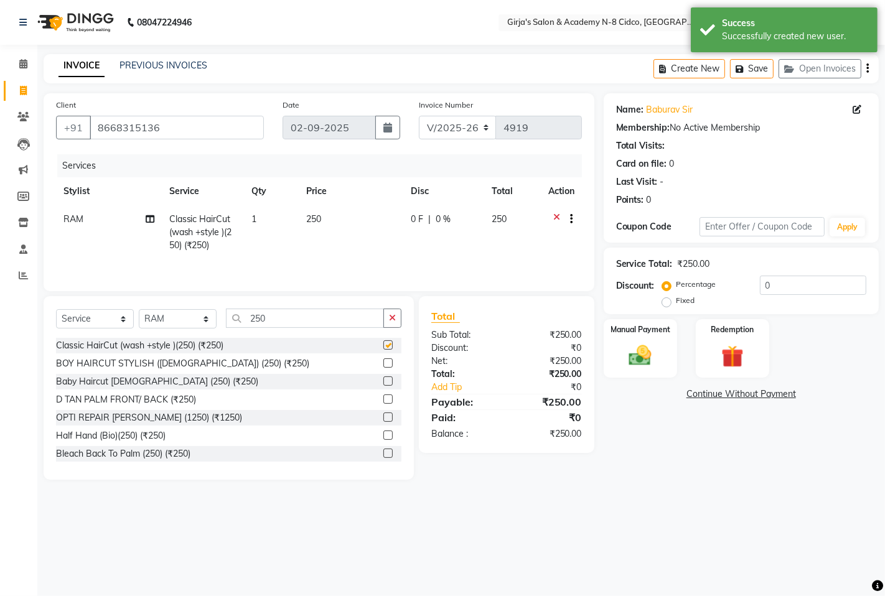
checkbox input "false"
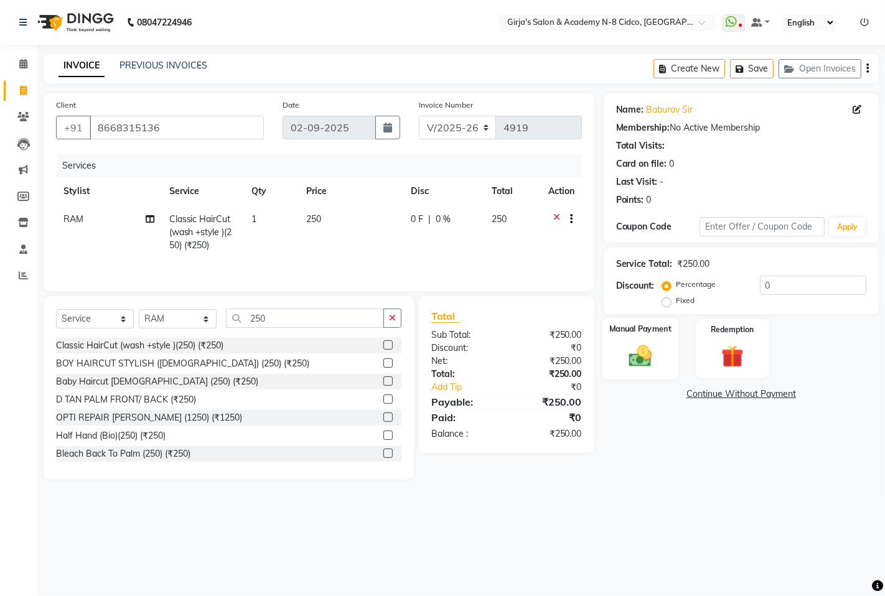
click at [624, 359] on img at bounding box center [640, 355] width 38 height 27
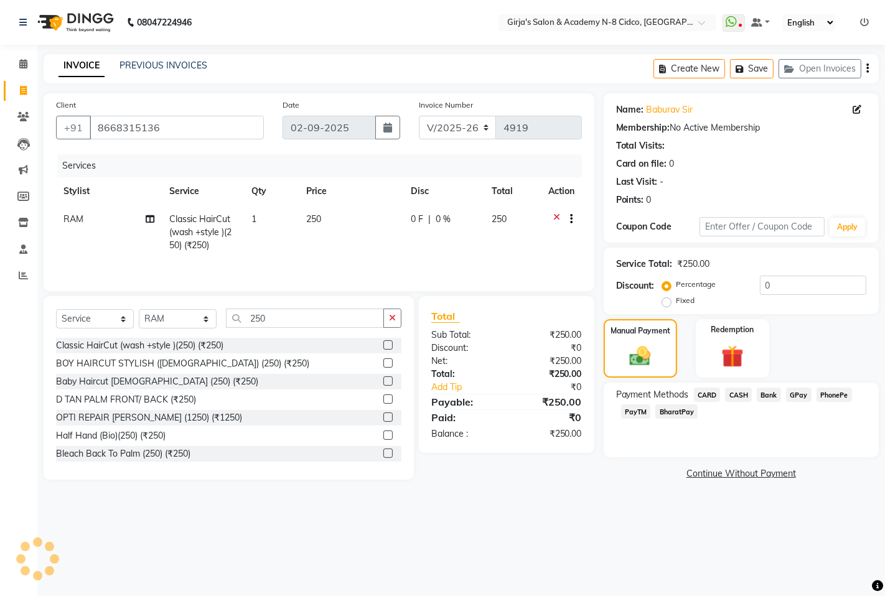
click at [797, 396] on span "GPay" at bounding box center [799, 395] width 26 height 14
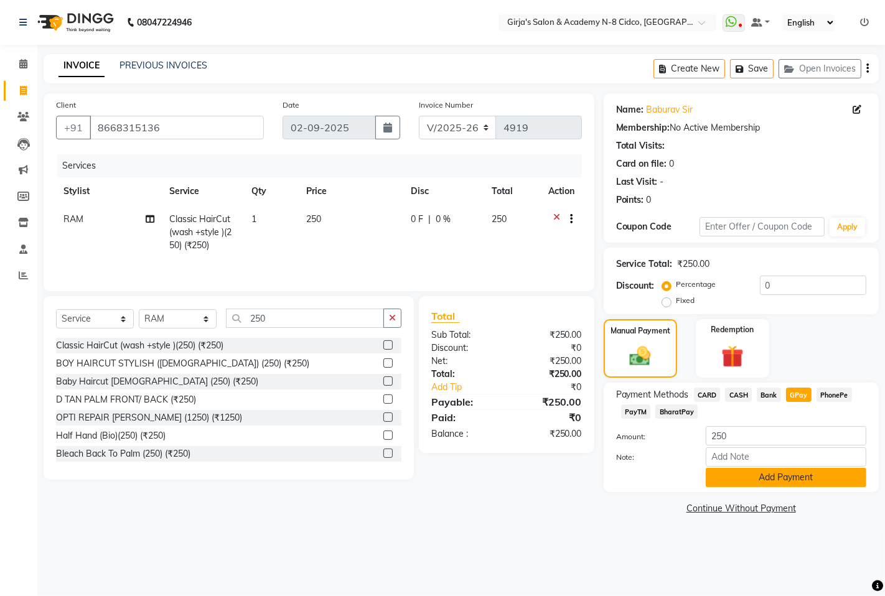
click at [734, 480] on button "Add Payment" at bounding box center [786, 477] width 161 height 19
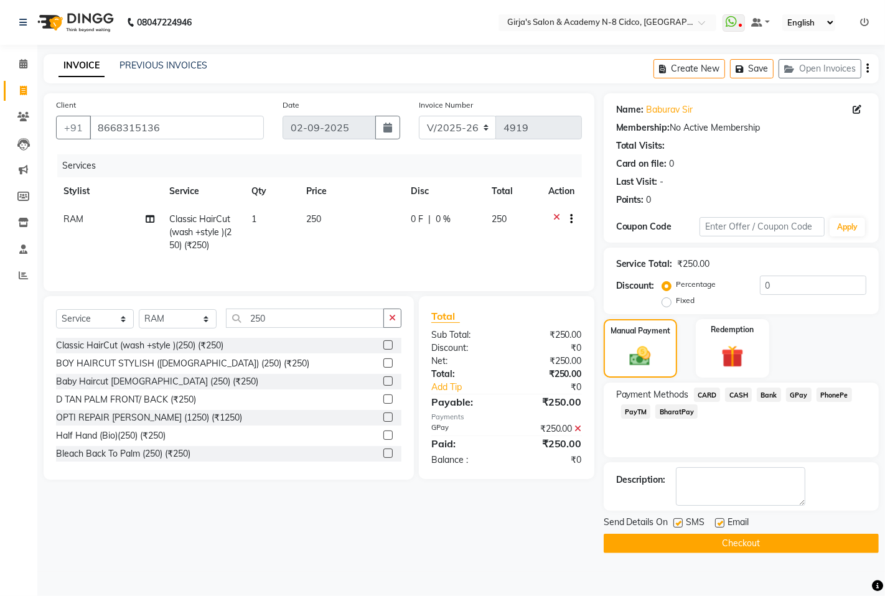
click at [741, 534] on button "Checkout" at bounding box center [741, 543] width 275 height 19
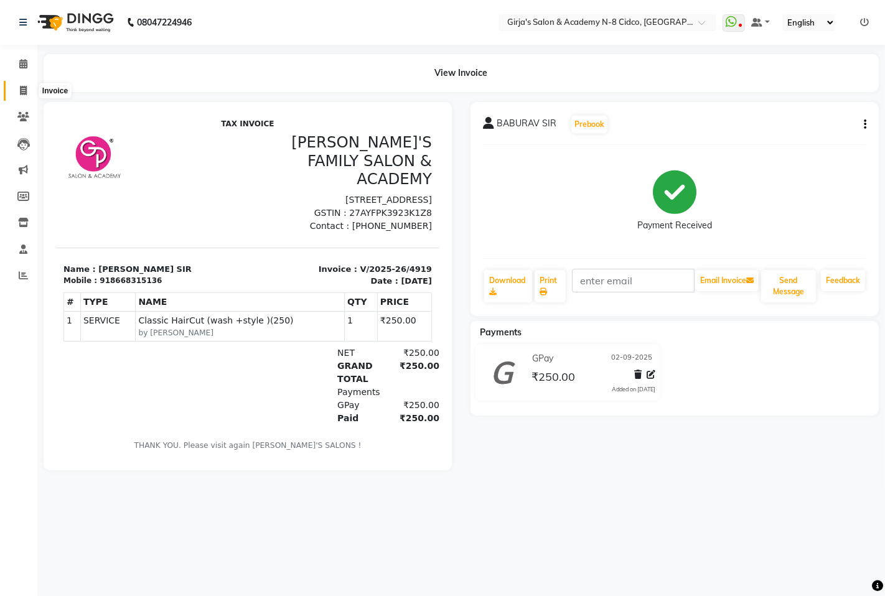
click at [23, 90] on icon at bounding box center [23, 90] width 7 height 9
select select "66"
select select "service"
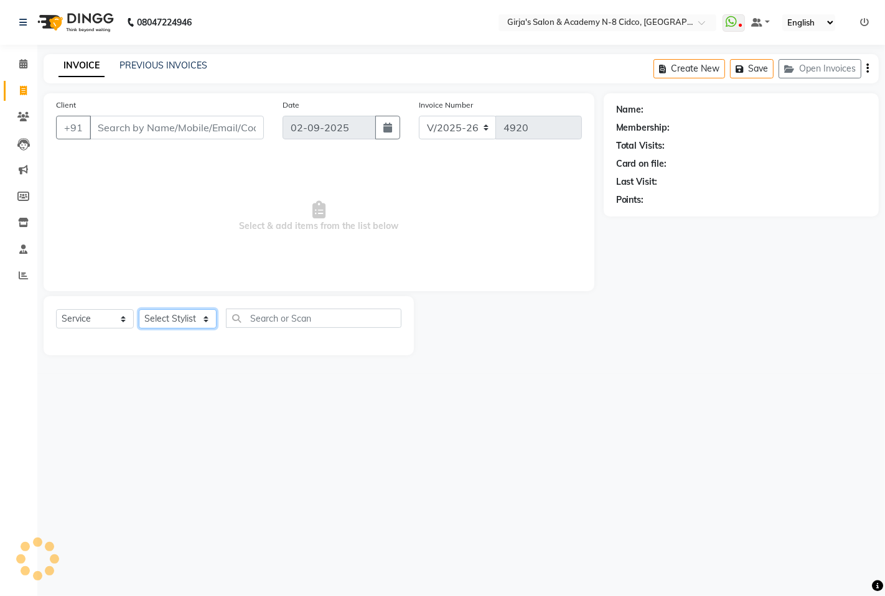
click at [176, 325] on select "Select Stylist" at bounding box center [178, 318] width 78 height 19
select select "28785"
click at [139, 310] on select "Select Stylist ADITYA [PERSON_NAME] BEAUTY M GIRJAS [PERSON_NAME] MISS [PERSON_…" at bounding box center [178, 318] width 78 height 19
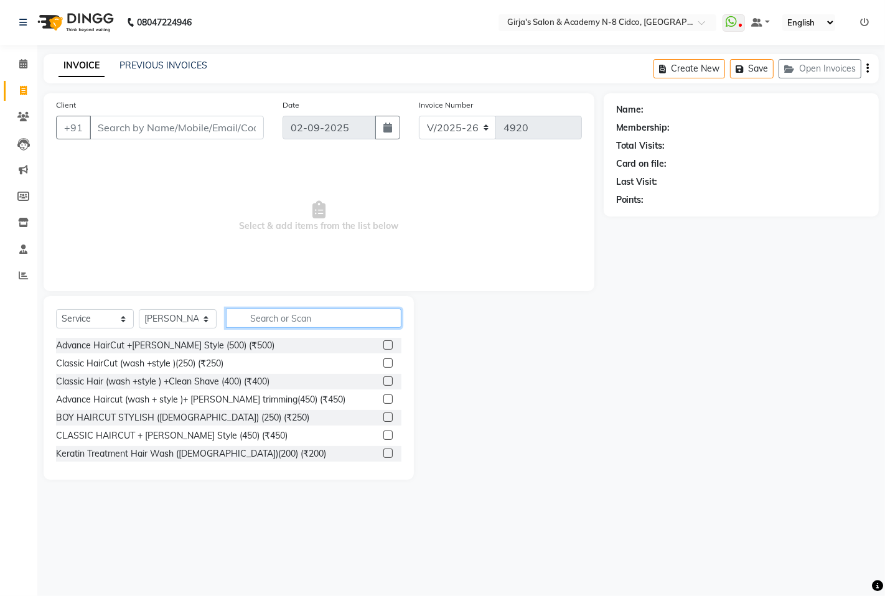
click at [293, 319] on input "text" at bounding box center [314, 318] width 176 height 19
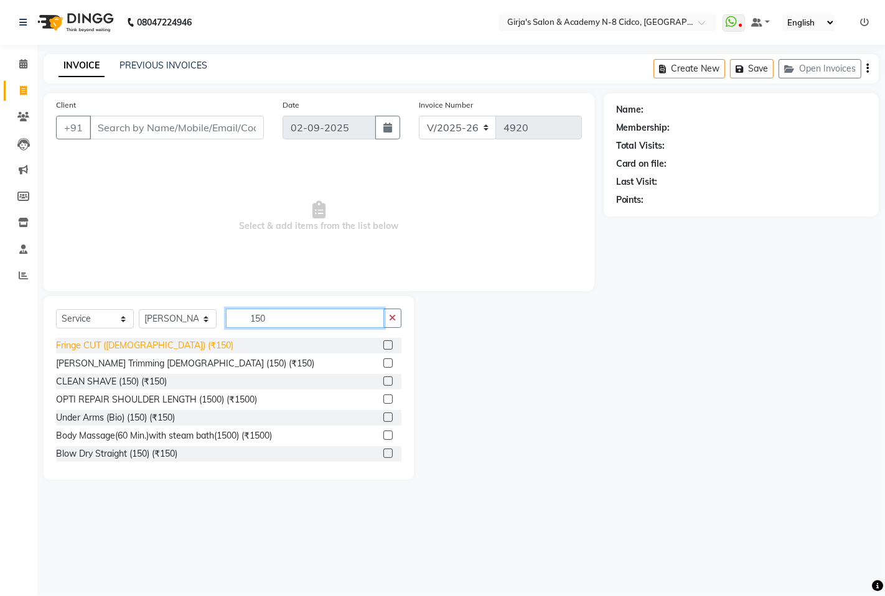
type input "150"
drag, startPoint x: 149, startPoint y: 350, endPoint x: 176, endPoint y: 311, distance: 47.1
click at [146, 349] on div "Fringe CUT ([DEMOGRAPHIC_DATA]) (₹150)" at bounding box center [144, 345] width 177 height 13
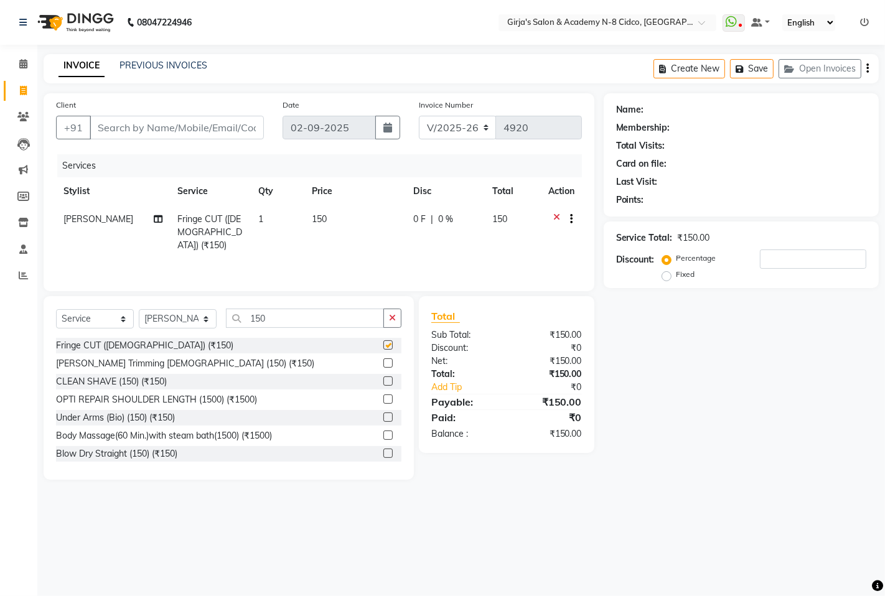
checkbox input "false"
click at [235, 136] on input "Client" at bounding box center [177, 128] width 174 height 24
type input "9"
type input "0"
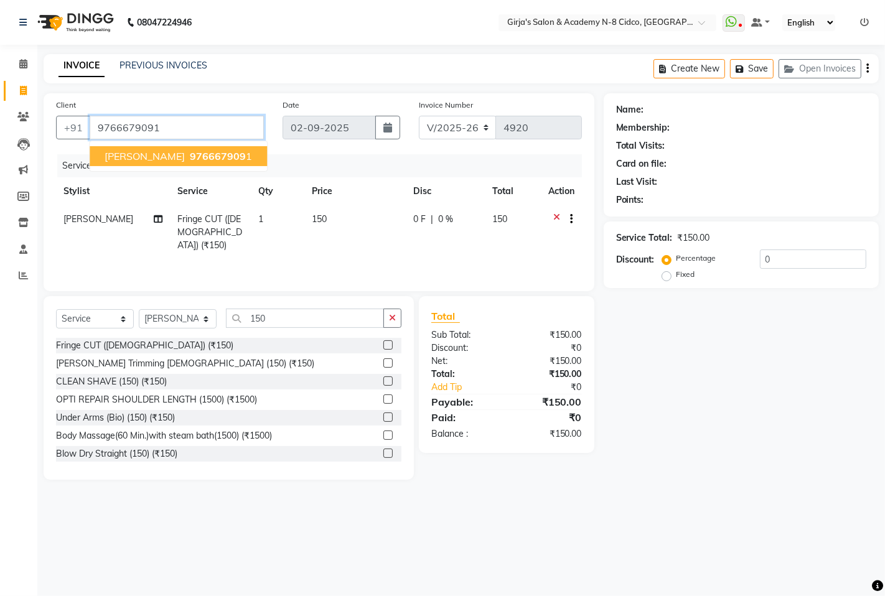
type input "9766679091"
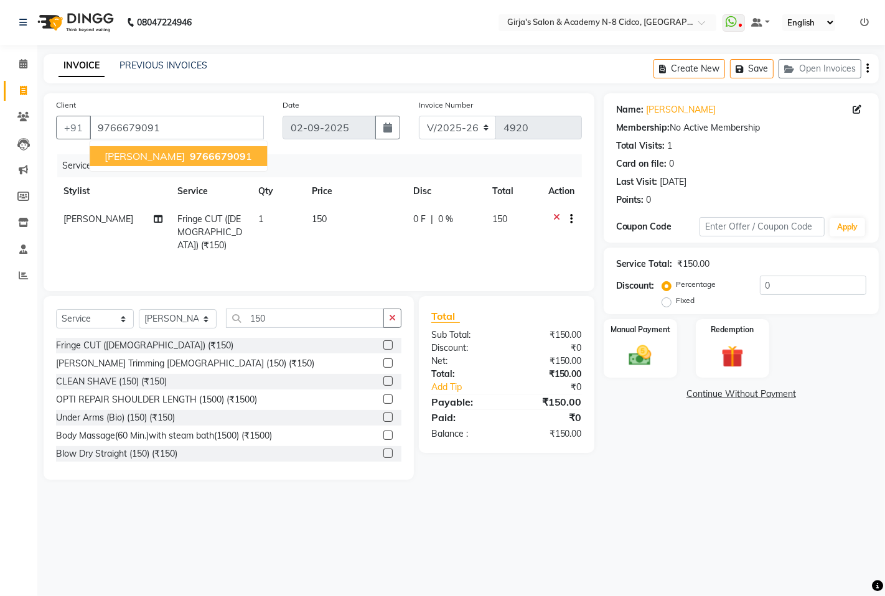
click at [234, 152] on span "976667909" at bounding box center [218, 156] width 56 height 12
click at [627, 365] on img at bounding box center [640, 355] width 38 height 27
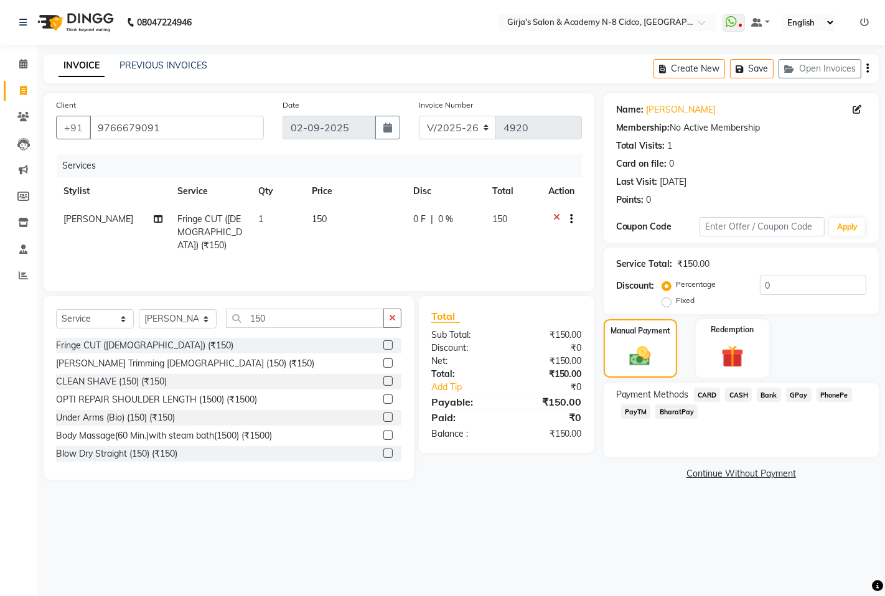
click at [728, 393] on span "CASH" at bounding box center [738, 395] width 27 height 14
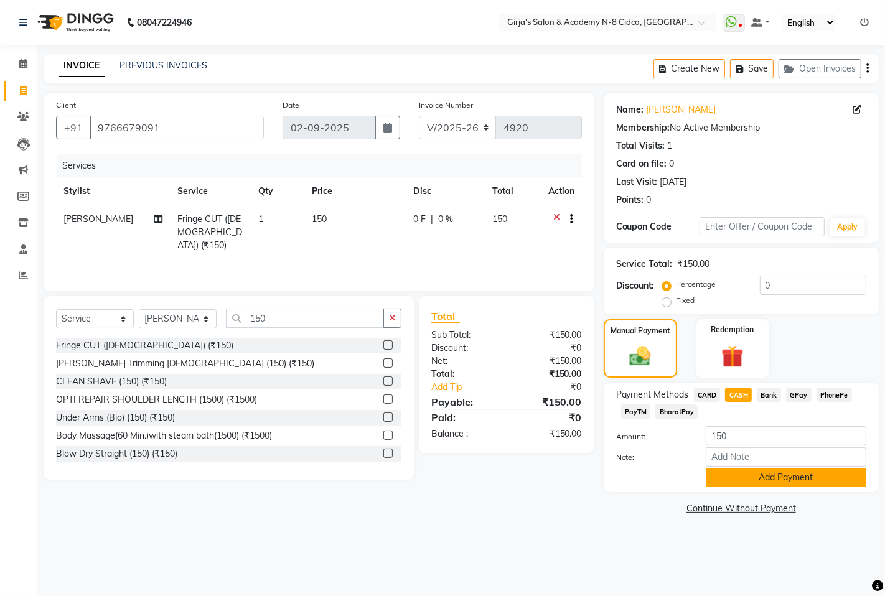
click at [757, 470] on button "Add Payment" at bounding box center [786, 477] width 161 height 19
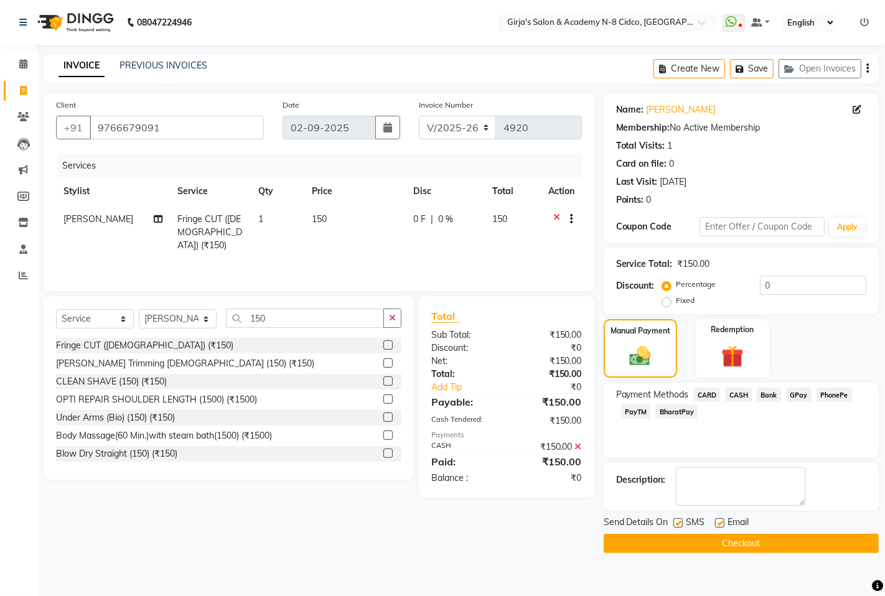
click at [812, 536] on button "Checkout" at bounding box center [741, 543] width 275 height 19
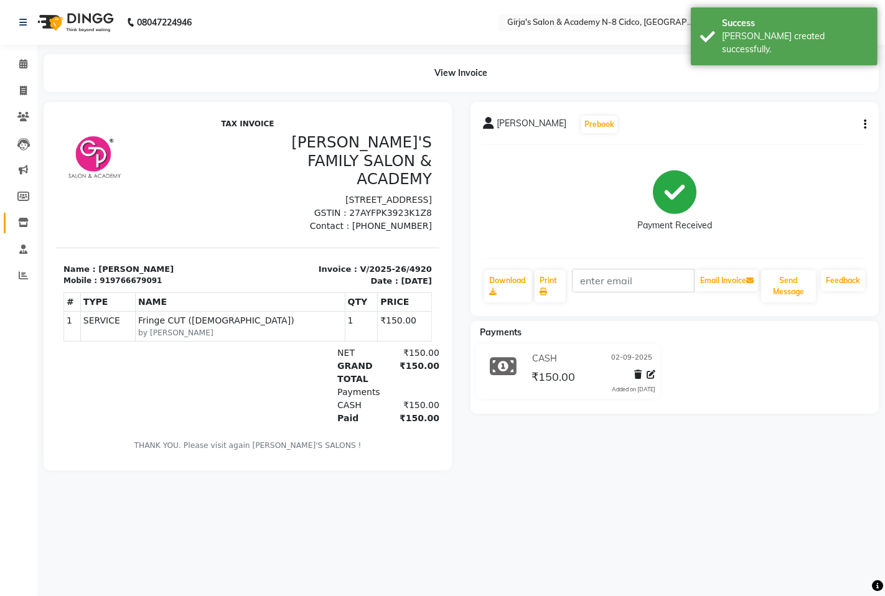
click at [32, 218] on span at bounding box center [23, 223] width 22 height 14
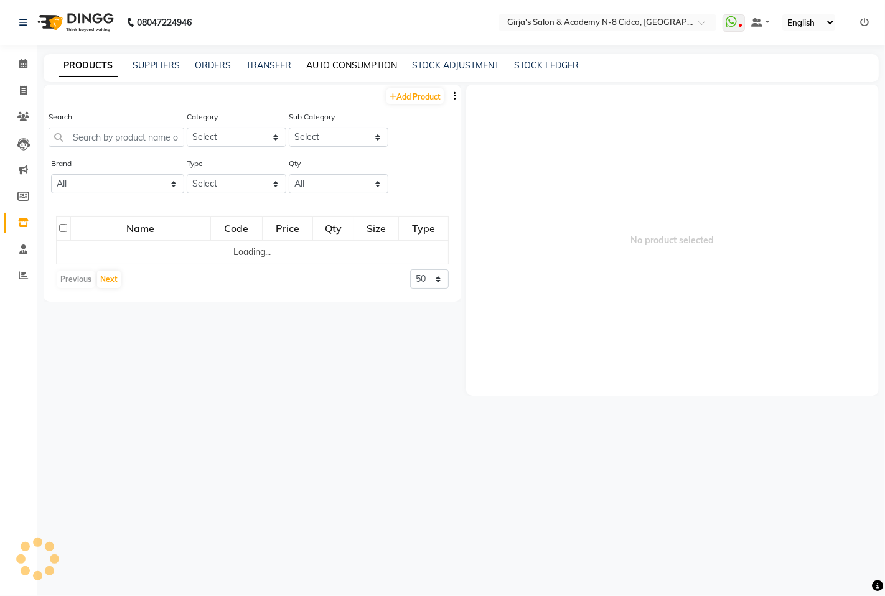
click at [361, 70] on link "AUTO CONSUMPTION" at bounding box center [351, 65] width 91 height 11
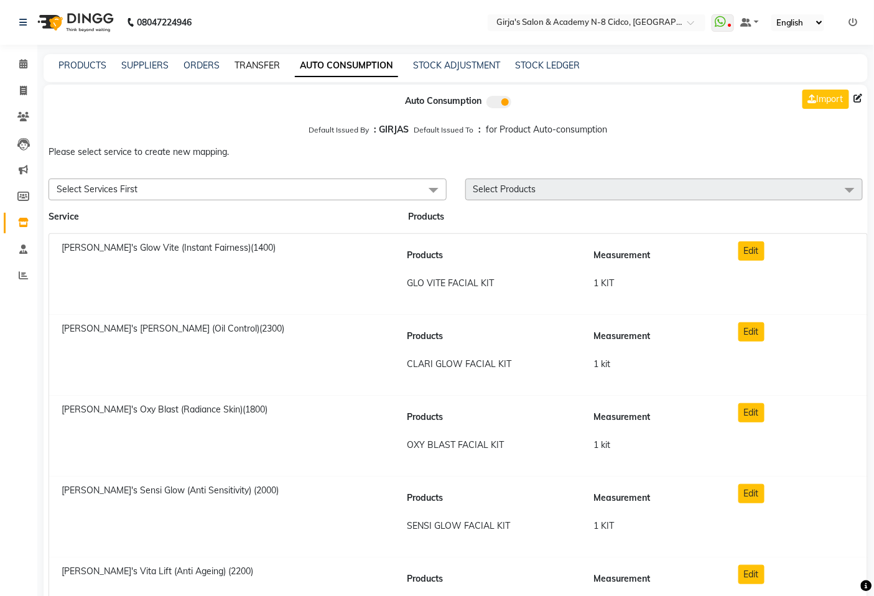
click at [261, 67] on link "TRANSFER" at bounding box center [257, 65] width 45 height 11
select select "sender"
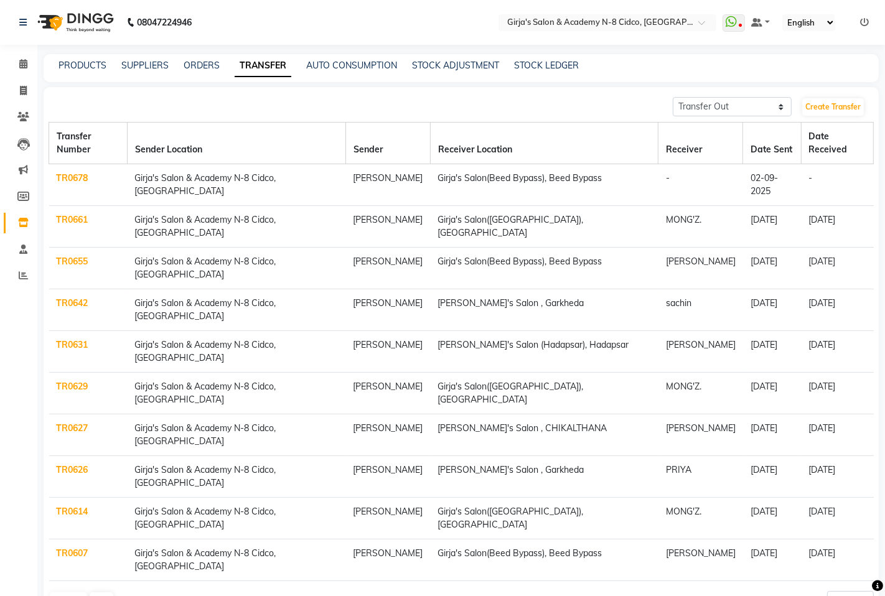
click at [261, 67] on link "TRANSFER" at bounding box center [263, 66] width 57 height 22
drag, startPoint x: 258, startPoint y: 63, endPoint x: 314, endPoint y: 62, distance: 56.0
click at [258, 63] on link "TRANSFER" at bounding box center [263, 66] width 57 height 22
click at [828, 108] on link "Create Transfer" at bounding box center [833, 106] width 62 height 17
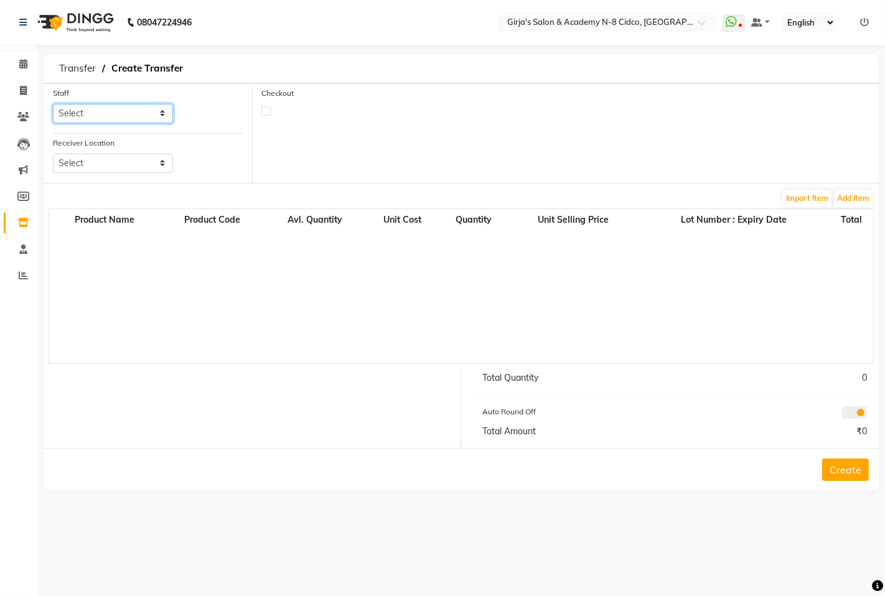
click at [111, 115] on select "Select ADITYA ANIKET BEAUTY M GIRJAS HANSIKA KOMAL MISS SATFF MONA PATYARK Padd…" at bounding box center [113, 113] width 120 height 19
click at [53, 104] on select "Select ADITYA ANIKET BEAUTY M GIRJAS HANSIKA KOMAL MISS SATFF MONA PATYARK Padd…" at bounding box center [113, 113] width 120 height 19
drag, startPoint x: 90, startPoint y: 153, endPoint x: 91, endPoint y: 161, distance: 7.7
click at [90, 156] on select "Select Girja's Salon (Hadapsar), Hadapsar Girja's Salon(shivajinagar), Shivaji …" at bounding box center [113, 163] width 120 height 19
drag, startPoint x: 152, startPoint y: 114, endPoint x: 152, endPoint y: 122, distance: 8.1
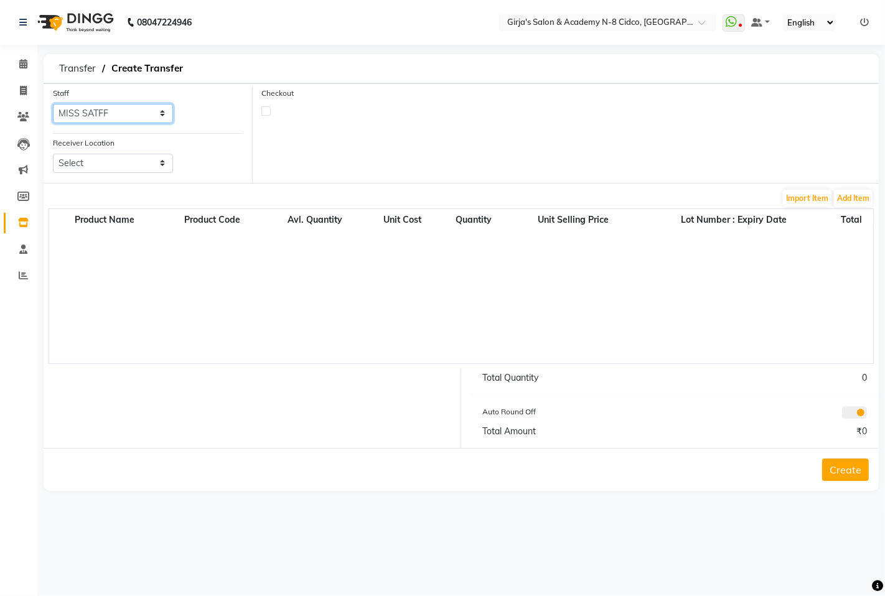
click at [152, 117] on select "Select ADITYA ANIKET BEAUTY M GIRJAS HANSIKA KOMAL MISS SATFF MONA PATYARK Padd…" at bounding box center [113, 113] width 120 height 19
select select "54256"
click at [53, 104] on select "Select ADITYA ANIKET BEAUTY M GIRJAS HANSIKA KOMAL MISS SATFF MONA PATYARK Padd…" at bounding box center [113, 113] width 120 height 19
click at [148, 163] on select "Select Girja's Salon (Hadapsar), Hadapsar Girja's Salon(shivajinagar), Shivaji …" at bounding box center [113, 163] width 120 height 19
select select "1721"
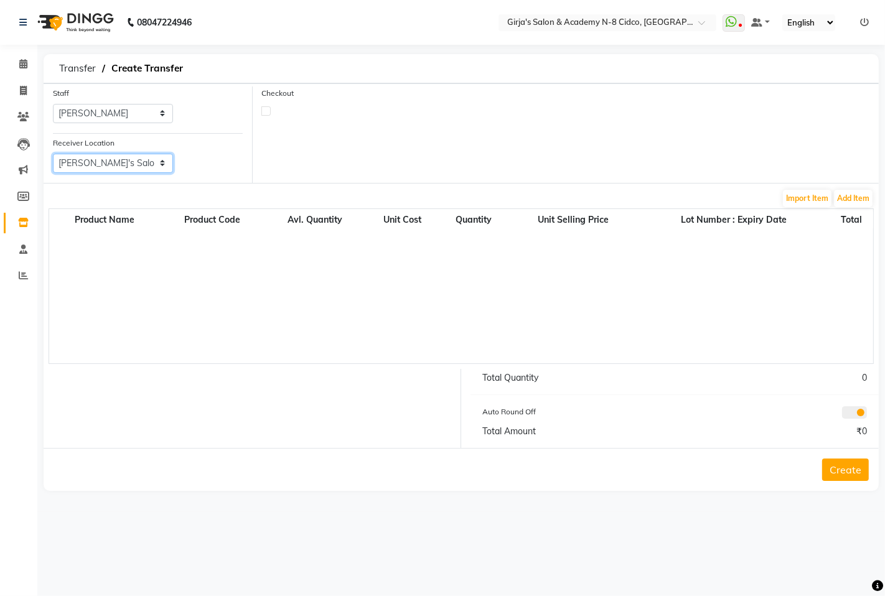
click at [53, 154] on select "Select Girja's Salon (Hadapsar), Hadapsar Girja's Salon(shivajinagar), Shivaji …" at bounding box center [113, 163] width 120 height 19
click at [856, 202] on button "Add Item" at bounding box center [853, 198] width 39 height 17
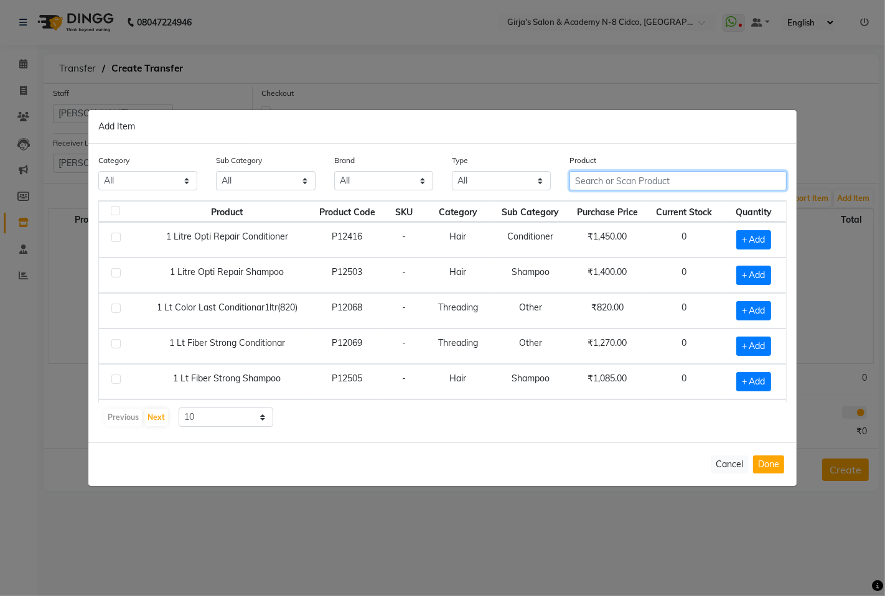
click at [605, 187] on input "text" at bounding box center [677, 180] width 217 height 19
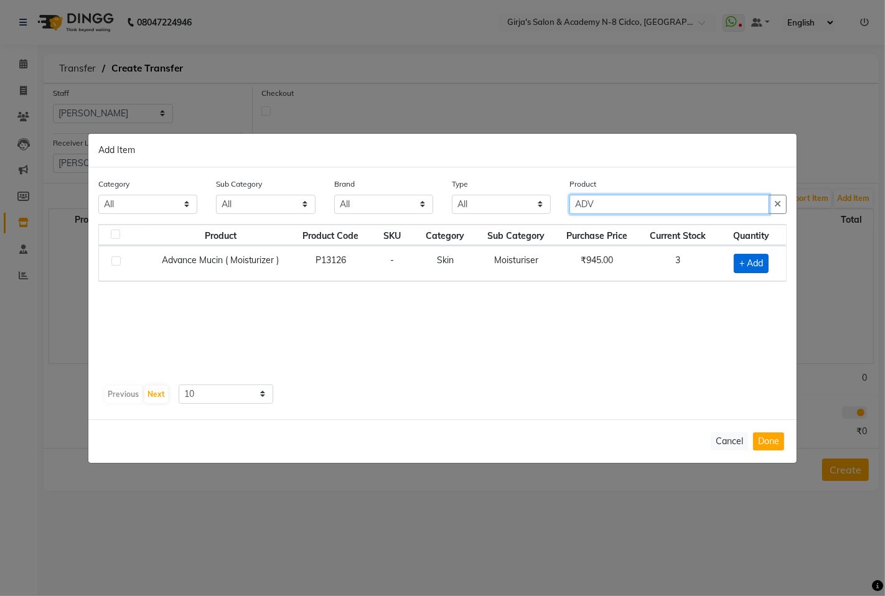
type input "ADV"
click at [754, 260] on span "+ Add" at bounding box center [751, 263] width 35 height 19
checkbox input "true"
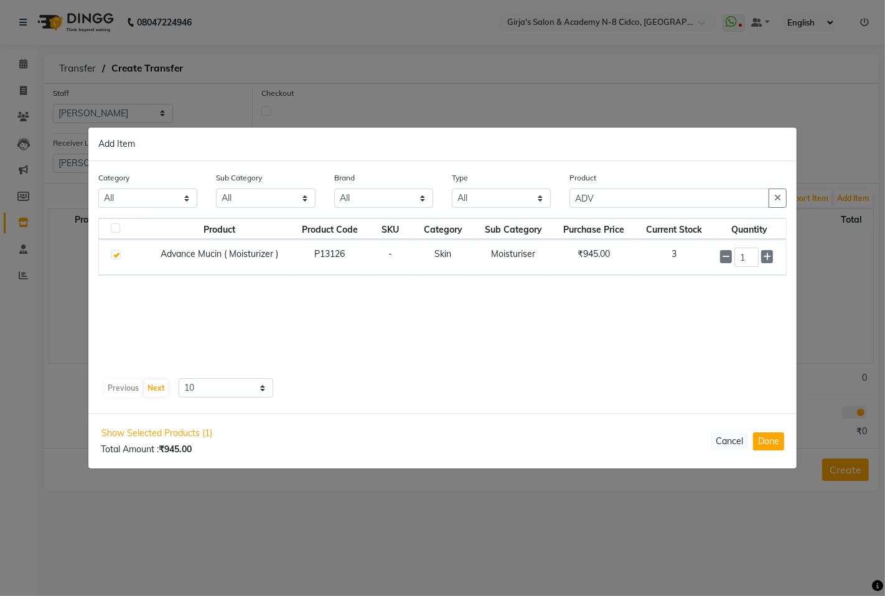
click at [754, 260] on input "1" at bounding box center [746, 257] width 24 height 19
type input "2"
click at [776, 444] on button "Done" at bounding box center [768, 442] width 31 height 18
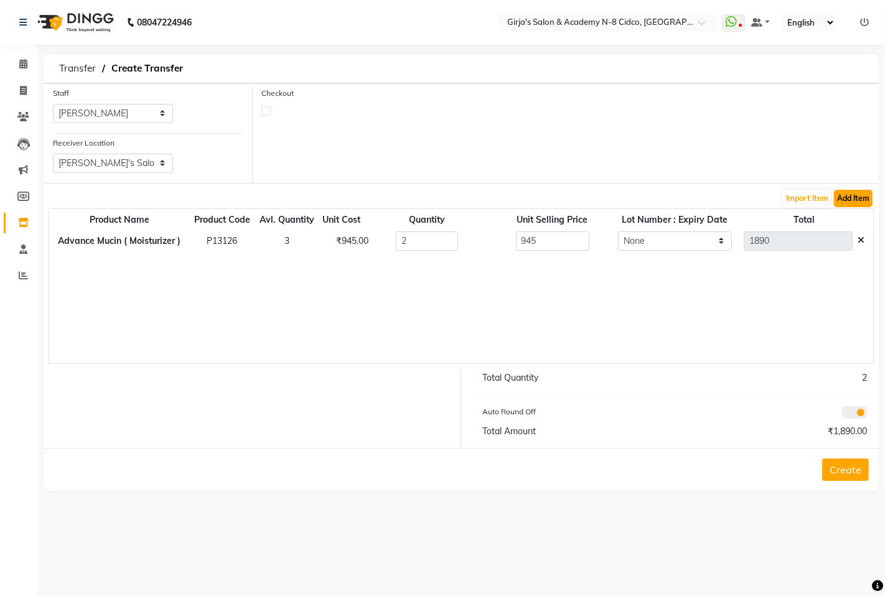
click at [835, 200] on button "Add Item" at bounding box center [853, 198] width 39 height 17
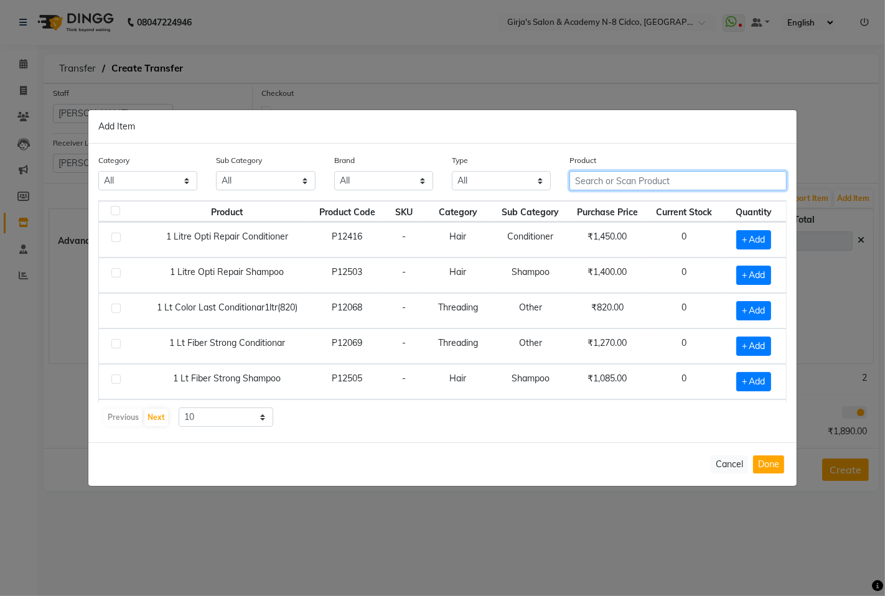
click at [583, 179] on input "text" at bounding box center [677, 180] width 217 height 19
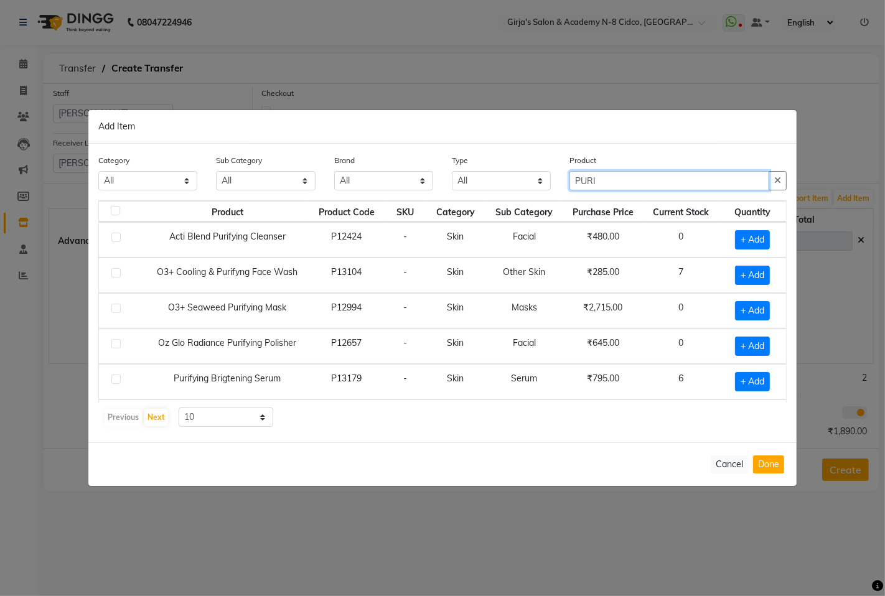
type input "PURI"
drag, startPoint x: 747, startPoint y: 370, endPoint x: 750, endPoint y: 378, distance: 8.5
click at [750, 378] on td "+ Add" at bounding box center [752, 381] width 67 height 35
click at [750, 380] on span "+ Add" at bounding box center [752, 381] width 35 height 19
checkbox input "true"
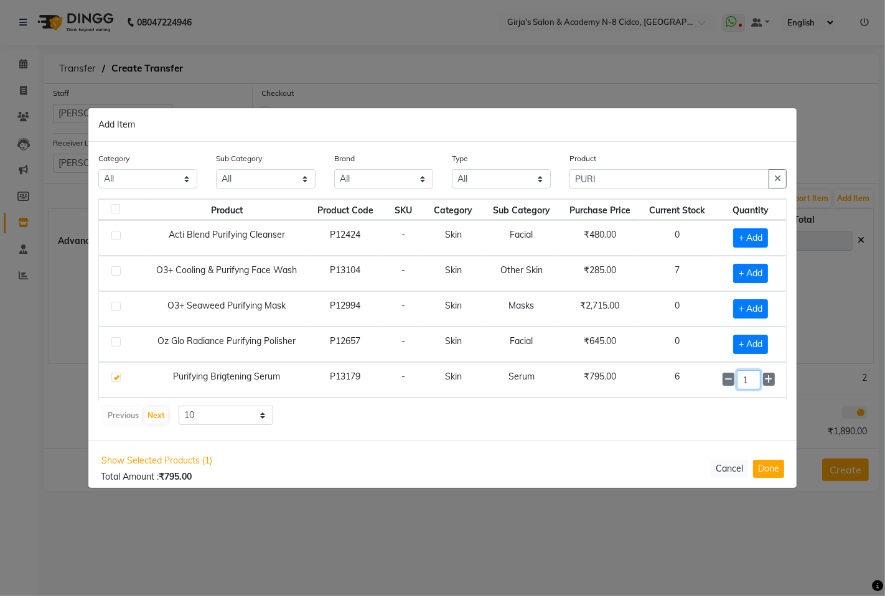
click at [749, 381] on input "1" at bounding box center [749, 379] width 24 height 19
click at [749, 382] on input "1" at bounding box center [749, 379] width 24 height 19
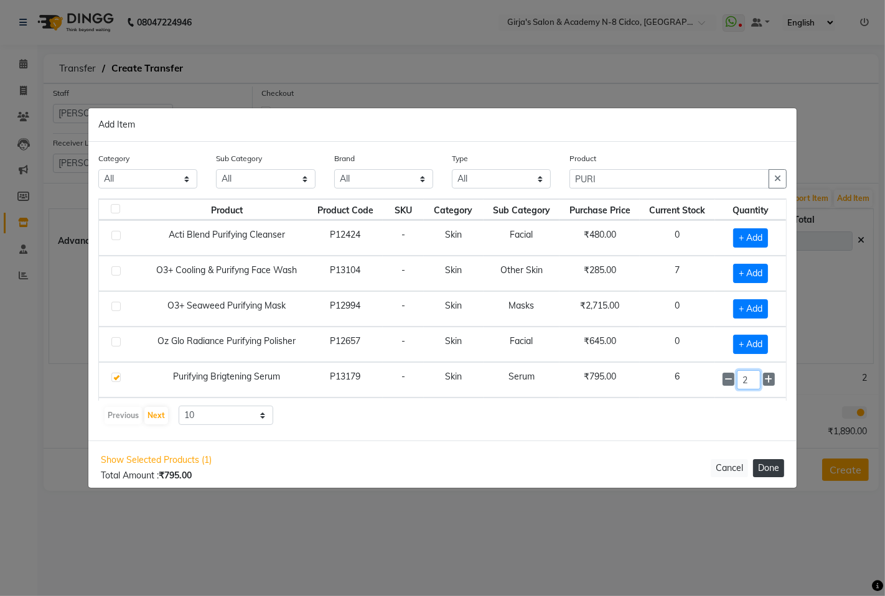
type input "2"
click at [772, 474] on button "Done" at bounding box center [768, 468] width 31 height 18
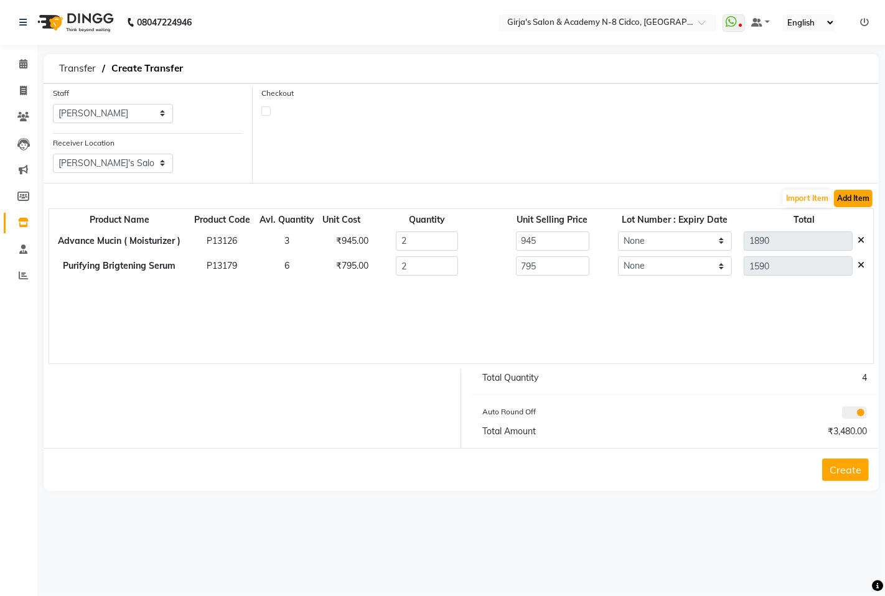
click at [851, 192] on button "Add Item" at bounding box center [853, 198] width 39 height 17
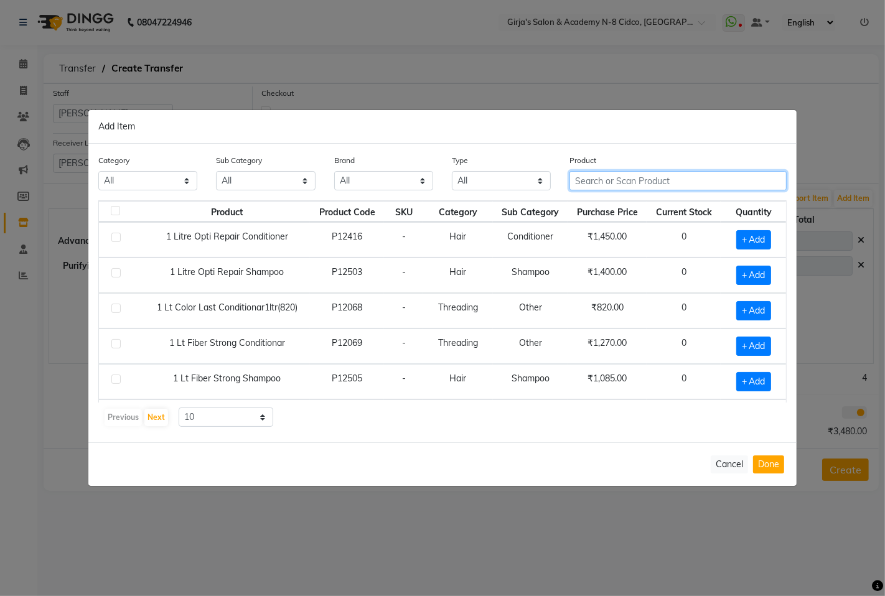
click at [642, 171] on input "text" at bounding box center [677, 180] width 217 height 19
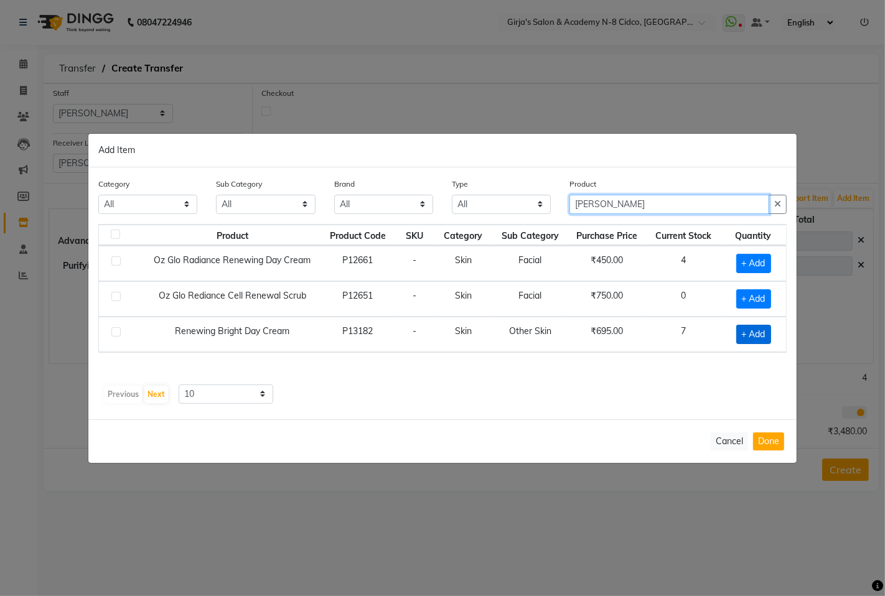
type input "RENE"
click at [762, 332] on span "+ Add" at bounding box center [753, 334] width 35 height 19
checkbox input "true"
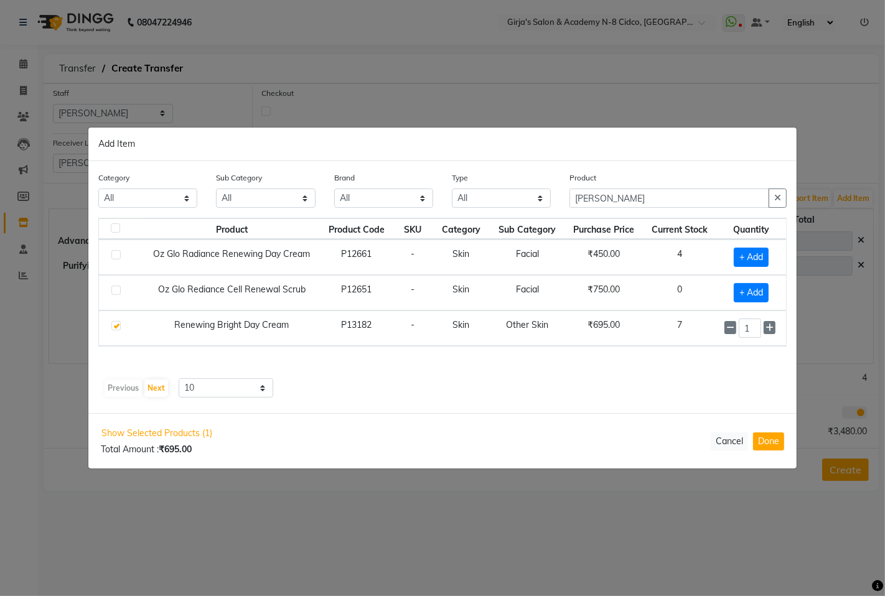
click at [762, 332] on div "1" at bounding box center [751, 328] width 54 height 19
click at [753, 325] on input "1" at bounding box center [750, 328] width 22 height 19
click at [755, 326] on input "1" at bounding box center [750, 328] width 22 height 19
click at [761, 327] on input "1" at bounding box center [750, 328] width 22 height 19
click at [762, 330] on div "1" at bounding box center [751, 328] width 54 height 19
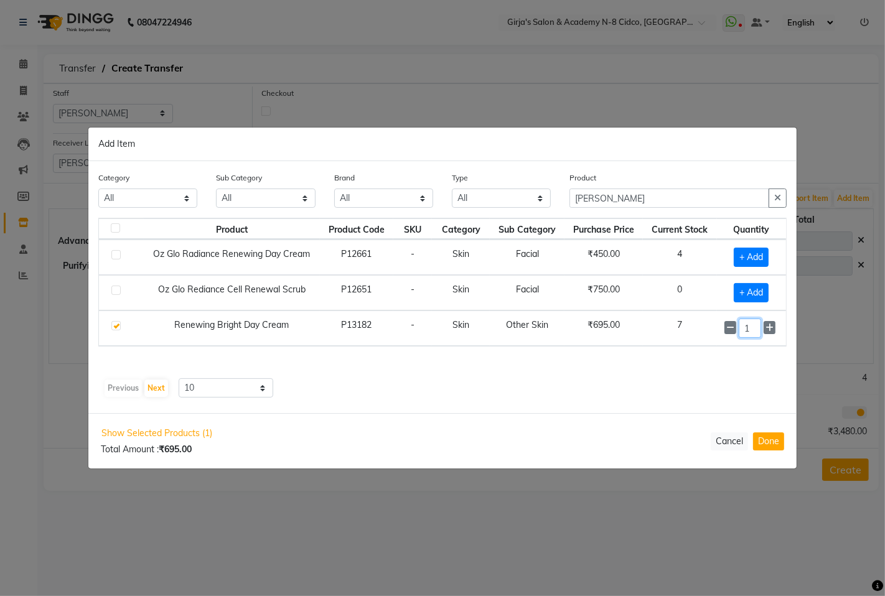
click at [747, 331] on input "1" at bounding box center [750, 328] width 22 height 19
type input "2"
click at [766, 448] on button "Done" at bounding box center [768, 442] width 31 height 18
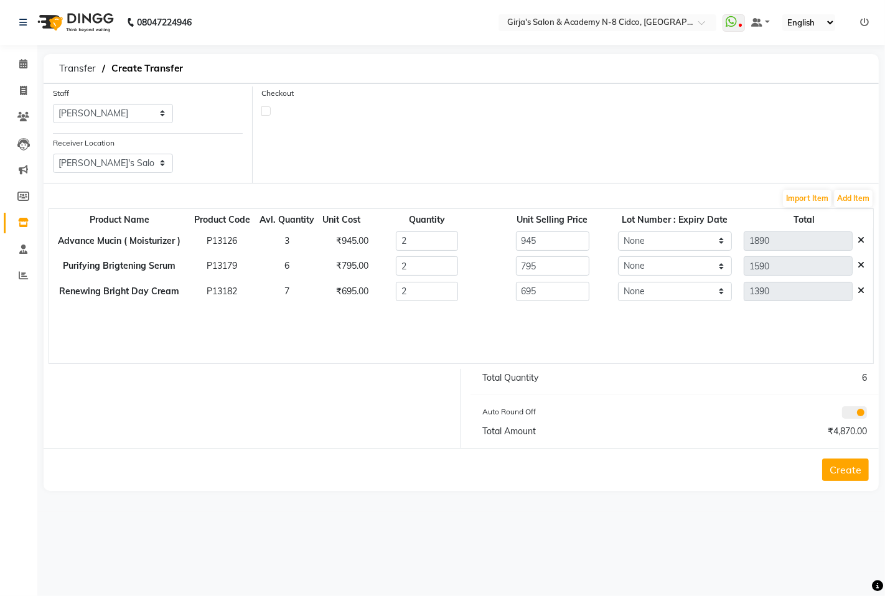
drag, startPoint x: 850, startPoint y: 466, endPoint x: 843, endPoint y: 461, distance: 8.5
click at [851, 466] on button "Create" at bounding box center [845, 470] width 47 height 22
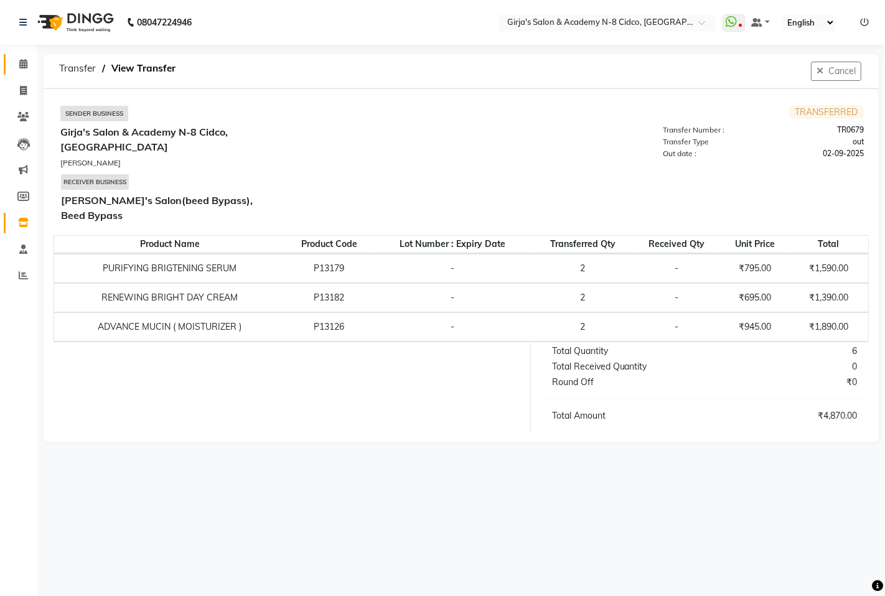
drag, startPoint x: 6, startPoint y: 53, endPoint x: 19, endPoint y: 64, distance: 17.2
click at [6, 54] on li "Calendar" at bounding box center [18, 64] width 37 height 27
click at [19, 64] on icon at bounding box center [23, 63] width 8 height 9
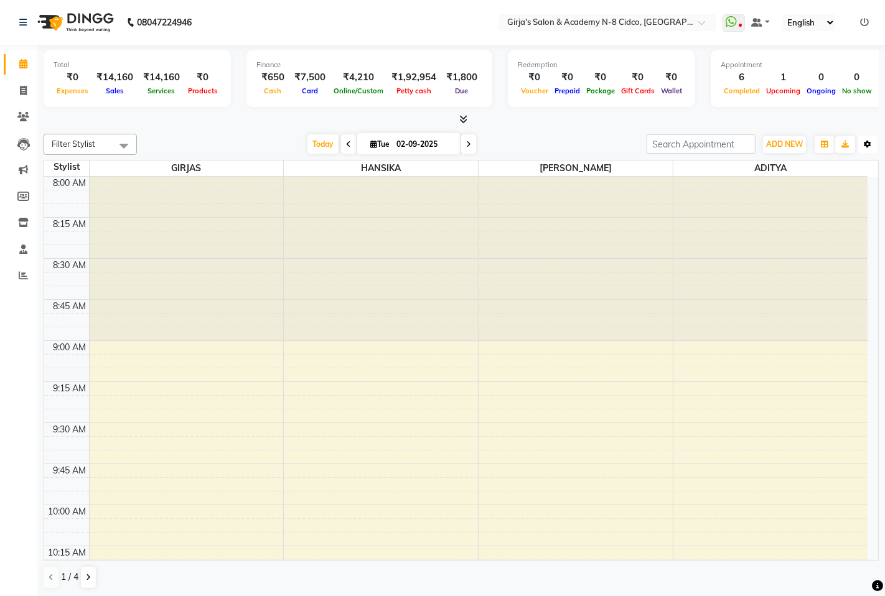
click at [868, 148] on button "Toggle Dropdown" at bounding box center [868, 144] width 20 height 17
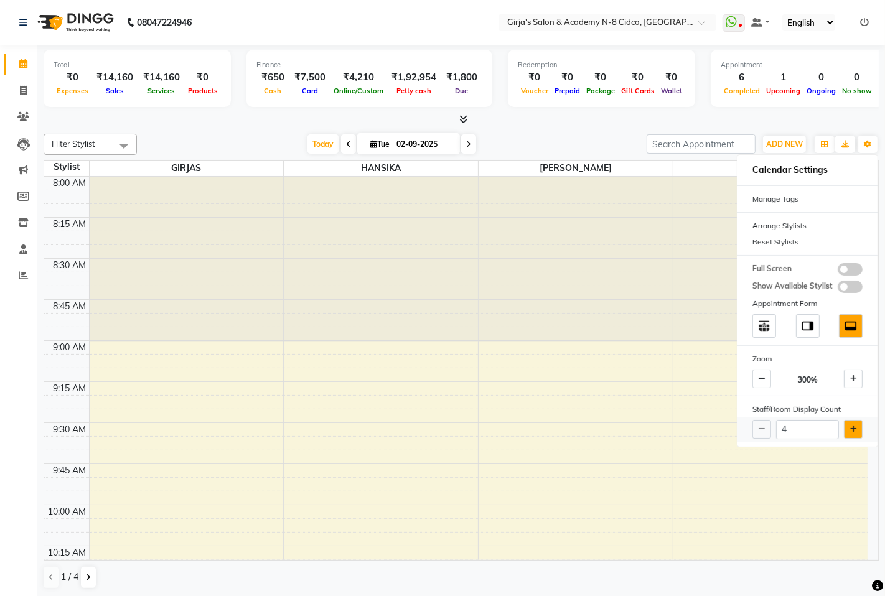
click at [853, 433] on icon at bounding box center [853, 429] width 7 height 7
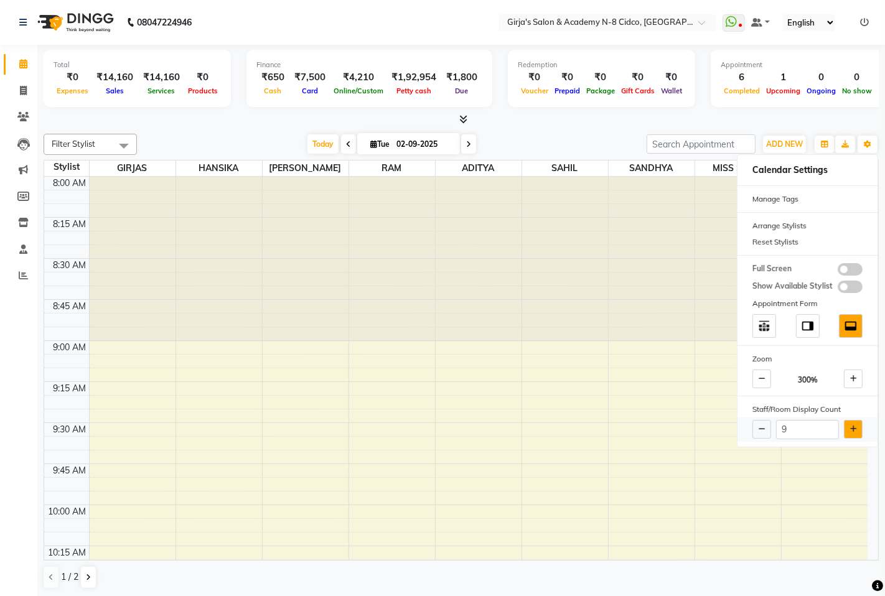
click at [853, 433] on icon at bounding box center [853, 429] width 7 height 7
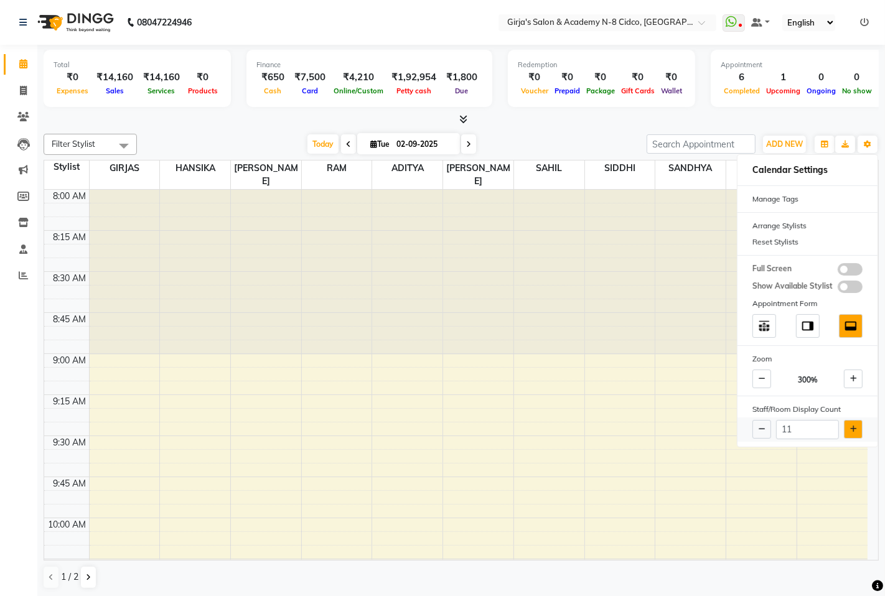
click at [853, 433] on icon at bounding box center [853, 429] width 7 height 7
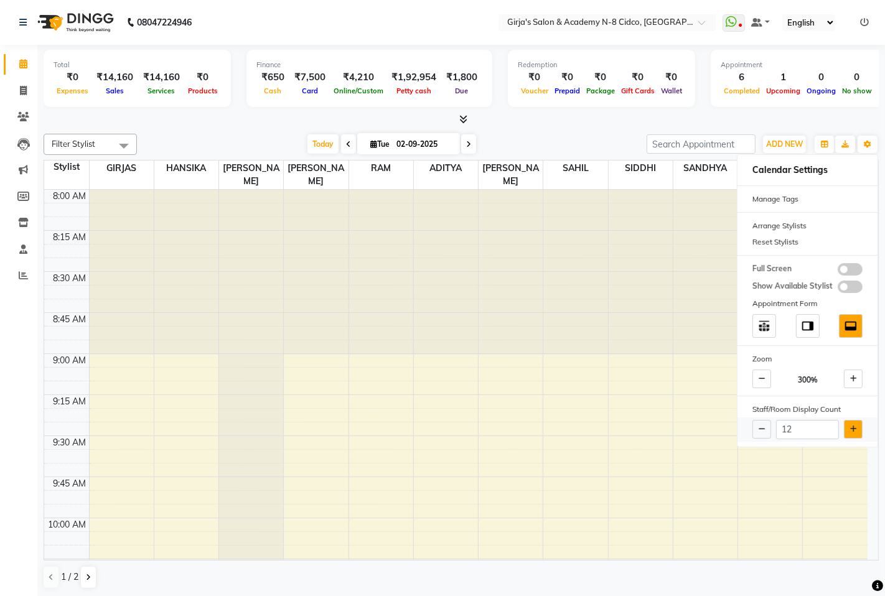
click at [853, 433] on icon at bounding box center [853, 429] width 7 height 7
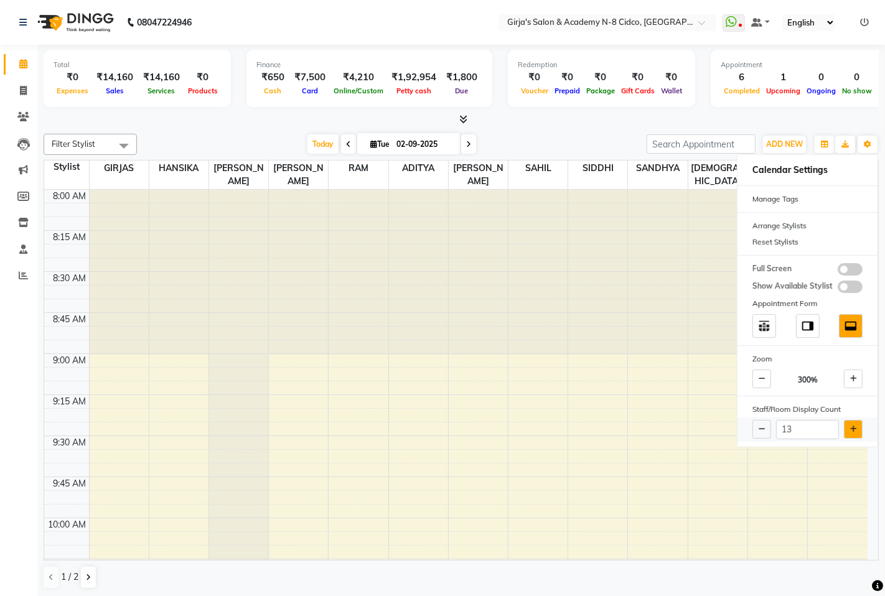
click at [860, 436] on button at bounding box center [853, 429] width 19 height 19
click at [858, 436] on button at bounding box center [853, 429] width 19 height 19
type input "15"
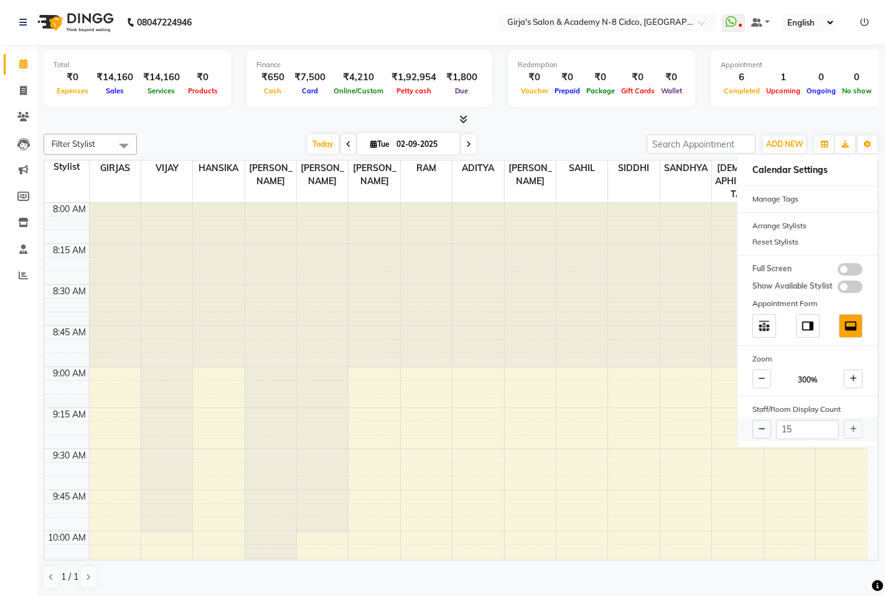
click at [857, 436] on div "15" at bounding box center [808, 430] width 140 height 24
click at [856, 436] on div "15" at bounding box center [808, 430] width 140 height 24
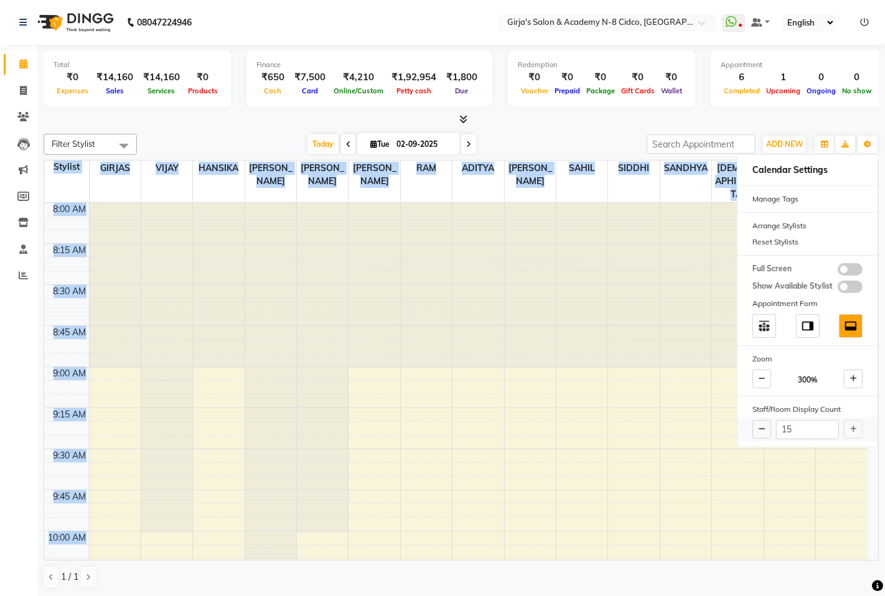
click at [856, 434] on div "15" at bounding box center [808, 430] width 140 height 24
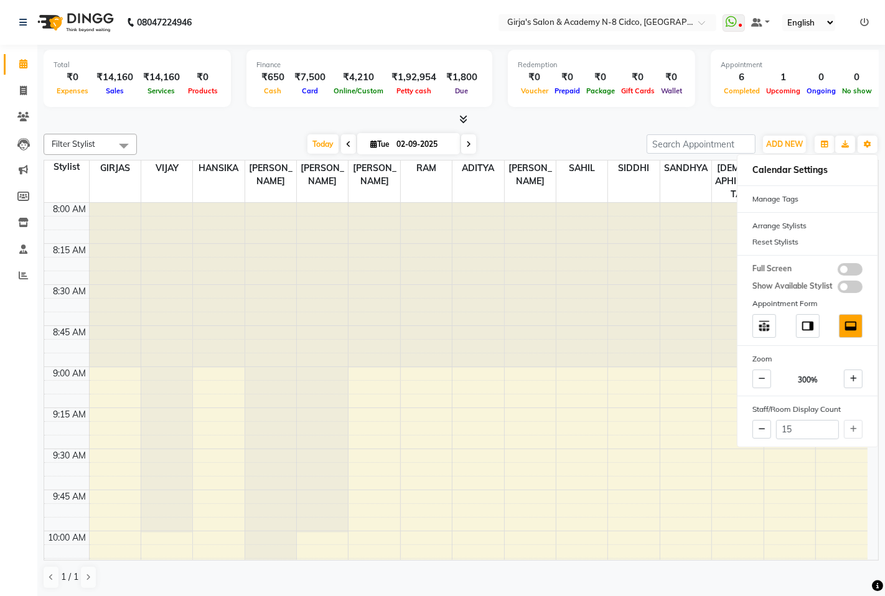
click at [579, 123] on div at bounding box center [461, 119] width 835 height 13
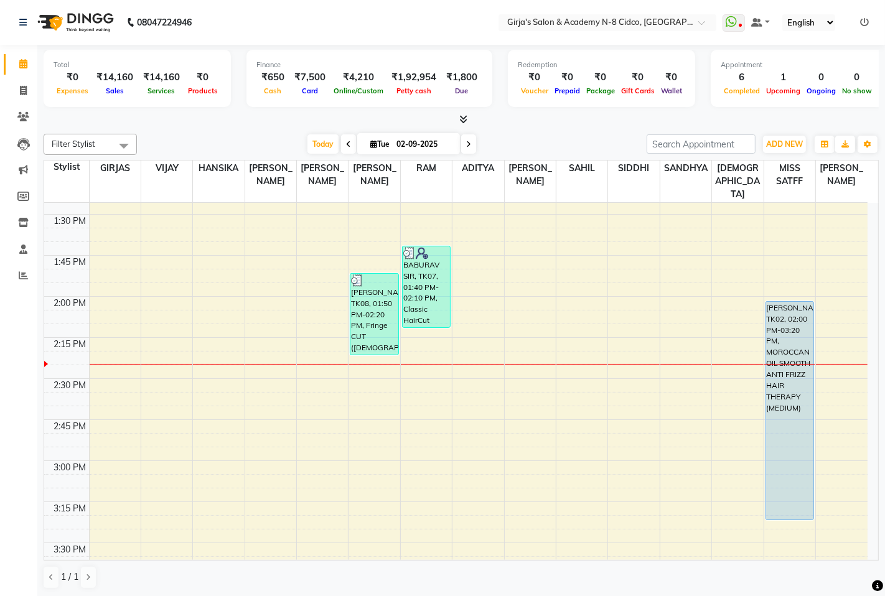
scroll to position [691, 0]
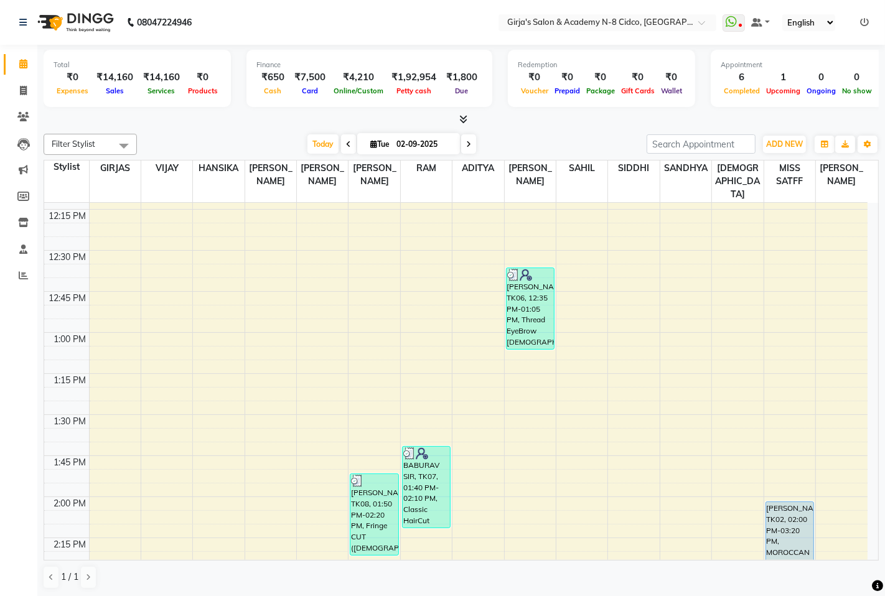
click at [616, 12] on nav "08047224946 Select Location × Girja's Salon & Academy N-8 Cidco, [GEOGRAPHIC_DA…" at bounding box center [442, 22] width 885 height 45
click at [594, 26] on input "text" at bounding box center [595, 23] width 180 height 12
click at [415, 31] on nav "08047224946 Select Location × Girja's Salon & Academy N-8 Cidco, [GEOGRAPHIC_DA…" at bounding box center [442, 22] width 885 height 45
click at [662, 24] on input "text" at bounding box center [595, 23] width 180 height 12
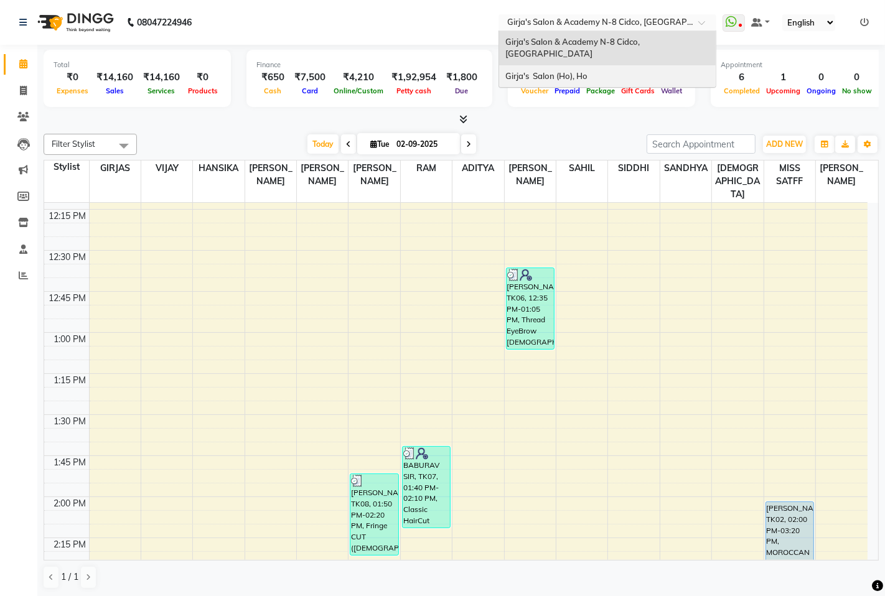
drag, startPoint x: 652, startPoint y: 64, endPoint x: 533, endPoint y: 76, distance: 119.5
click at [652, 65] on div "Girja's Salon (Ho), Ho" at bounding box center [607, 76] width 217 height 22
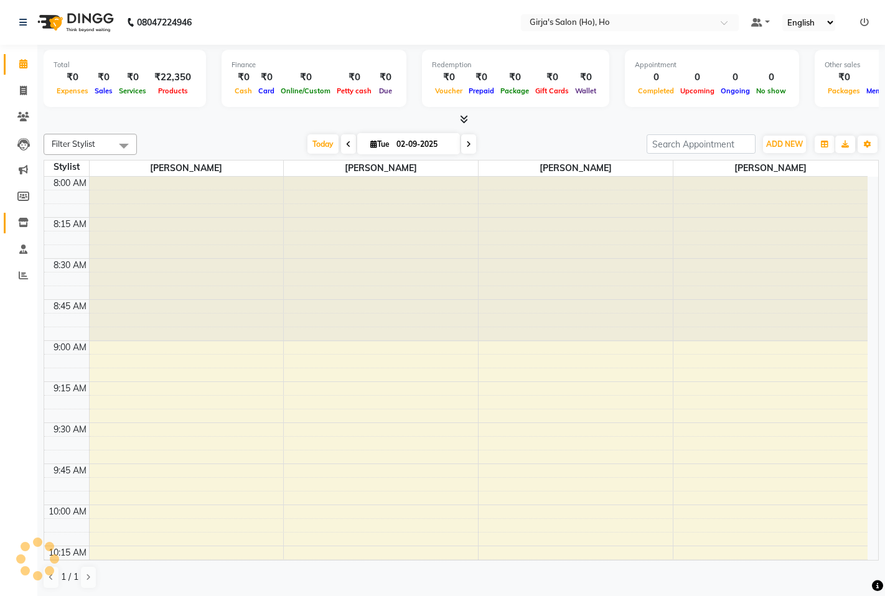
click at [21, 223] on icon at bounding box center [23, 222] width 11 height 9
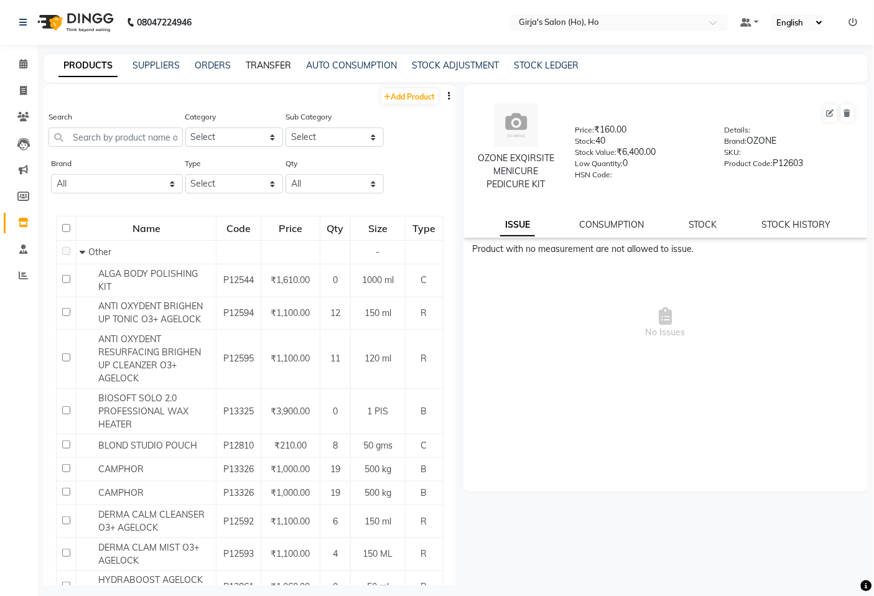
click at [260, 70] on link "TRANSFER" at bounding box center [268, 65] width 45 height 11
select select "sender"
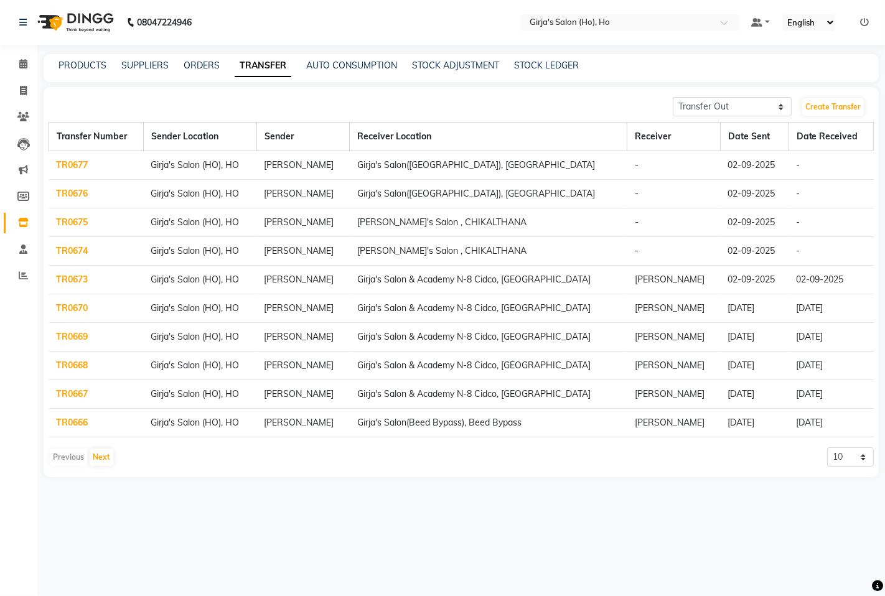
click at [271, 64] on link "TRANSFER" at bounding box center [263, 66] width 57 height 22
click at [831, 107] on link "Create Transfer" at bounding box center [833, 106] width 62 height 17
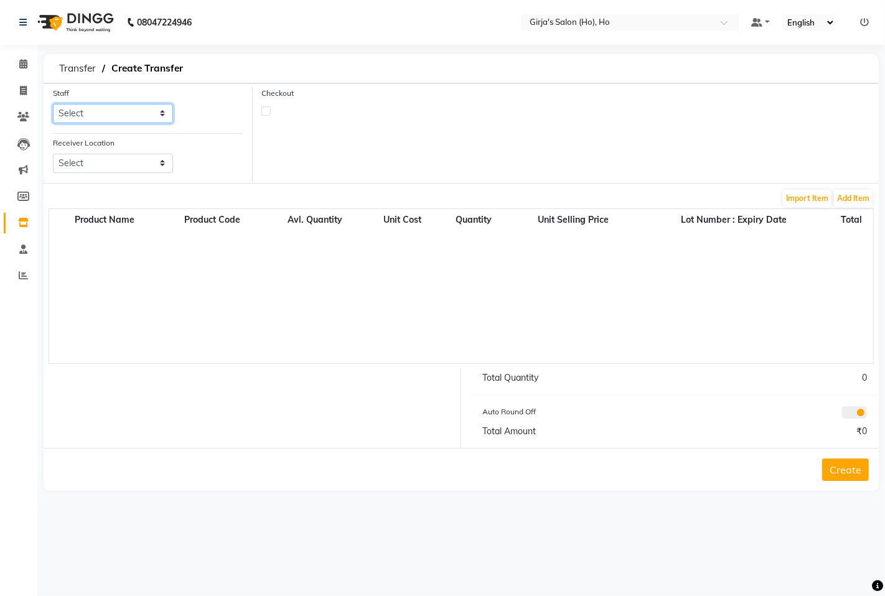
click at [95, 119] on select "Select [PERSON_NAME] [PERSON_NAME] [PERSON_NAME]" at bounding box center [113, 113] width 120 height 19
select select "61791"
click at [53, 104] on select "Select [PERSON_NAME] [PERSON_NAME] [PERSON_NAME]" at bounding box center [113, 113] width 120 height 19
click at [115, 177] on div "Receiver Location Select Girja's Salon & Academy N-8 [GEOGRAPHIC_DATA], [GEOGRA…" at bounding box center [113, 159] width 139 height 47
click at [123, 169] on select "Select Girja's Salon & Academy N-8 [GEOGRAPHIC_DATA], [GEOGRAPHIC_DATA] Girja's…" at bounding box center [113, 163] width 120 height 19
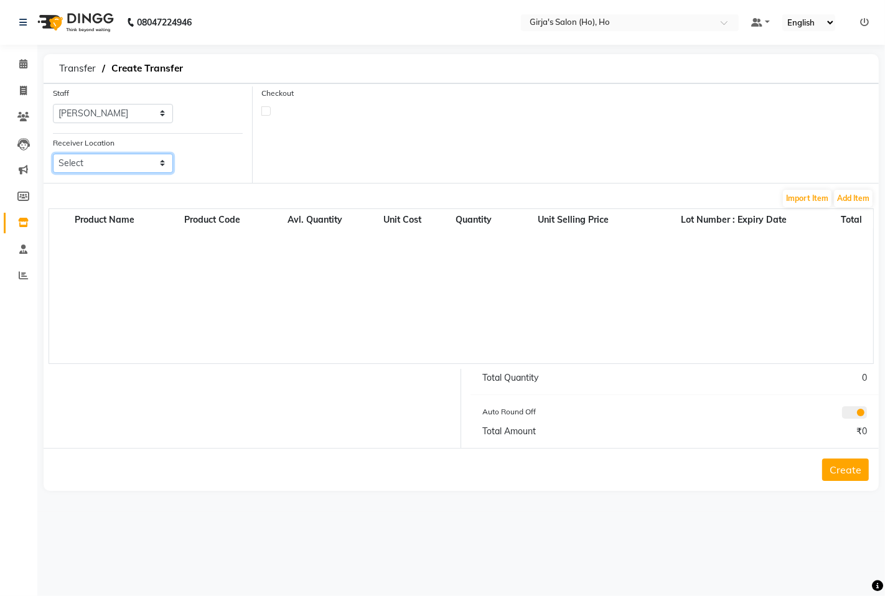
select select "1721"
click at [53, 154] on select "Select Girja's Salon & Academy N-8 [GEOGRAPHIC_DATA], [GEOGRAPHIC_DATA] Girja's…" at bounding box center [113, 163] width 120 height 19
click at [849, 198] on button "Add Item" at bounding box center [853, 198] width 39 height 17
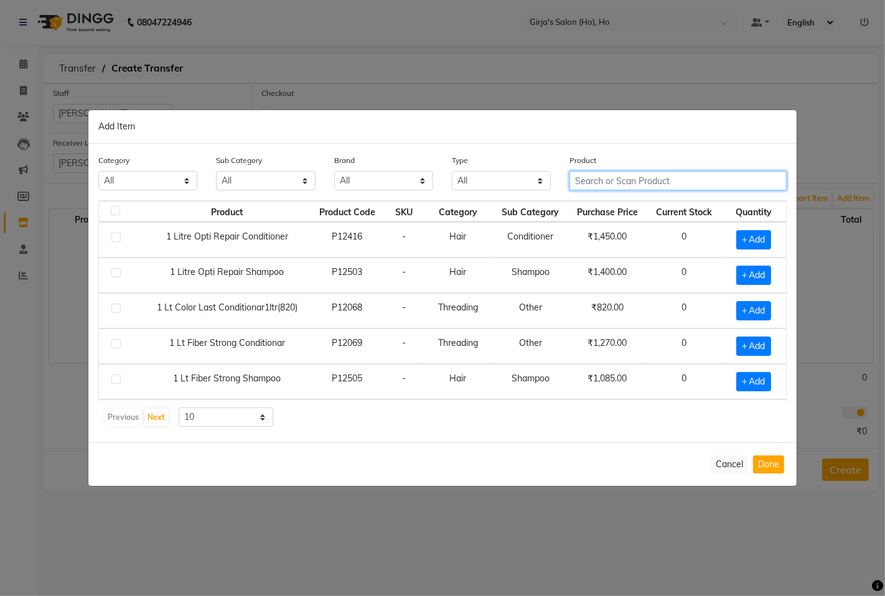
click at [586, 185] on input "text" at bounding box center [677, 180] width 217 height 19
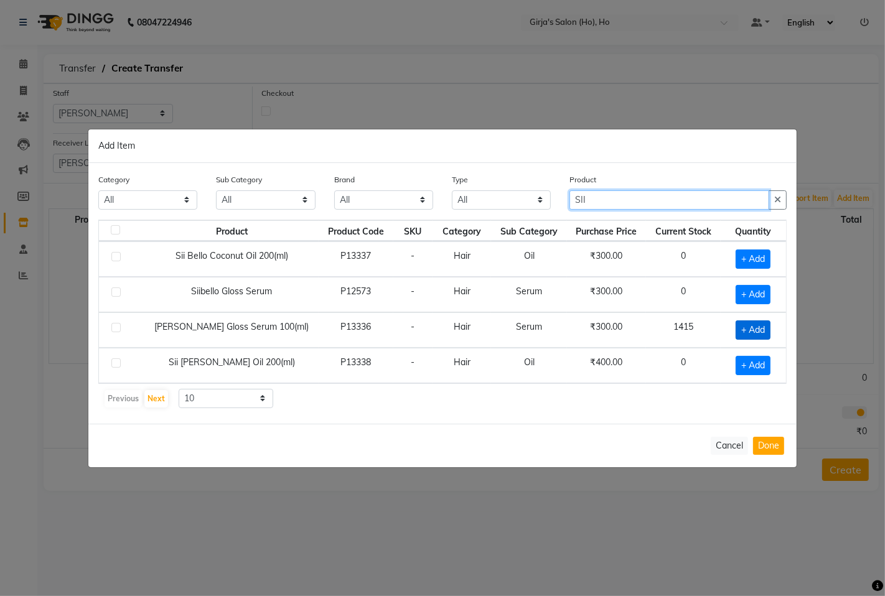
type input "SII"
click at [752, 328] on span "+ Add" at bounding box center [753, 330] width 35 height 19
checkbox input "true"
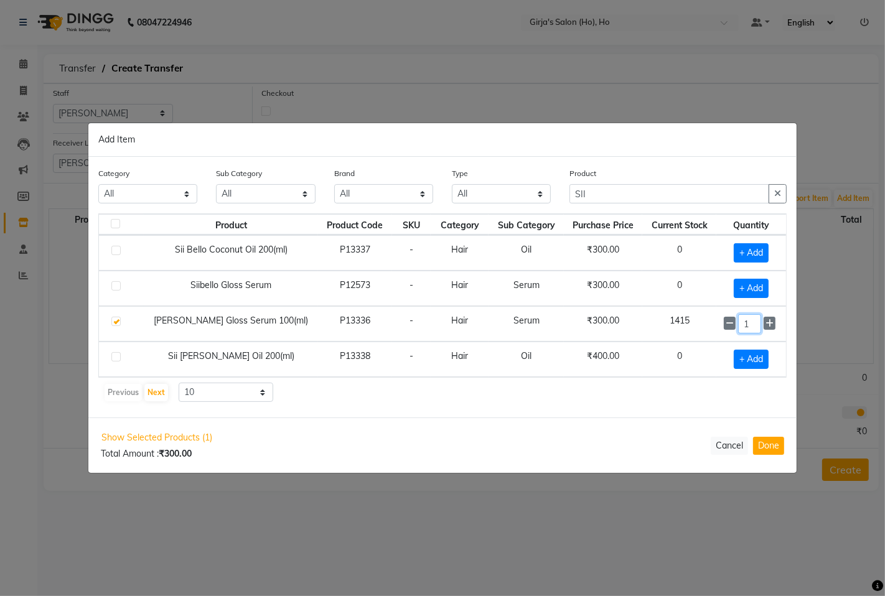
click at [752, 328] on input "1" at bounding box center [749, 323] width 23 height 19
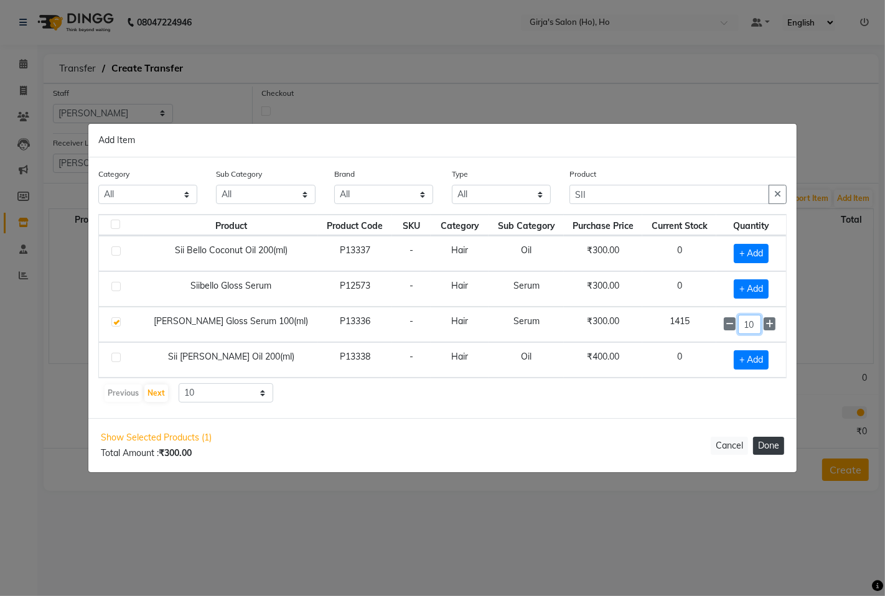
type input "10"
click at [767, 449] on button "Done" at bounding box center [768, 446] width 31 height 18
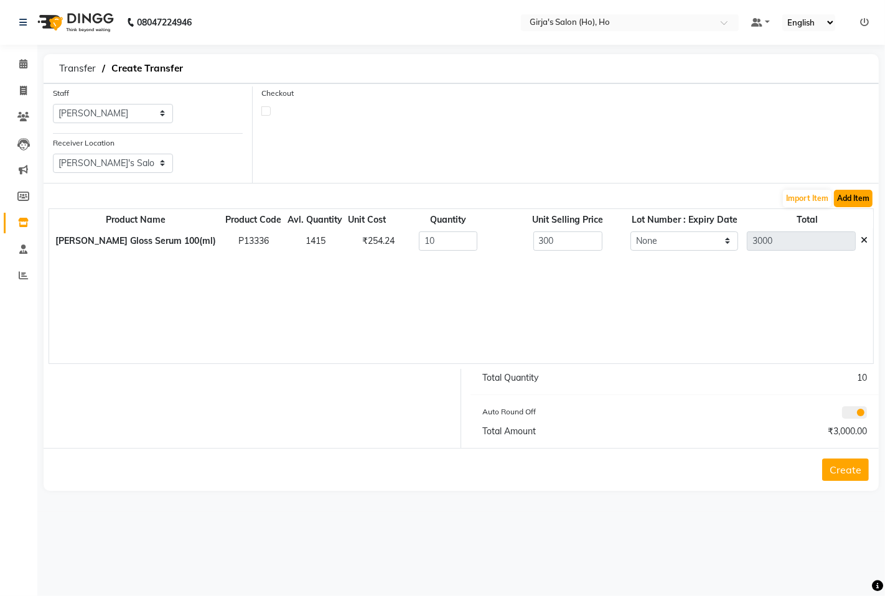
click at [848, 204] on button "Add Item" at bounding box center [853, 198] width 39 height 17
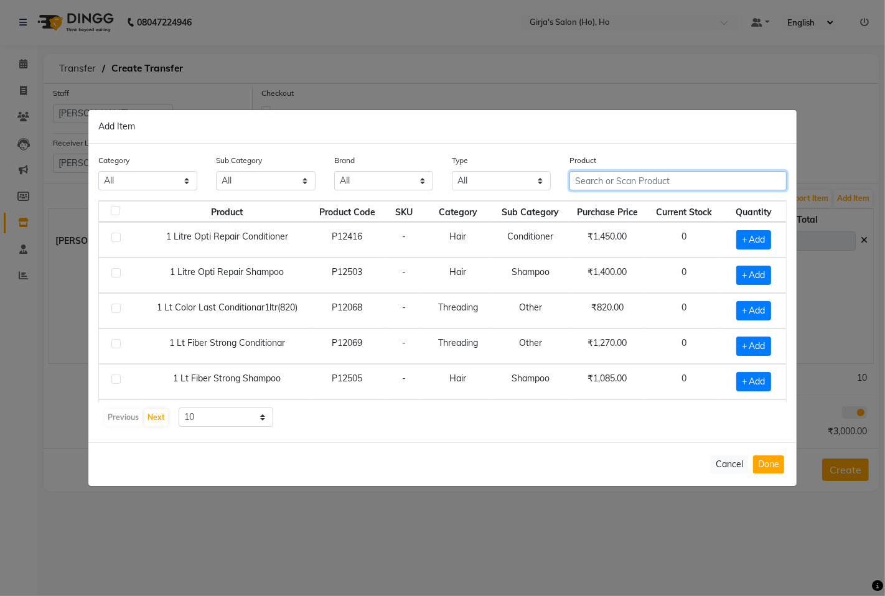
click at [611, 184] on input "text" at bounding box center [677, 180] width 217 height 19
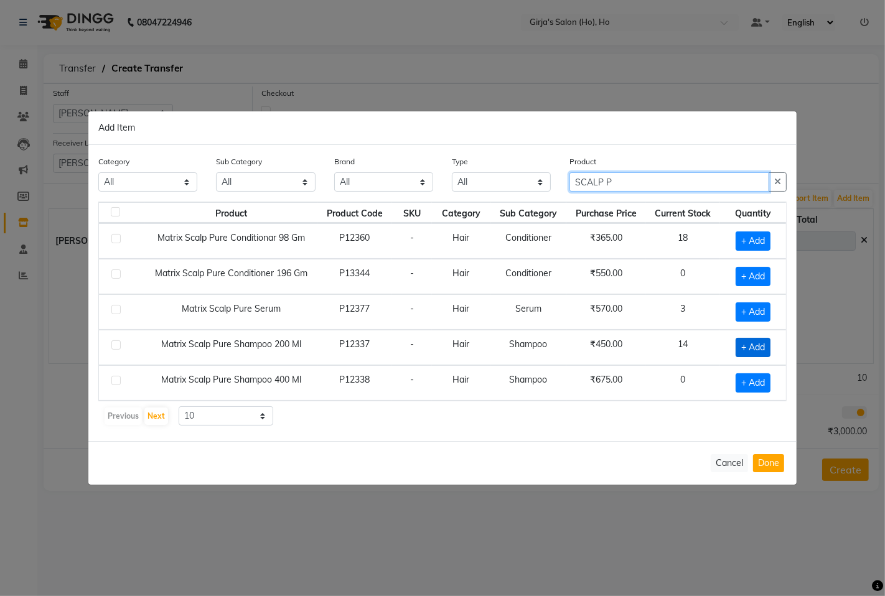
type input "SCALP P"
click at [754, 347] on span "+ Add" at bounding box center [753, 347] width 35 height 19
checkbox input "true"
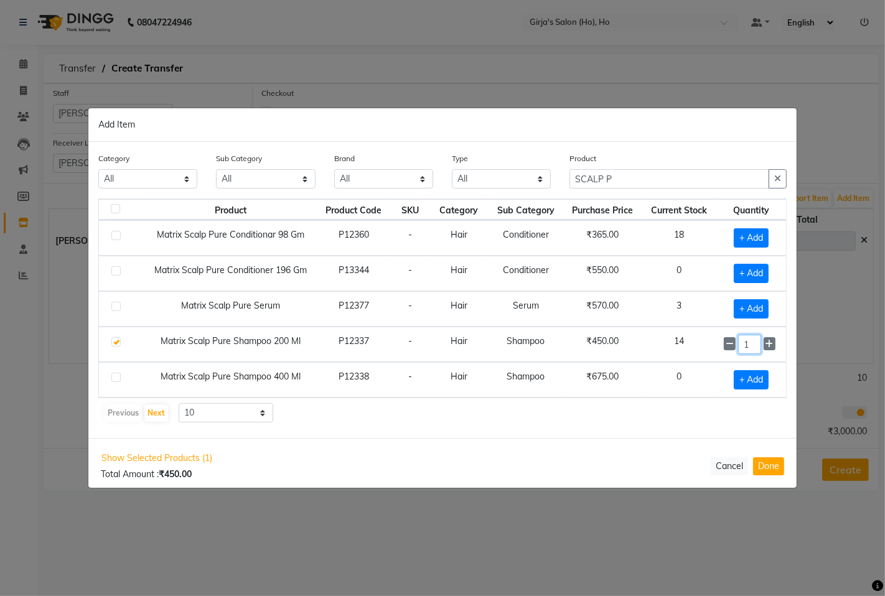
click at [754, 347] on input "1" at bounding box center [749, 344] width 23 height 19
type input "2"
click at [763, 458] on button "Done" at bounding box center [768, 466] width 31 height 18
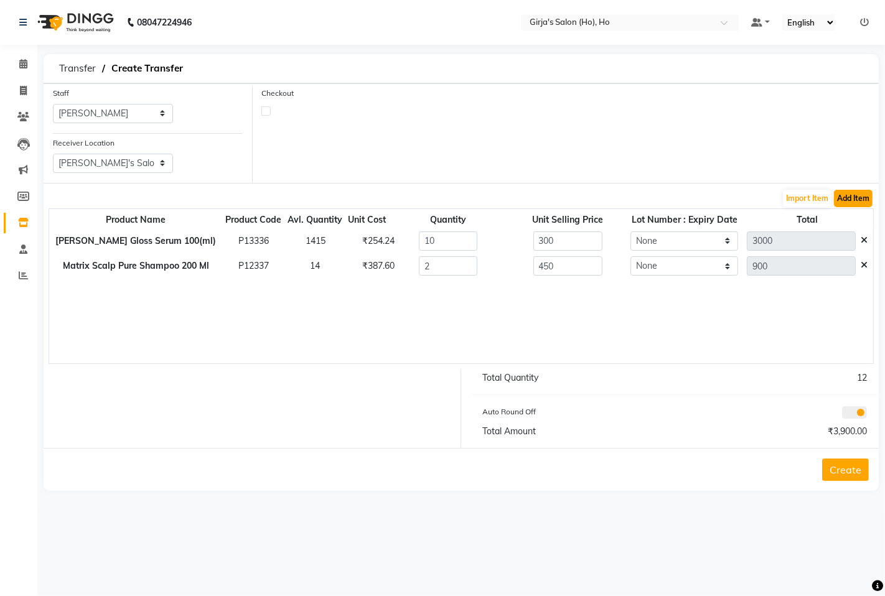
click at [861, 197] on button "Add Item" at bounding box center [853, 198] width 39 height 17
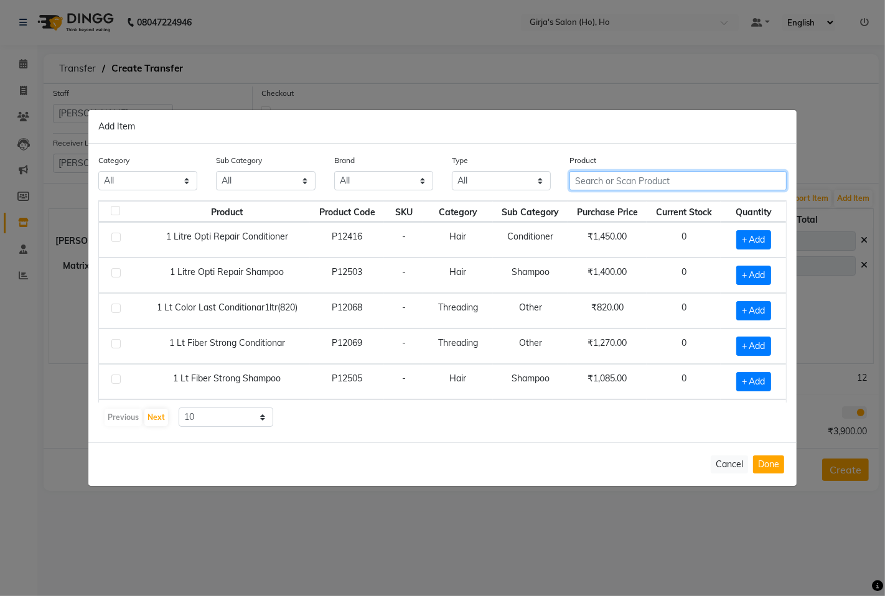
click at [594, 178] on input "text" at bounding box center [677, 180] width 217 height 19
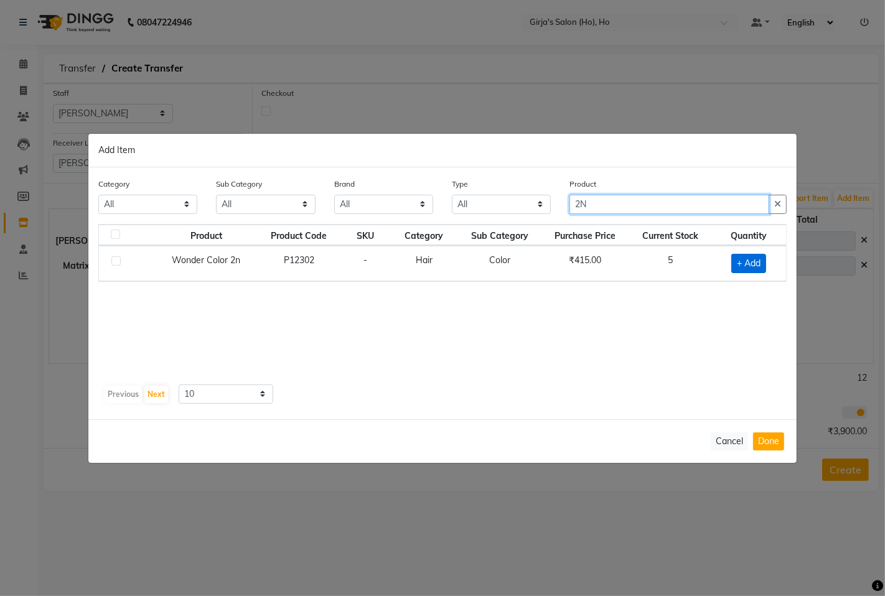
type input "2N"
click at [749, 258] on span "+ Add" at bounding box center [748, 263] width 35 height 19
checkbox input "true"
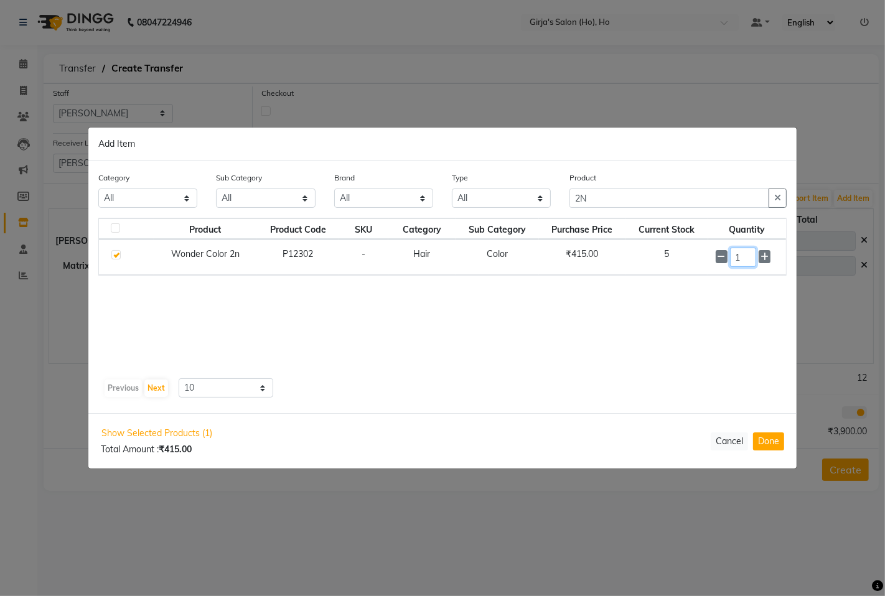
click at [749, 258] on input "1" at bounding box center [743, 257] width 26 height 19
type input "2"
drag, startPoint x: 775, startPoint y: 444, endPoint x: 668, endPoint y: 421, distance: 109.4
click at [774, 444] on button "Done" at bounding box center [768, 442] width 31 height 18
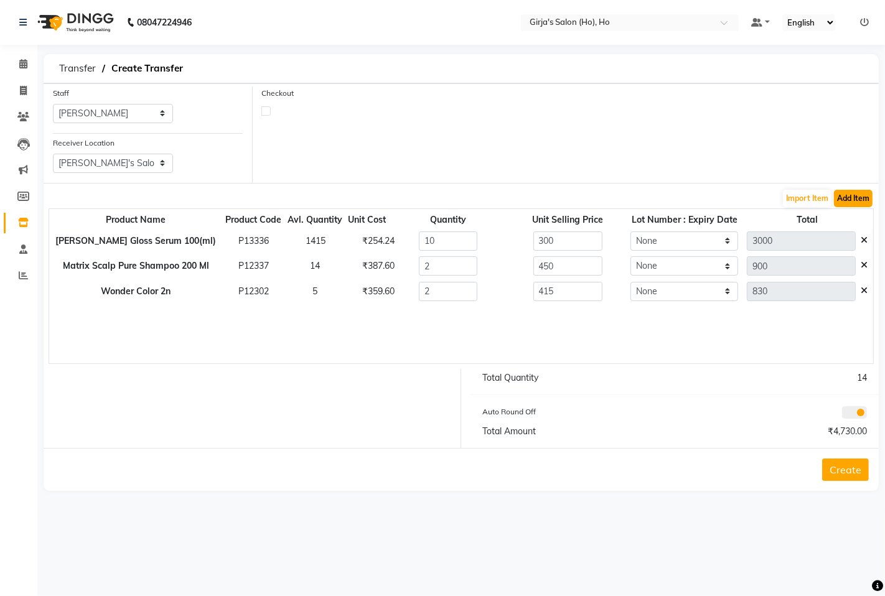
click at [861, 205] on button "Add Item" at bounding box center [853, 198] width 39 height 17
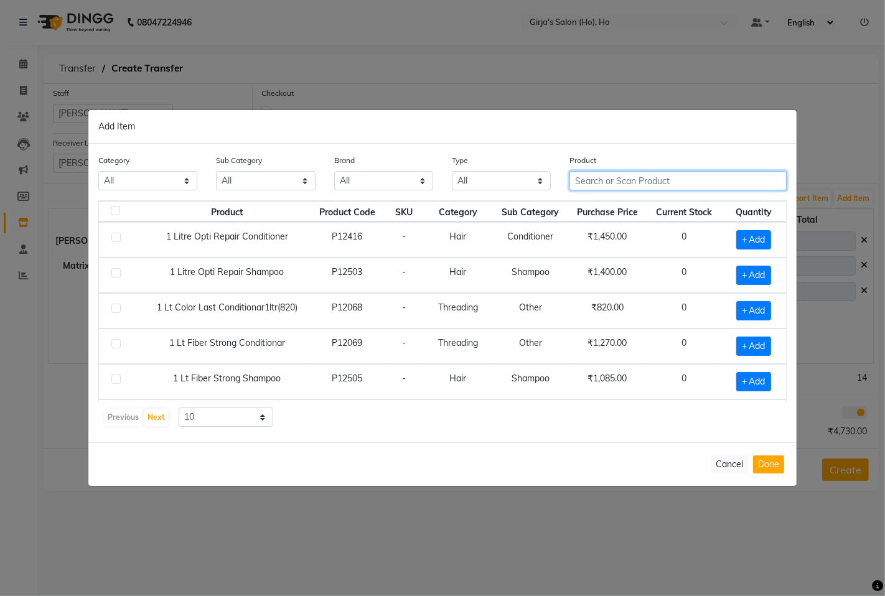
click at [641, 185] on input "text" at bounding box center [677, 180] width 217 height 19
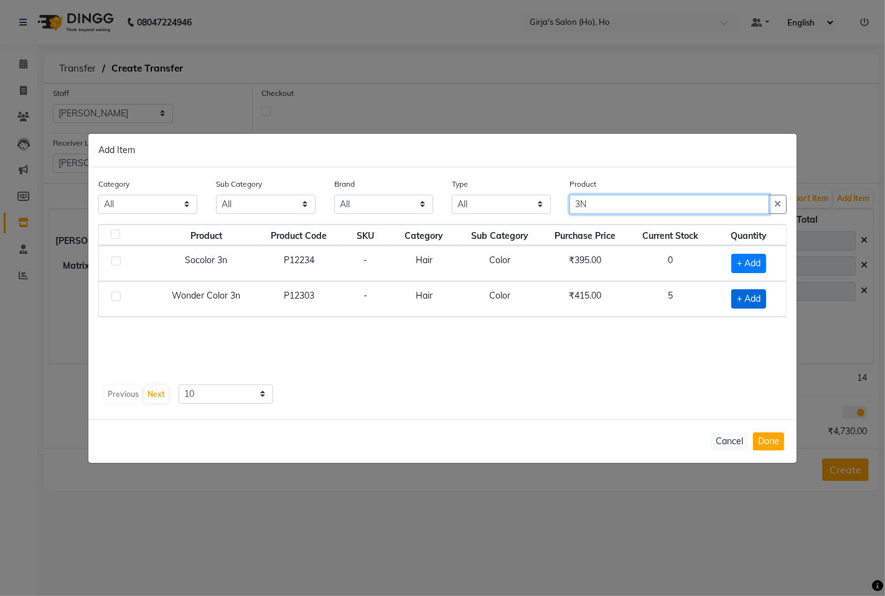
type input "3N"
click at [757, 297] on span "+ Add" at bounding box center [748, 298] width 35 height 19
checkbox input "true"
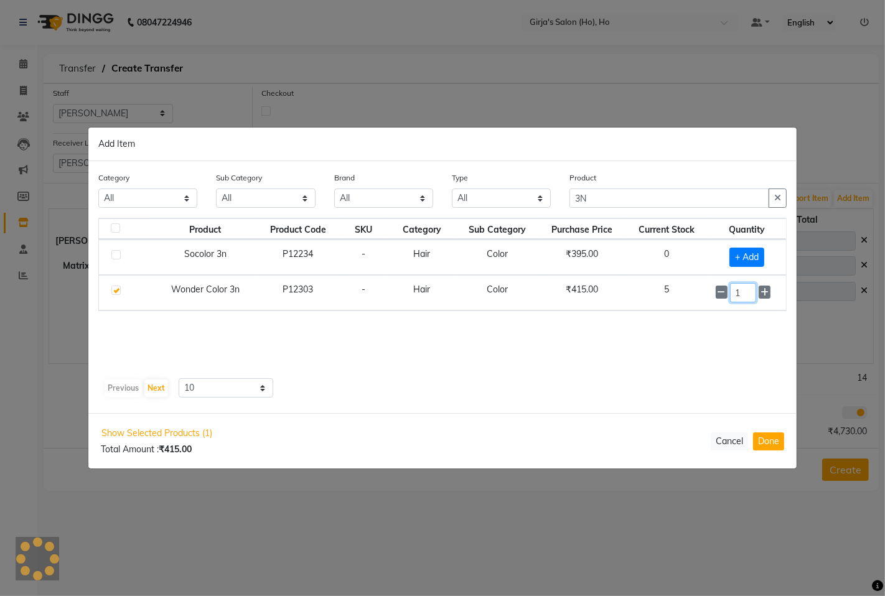
click at [749, 299] on input "1" at bounding box center [743, 292] width 26 height 19
type input "2"
drag, startPoint x: 781, startPoint y: 448, endPoint x: 772, endPoint y: 443, distance: 10.4
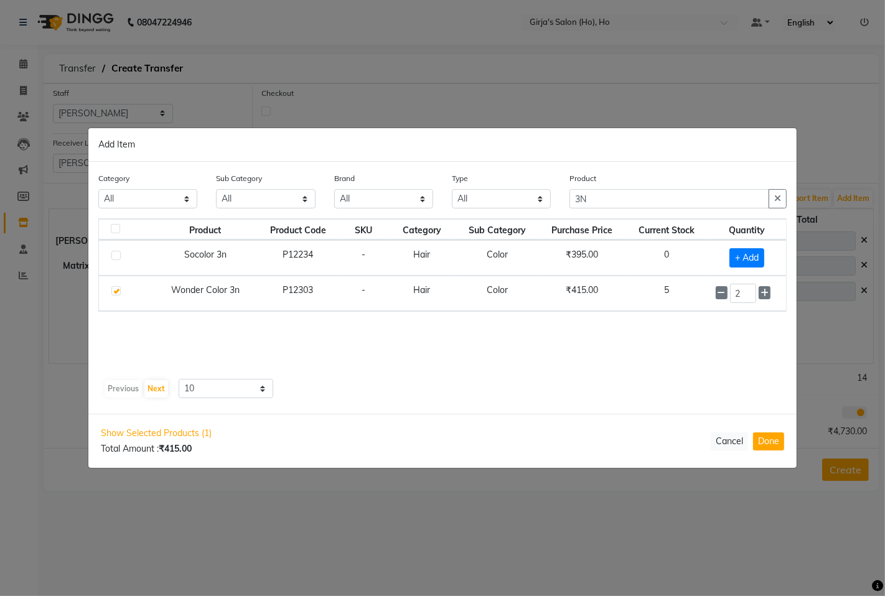
click at [780, 446] on button "Done" at bounding box center [768, 442] width 31 height 18
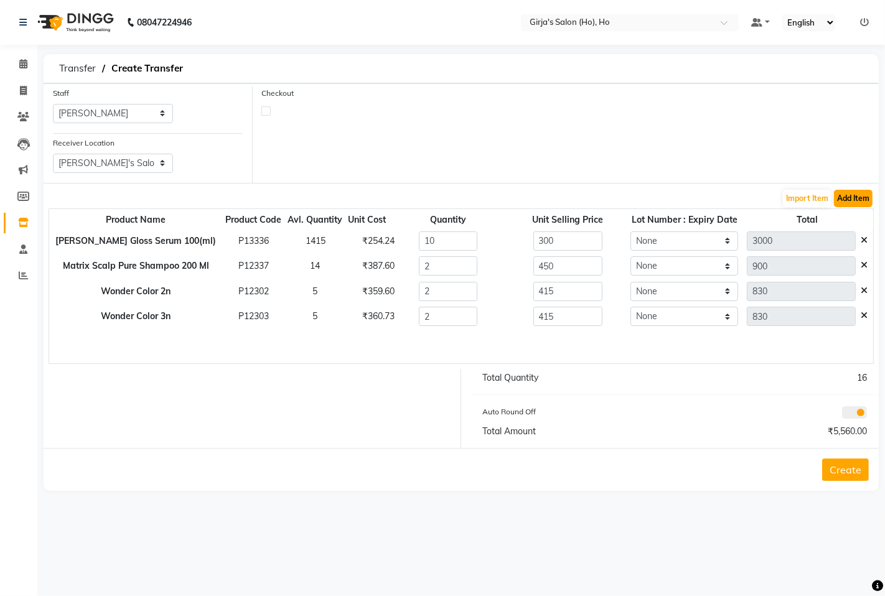
click at [867, 204] on button "Add Item" at bounding box center [853, 198] width 39 height 17
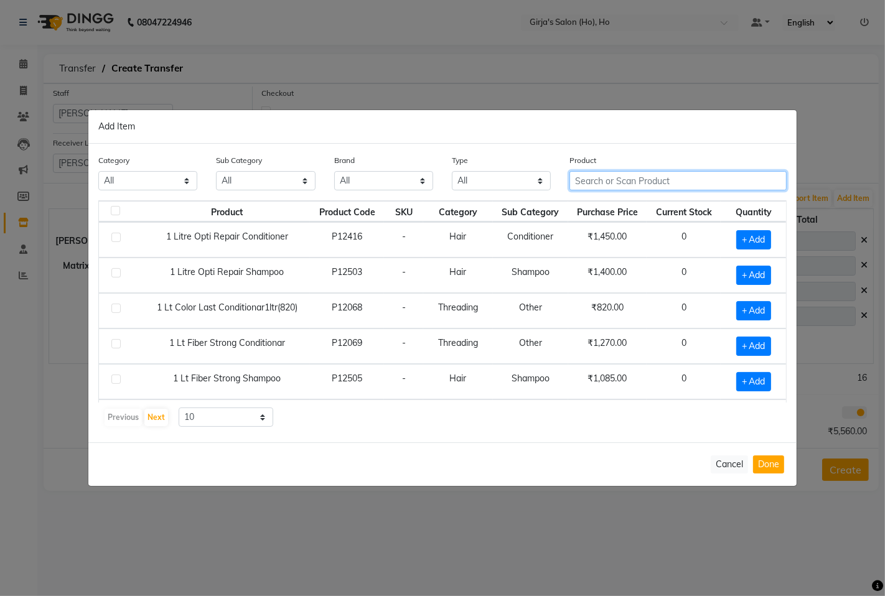
click at [634, 182] on input "text" at bounding box center [677, 180] width 217 height 19
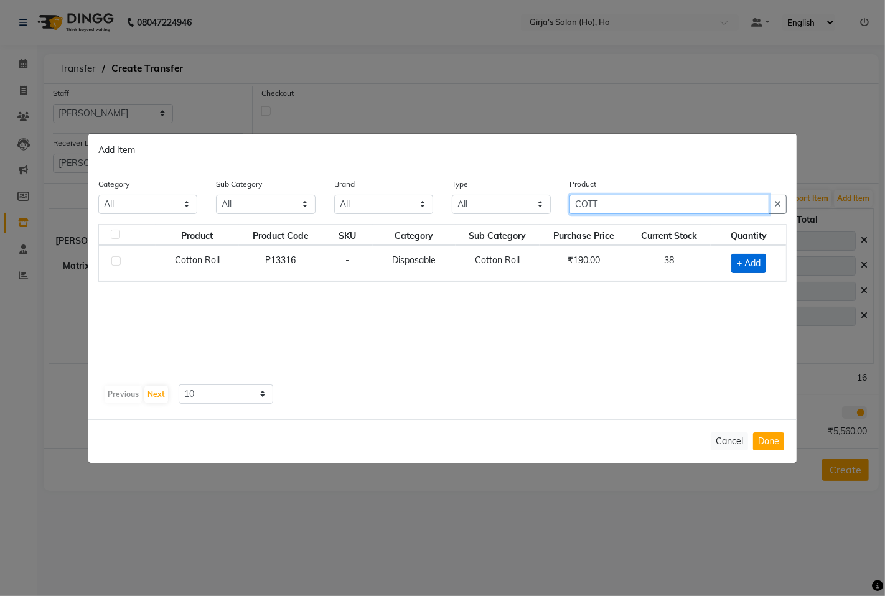
type input "COTT"
click at [744, 263] on span "+ Add" at bounding box center [748, 263] width 35 height 19
checkbox input "true"
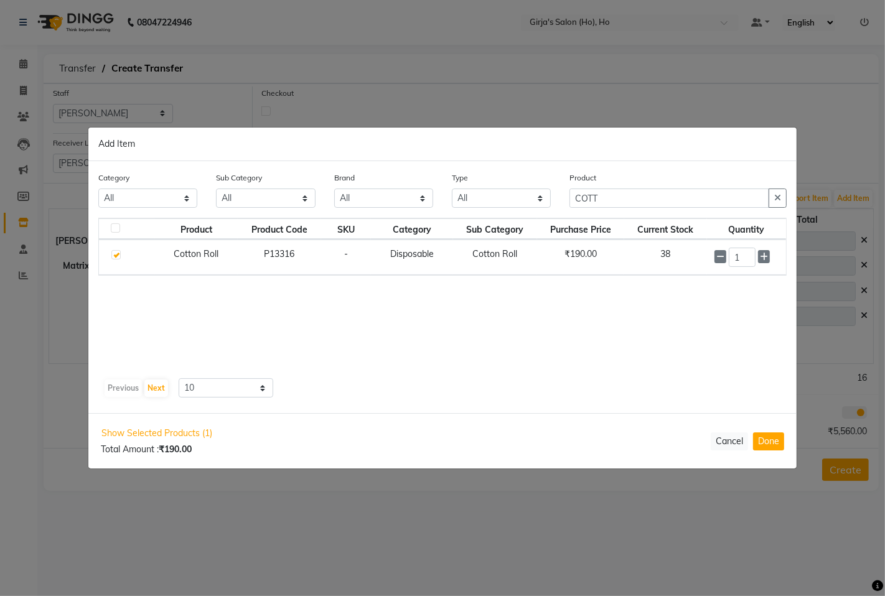
click at [744, 262] on input "1" at bounding box center [742, 257] width 27 height 19
drag, startPoint x: 775, startPoint y: 443, endPoint x: 738, endPoint y: 429, distance: 39.6
click at [762, 440] on button "Done" at bounding box center [768, 442] width 31 height 18
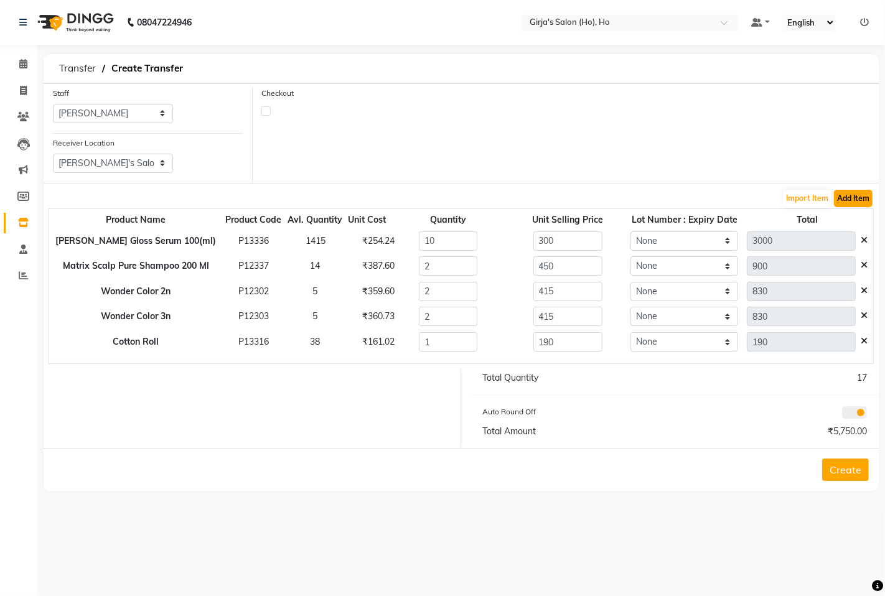
click at [855, 199] on button "Add Item" at bounding box center [853, 198] width 39 height 17
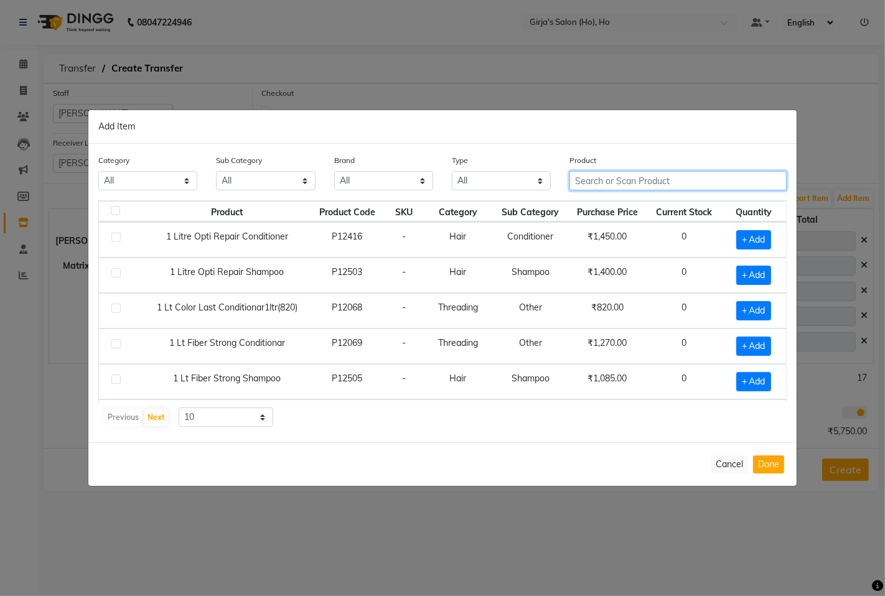
click at [645, 189] on input "text" at bounding box center [677, 180] width 217 height 19
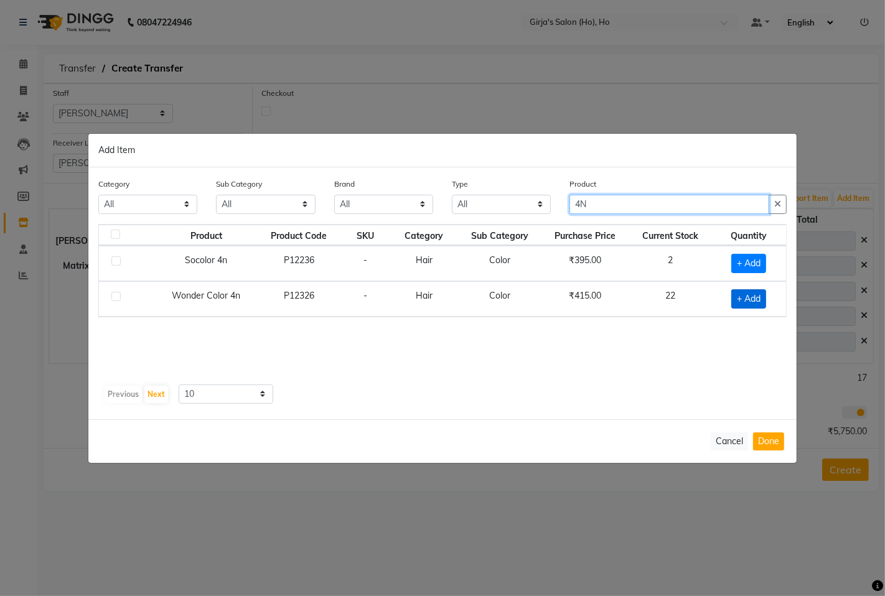
type input "4N"
click at [747, 299] on span "+ Add" at bounding box center [748, 298] width 35 height 19
checkbox input "true"
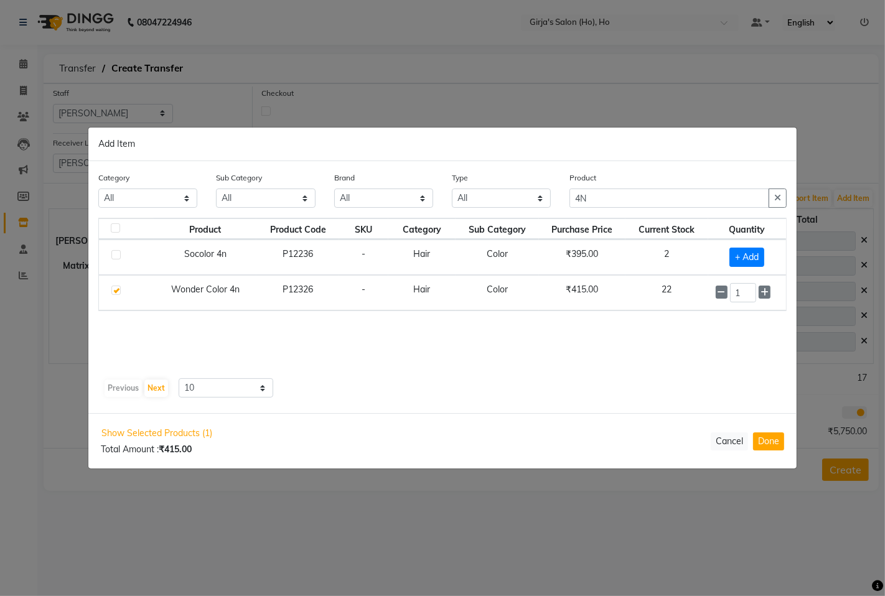
click at [744, 300] on input "1" at bounding box center [743, 292] width 26 height 19
type input "2"
click at [779, 436] on button "Done" at bounding box center [768, 442] width 31 height 18
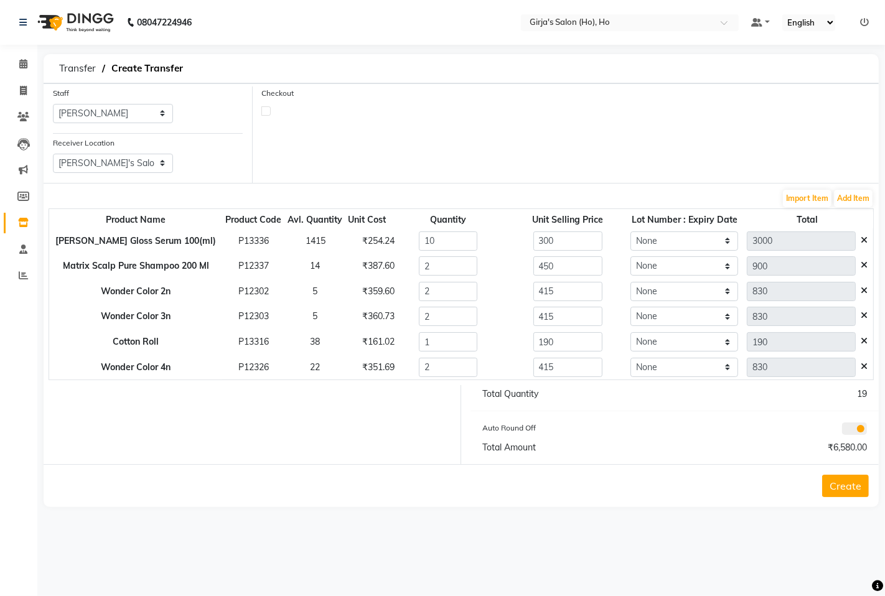
click at [844, 485] on button "Create" at bounding box center [845, 486] width 47 height 22
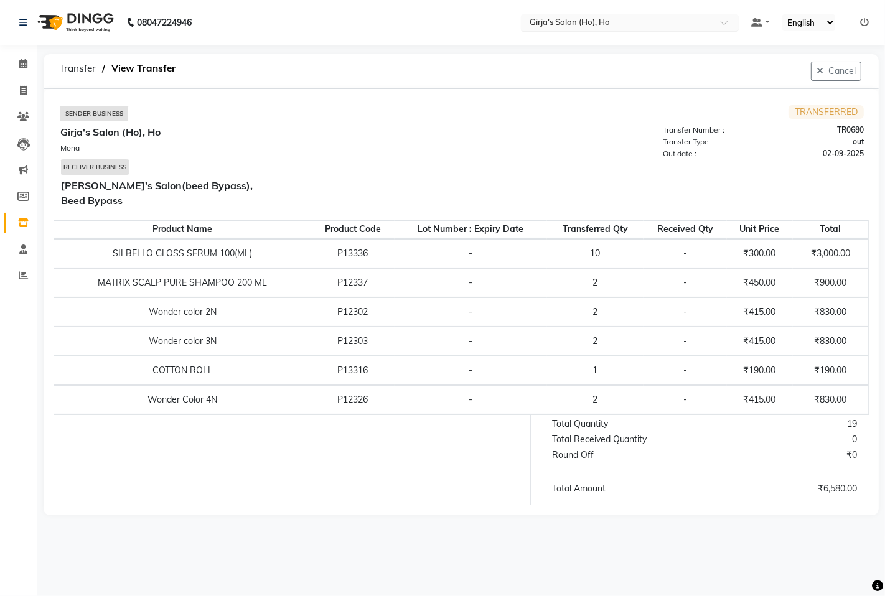
click at [573, 19] on input "text" at bounding box center [617, 23] width 180 height 12
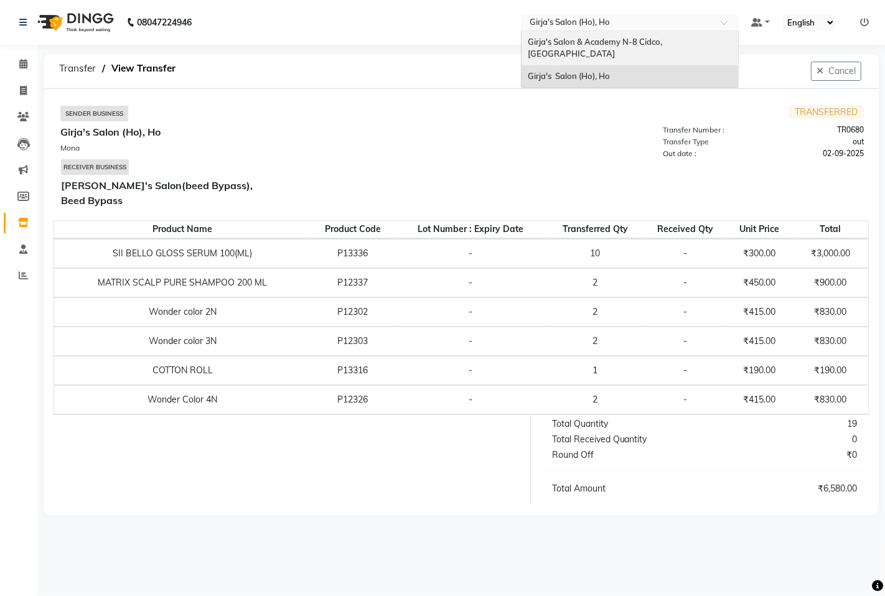
click at [568, 40] on span "Girja's Salon & Academy N-8 Cidco, [GEOGRAPHIC_DATA]" at bounding box center [596, 48] width 136 height 22
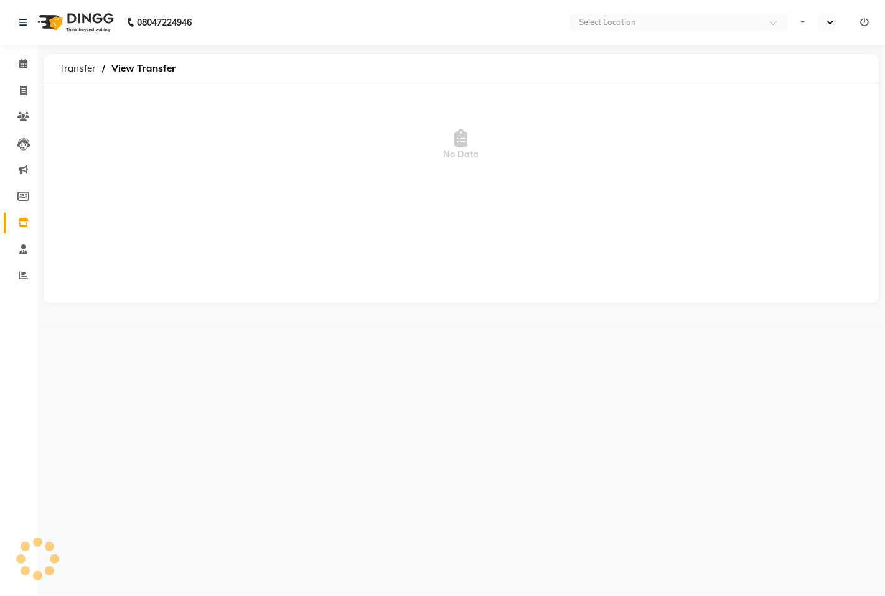
select select "en"
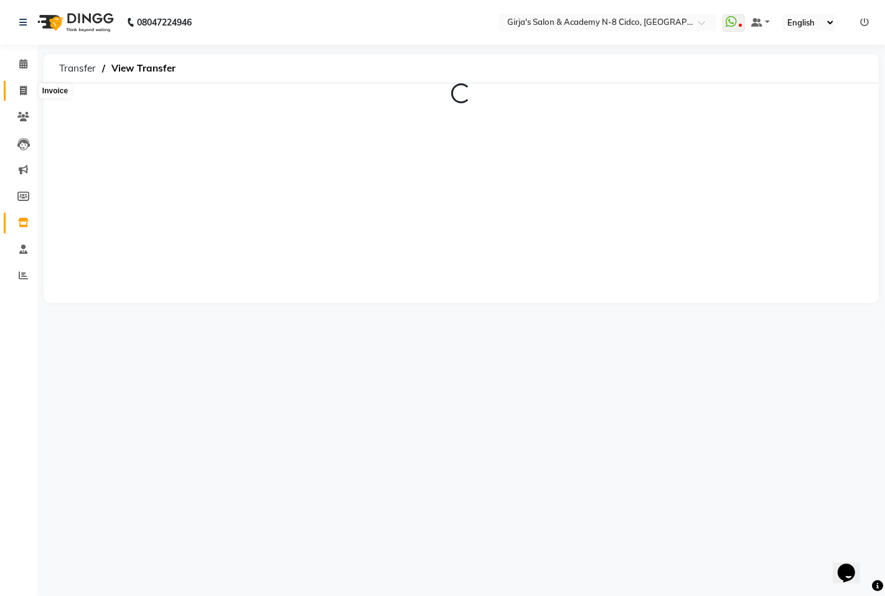
click at [17, 85] on span at bounding box center [23, 91] width 22 height 14
select select "service"
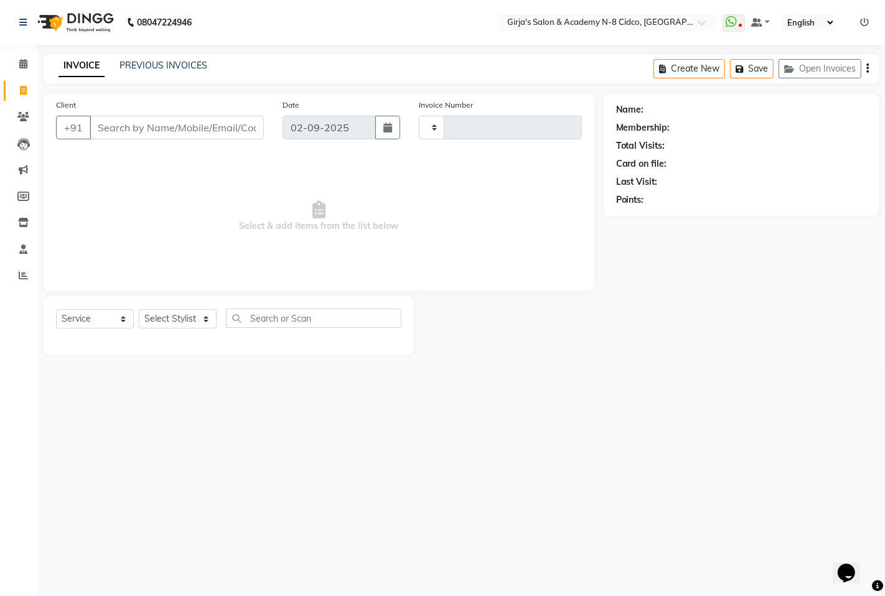
type input "4921"
select select "66"
click at [141, 64] on link "PREVIOUS INVOICES" at bounding box center [163, 65] width 88 height 11
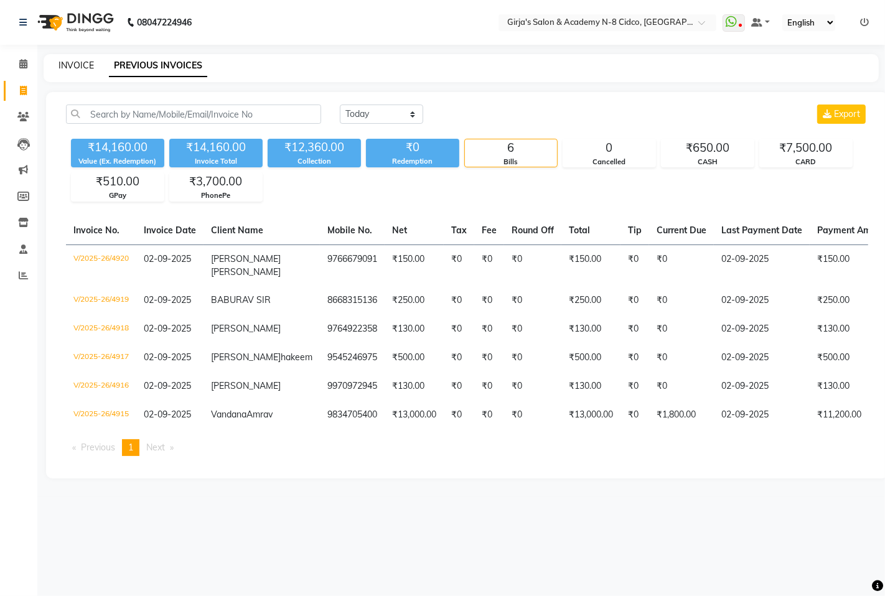
click at [72, 60] on link "INVOICE" at bounding box center [76, 65] width 35 height 11
select select "service"
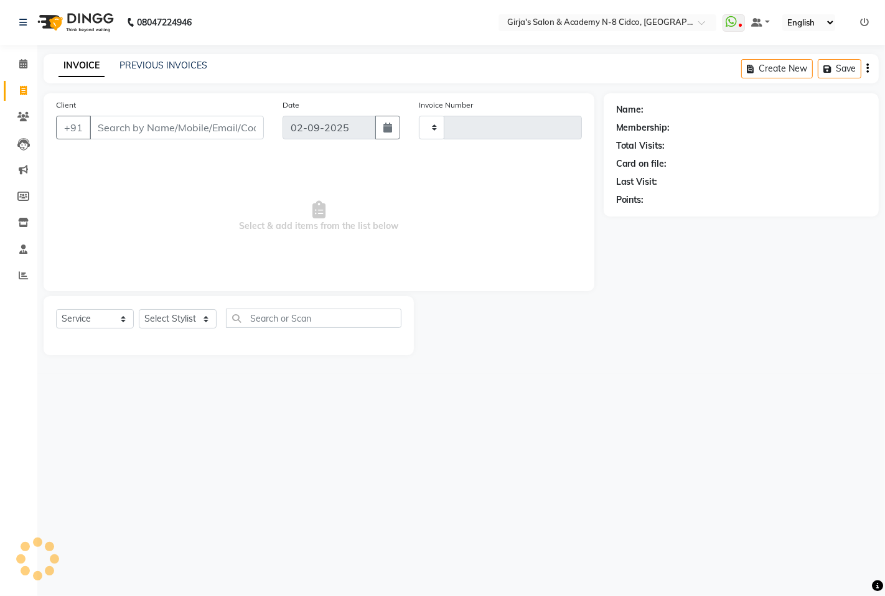
type input "4921"
select select "66"
click at [133, 57] on div "INVOICE PREVIOUS INVOICES Create New Save Open Invoices" at bounding box center [461, 68] width 835 height 29
click at [153, 60] on link "PREVIOUS INVOICES" at bounding box center [163, 65] width 88 height 11
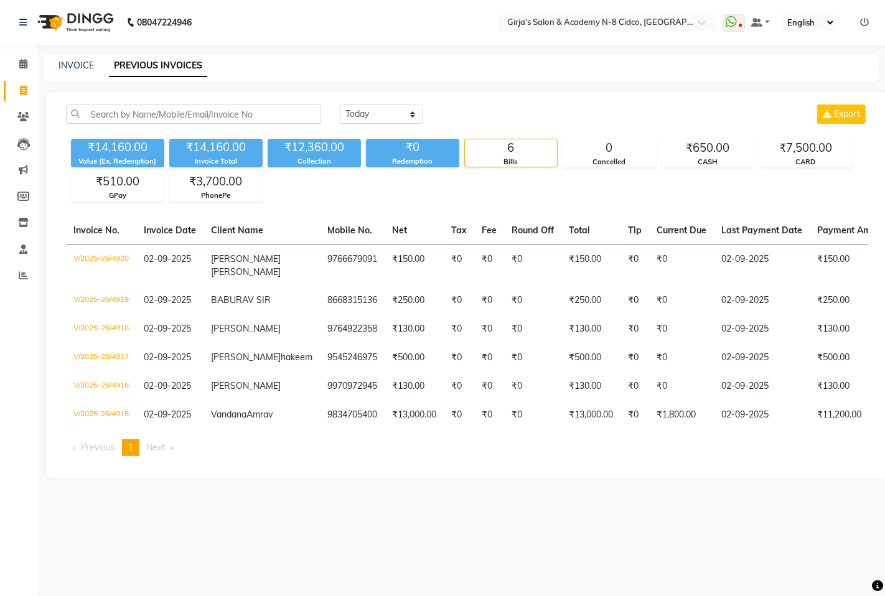
click at [40, 84] on main "INVOICE PREVIOUS INVOICES [DATE] [DATE] Custom Range Export ₹14,160.00 Value (E…" at bounding box center [461, 275] width 848 height 443
drag, startPoint x: 63, startPoint y: 72, endPoint x: 60, endPoint y: 61, distance: 11.6
click at [62, 72] on div "INVOICE PREVIOUS INVOICES" at bounding box center [461, 68] width 835 height 28
click at [65, 70] on link "INVOICE" at bounding box center [76, 65] width 35 height 11
select select "service"
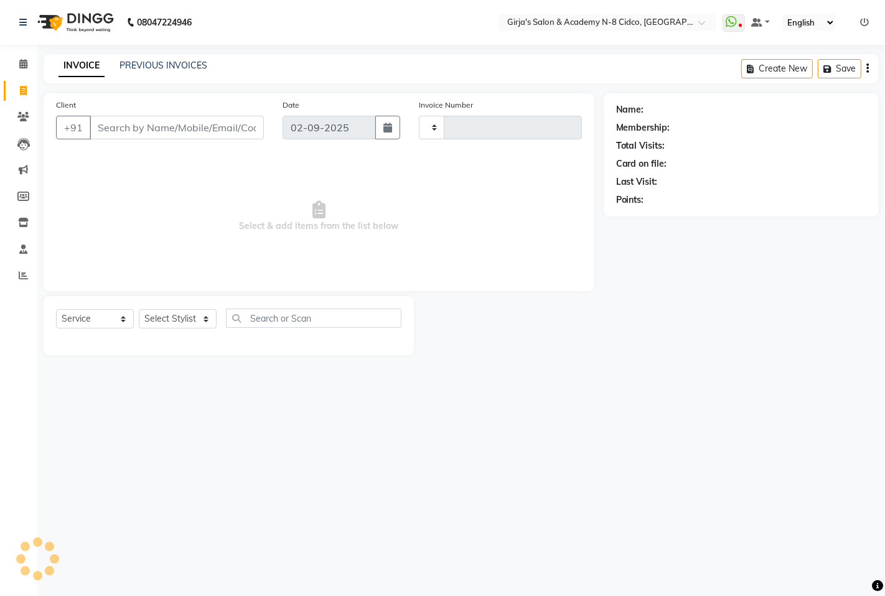
type input "4921"
click at [71, 69] on link "INVOICE" at bounding box center [82, 66] width 46 height 22
select select "66"
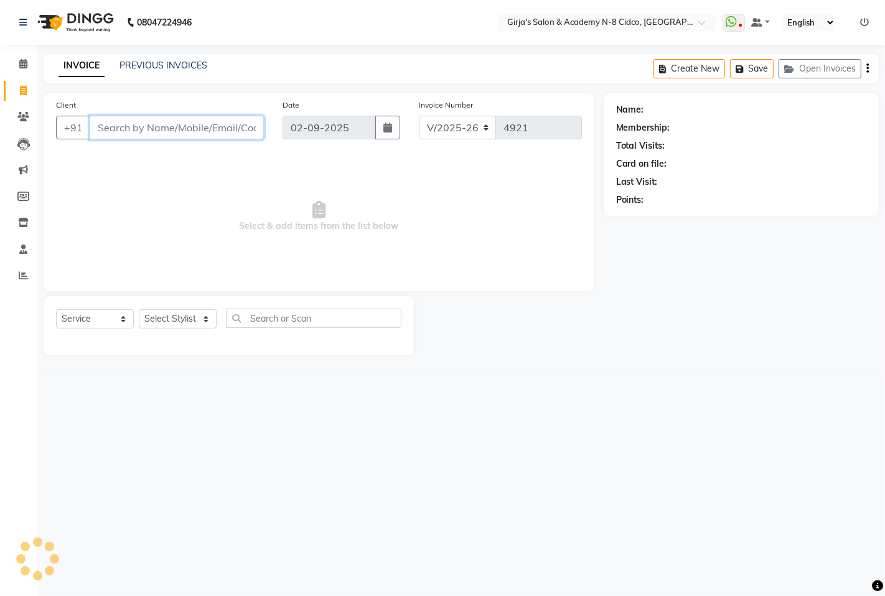
click at [136, 123] on input "Client" at bounding box center [177, 128] width 174 height 24
type input "9"
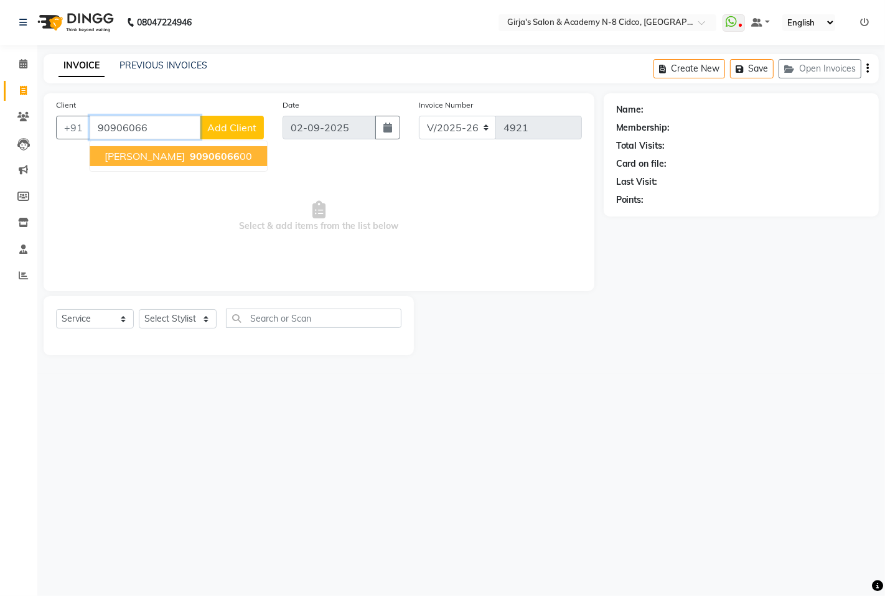
click at [225, 157] on ngb-highlight "90906066 00" at bounding box center [219, 156] width 65 height 12
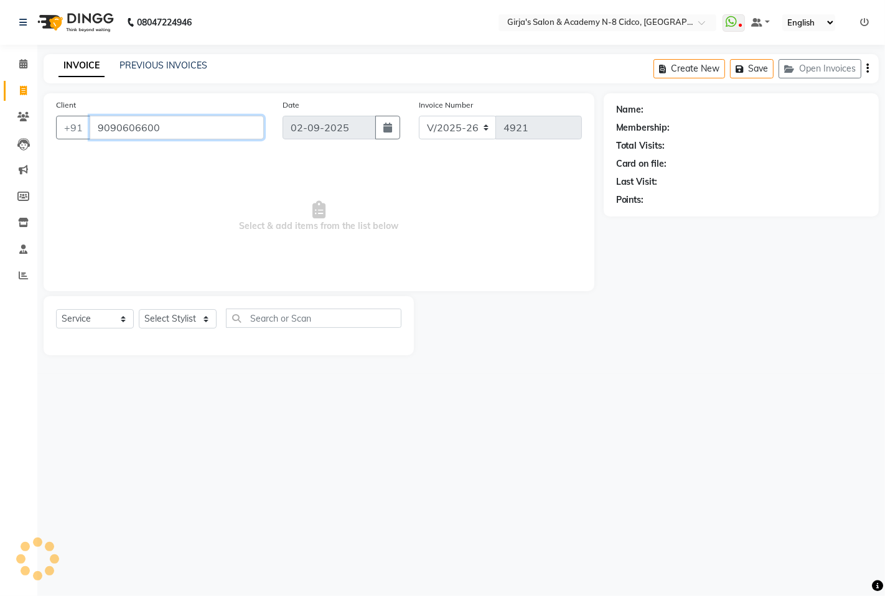
type input "9090606600"
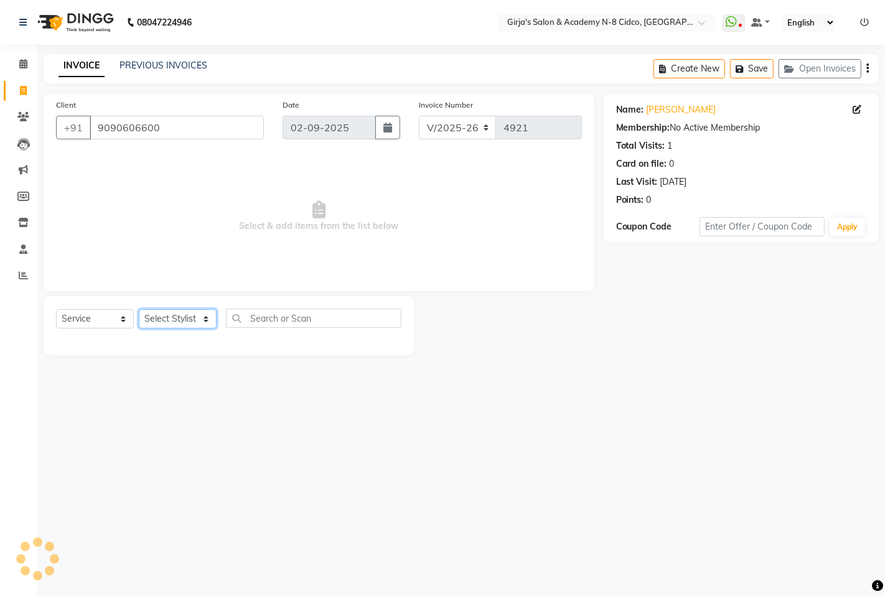
drag, startPoint x: 191, startPoint y: 320, endPoint x: 181, endPoint y: 311, distance: 13.2
click at [189, 320] on select "Select Stylist ADITYA [PERSON_NAME] BEAUTY M GIRJAS [PERSON_NAME] MISS [PERSON_…" at bounding box center [178, 318] width 78 height 19
select select "27236"
click at [139, 310] on select "Select Stylist ADITYA [PERSON_NAME] BEAUTY M GIRJAS [PERSON_NAME] MISS [PERSON_…" at bounding box center [178, 318] width 78 height 19
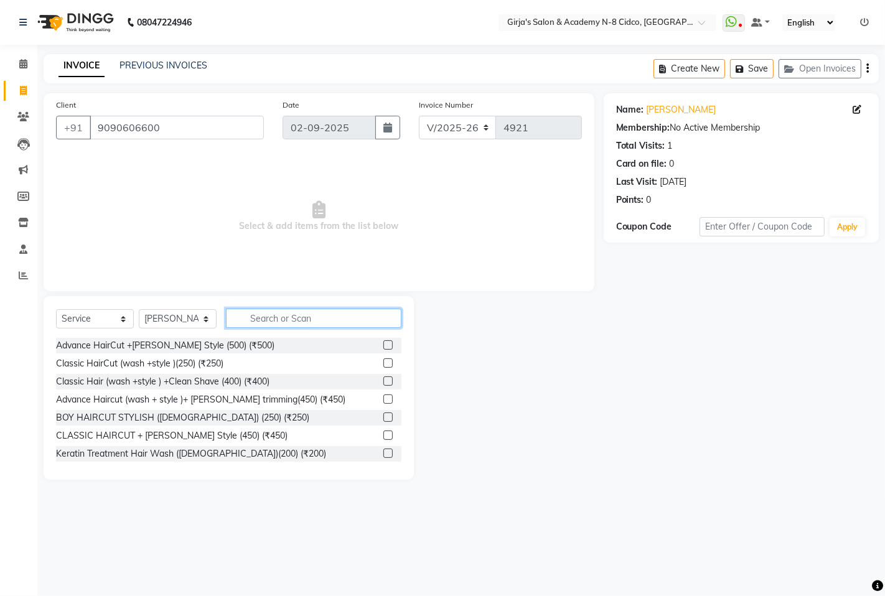
click at [280, 324] on input "text" at bounding box center [314, 318] width 176 height 19
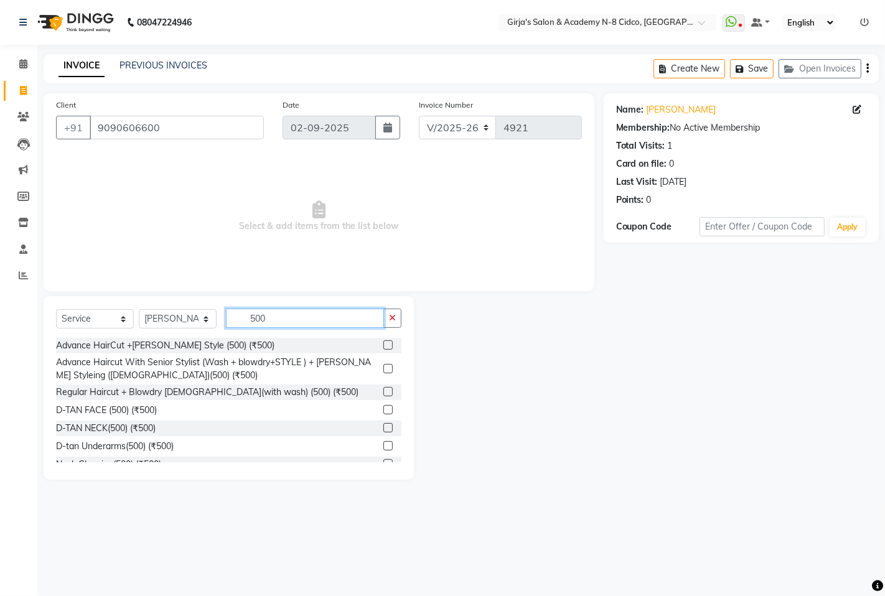
type input "500"
click at [383, 345] on label at bounding box center [387, 344] width 9 height 9
click at [383, 345] on input "checkbox" at bounding box center [387, 346] width 8 height 8
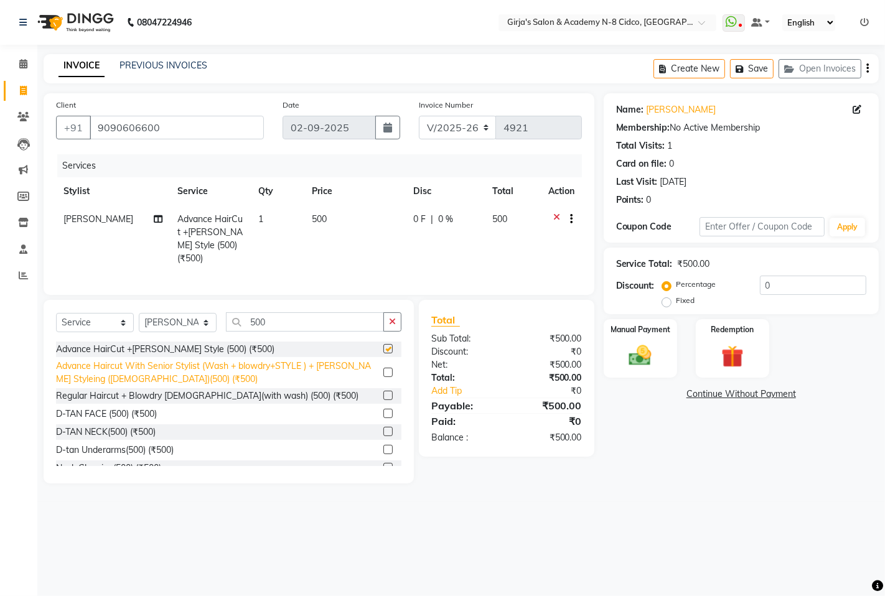
checkbox input "false"
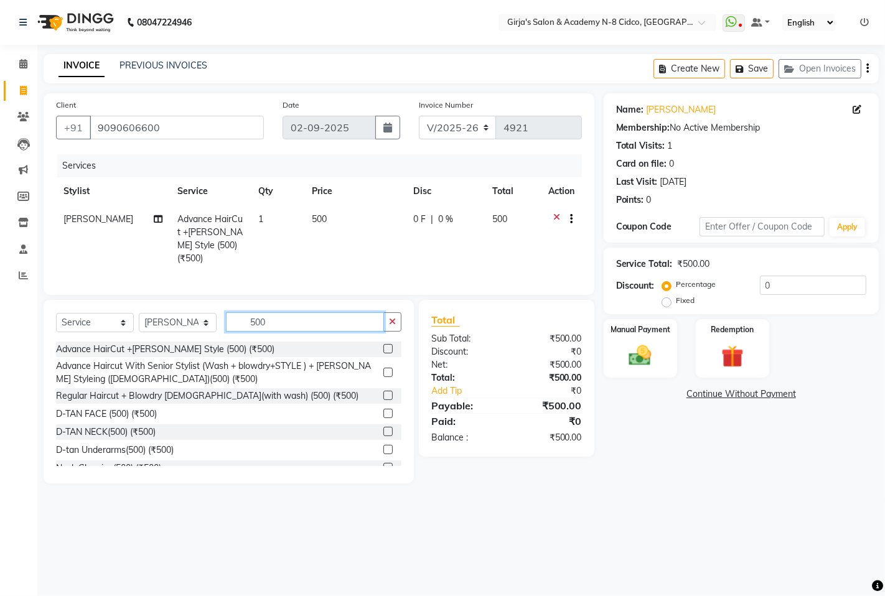
click at [320, 317] on input "500" at bounding box center [305, 321] width 158 height 19
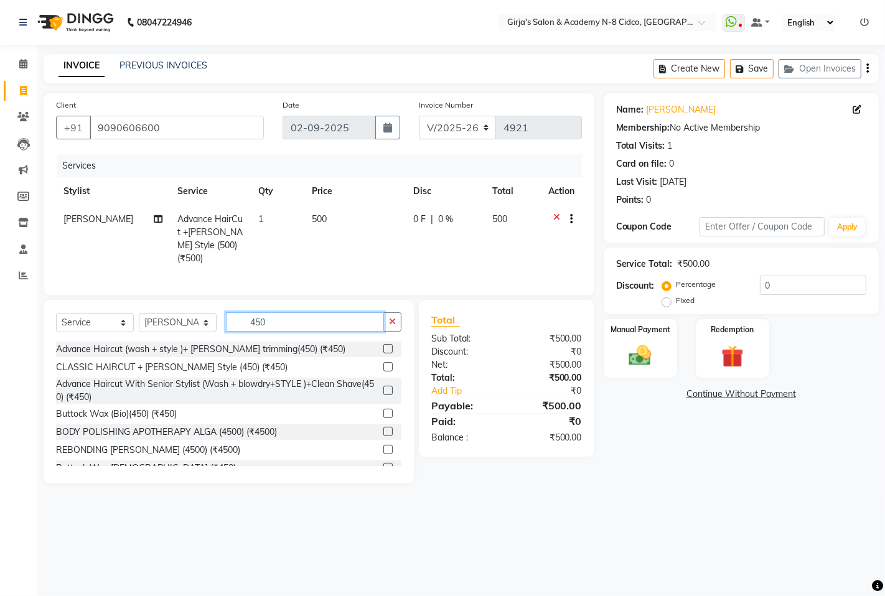
type input "450"
drag, startPoint x: 375, startPoint y: 345, endPoint x: 368, endPoint y: 344, distance: 7.1
click at [383, 345] on label at bounding box center [387, 348] width 9 height 9
click at [383, 345] on input "checkbox" at bounding box center [387, 349] width 8 height 8
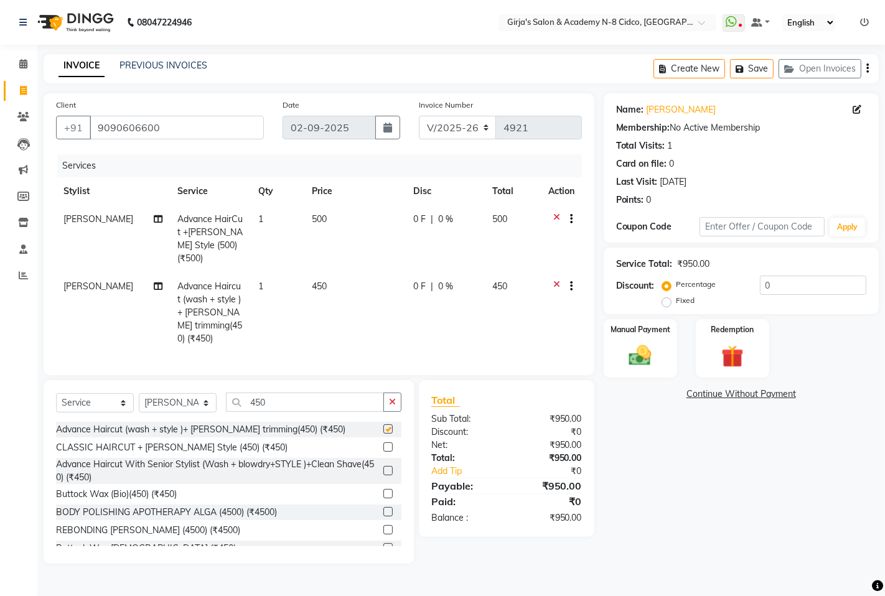
checkbox input "false"
click at [552, 213] on div at bounding box center [561, 221] width 26 height 16
click at [555, 214] on icon at bounding box center [556, 221] width 7 height 16
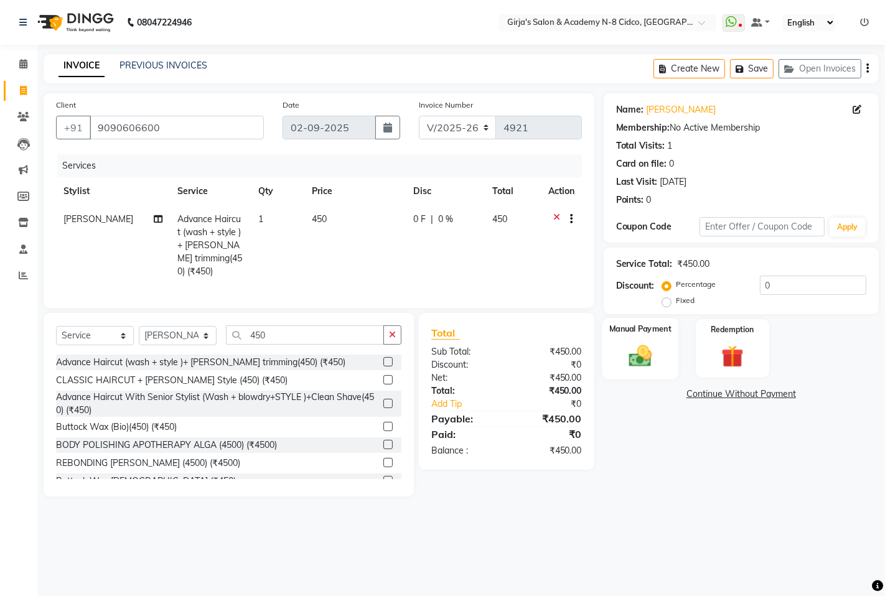
click at [667, 360] on div "Manual Payment" at bounding box center [640, 349] width 77 height 62
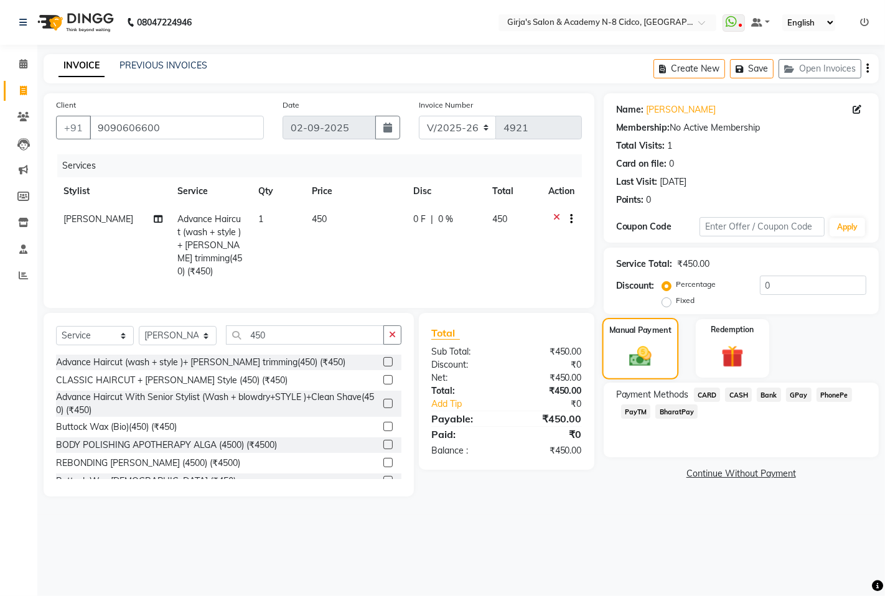
click at [614, 365] on div "Manual Payment" at bounding box center [640, 349] width 77 height 62
click at [805, 395] on span "GPay" at bounding box center [799, 395] width 26 height 14
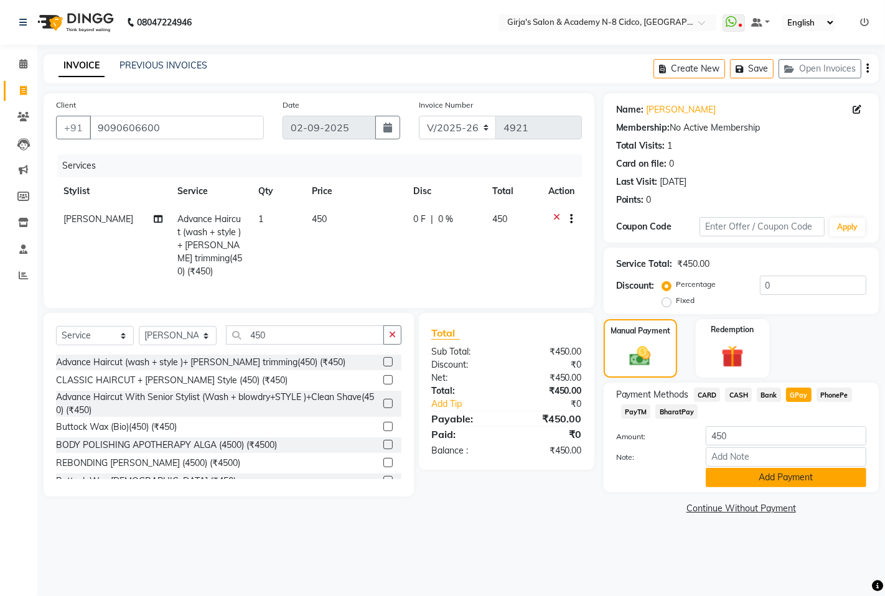
click at [817, 486] on button "Add Payment" at bounding box center [786, 477] width 161 height 19
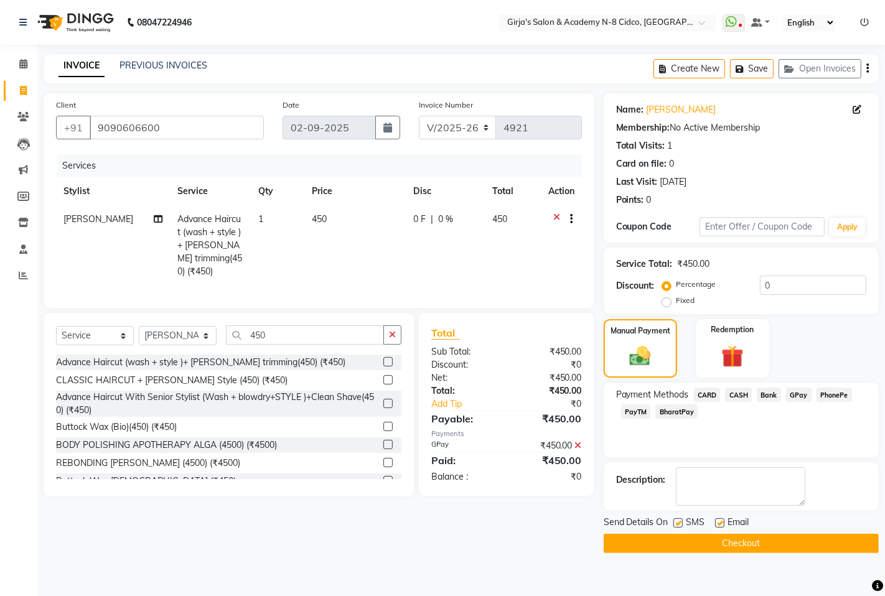
drag, startPoint x: 779, startPoint y: 552, endPoint x: 772, endPoint y: 548, distance: 7.8
click at [779, 551] on button "Checkout" at bounding box center [741, 543] width 275 height 19
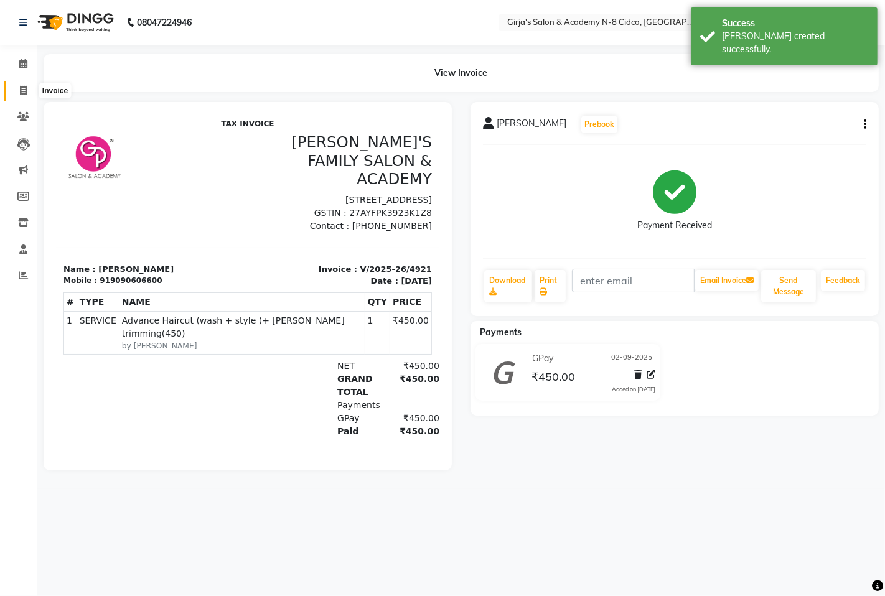
click at [21, 92] on icon at bounding box center [23, 90] width 7 height 9
select select "66"
select select "service"
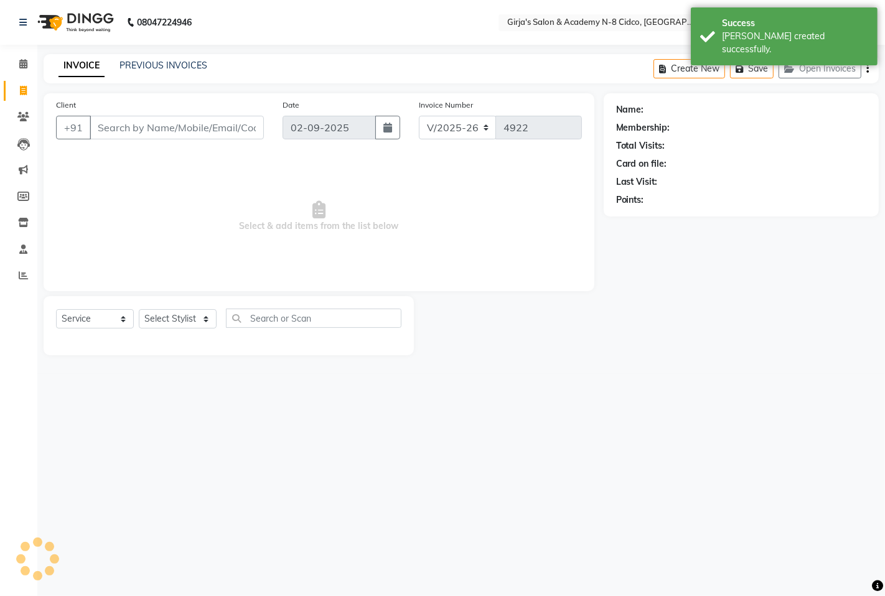
drag, startPoint x: 583, startPoint y: 40, endPoint x: 542, endPoint y: 11, distance: 50.4
click at [581, 39] on nav "08047224946 Select Location × Girja's Salon & Academy N-8 Cidco, [GEOGRAPHIC_DA…" at bounding box center [442, 22] width 885 height 45
drag, startPoint x: 541, startPoint y: 11, endPoint x: 501, endPoint y: 31, distance: 45.1
click at [541, 16] on nav "08047224946 Select Location × Girja's Salon & Academy N-8 Cidco, [GEOGRAPHIC_DA…" at bounding box center [442, 22] width 885 height 45
click at [327, 31] on nav "08047224946 Select Location × Girja's Salon & Academy N-8 Cidco, [GEOGRAPHIC_DA…" at bounding box center [442, 22] width 885 height 45
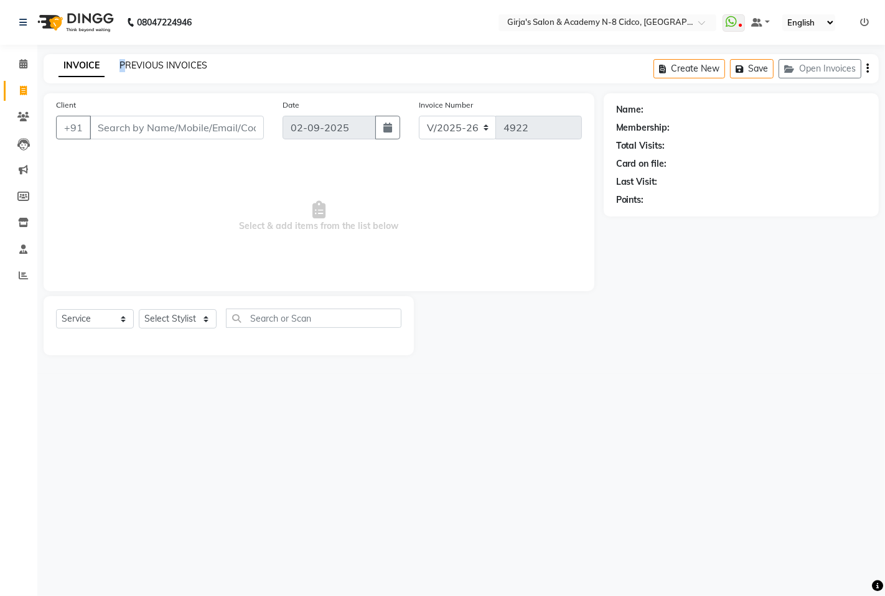
drag, startPoint x: 123, startPoint y: 52, endPoint x: 133, endPoint y: 65, distance: 16.9
click at [127, 60] on div "08047224946 Select Location × Girja's Salon & Academy N-8 Cidco, [GEOGRAPHIC_DA…" at bounding box center [442, 298] width 885 height 596
click at [141, 69] on link "PREVIOUS INVOICES" at bounding box center [163, 65] width 88 height 11
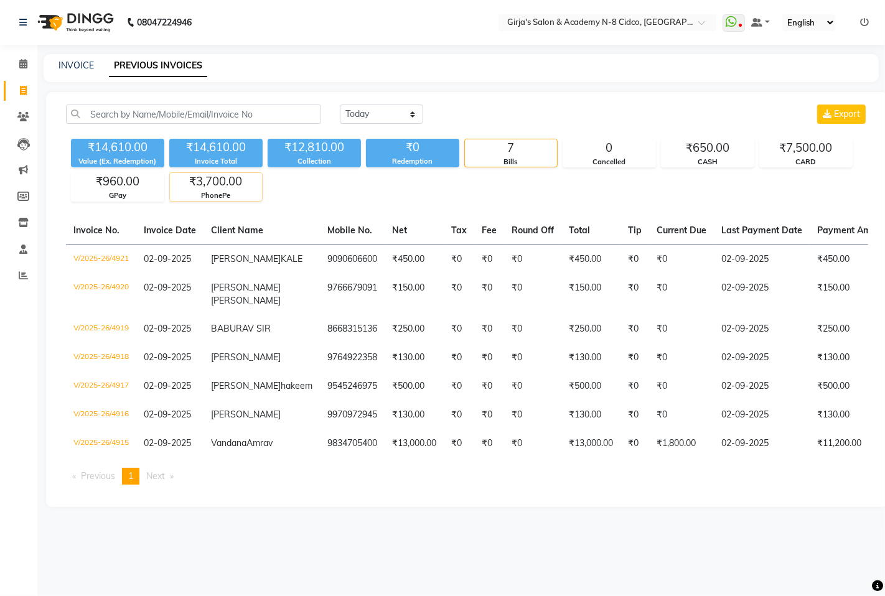
click at [237, 184] on div "₹3,700.00" at bounding box center [216, 181] width 92 height 17
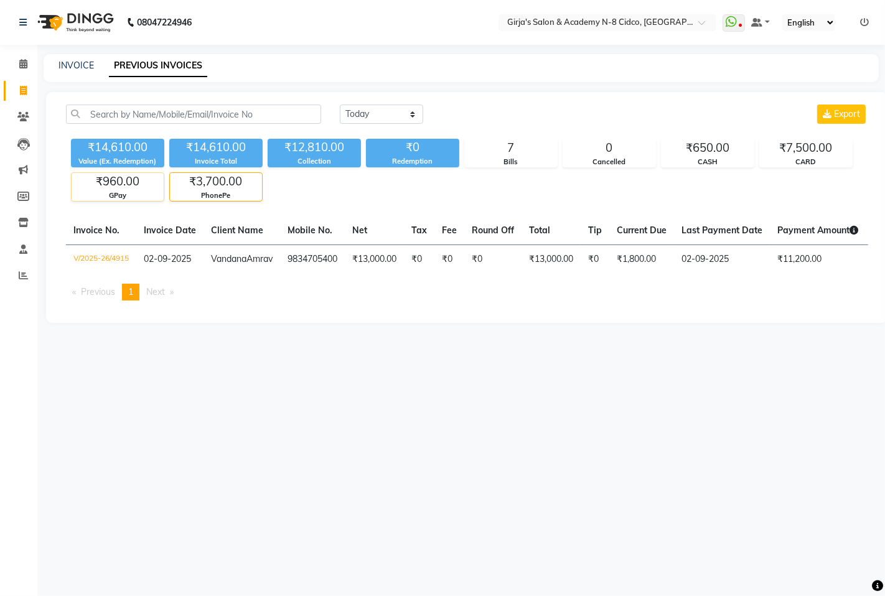
click at [93, 196] on div "GPay" at bounding box center [118, 195] width 92 height 11
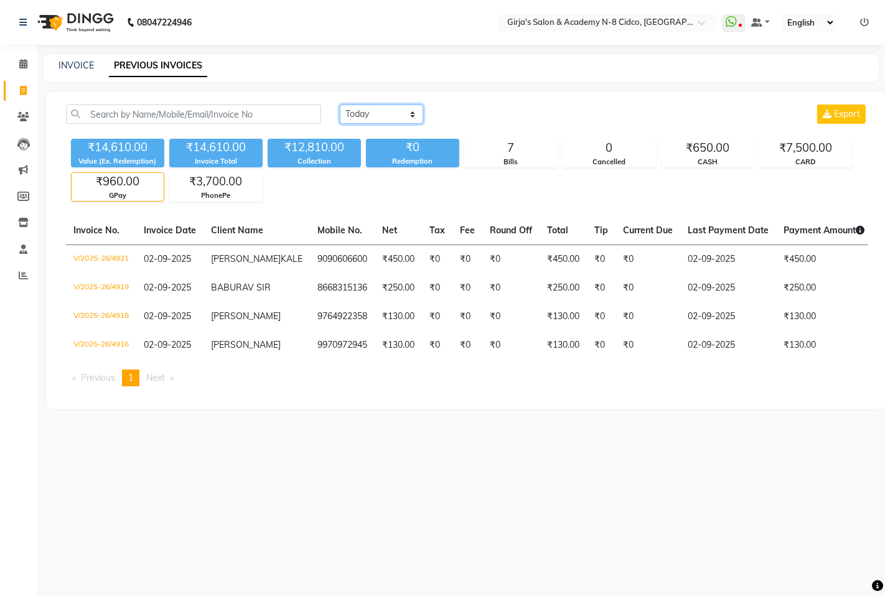
click at [401, 117] on select "[DATE] [DATE] Custom Range" at bounding box center [381, 114] width 83 height 19
click at [369, 60] on div "INVOICE PREVIOUS INVOICES" at bounding box center [454, 65] width 820 height 13
click at [77, 67] on link "INVOICE" at bounding box center [76, 65] width 35 height 11
select select "service"
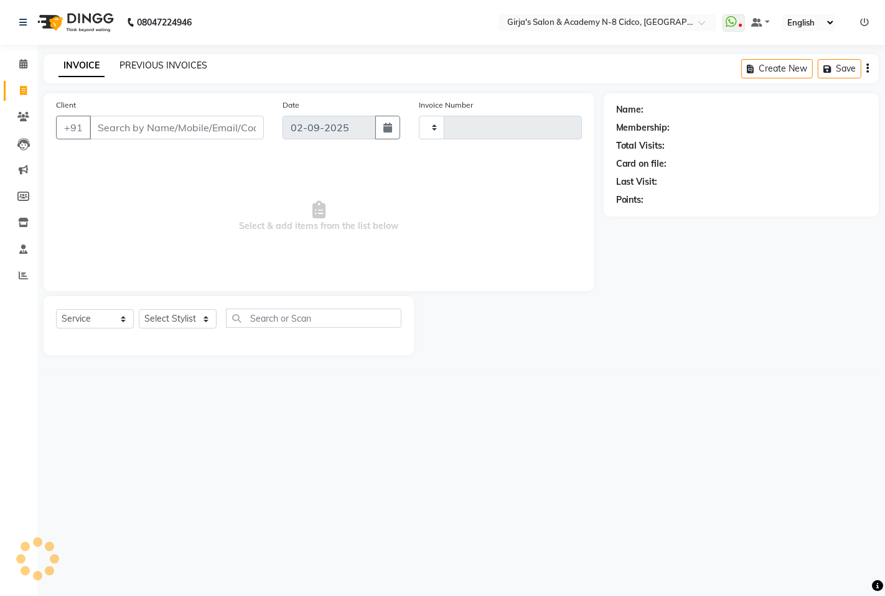
type input "4922"
select select "66"
click at [164, 66] on link "PREVIOUS INVOICES" at bounding box center [163, 65] width 88 height 11
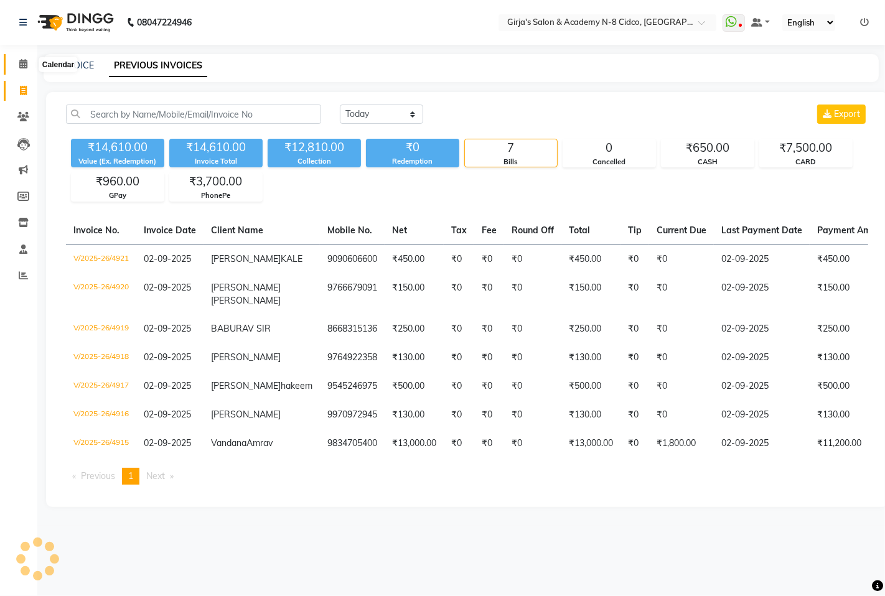
click at [26, 68] on icon at bounding box center [23, 63] width 8 height 9
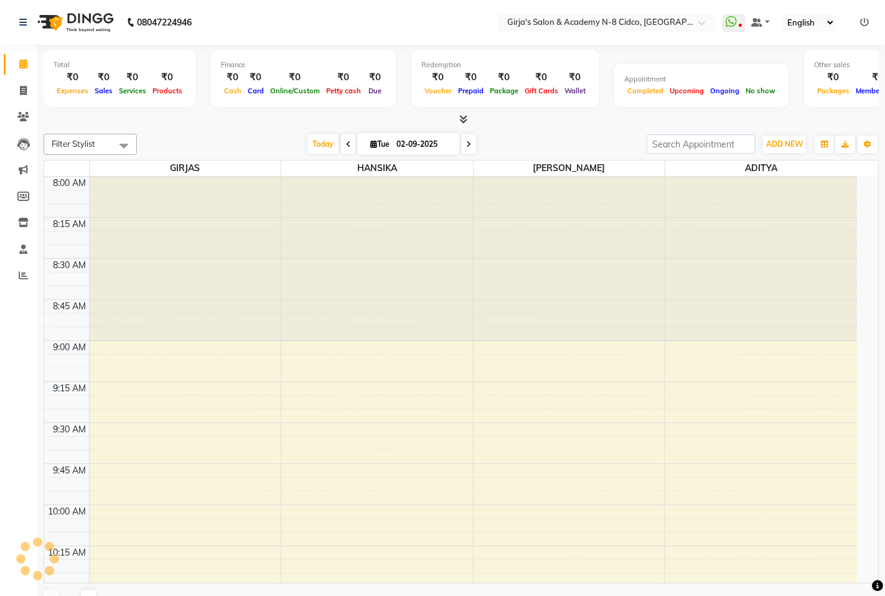
click at [101, 65] on div "Total" at bounding box center [120, 65] width 132 height 11
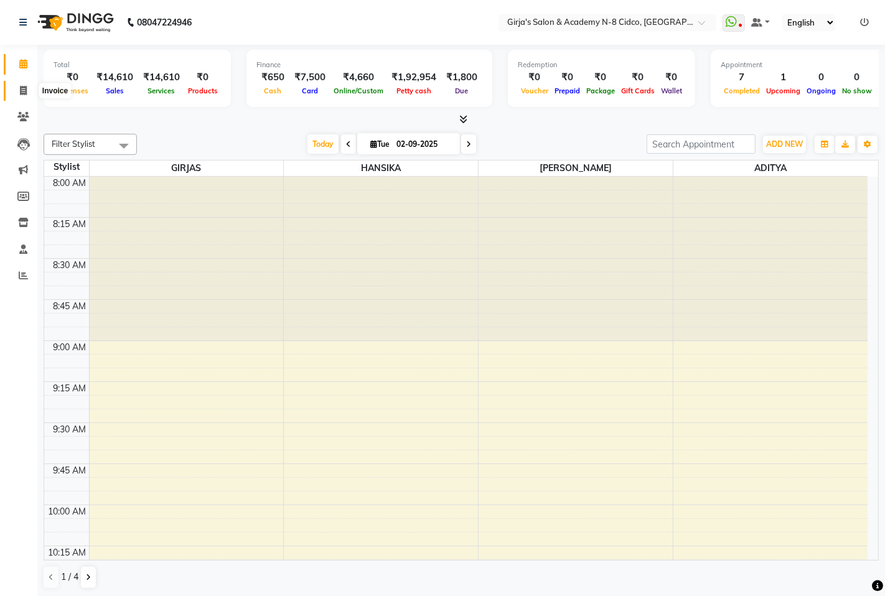
drag, startPoint x: 0, startPoint y: 95, endPoint x: 17, endPoint y: 94, distance: 17.5
click at [17, 94] on li "Invoice" at bounding box center [18, 91] width 37 height 27
drag, startPoint x: 871, startPoint y: 144, endPoint x: 848, endPoint y: 173, distance: 37.2
click at [869, 144] on icon "button" at bounding box center [867, 144] width 7 height 7
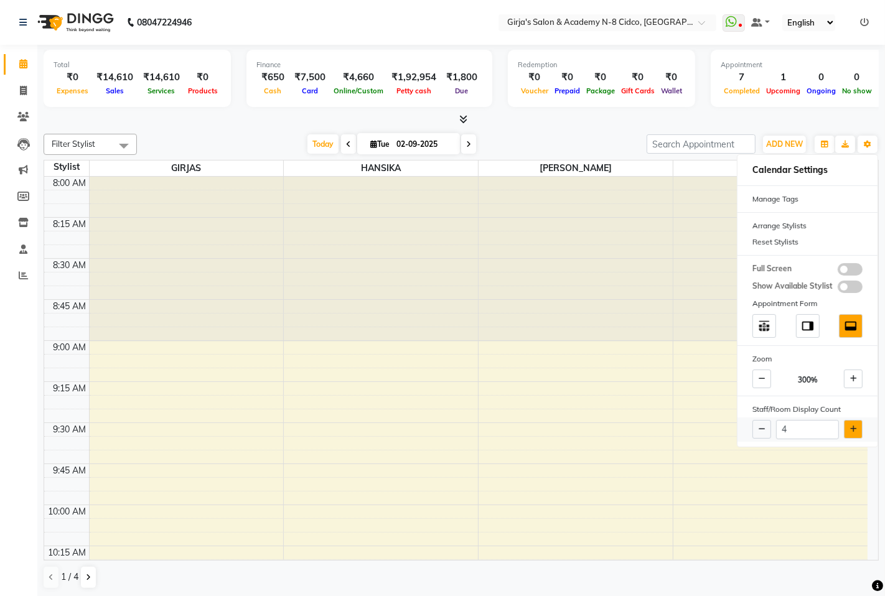
click at [849, 437] on button at bounding box center [853, 429] width 19 height 19
click at [849, 436] on button at bounding box center [853, 429] width 19 height 19
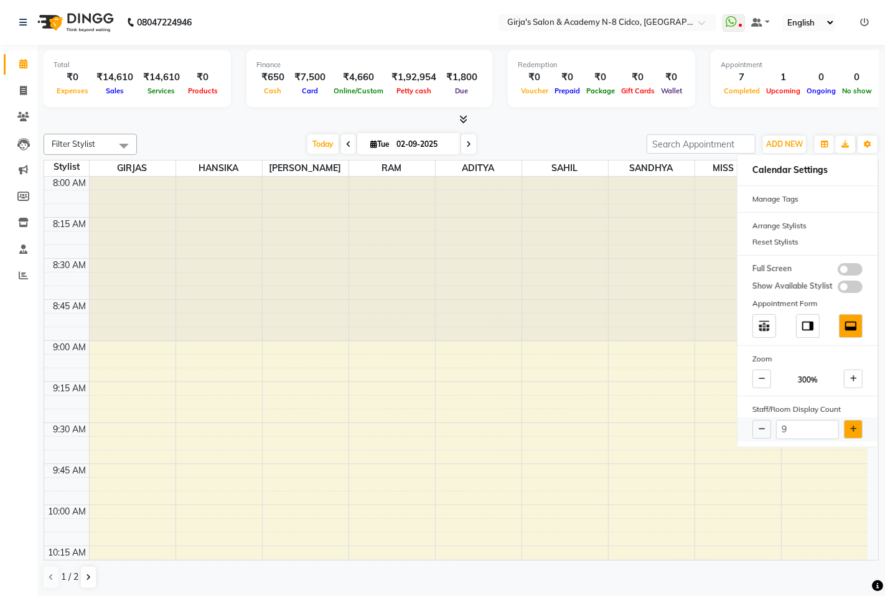
click at [849, 436] on button at bounding box center [853, 429] width 19 height 19
click at [850, 436] on button at bounding box center [853, 429] width 19 height 19
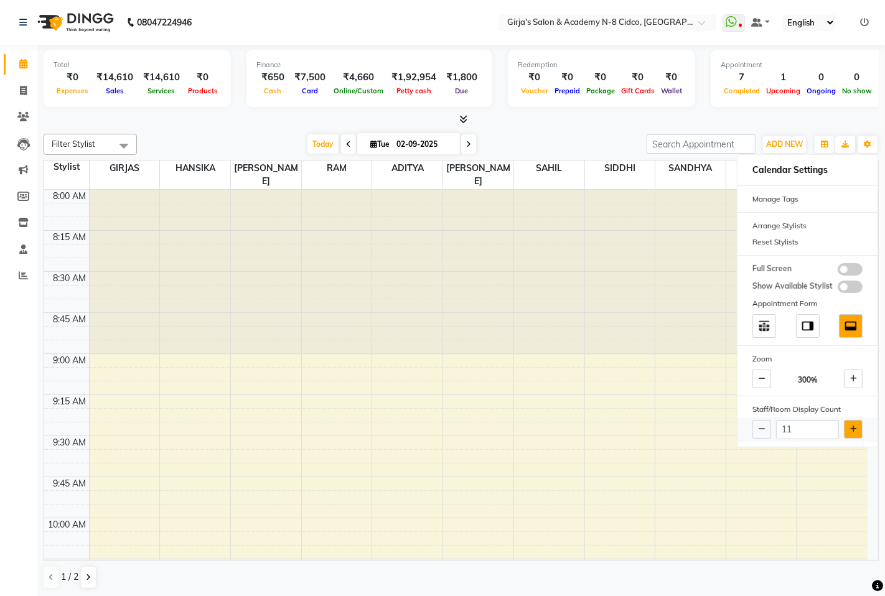
click at [854, 437] on button at bounding box center [853, 429] width 19 height 19
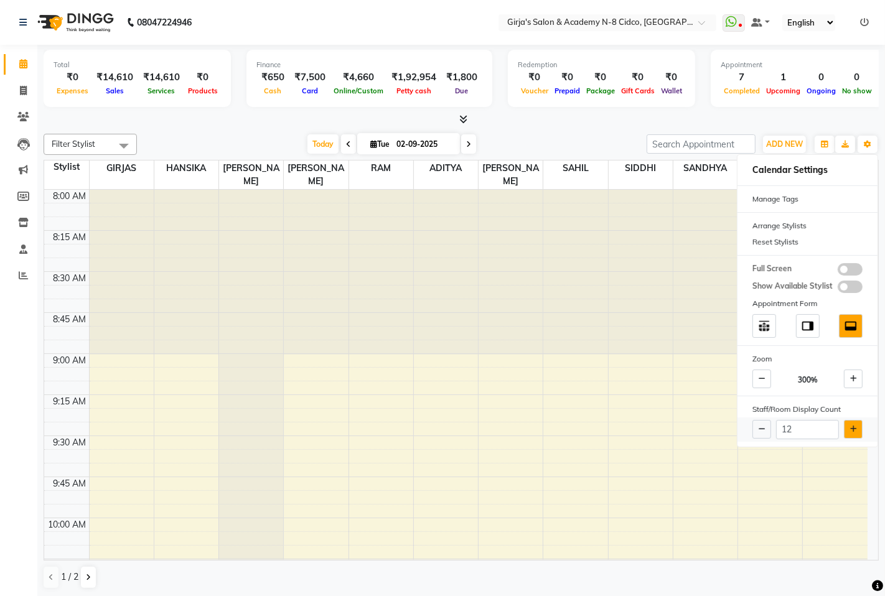
click at [855, 437] on button at bounding box center [853, 429] width 19 height 19
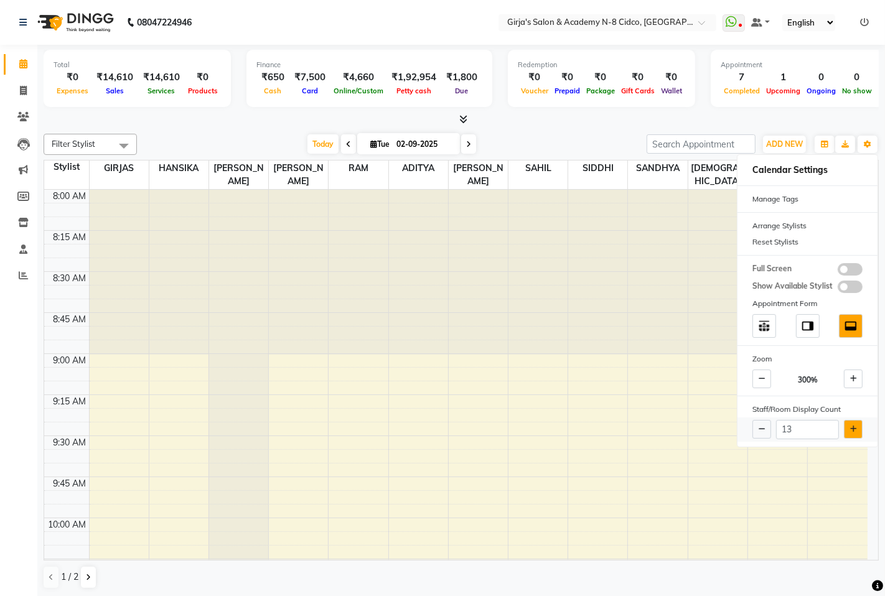
click at [856, 436] on button at bounding box center [853, 429] width 19 height 19
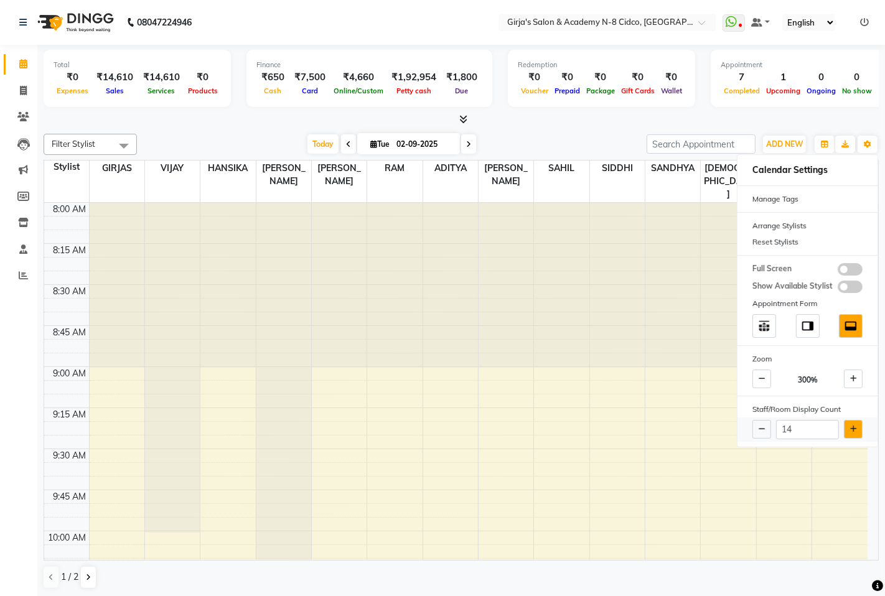
click at [856, 436] on button at bounding box center [853, 429] width 19 height 19
type input "15"
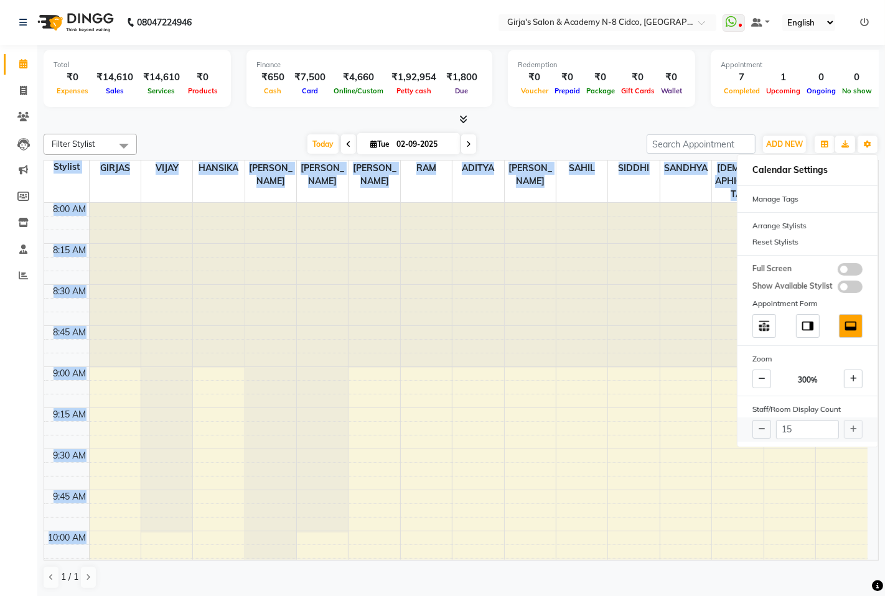
click at [856, 436] on div "15" at bounding box center [808, 430] width 140 height 24
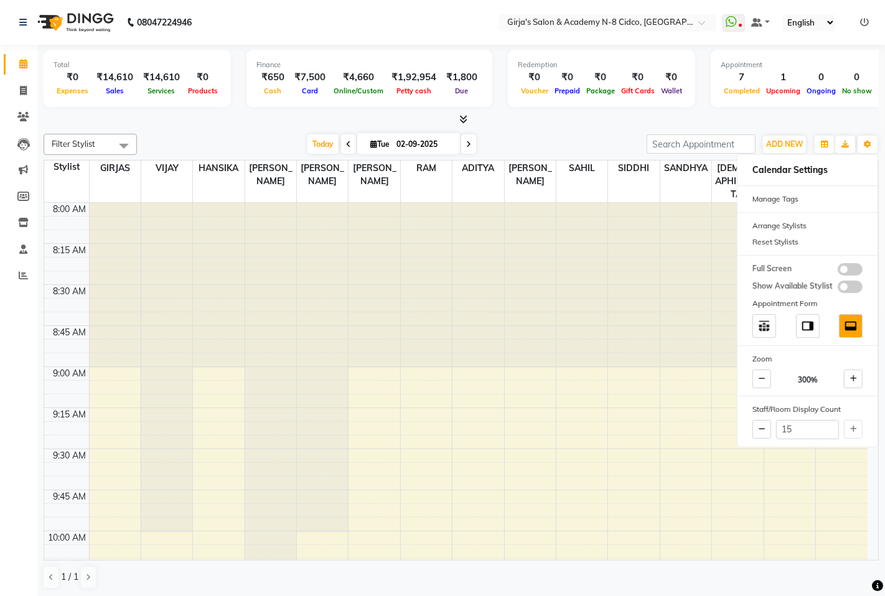
drag, startPoint x: 551, startPoint y: 149, endPoint x: 578, endPoint y: 142, distance: 27.8
click at [576, 142] on div "[DATE] [DATE]" at bounding box center [391, 144] width 497 height 19
